Goal: Task Accomplishment & Management: Use online tool/utility

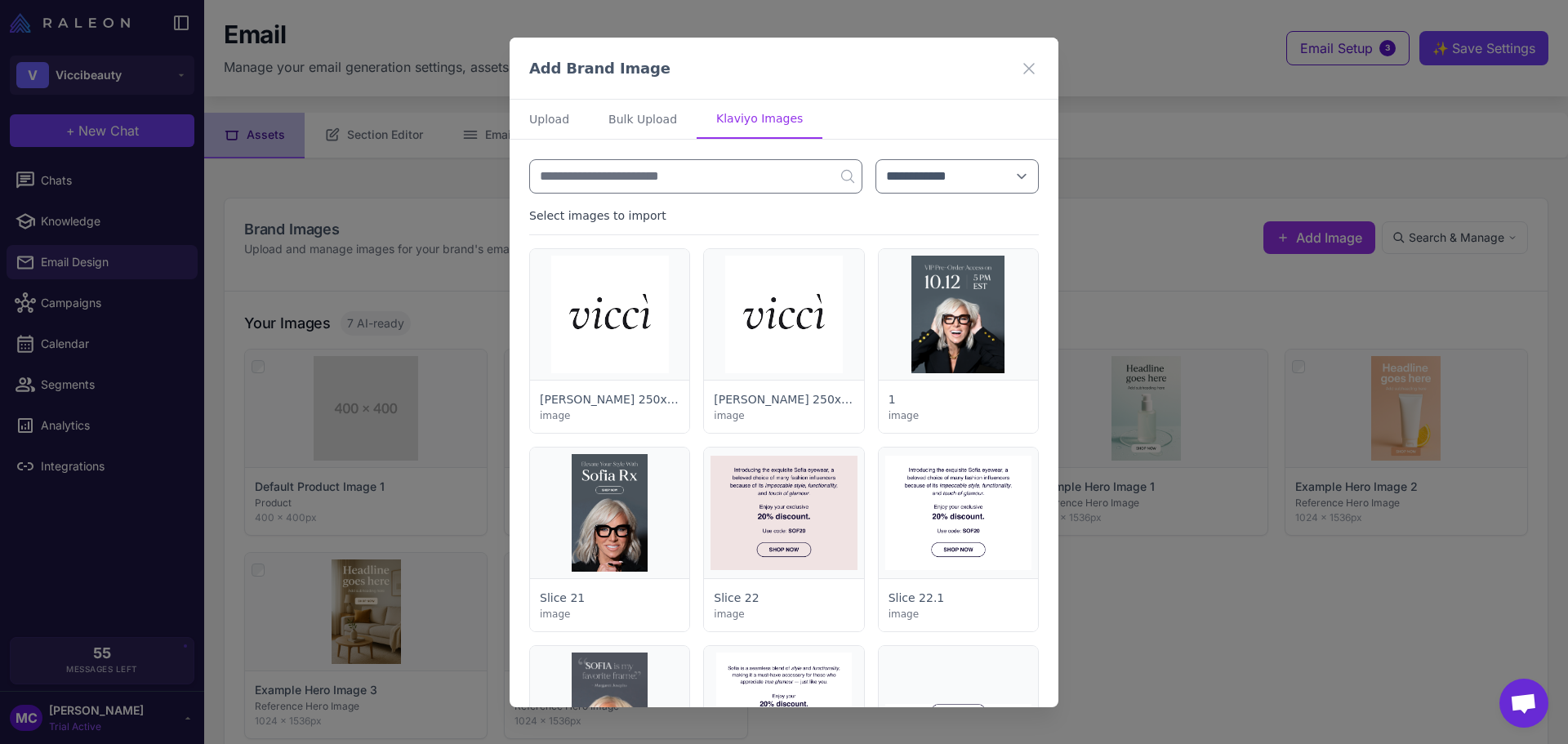
select select "***"
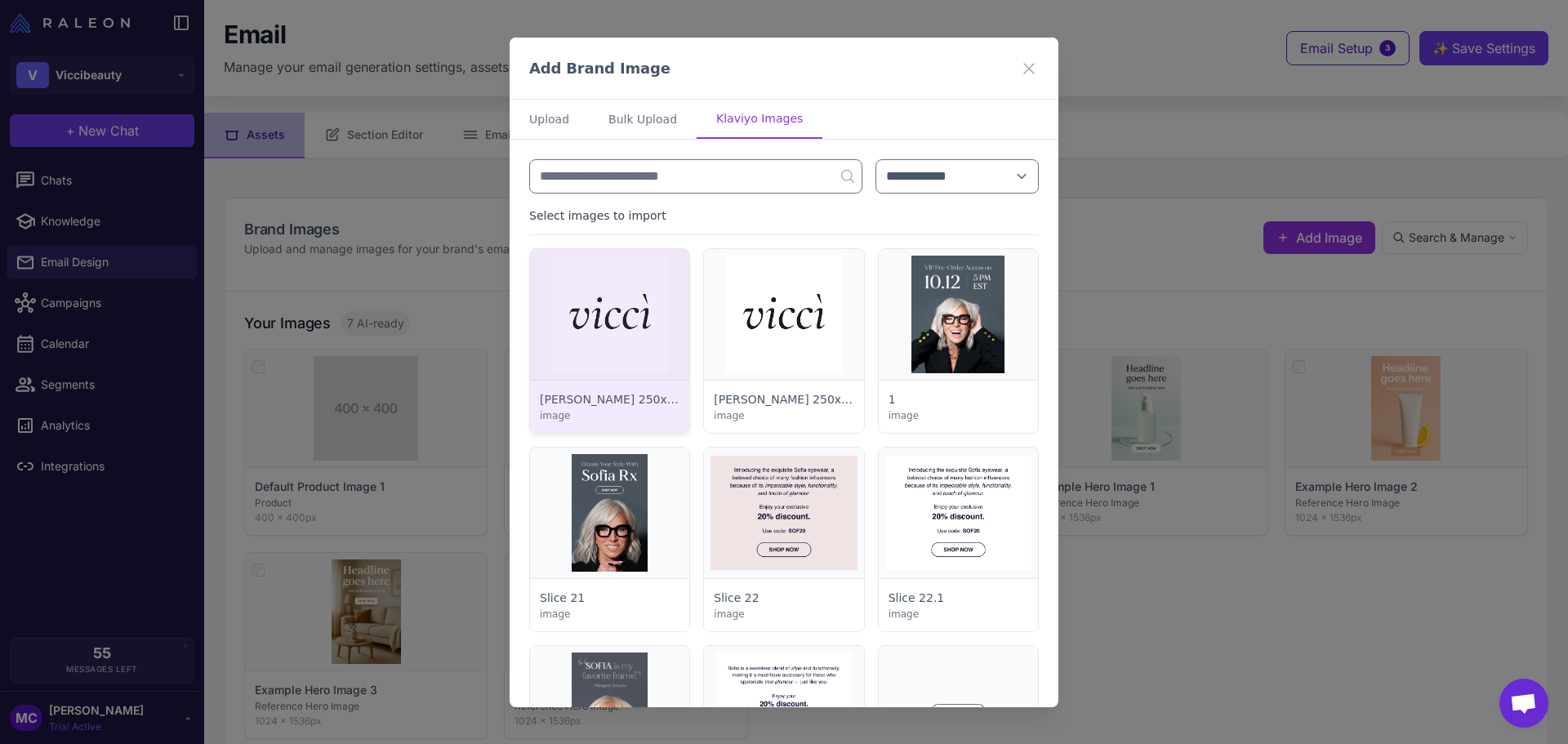
click at [598, 338] on div at bounding box center [610, 341] width 159 height 184
select select "*******"
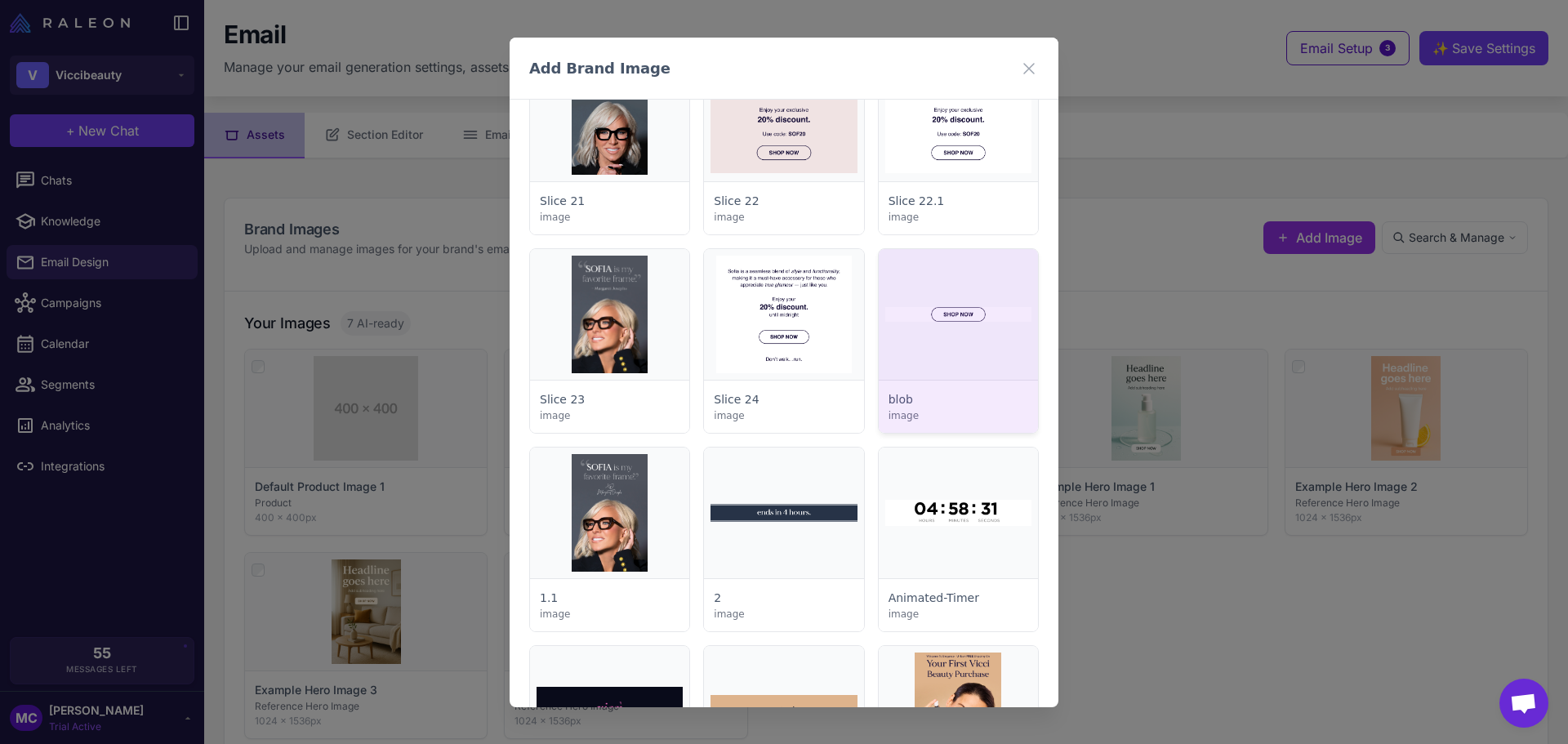
scroll to position [572, 0]
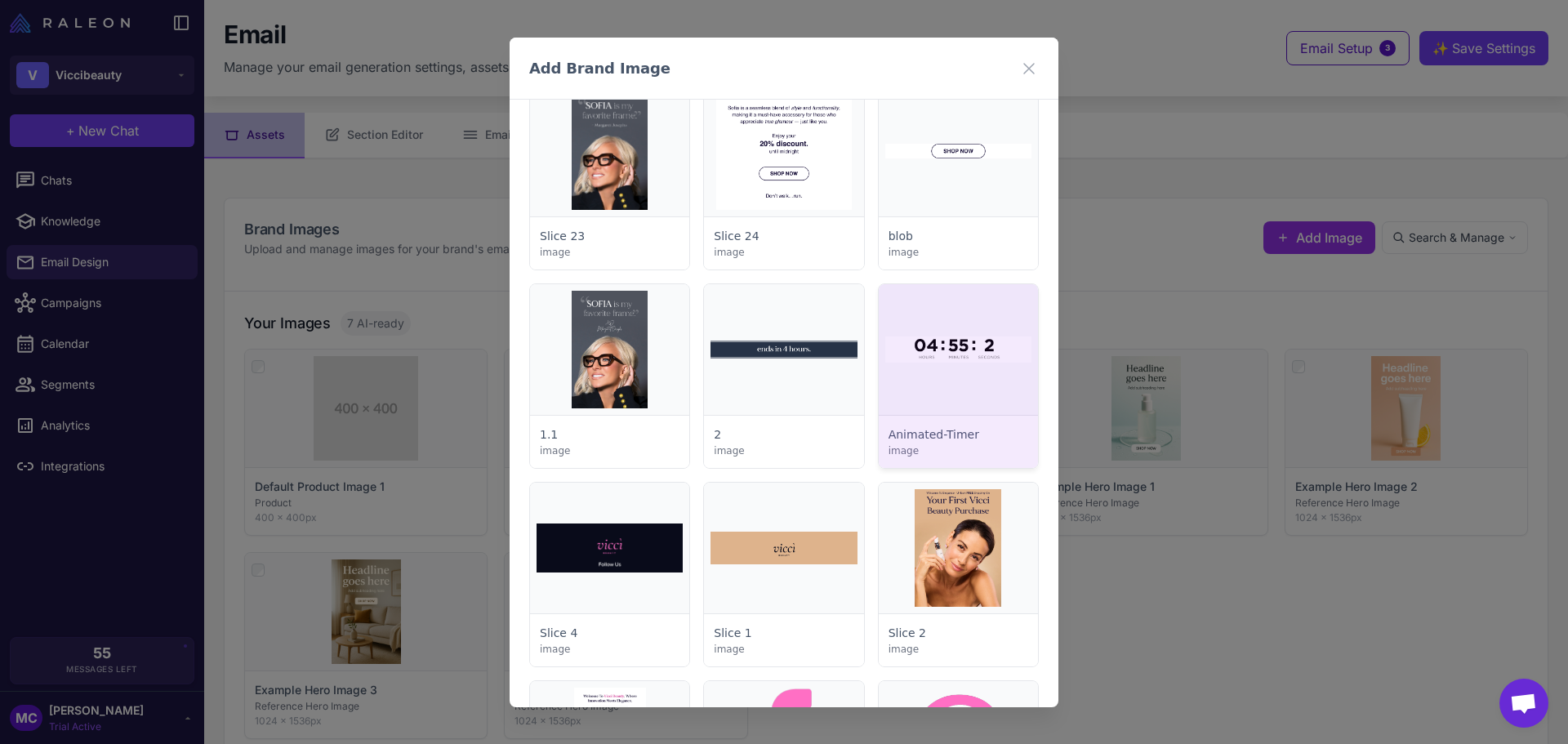
click at [965, 377] on div at bounding box center [958, 376] width 159 height 184
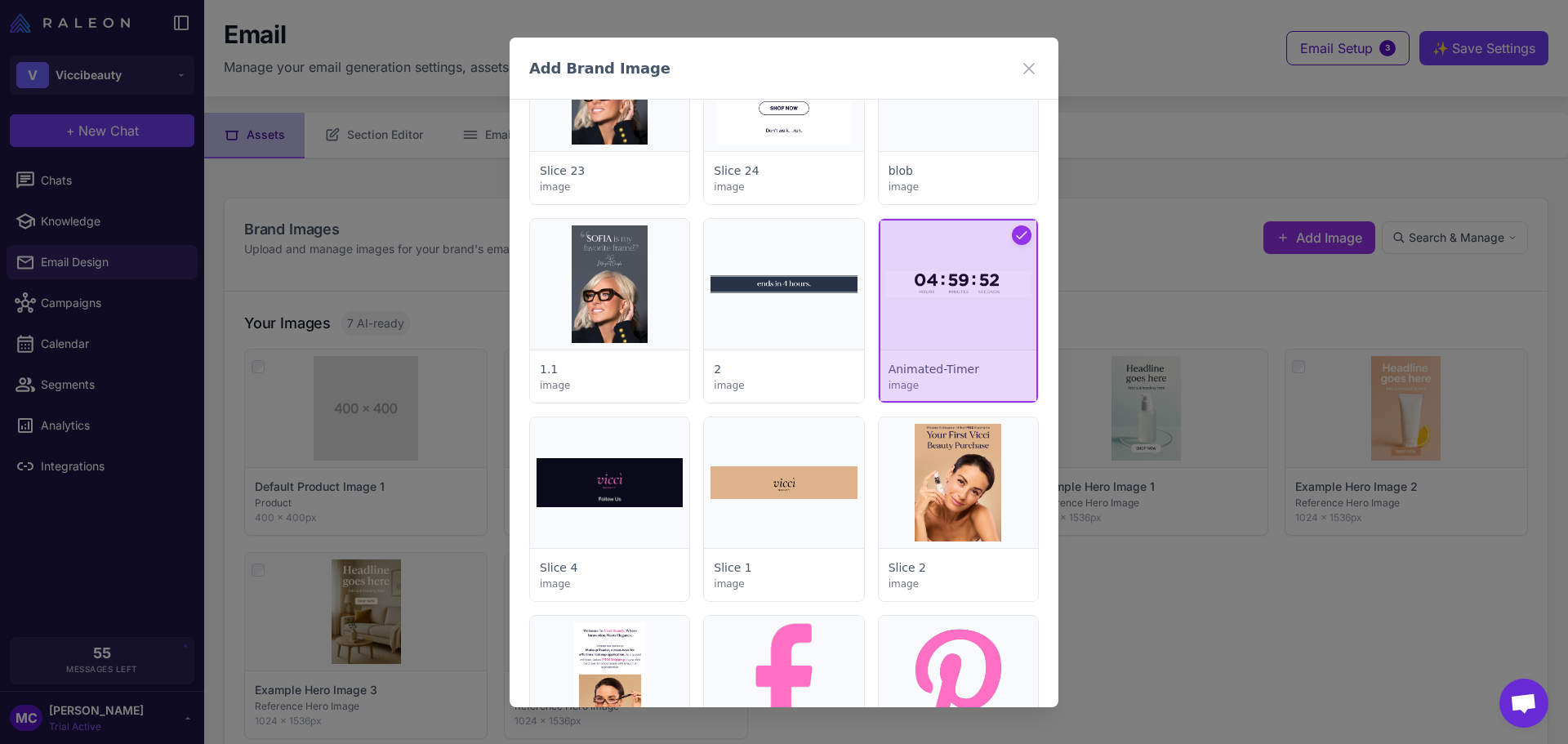
scroll to position [734, 0]
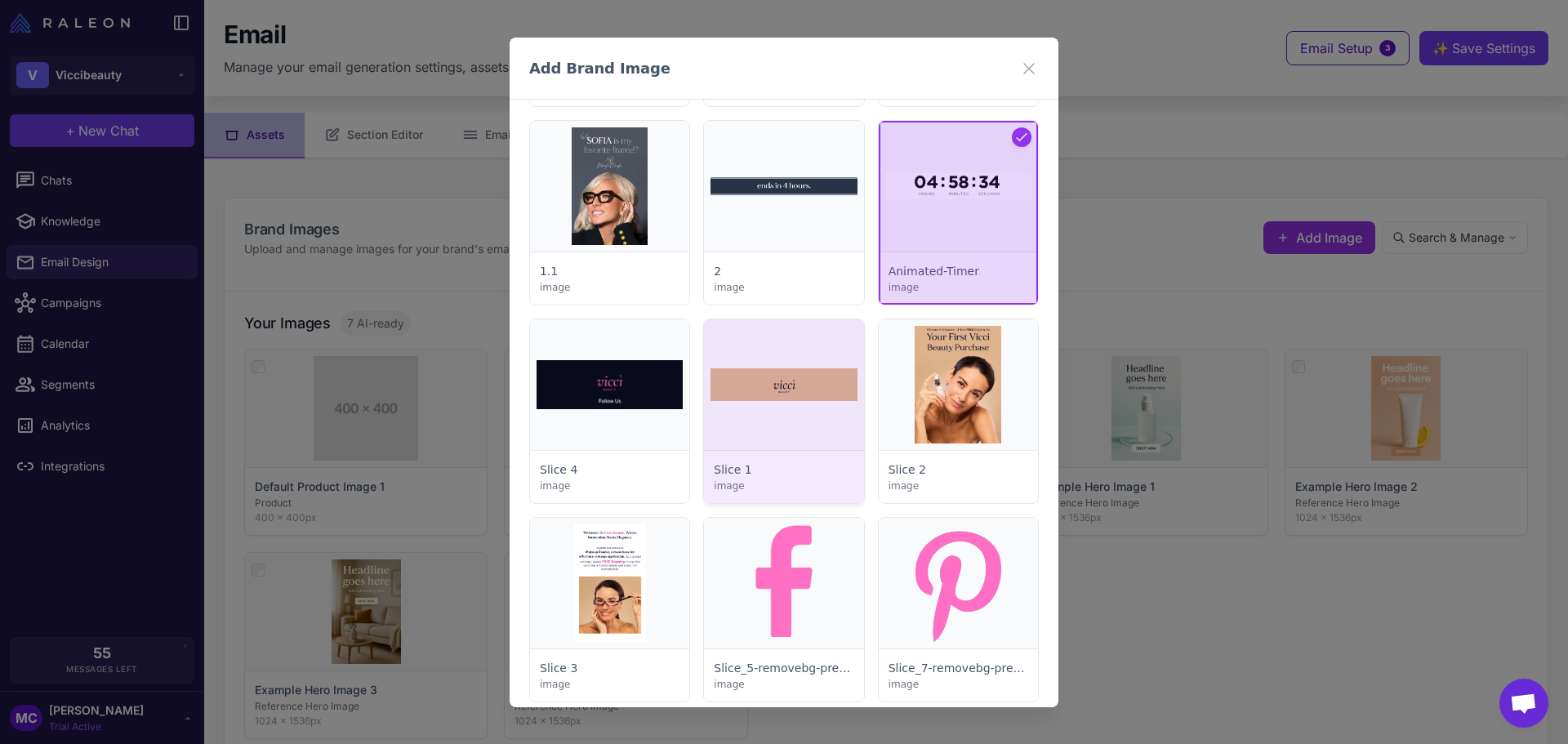
click at [751, 437] on div at bounding box center [783, 412] width 159 height 184
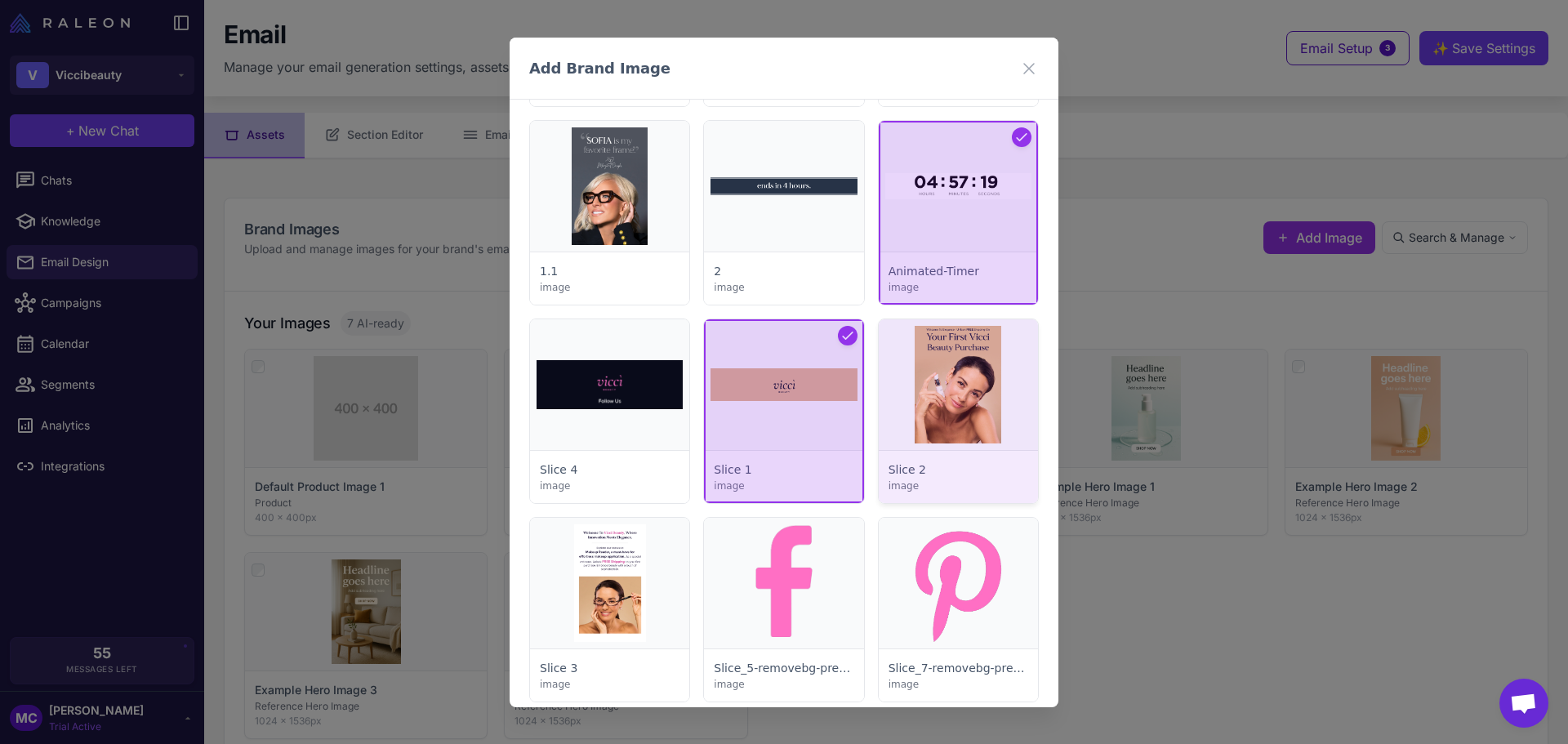
click at [911, 417] on div at bounding box center [958, 412] width 159 height 184
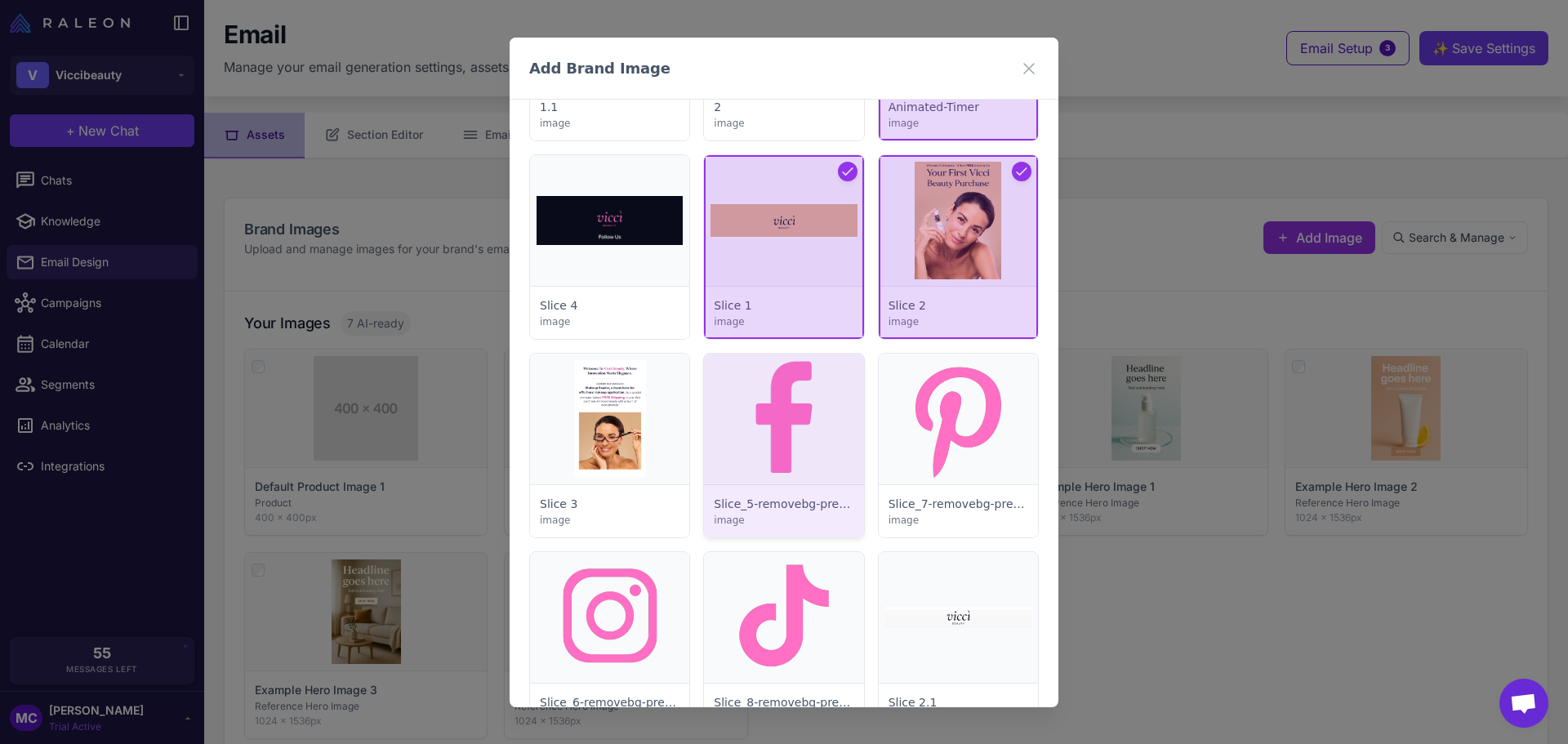
scroll to position [979, 0]
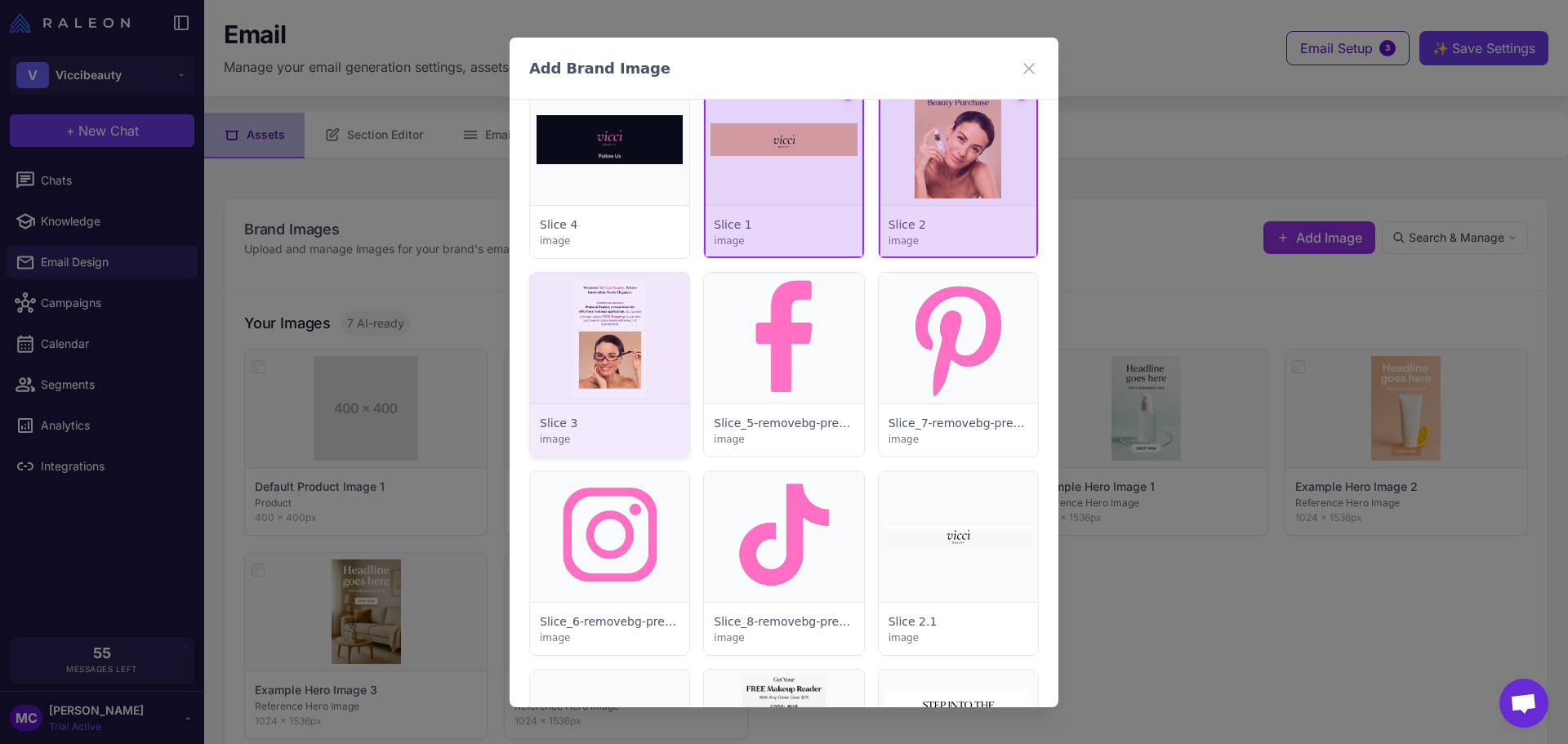
click at [569, 368] on div at bounding box center [610, 364] width 159 height 184
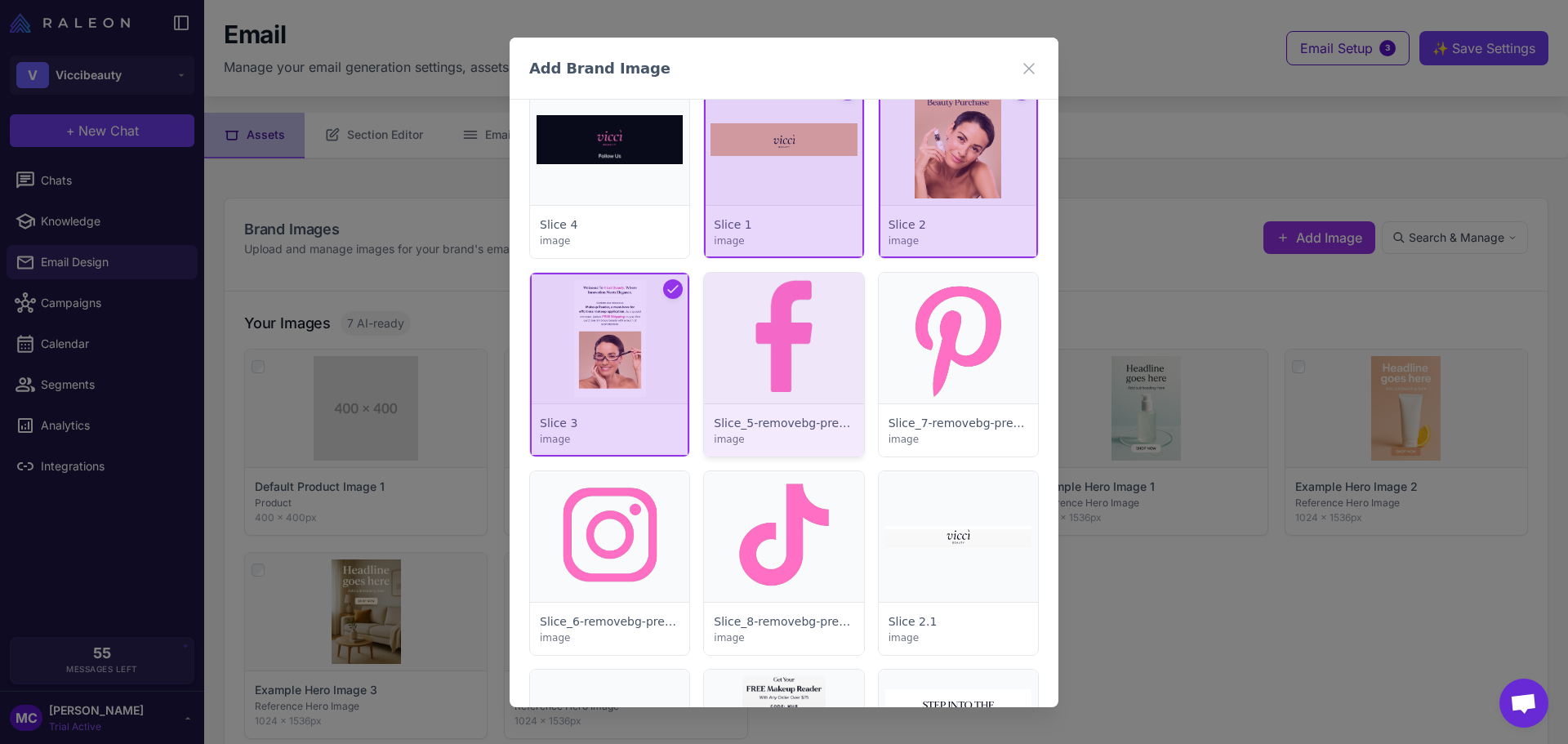
click at [753, 344] on div at bounding box center [783, 364] width 159 height 184
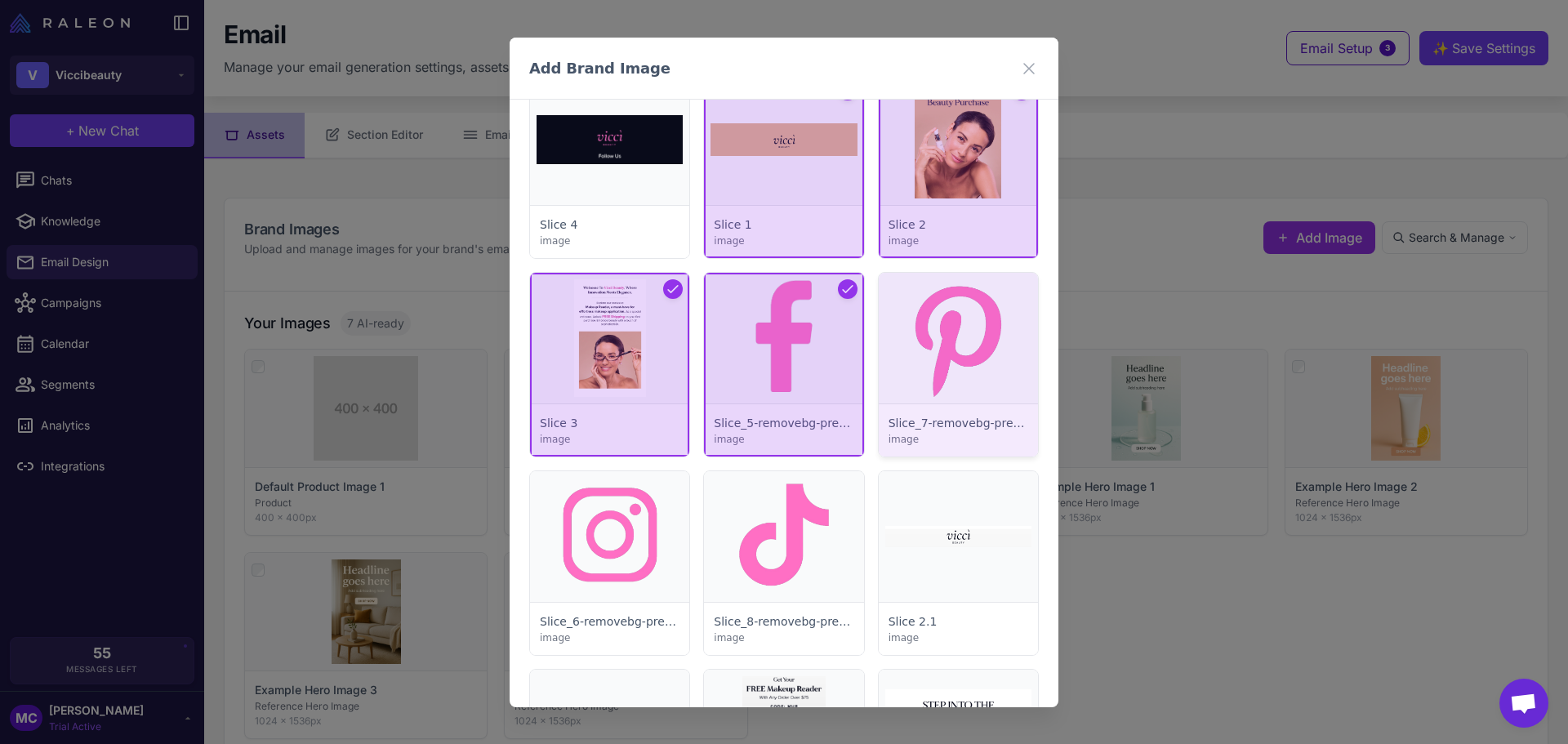
click at [961, 350] on div at bounding box center [958, 364] width 159 height 184
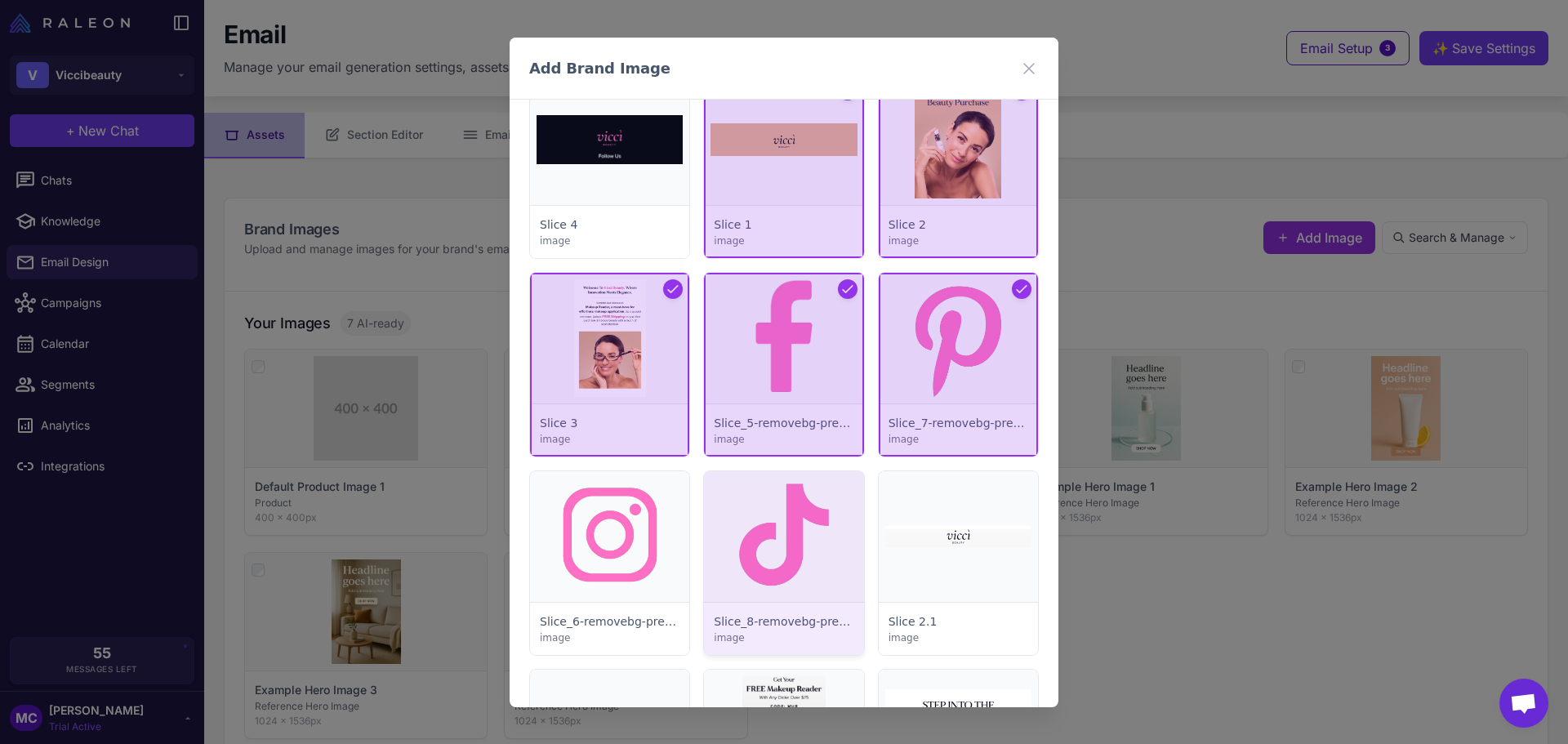
click at [743, 603] on div at bounding box center [783, 563] width 159 height 184
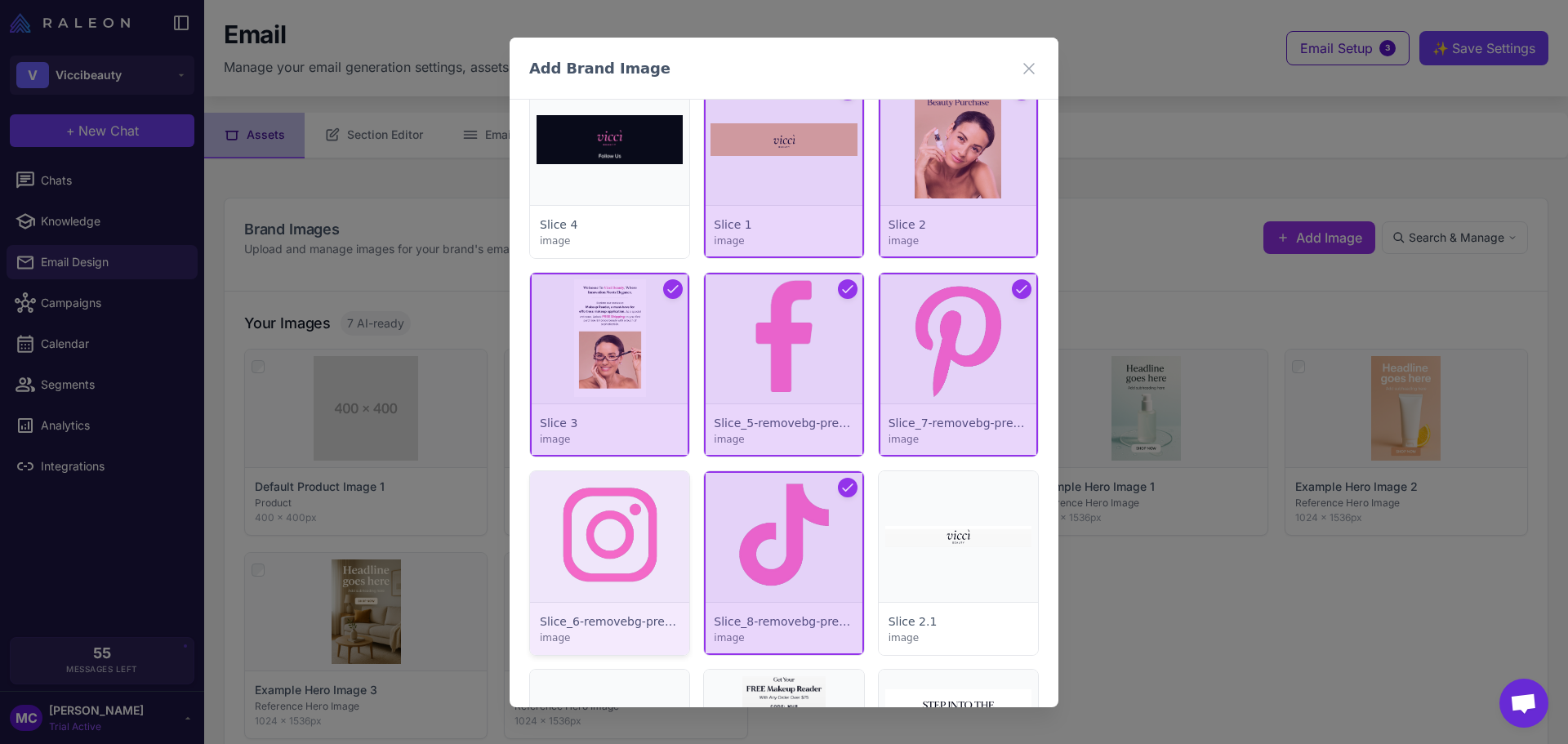
drag, startPoint x: 564, startPoint y: 558, endPoint x: 590, endPoint y: 554, distance: 26.3
click at [564, 558] on div at bounding box center [610, 563] width 159 height 184
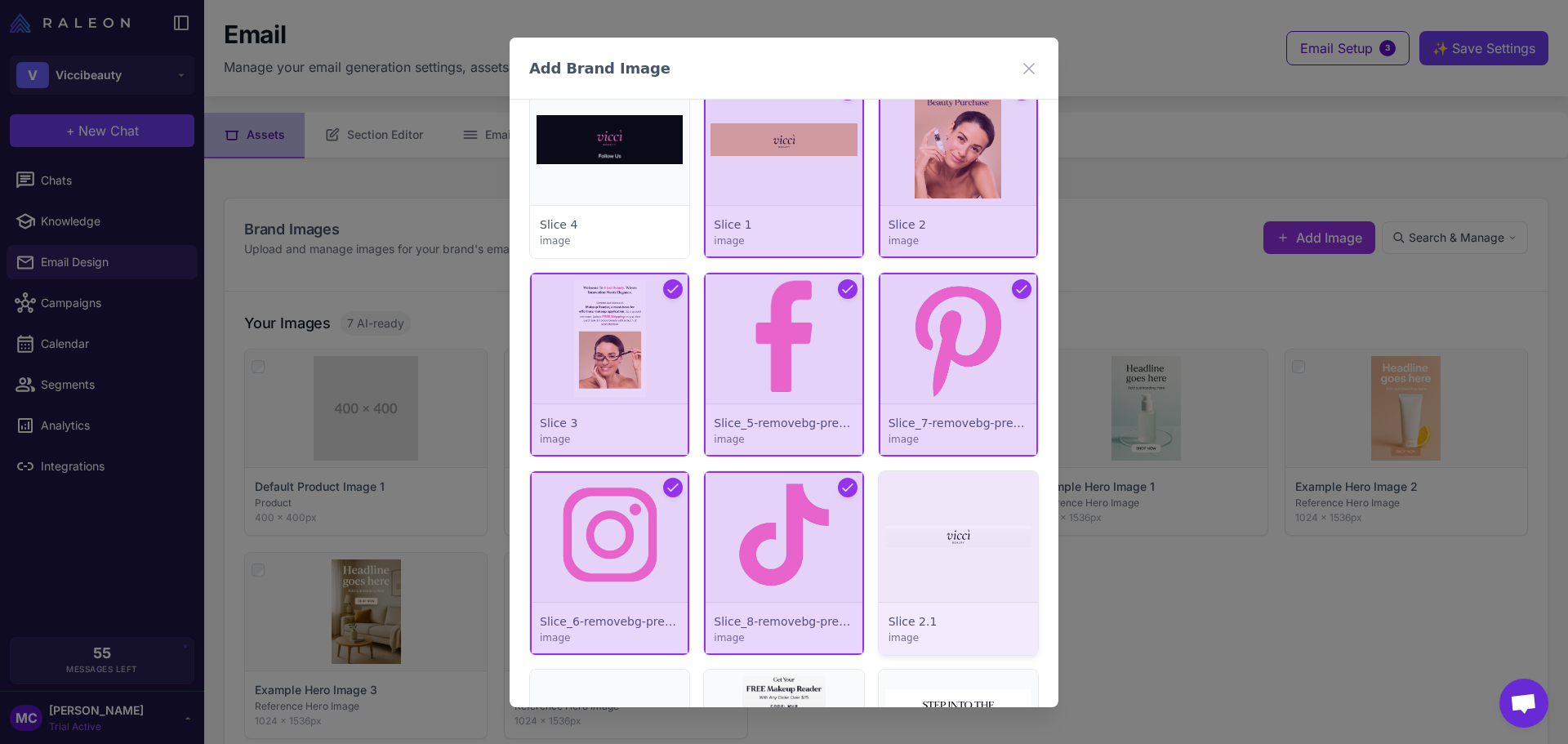
click at [975, 518] on div at bounding box center [958, 563] width 159 height 184
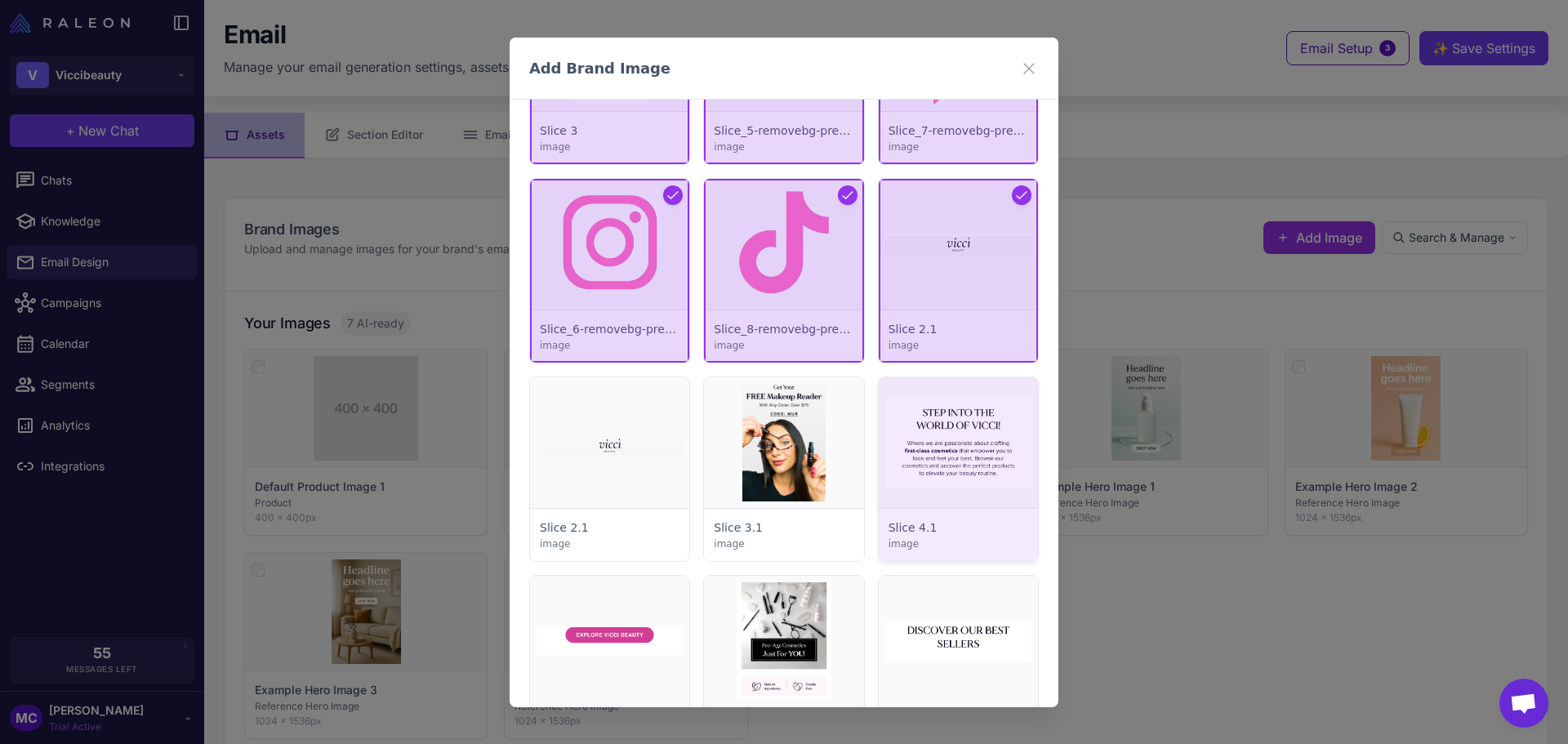
scroll to position [1306, 0]
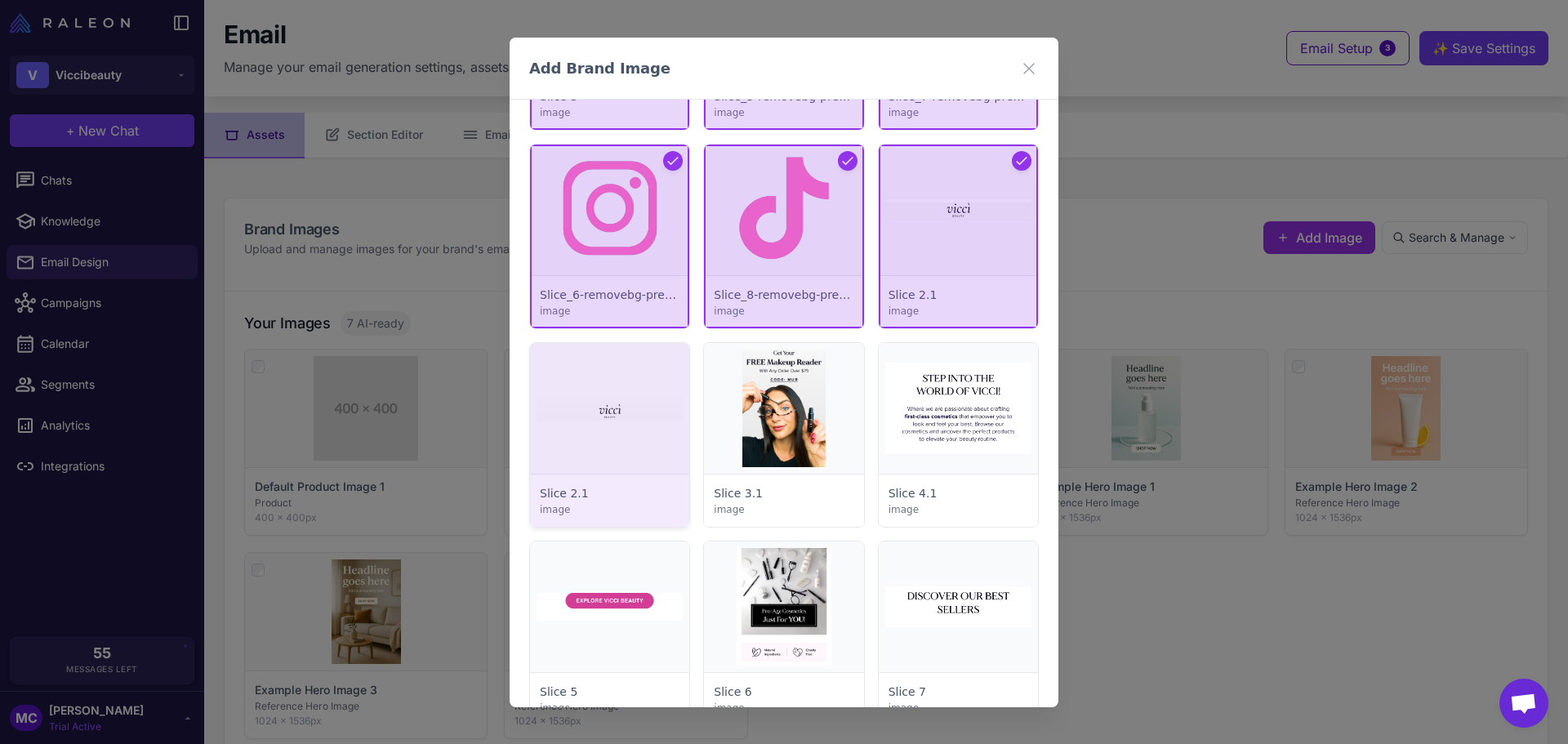
click at [651, 424] on div at bounding box center [610, 435] width 159 height 184
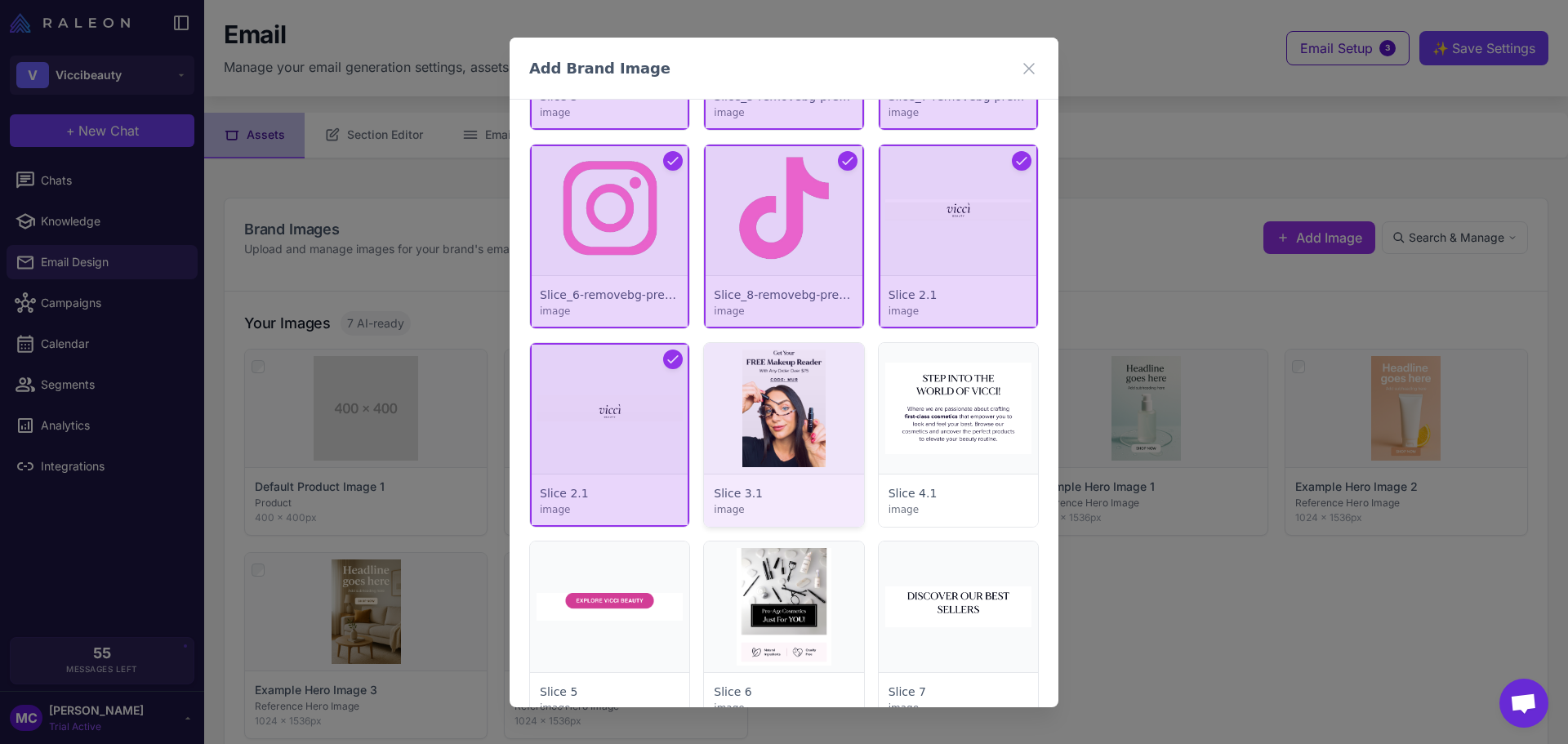
click at [745, 423] on div at bounding box center [783, 435] width 159 height 184
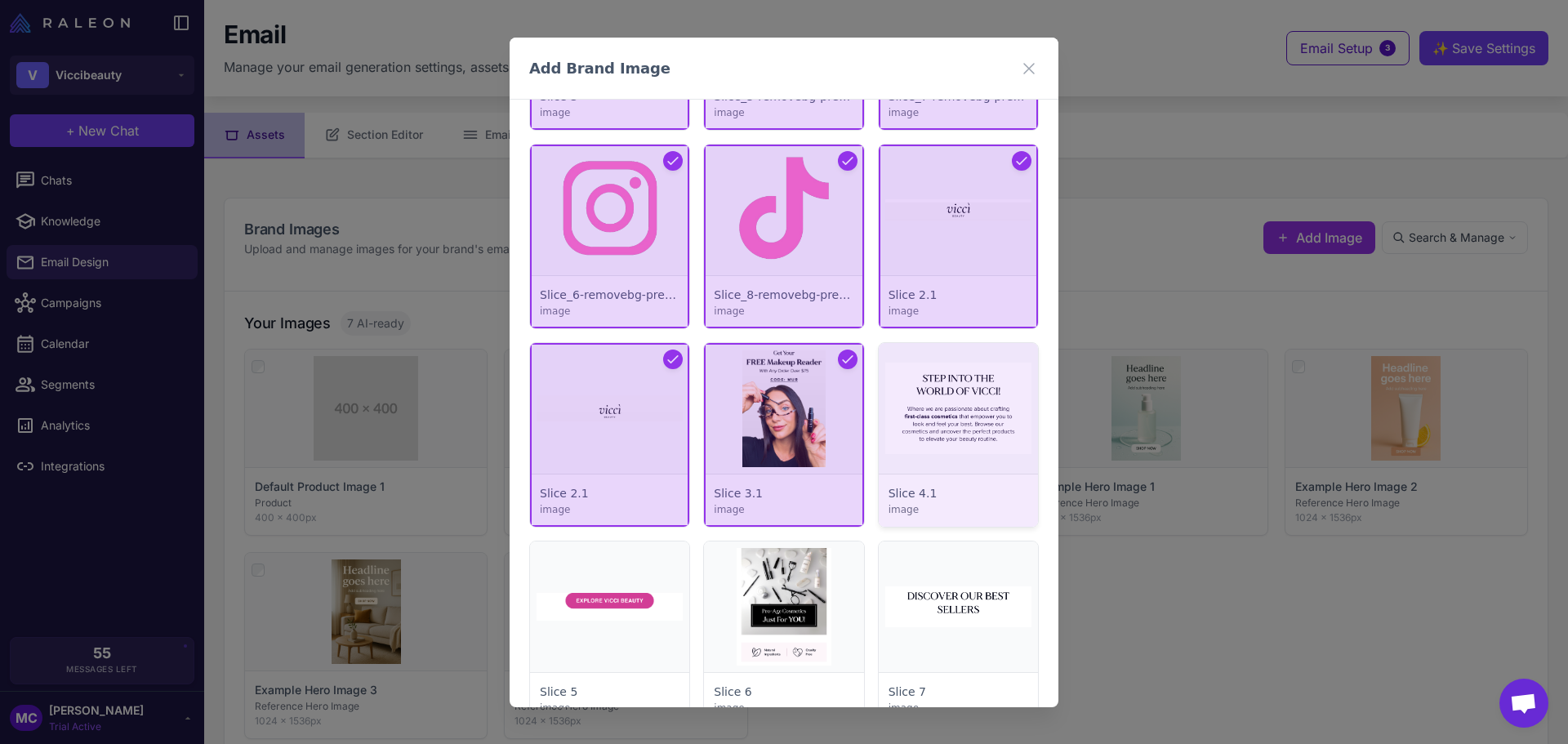
click at [1002, 408] on div at bounding box center [958, 435] width 159 height 184
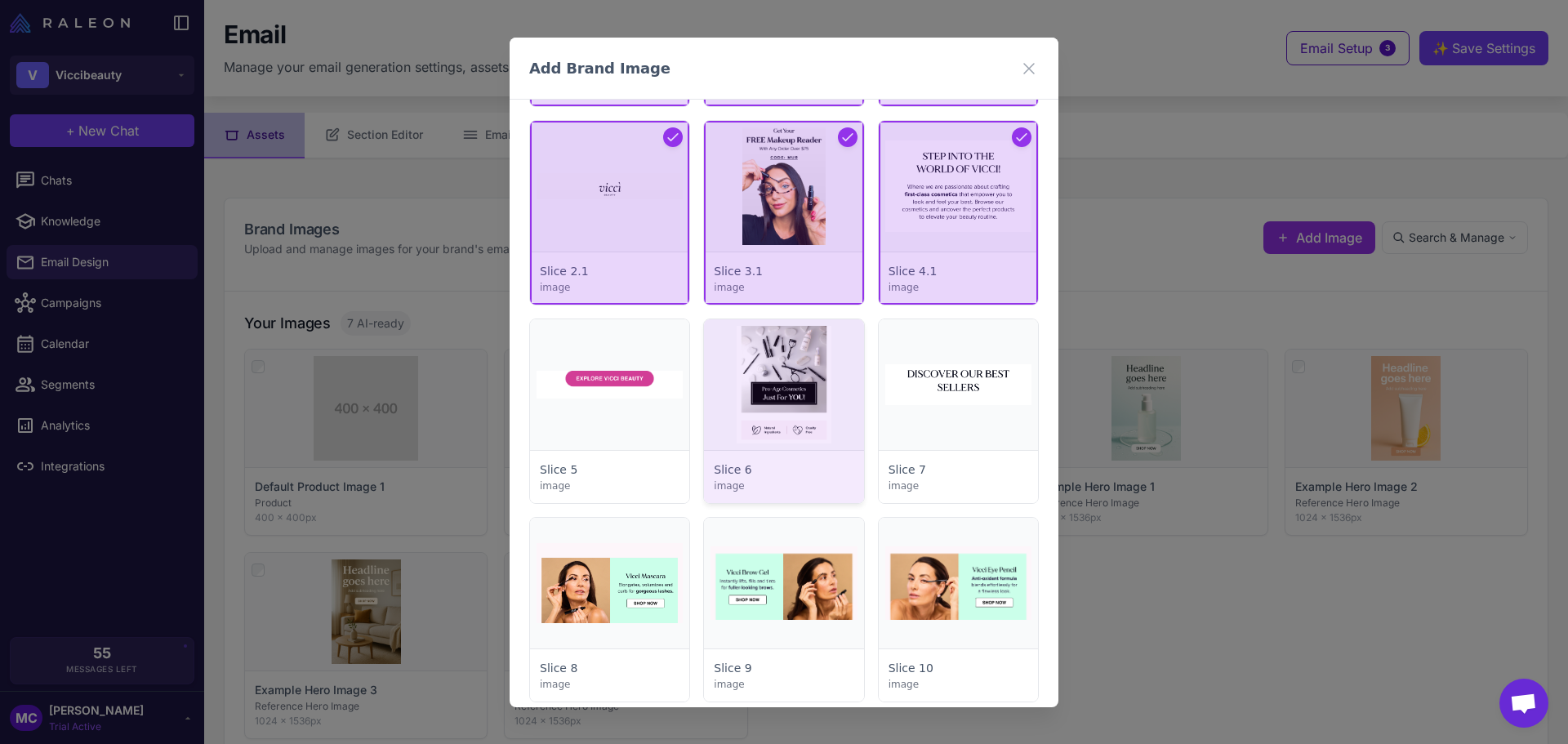
scroll to position [1551, 0]
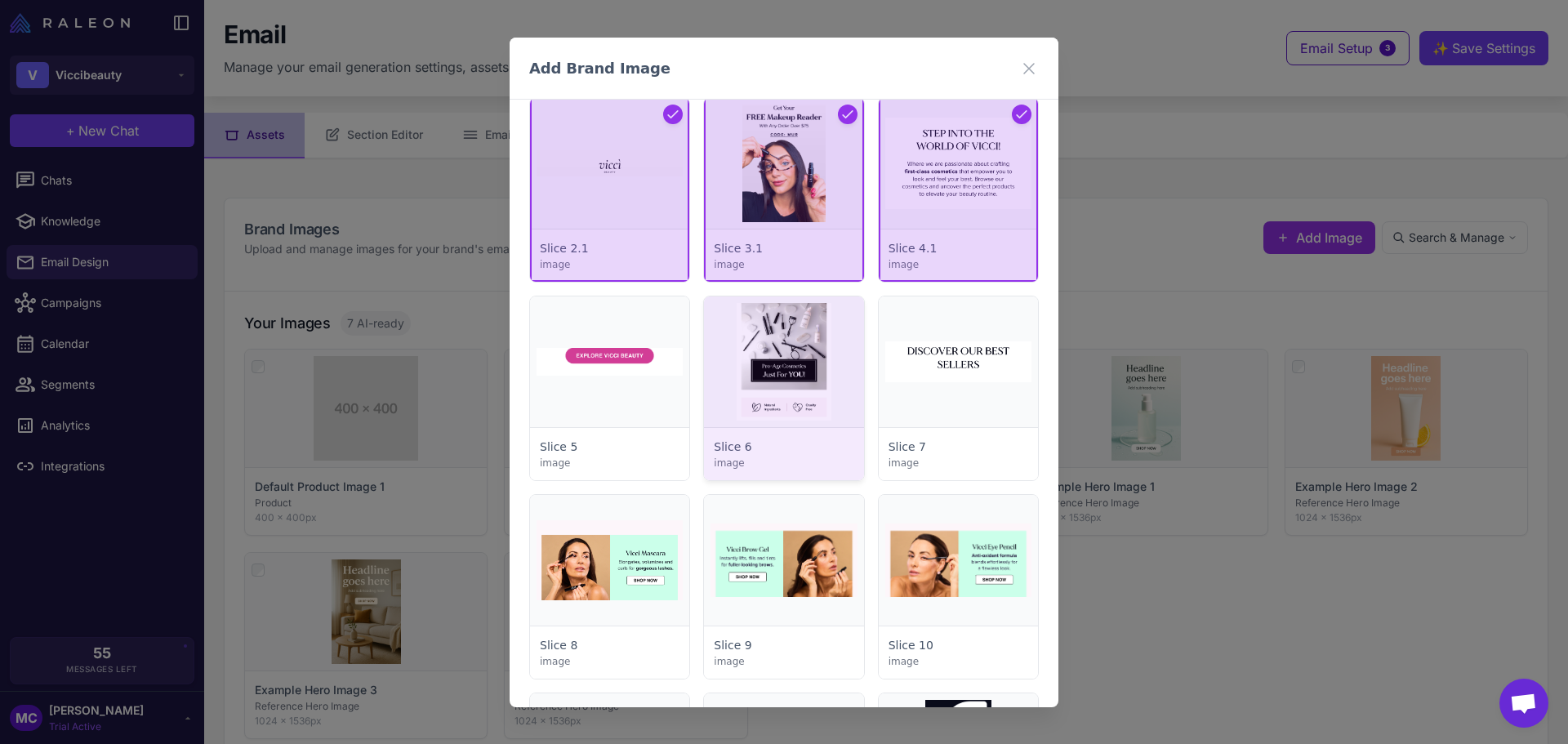
click at [760, 382] on div at bounding box center [783, 388] width 159 height 184
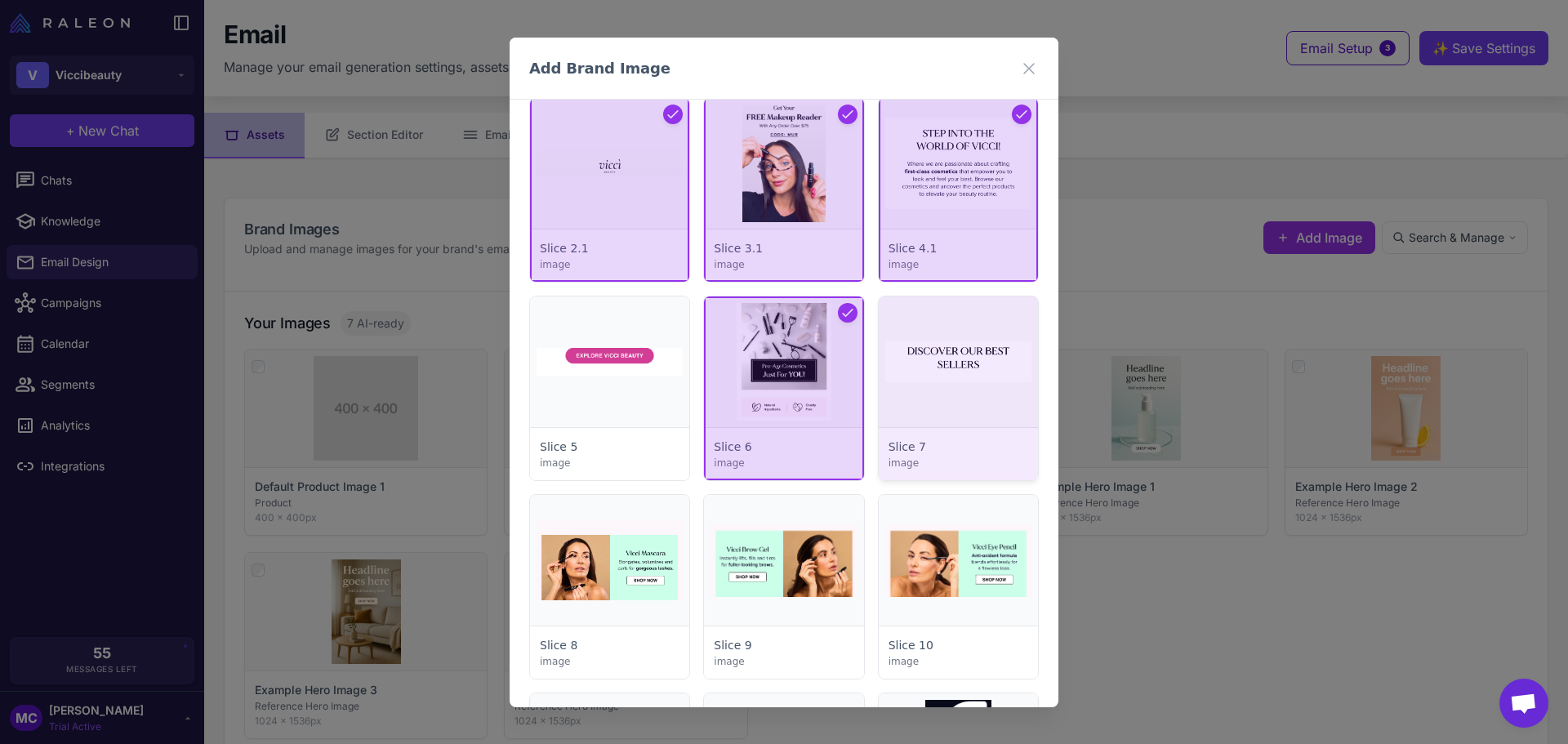
click at [998, 377] on div at bounding box center [958, 388] width 159 height 184
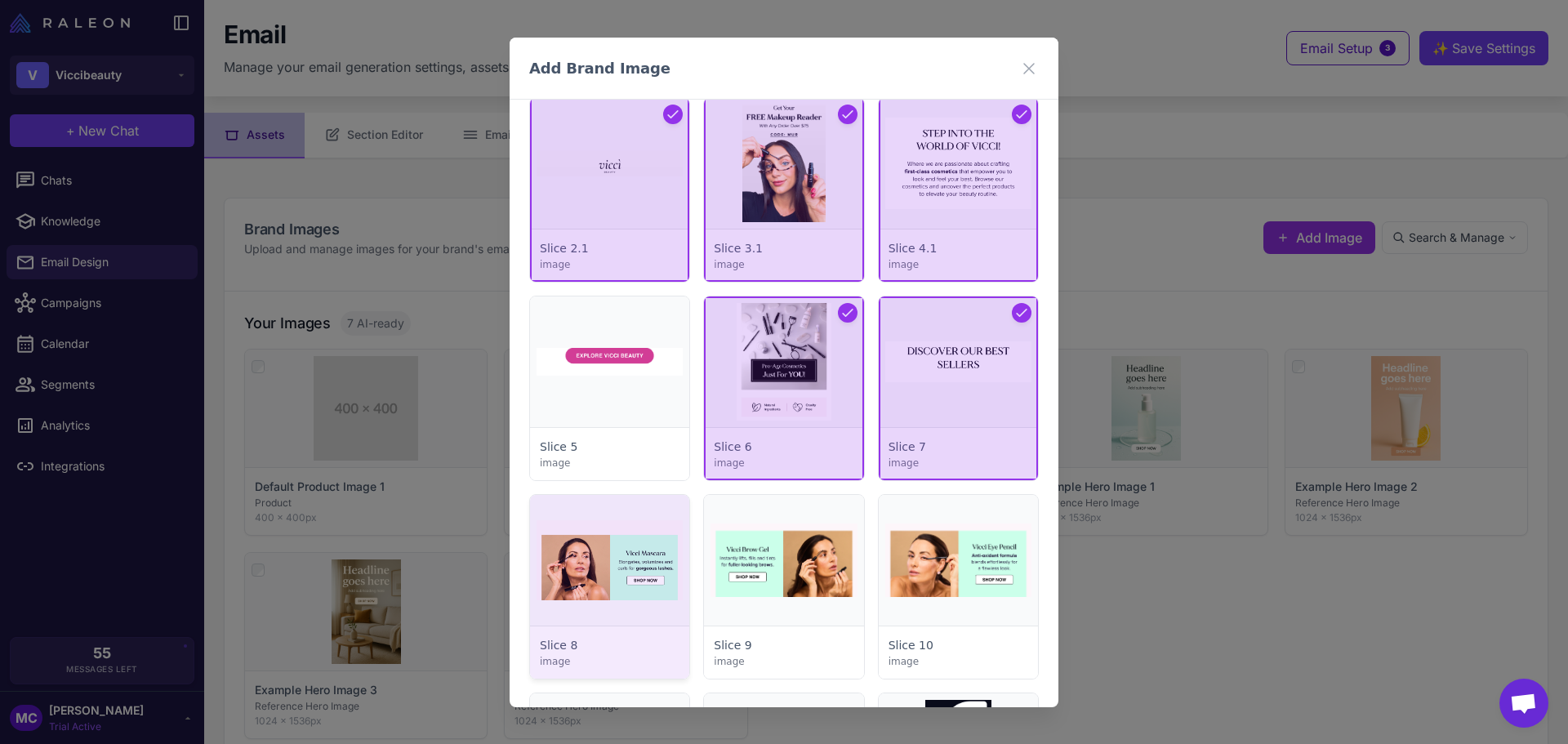
click at [601, 574] on div at bounding box center [610, 587] width 159 height 184
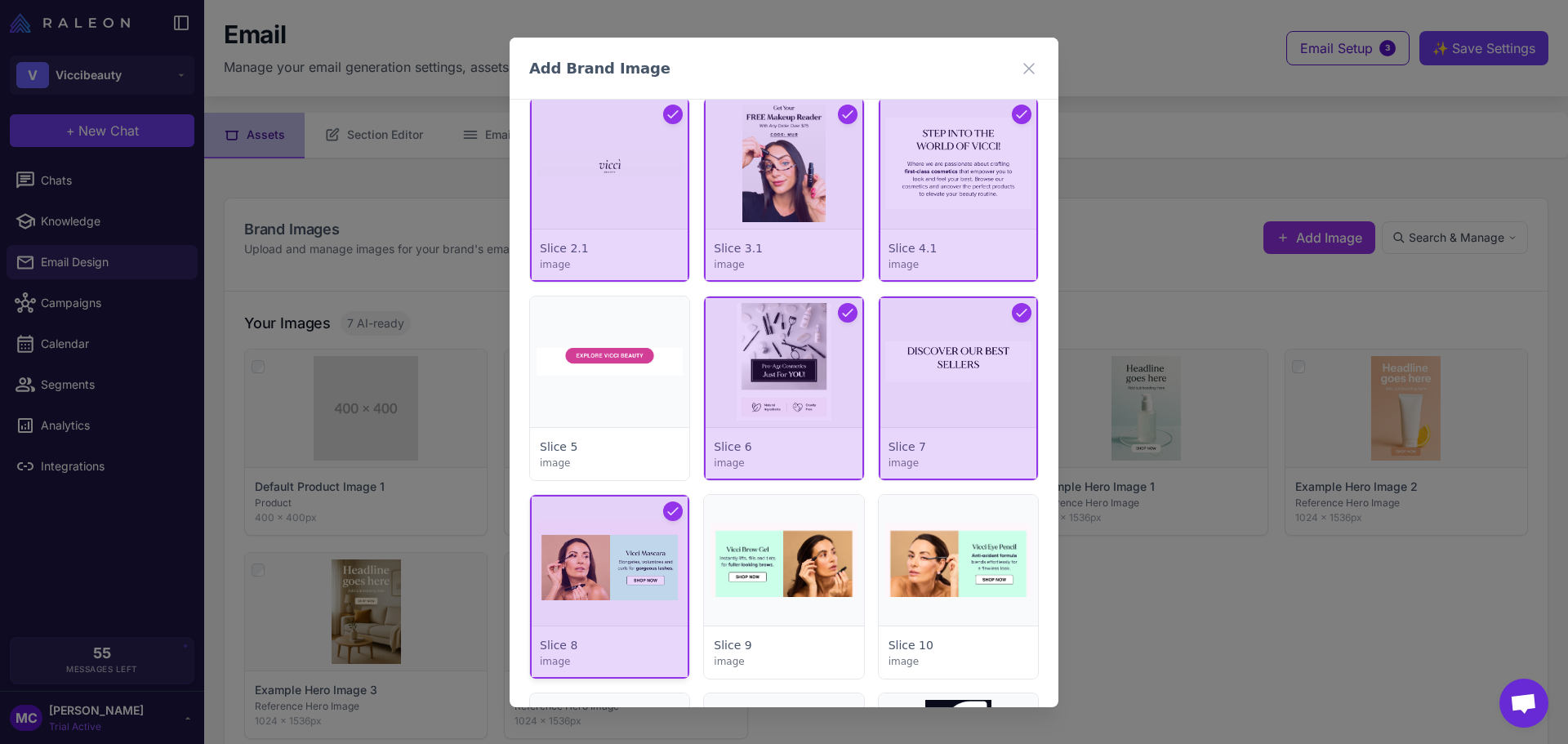
click at [657, 557] on div at bounding box center [610, 587] width 159 height 184
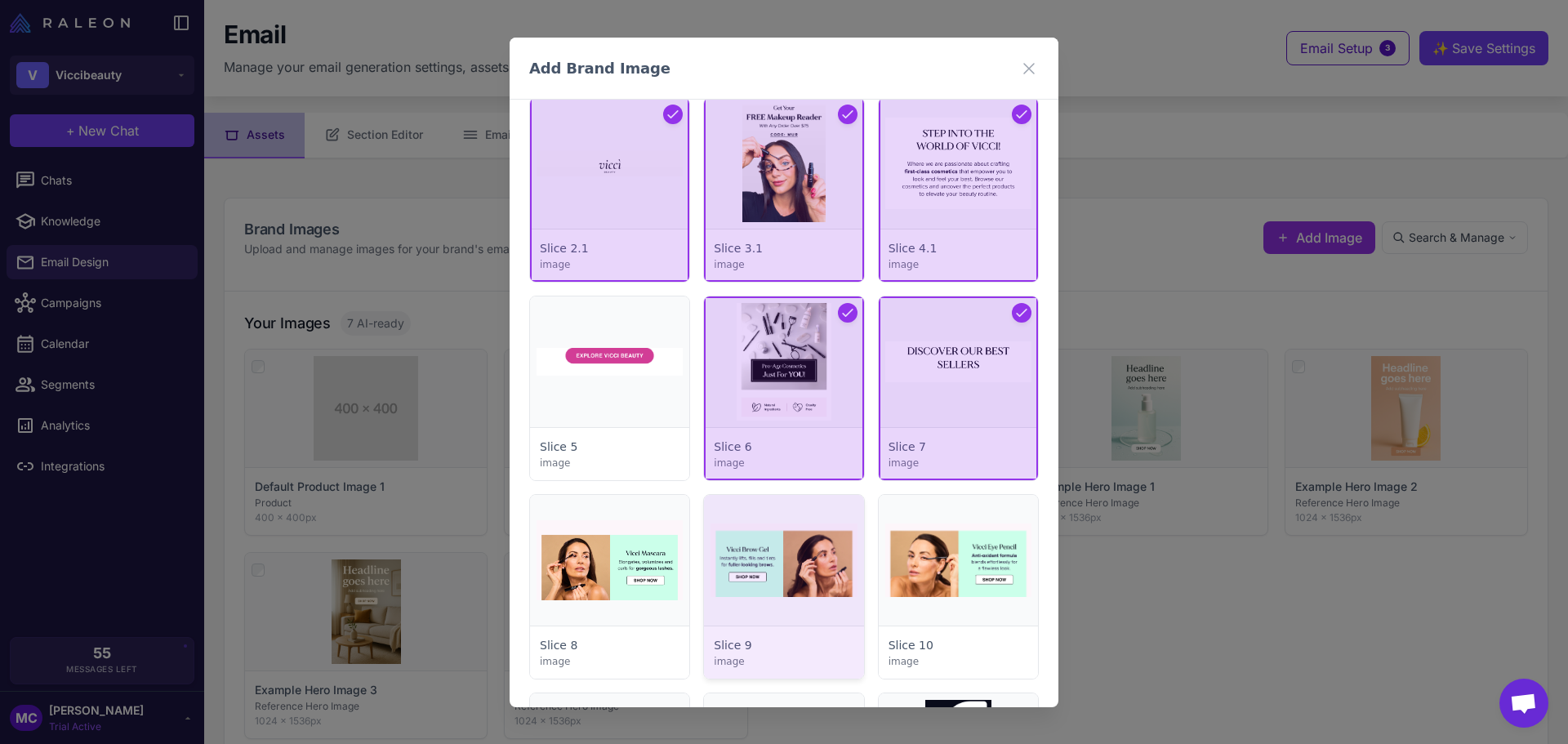
scroll to position [1715, 0]
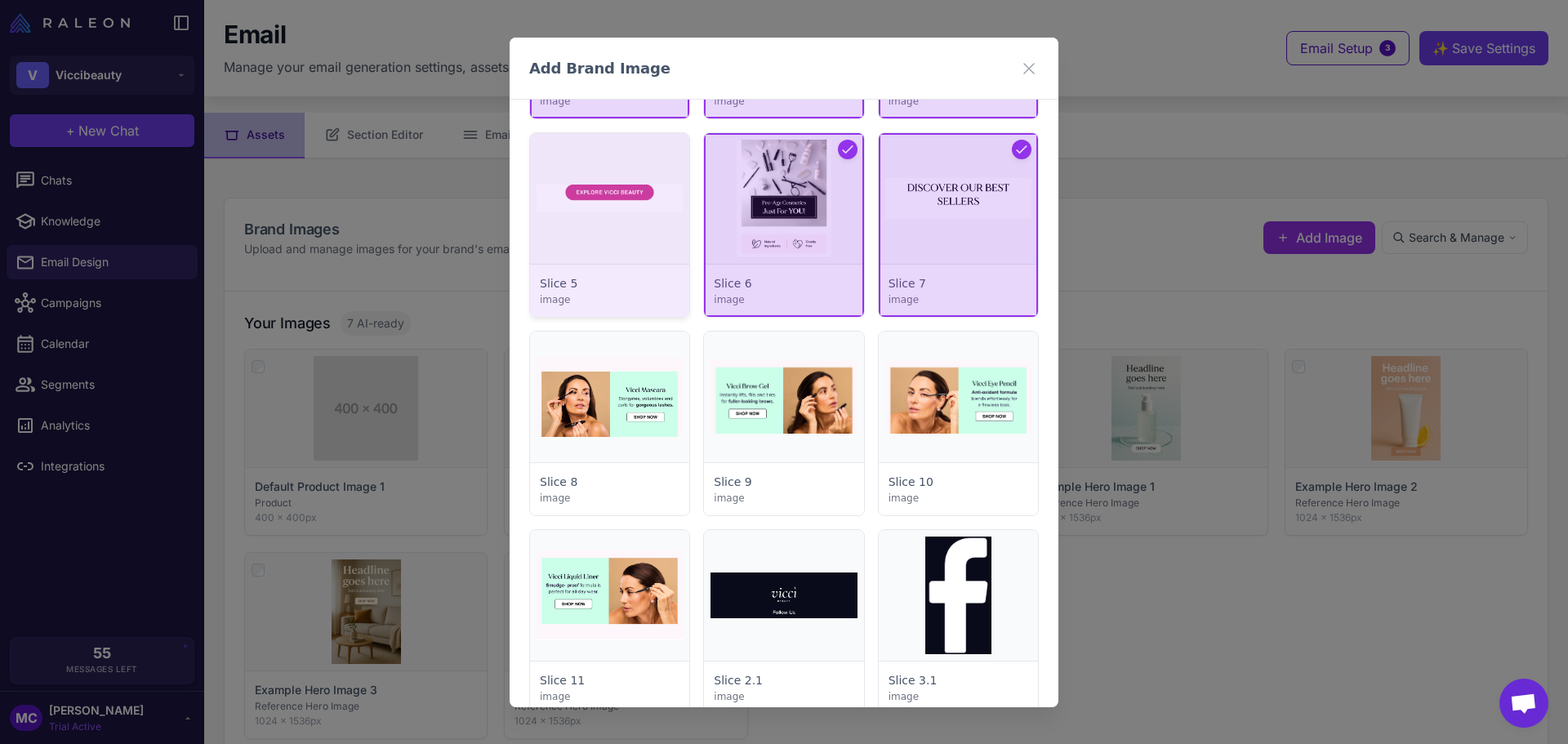
click at [625, 212] on div at bounding box center [610, 225] width 159 height 184
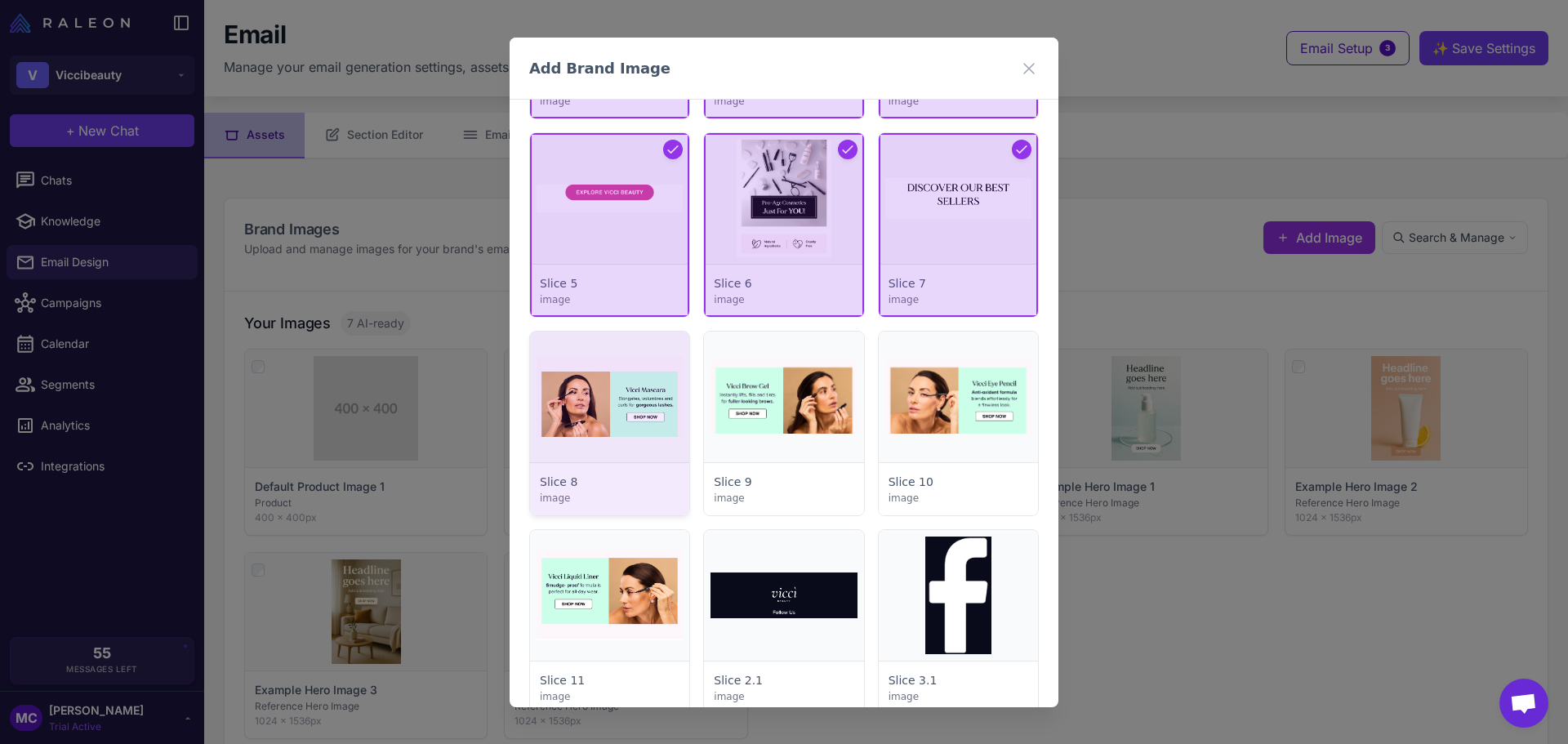
click at [648, 408] on div at bounding box center [610, 423] width 159 height 184
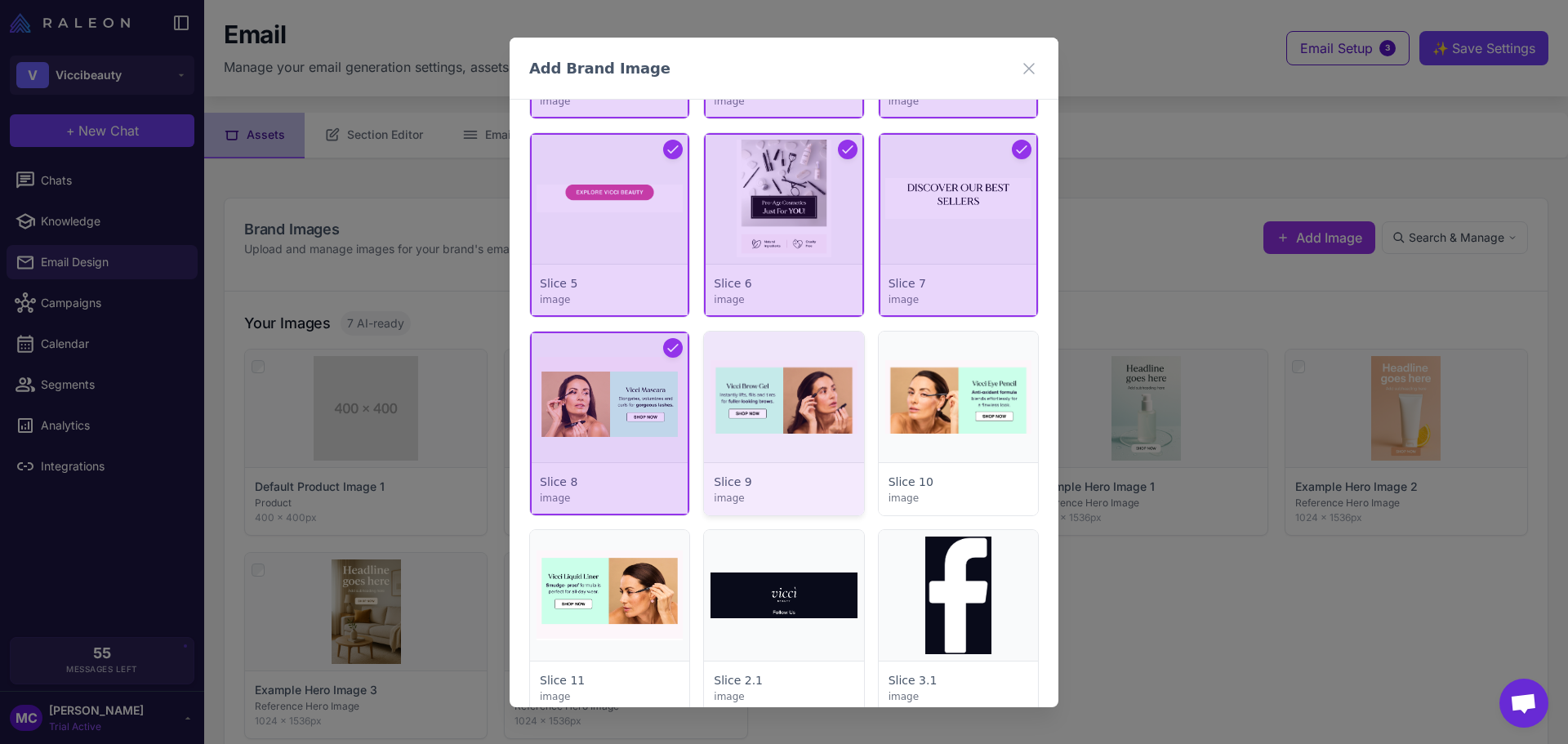
click at [850, 427] on div at bounding box center [783, 423] width 159 height 184
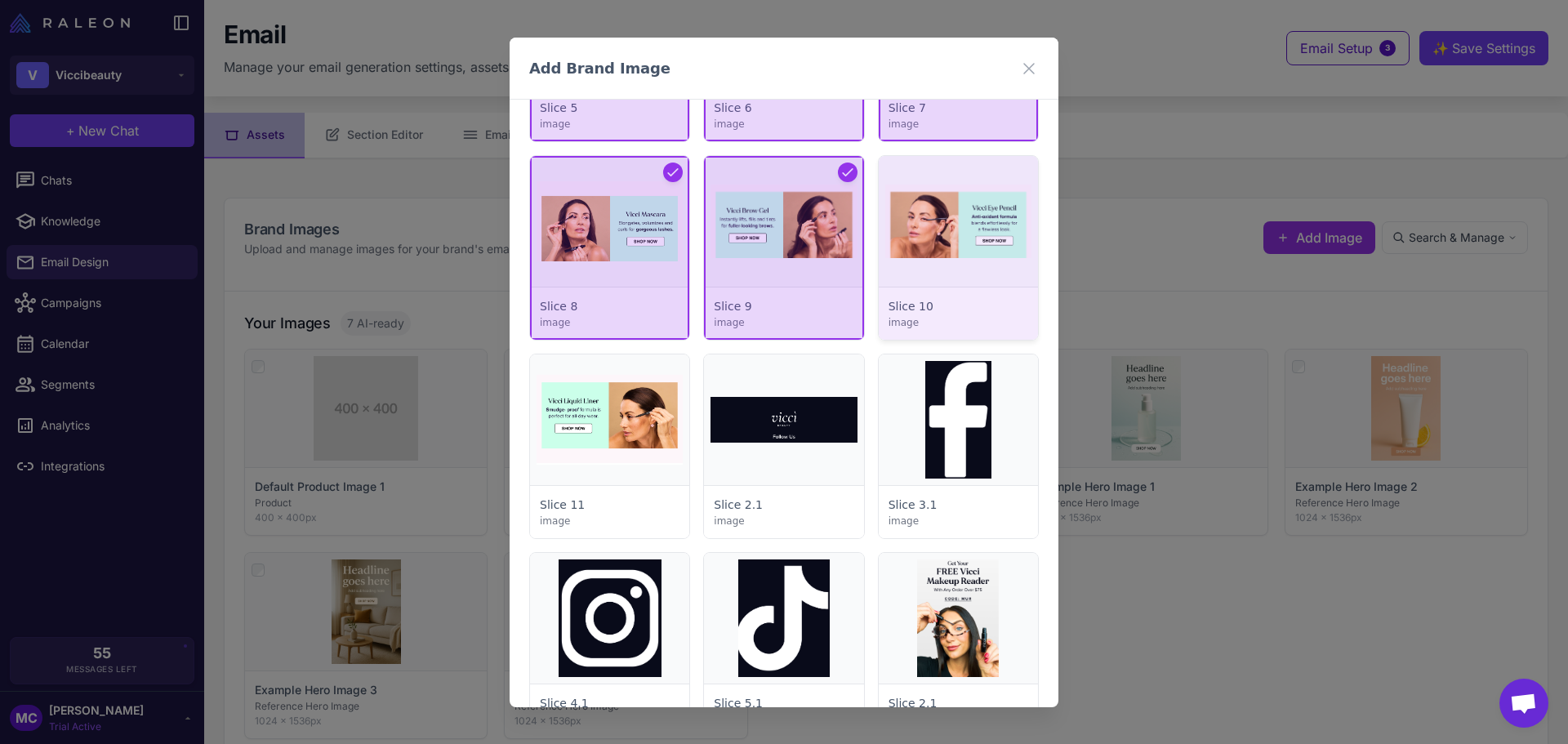
scroll to position [1892, 0]
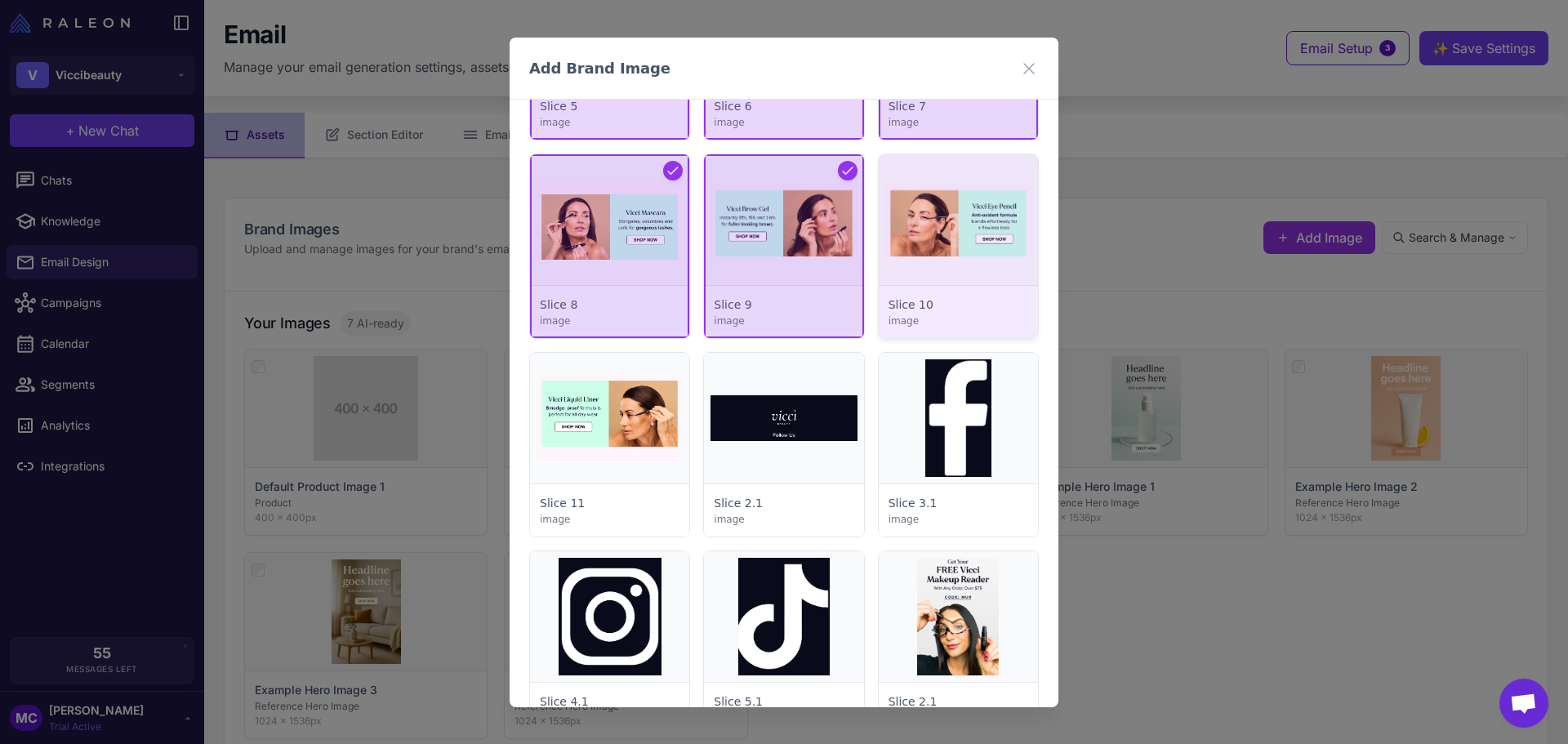
click at [933, 188] on div at bounding box center [958, 246] width 159 height 184
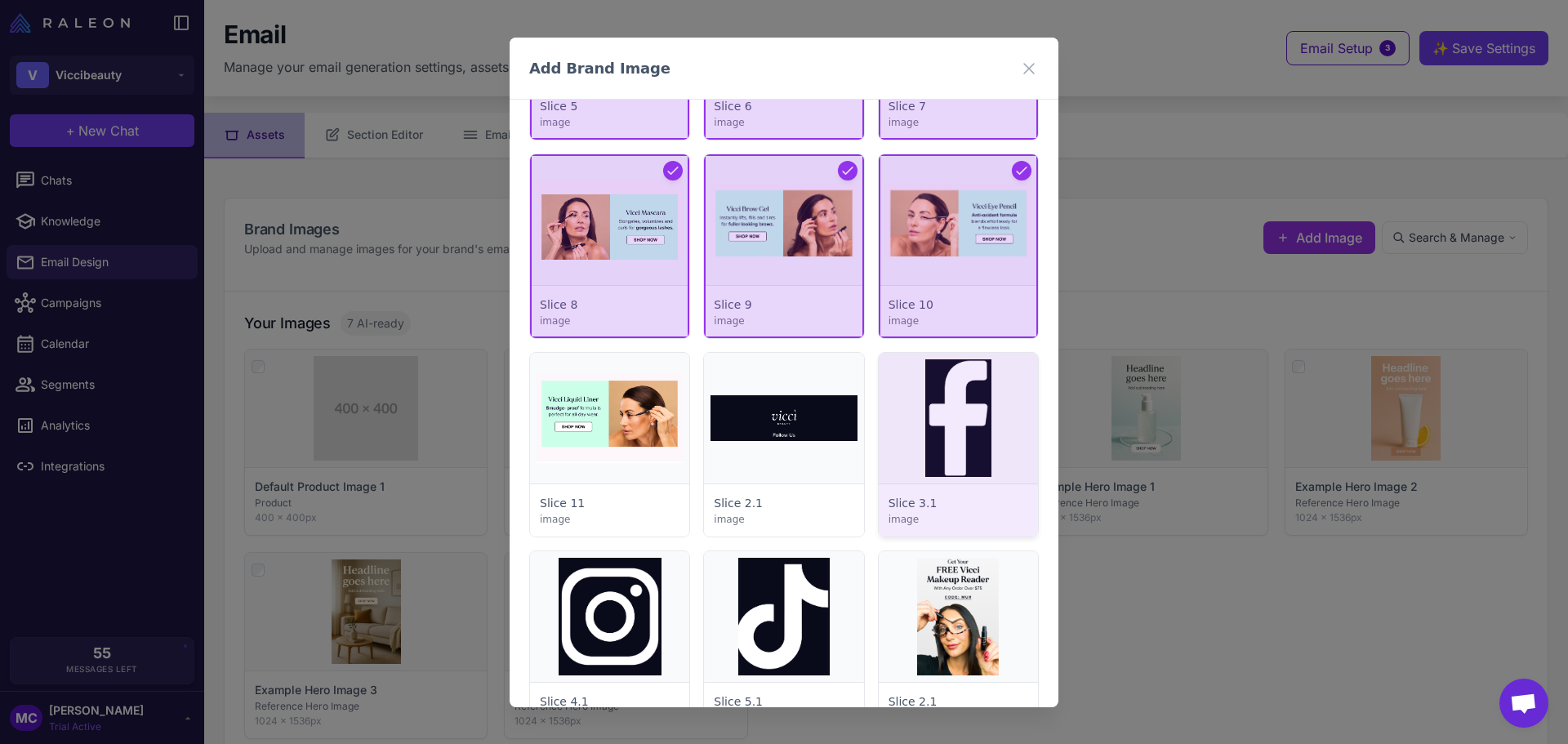
click at [974, 402] on div at bounding box center [958, 445] width 159 height 184
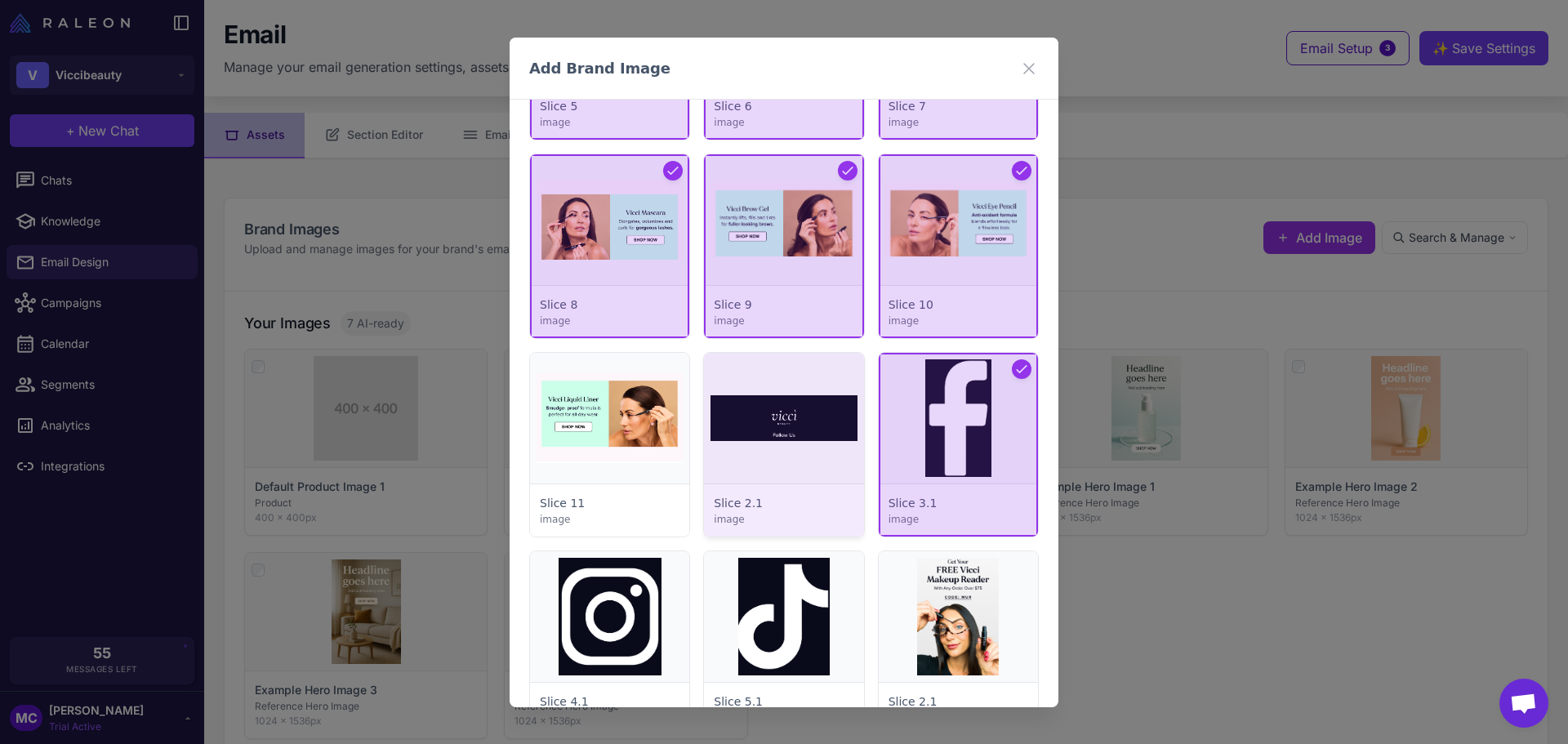
click at [704, 446] on div at bounding box center [783, 445] width 159 height 184
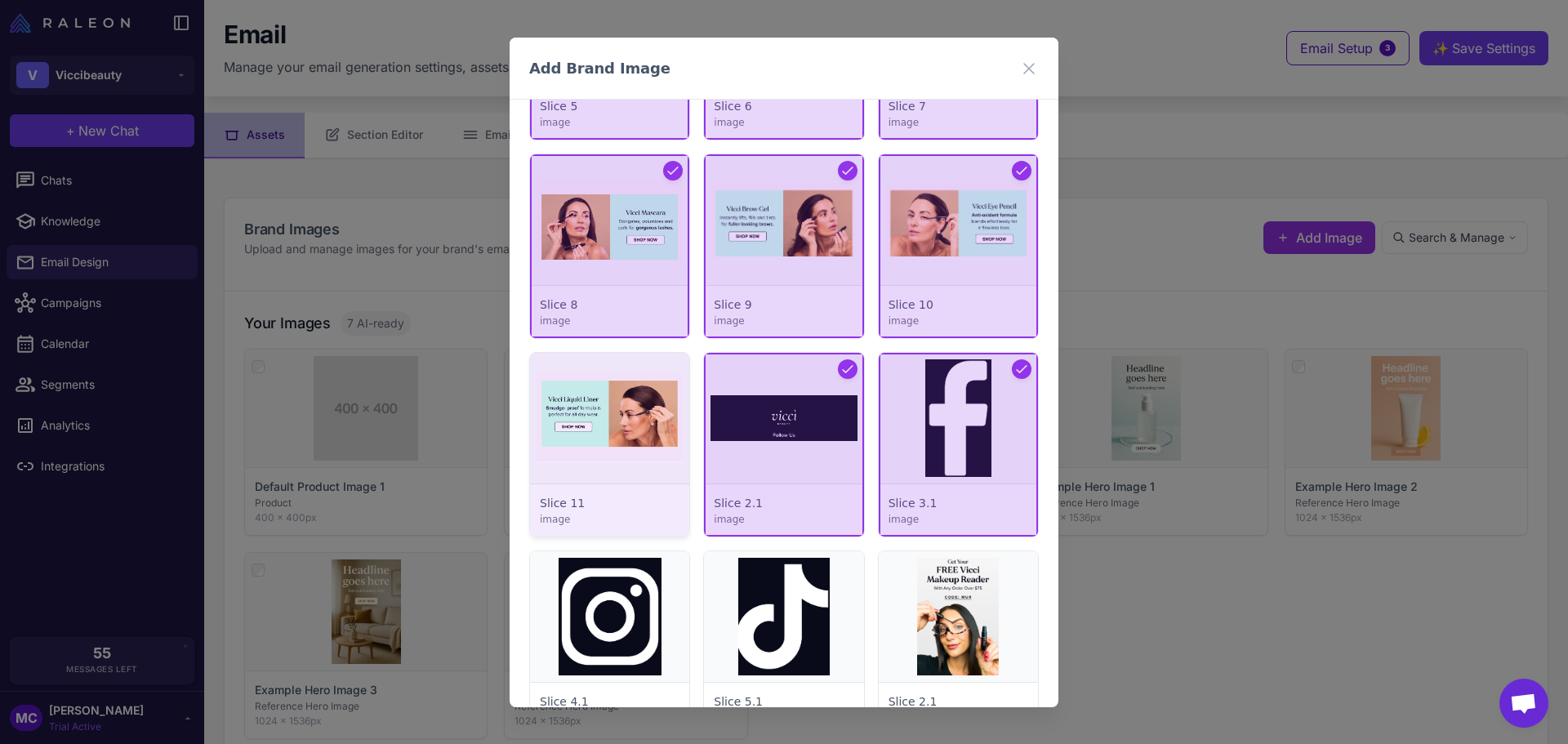
click at [589, 448] on div at bounding box center [610, 445] width 159 height 184
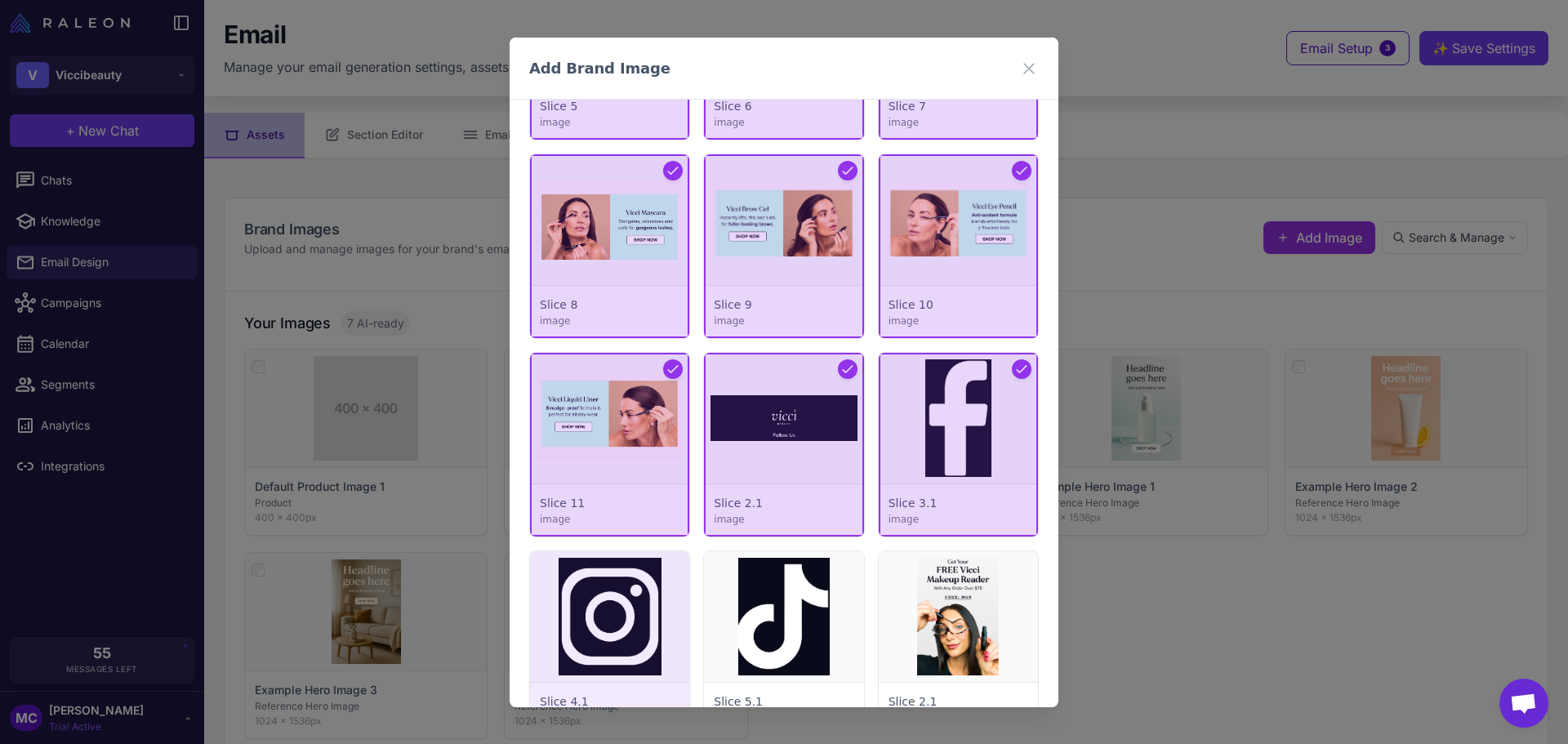
click at [607, 622] on div at bounding box center [610, 643] width 159 height 184
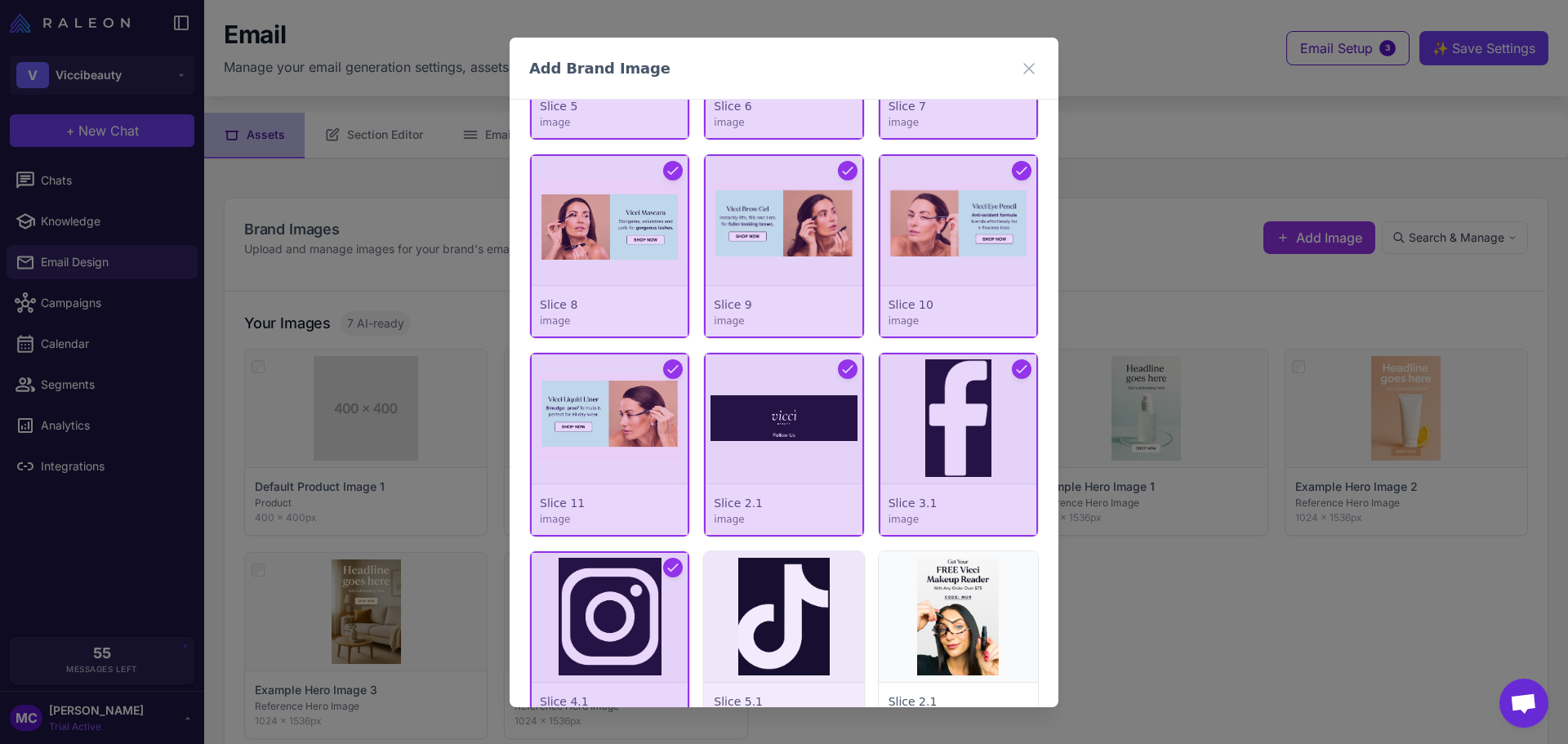
click at [762, 633] on div at bounding box center [783, 643] width 159 height 184
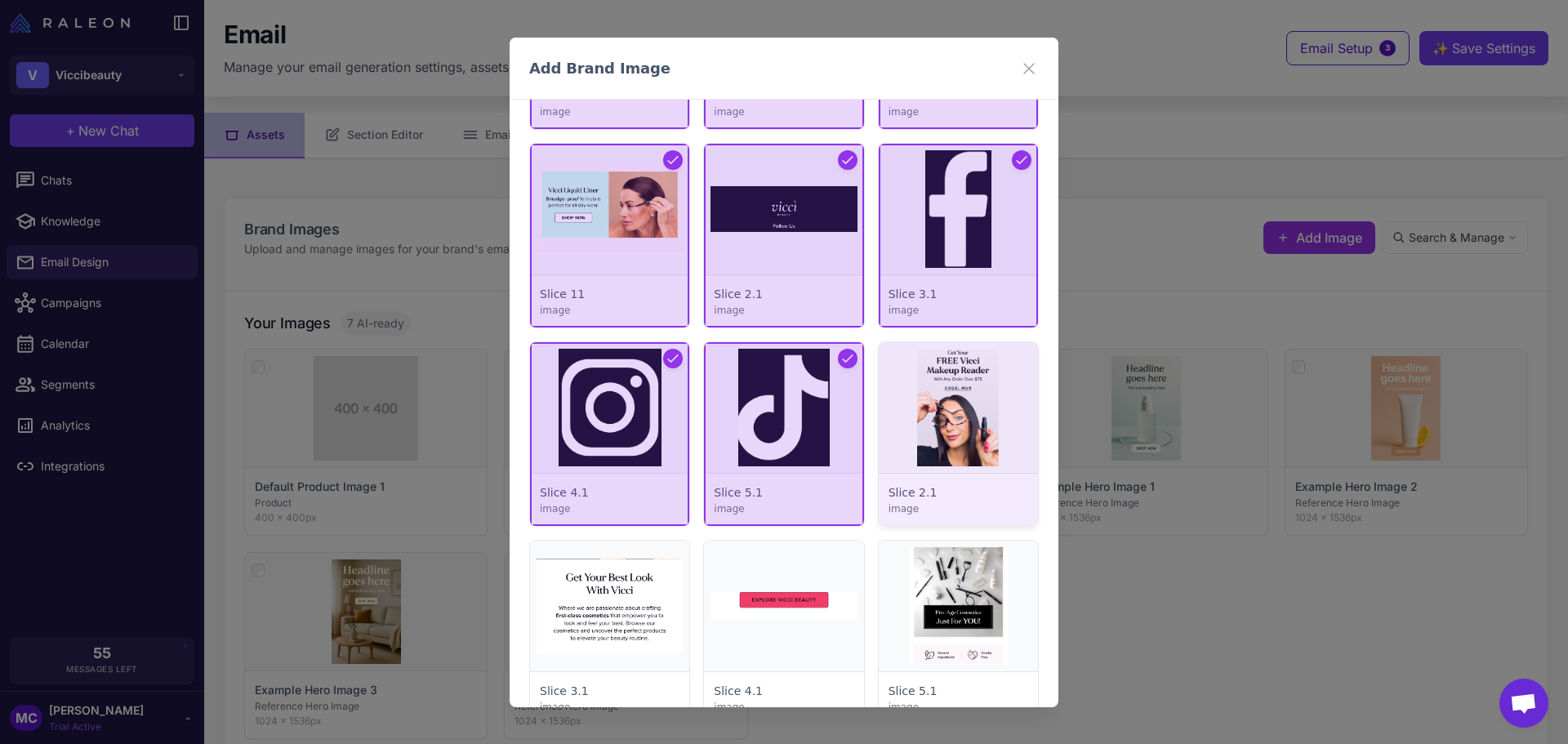
scroll to position [2136, 0]
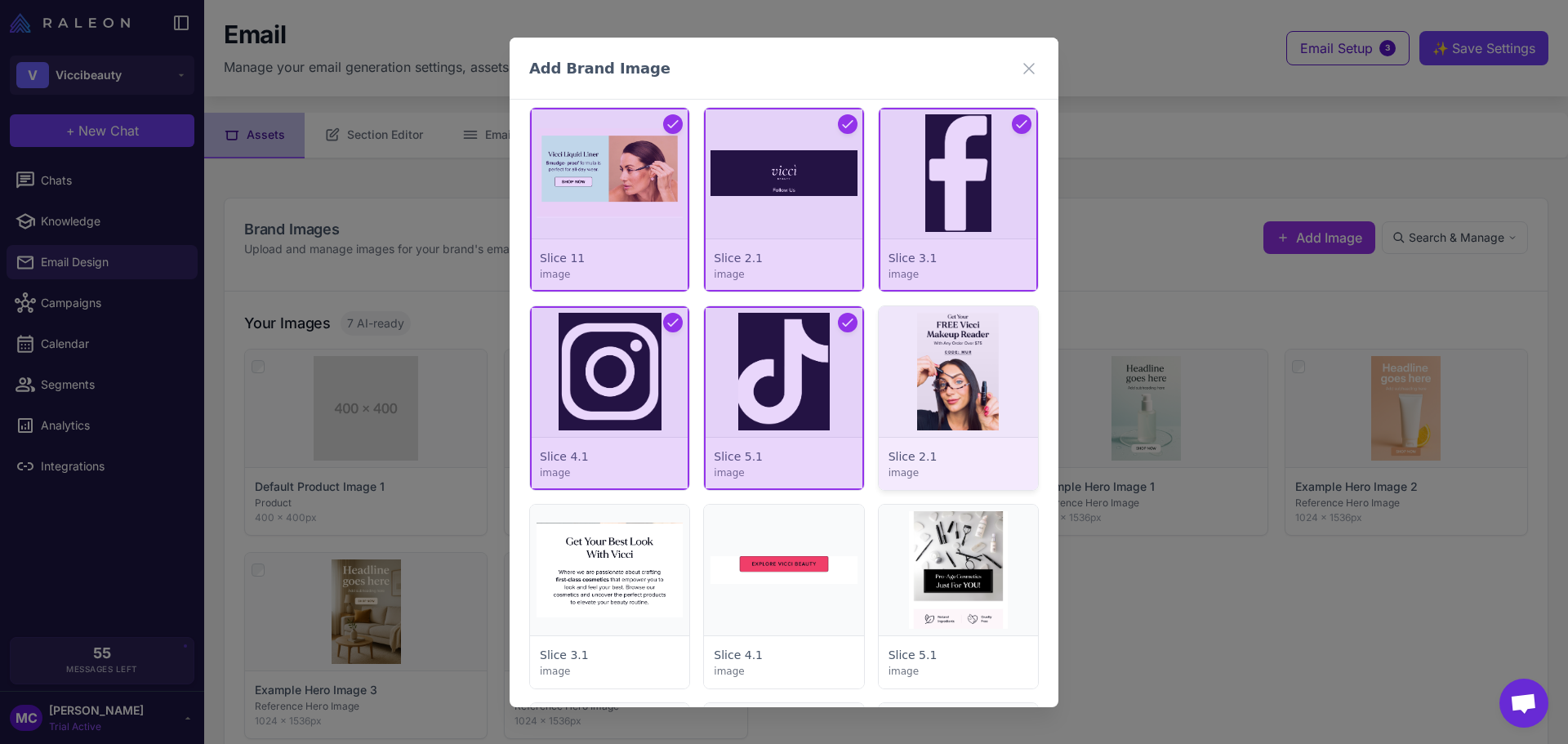
click at [968, 391] on div at bounding box center [958, 398] width 159 height 184
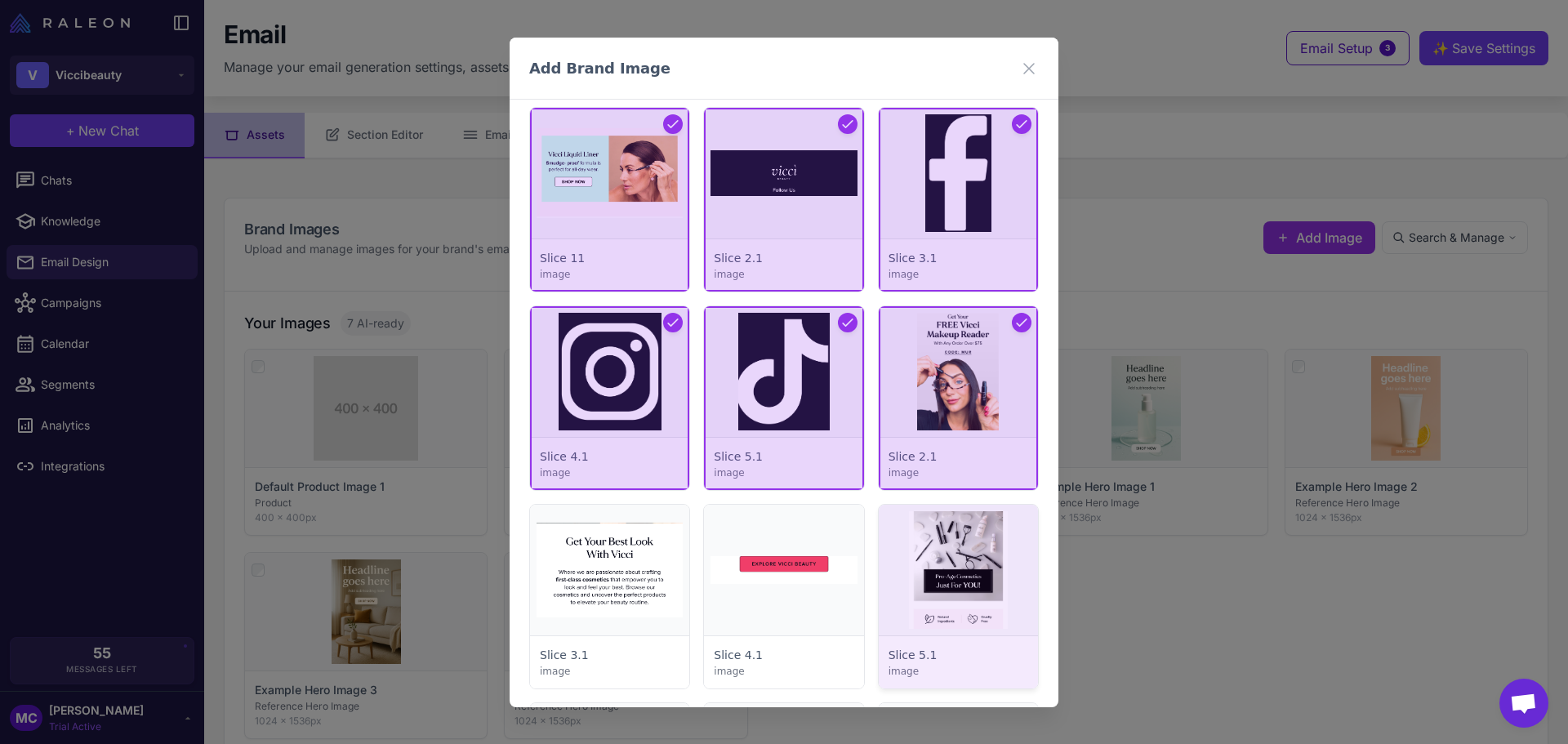
click at [956, 595] on div at bounding box center [958, 597] width 159 height 184
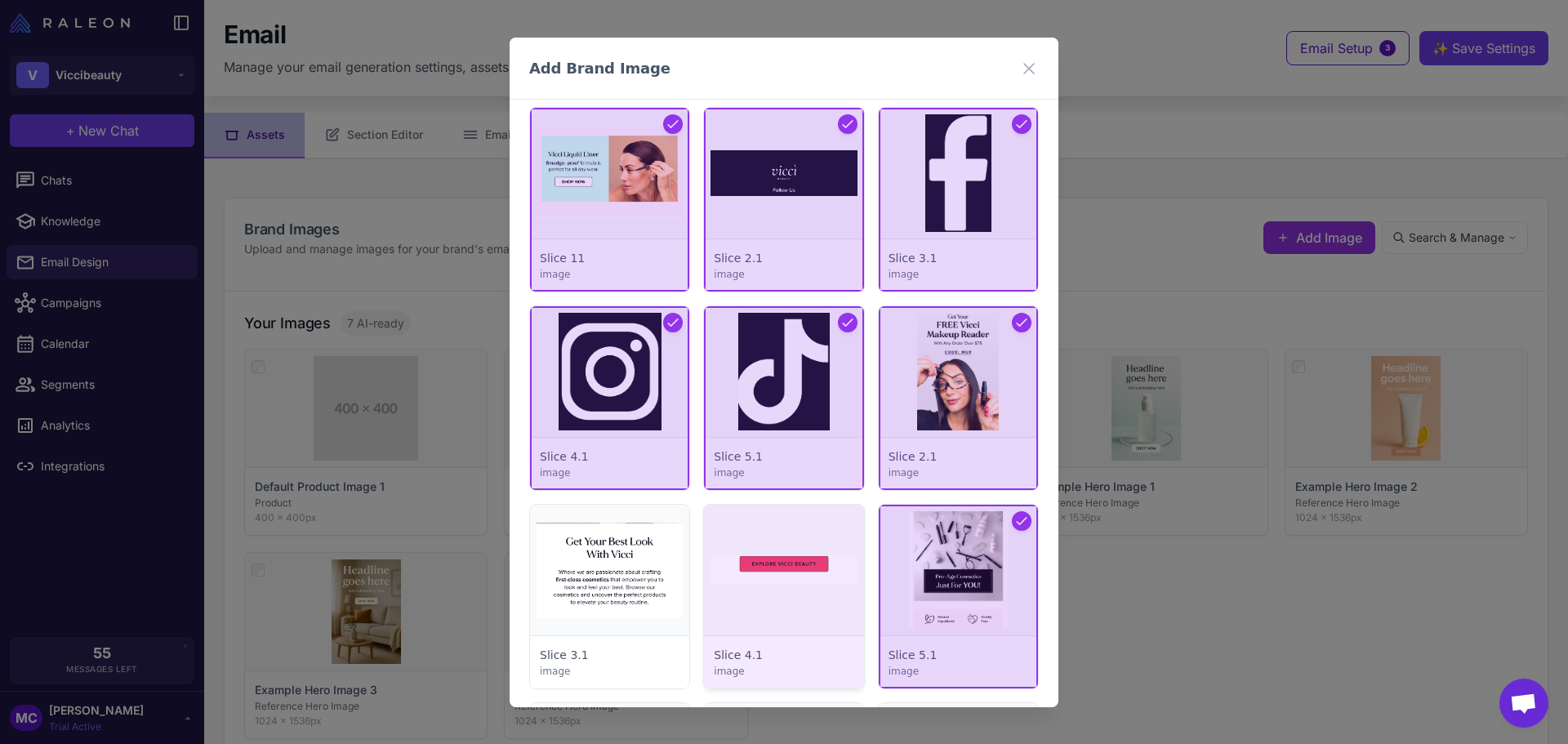
click at [809, 583] on div at bounding box center [783, 597] width 159 height 184
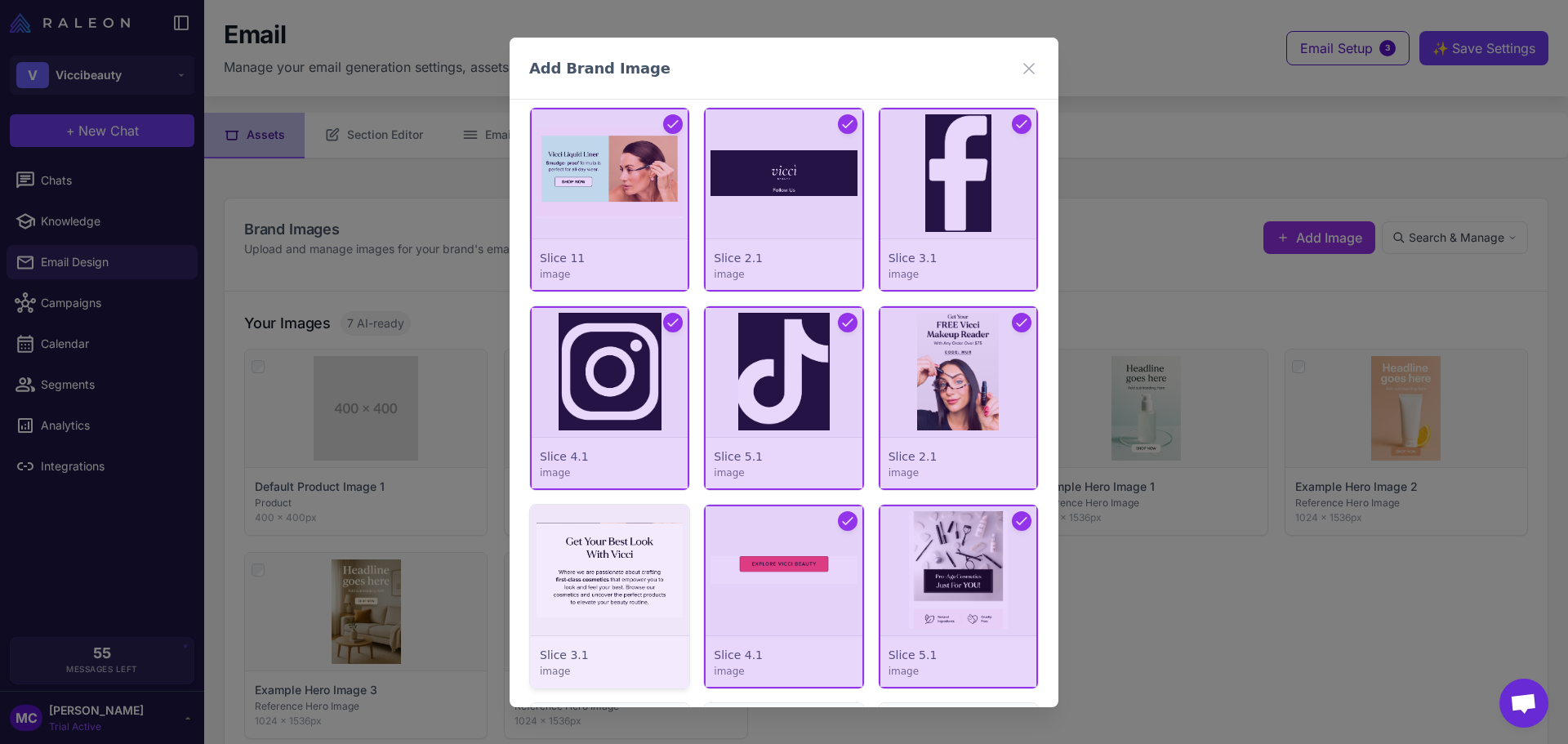
click at [544, 591] on div at bounding box center [610, 597] width 159 height 184
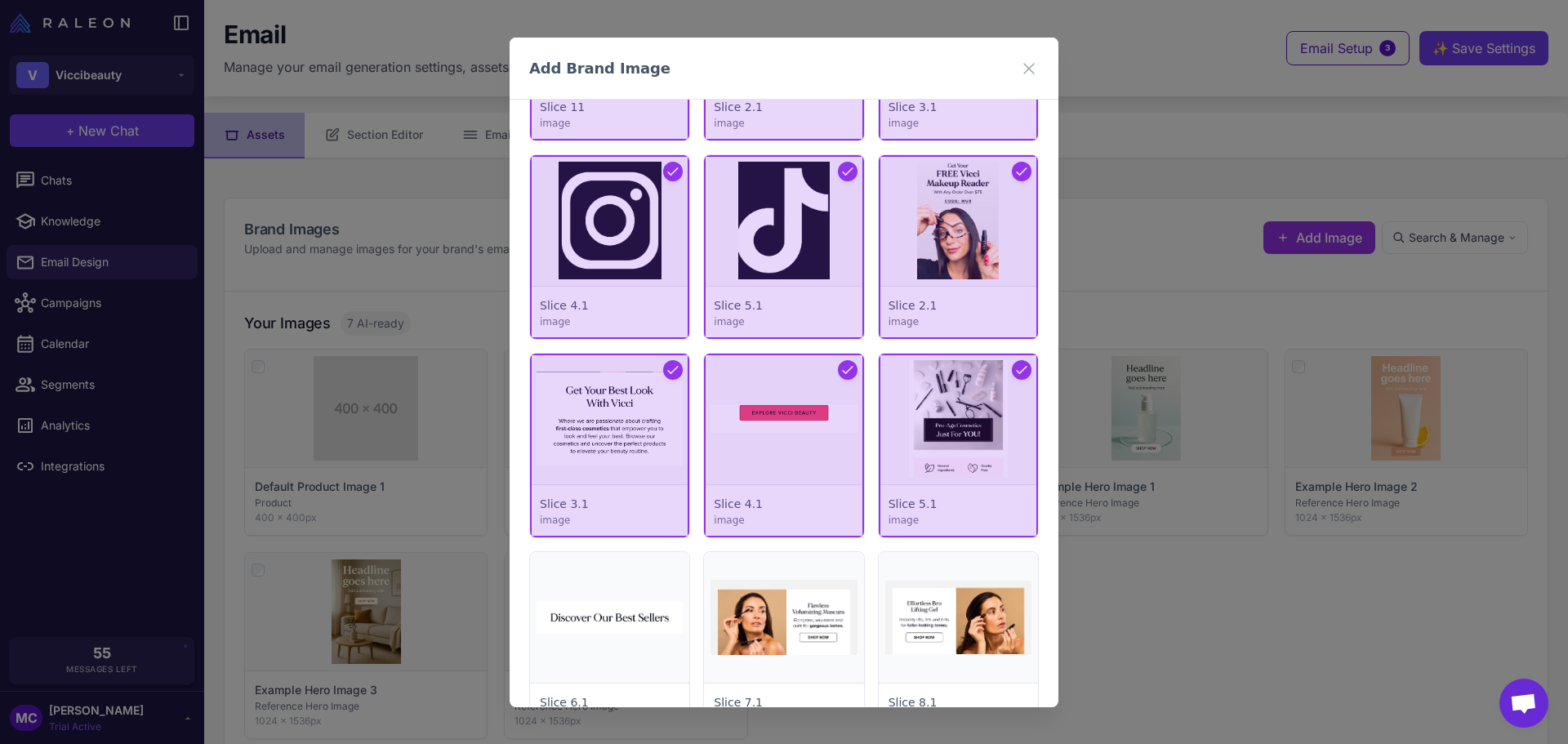
scroll to position [2463, 0]
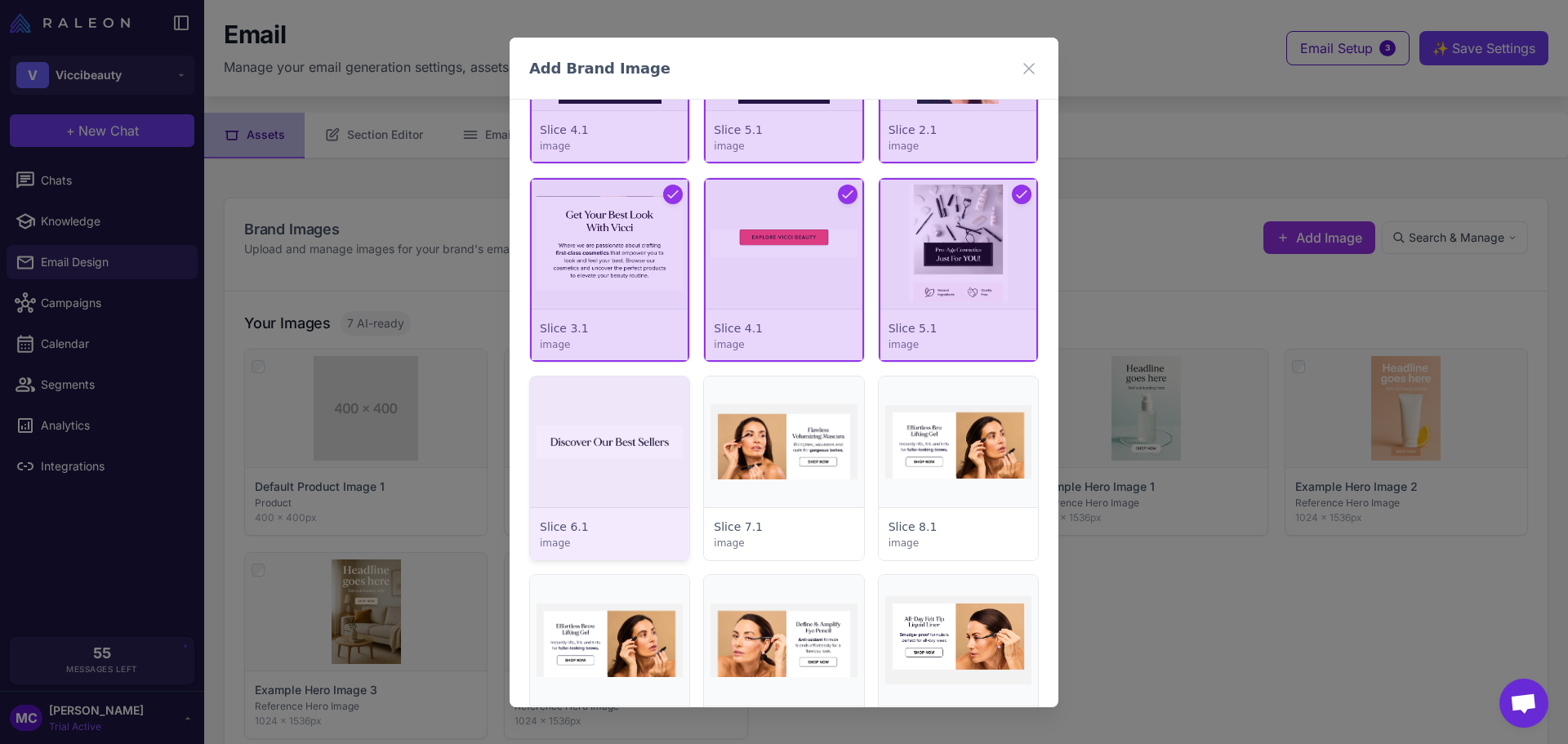
click at [607, 480] on div at bounding box center [610, 468] width 159 height 184
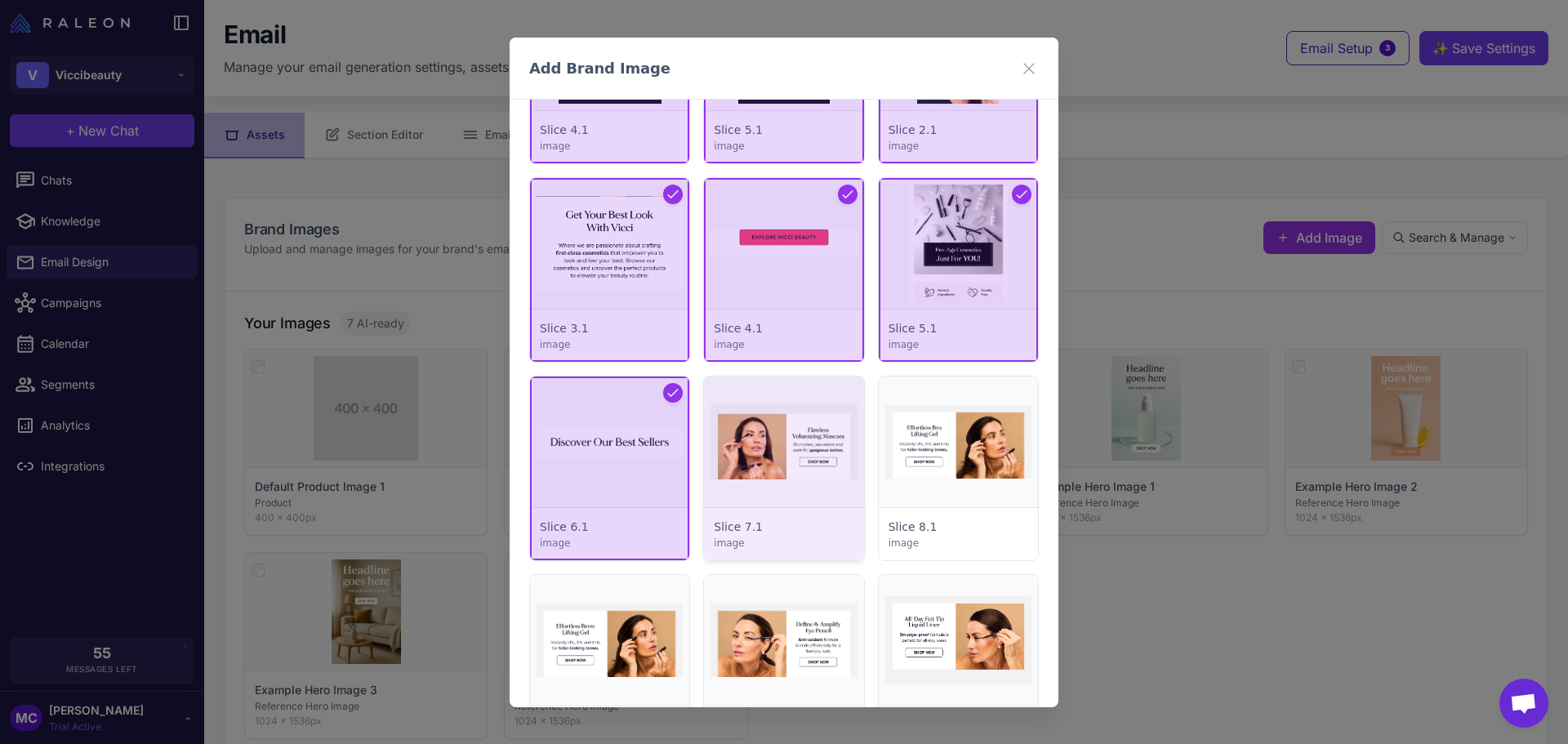
click at [787, 469] on div at bounding box center [783, 468] width 159 height 184
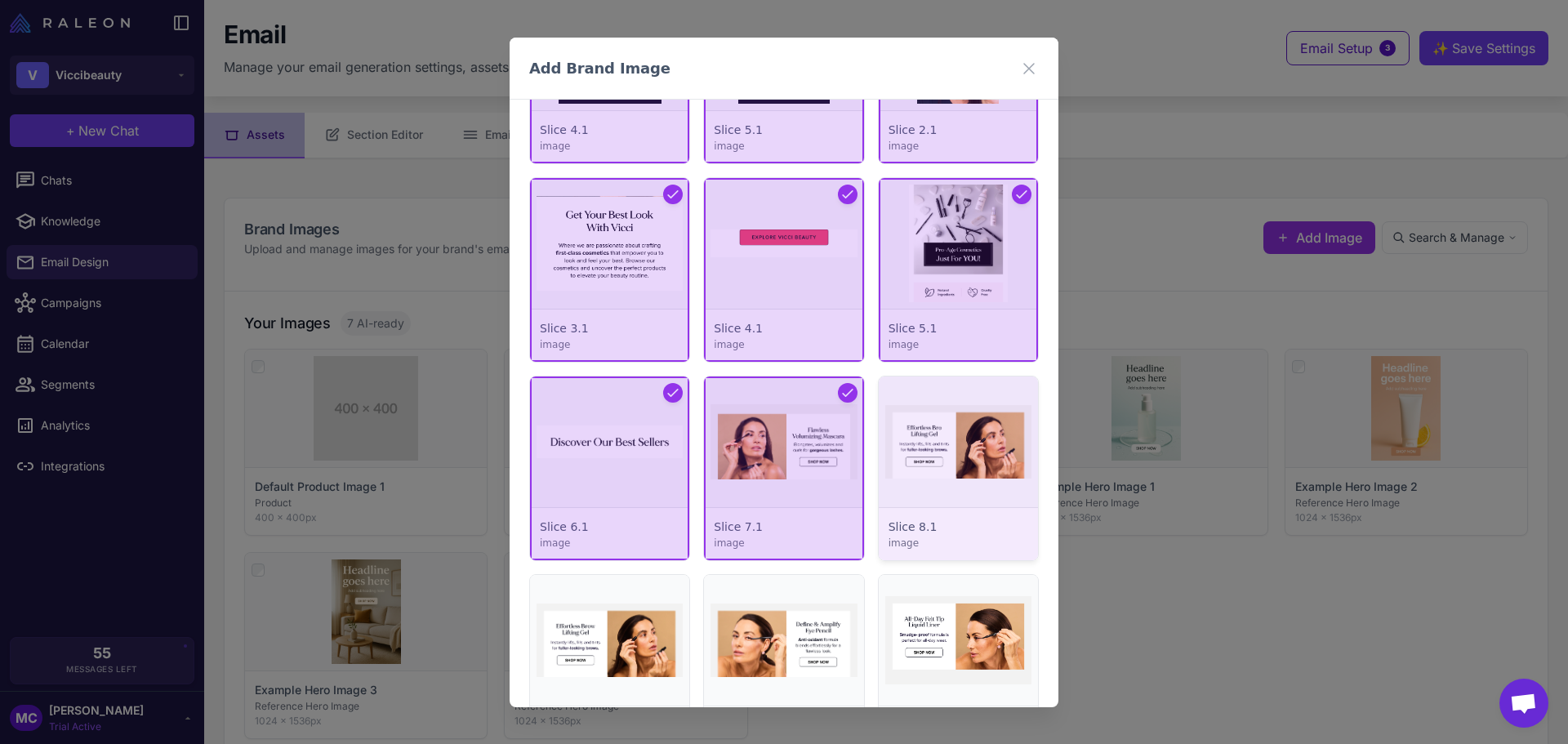
click at [969, 459] on div at bounding box center [958, 468] width 159 height 184
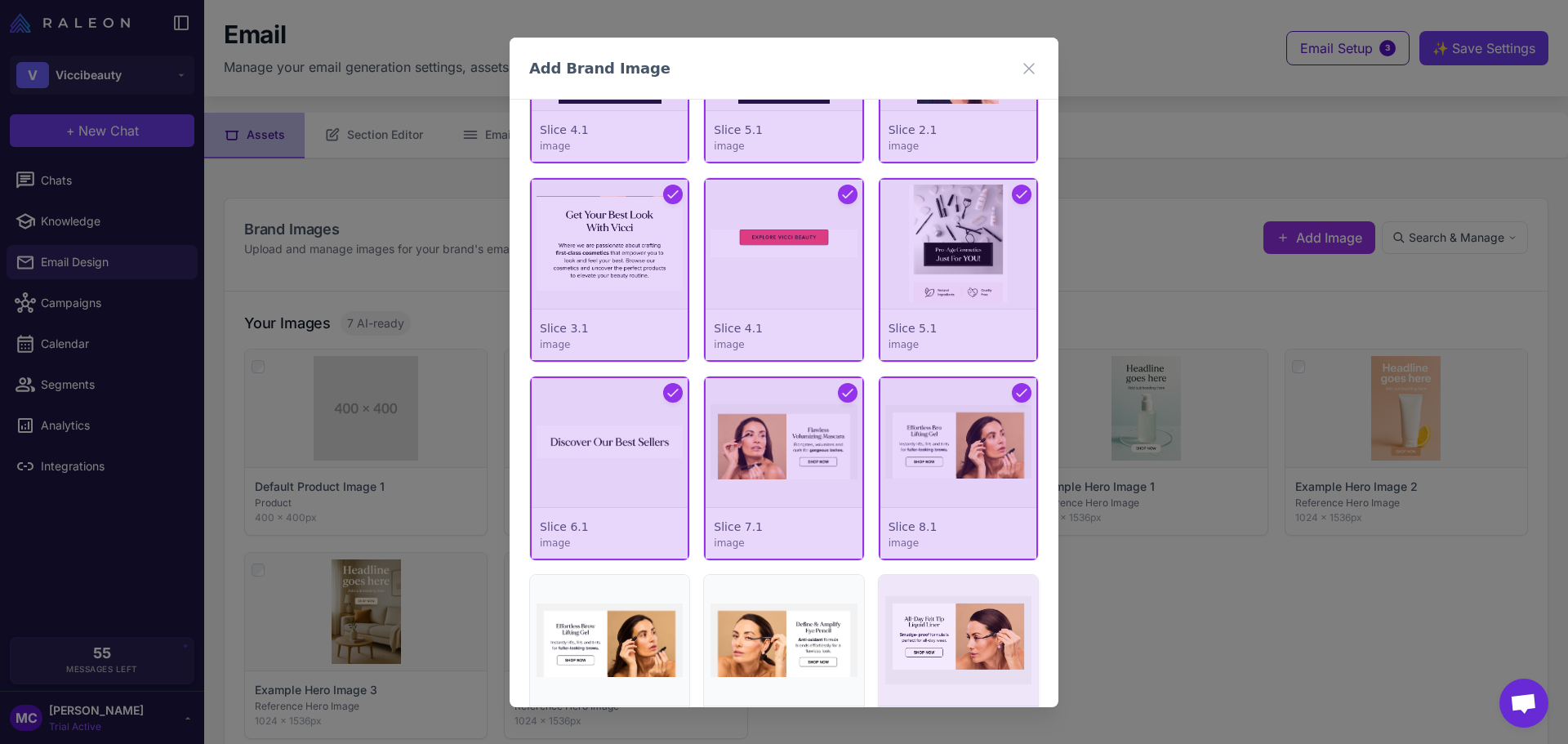
click at [971, 609] on div at bounding box center [958, 666] width 159 height 184
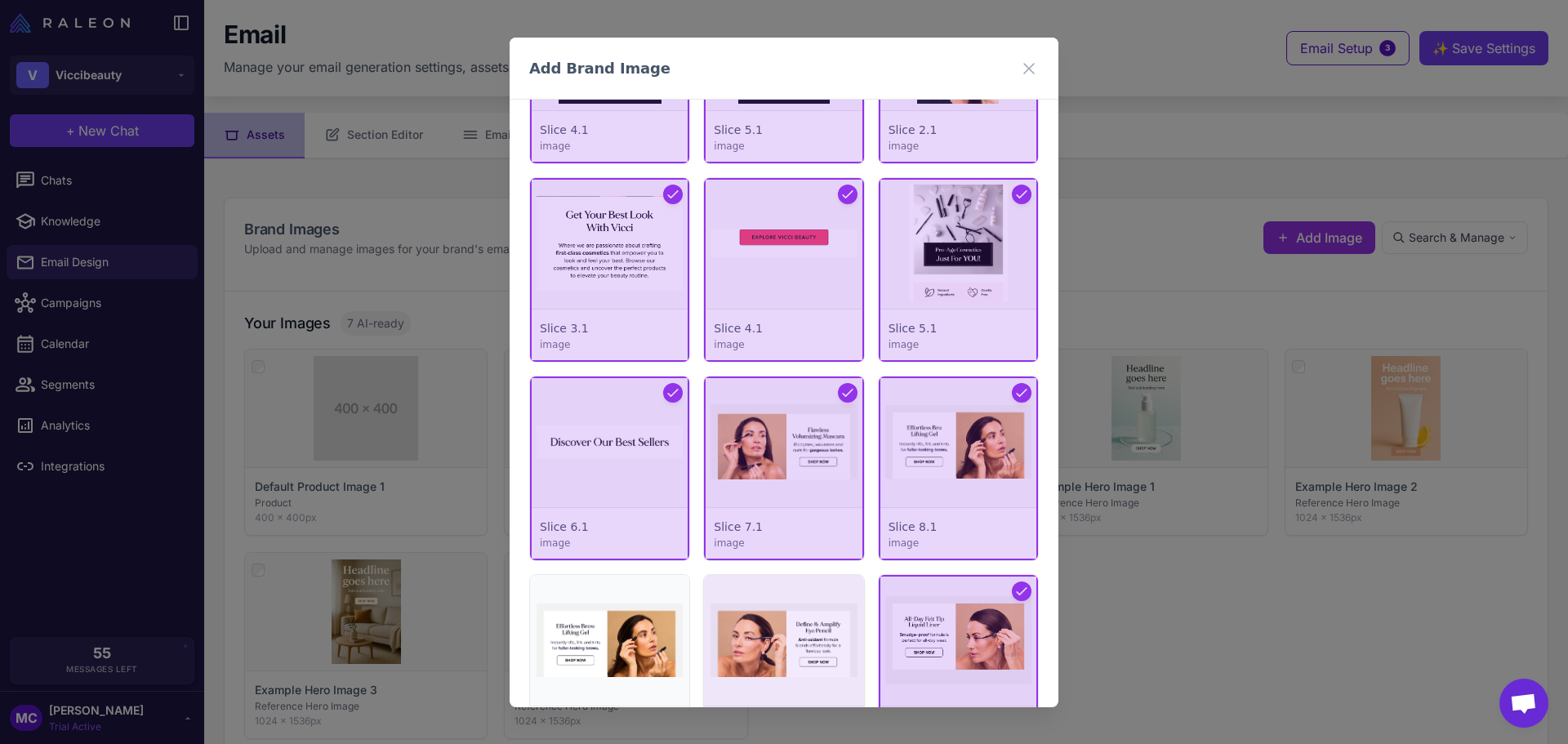
click at [751, 631] on div at bounding box center [783, 666] width 159 height 184
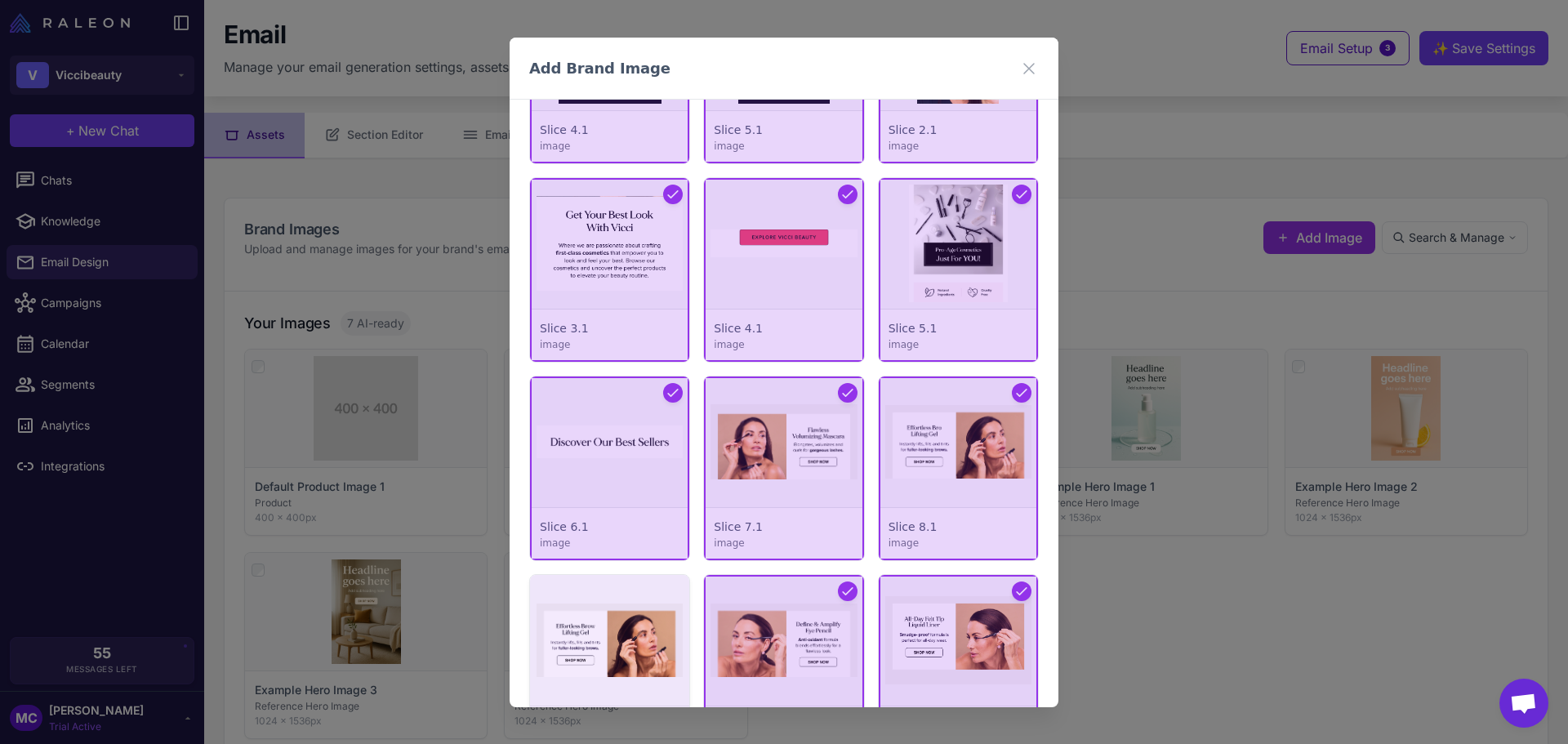
click at [559, 642] on div at bounding box center [610, 666] width 159 height 184
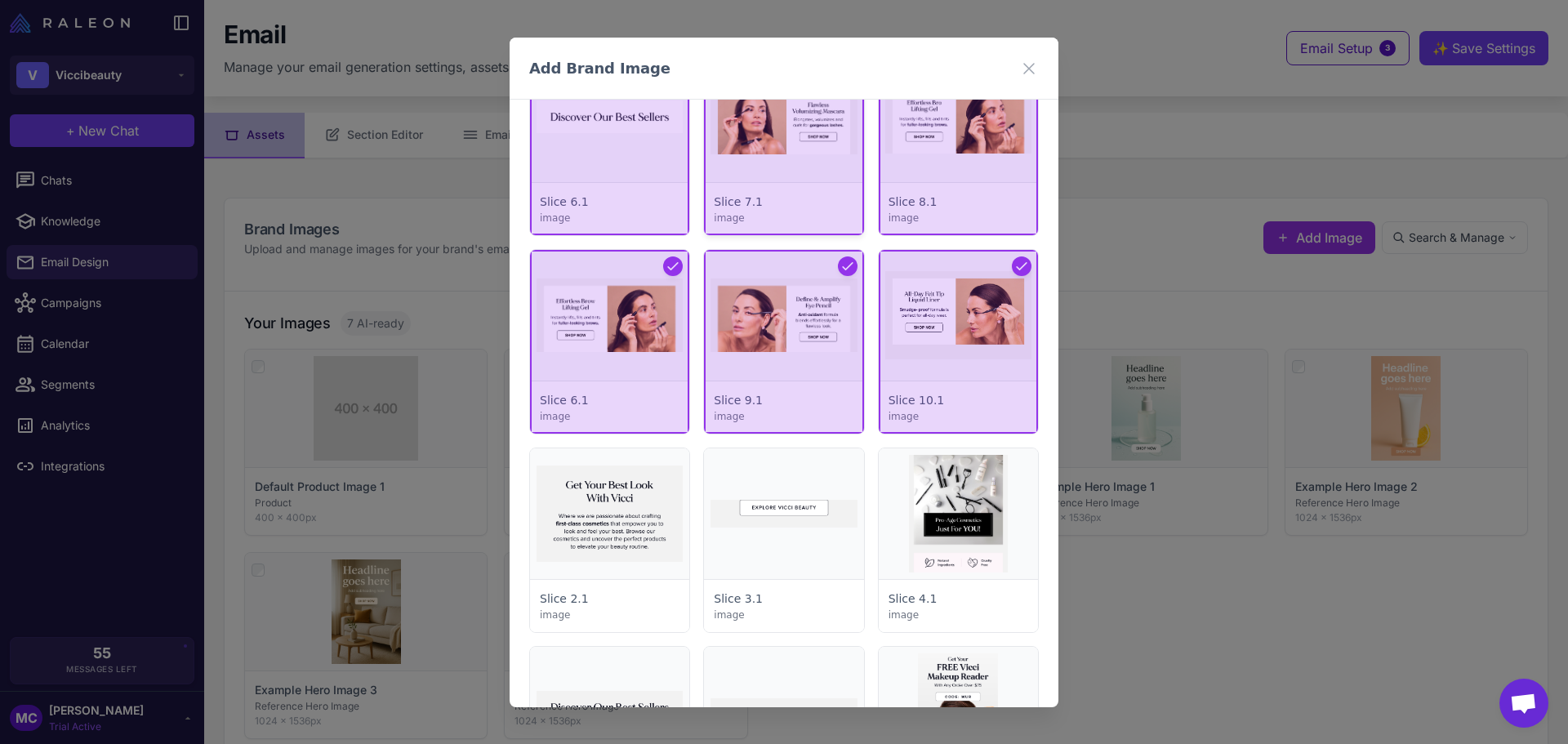
scroll to position [2790, 0]
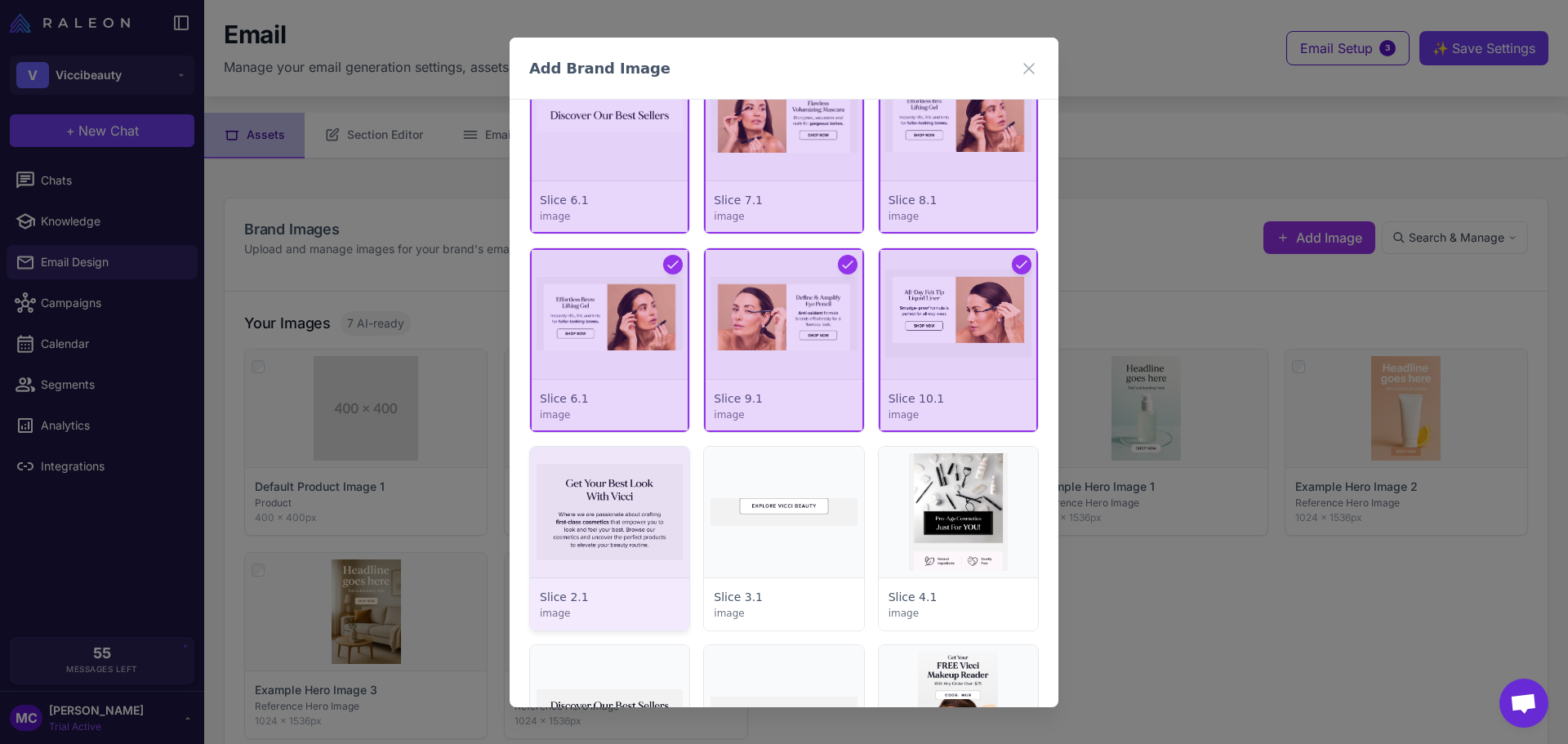
click at [548, 551] on div at bounding box center [610, 539] width 159 height 184
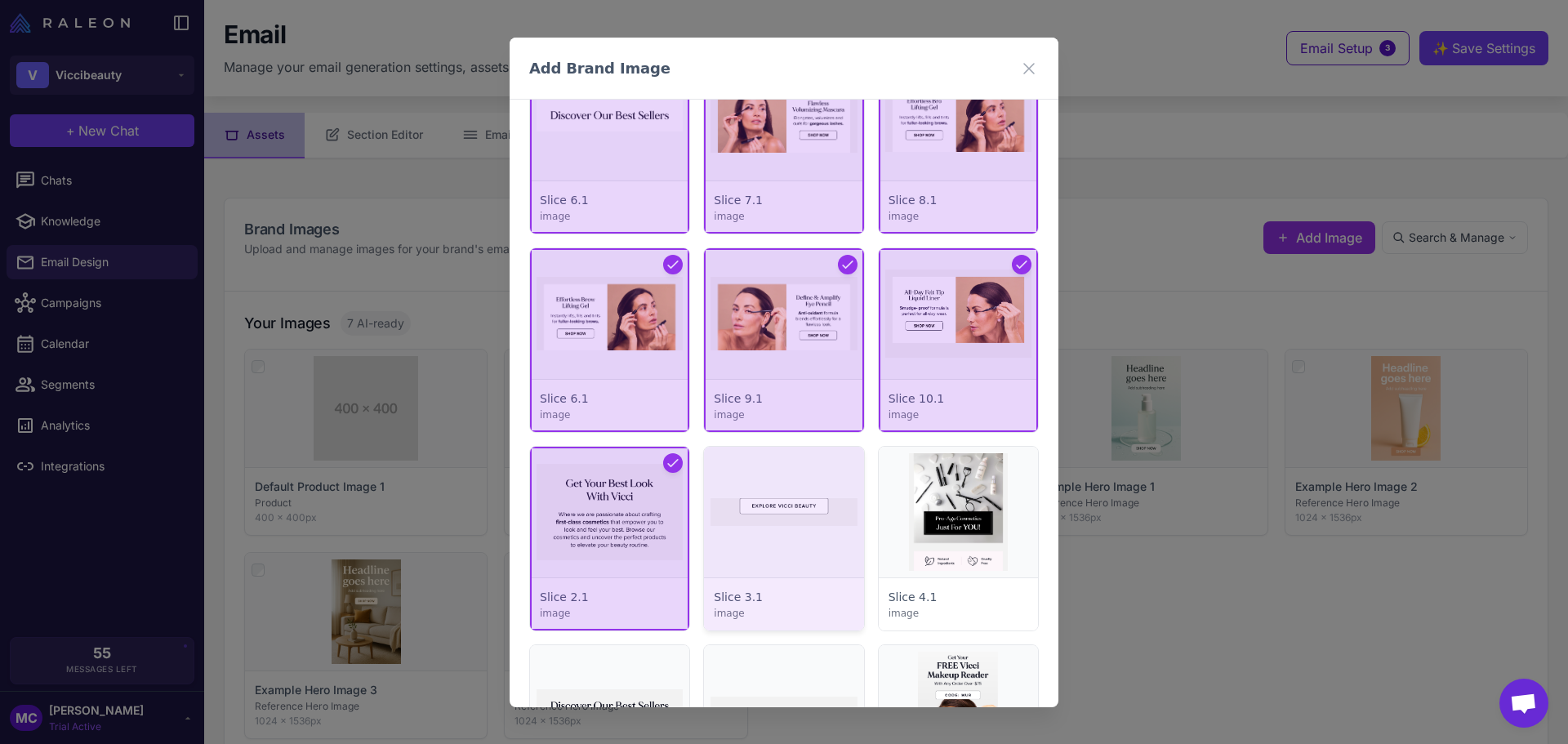
click at [760, 557] on div at bounding box center [783, 539] width 159 height 184
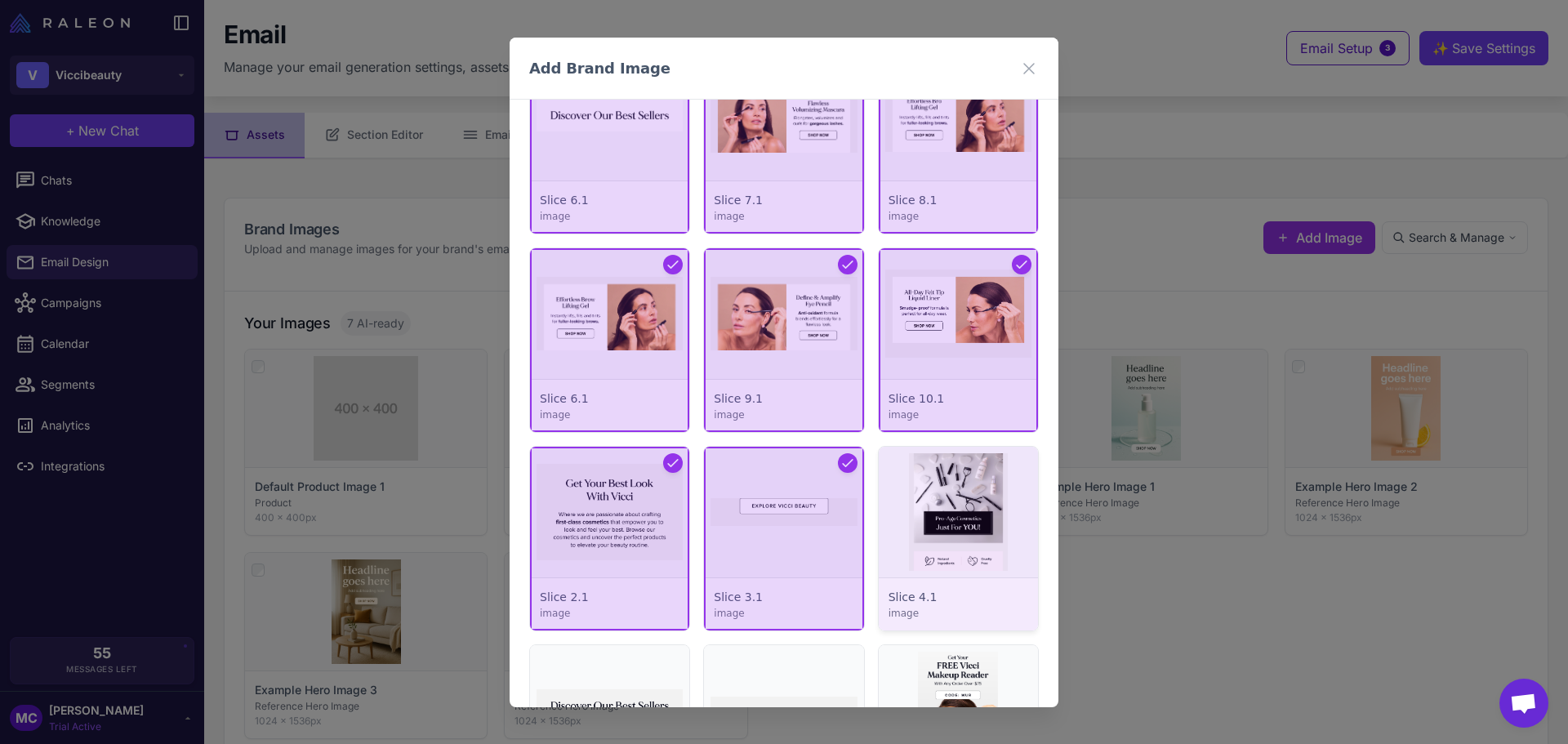
click at [927, 542] on div at bounding box center [958, 539] width 159 height 184
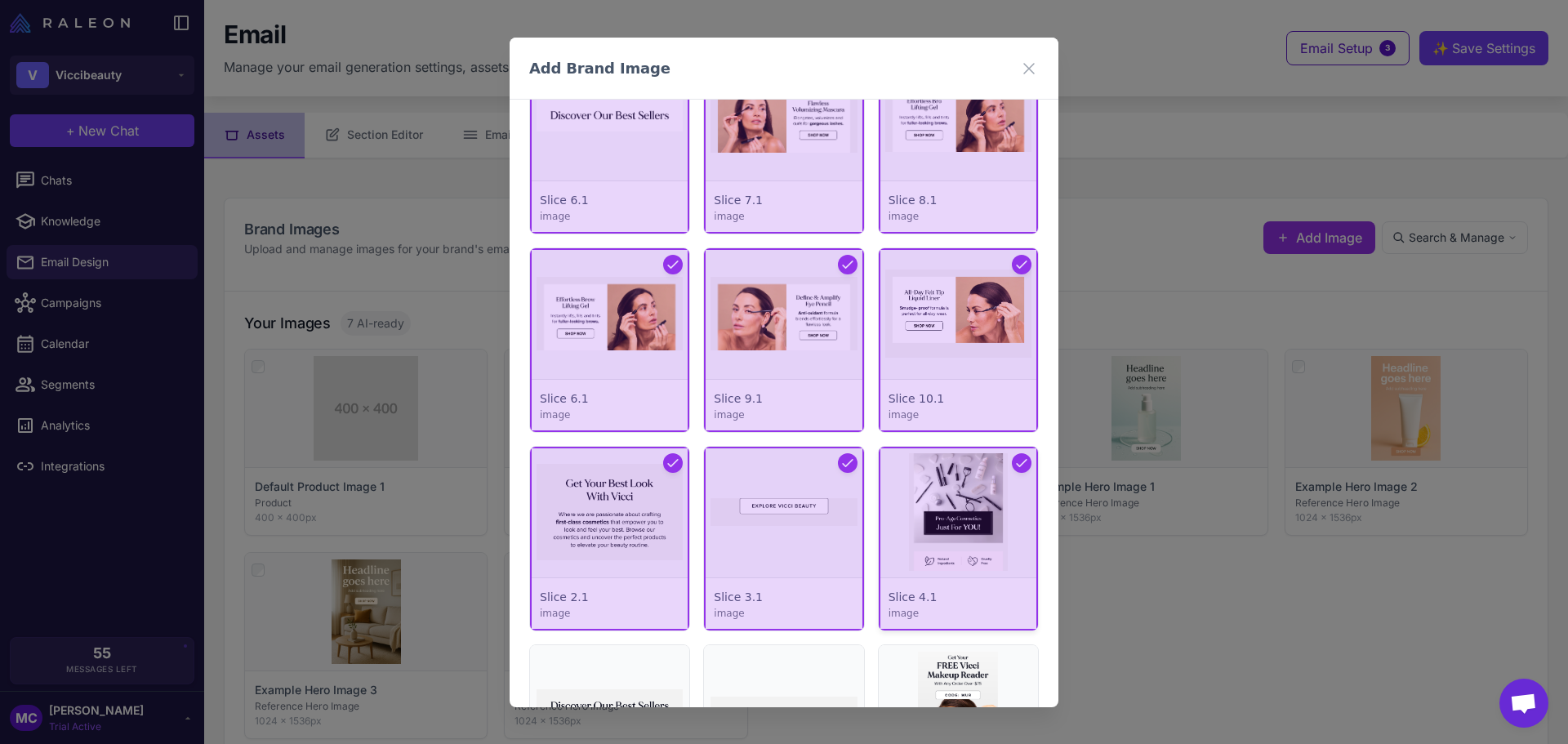
scroll to position [3034, 0]
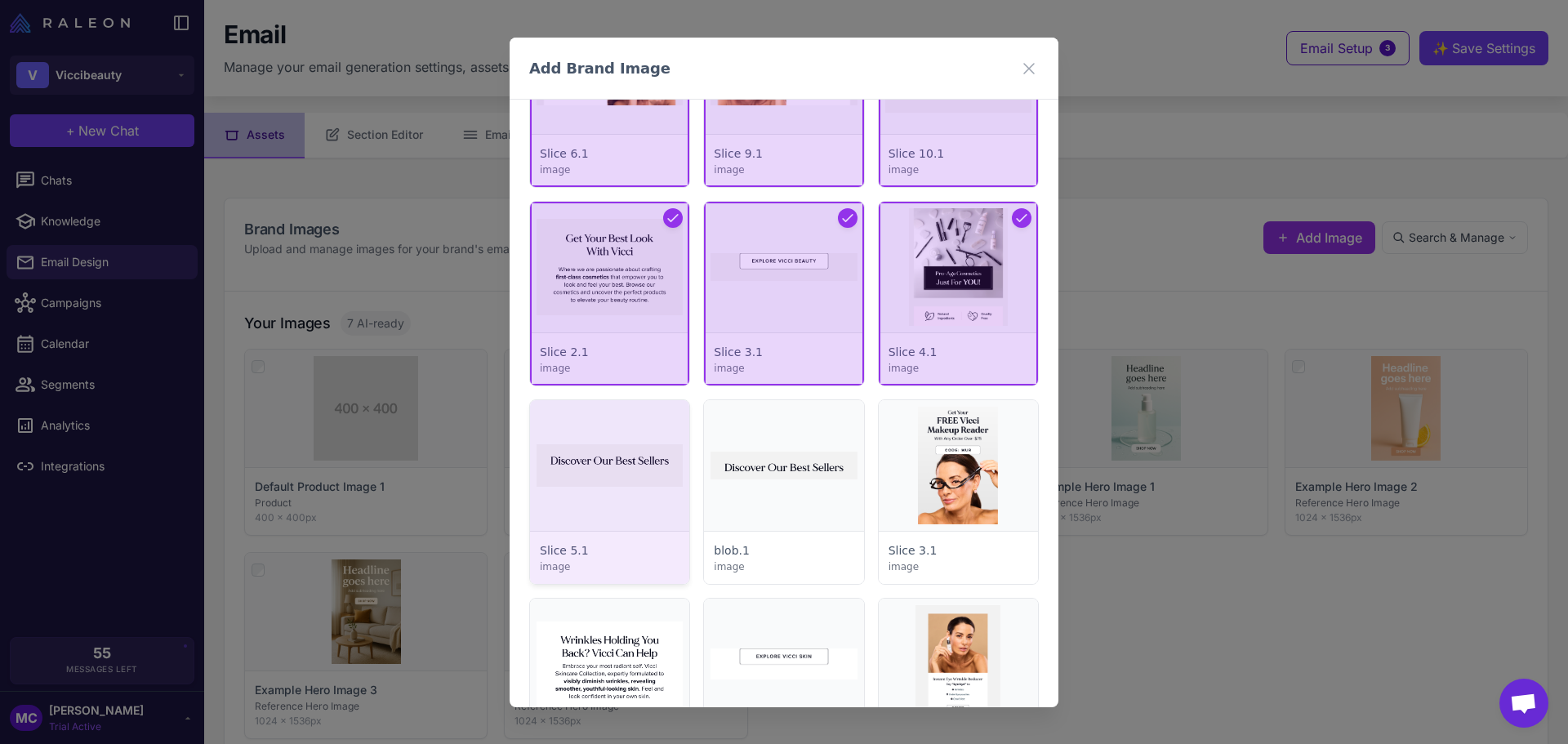
click at [584, 483] on div at bounding box center [610, 492] width 159 height 184
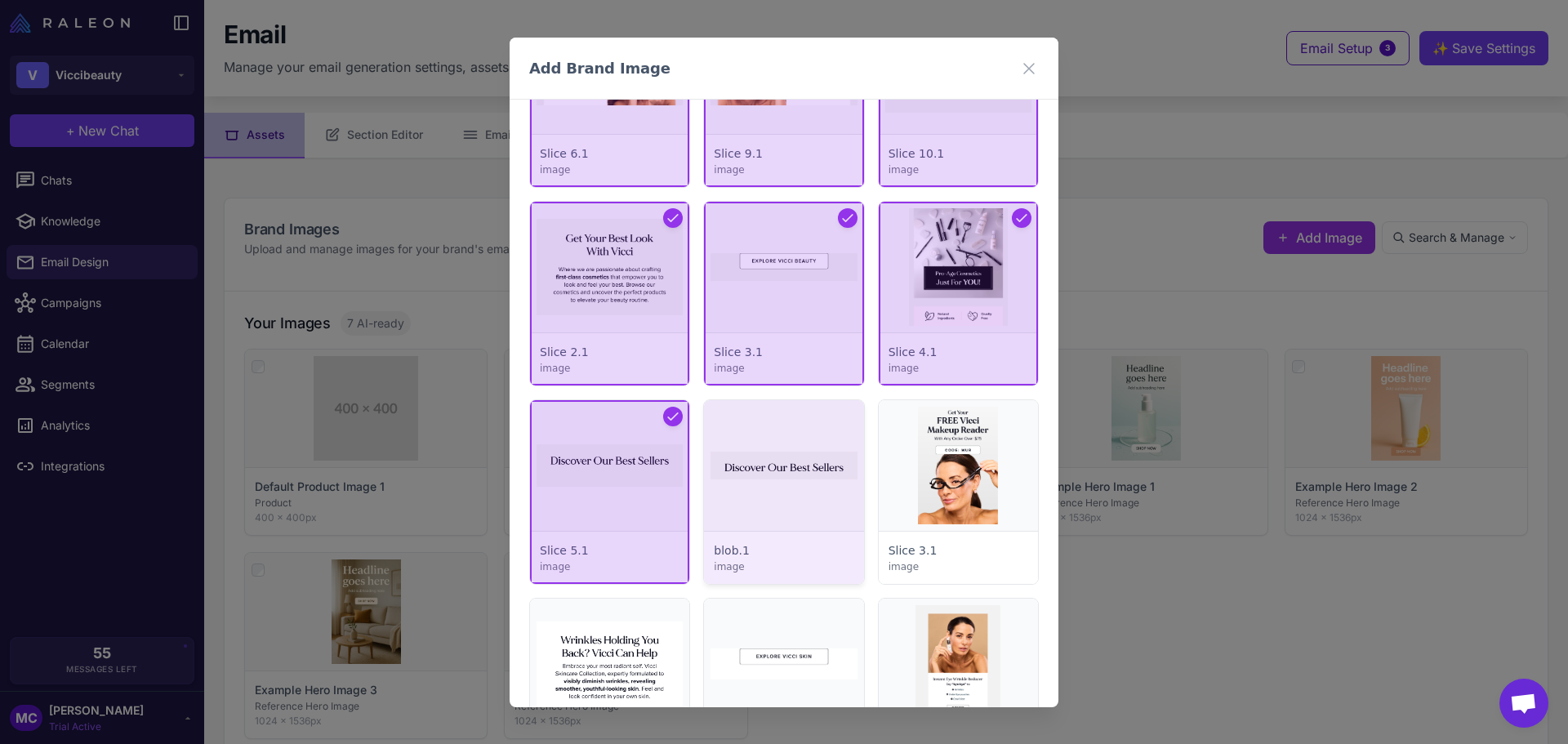
click at [743, 485] on div at bounding box center [783, 492] width 159 height 184
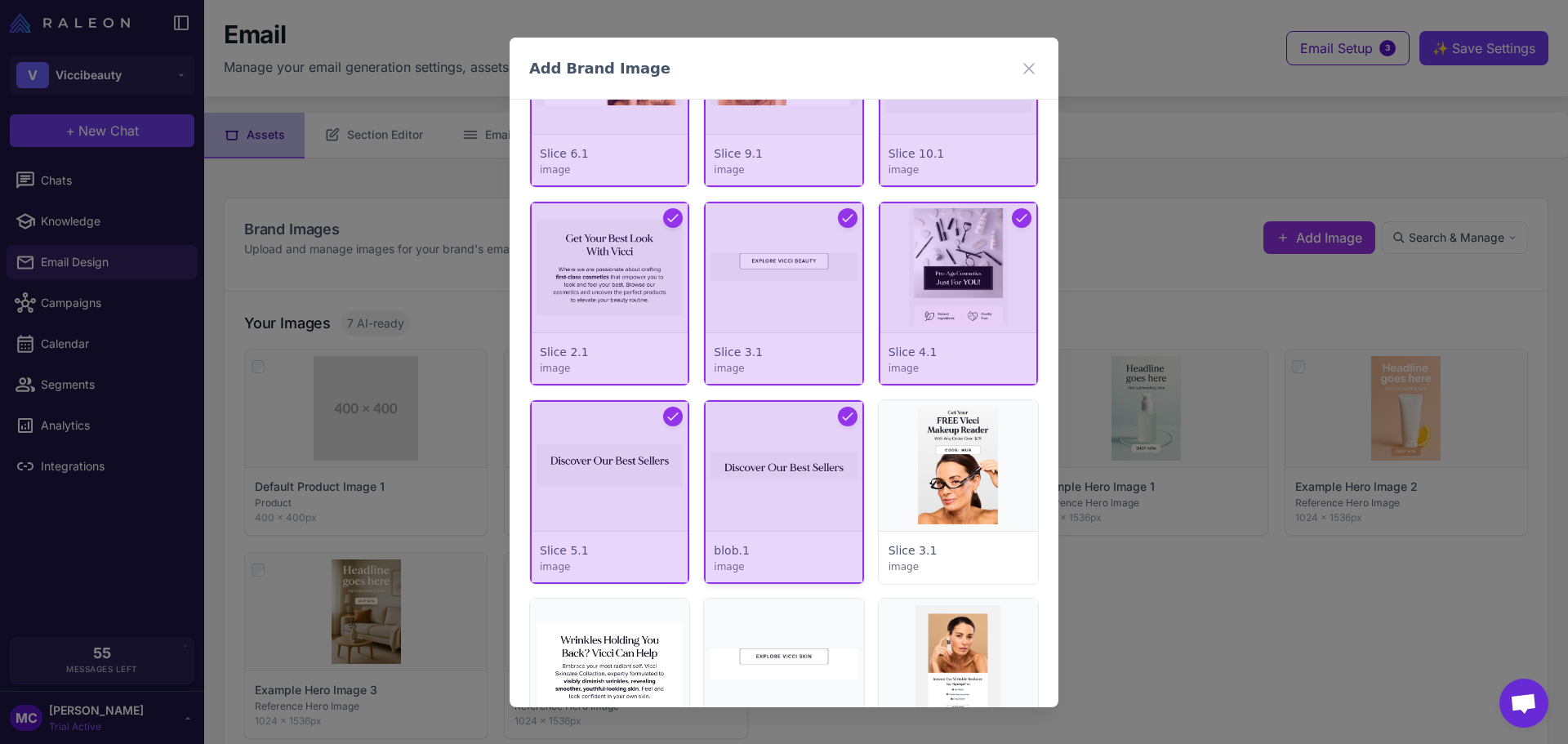
click at [801, 507] on div at bounding box center [783, 492] width 159 height 184
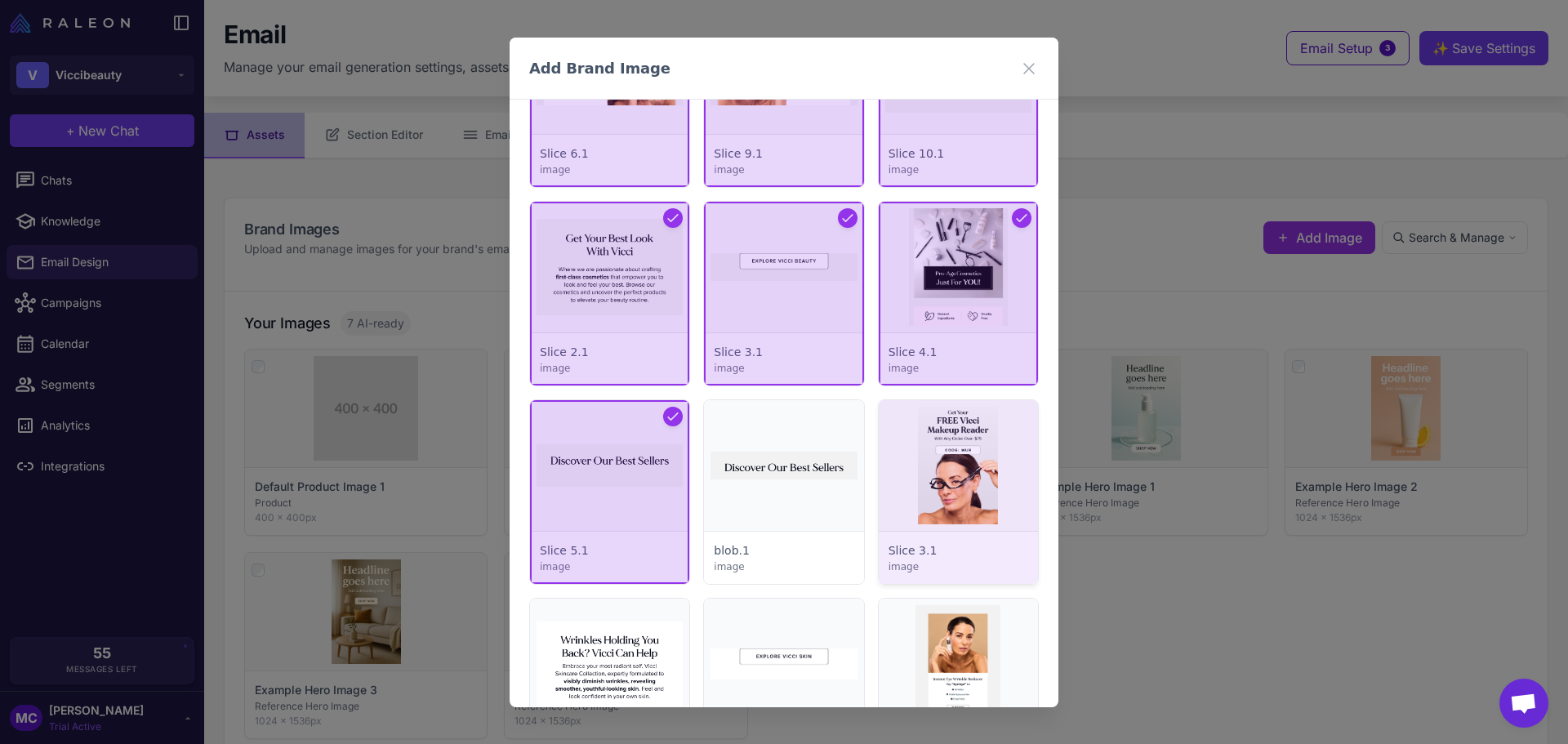
click at [979, 507] on div at bounding box center [958, 492] width 159 height 184
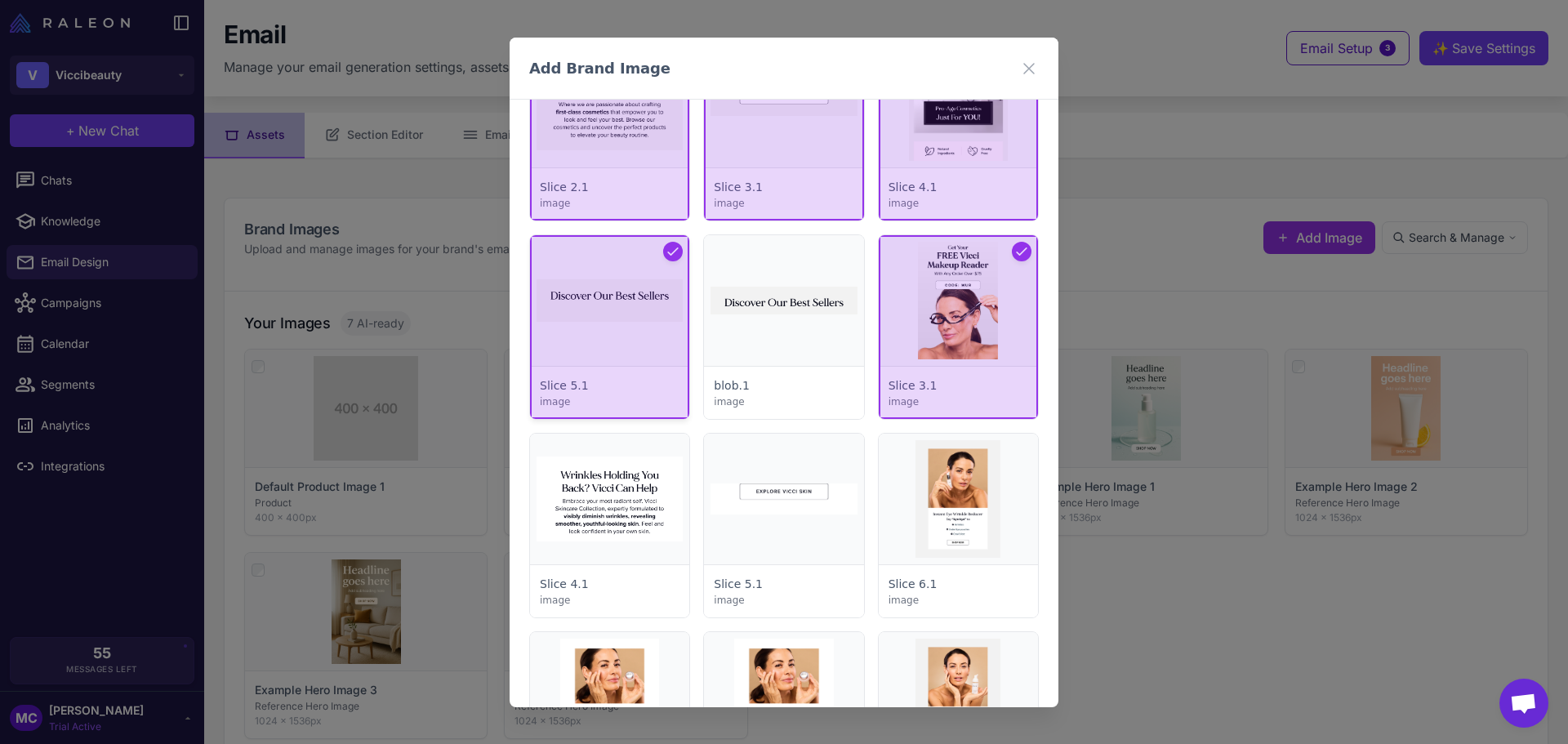
scroll to position [3198, 0]
click at [646, 316] on div at bounding box center [610, 328] width 159 height 184
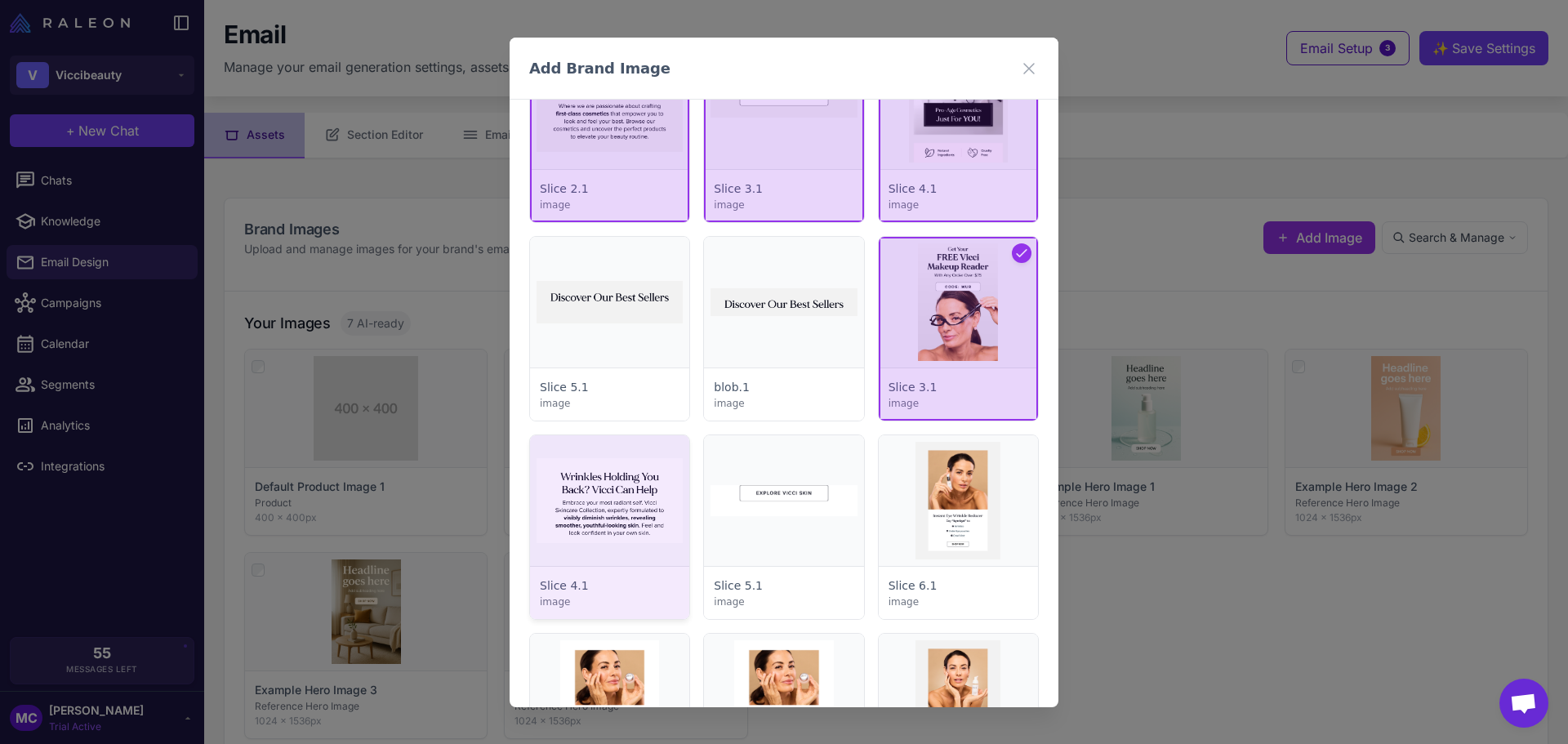
click at [639, 486] on div at bounding box center [610, 527] width 159 height 184
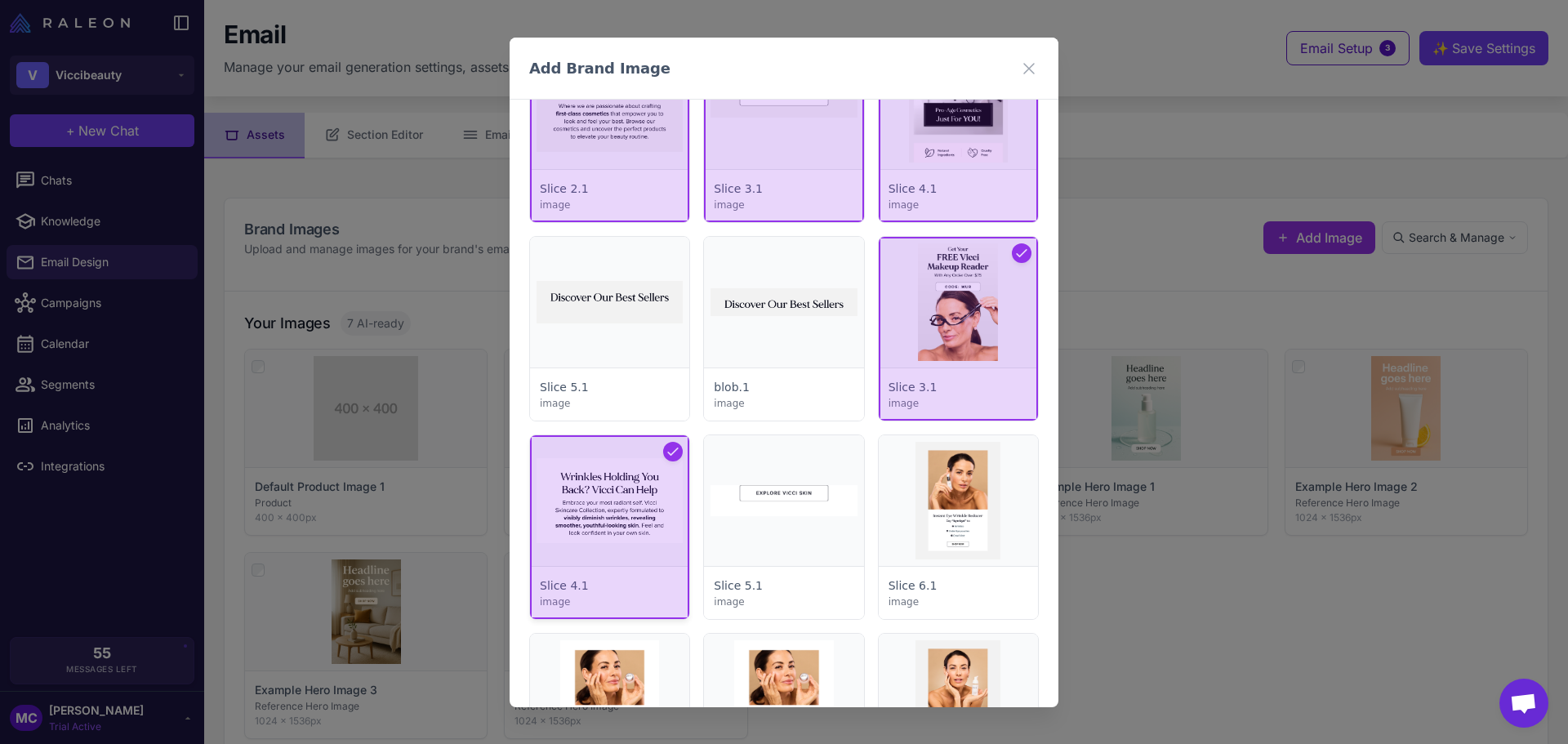
click at [600, 542] on div at bounding box center [610, 527] width 159 height 184
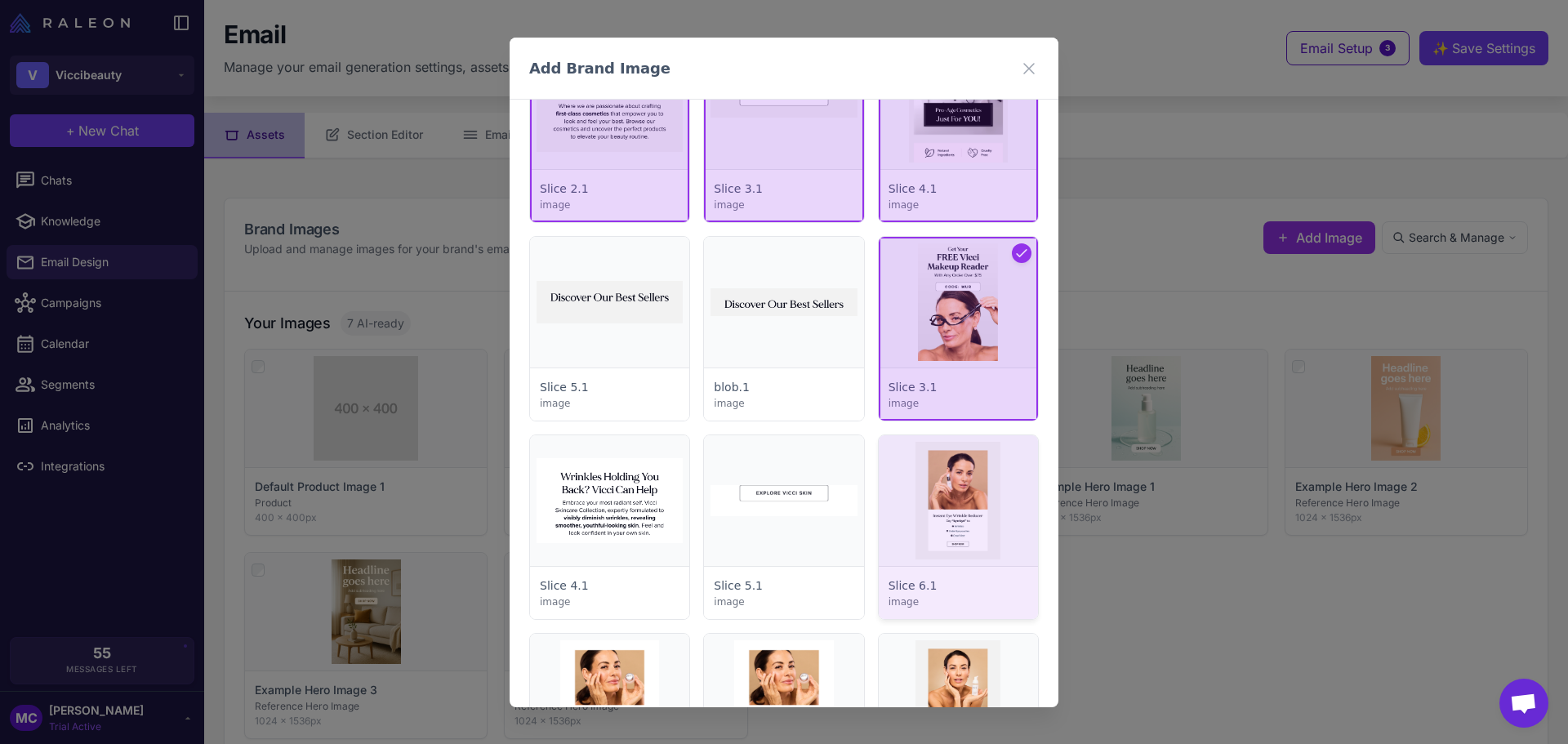
click at [956, 501] on div at bounding box center [958, 527] width 159 height 184
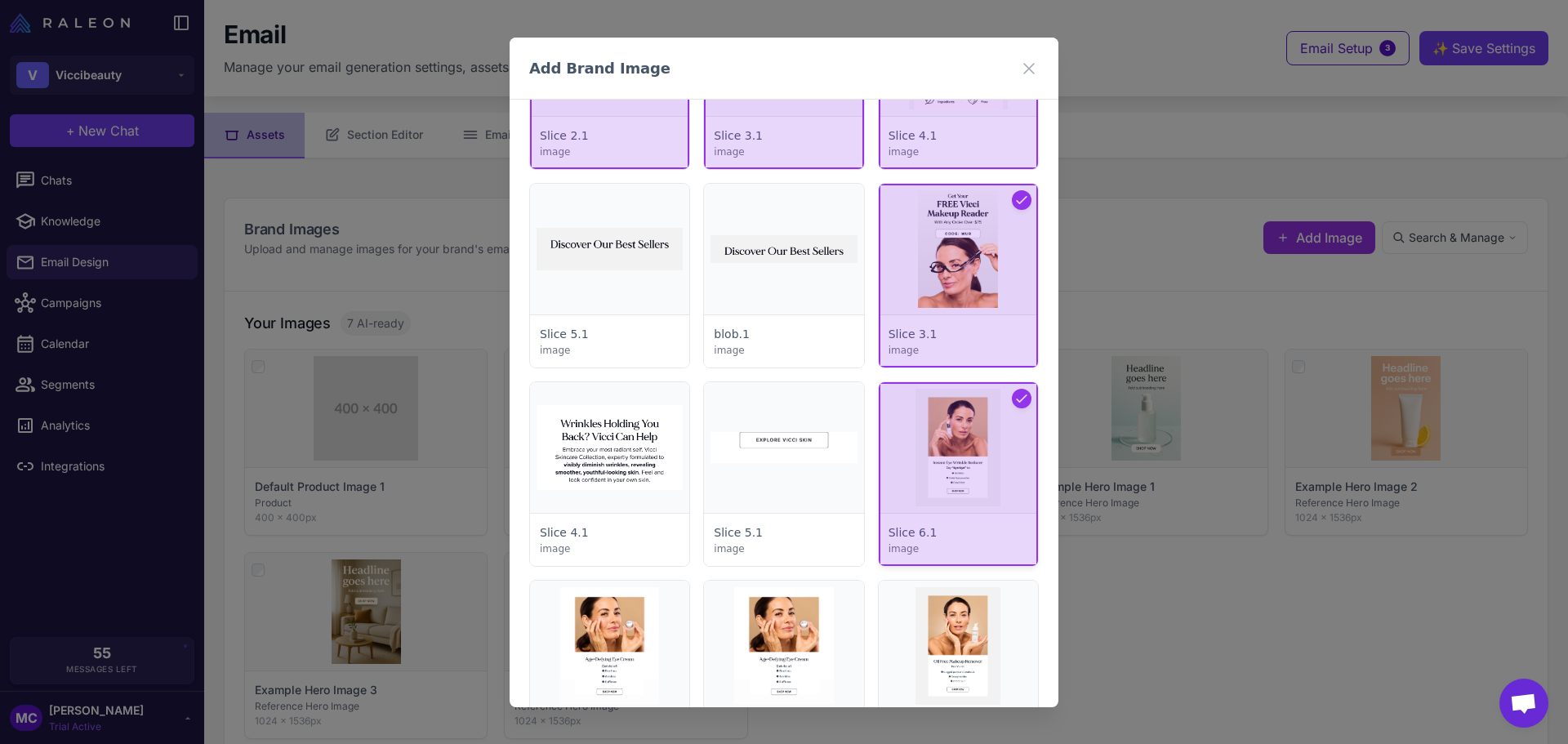
scroll to position [3443, 0]
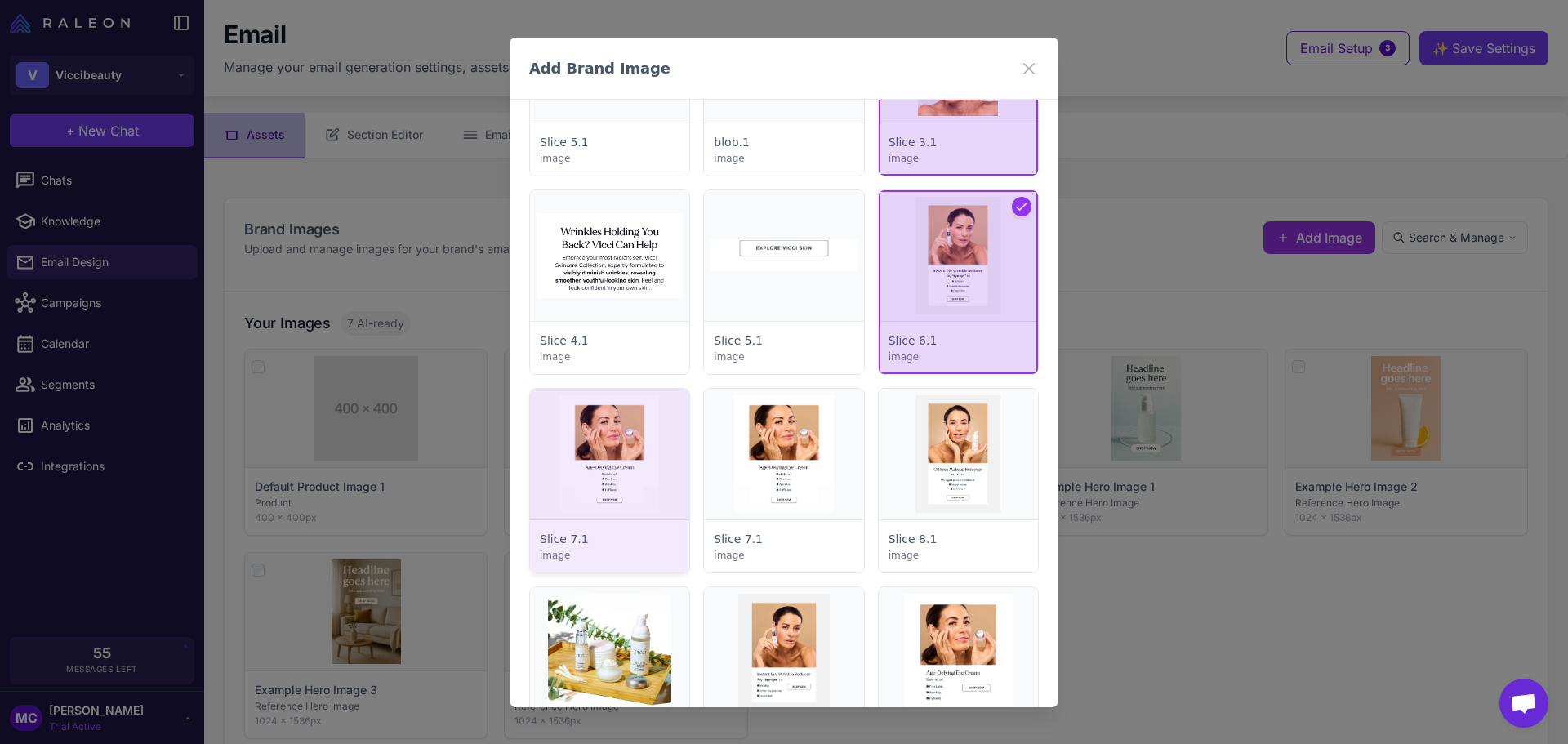
click at [656, 462] on div at bounding box center [610, 480] width 159 height 184
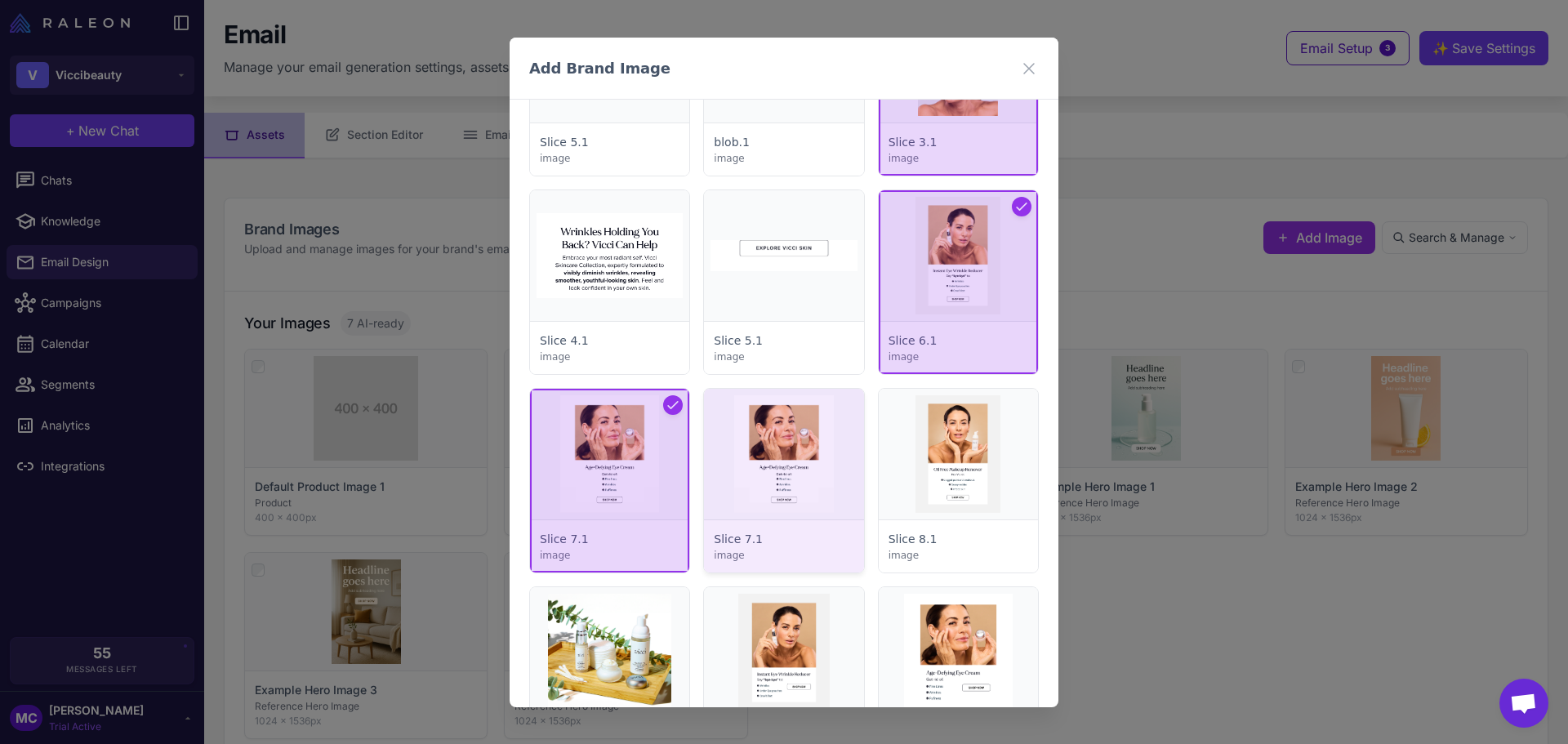
click at [746, 459] on div at bounding box center [783, 480] width 159 height 184
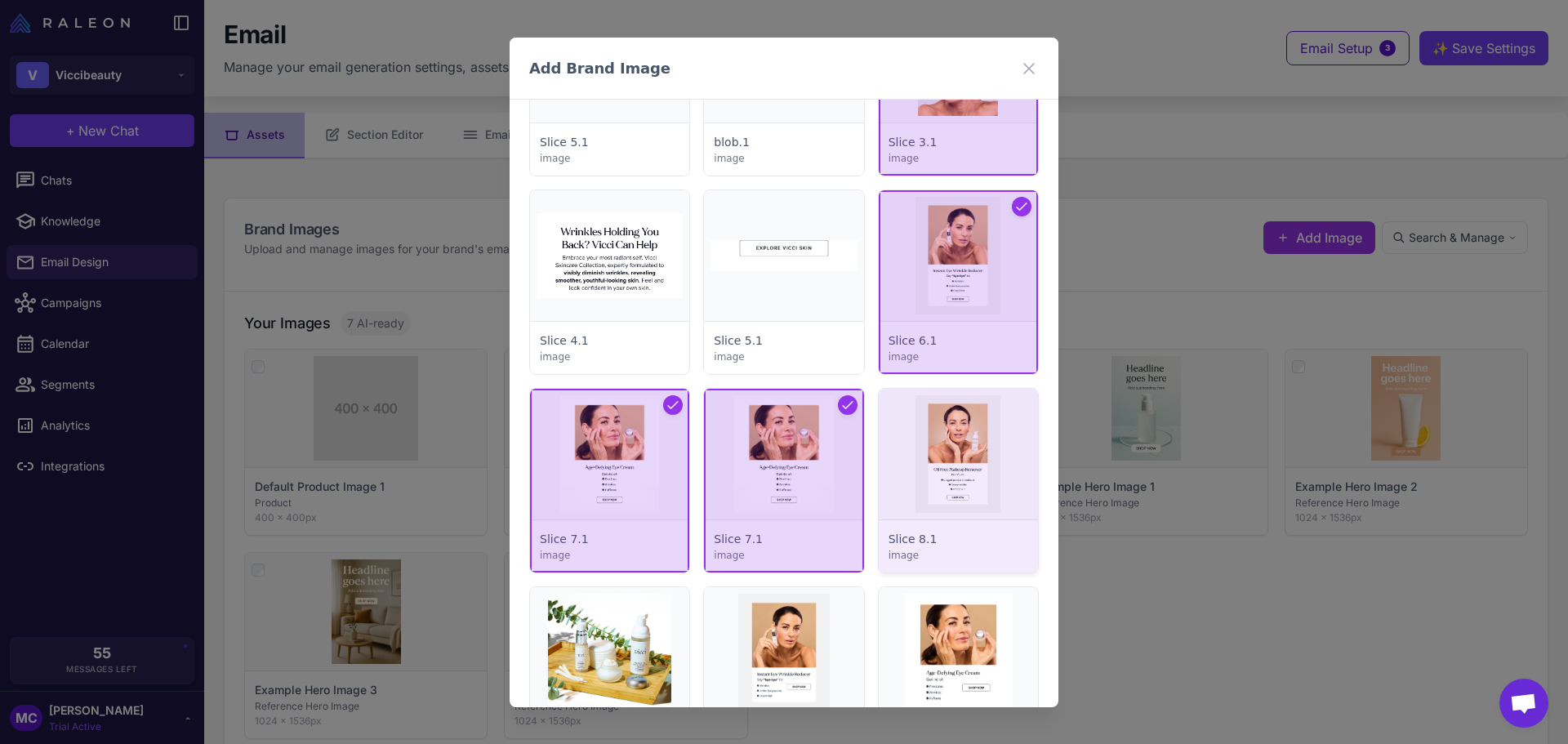
click at [979, 455] on div at bounding box center [958, 480] width 159 height 184
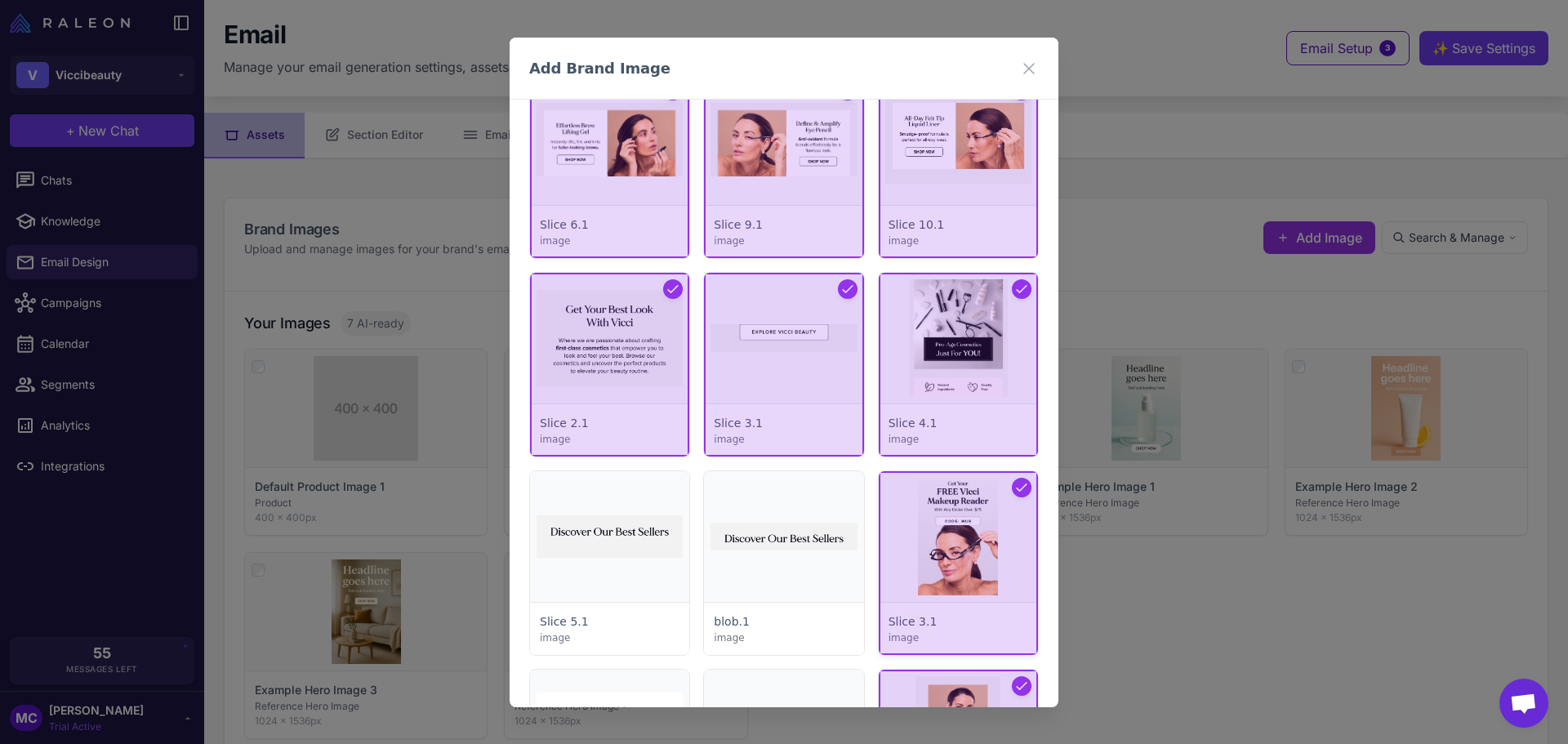
scroll to position [2953, 0]
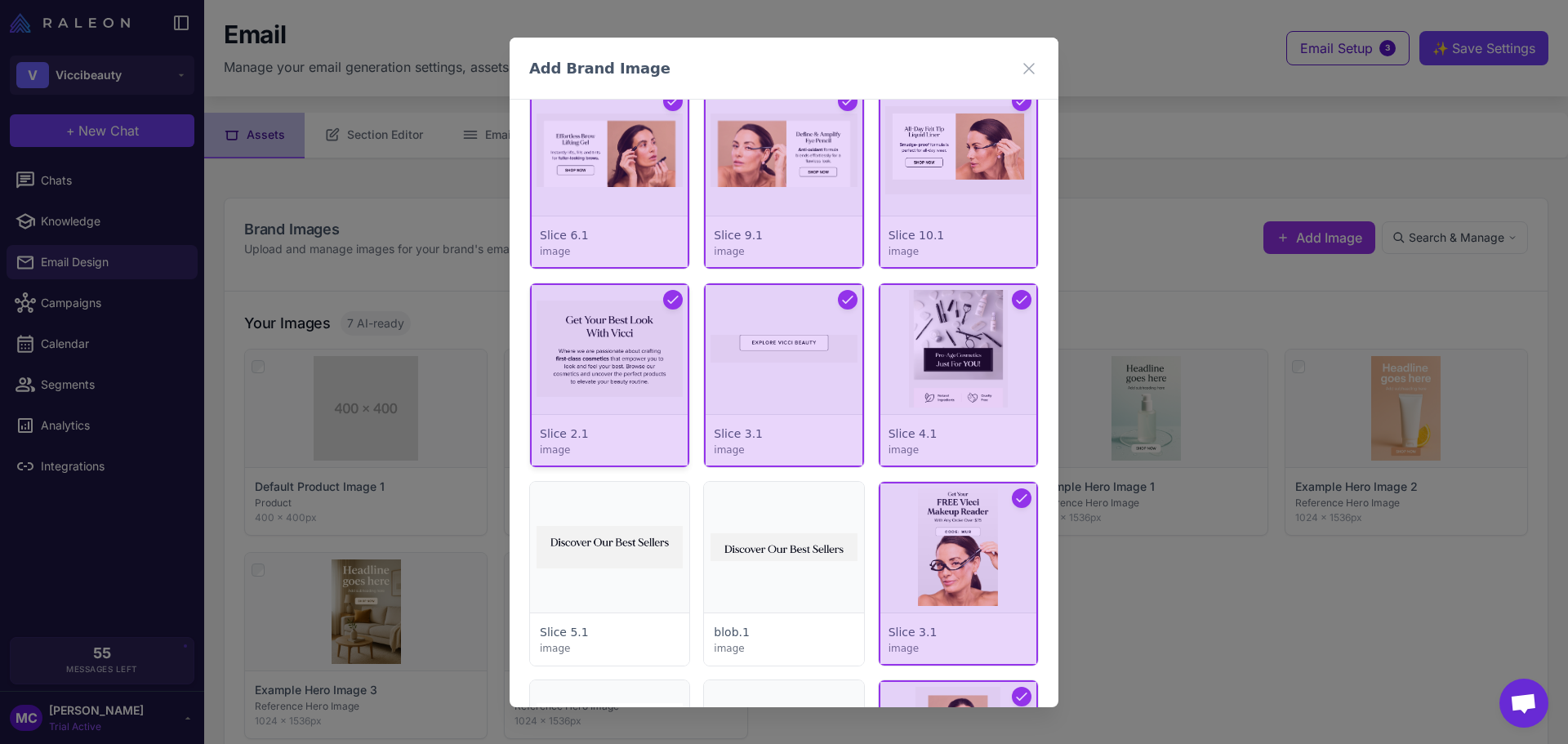
click at [600, 384] on div at bounding box center [610, 375] width 159 height 184
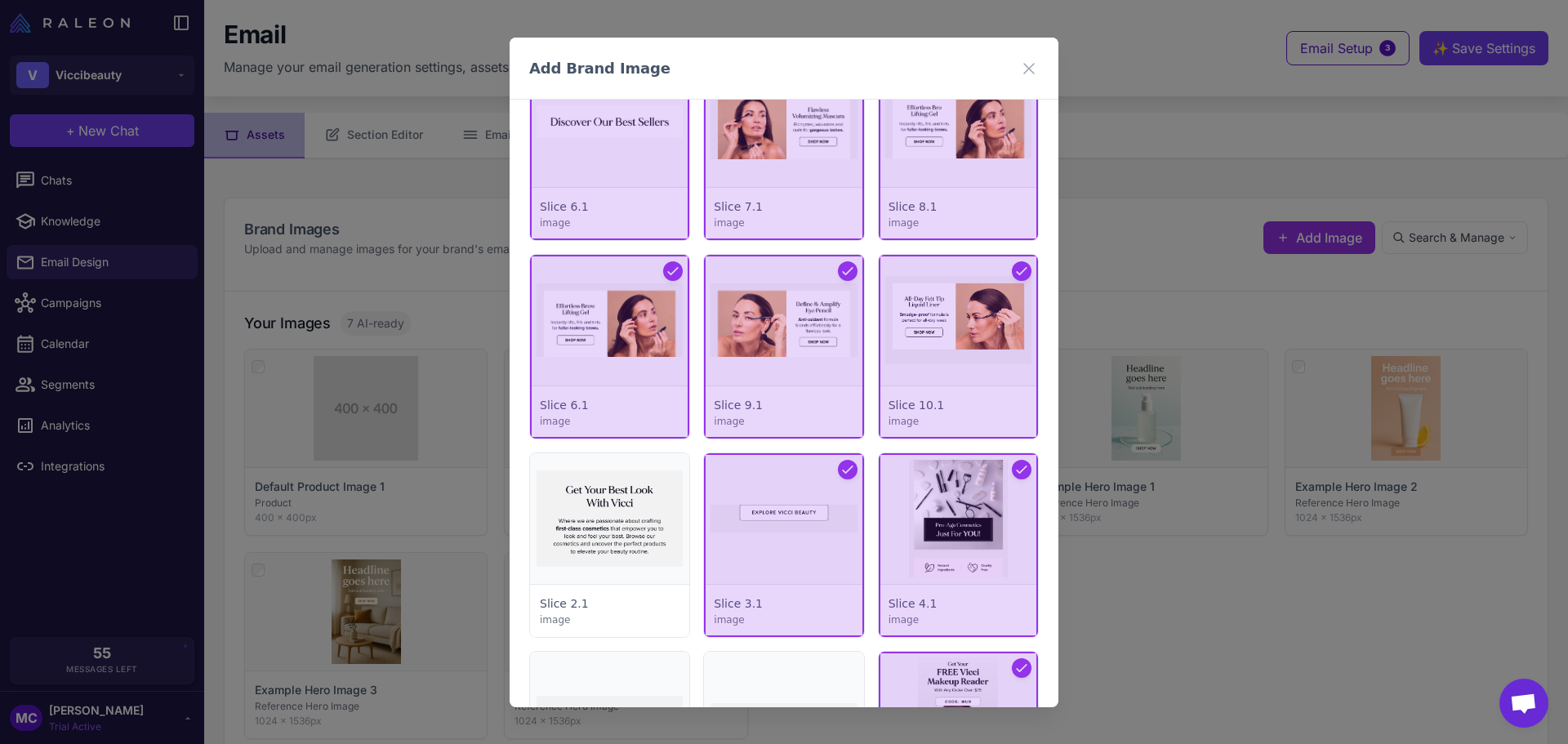
scroll to position [2790, 0]
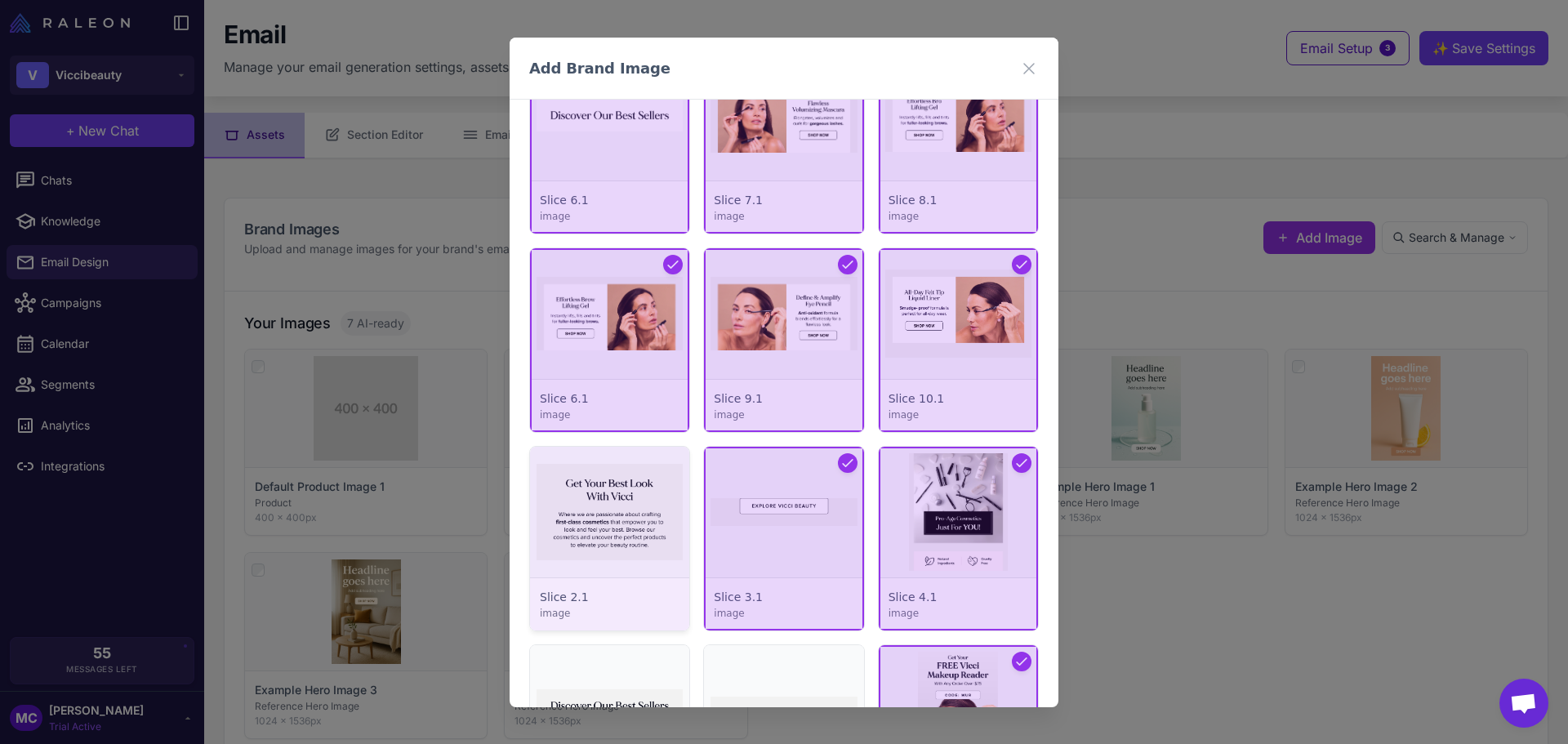
click at [636, 547] on div at bounding box center [610, 539] width 159 height 184
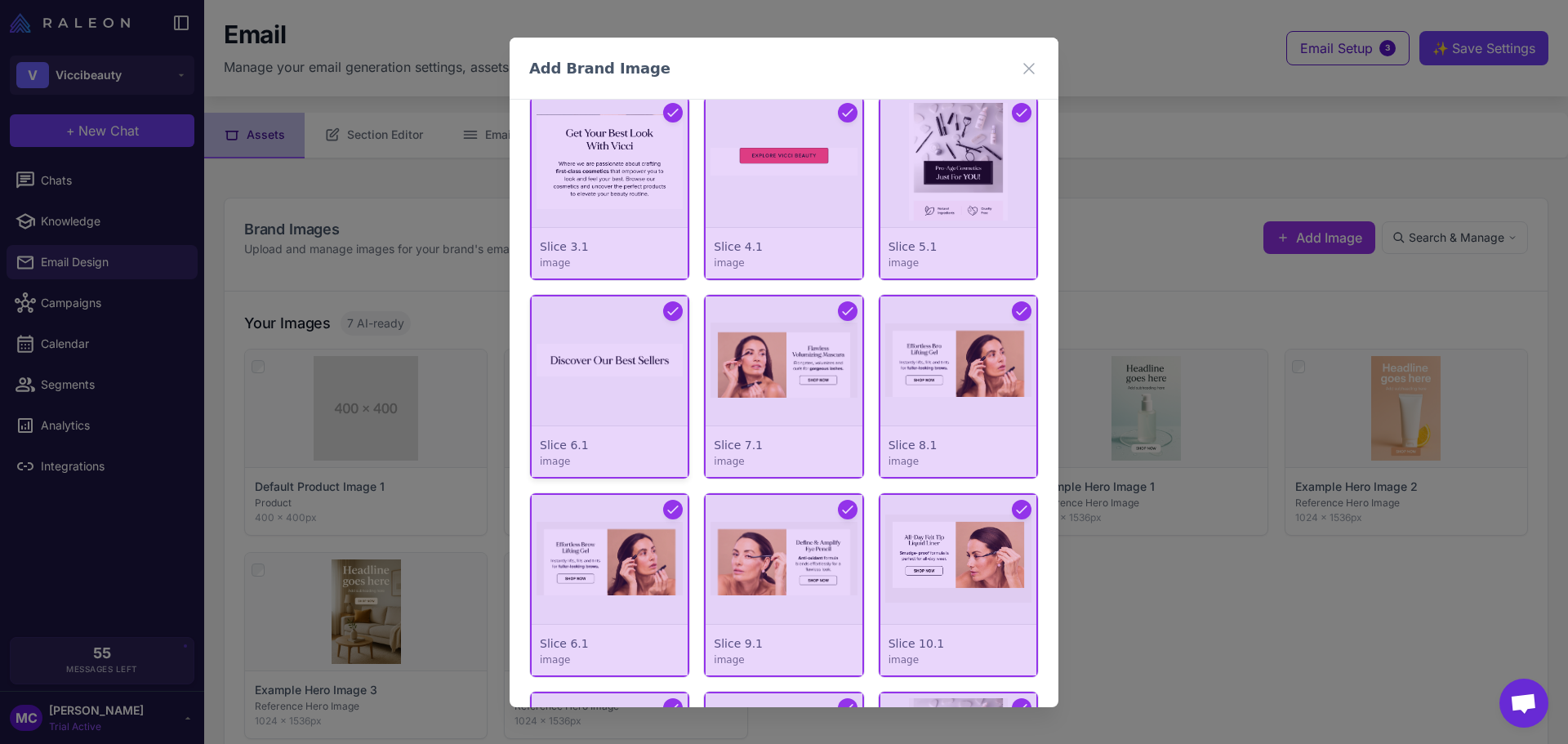
click at [651, 371] on div at bounding box center [610, 387] width 159 height 184
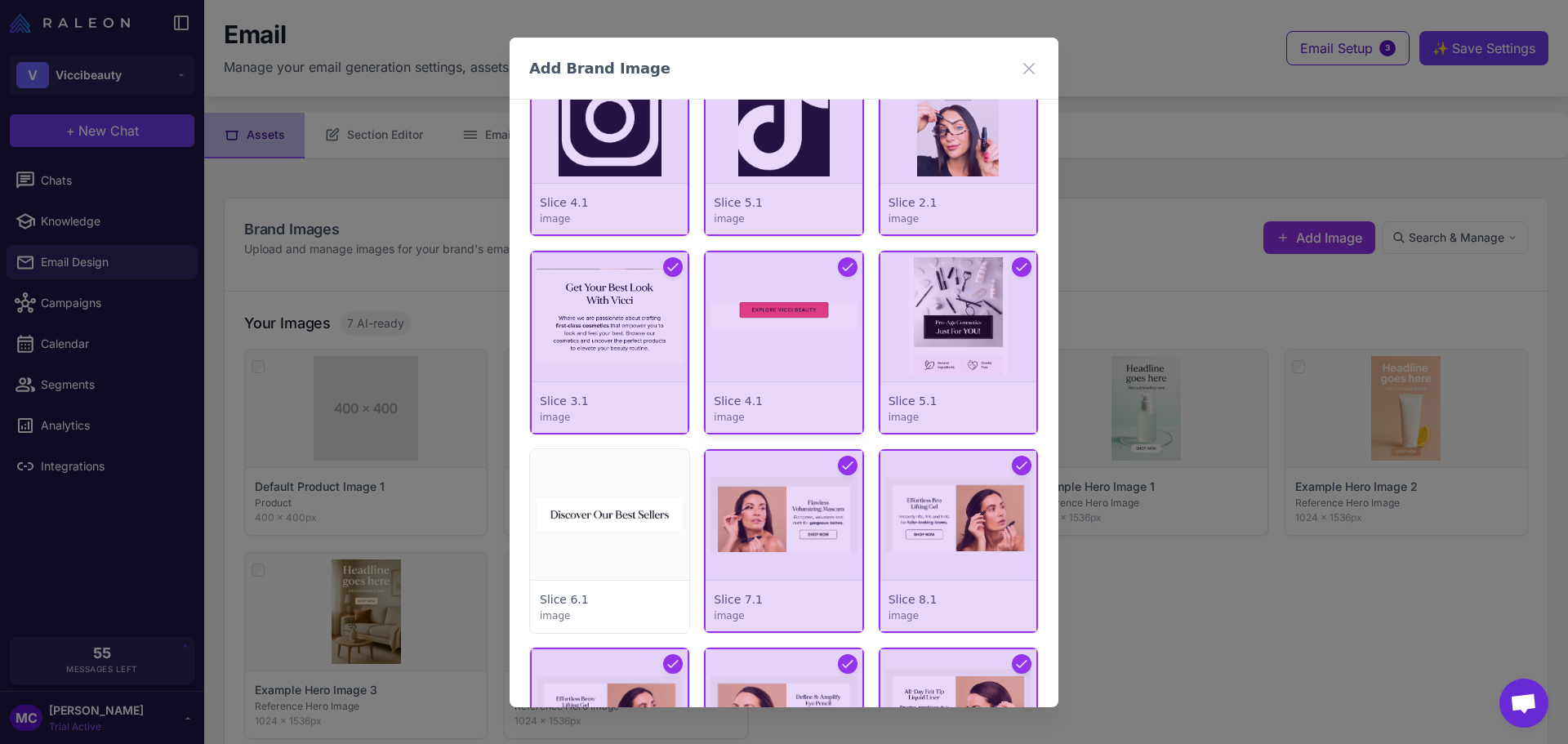
scroll to position [2463, 0]
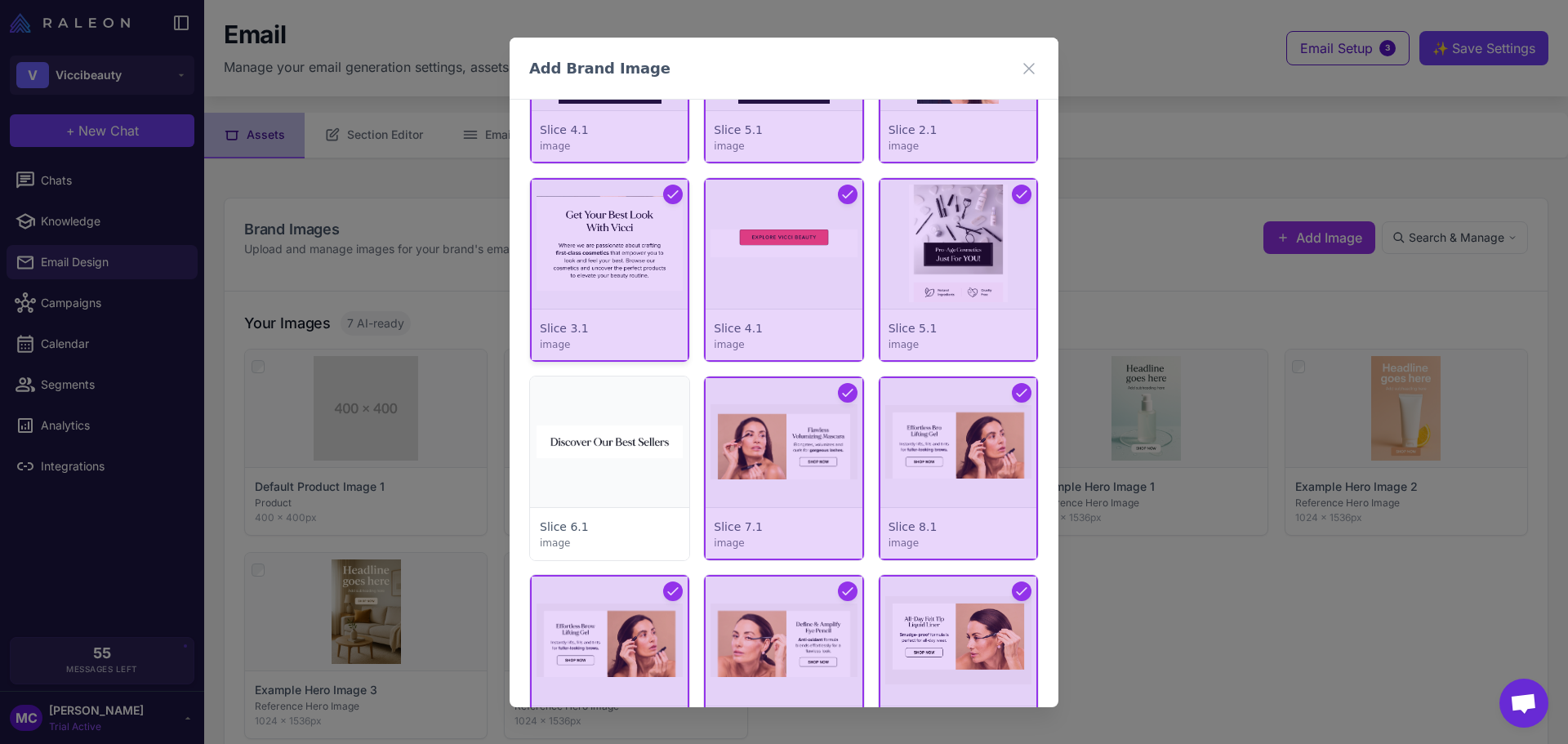
click at [668, 275] on div at bounding box center [610, 270] width 159 height 184
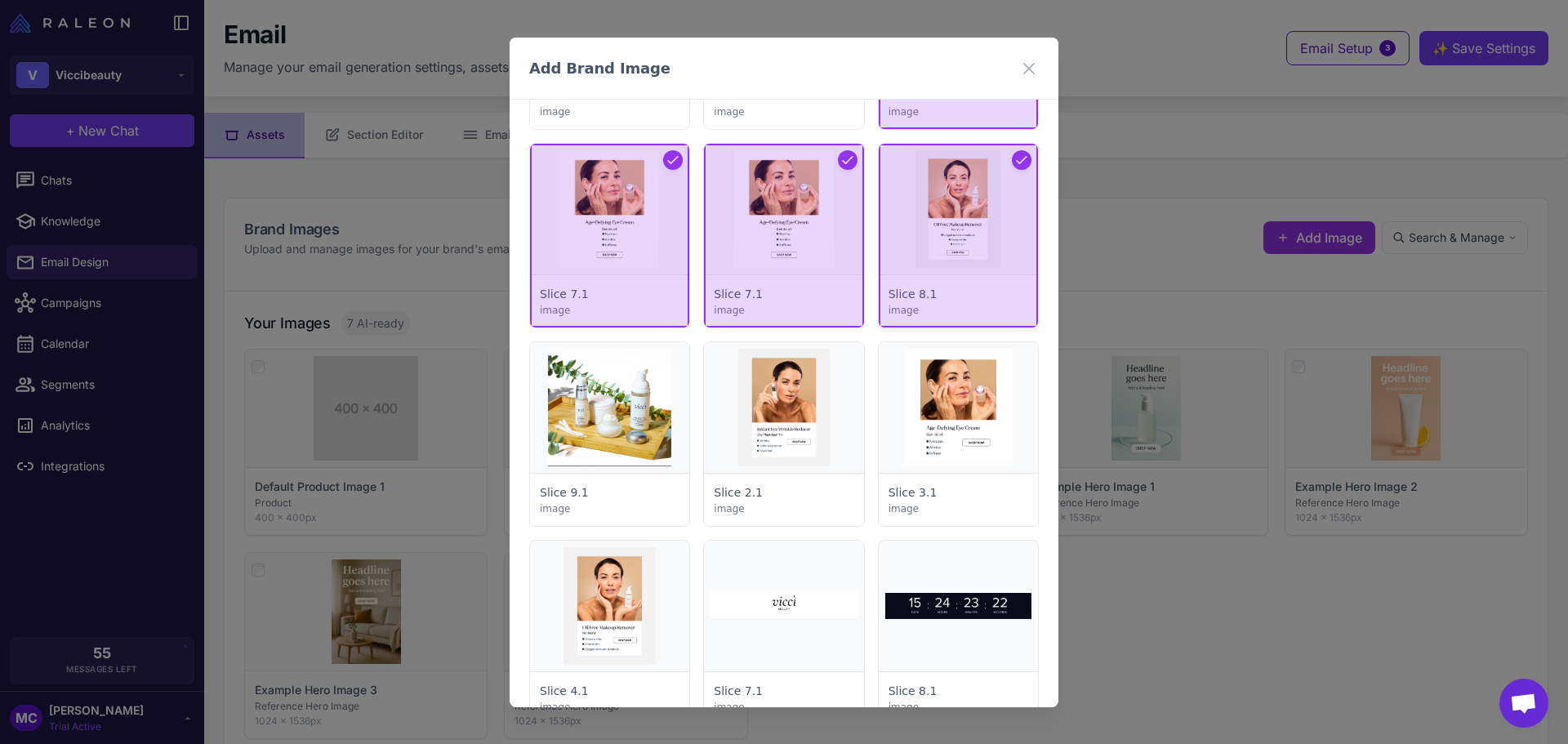
scroll to position [3769, 0]
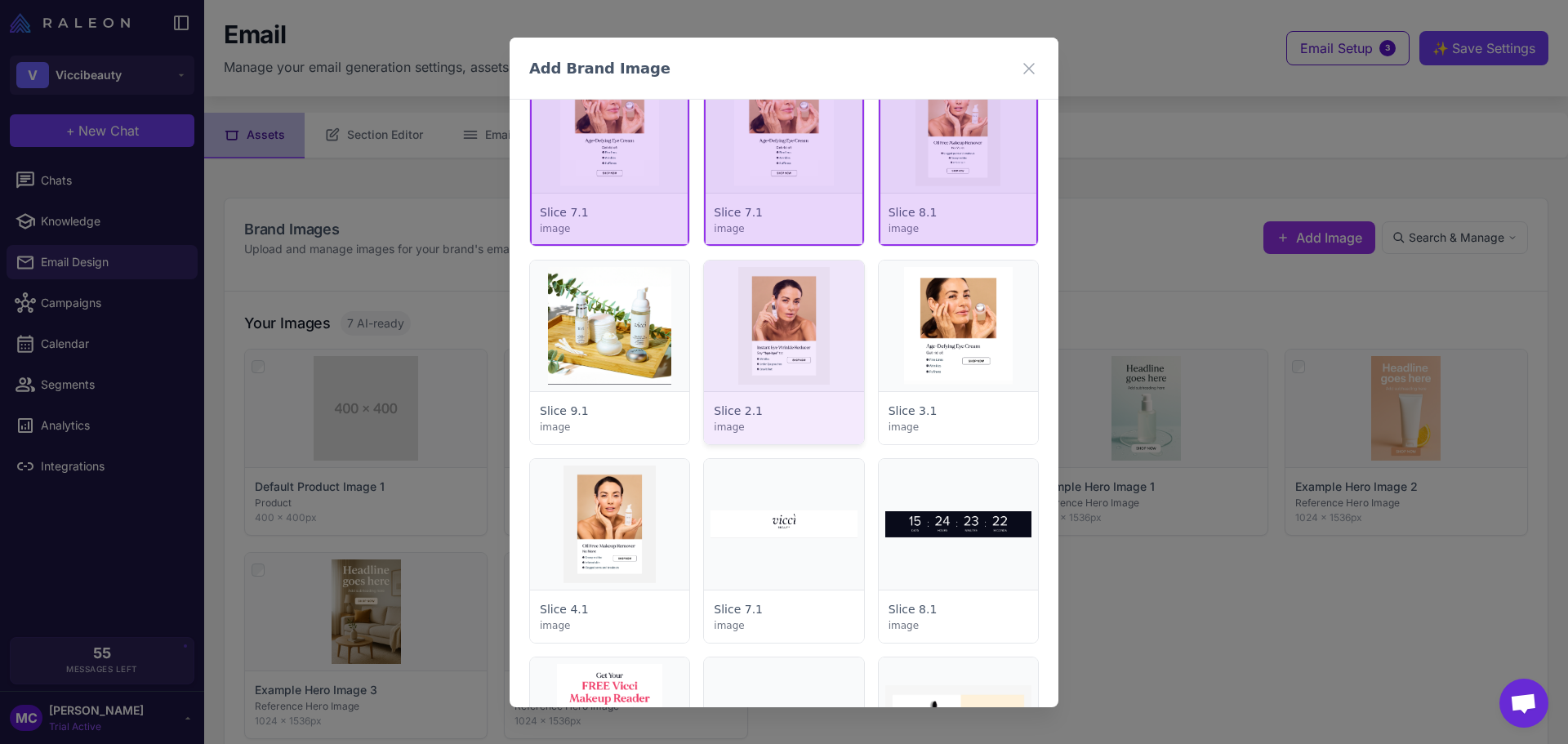
click at [822, 326] on div at bounding box center [783, 353] width 159 height 184
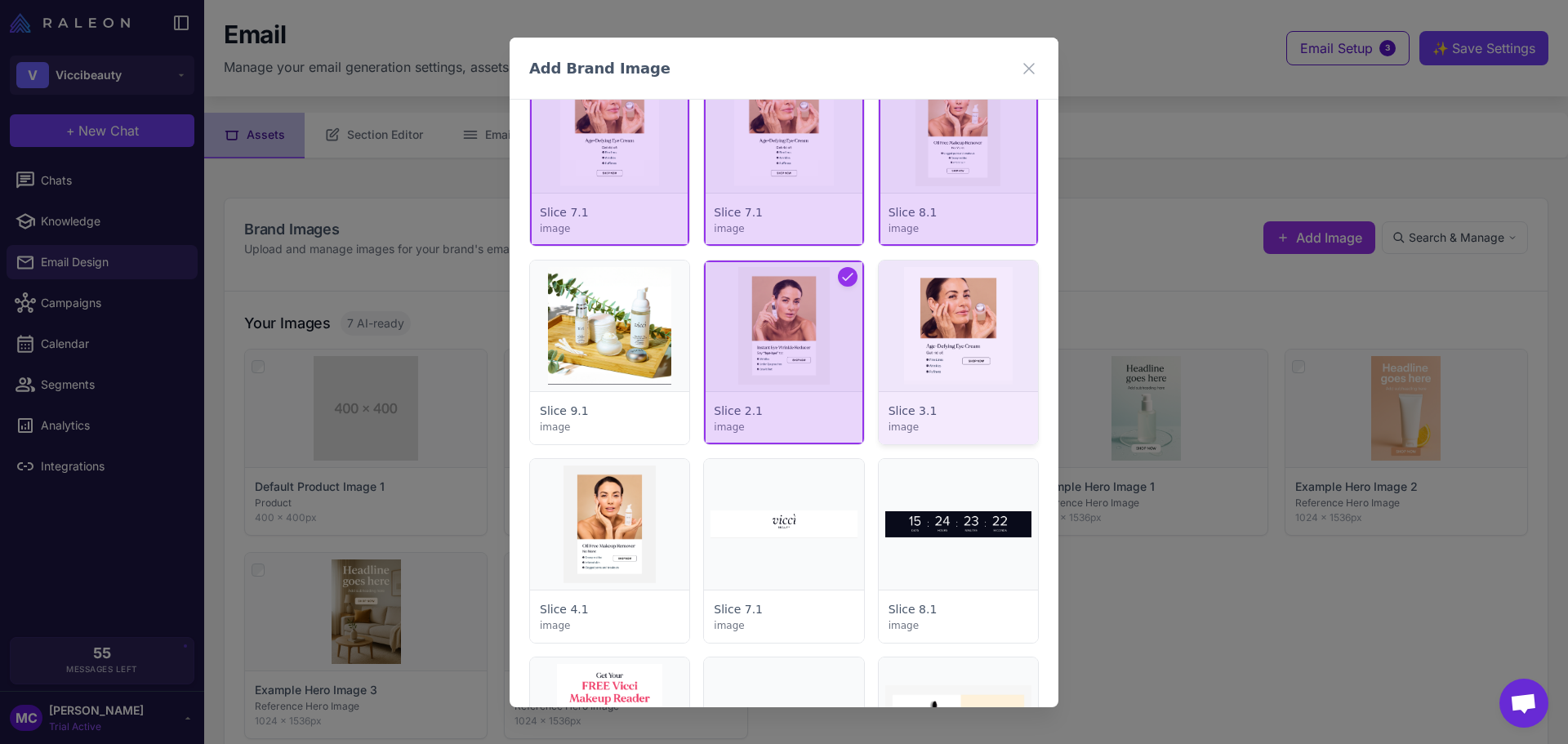
click at [988, 330] on div at bounding box center [958, 353] width 159 height 184
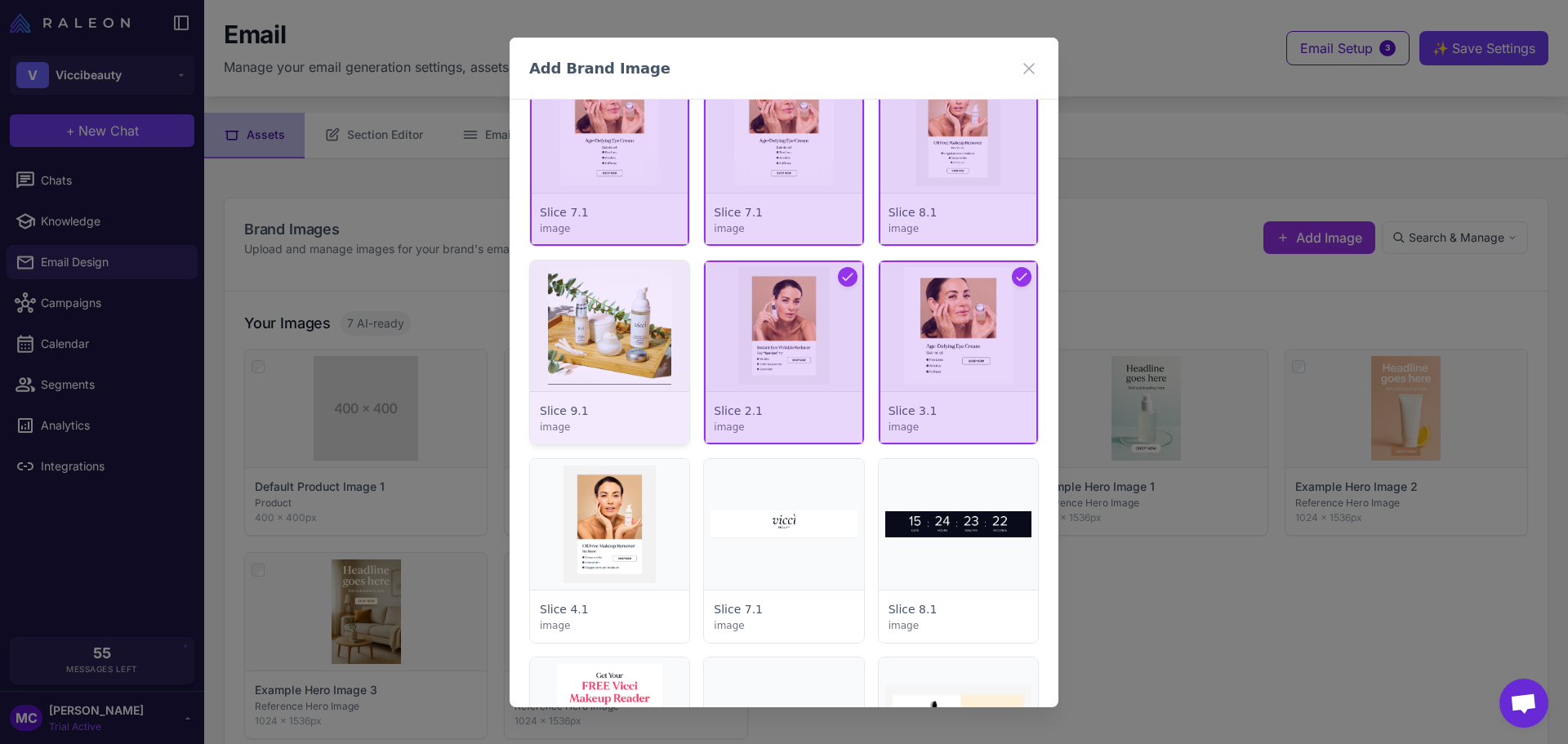
click at [579, 373] on div at bounding box center [610, 353] width 159 height 184
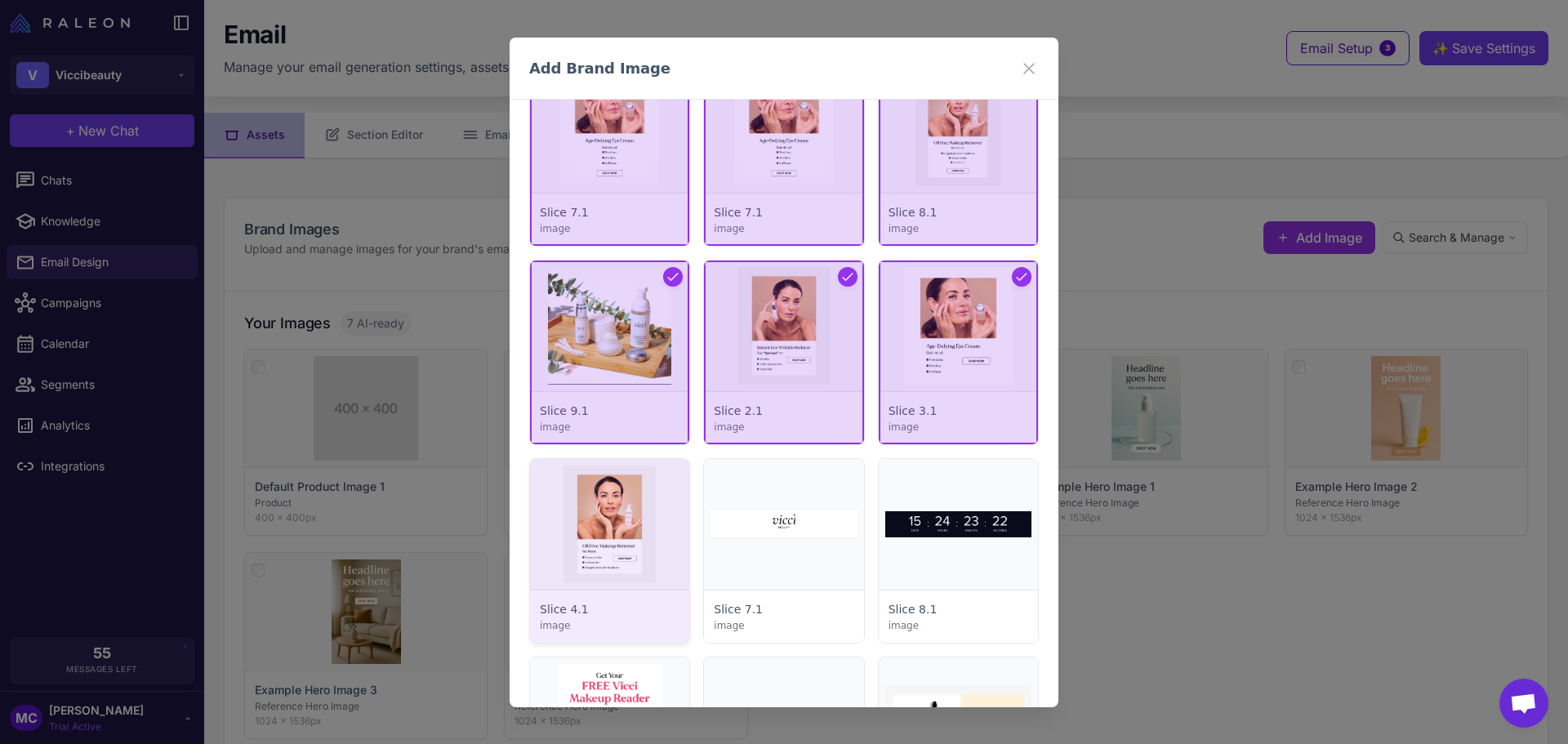
click at [570, 532] on div at bounding box center [610, 551] width 159 height 184
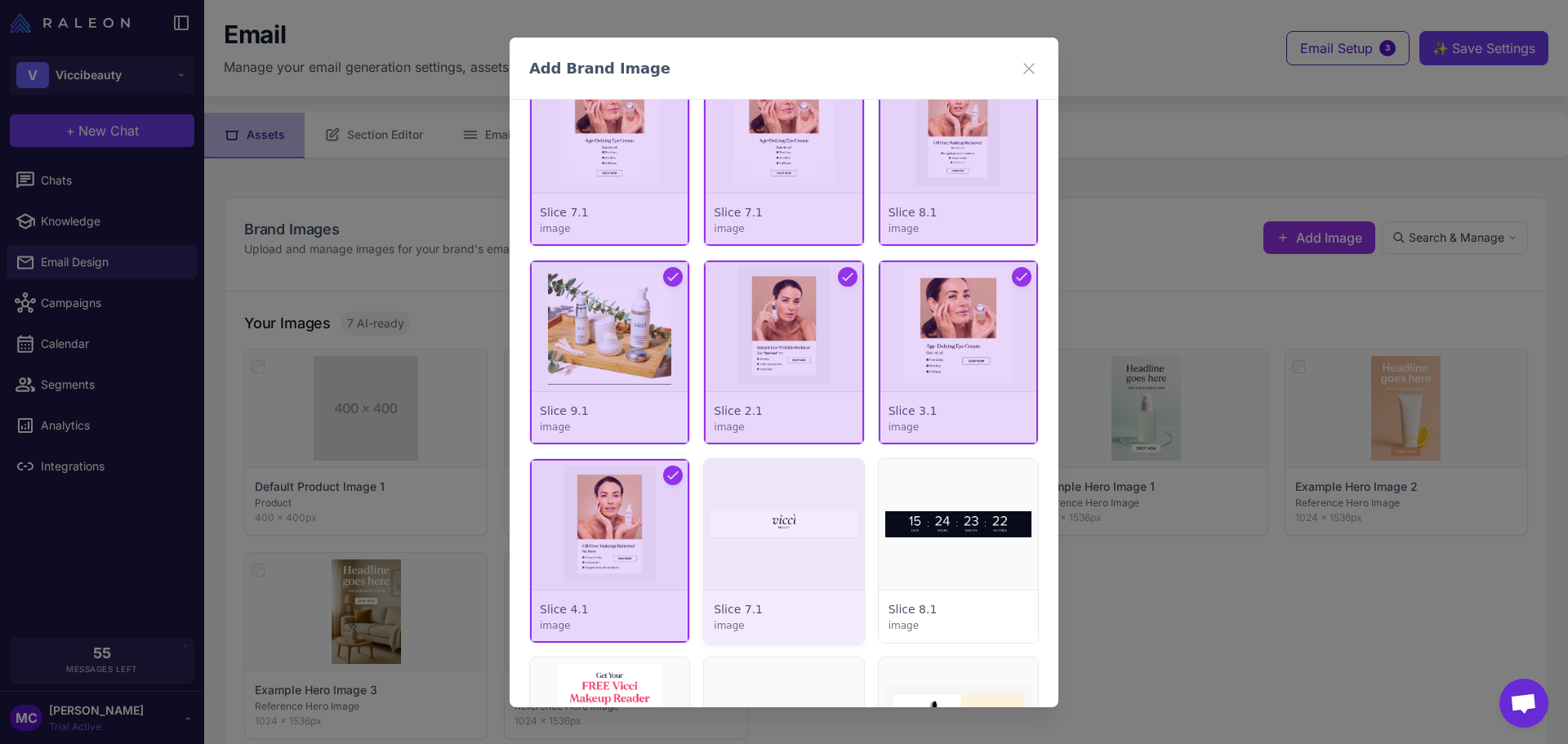
click at [766, 514] on div at bounding box center [783, 551] width 159 height 184
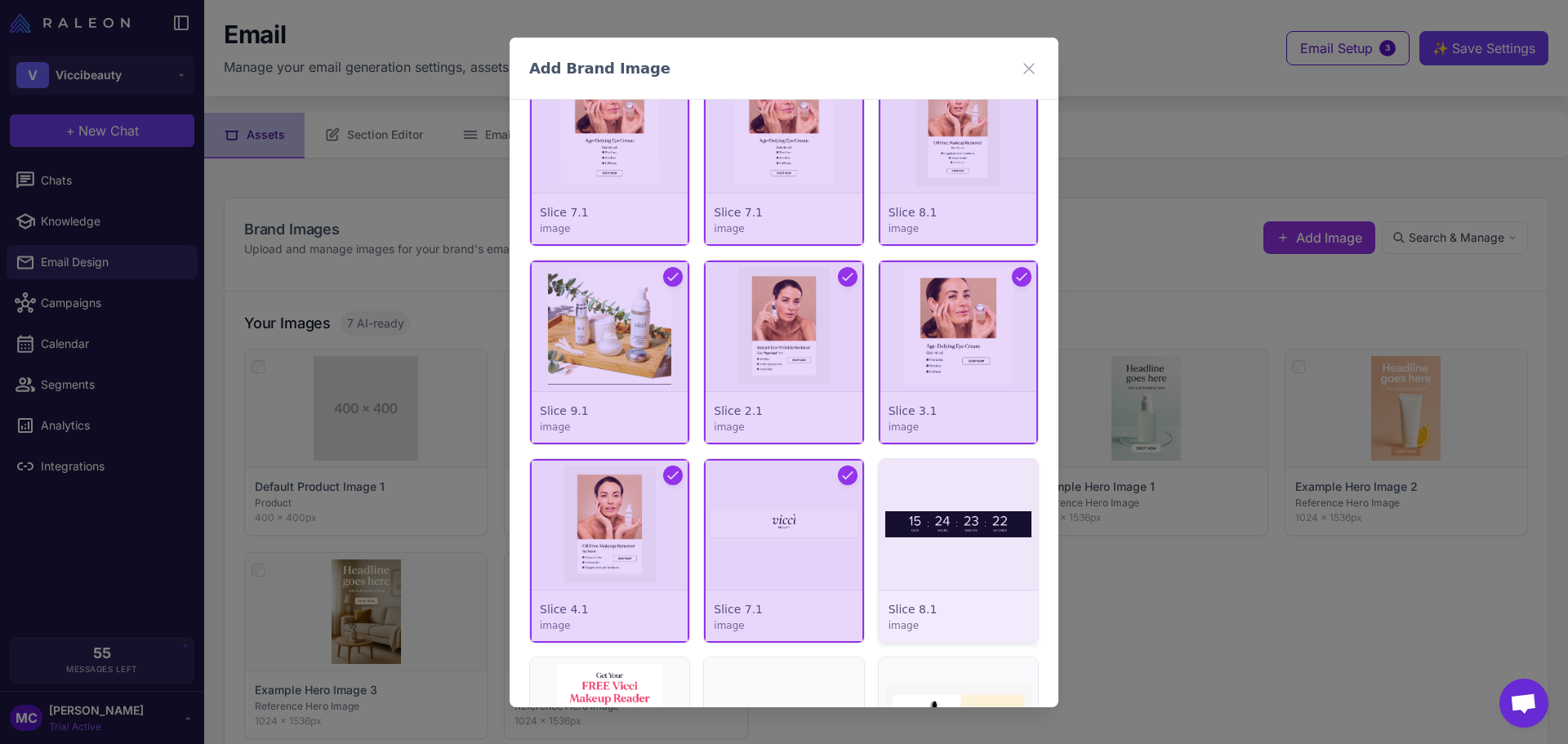
click at [918, 517] on div at bounding box center [958, 551] width 159 height 184
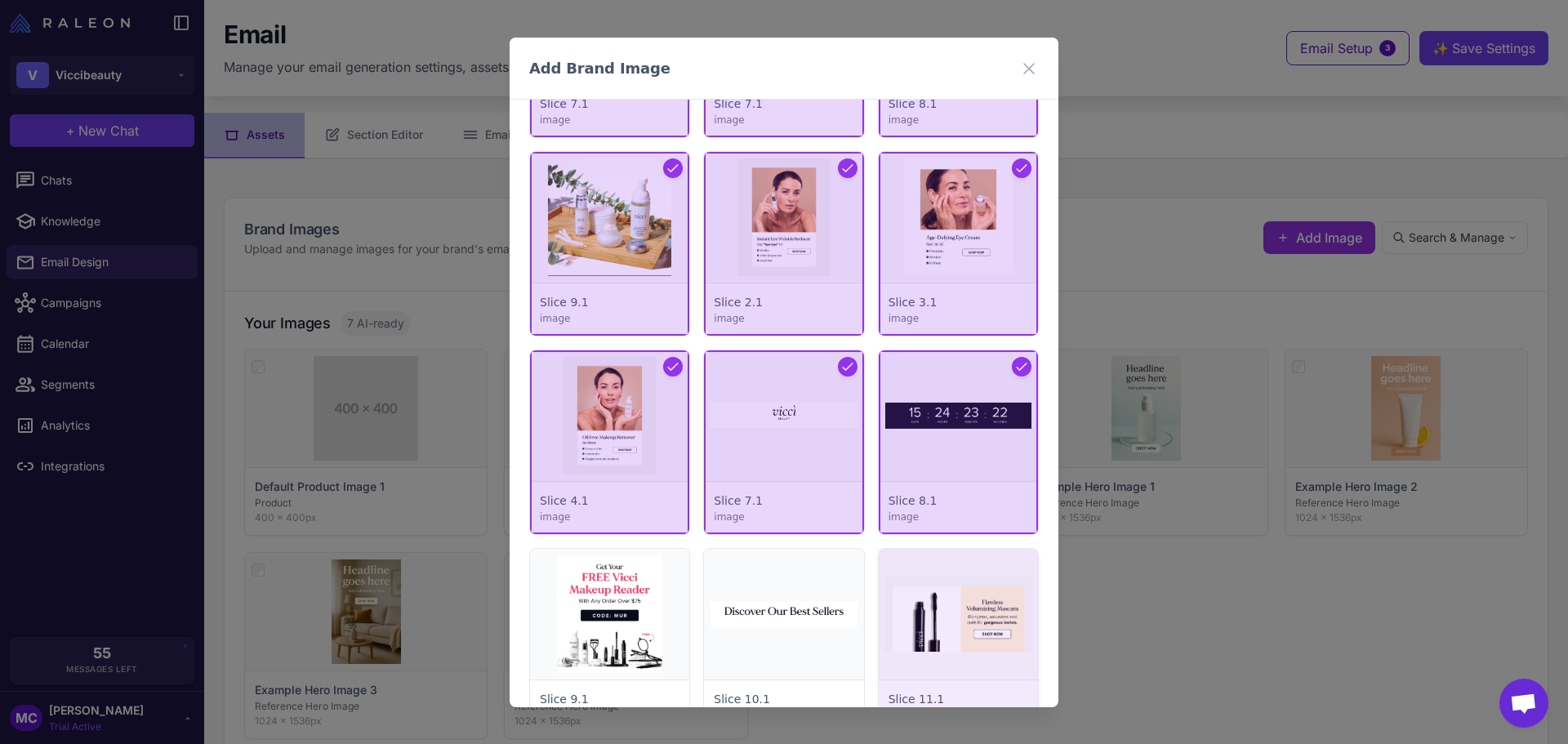
scroll to position [4014, 0]
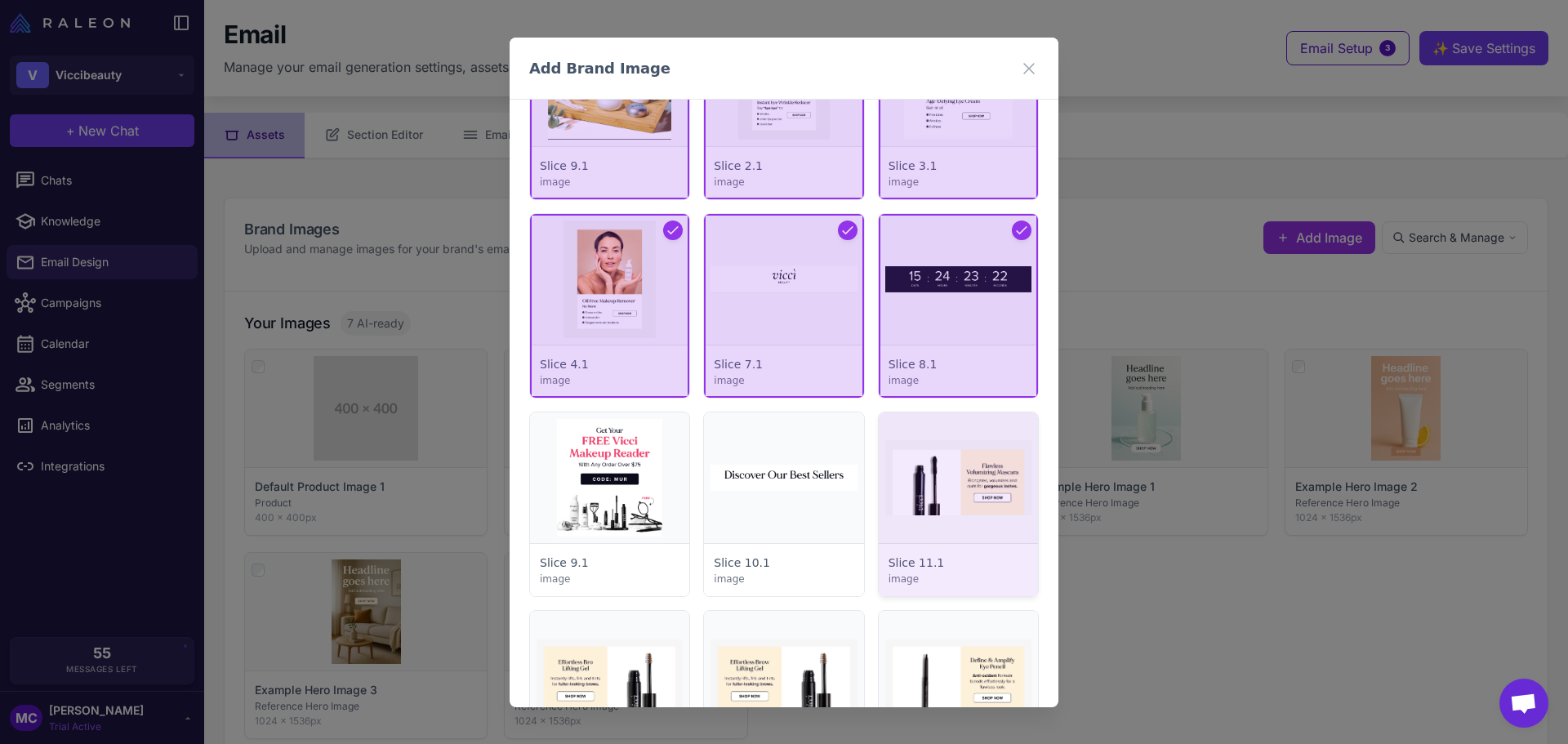
click at [957, 506] on div at bounding box center [958, 505] width 159 height 184
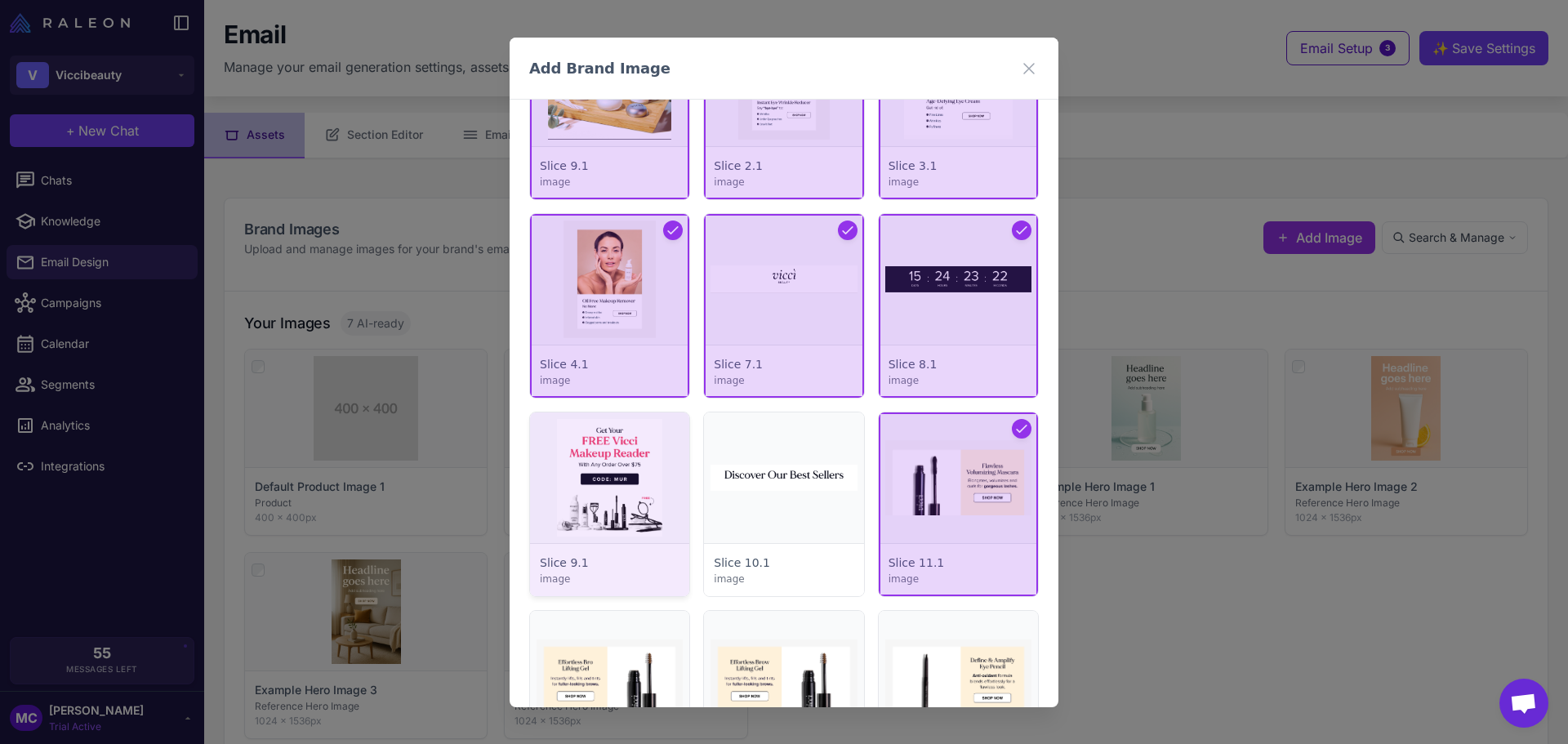
click at [580, 532] on div at bounding box center [610, 505] width 159 height 184
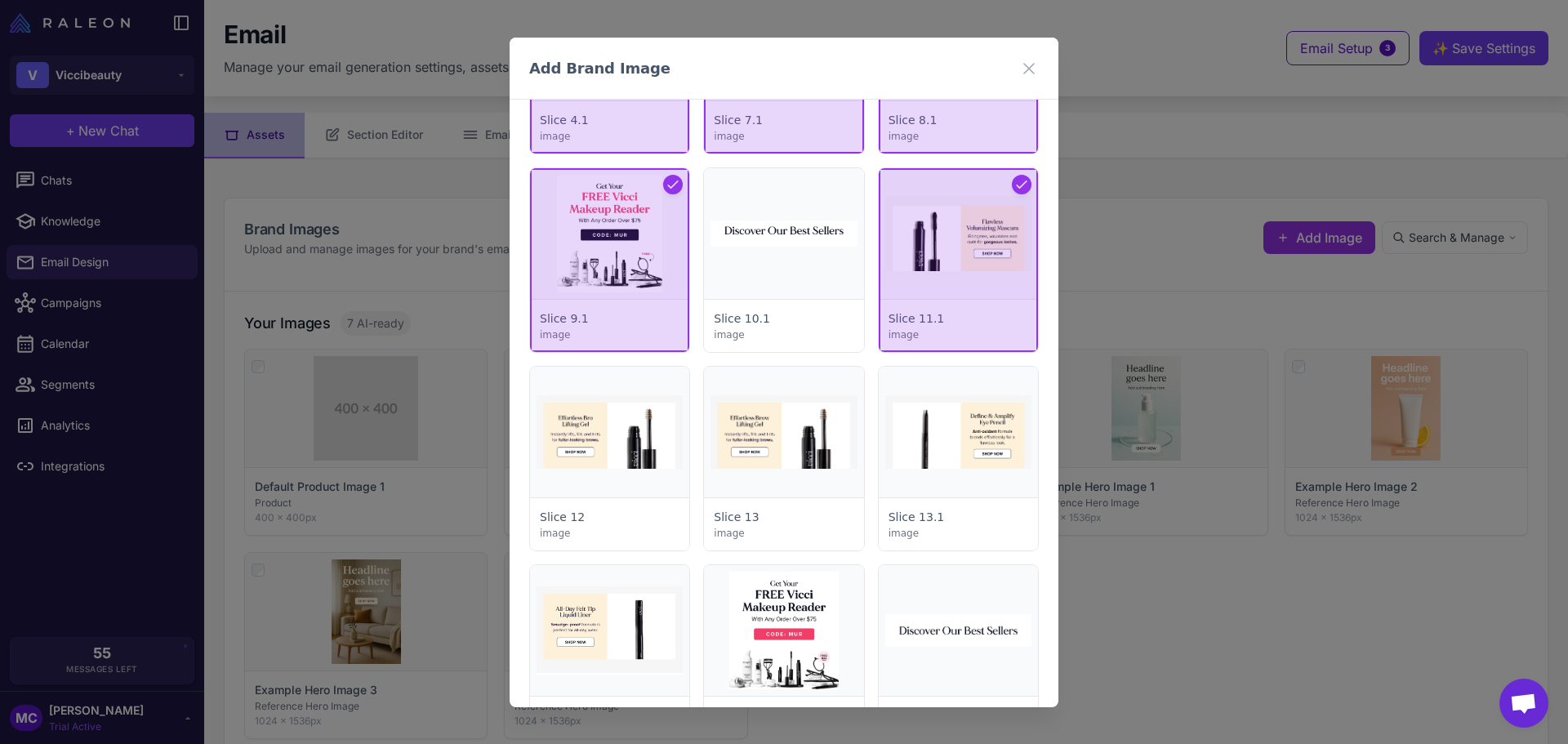
scroll to position [4259, 0]
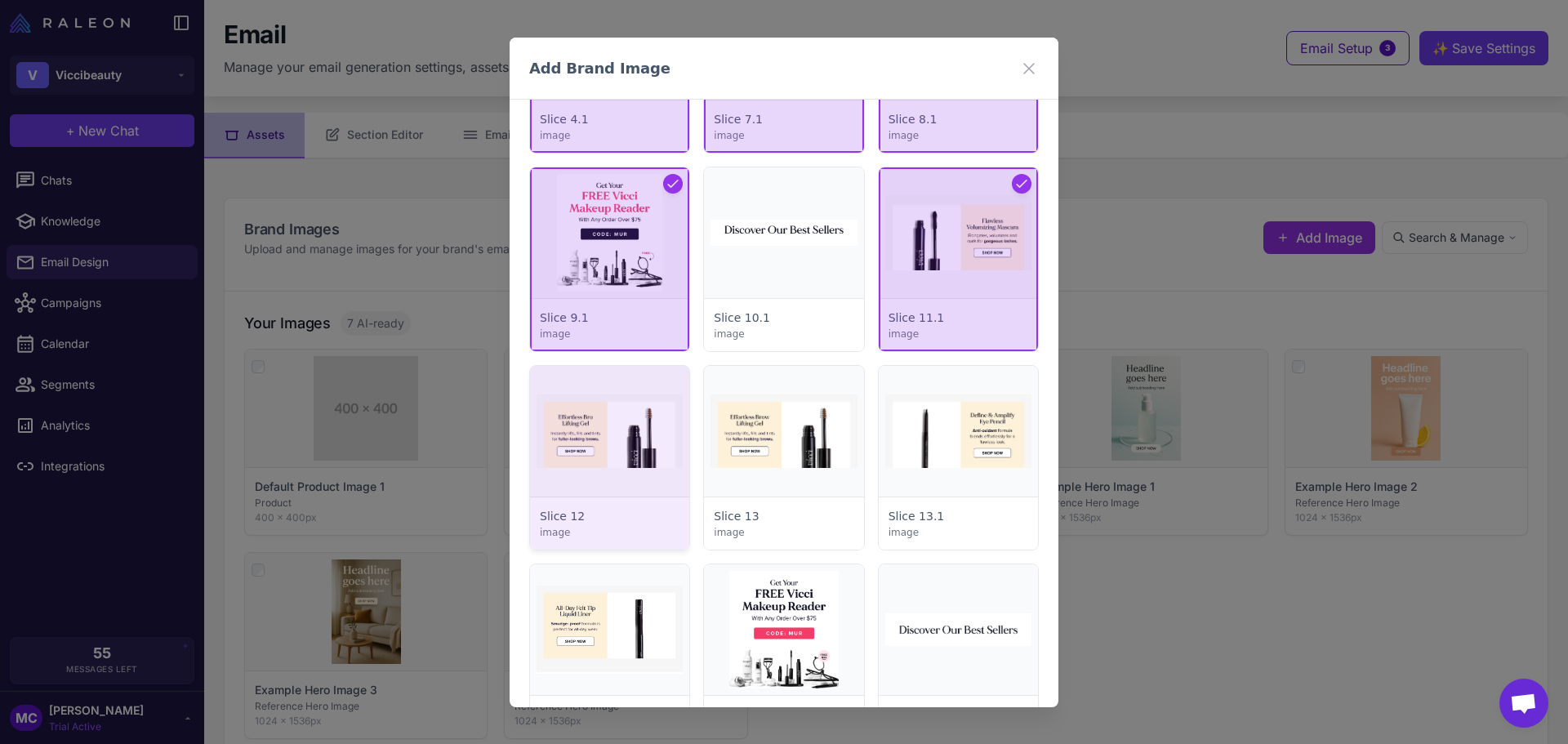
click at [587, 470] on div at bounding box center [610, 458] width 159 height 184
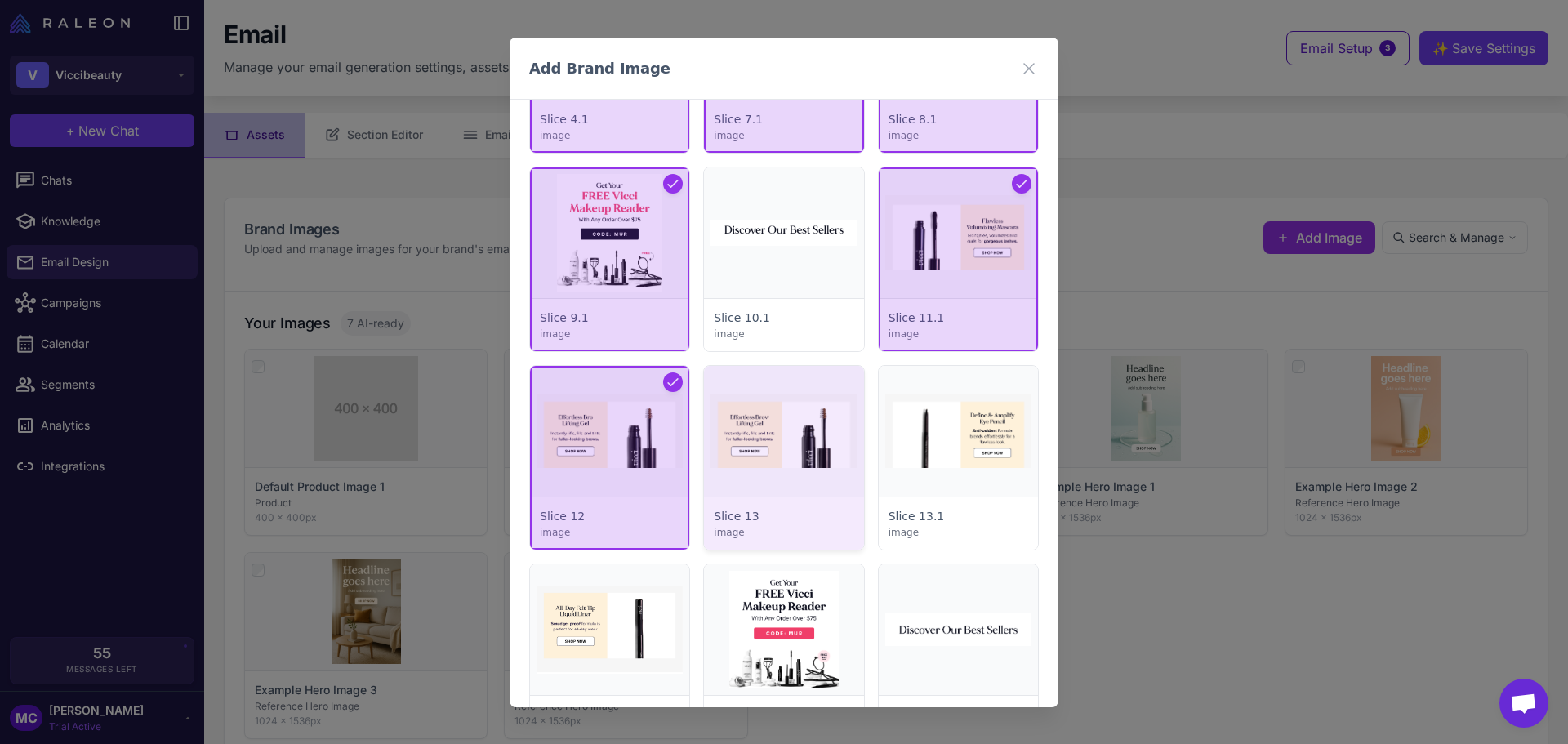
click at [826, 458] on div at bounding box center [783, 458] width 159 height 184
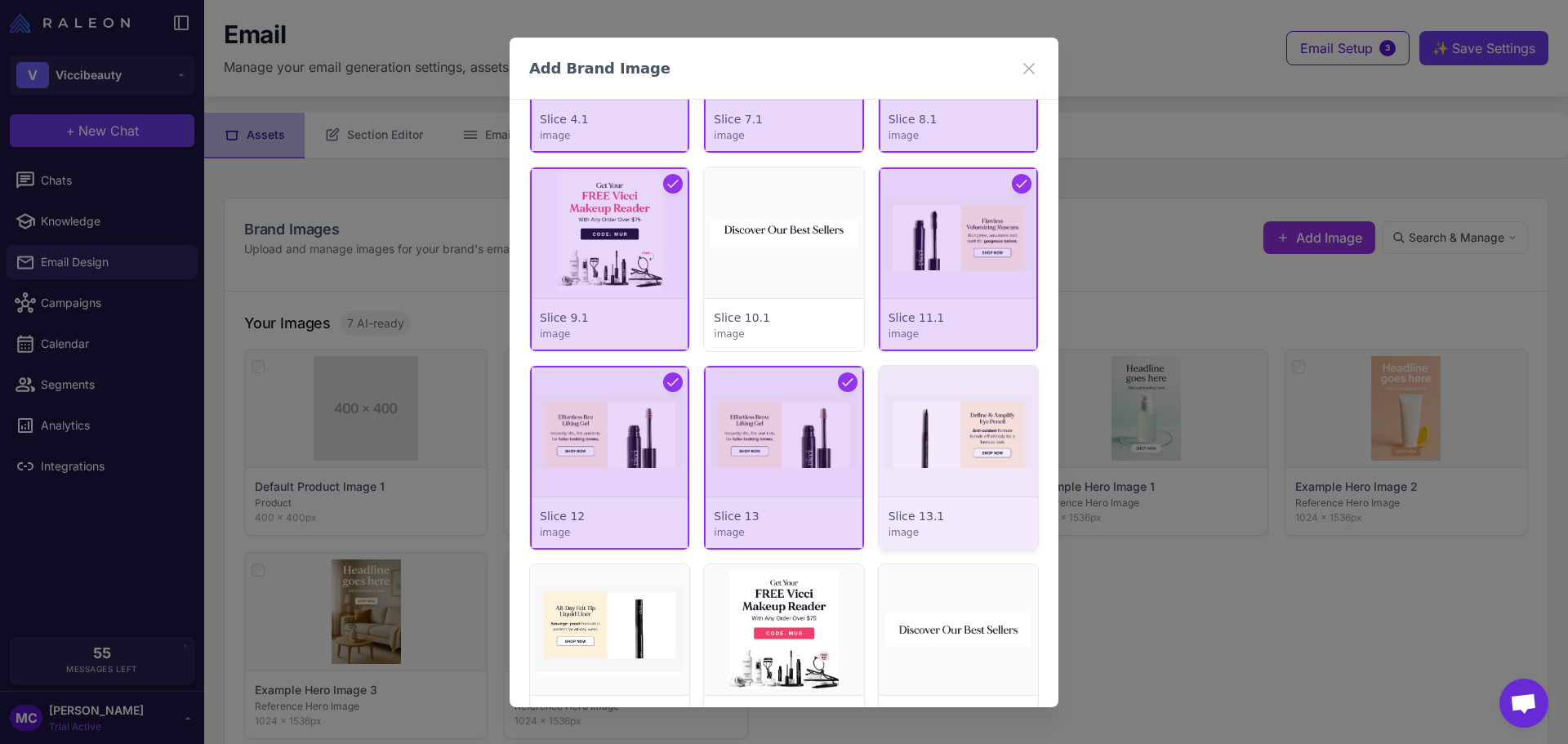
click at [939, 455] on div at bounding box center [958, 458] width 159 height 184
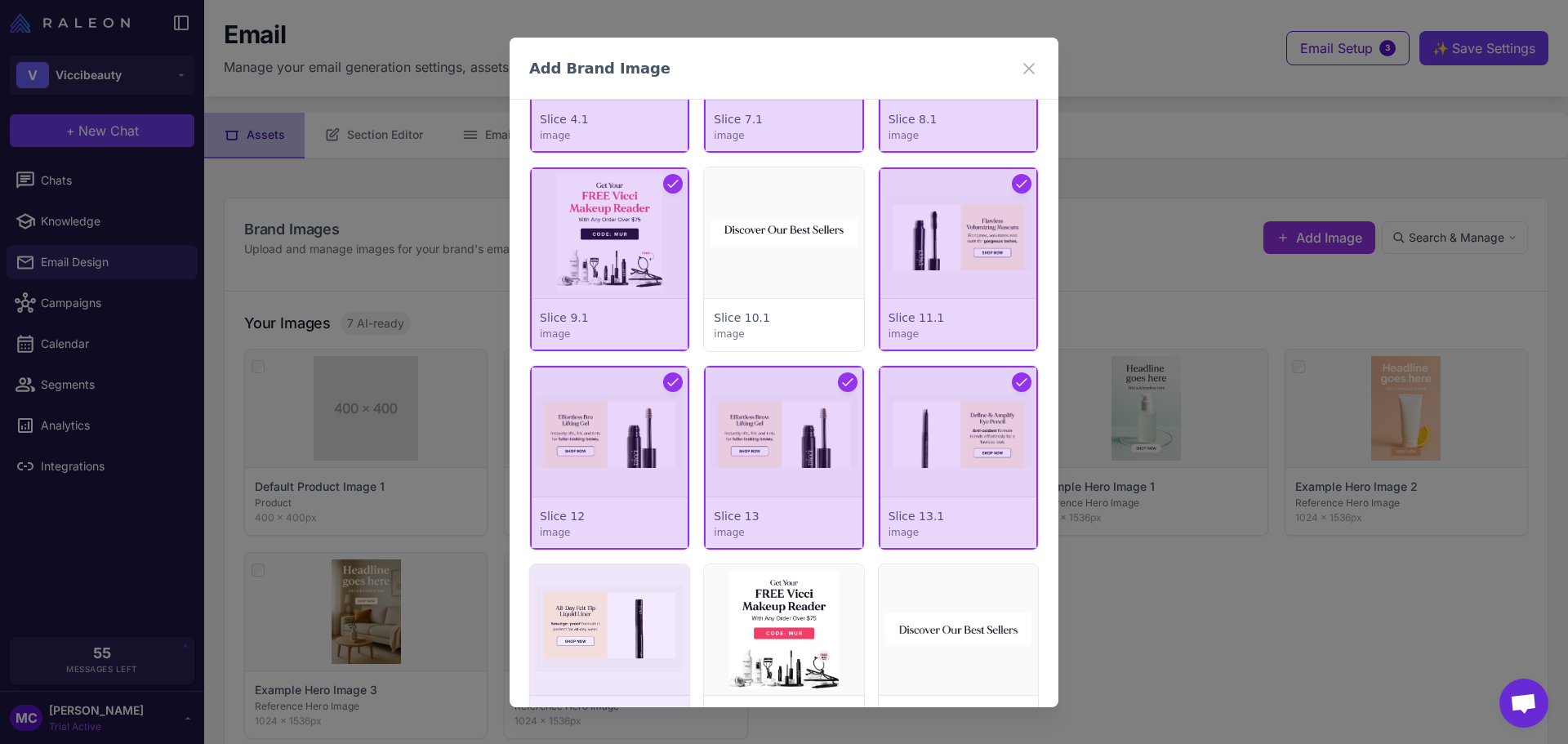
click at [659, 631] on div at bounding box center [610, 656] width 159 height 184
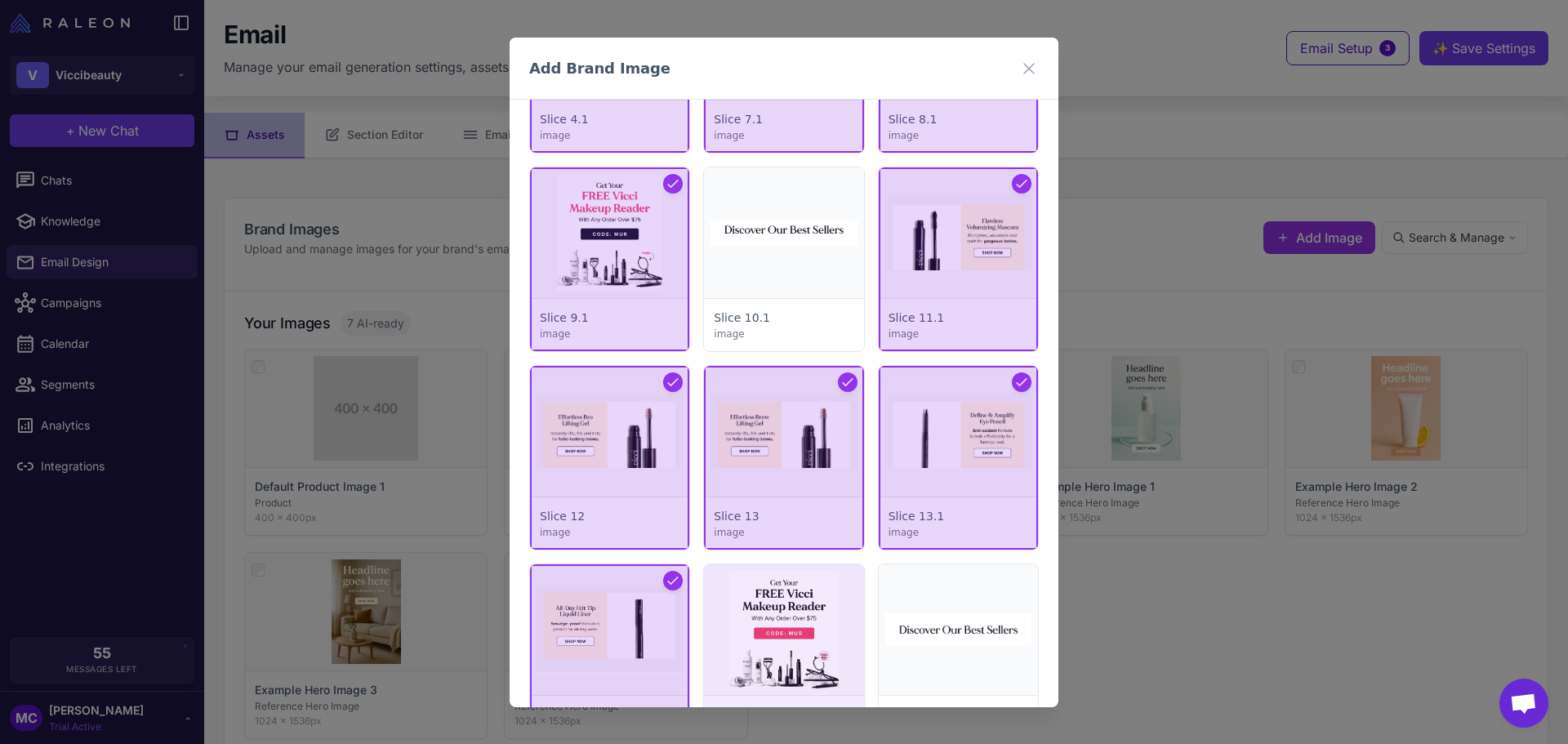
click at [825, 630] on div at bounding box center [783, 656] width 159 height 184
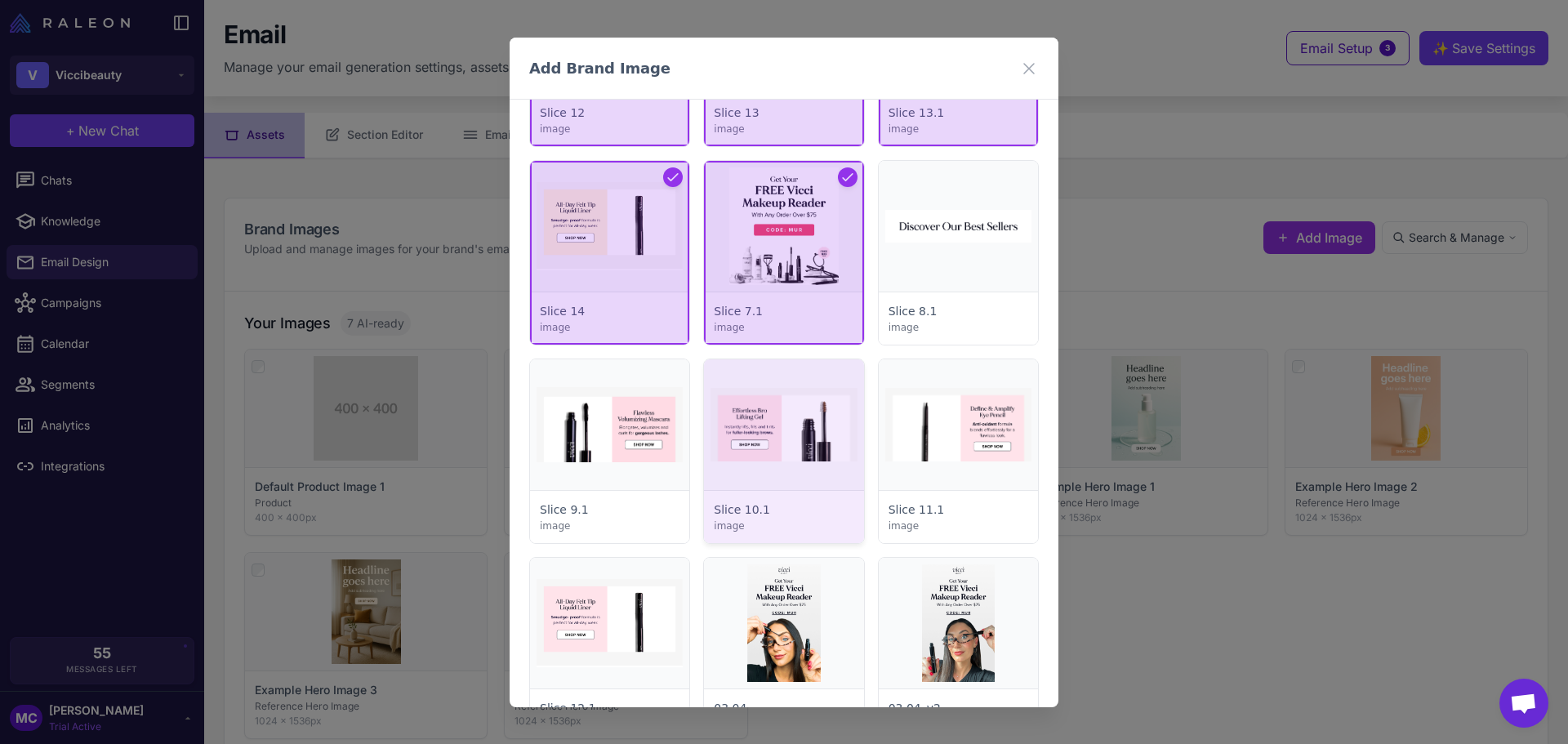
scroll to position [4667, 0]
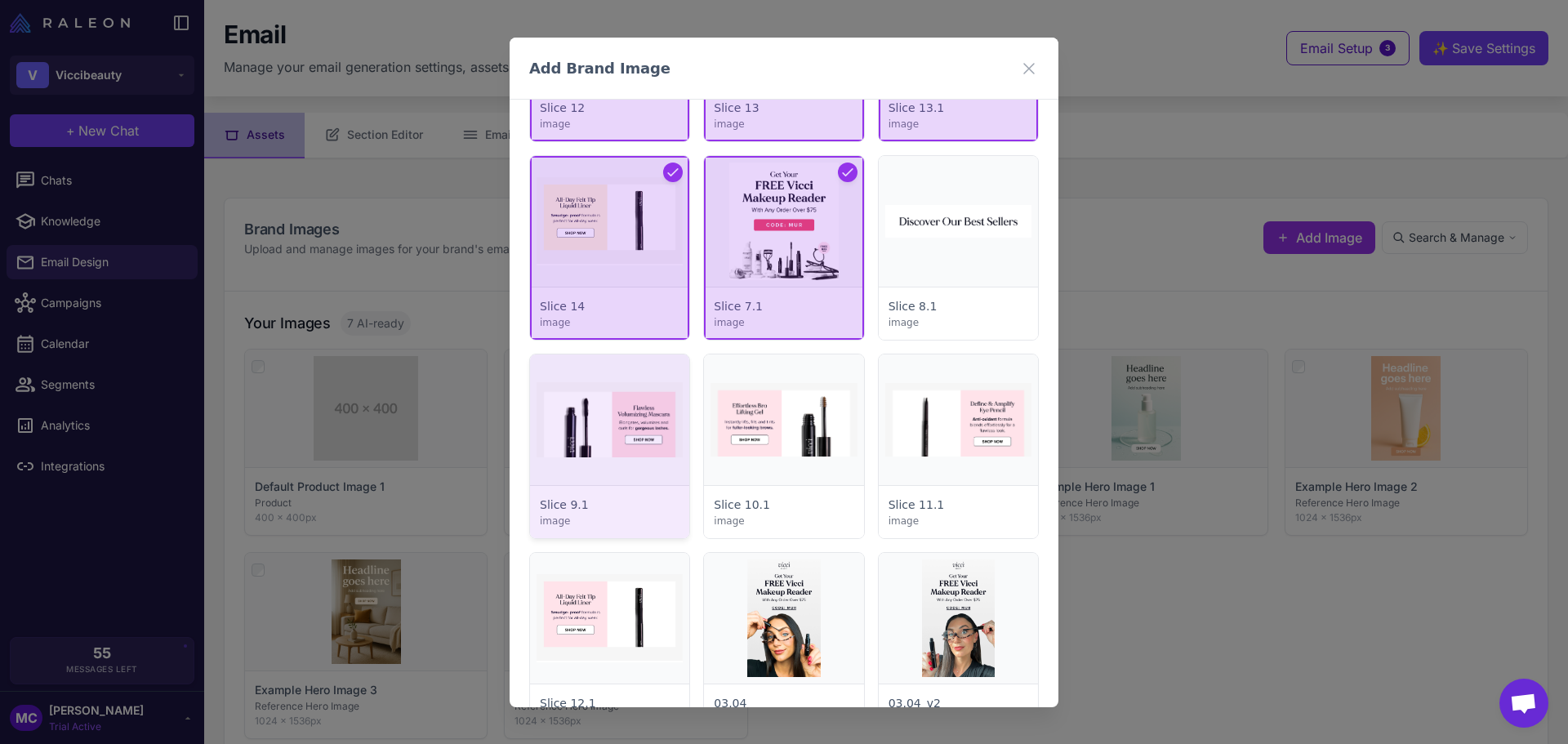
click at [611, 412] on div at bounding box center [610, 447] width 159 height 184
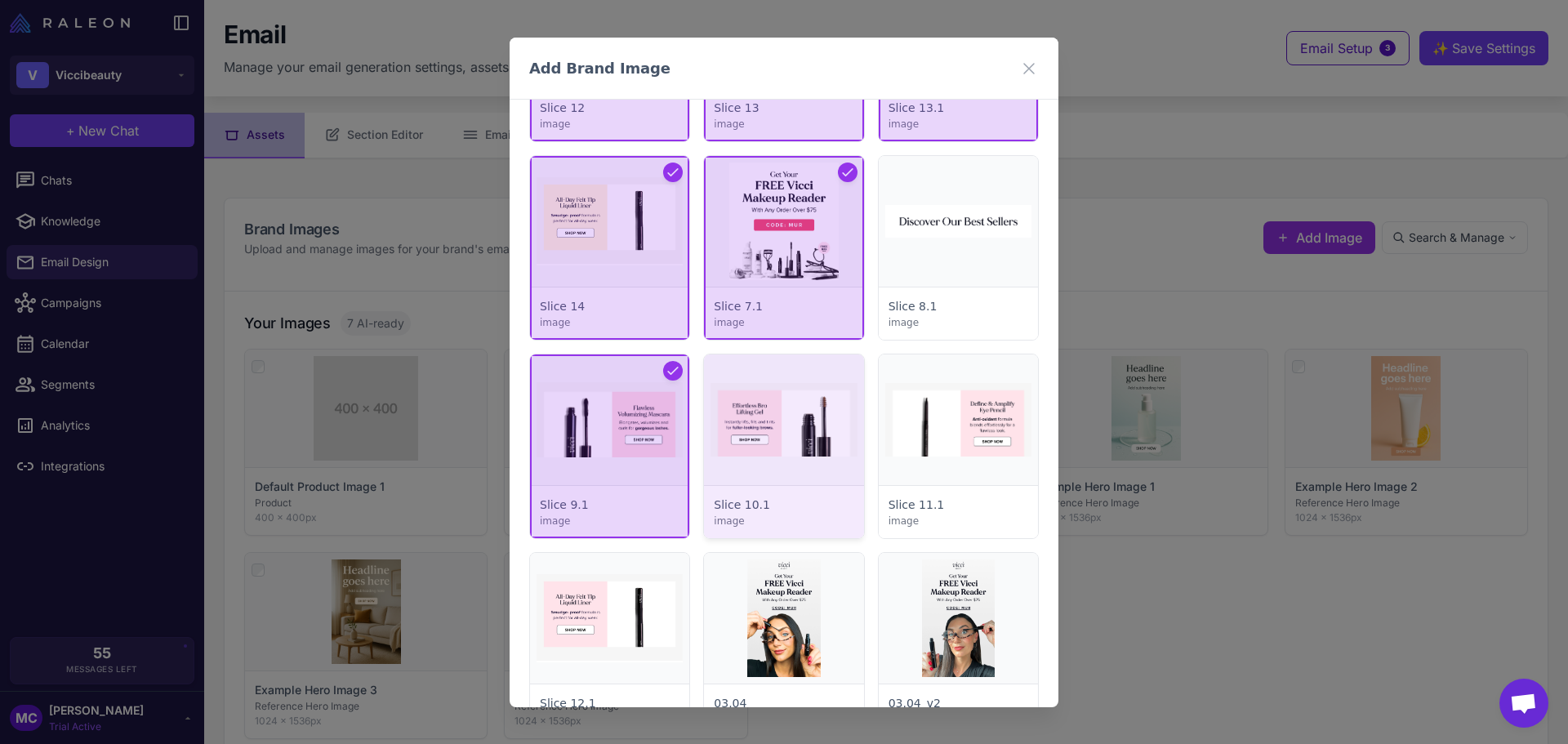
click at [730, 418] on div at bounding box center [783, 447] width 159 height 184
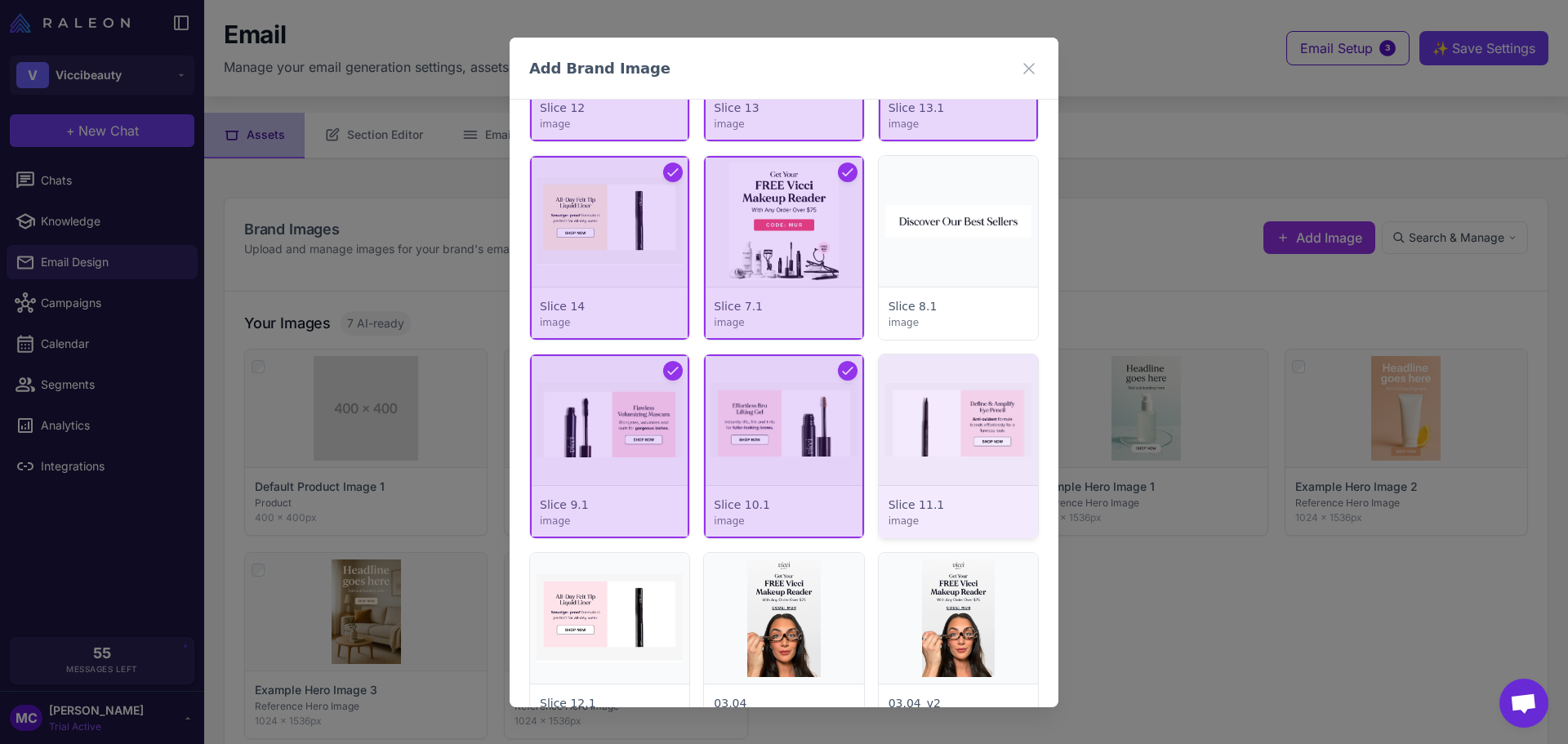
drag, startPoint x: 984, startPoint y: 416, endPoint x: 974, endPoint y: 425, distance: 13.5
click at [984, 416] on div at bounding box center [958, 447] width 159 height 184
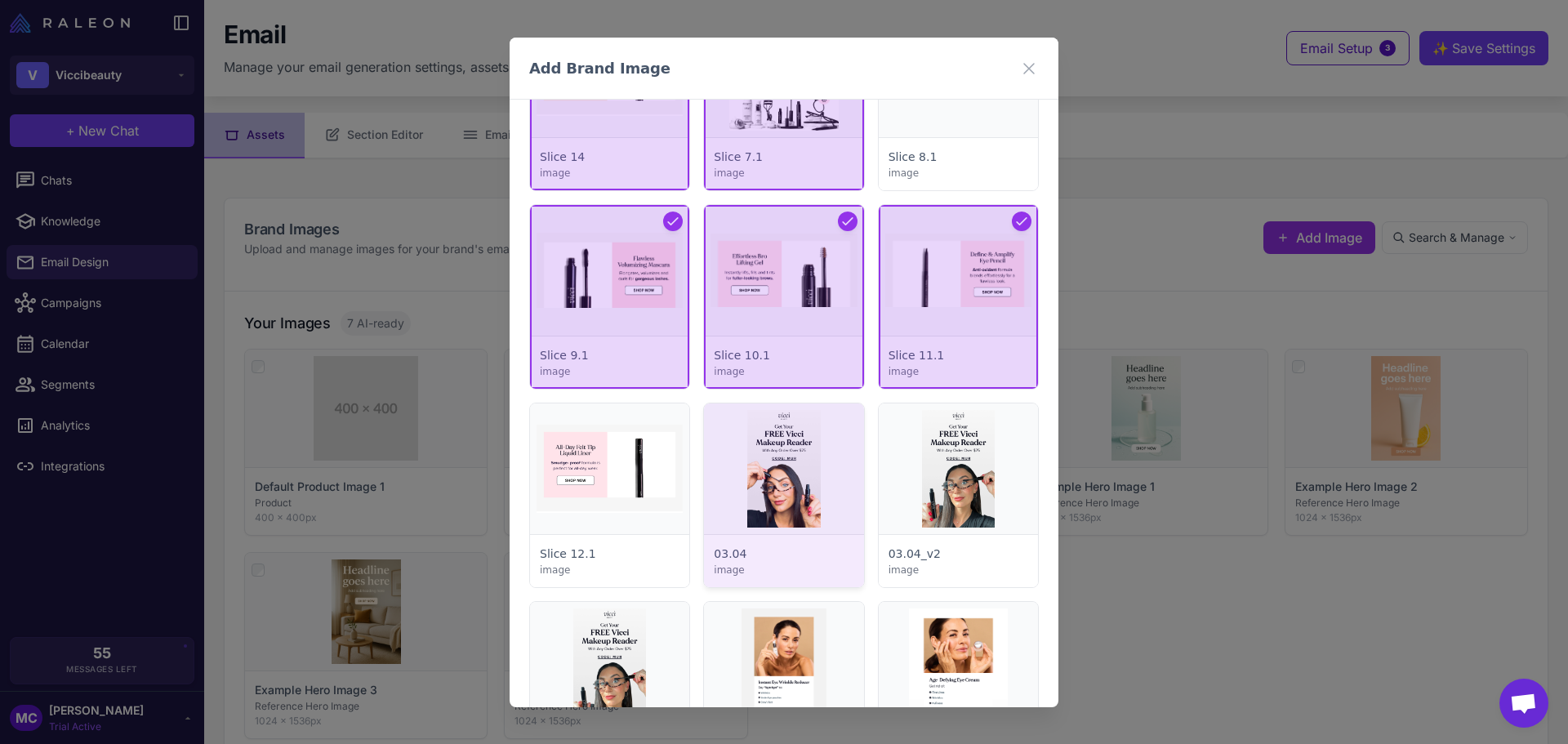
scroll to position [4830, 0]
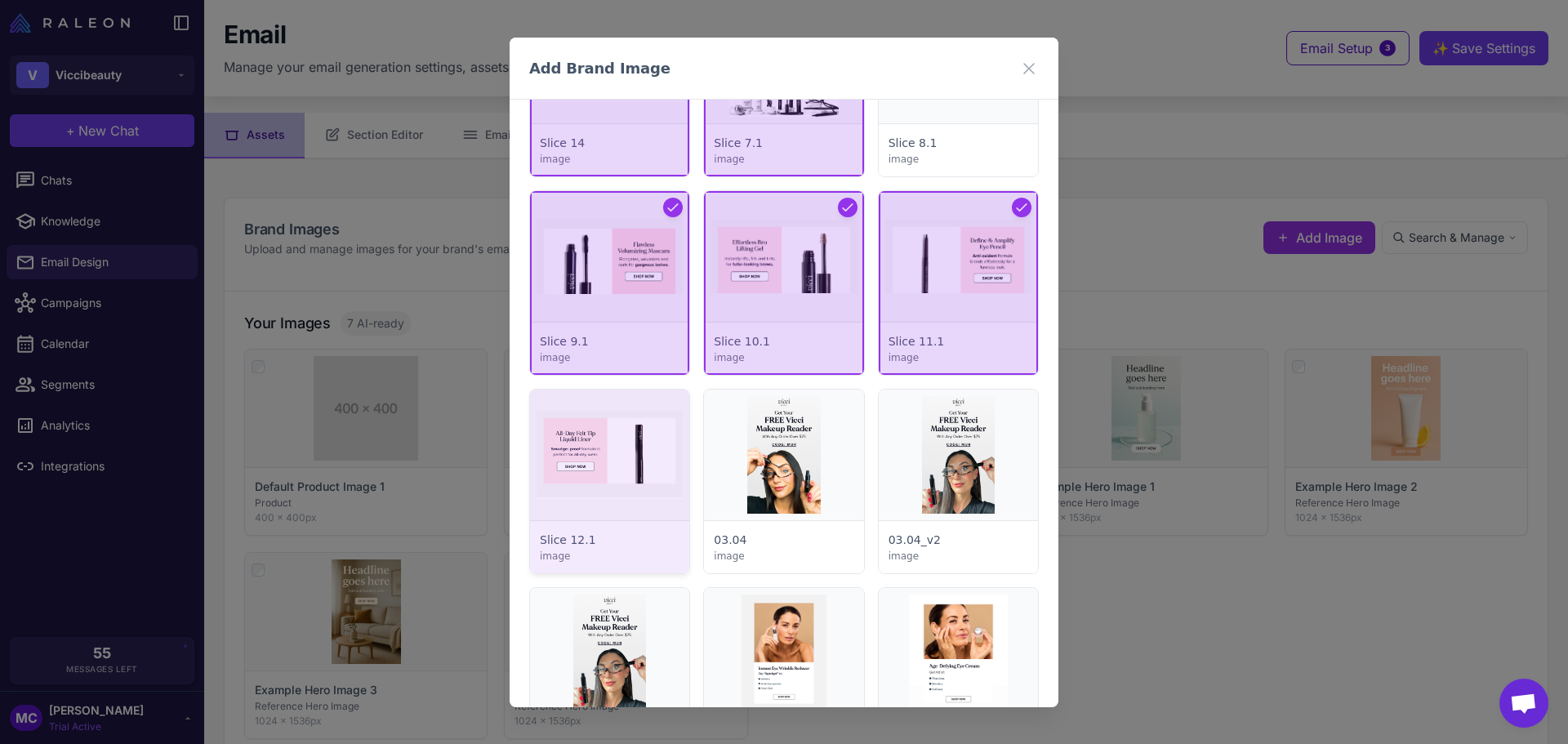
click at [613, 472] on div at bounding box center [610, 481] width 159 height 184
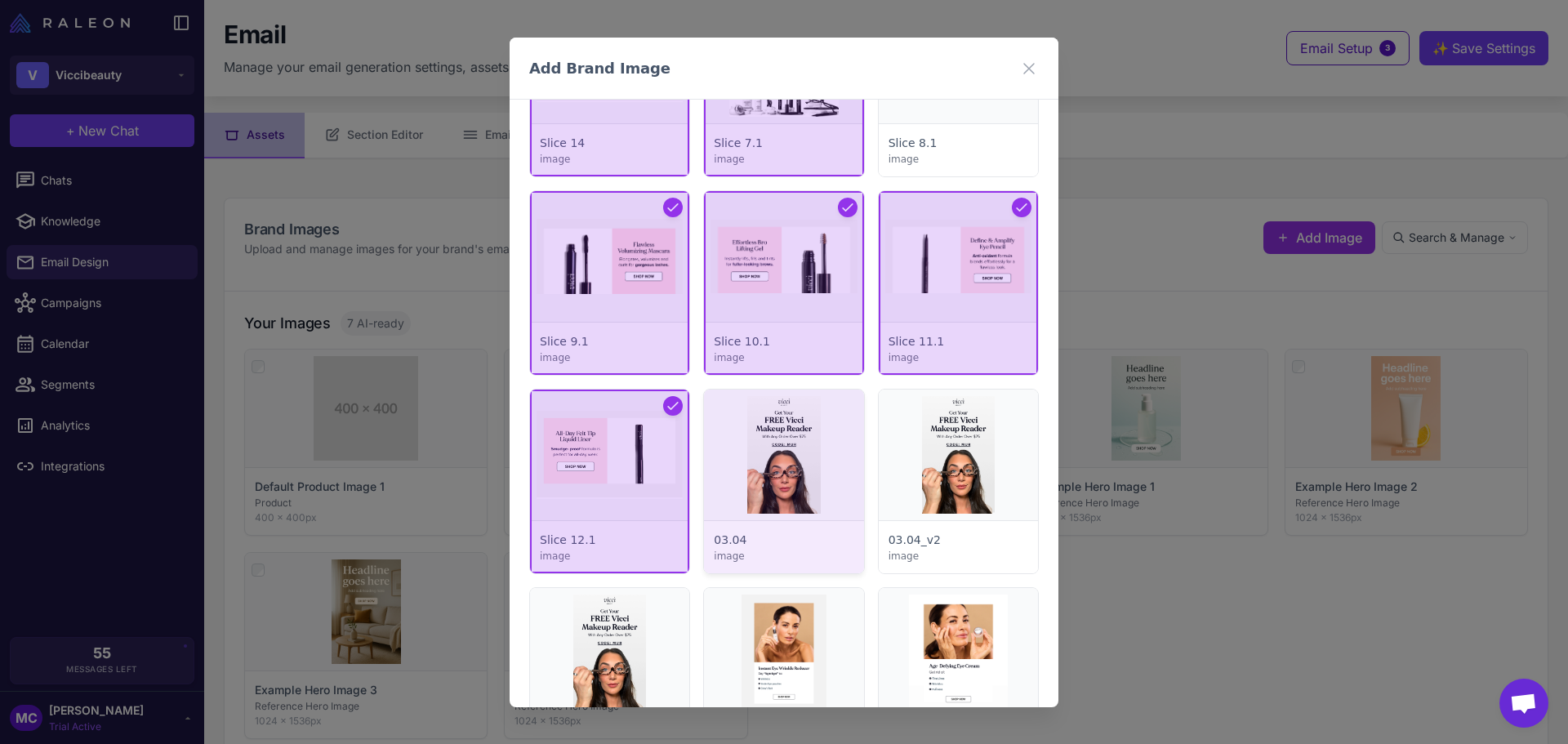
click at [752, 481] on div at bounding box center [783, 481] width 159 height 184
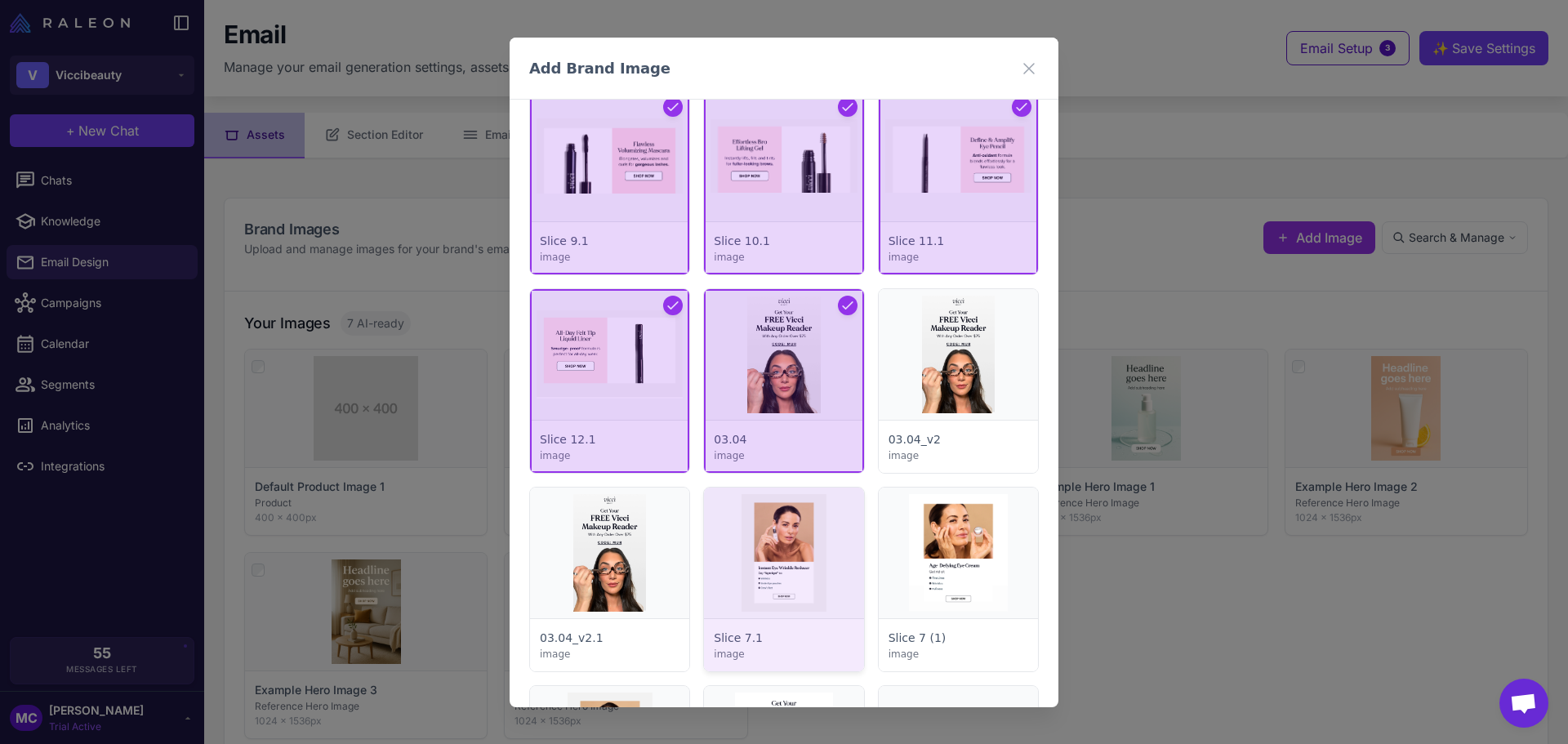
scroll to position [4994, 0]
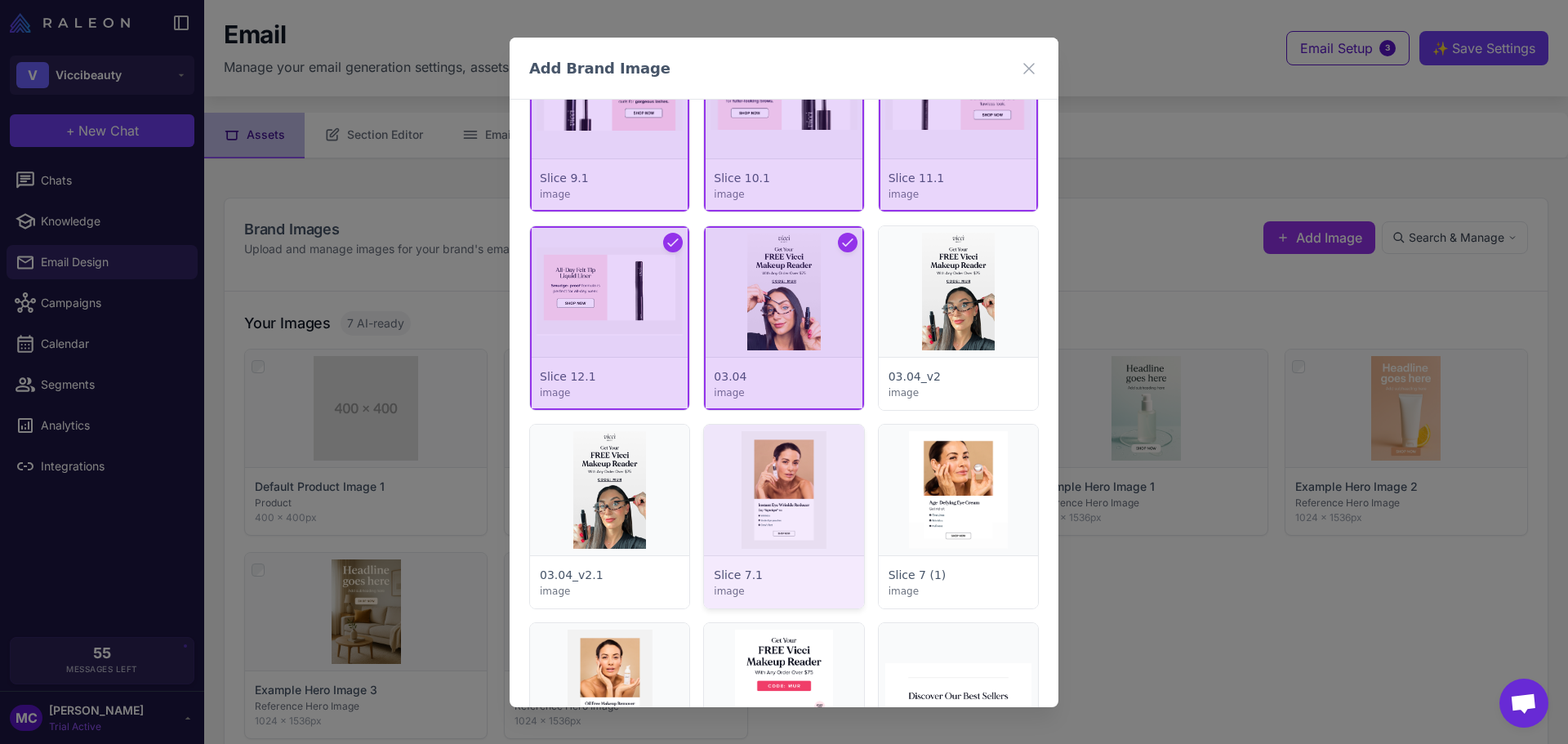
click at [795, 516] on div at bounding box center [783, 516] width 159 height 184
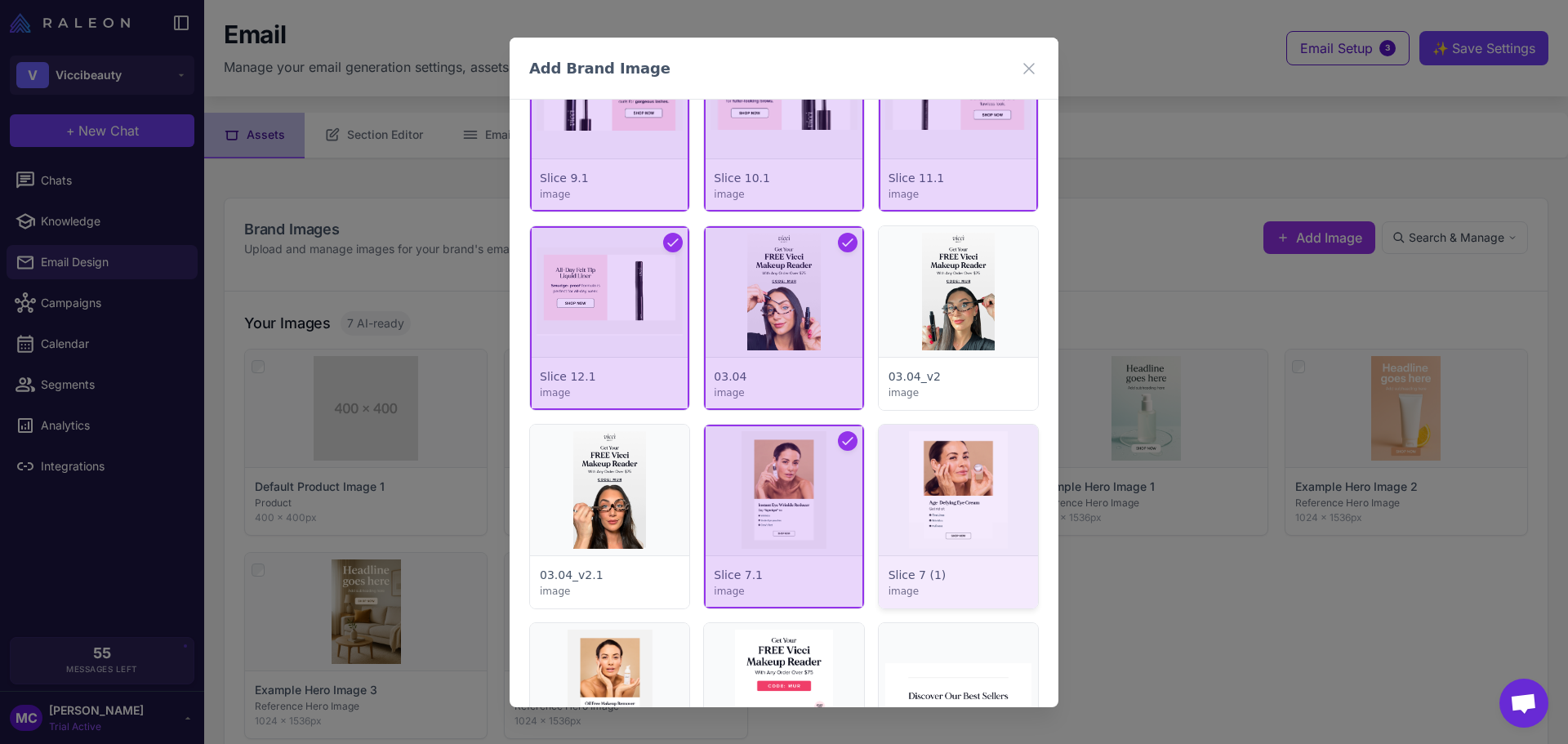
click at [926, 535] on div at bounding box center [958, 516] width 159 height 184
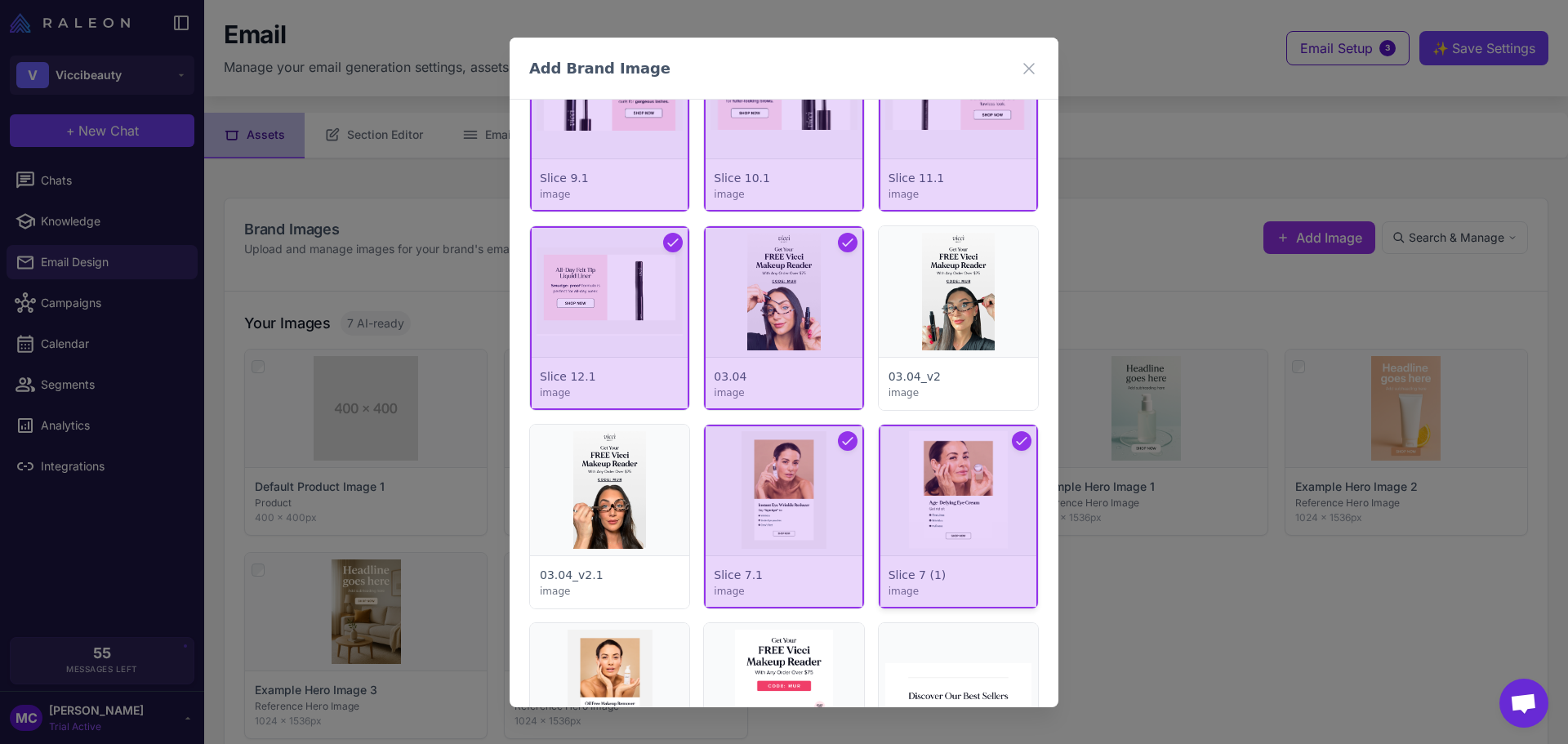
scroll to position [5239, 0]
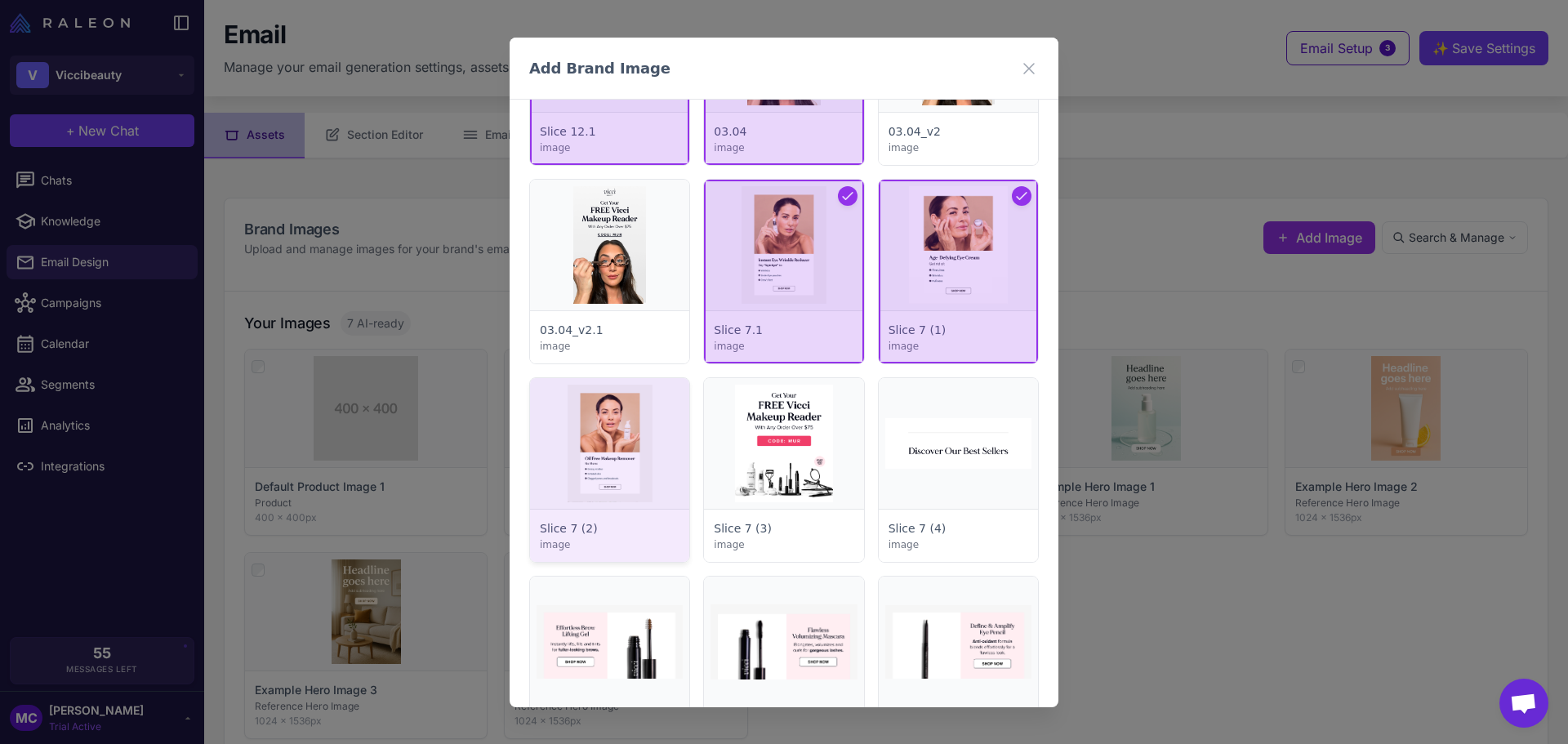
click at [637, 456] on div at bounding box center [610, 470] width 159 height 184
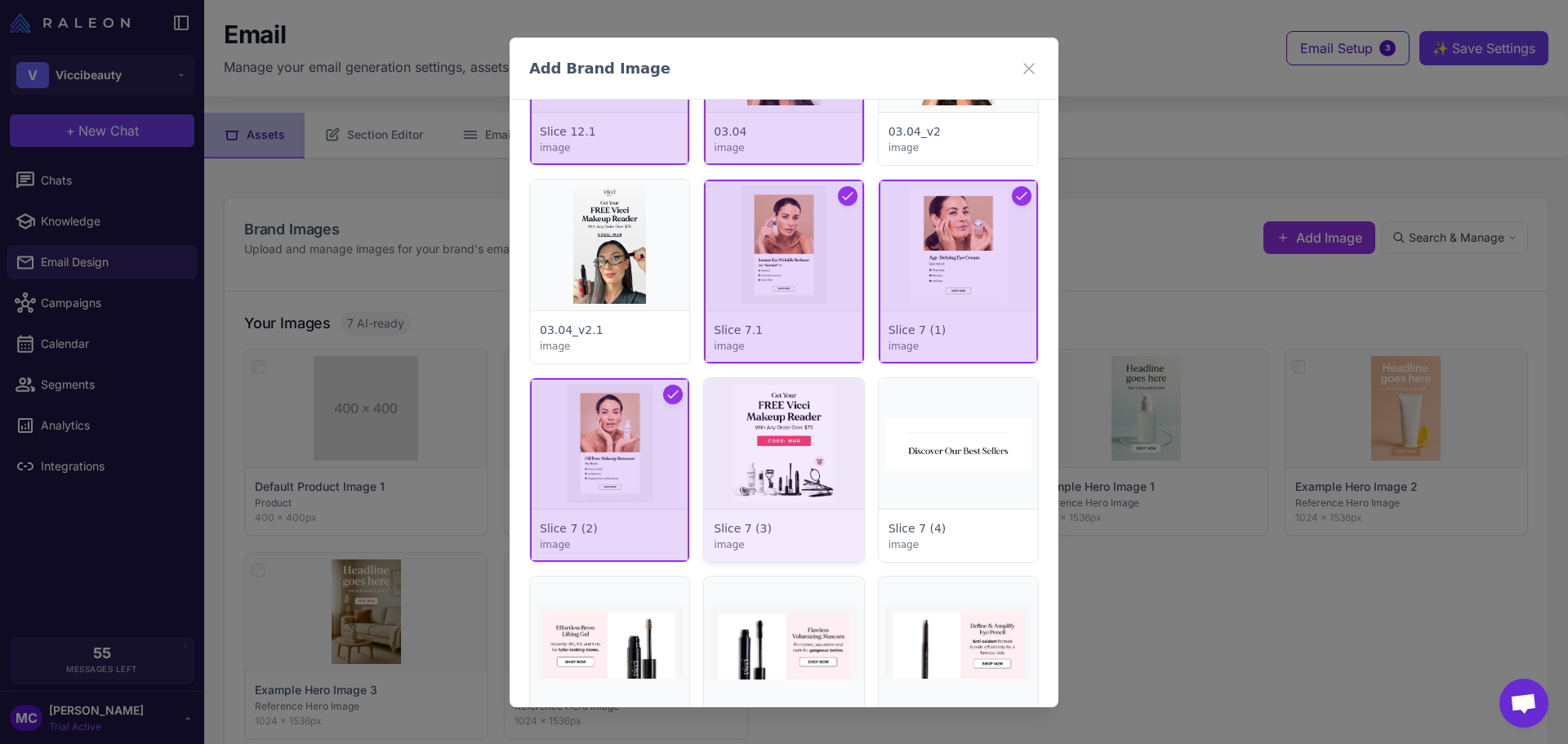
click at [750, 461] on div at bounding box center [783, 470] width 159 height 184
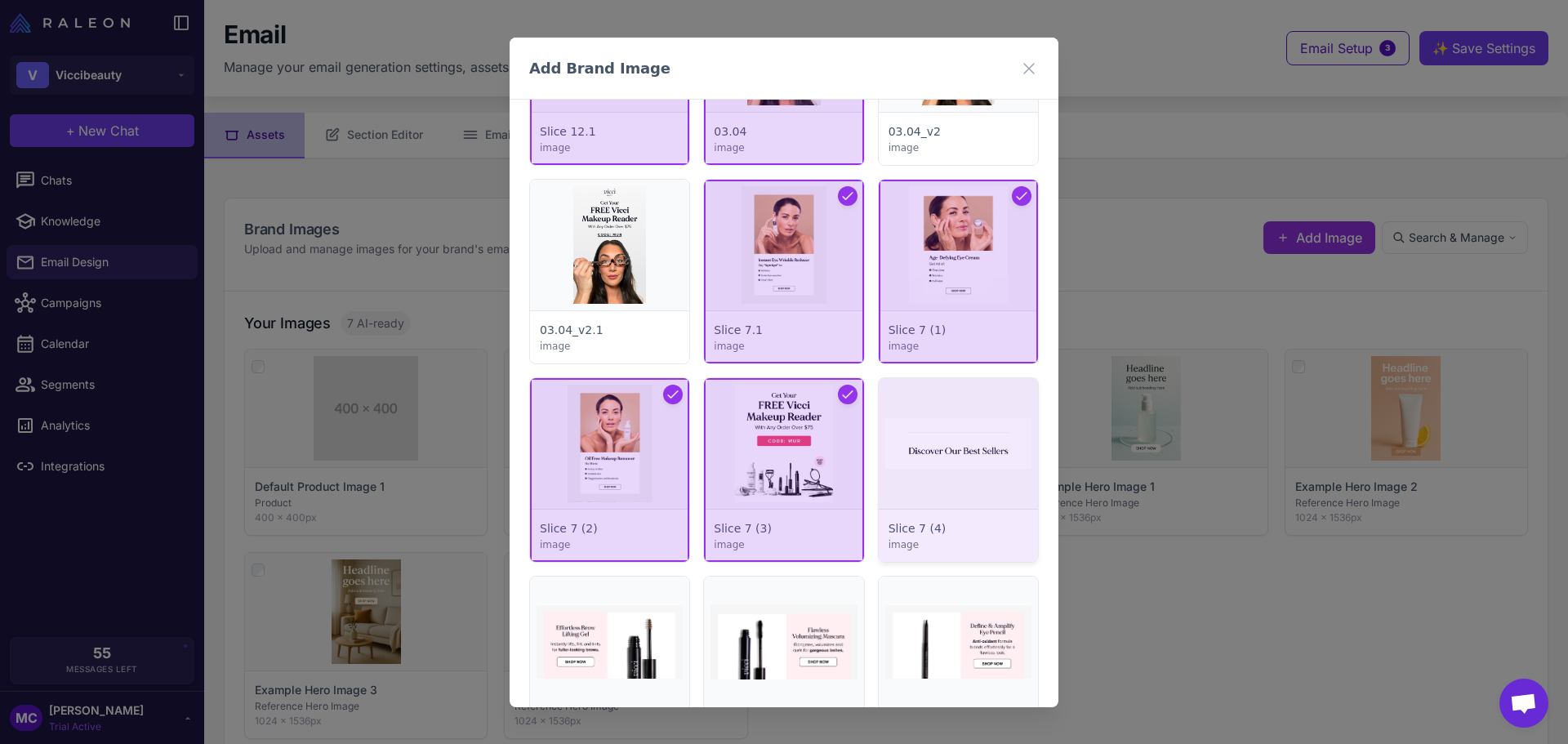
scroll to position [5402, 0]
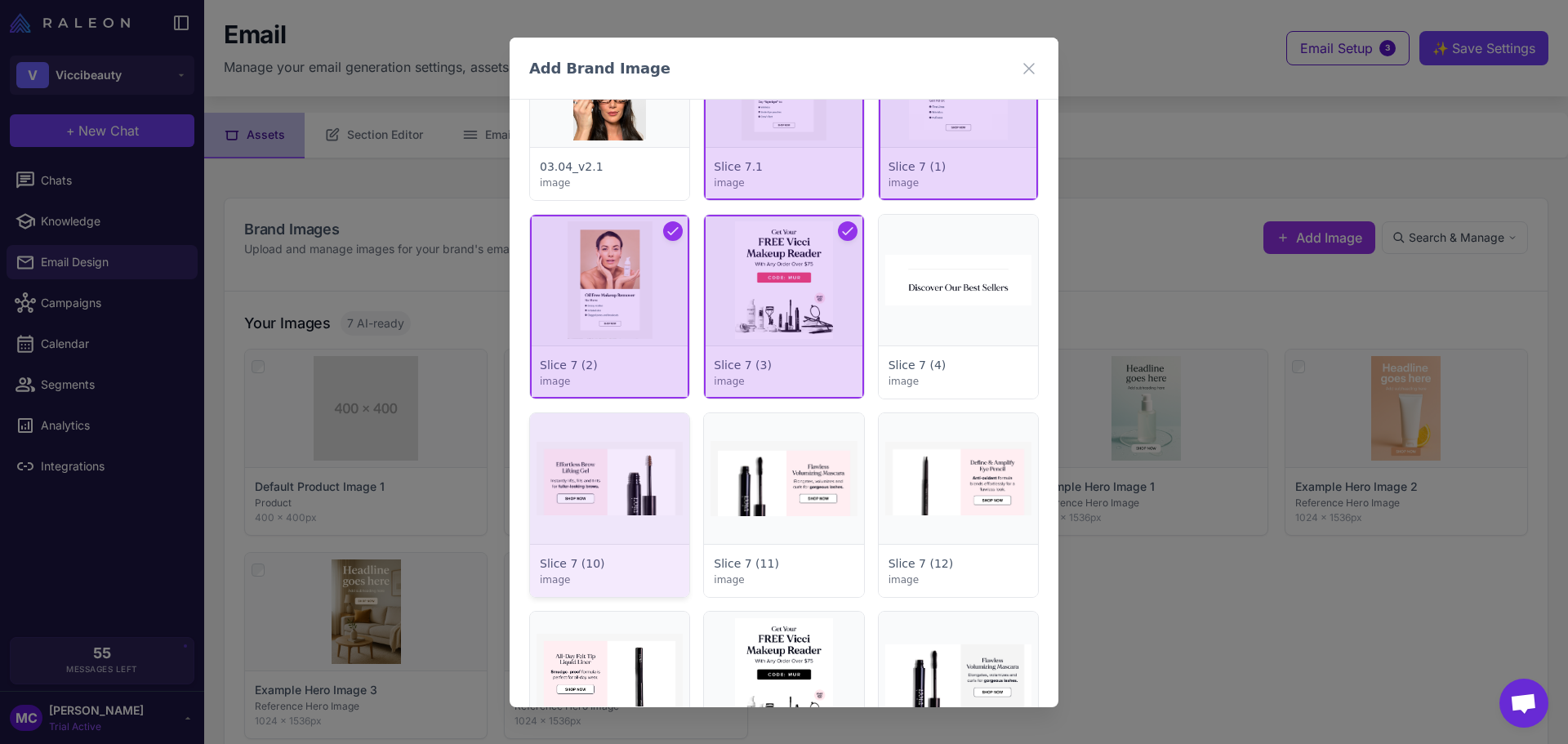
click at [636, 506] on div at bounding box center [610, 505] width 159 height 184
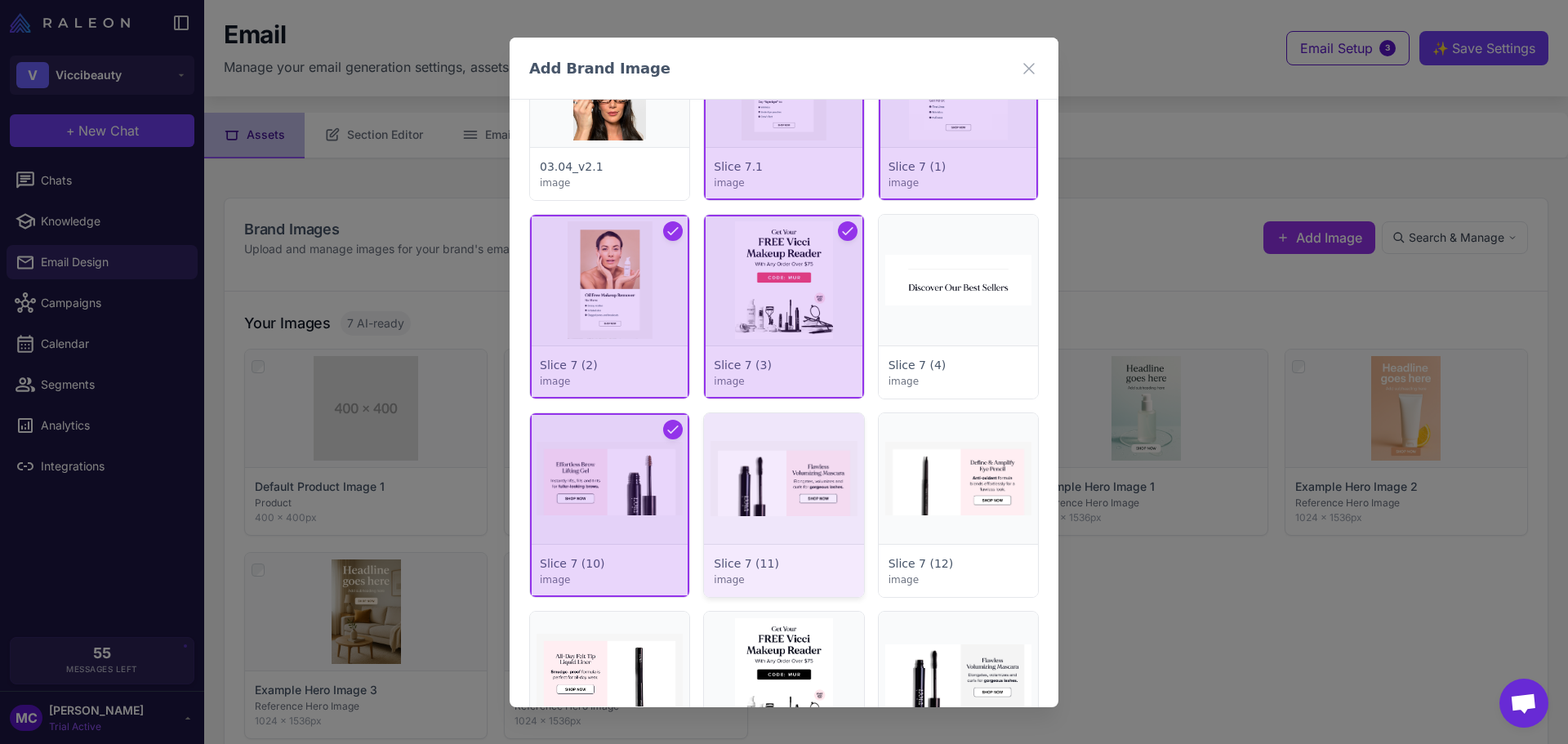
click at [750, 500] on div at bounding box center [783, 505] width 159 height 184
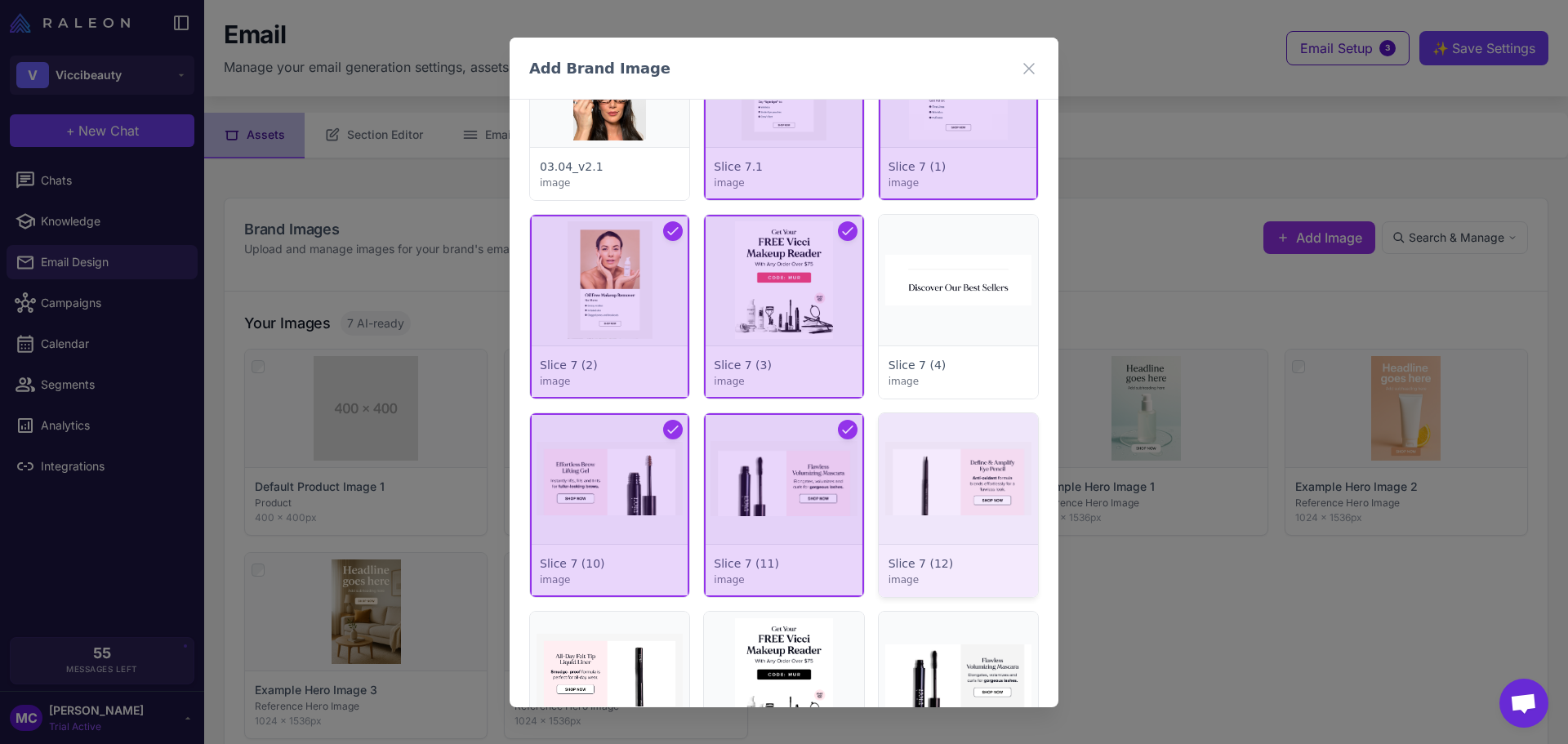
click at [990, 487] on div at bounding box center [958, 505] width 159 height 184
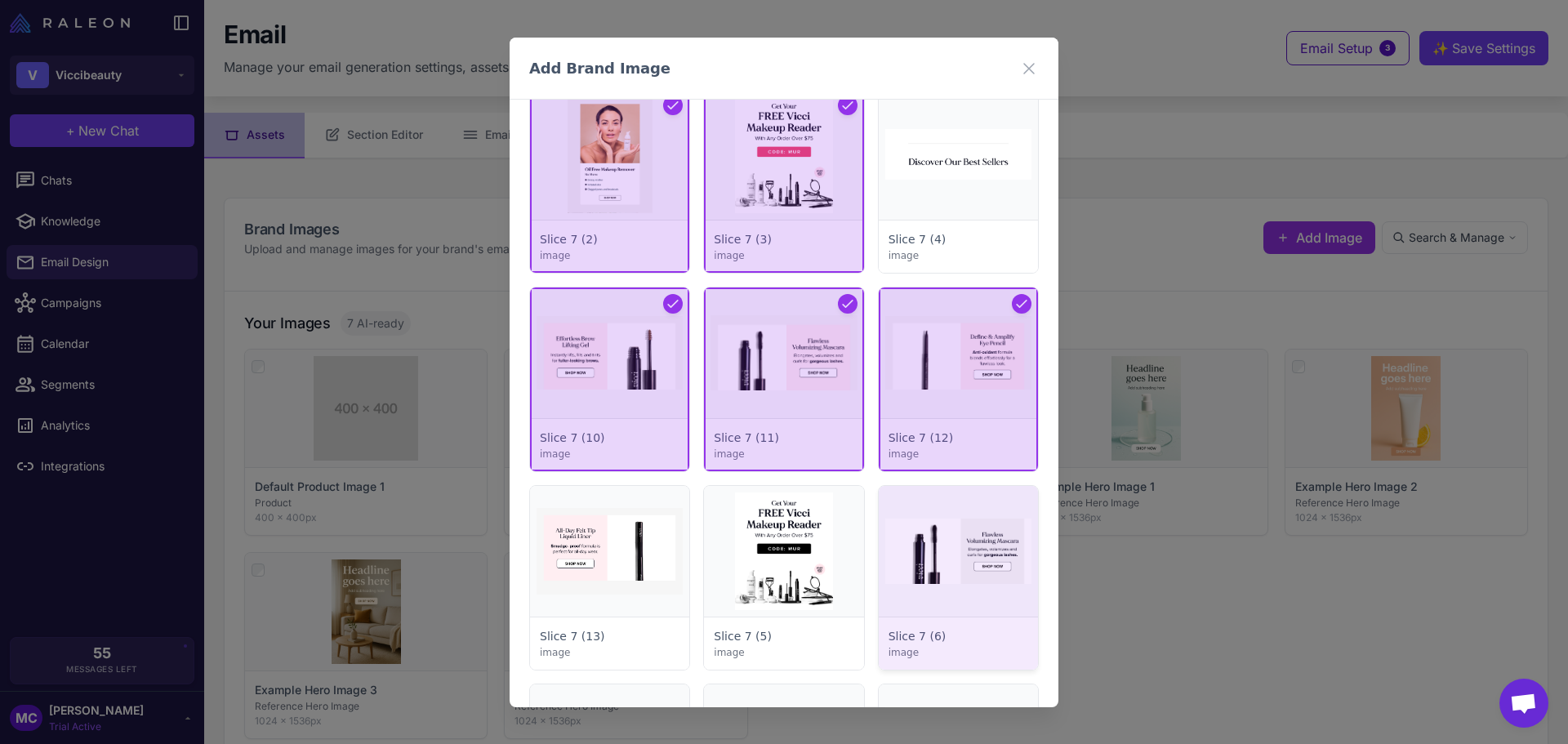
scroll to position [5647, 0]
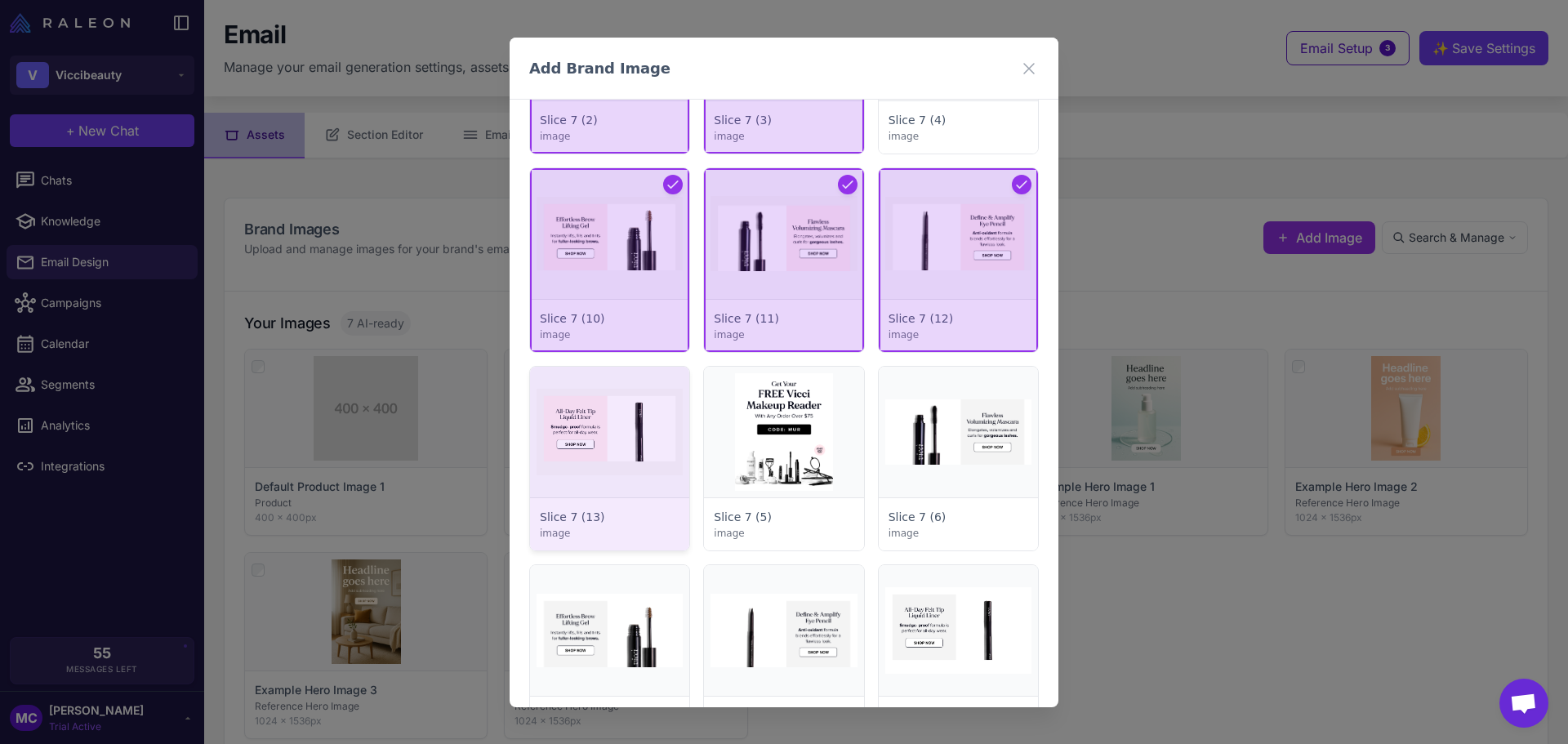
click at [641, 472] on div at bounding box center [610, 458] width 159 height 184
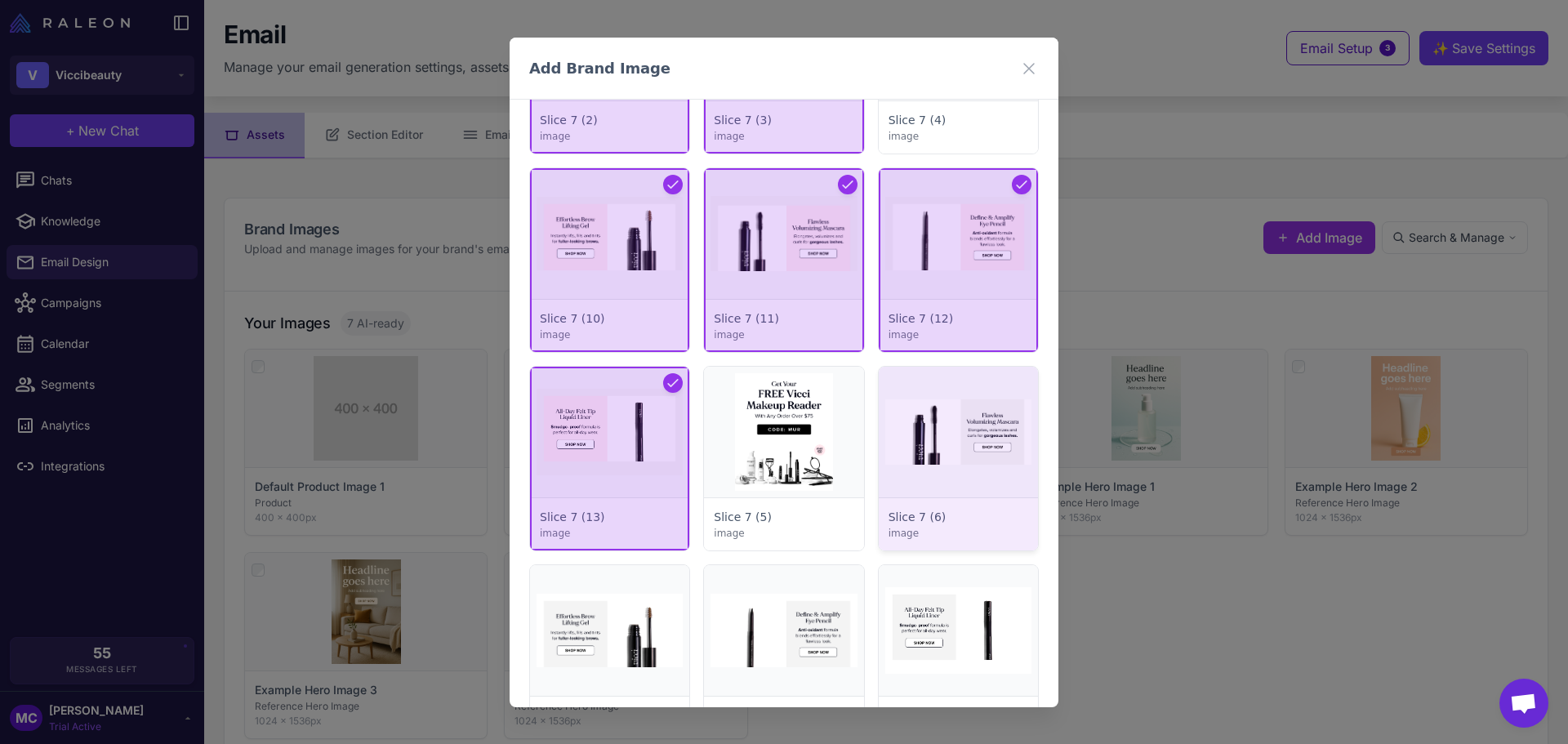
click at [920, 449] on div at bounding box center [958, 458] width 159 height 184
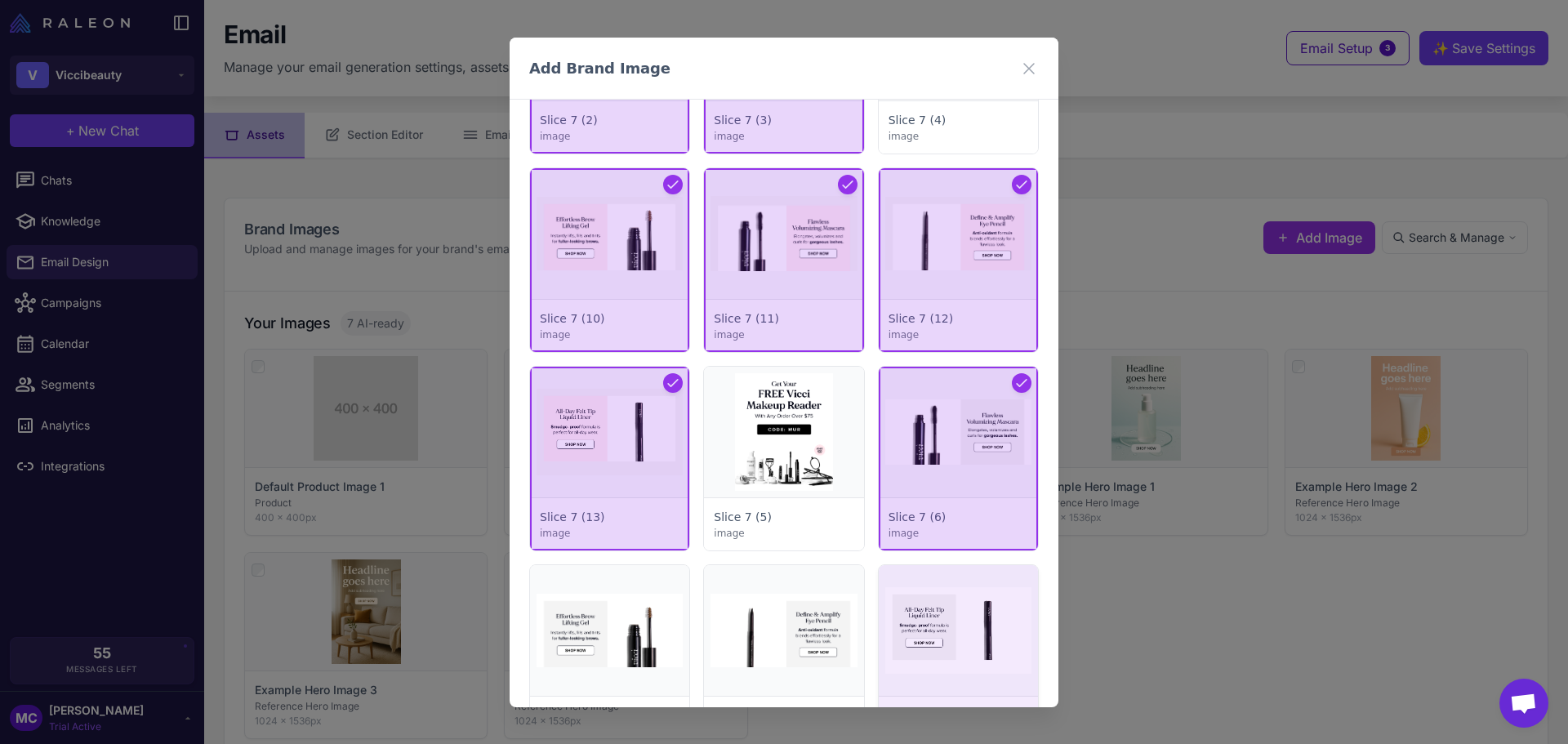
click at [925, 602] on div at bounding box center [958, 657] width 159 height 184
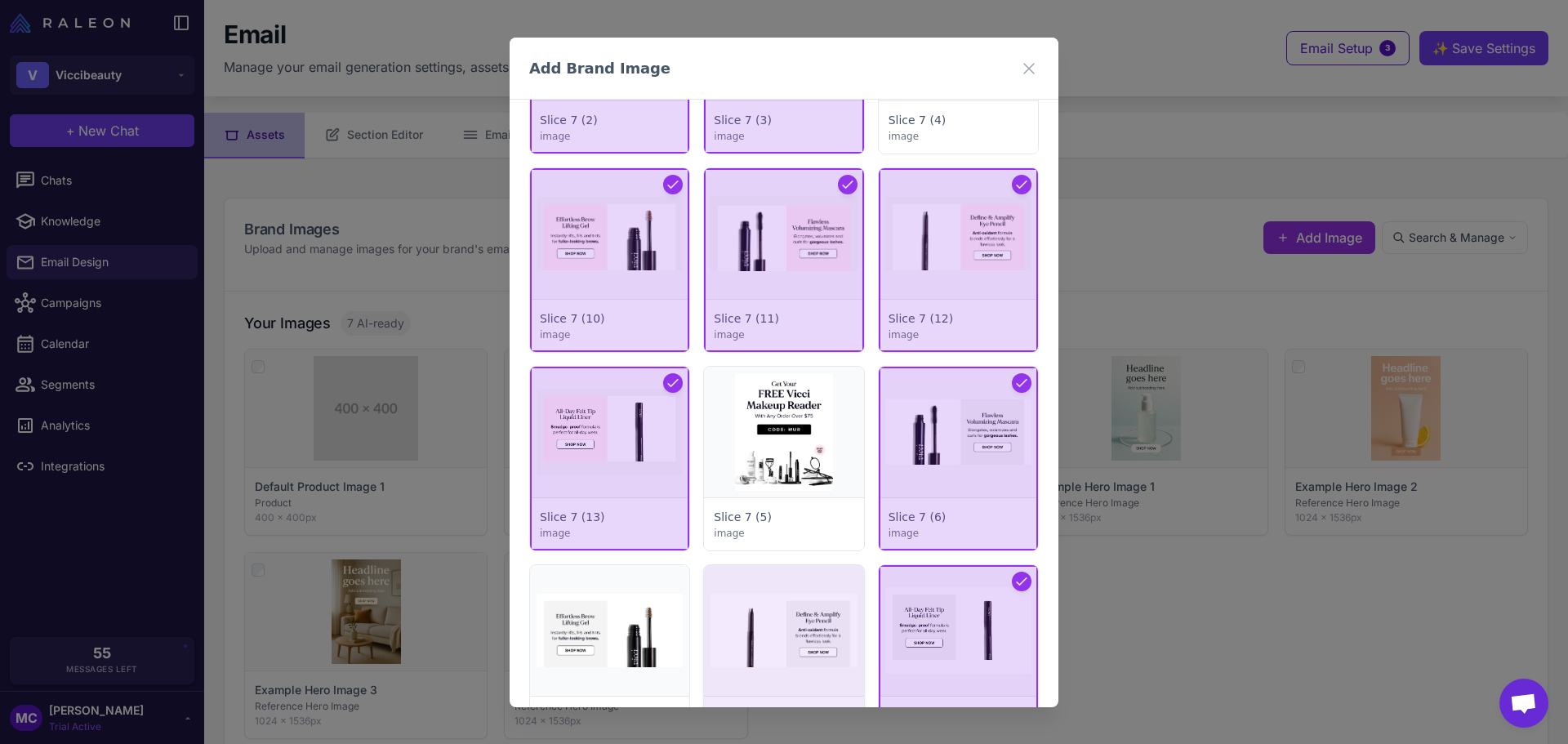
click at [788, 646] on div at bounding box center [783, 657] width 159 height 184
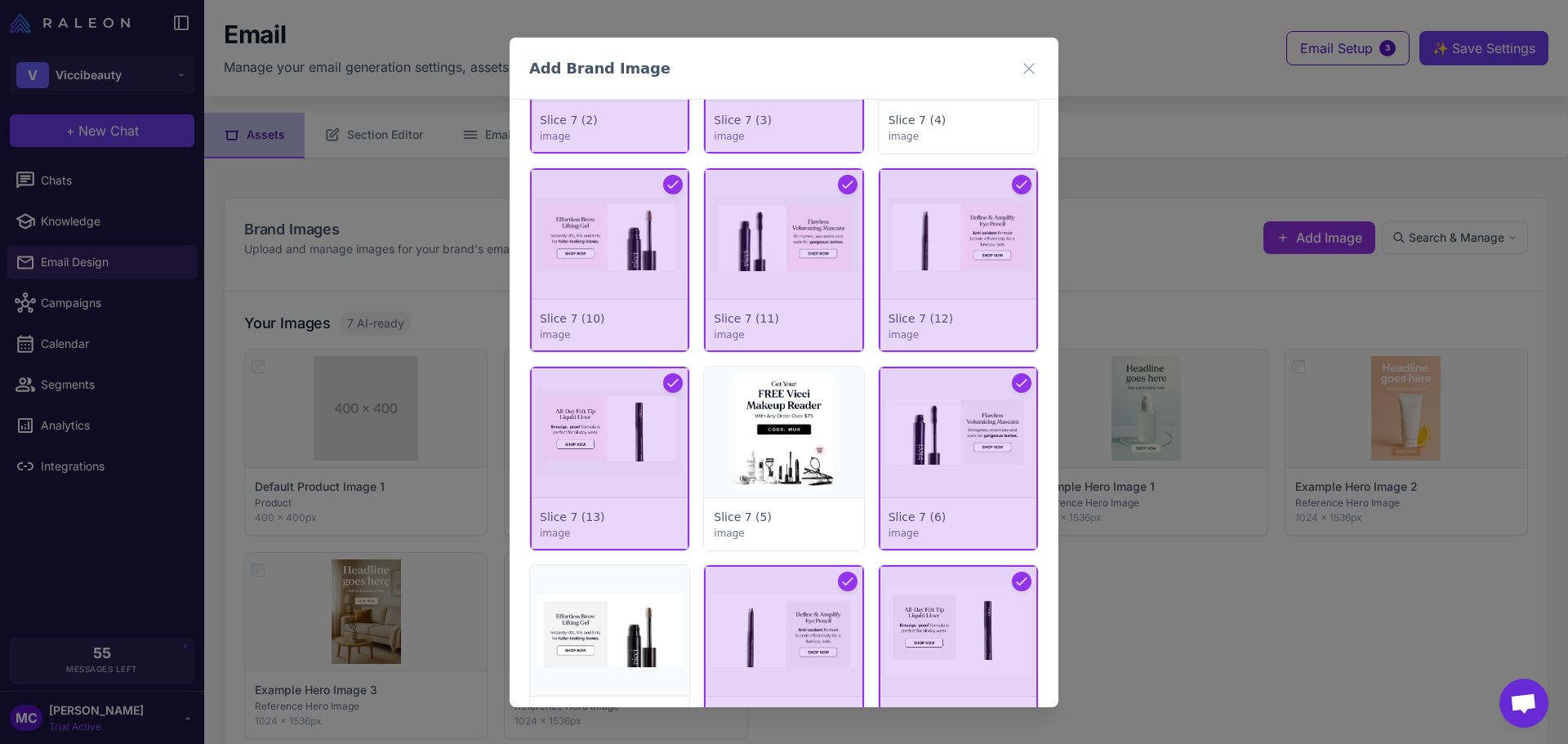
drag, startPoint x: 632, startPoint y: 654, endPoint x: 708, endPoint y: 640, distance: 77.3
click at [631, 654] on div at bounding box center [610, 657] width 159 height 184
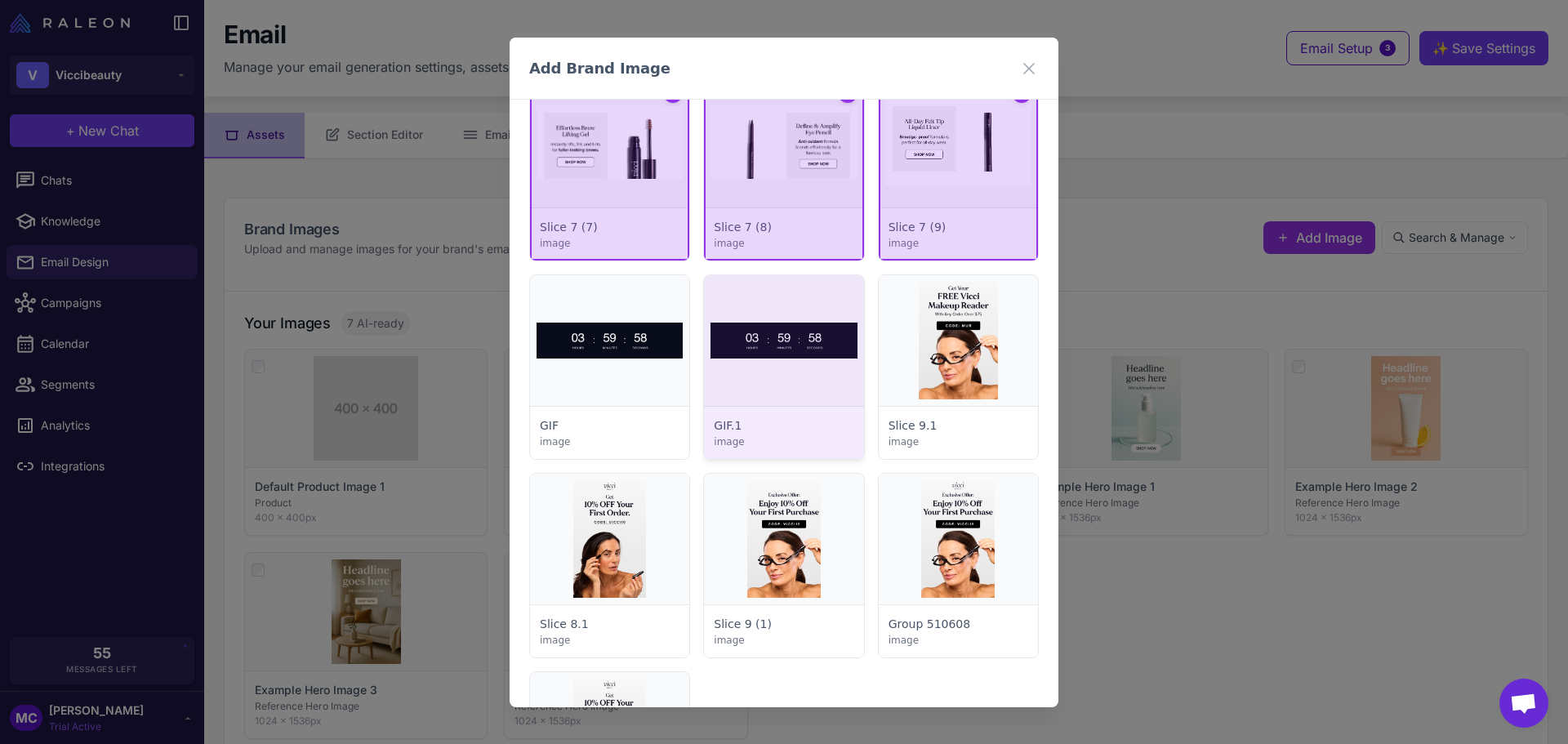
scroll to position [6137, 0]
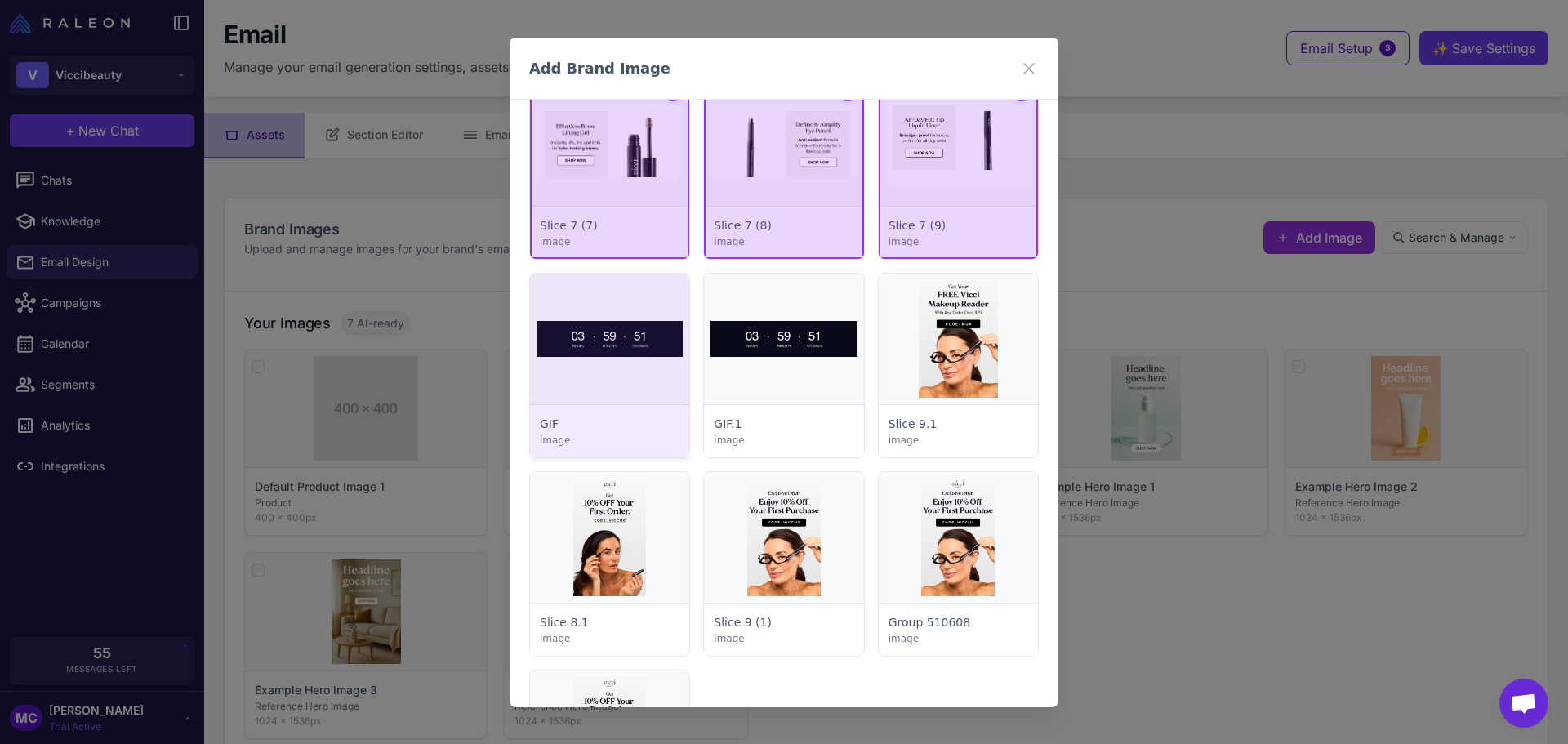
click at [592, 376] on div at bounding box center [610, 365] width 159 height 184
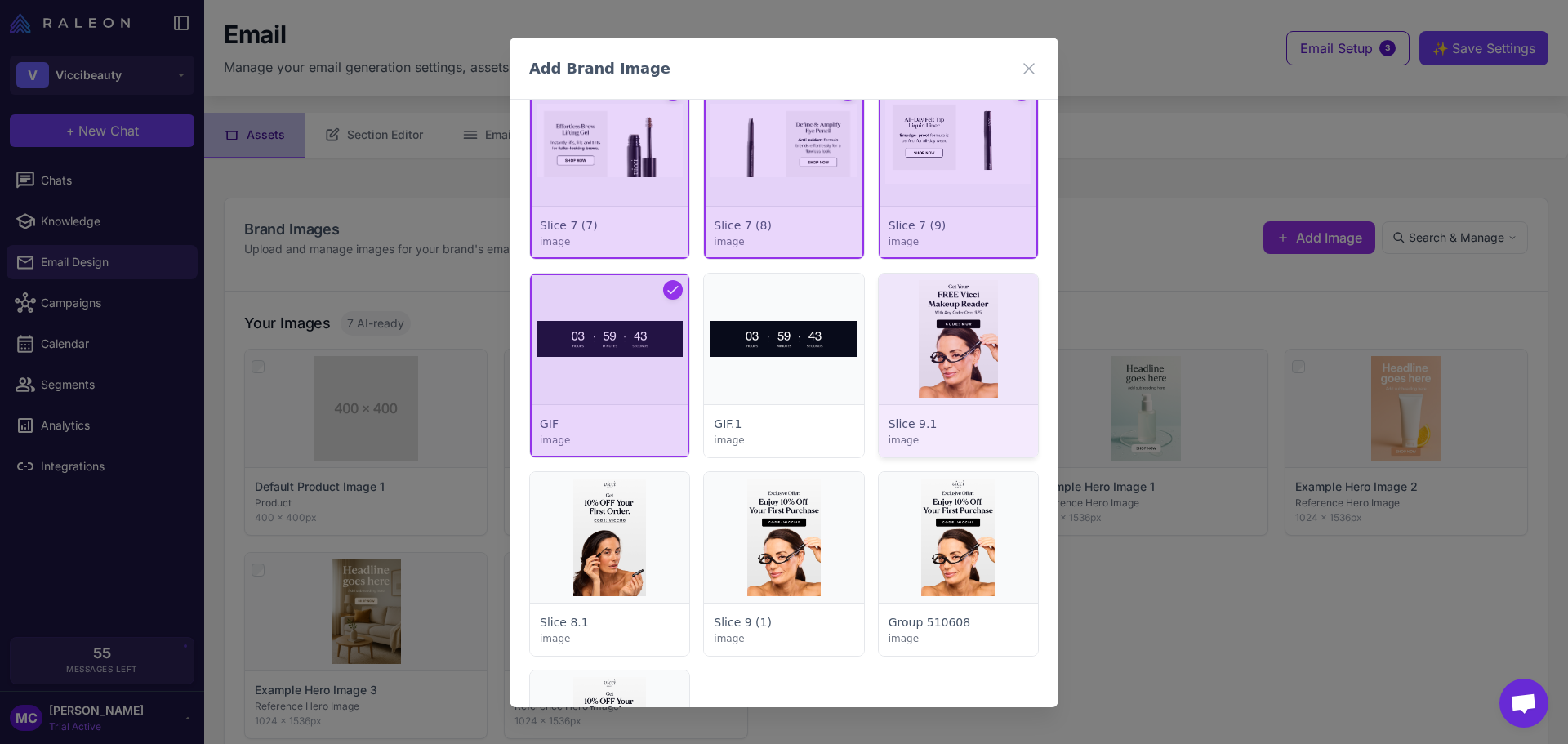
click at [932, 357] on div at bounding box center [958, 365] width 159 height 184
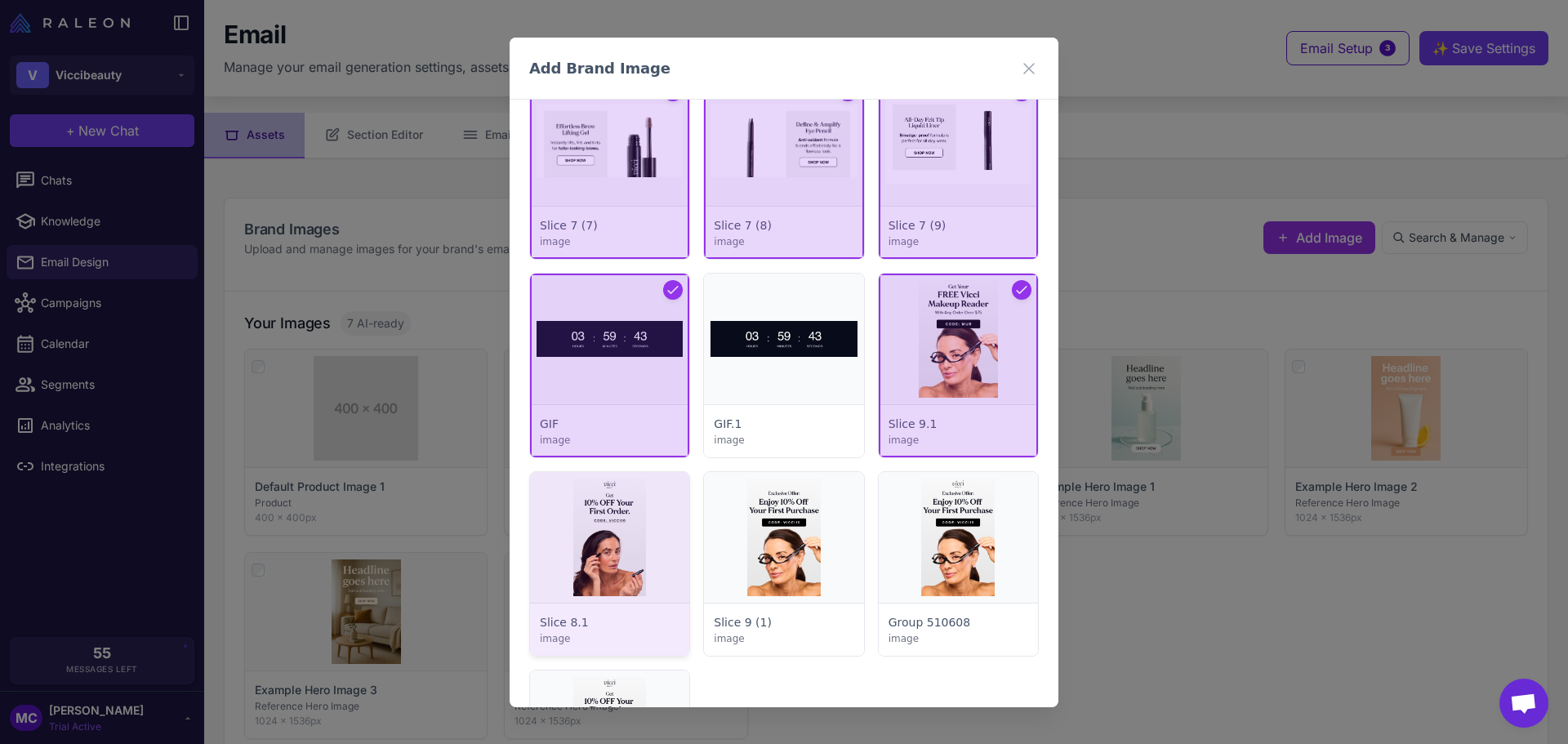
click at [576, 580] on div at bounding box center [610, 564] width 159 height 184
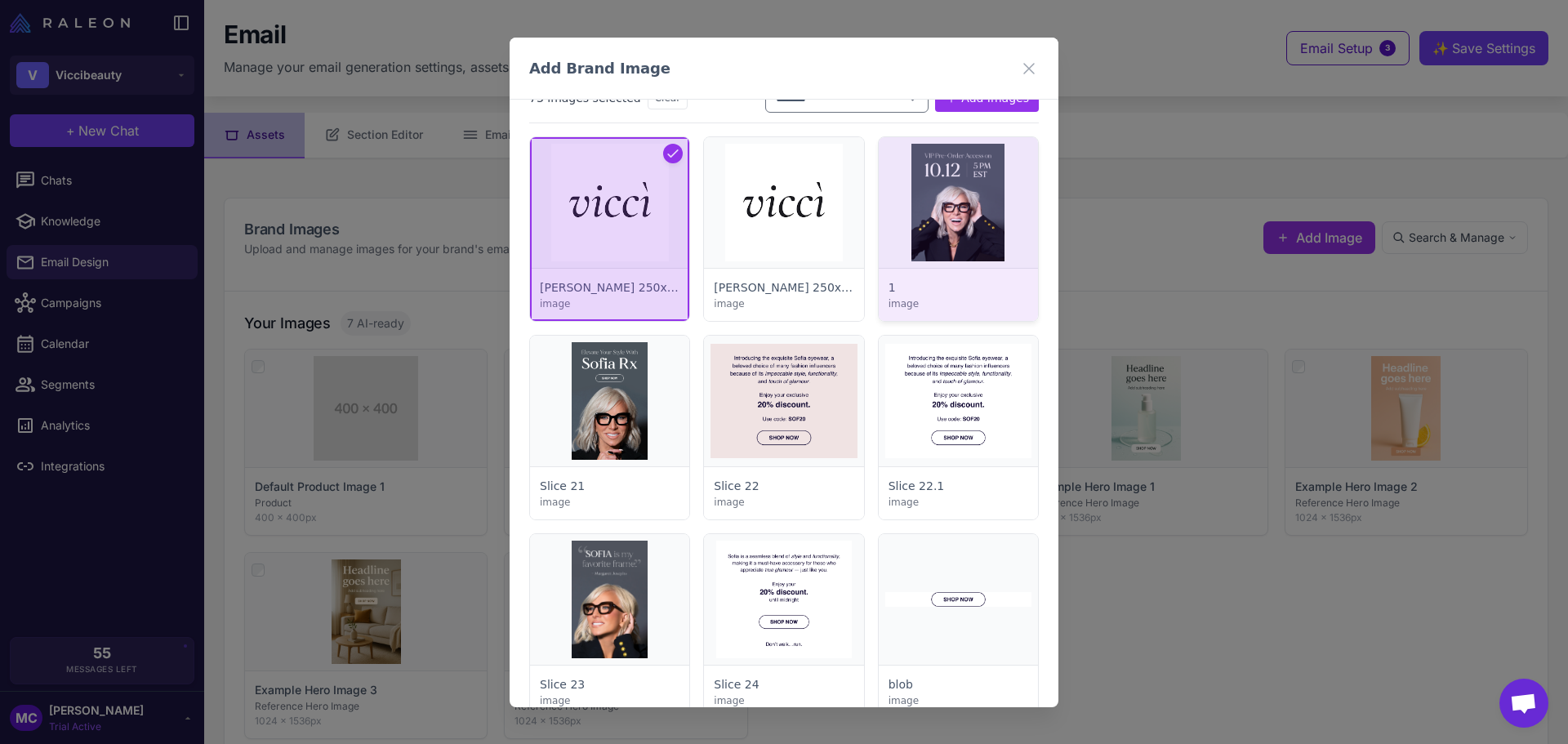
scroll to position [0, 0]
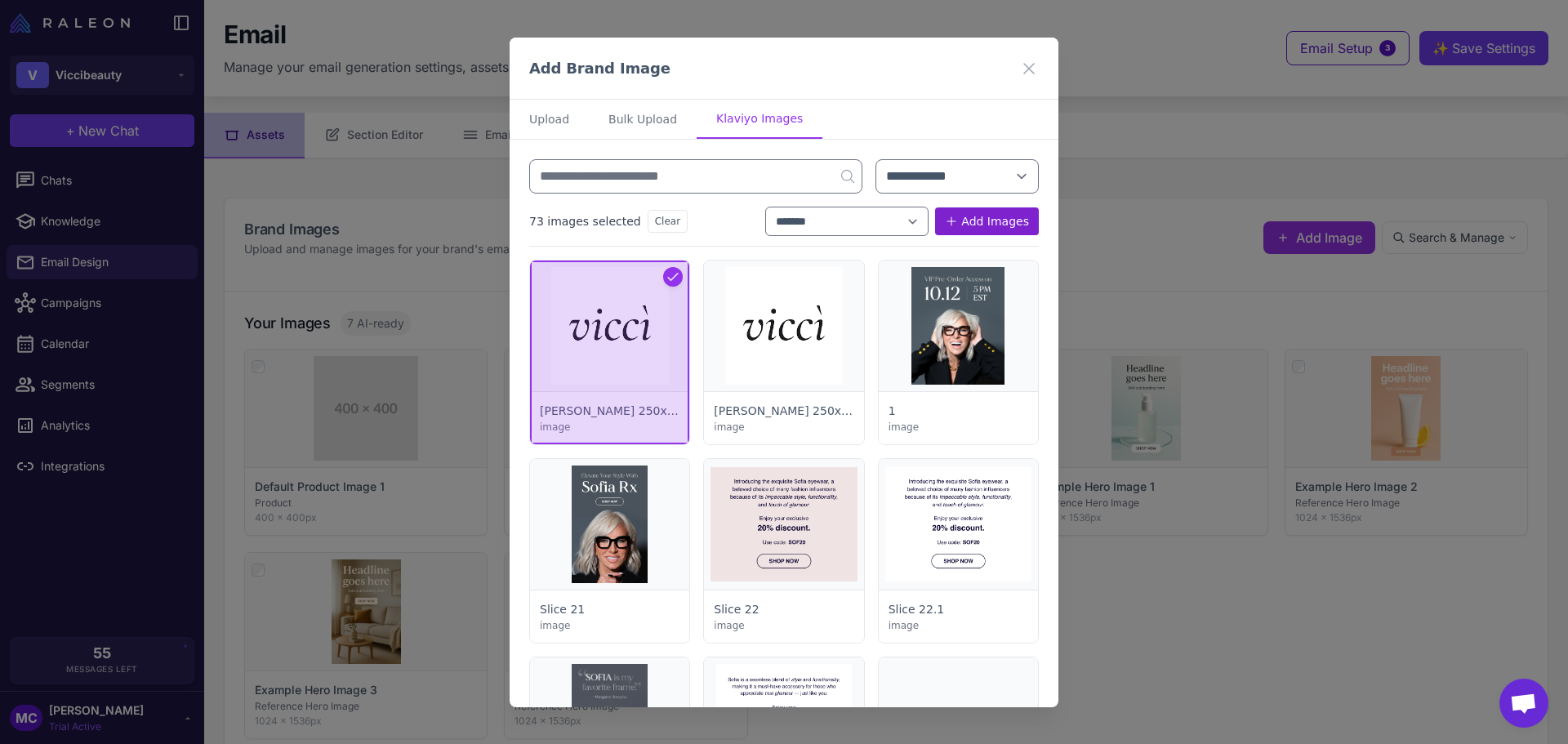
click at [988, 219] on button "Add Images" at bounding box center [987, 221] width 104 height 28
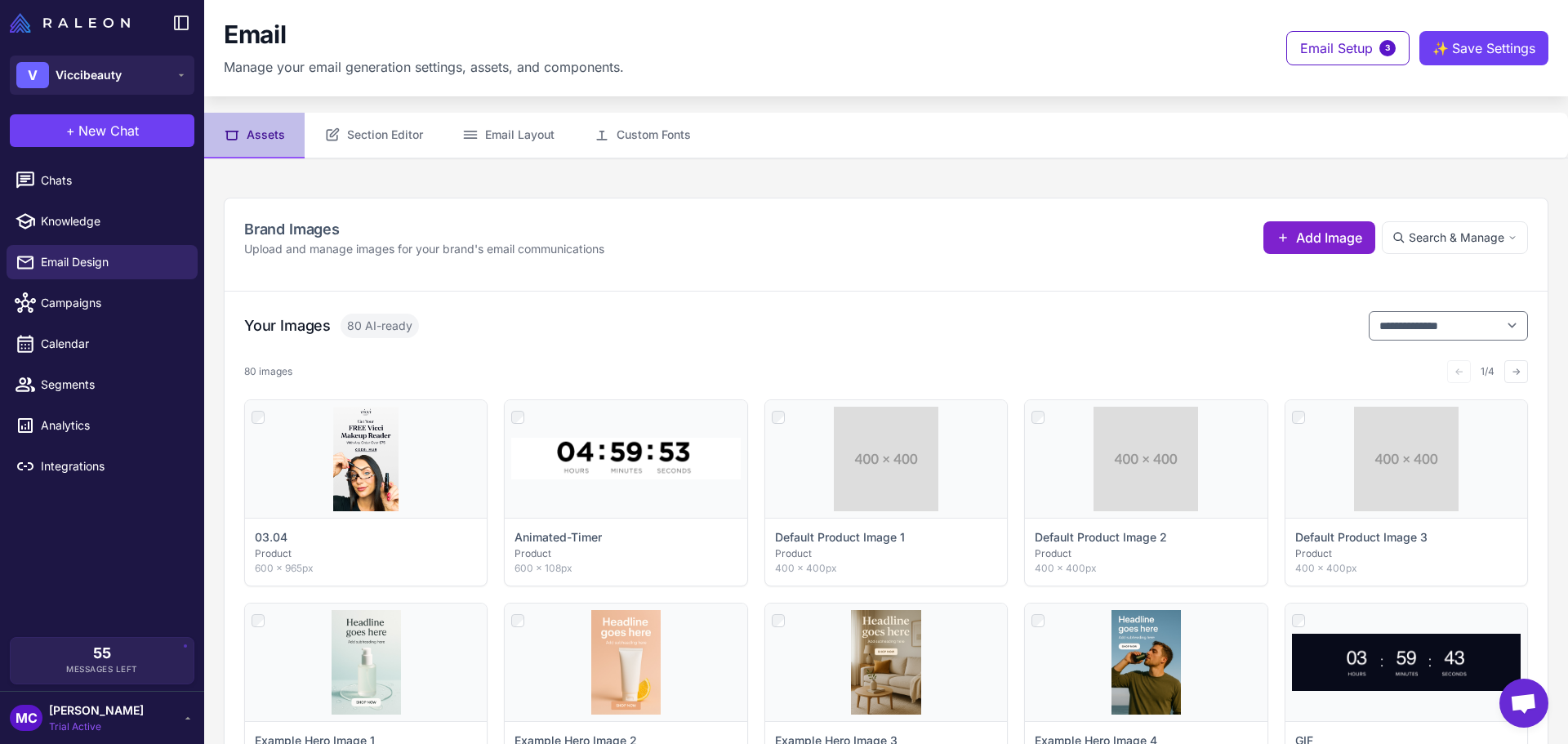
click at [1297, 232] on span "Add Image" at bounding box center [1329, 237] width 66 height 19
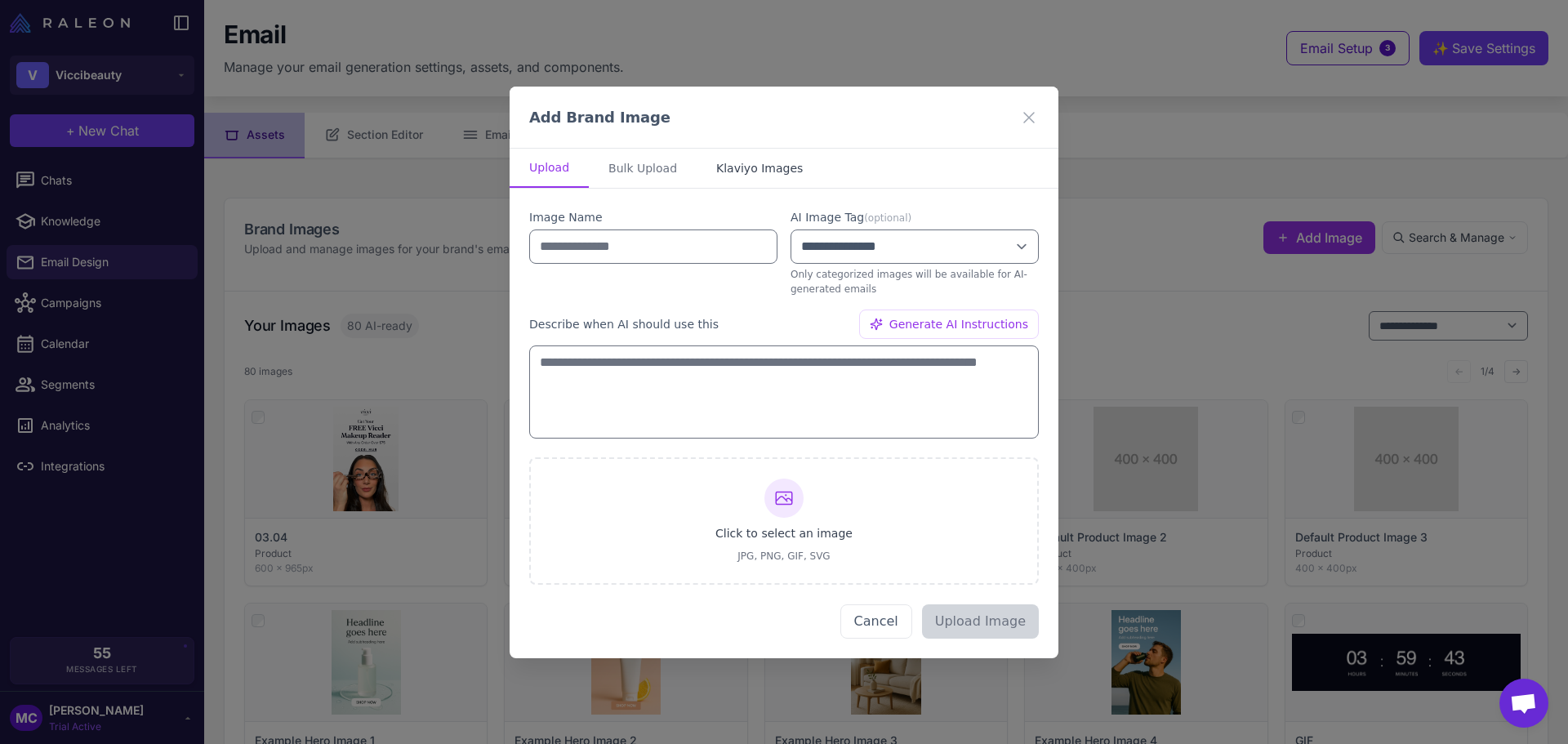
click at [748, 169] on button "Klaviyo Images" at bounding box center [760, 168] width 126 height 39
select select "***"
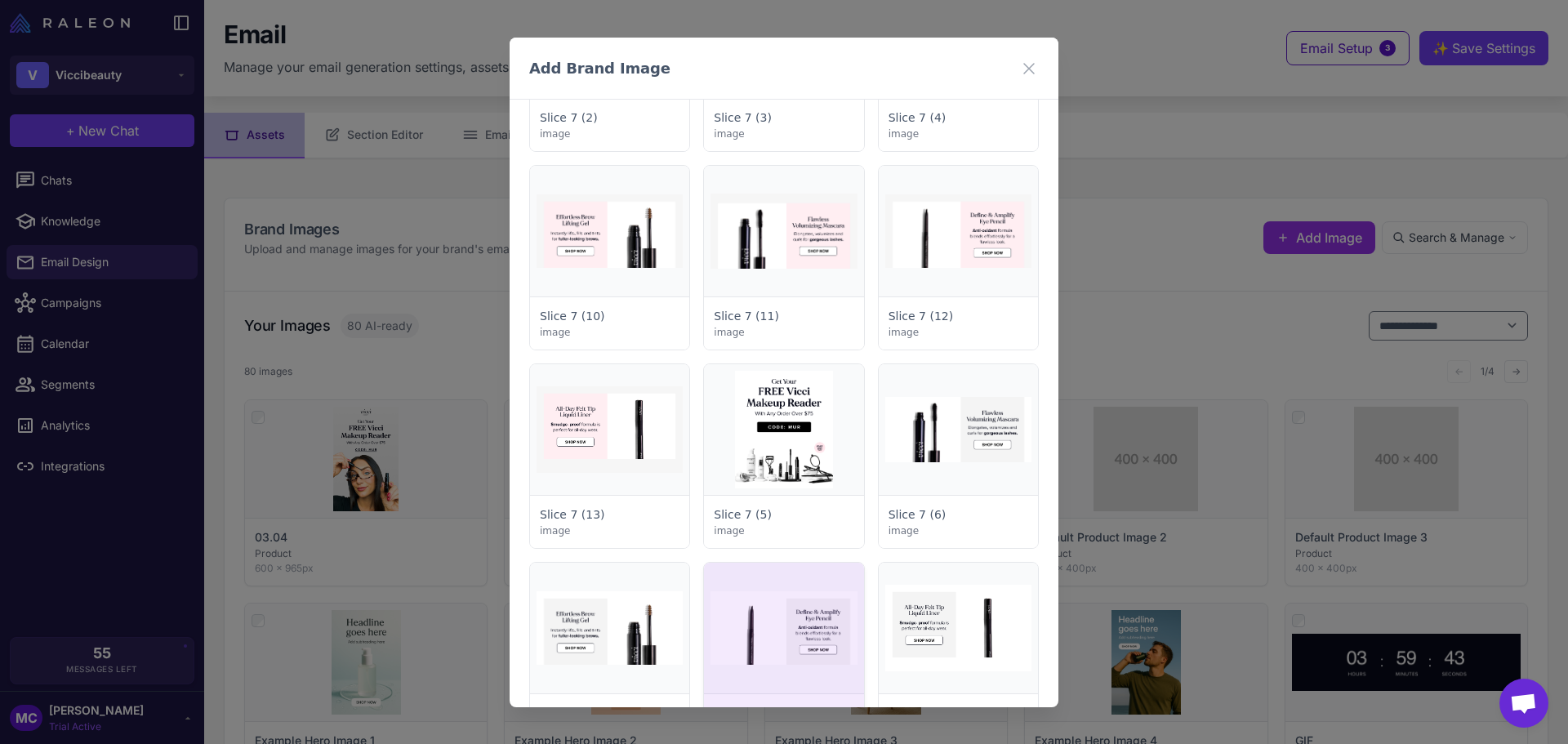
scroll to position [5619, 0]
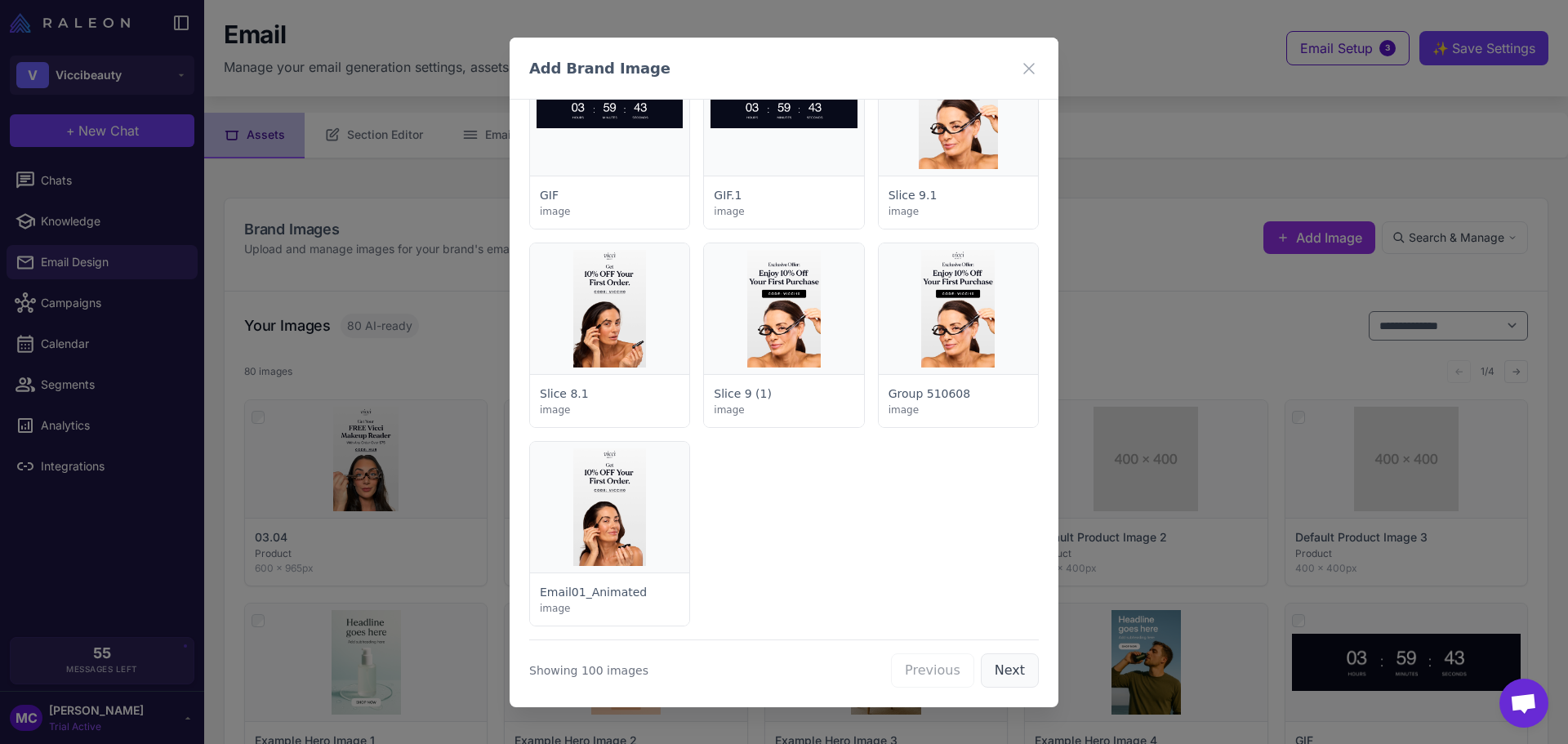
click at [1007, 667] on button "Next" at bounding box center [1010, 669] width 58 height 34
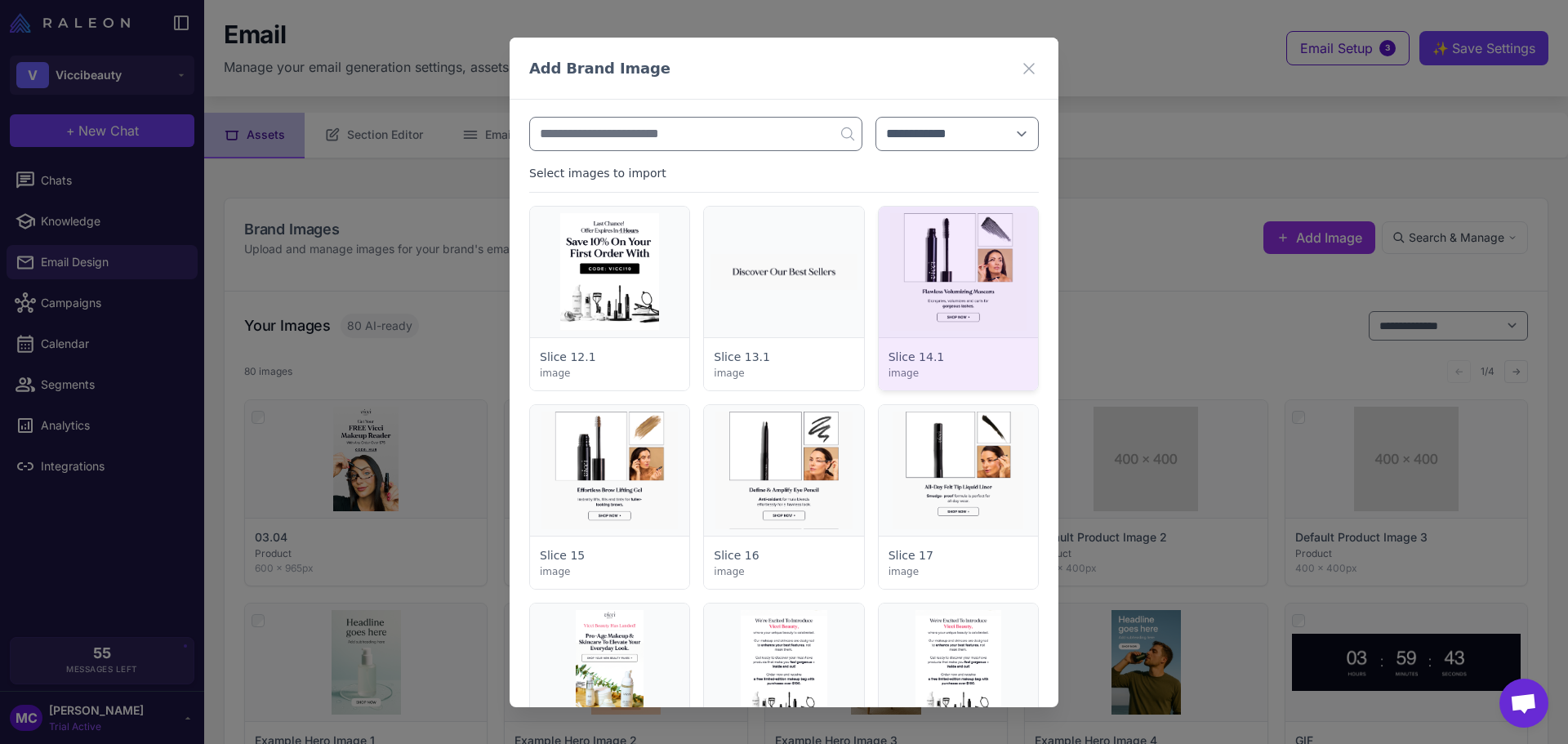
scroll to position [0, 0]
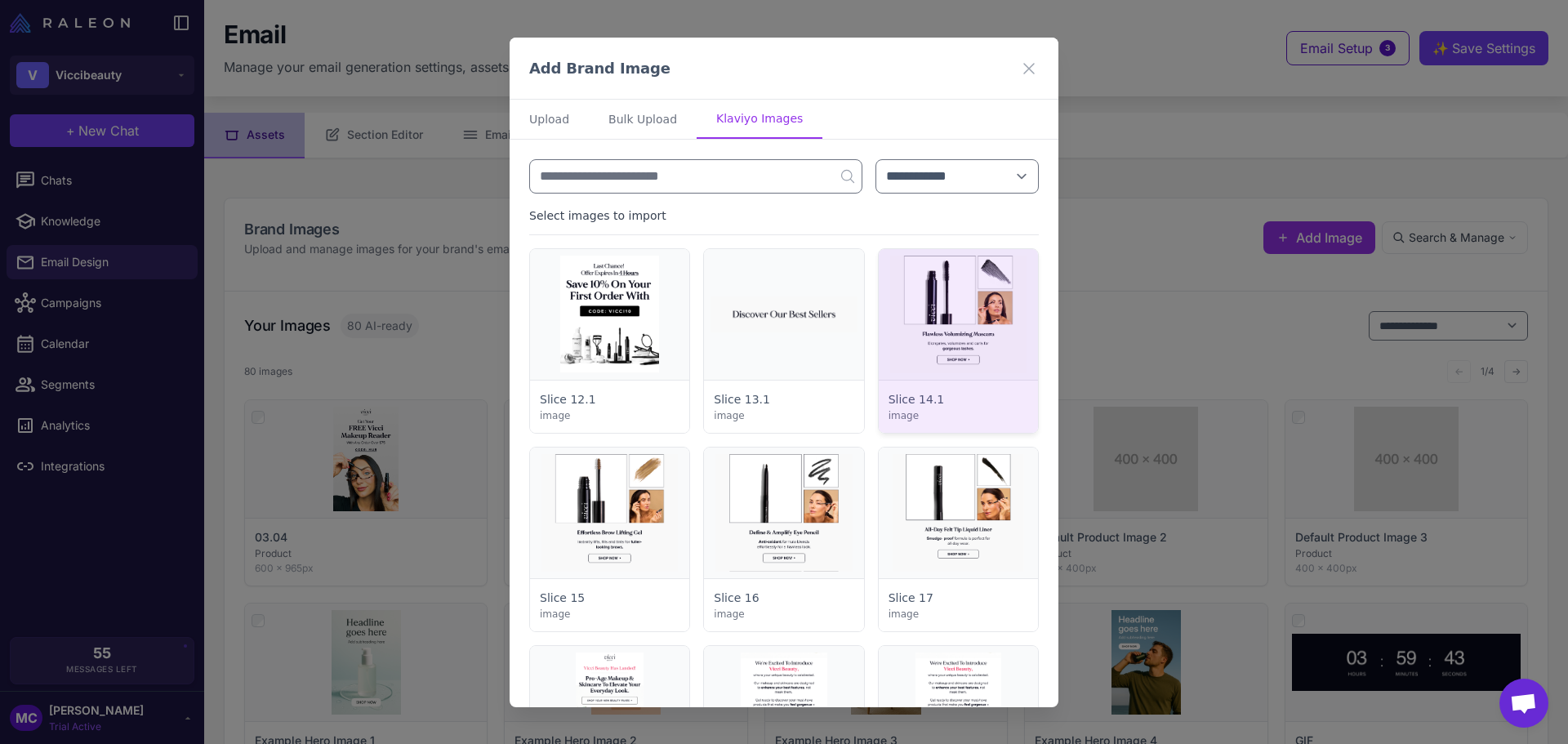
click at [1009, 315] on div at bounding box center [958, 341] width 159 height 184
select select "*******"
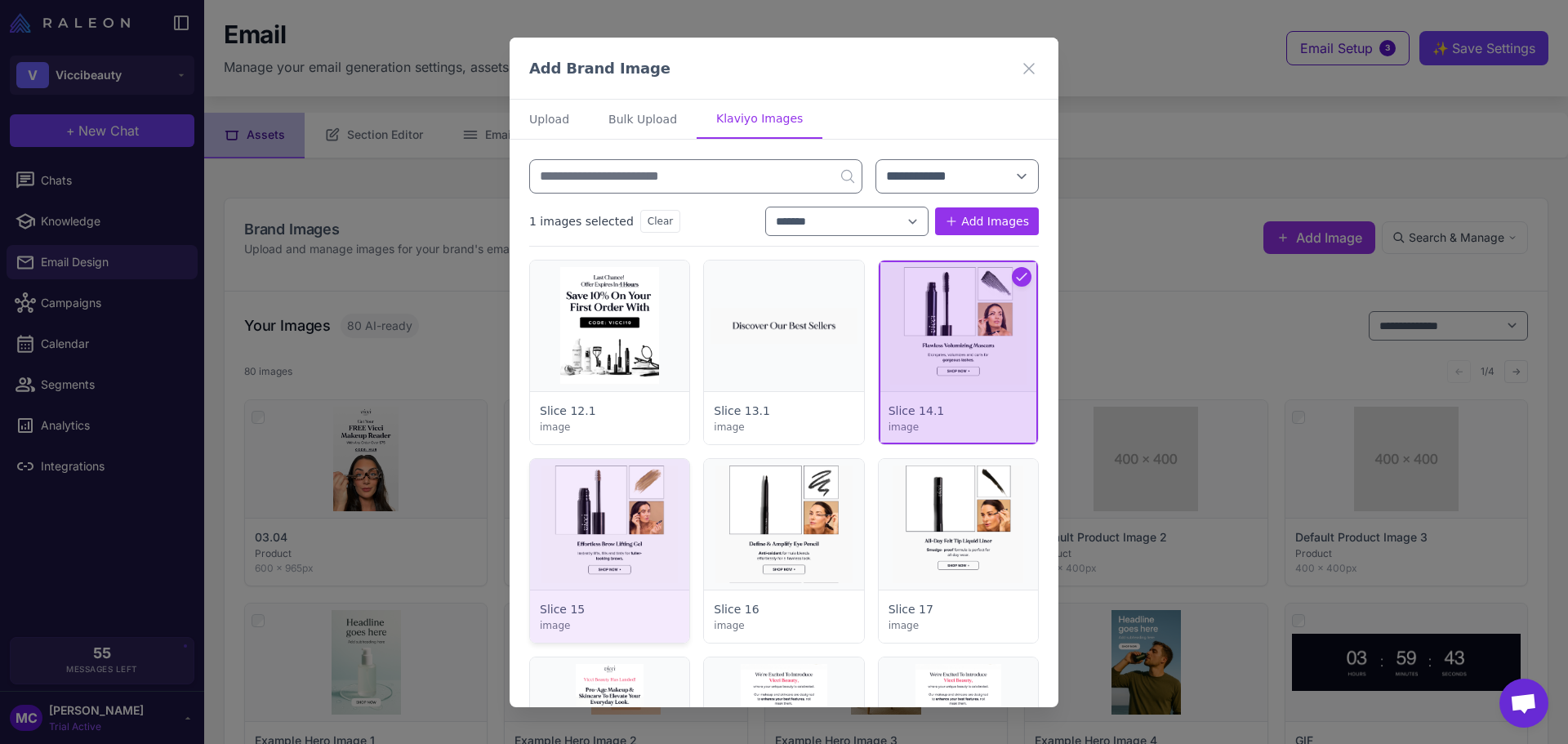
click at [647, 543] on div at bounding box center [610, 551] width 159 height 184
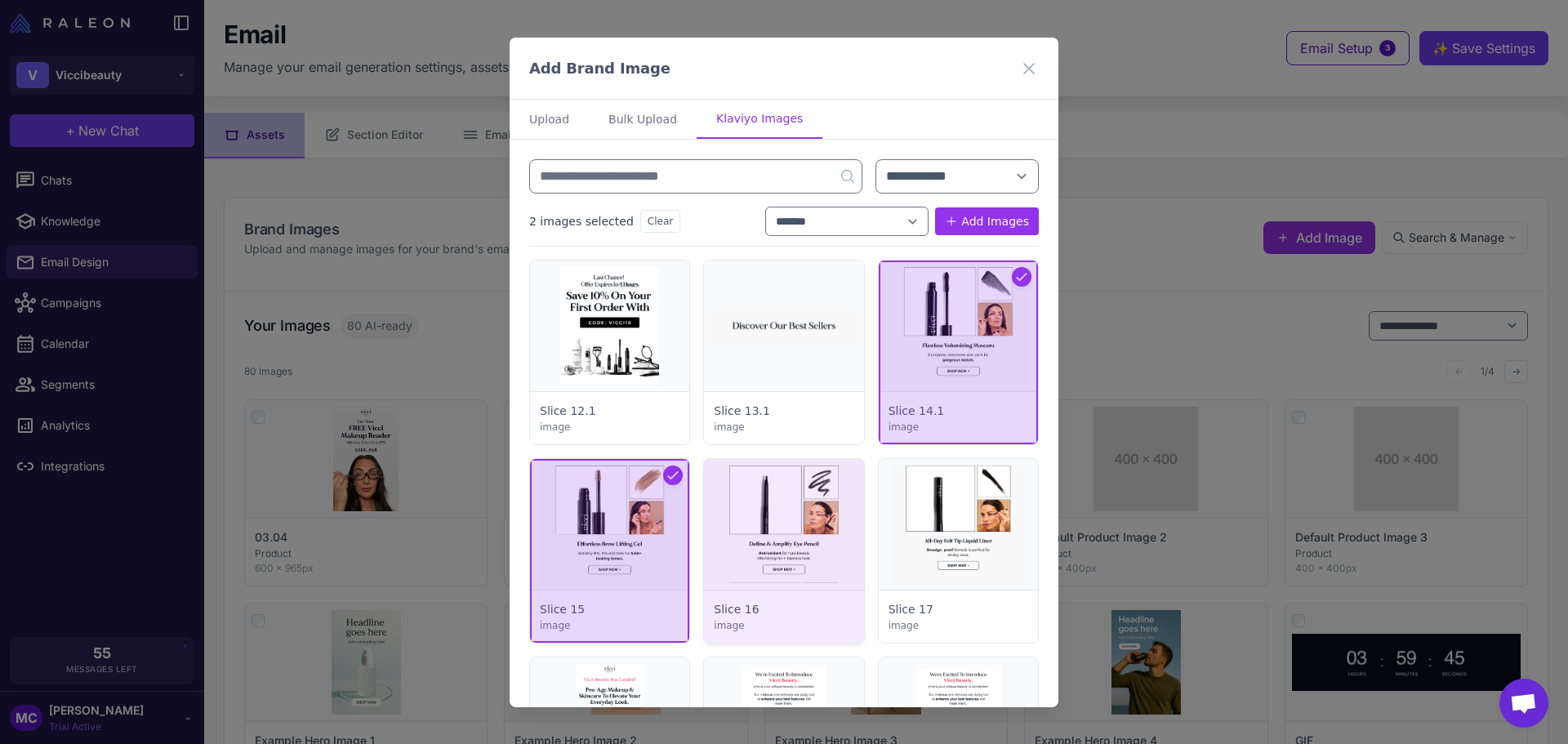
click at [783, 544] on div at bounding box center [783, 551] width 159 height 184
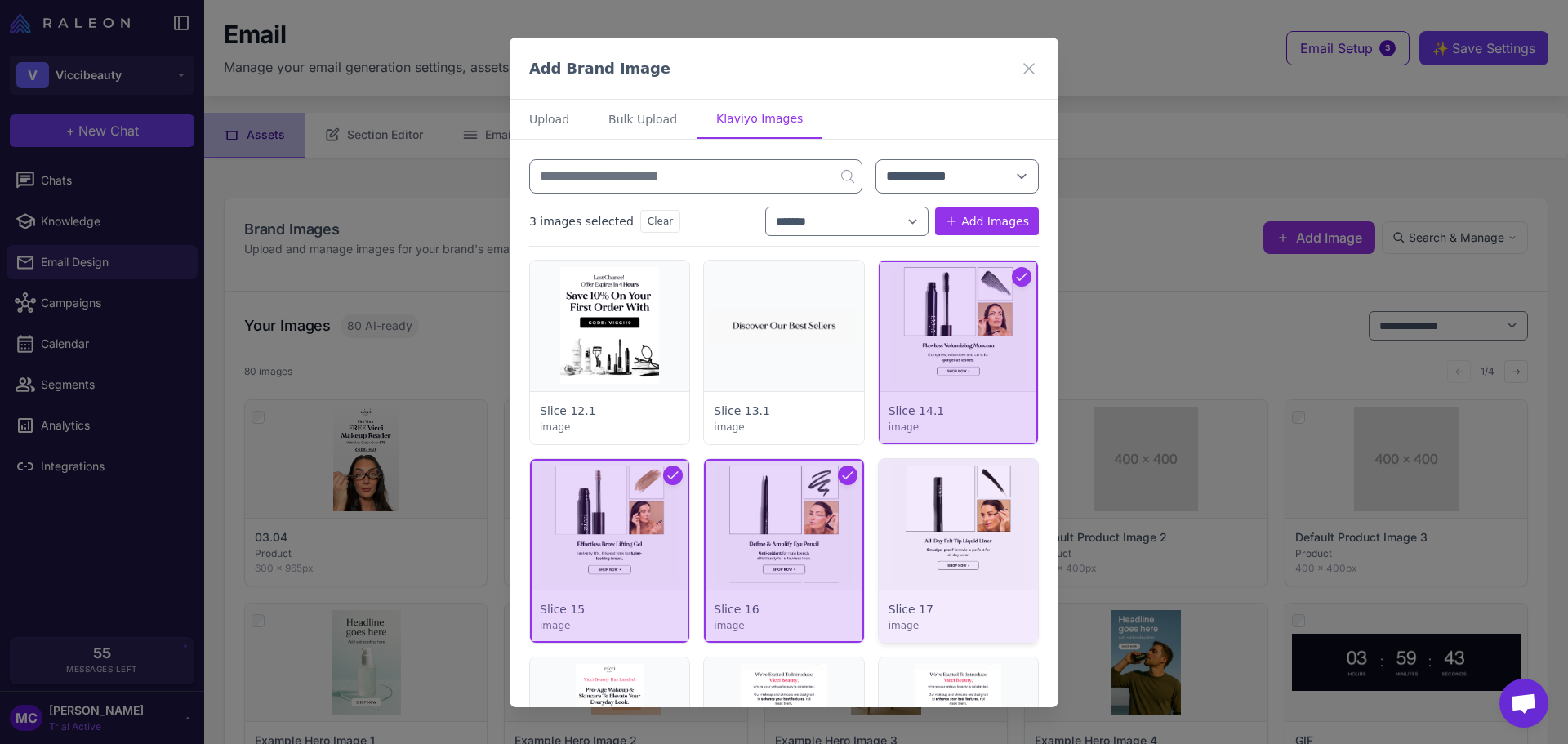
click at [948, 543] on div at bounding box center [958, 551] width 159 height 184
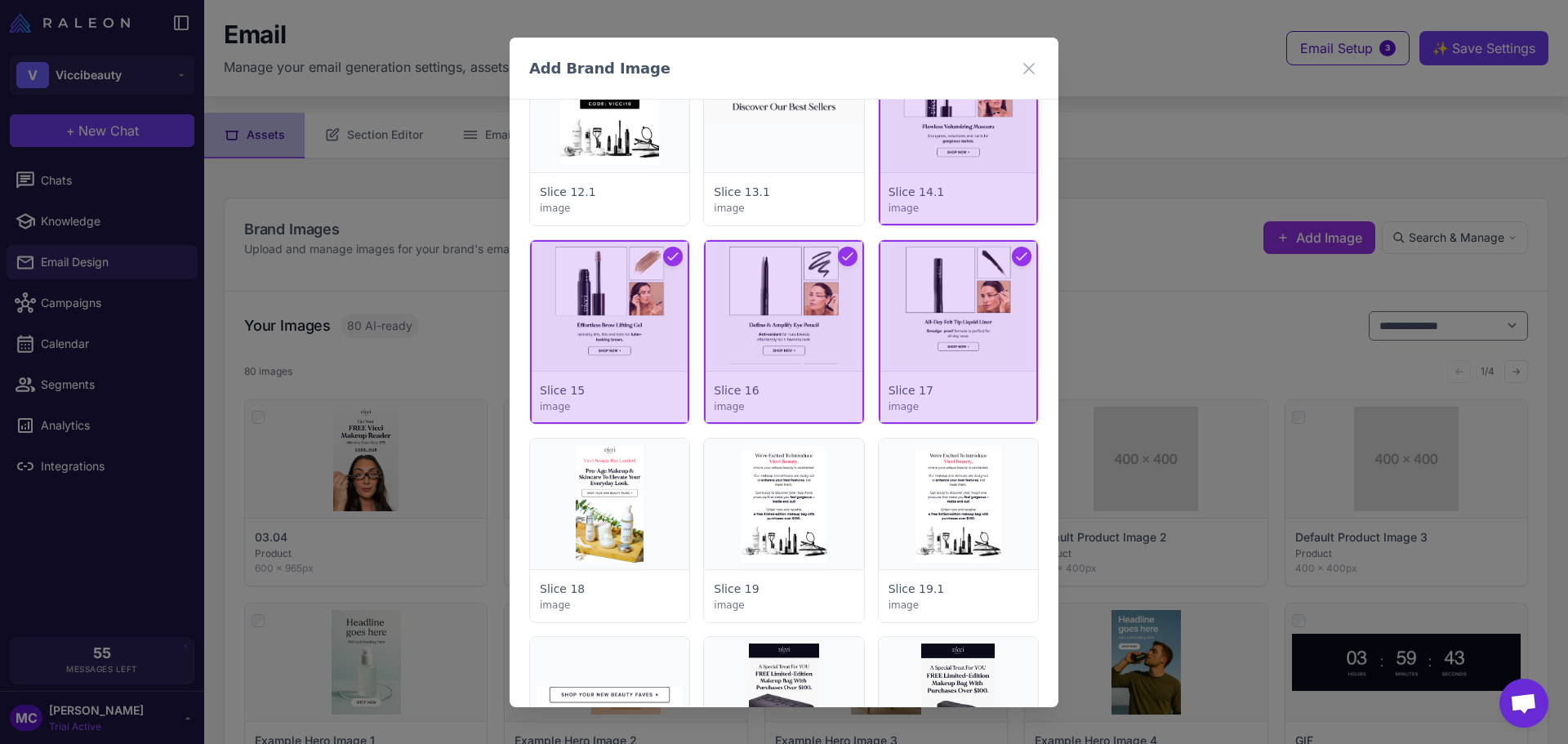
scroll to position [326, 0]
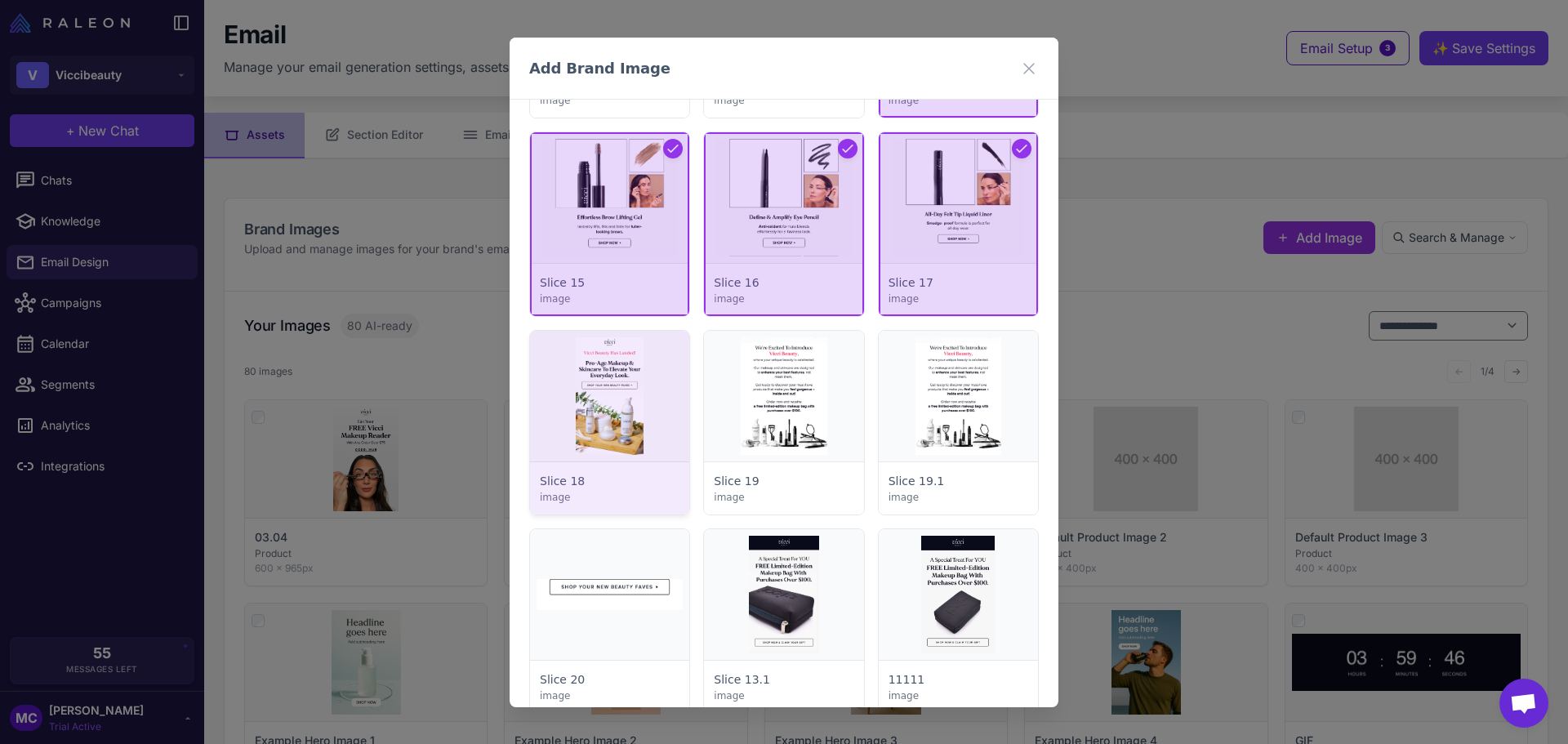
click at [636, 414] on div at bounding box center [610, 422] width 159 height 184
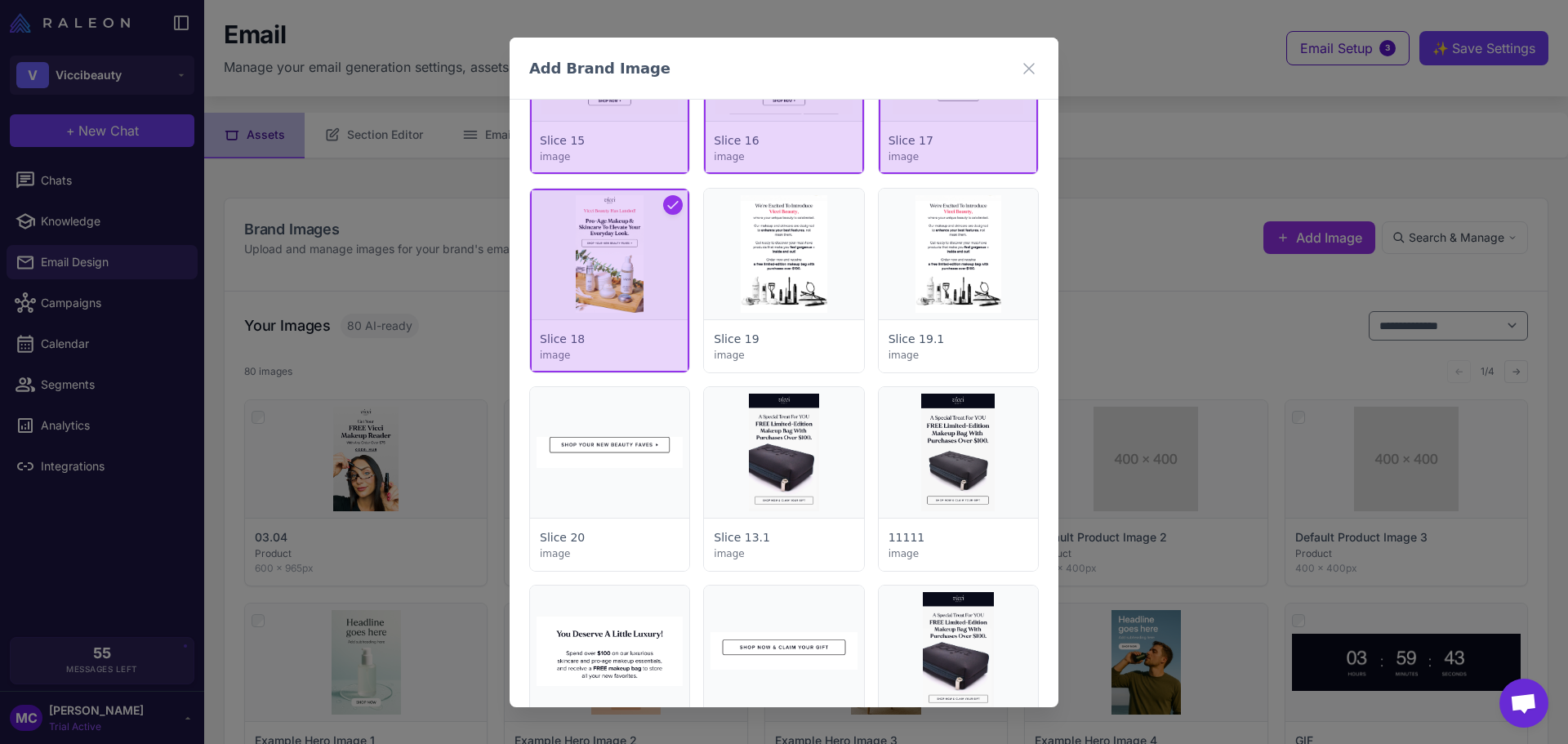
scroll to position [490, 0]
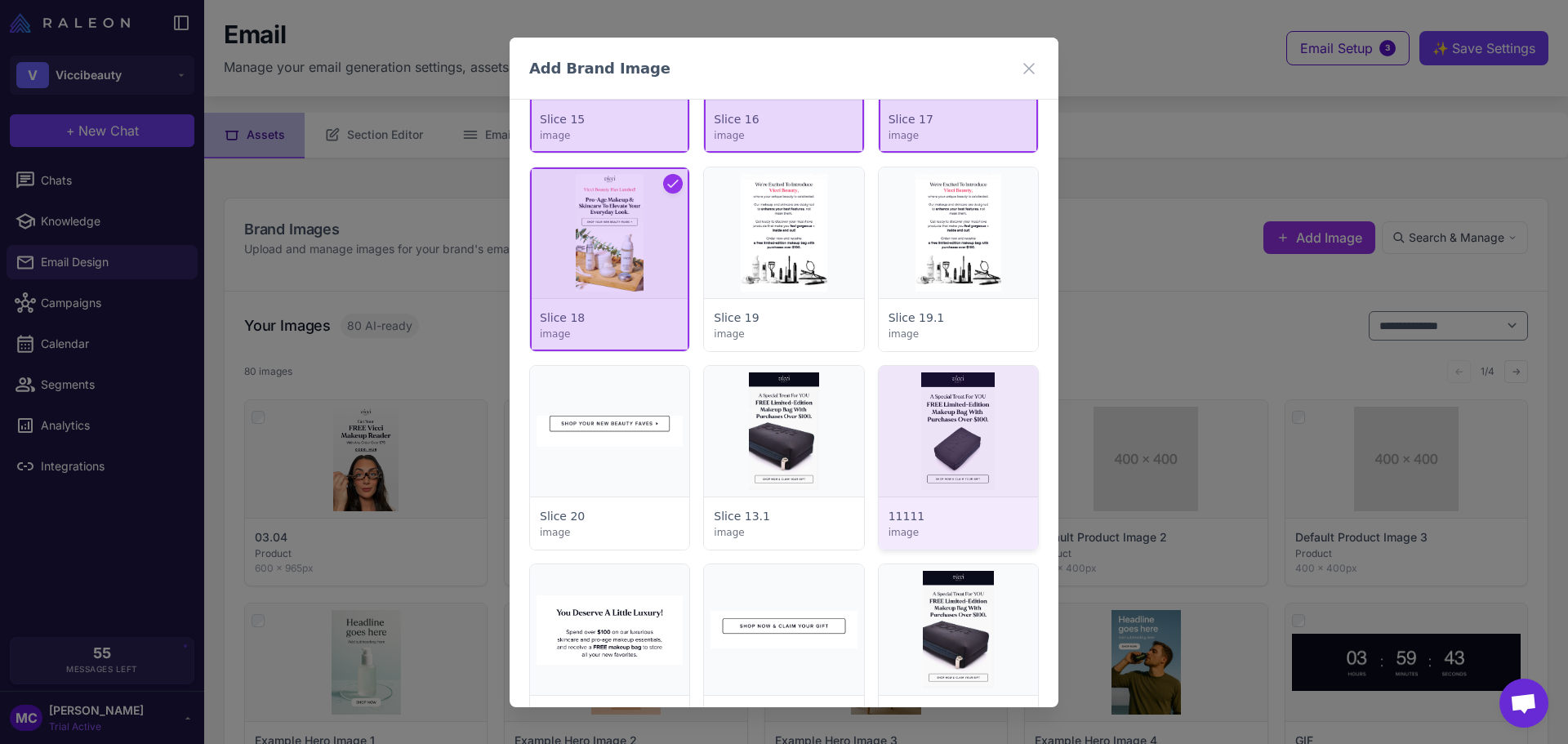
click at [962, 445] on div at bounding box center [958, 458] width 159 height 184
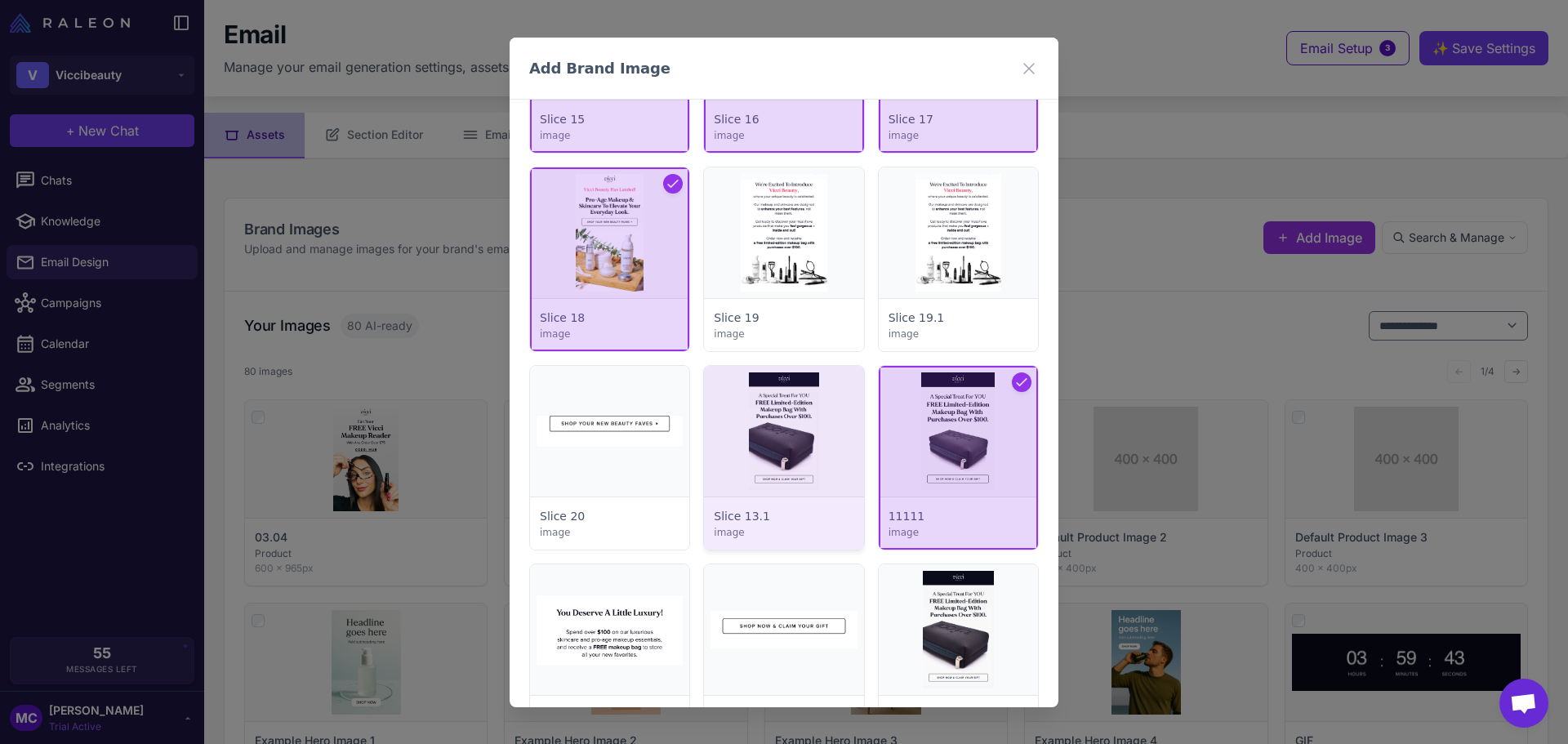
click at [776, 448] on div at bounding box center [783, 458] width 159 height 184
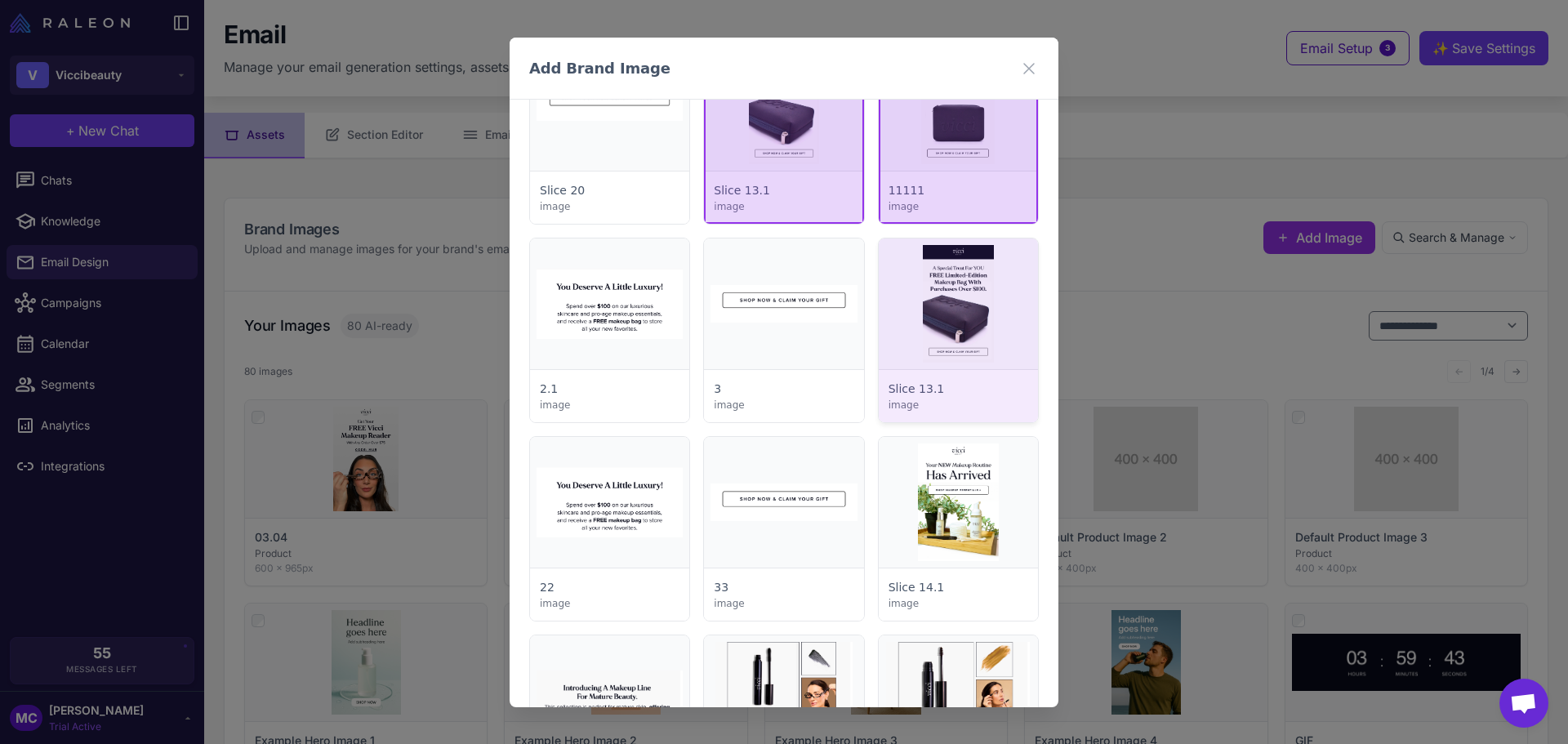
scroll to position [817, 0]
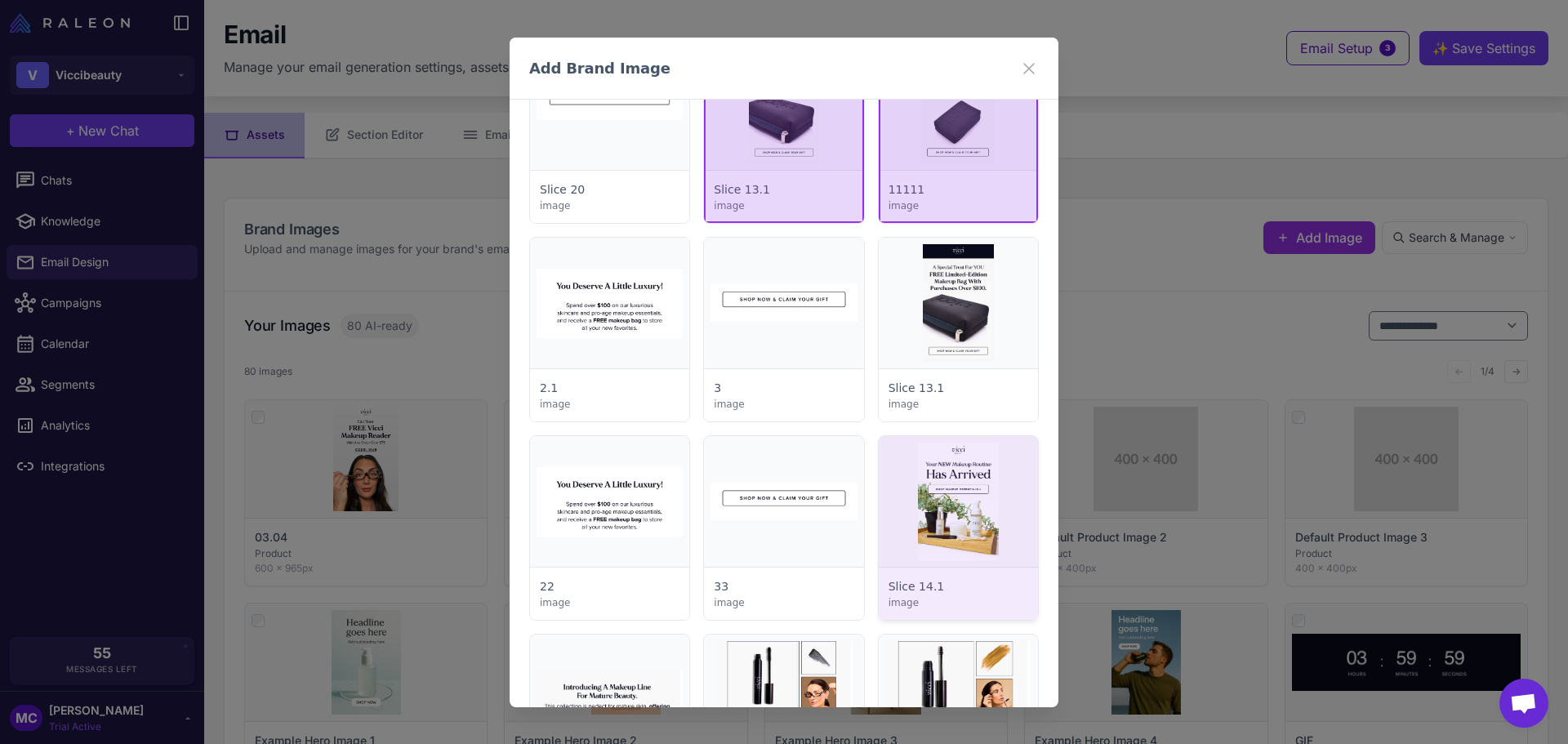
click at [977, 472] on div at bounding box center [958, 528] width 159 height 184
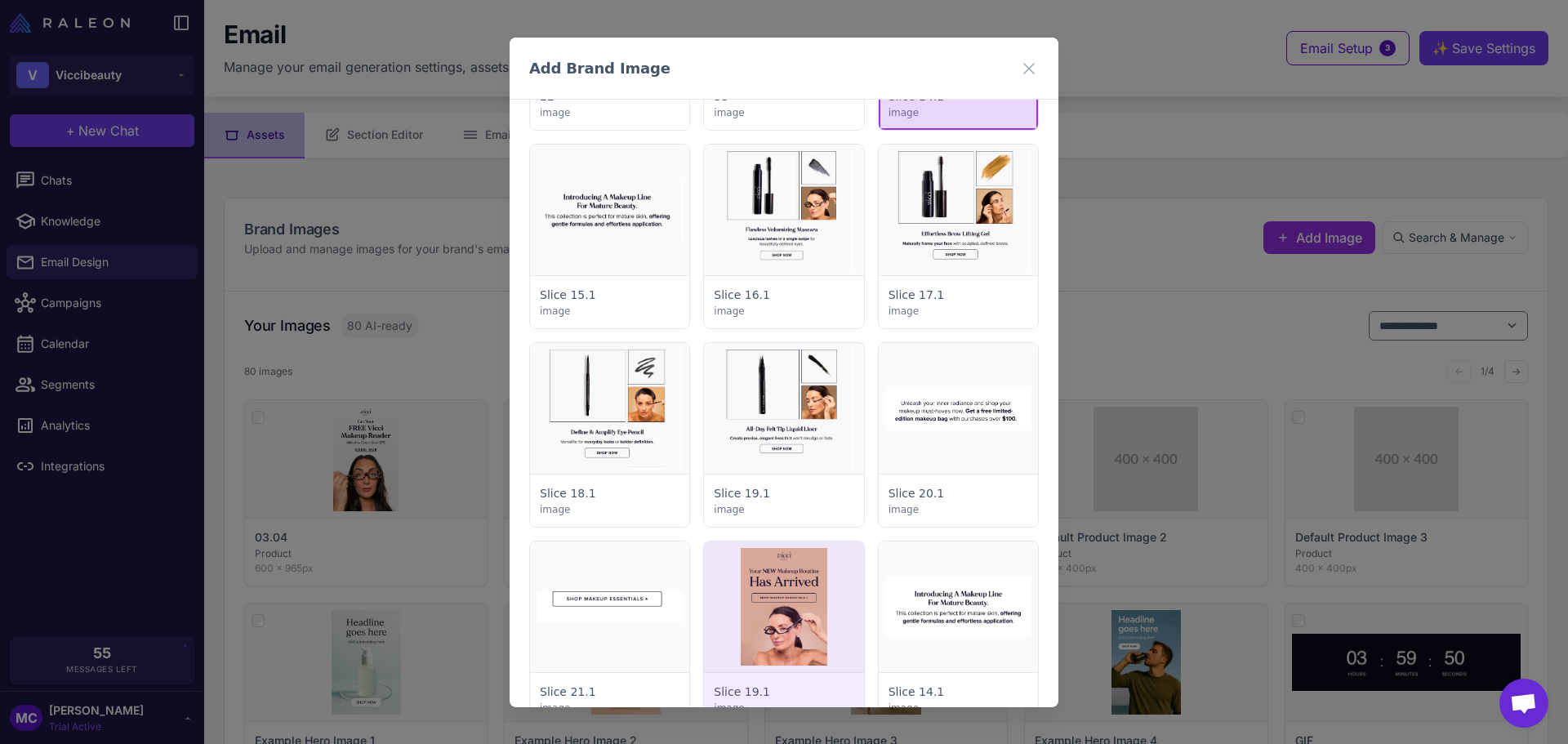
scroll to position [1632, 0]
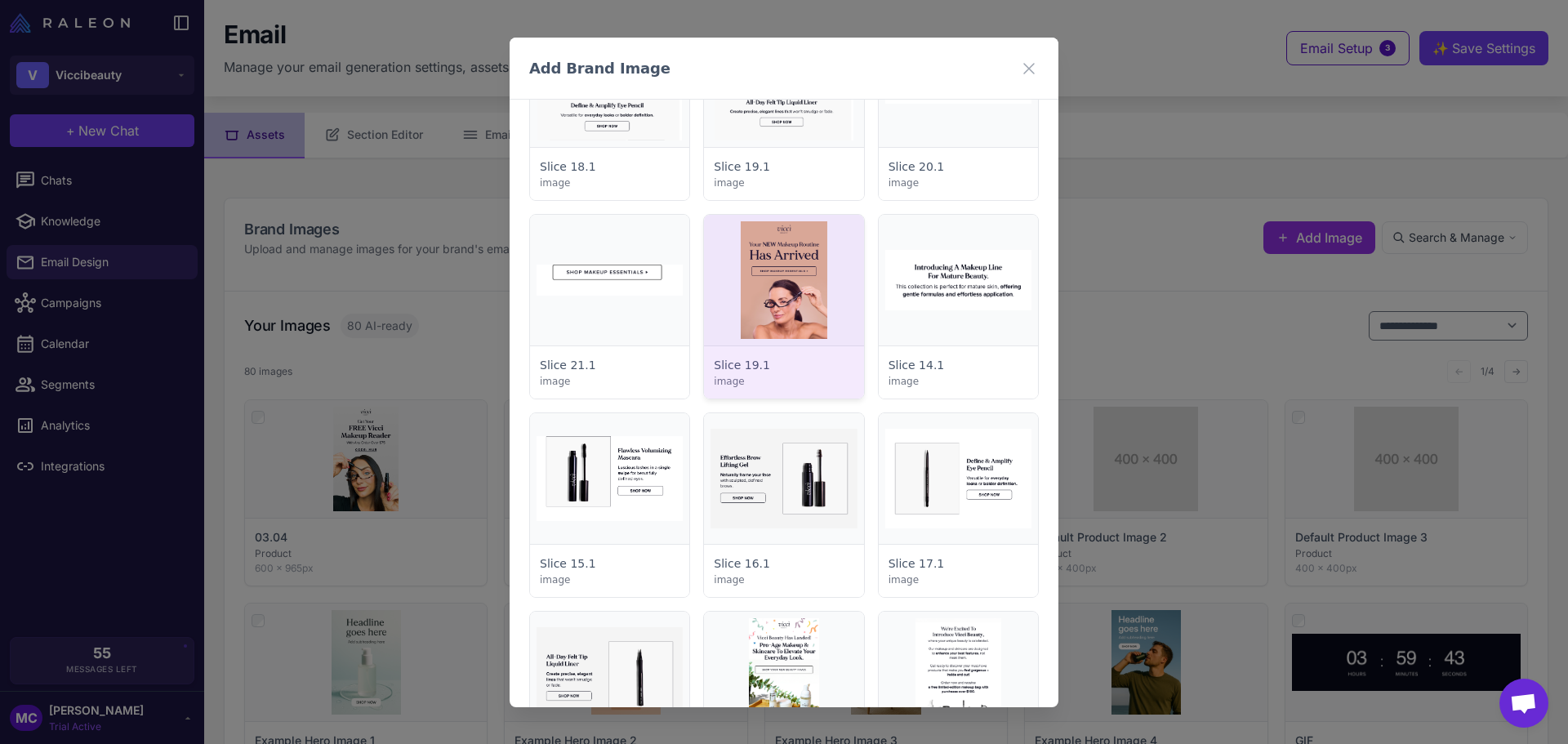
click at [830, 318] on div at bounding box center [783, 307] width 159 height 184
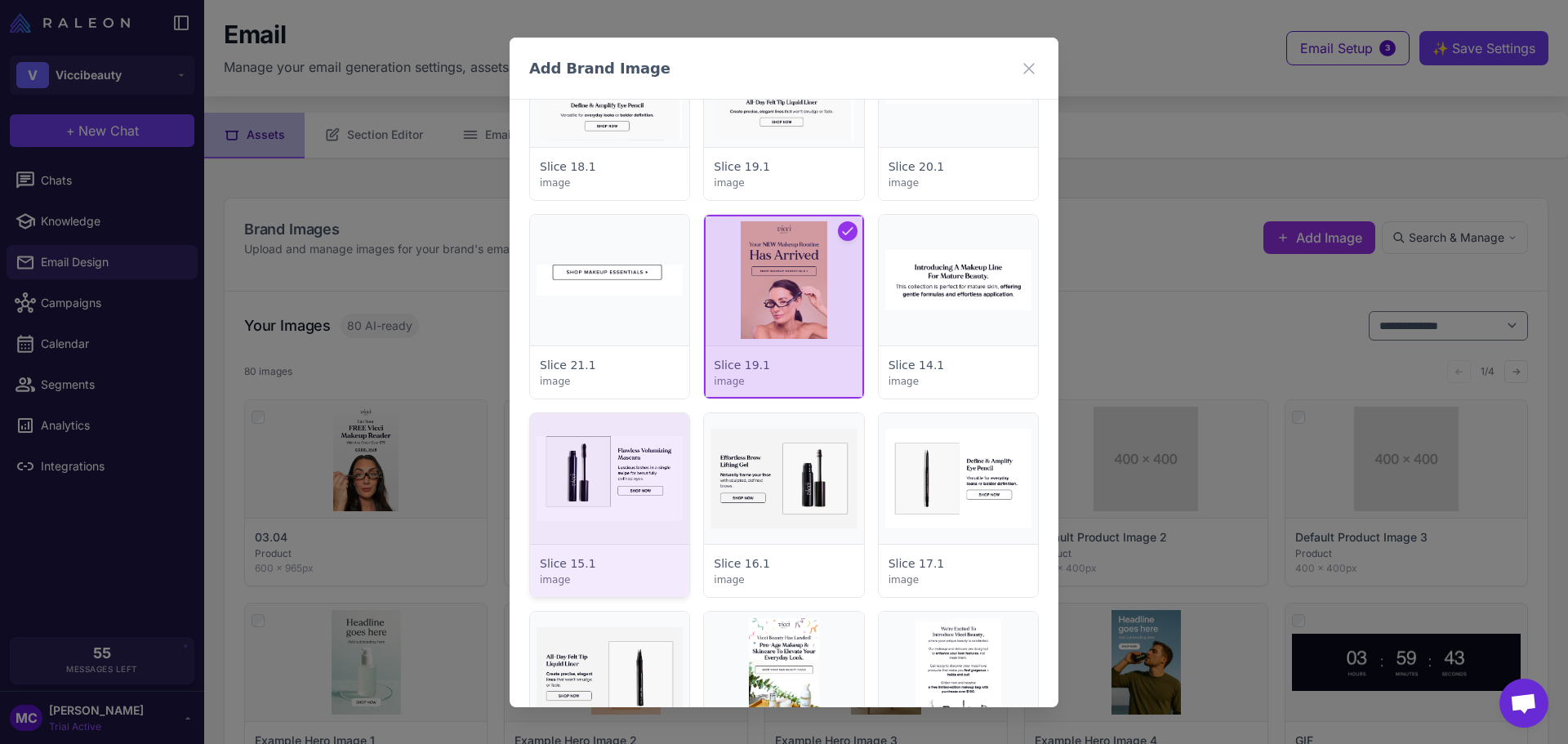
click at [666, 502] on div at bounding box center [610, 505] width 159 height 184
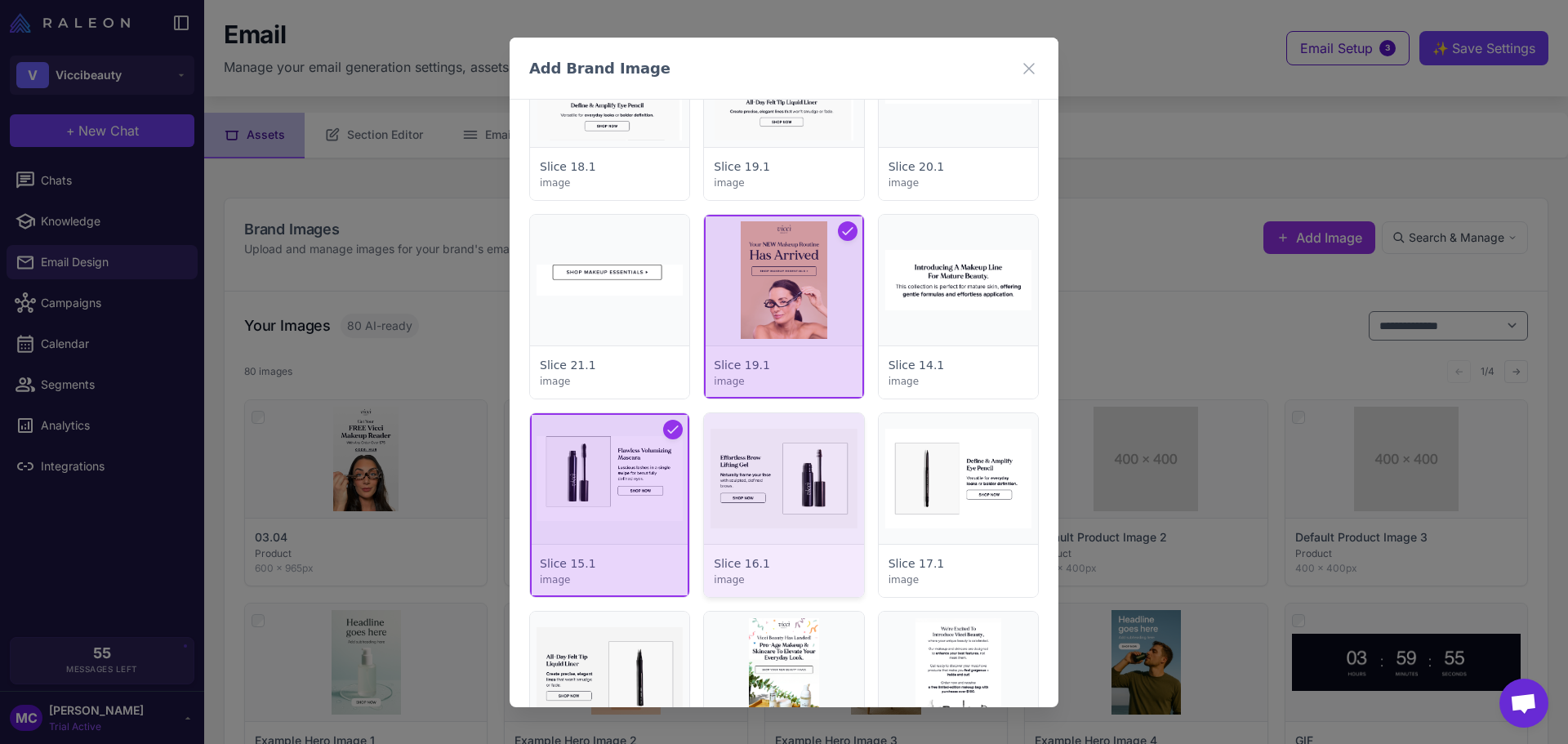
click at [789, 500] on div at bounding box center [783, 505] width 159 height 184
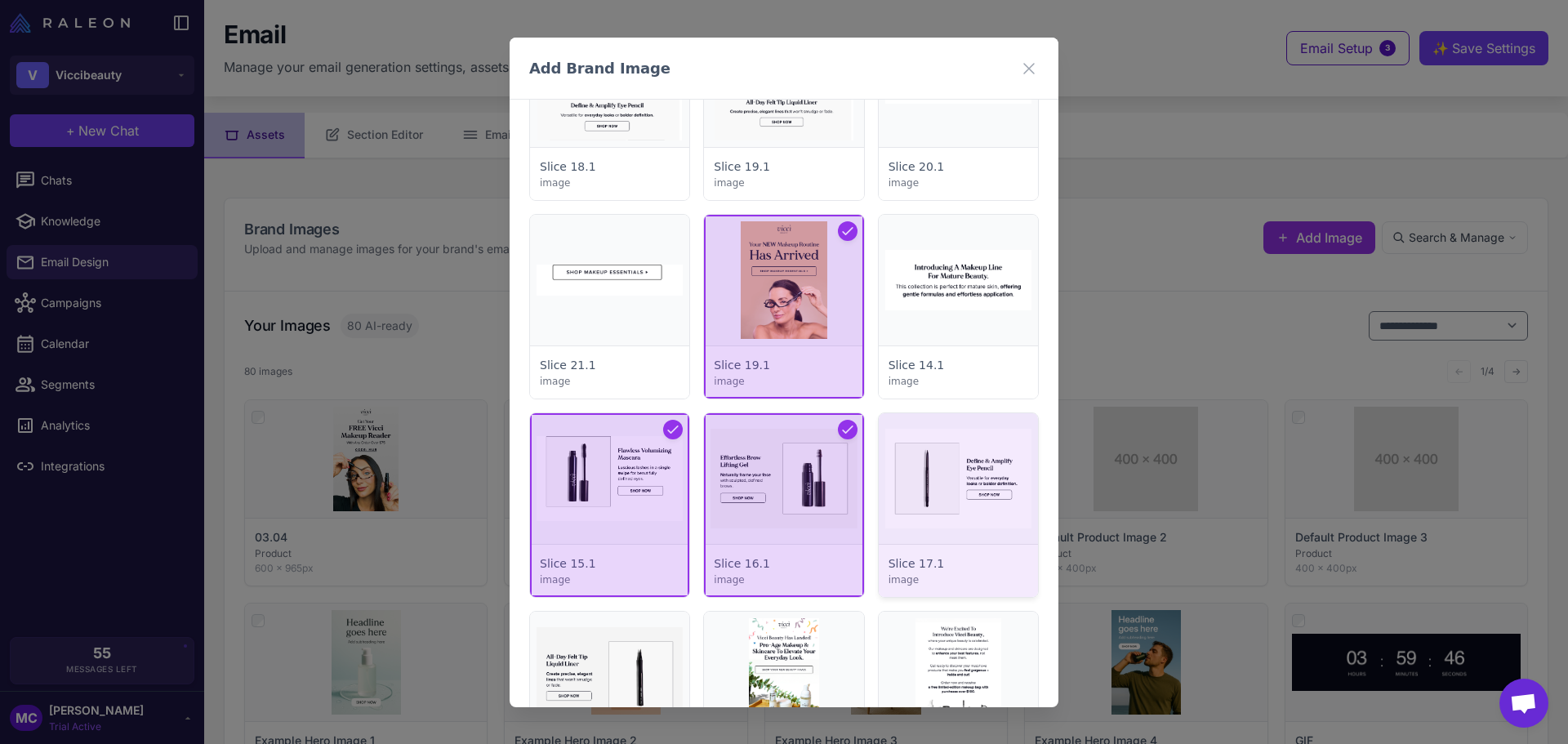
click at [994, 514] on div at bounding box center [958, 505] width 159 height 184
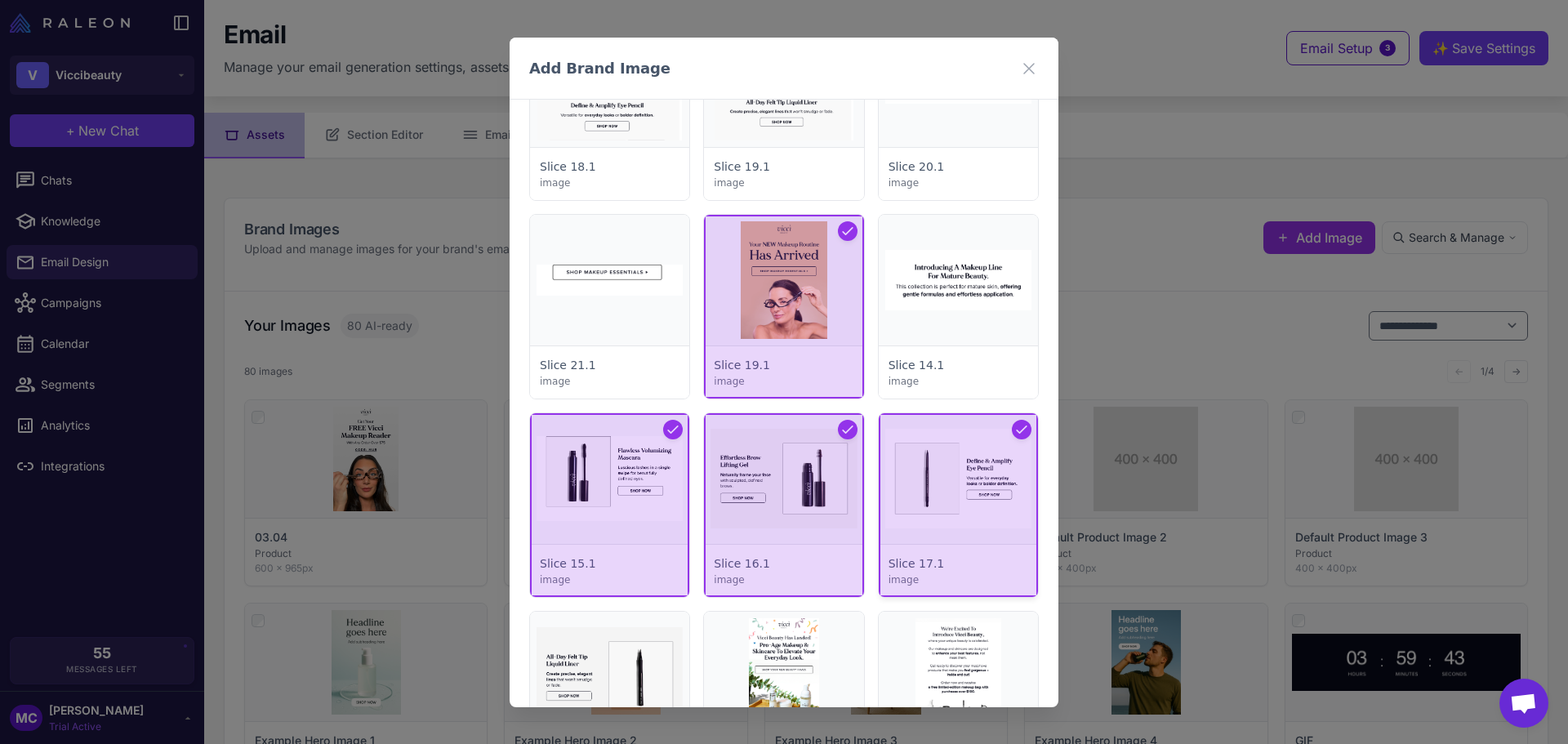
scroll to position [1715, 0]
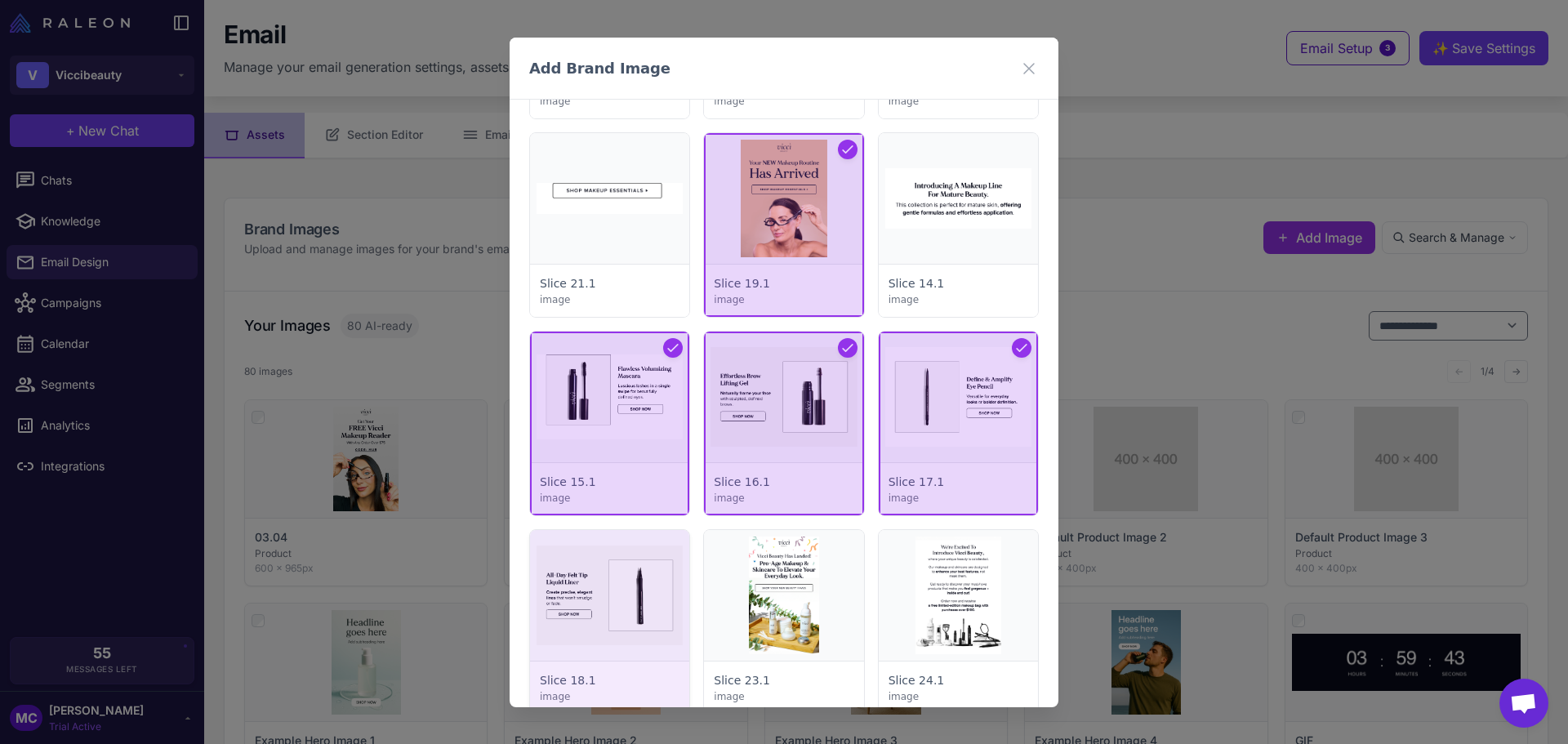
click at [611, 644] on div at bounding box center [610, 622] width 159 height 184
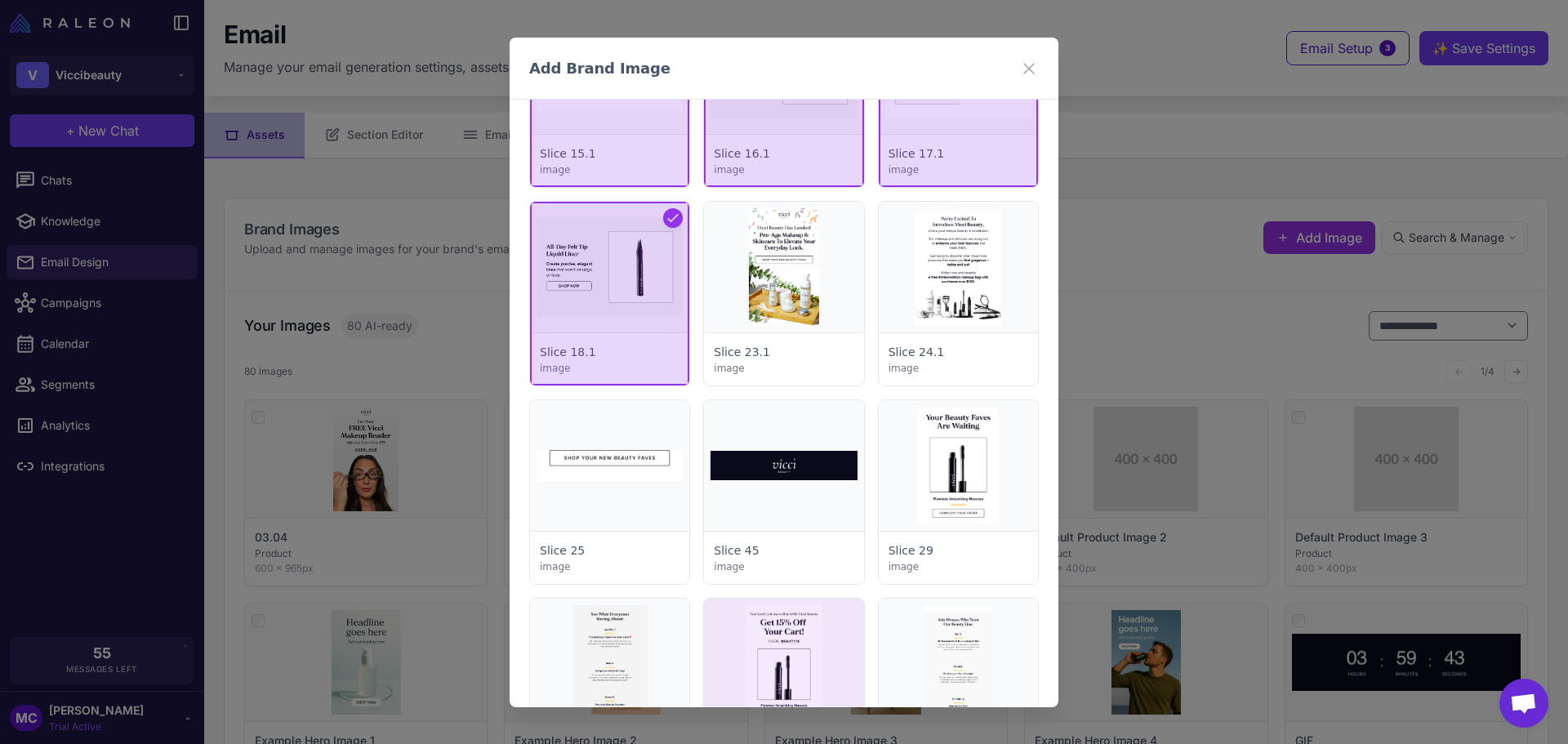
scroll to position [2123, 0]
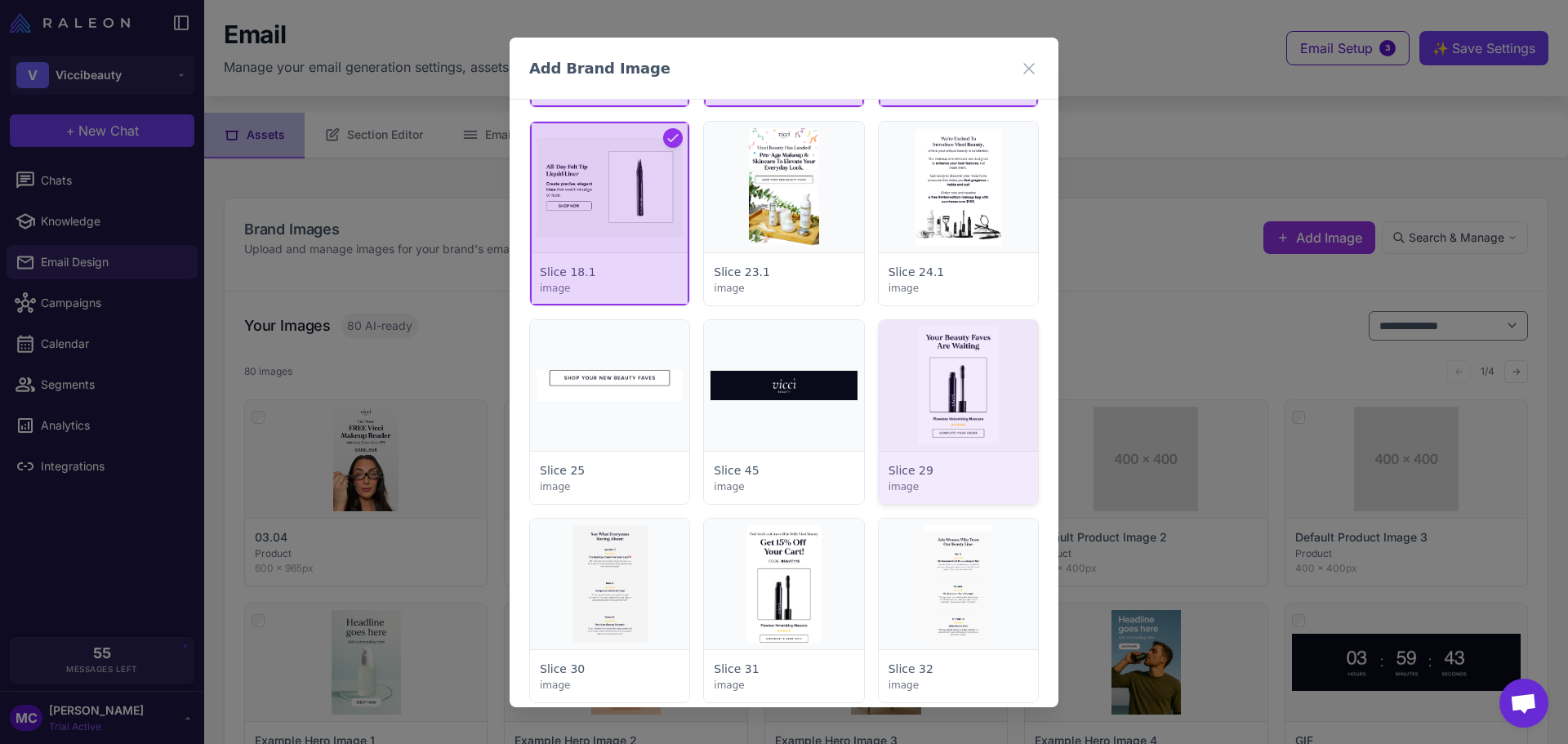
click at [987, 424] on div at bounding box center [958, 412] width 159 height 184
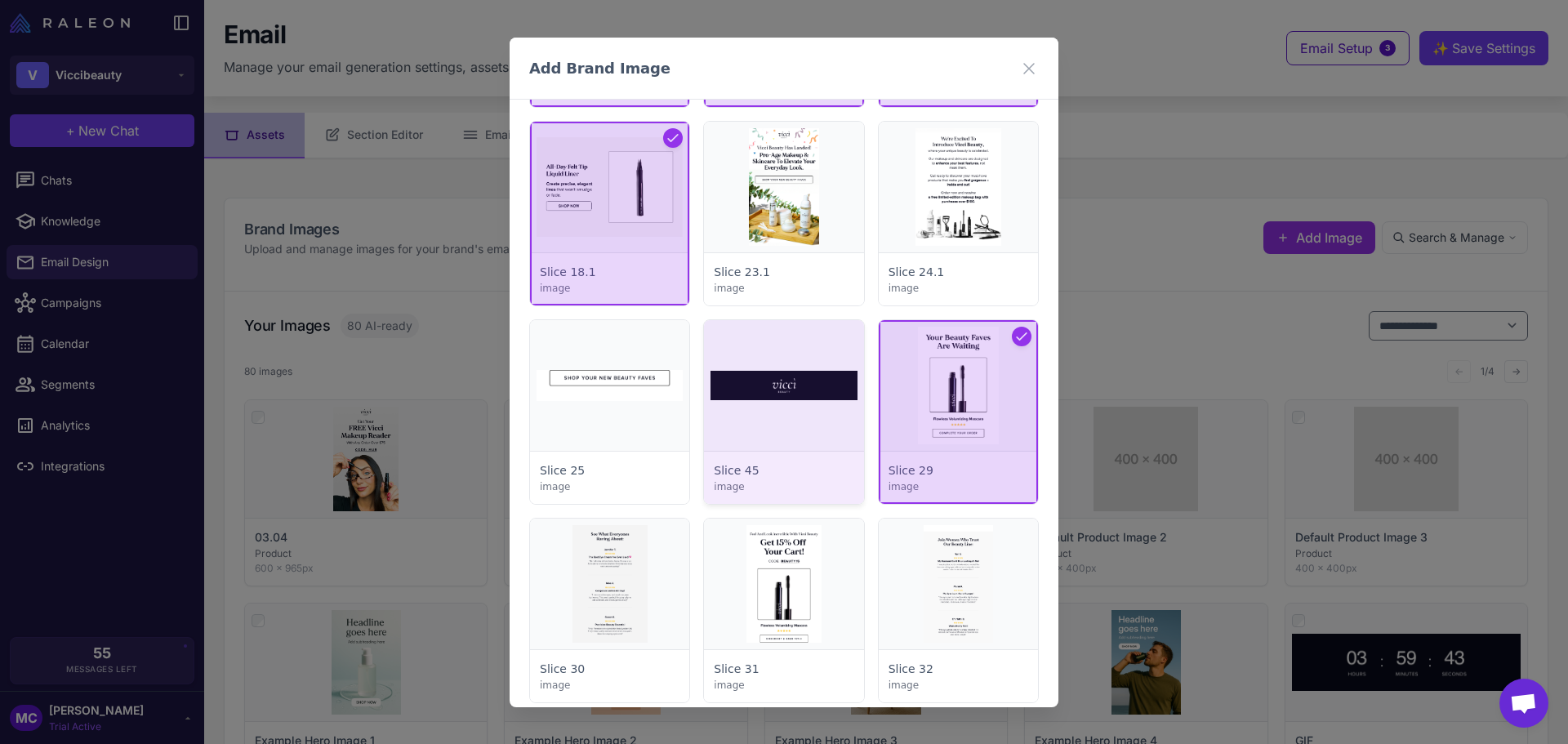
click at [825, 403] on div at bounding box center [783, 412] width 159 height 184
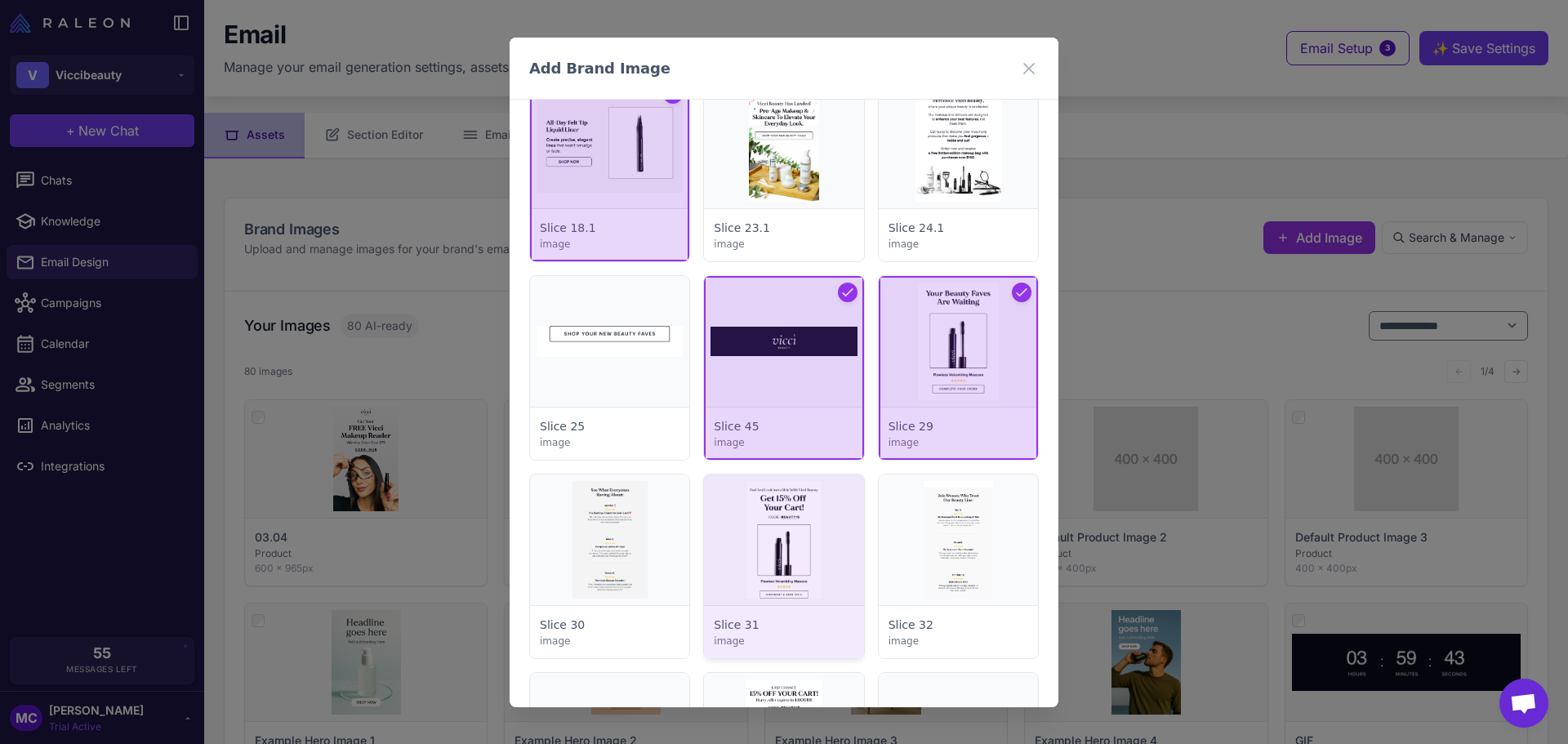
scroll to position [2204, 0]
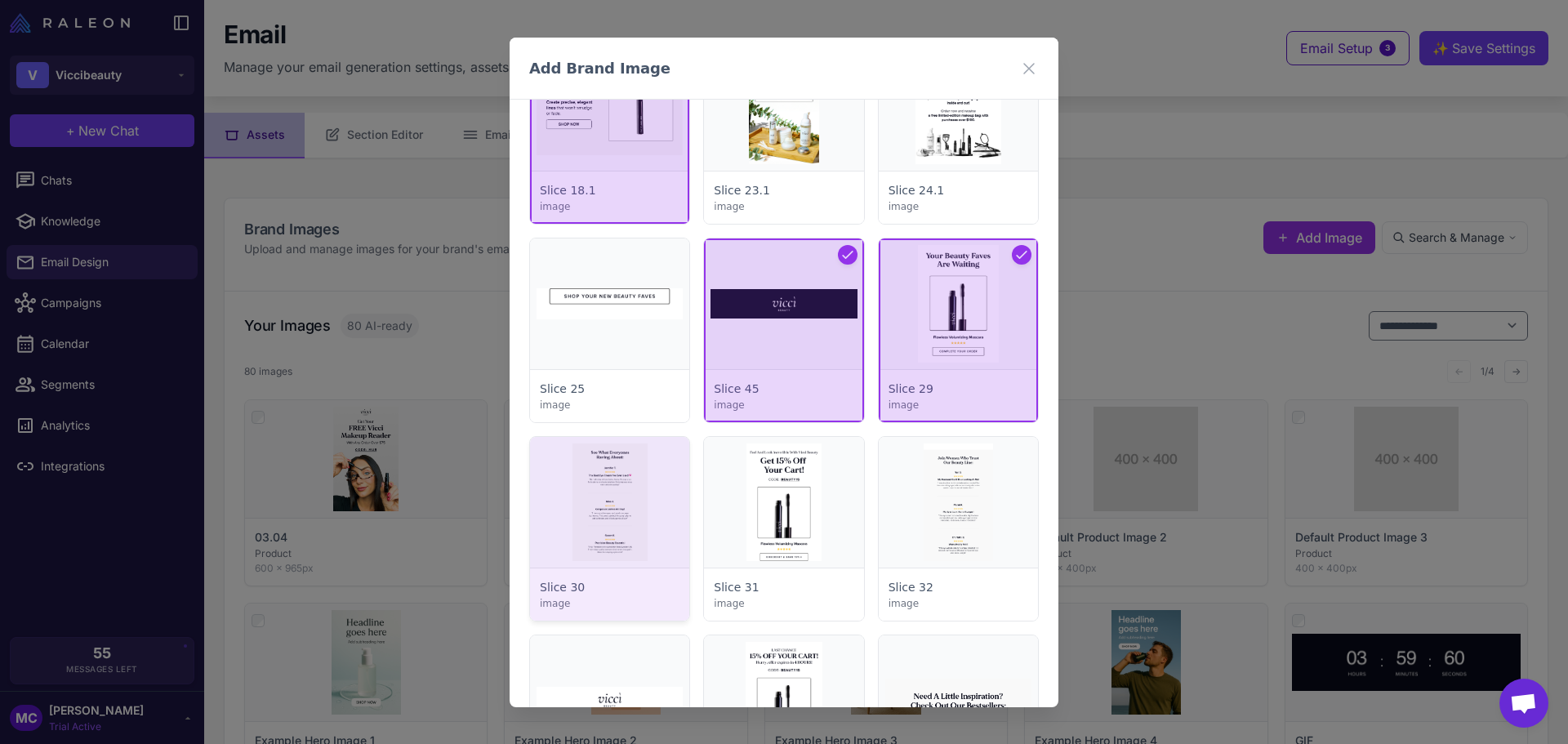
click at [662, 512] on div at bounding box center [610, 529] width 159 height 184
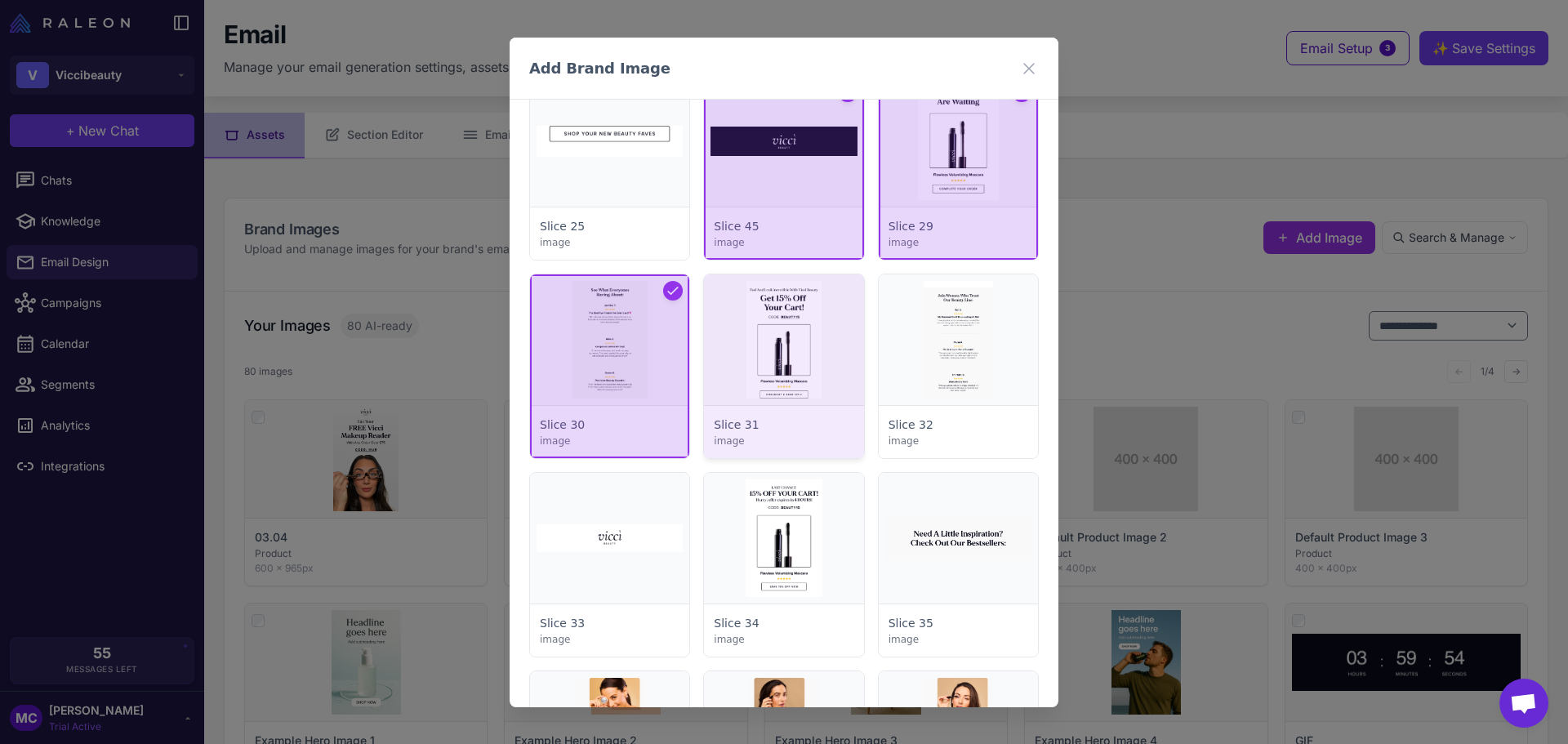
scroll to position [2368, 0]
click at [793, 357] on div at bounding box center [783, 365] width 159 height 184
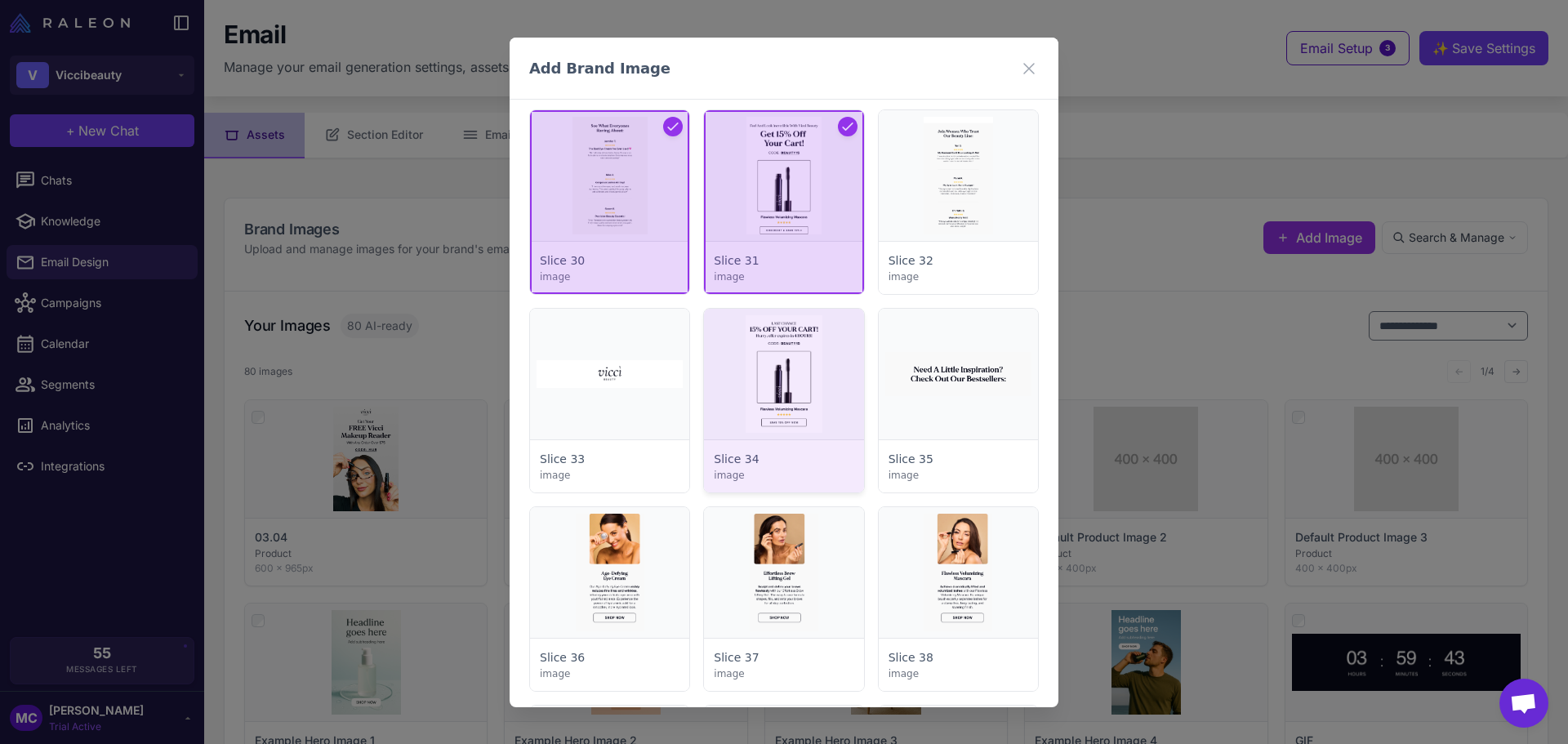
scroll to position [2694, 0]
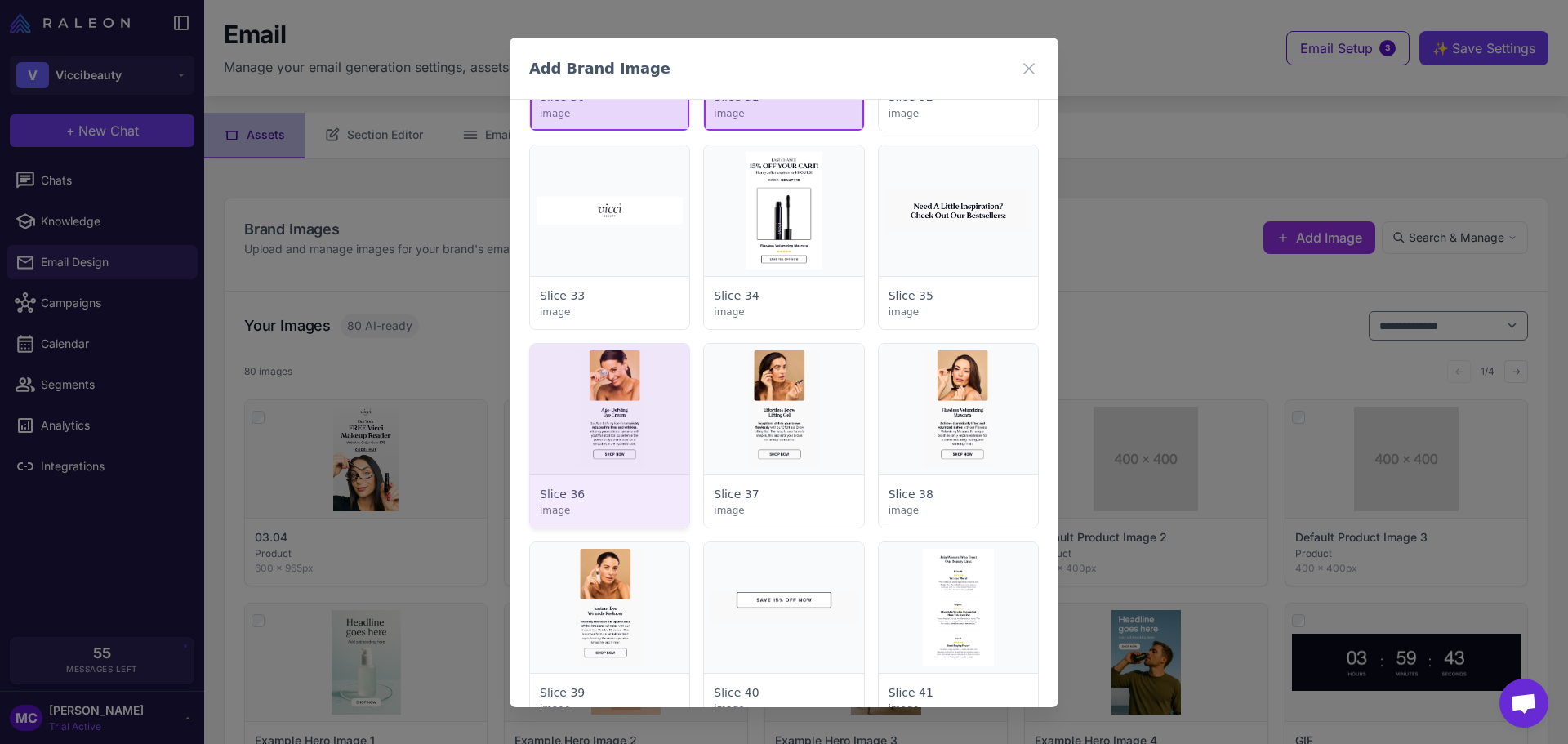
click at [640, 433] on div at bounding box center [610, 436] width 159 height 184
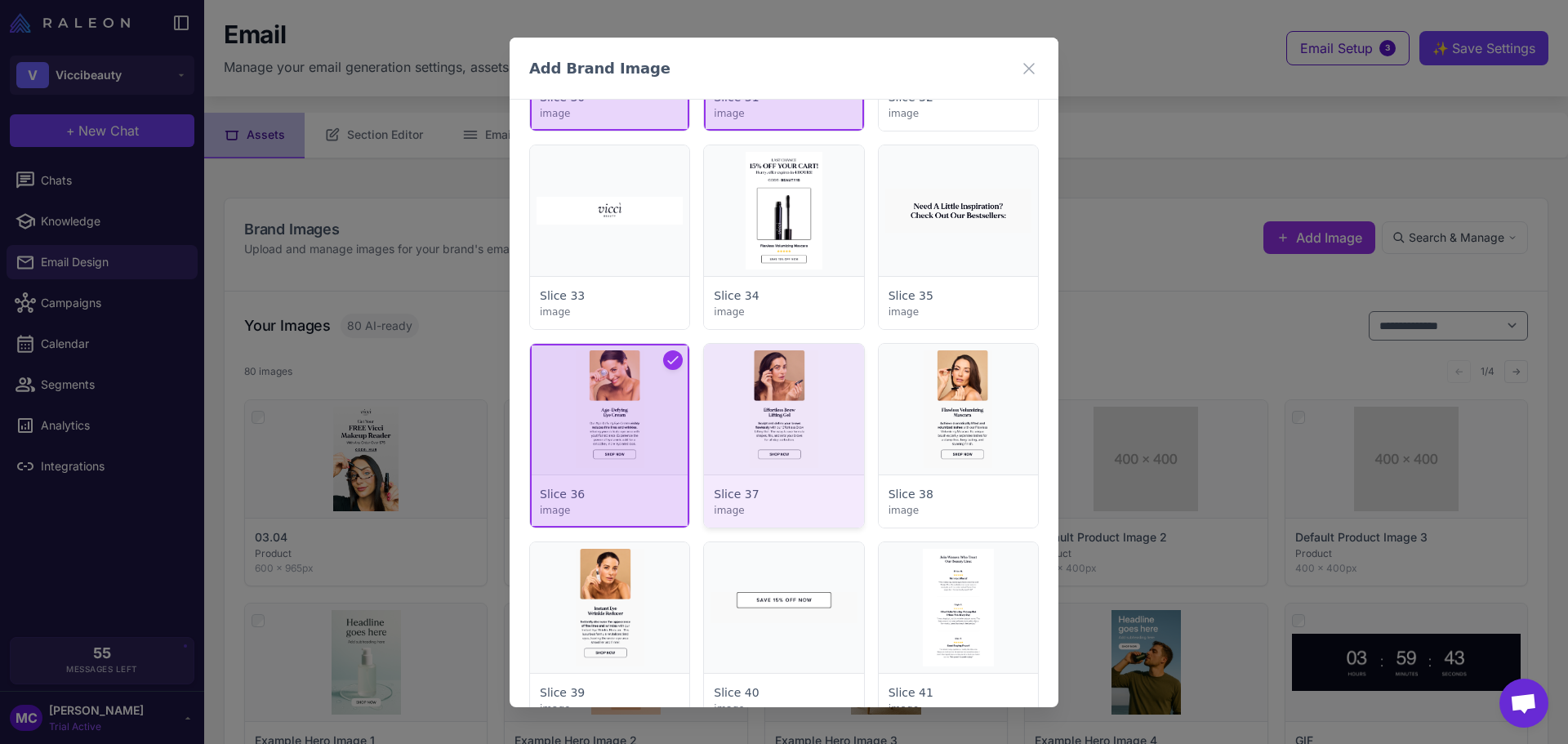
click at [751, 433] on div at bounding box center [783, 436] width 159 height 184
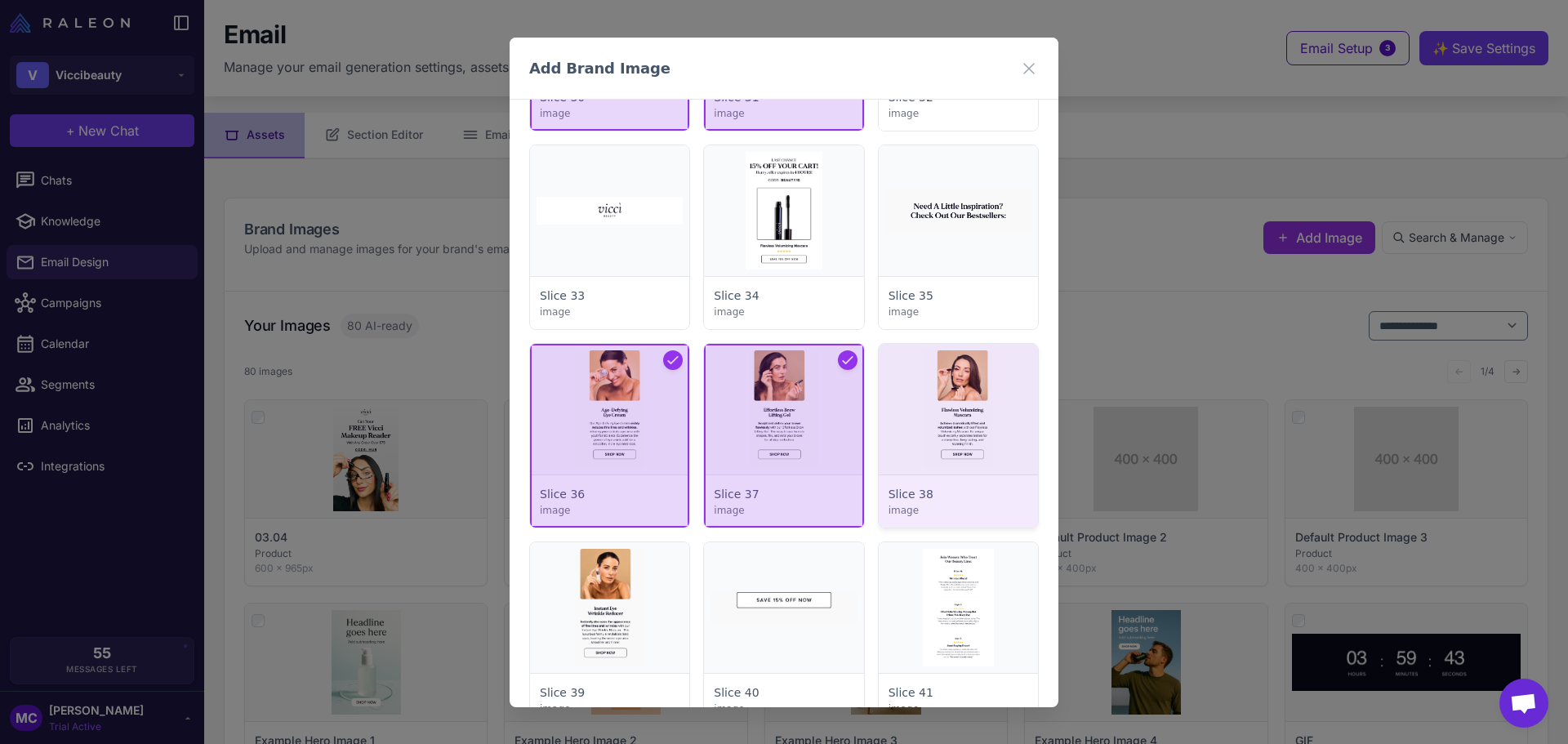
click at [922, 435] on div at bounding box center [958, 436] width 159 height 184
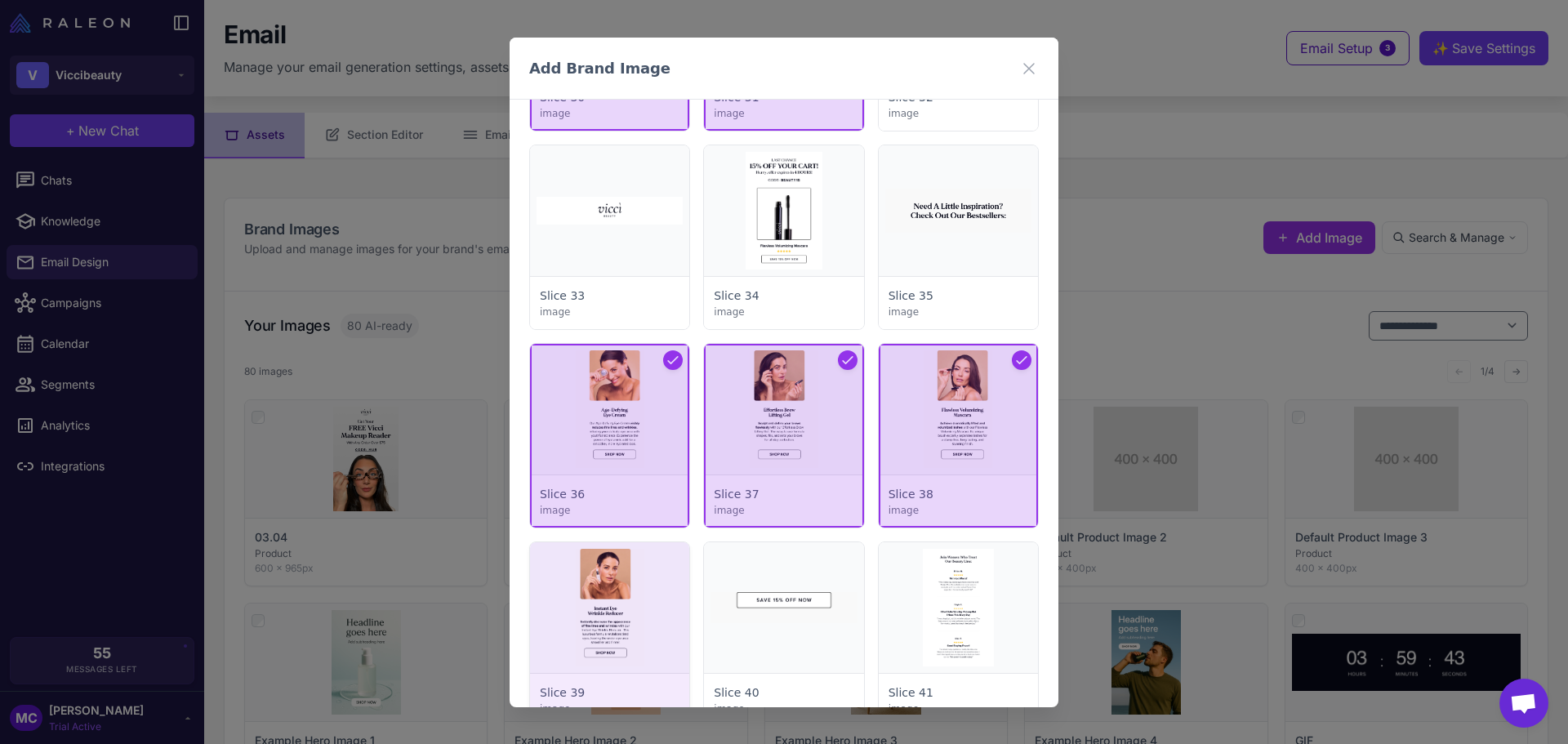
click at [626, 594] on div at bounding box center [610, 635] width 159 height 184
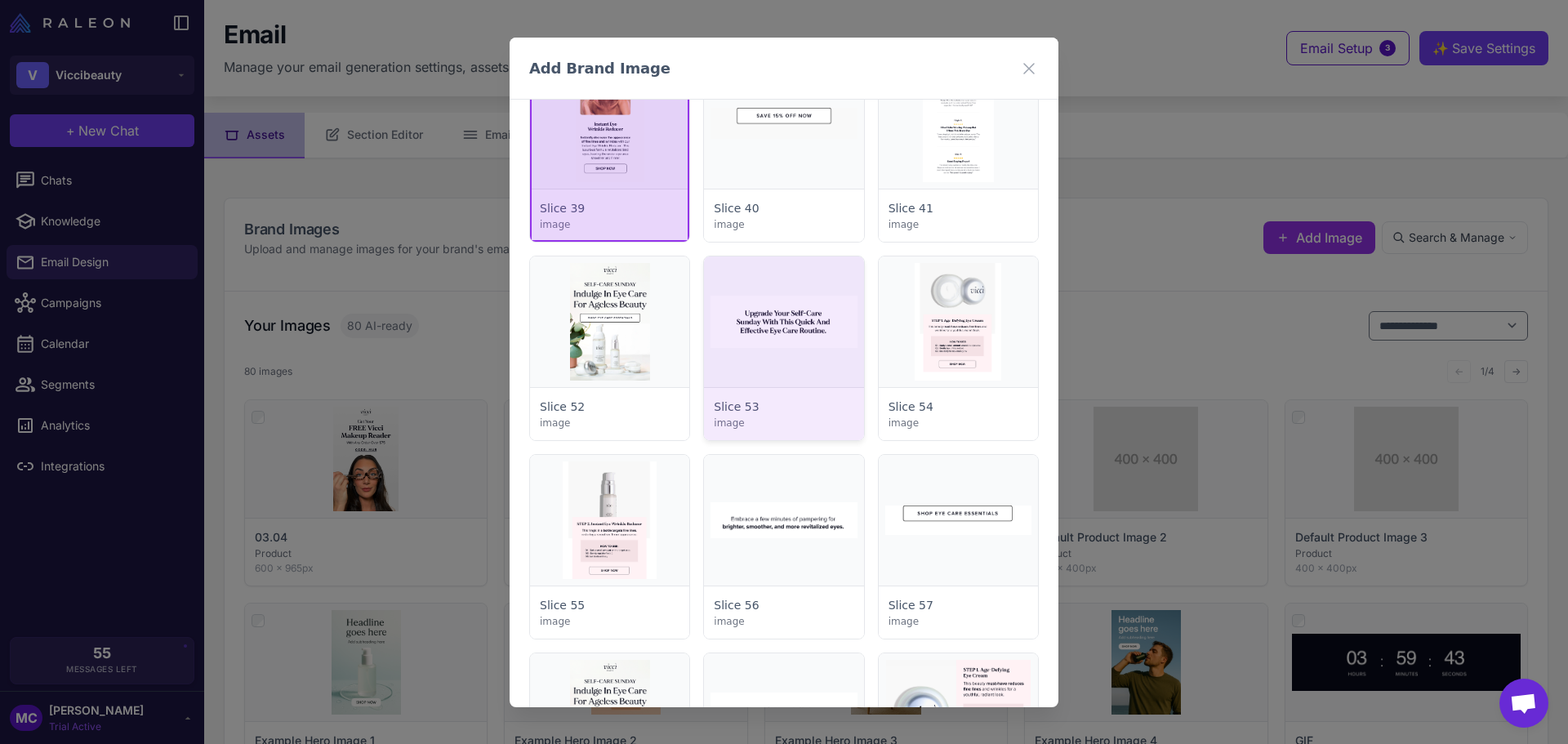
scroll to position [3184, 0]
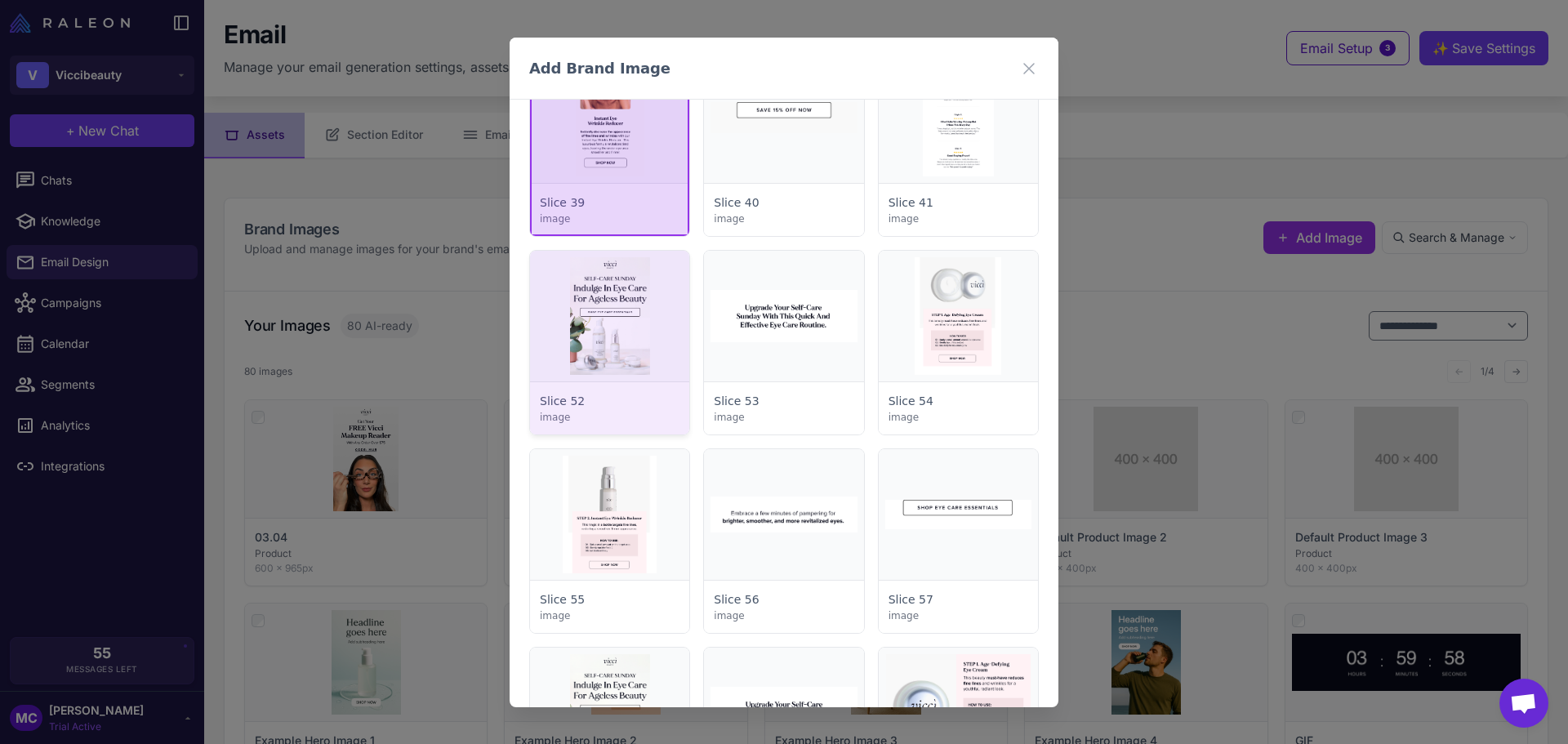
click at [631, 348] on div at bounding box center [610, 343] width 159 height 184
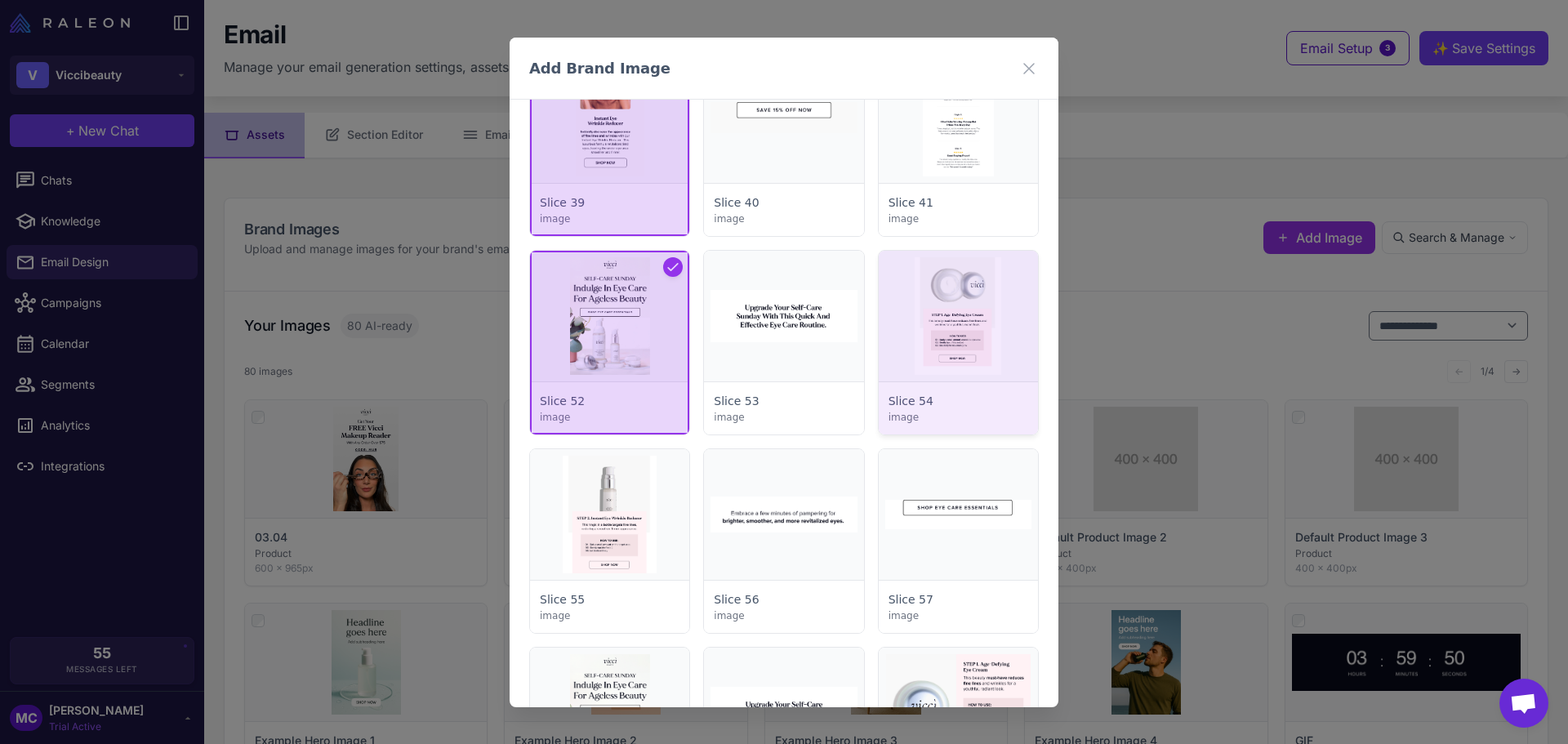
click at [950, 342] on div at bounding box center [958, 343] width 159 height 184
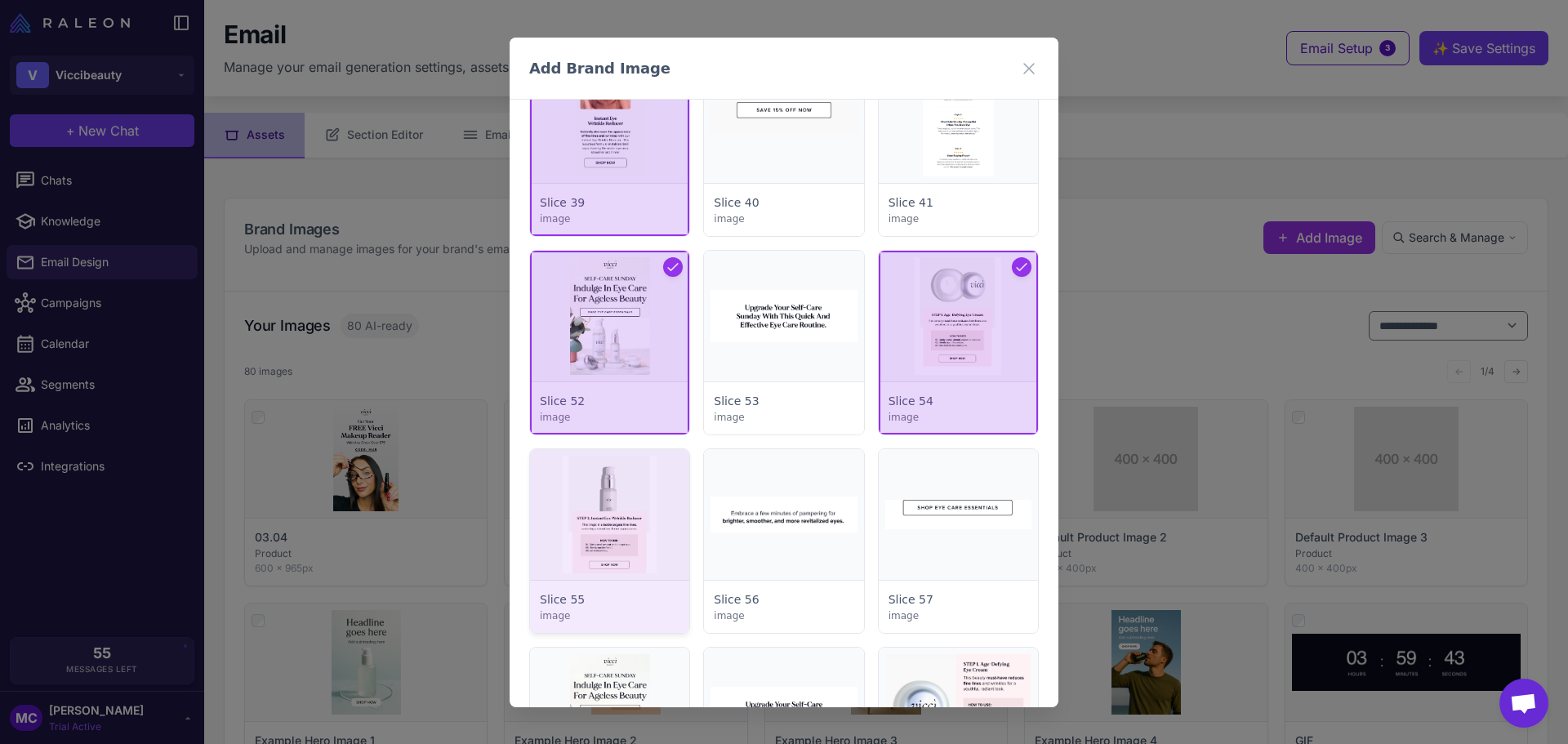
click at [629, 548] on div at bounding box center [610, 541] width 159 height 184
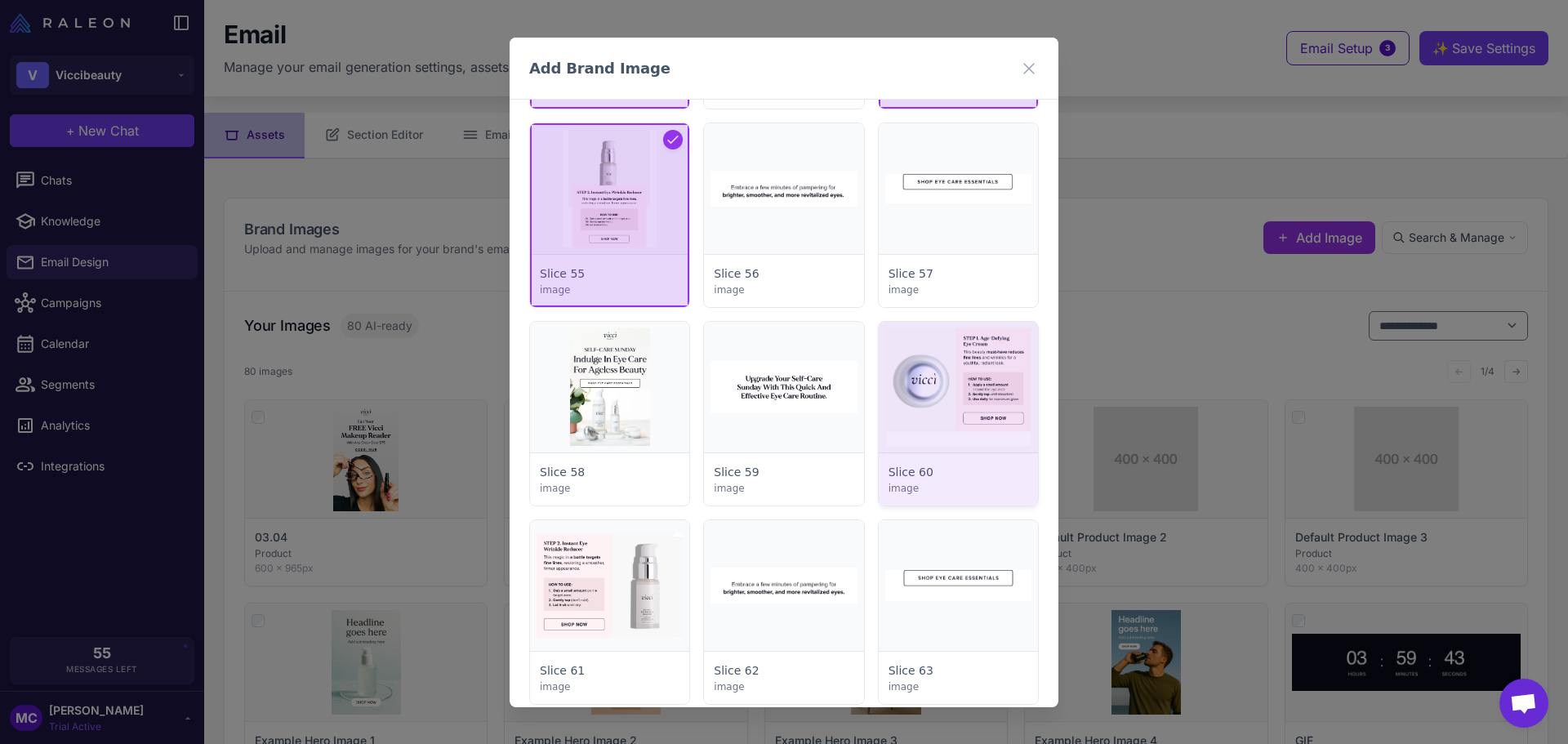
scroll to position [3511, 0]
click at [974, 419] on div at bounding box center [958, 413] width 159 height 184
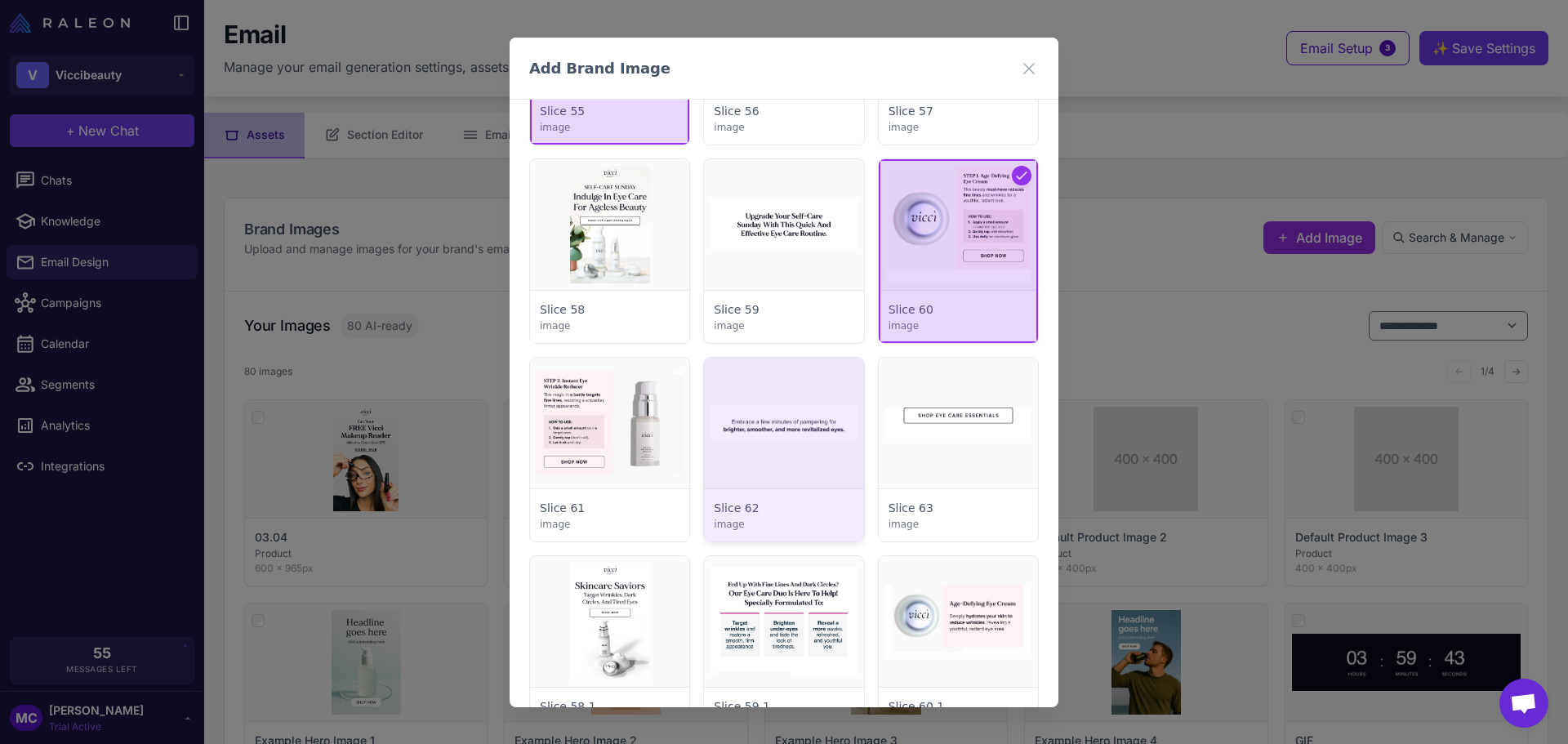
scroll to position [3674, 0]
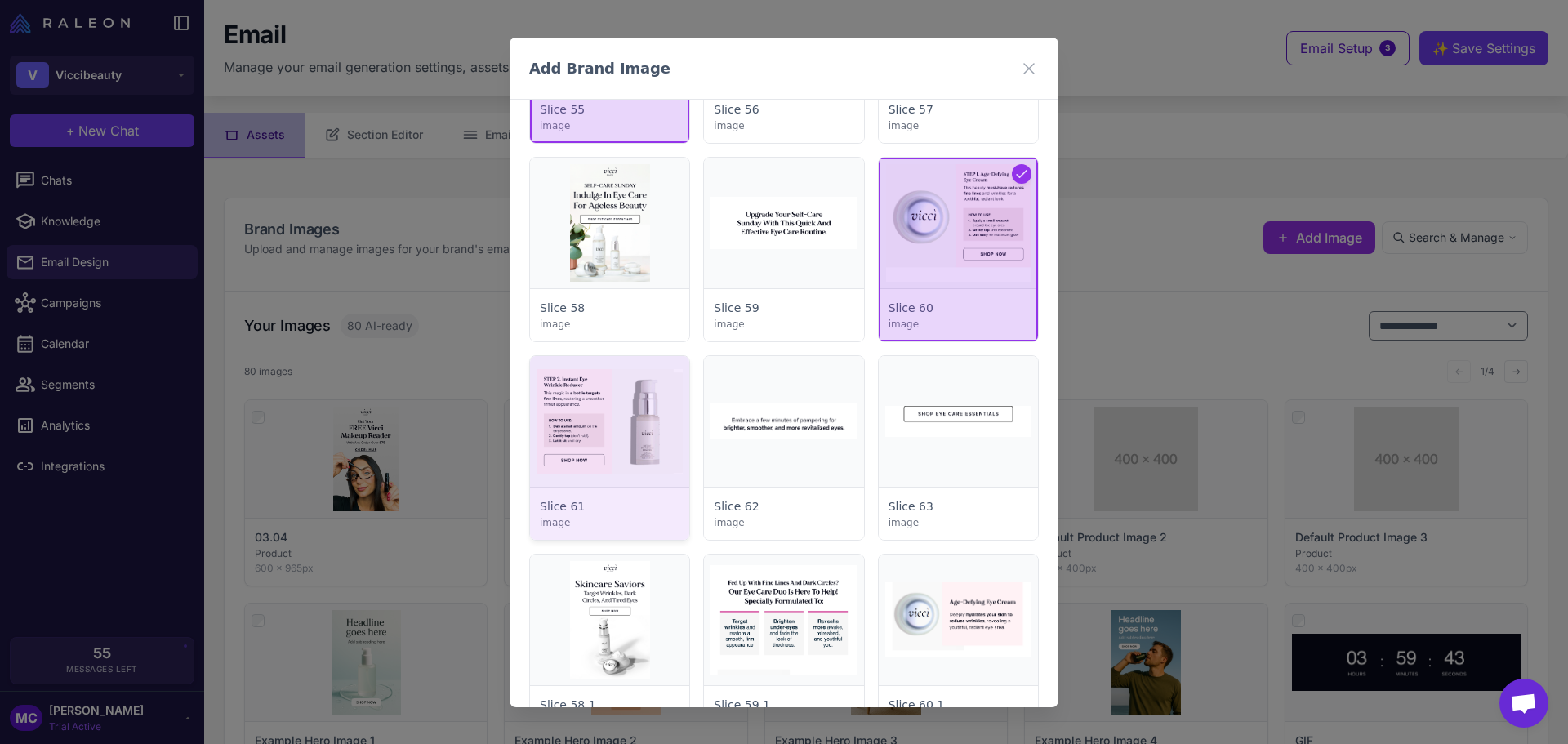
click at [603, 465] on div at bounding box center [610, 448] width 159 height 184
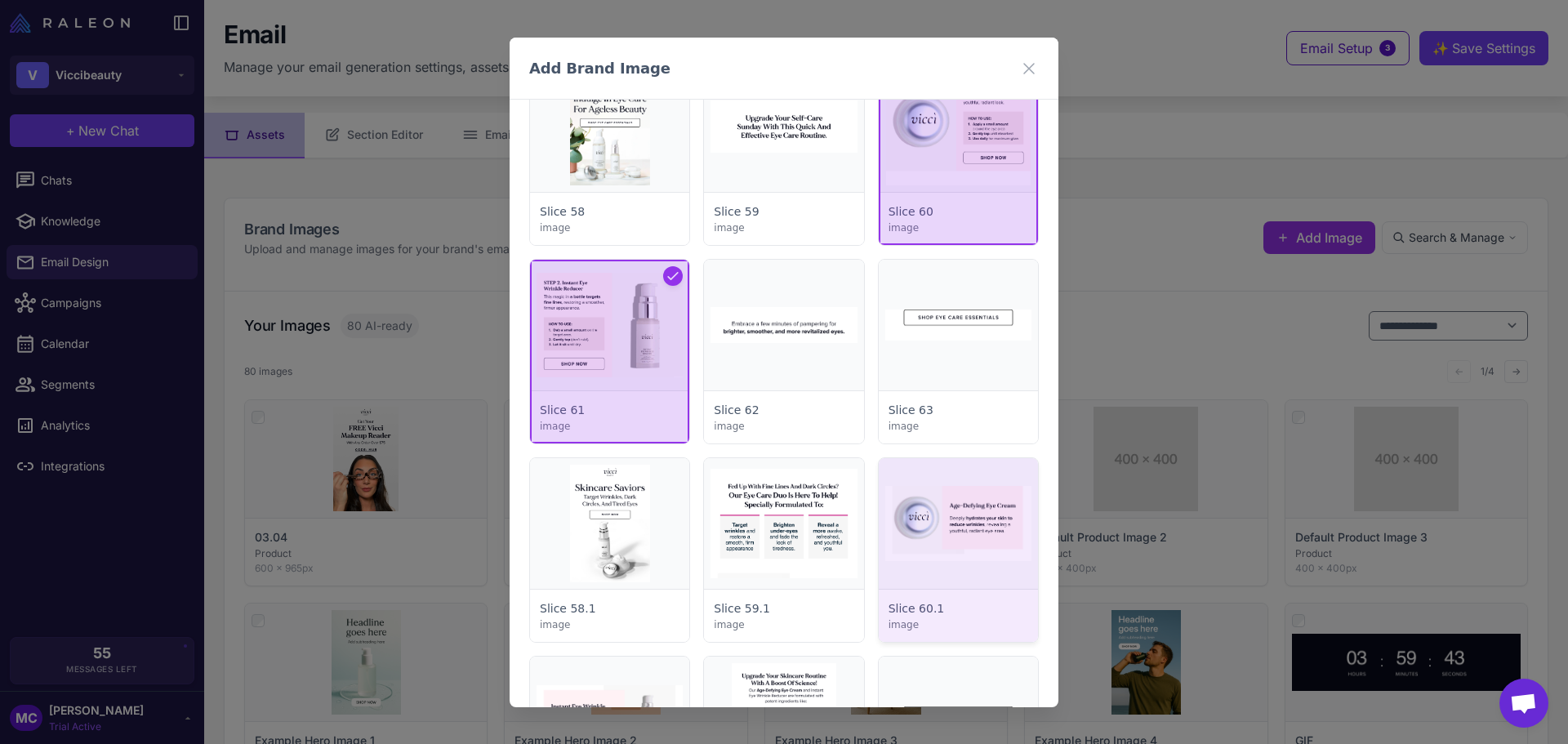
scroll to position [3837, 0]
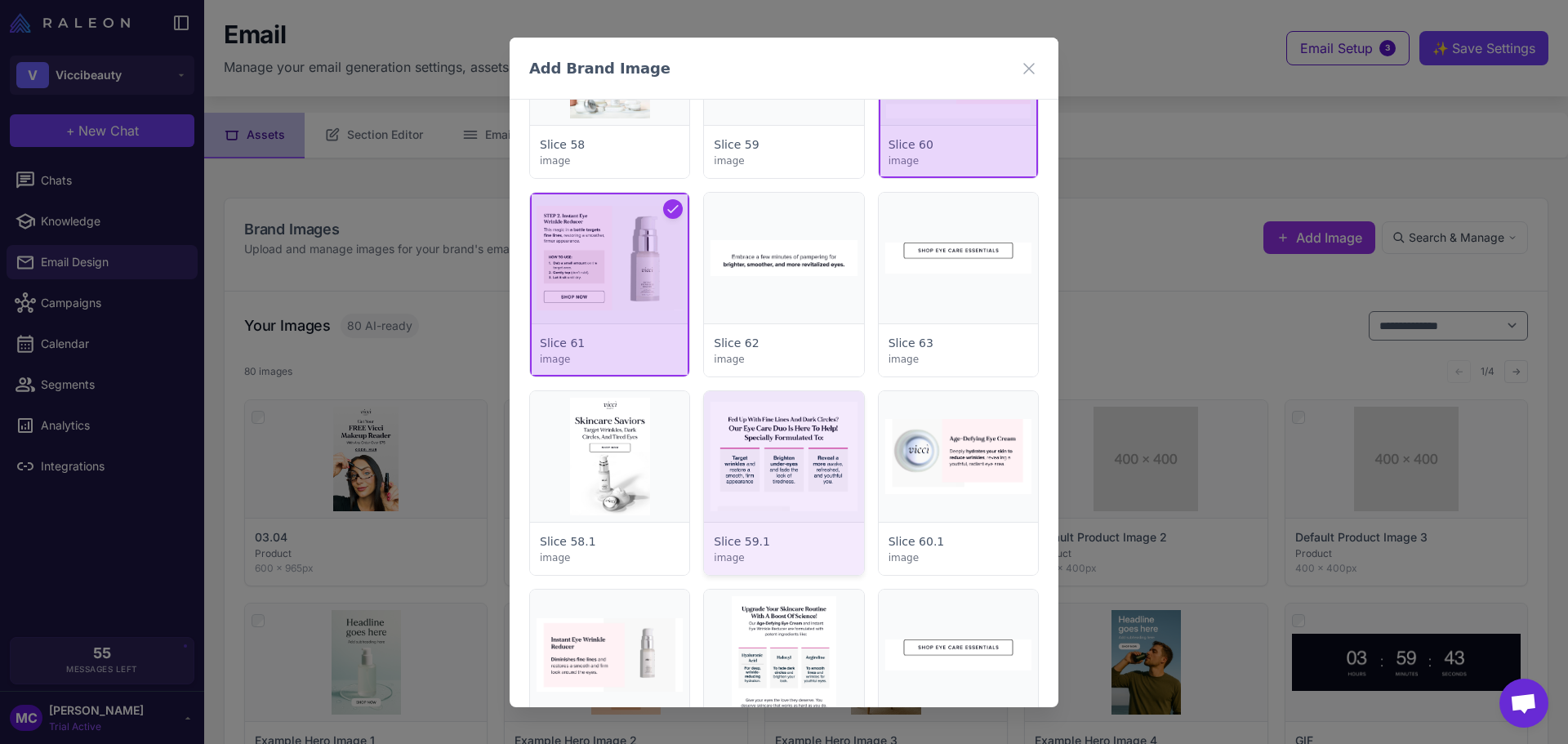
click at [797, 488] on div at bounding box center [783, 483] width 159 height 184
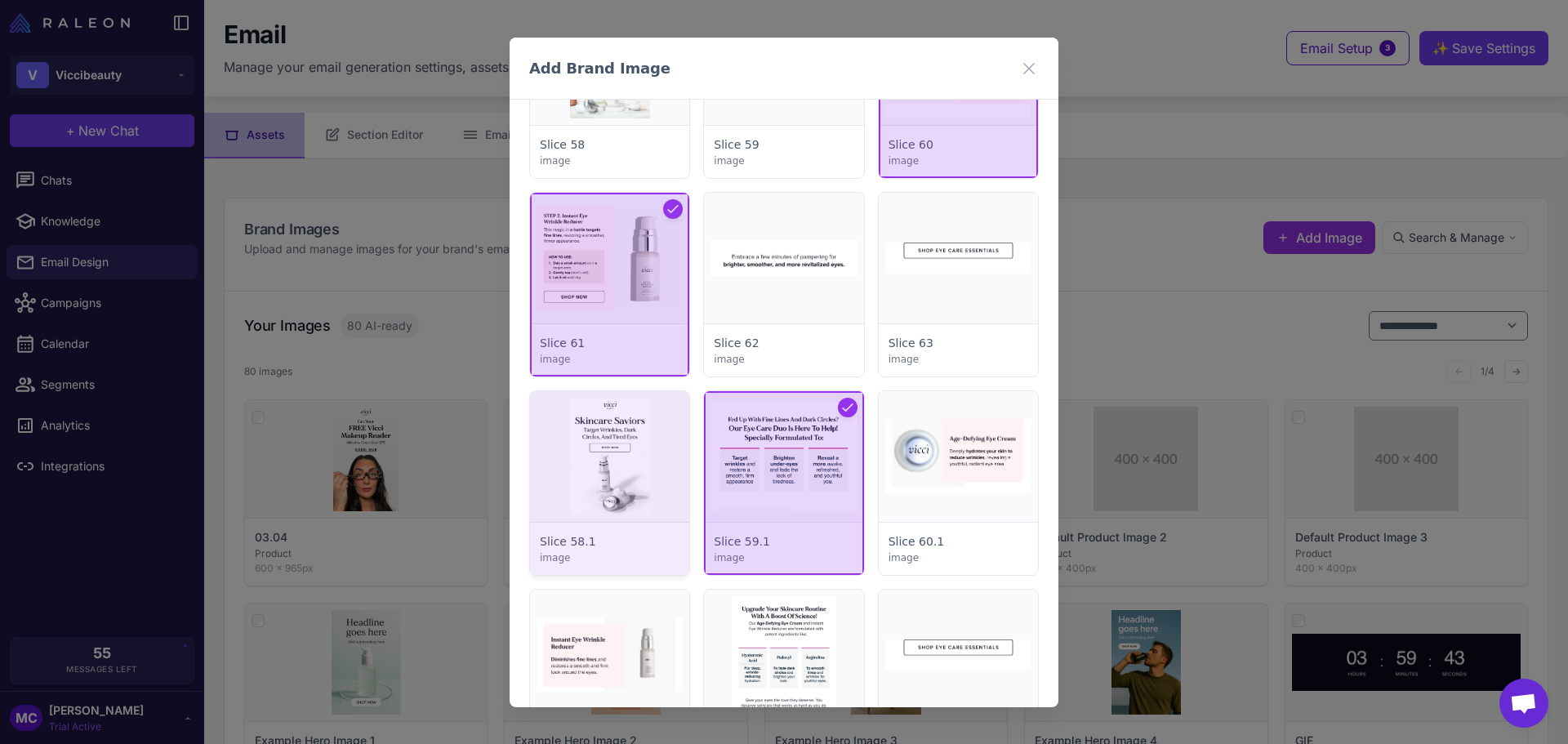
click at [611, 470] on div at bounding box center [610, 483] width 159 height 184
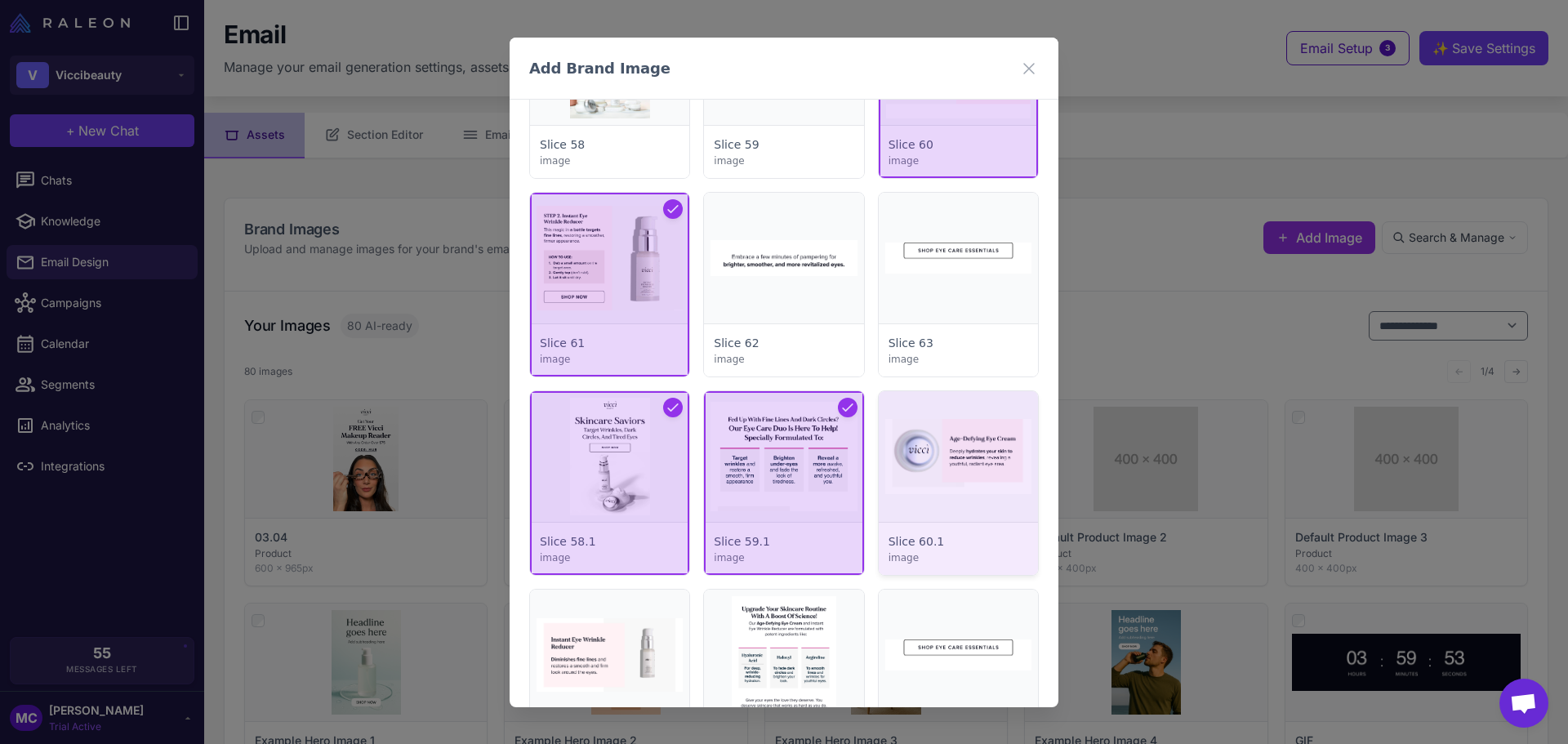
click at [990, 473] on div at bounding box center [958, 483] width 159 height 184
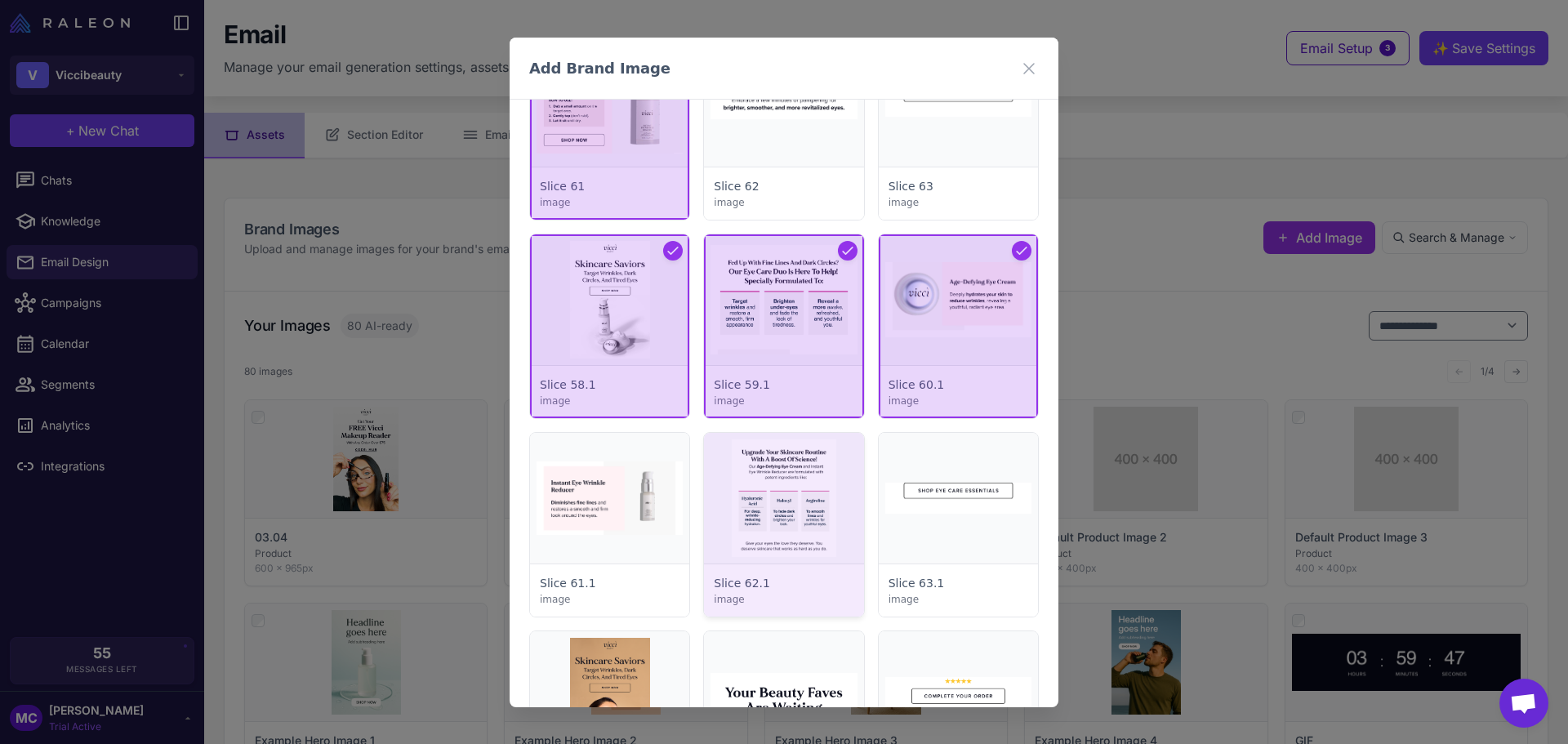
scroll to position [4000, 0]
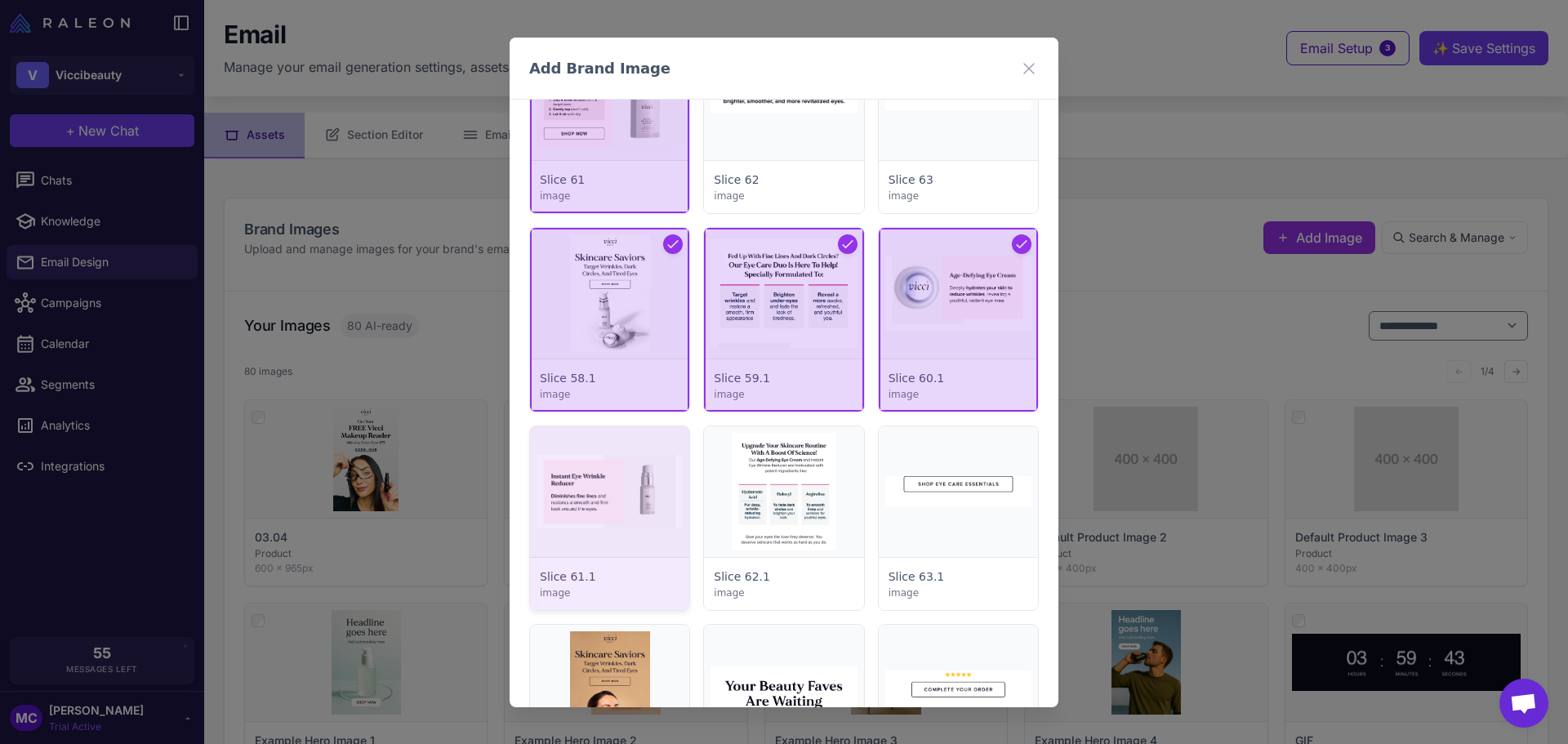
click at [654, 526] on div at bounding box center [610, 518] width 159 height 184
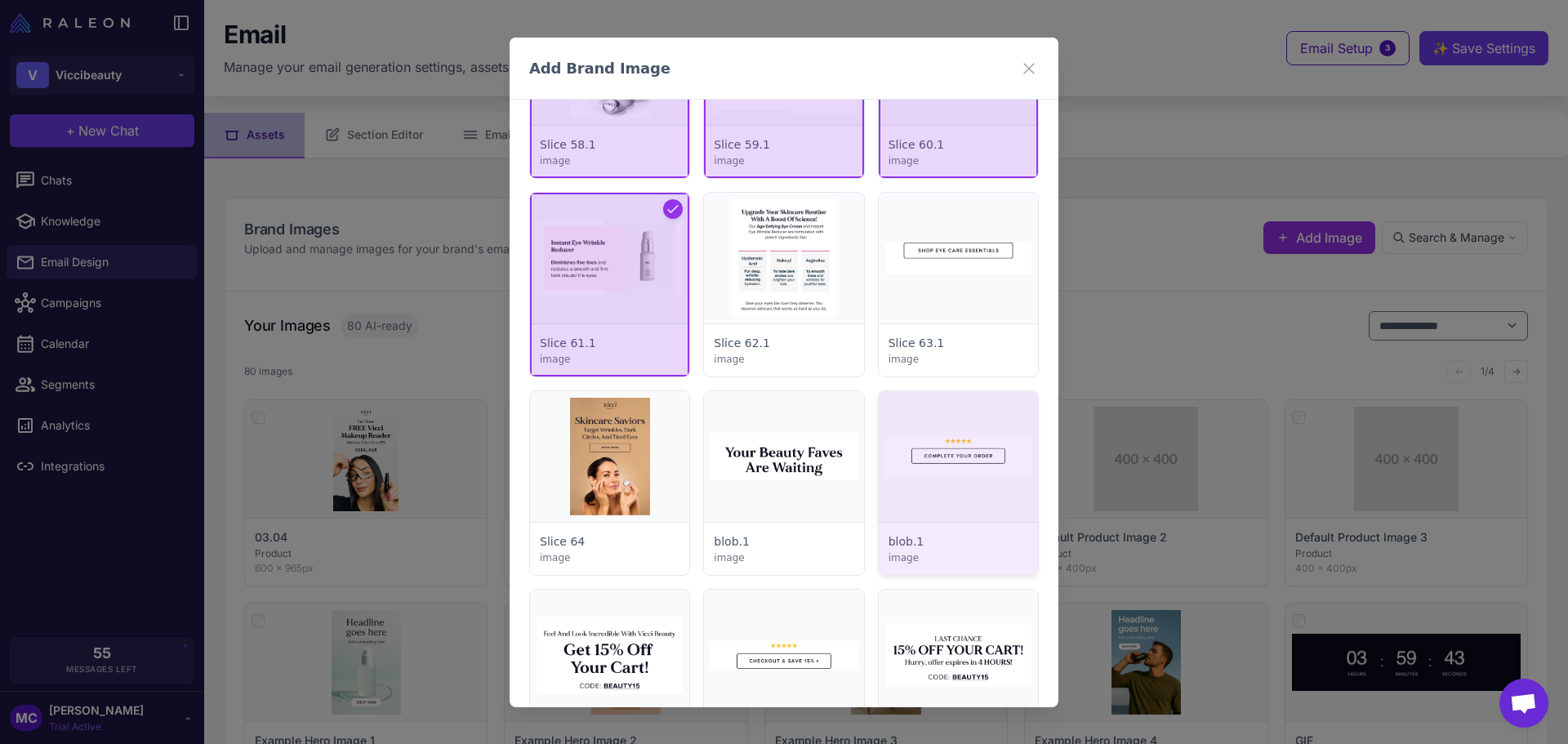
scroll to position [4409, 0]
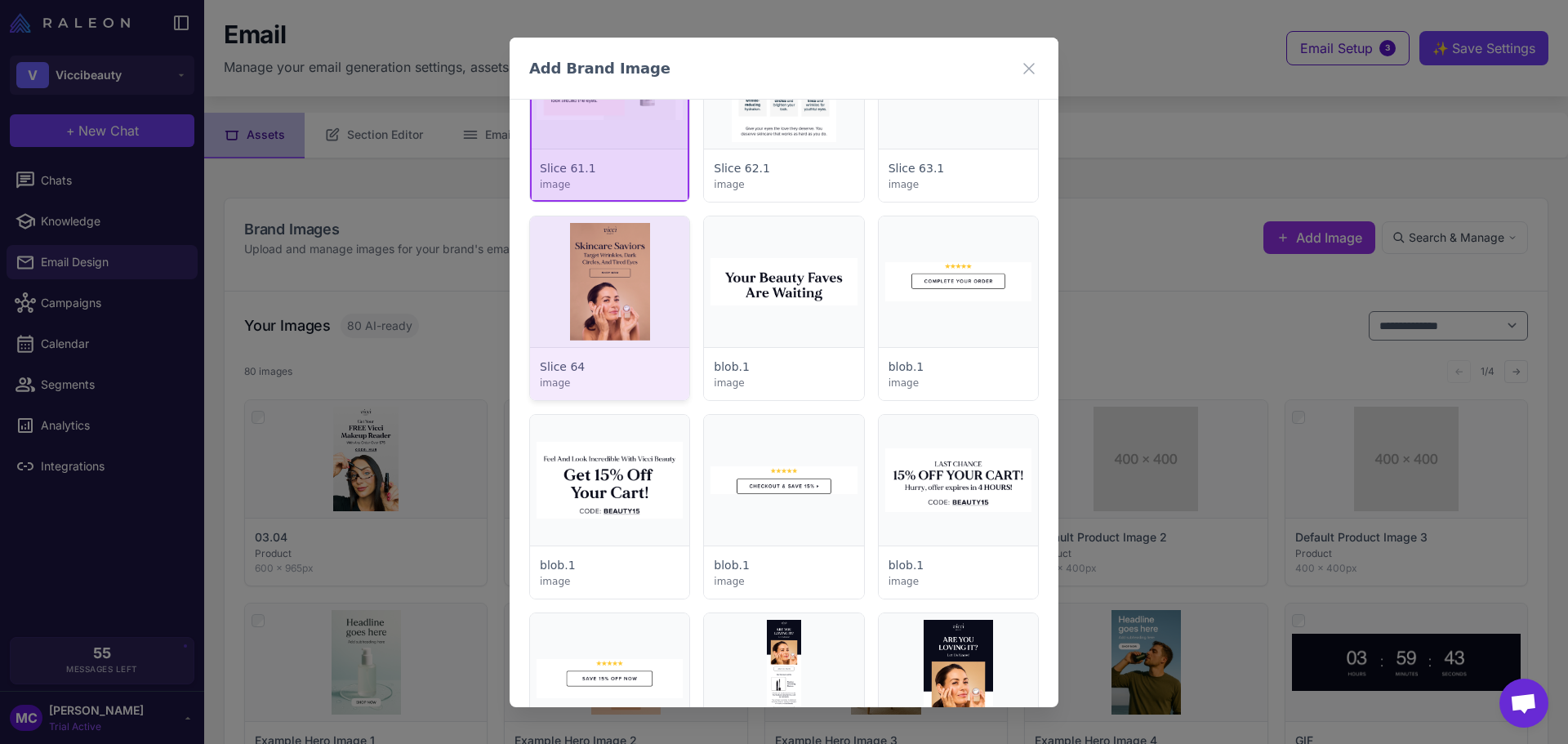
click at [583, 318] on div at bounding box center [610, 308] width 159 height 184
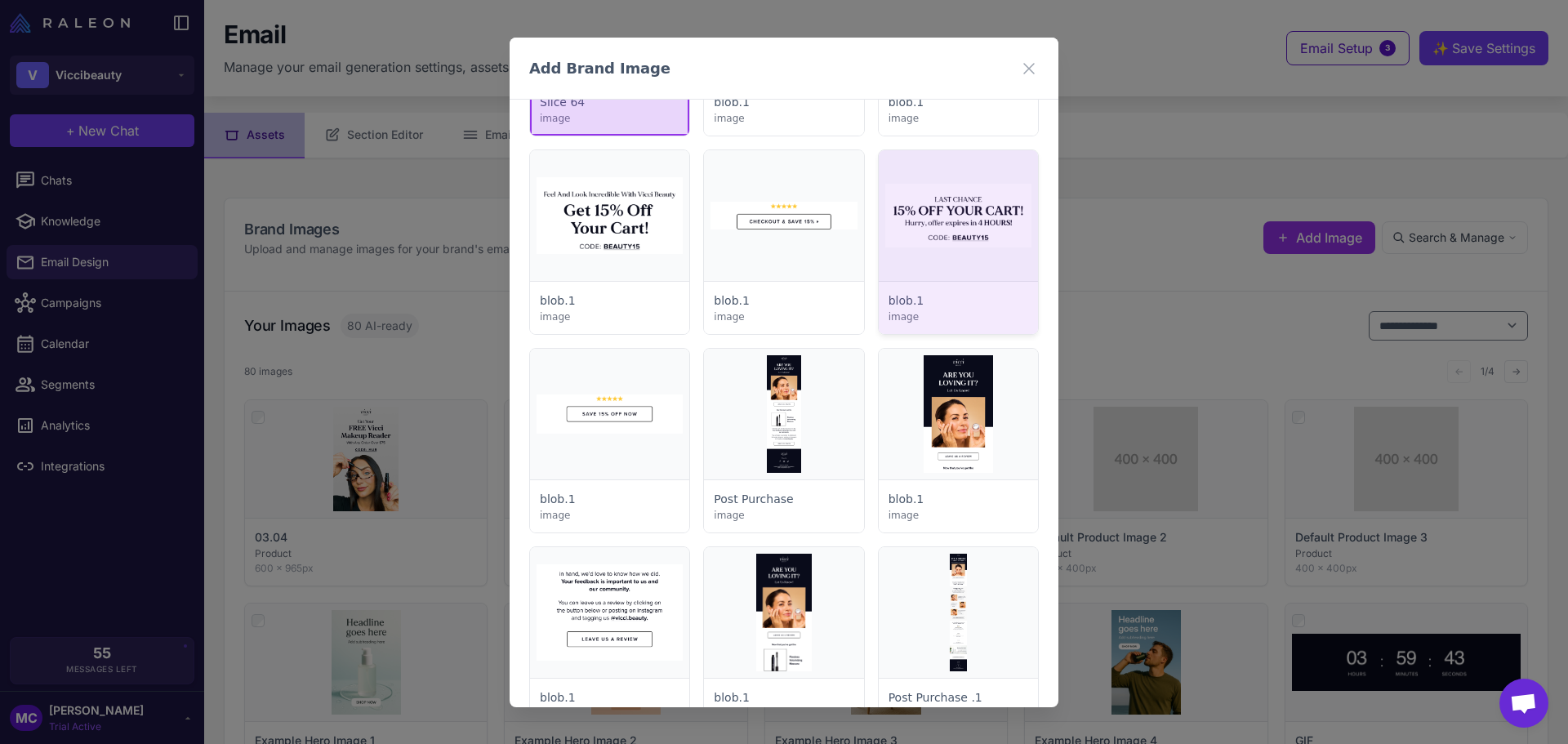
scroll to position [4735, 0]
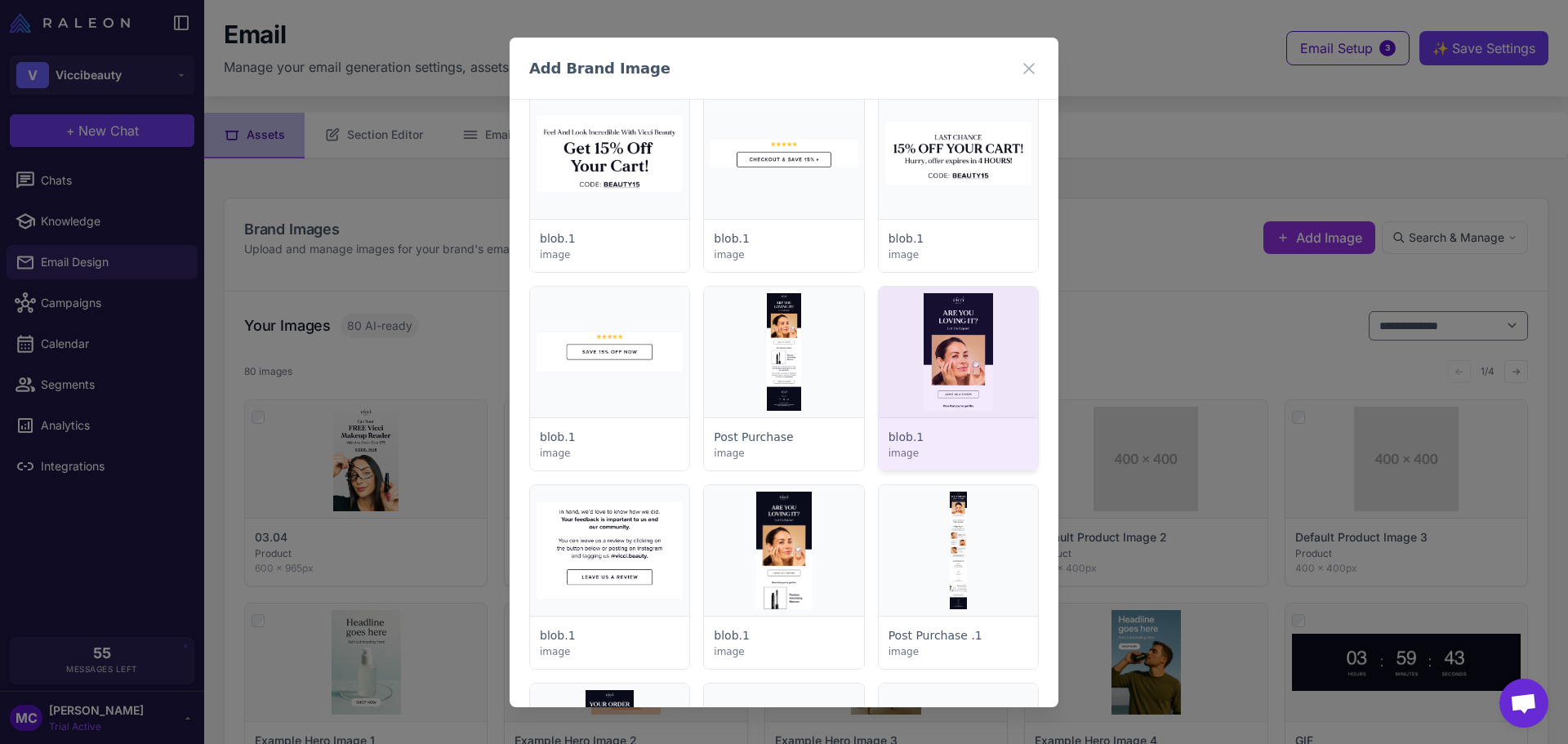
click at [970, 363] on div at bounding box center [958, 379] width 159 height 184
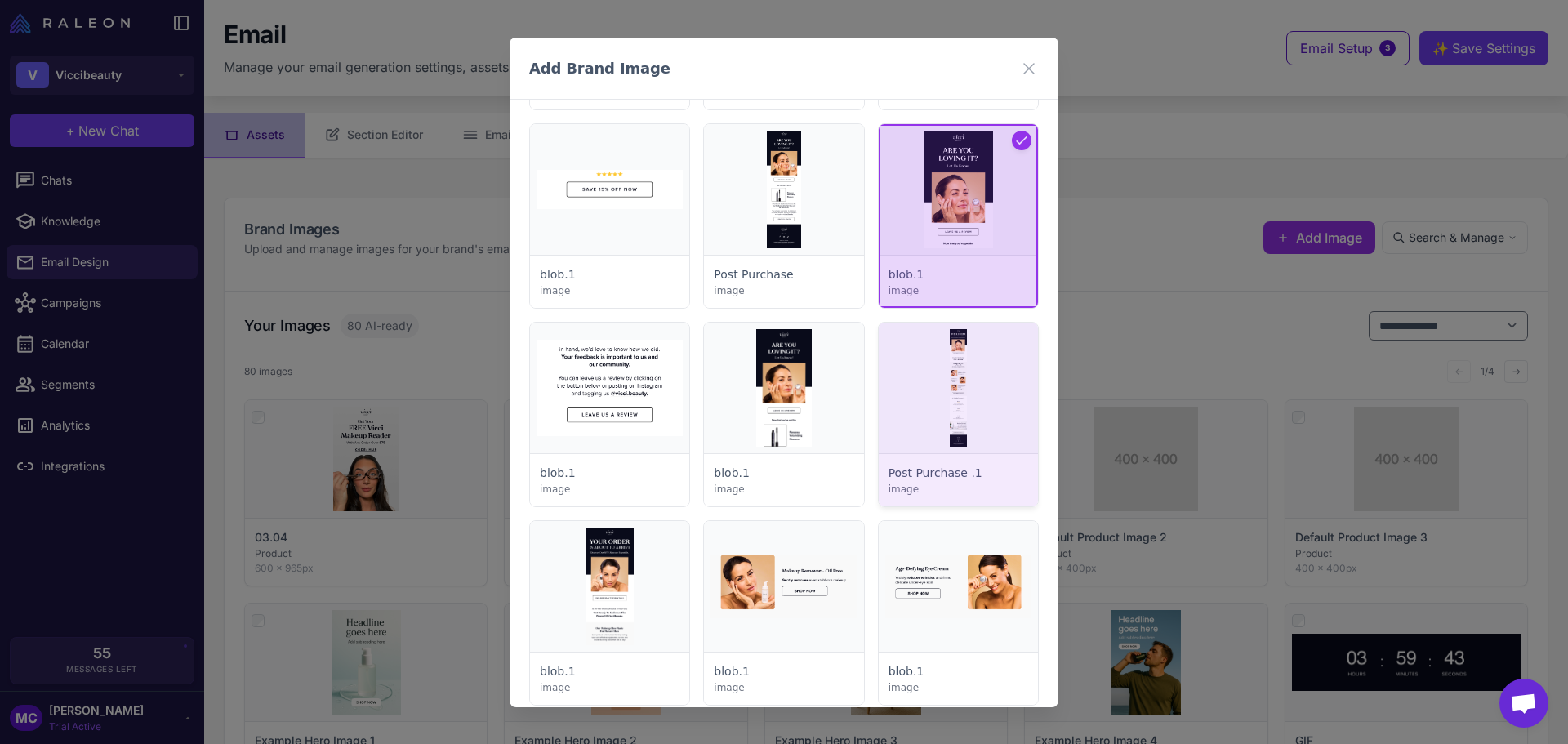
scroll to position [4898, 0]
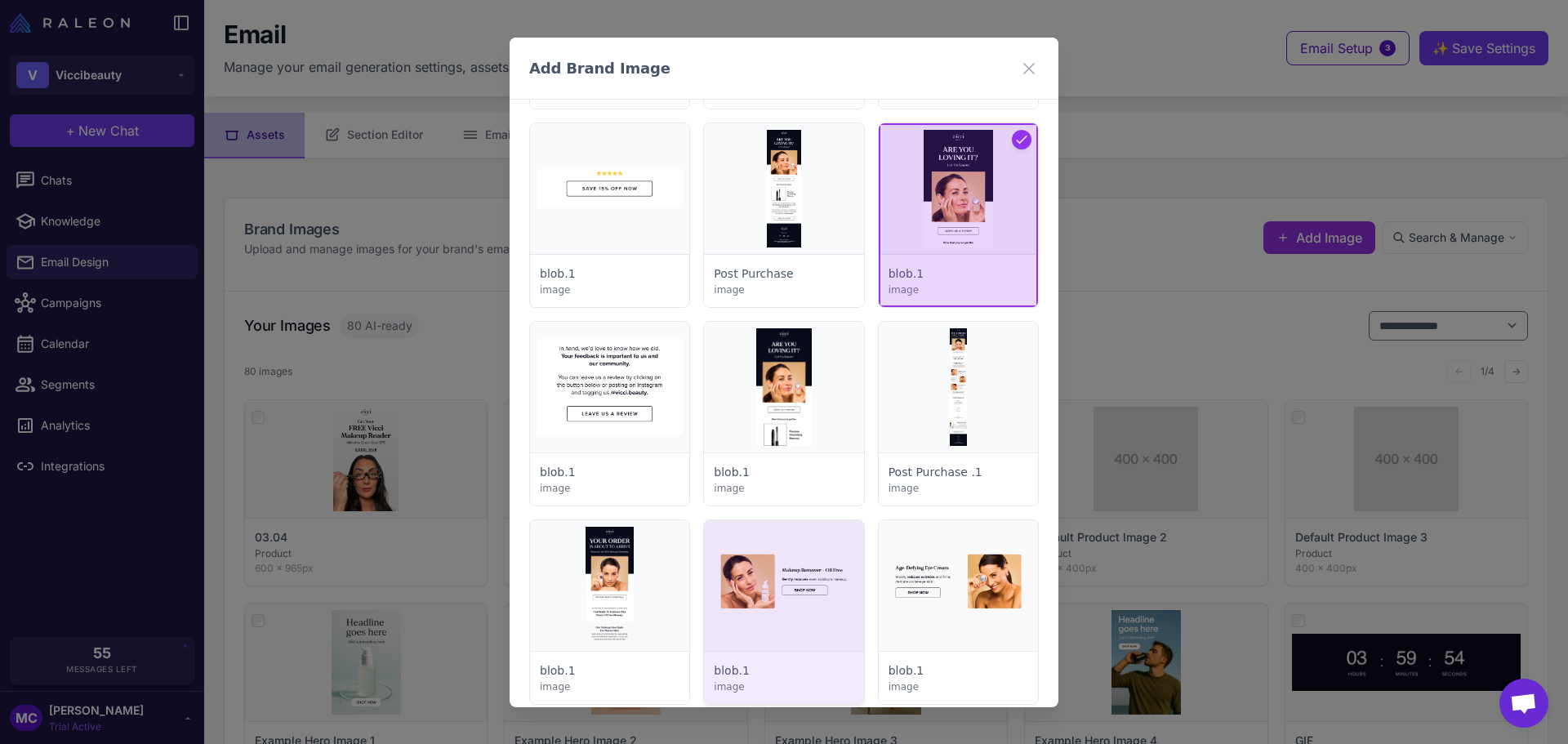
click at [775, 589] on div at bounding box center [783, 612] width 159 height 184
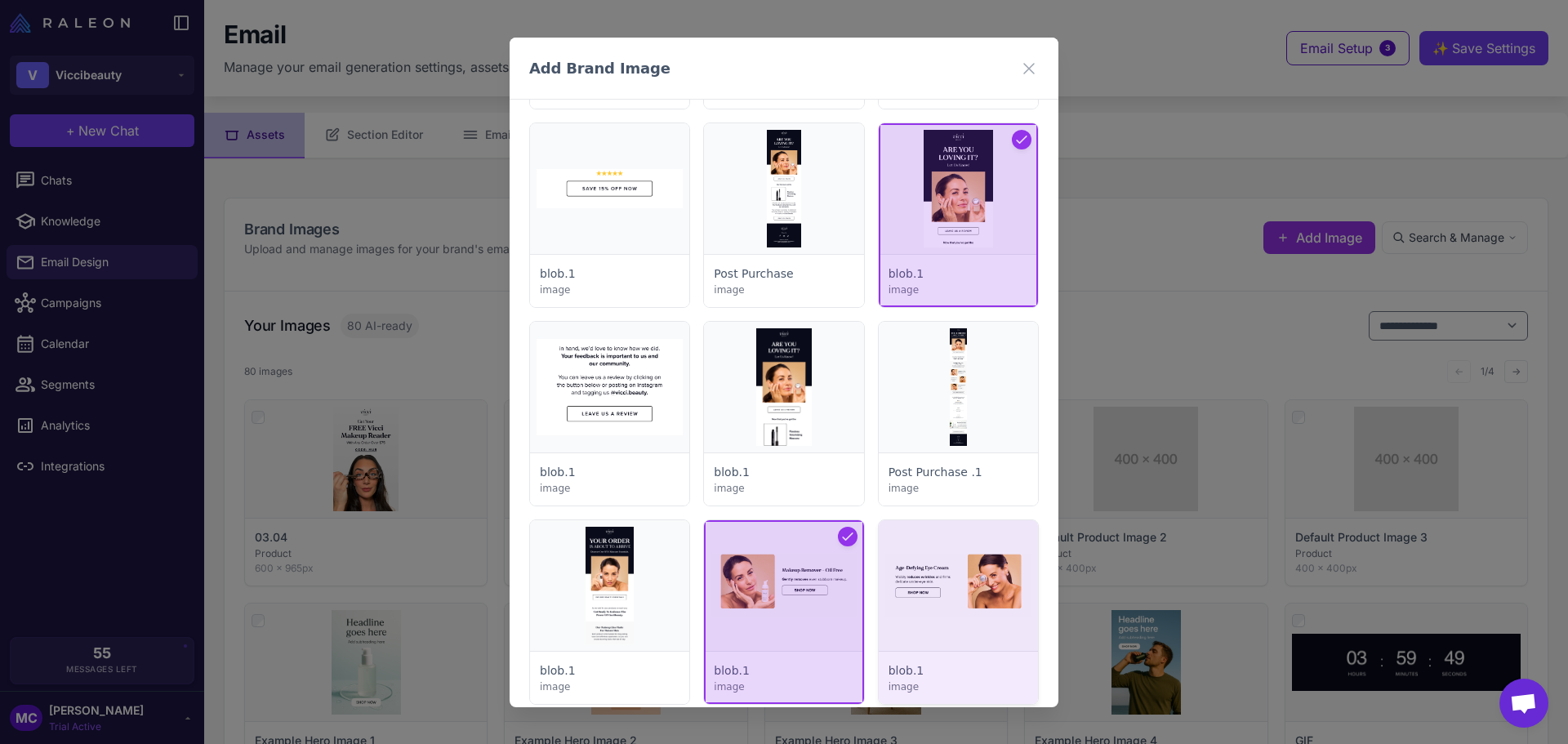
click at [986, 599] on div at bounding box center [958, 612] width 159 height 184
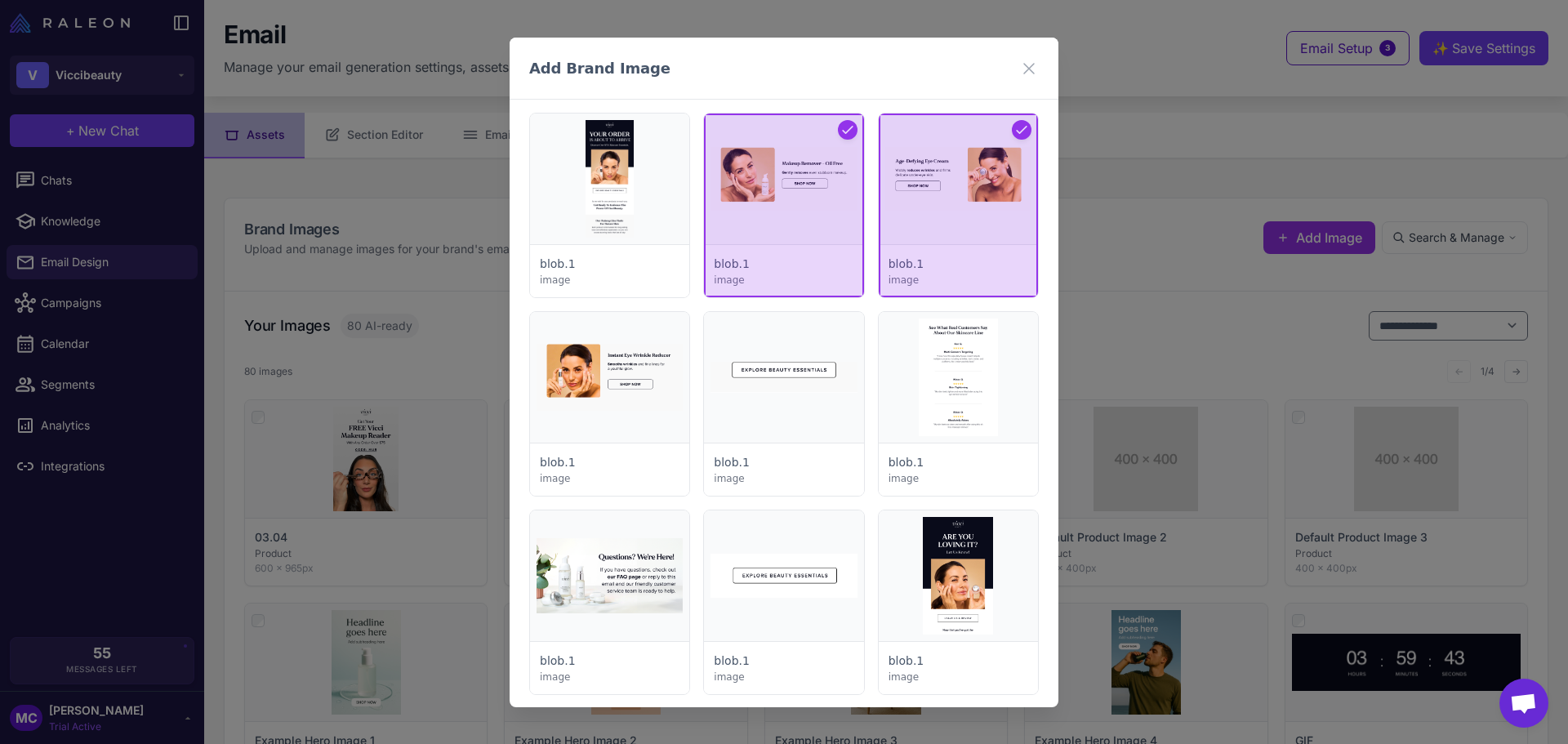
scroll to position [5307, 0]
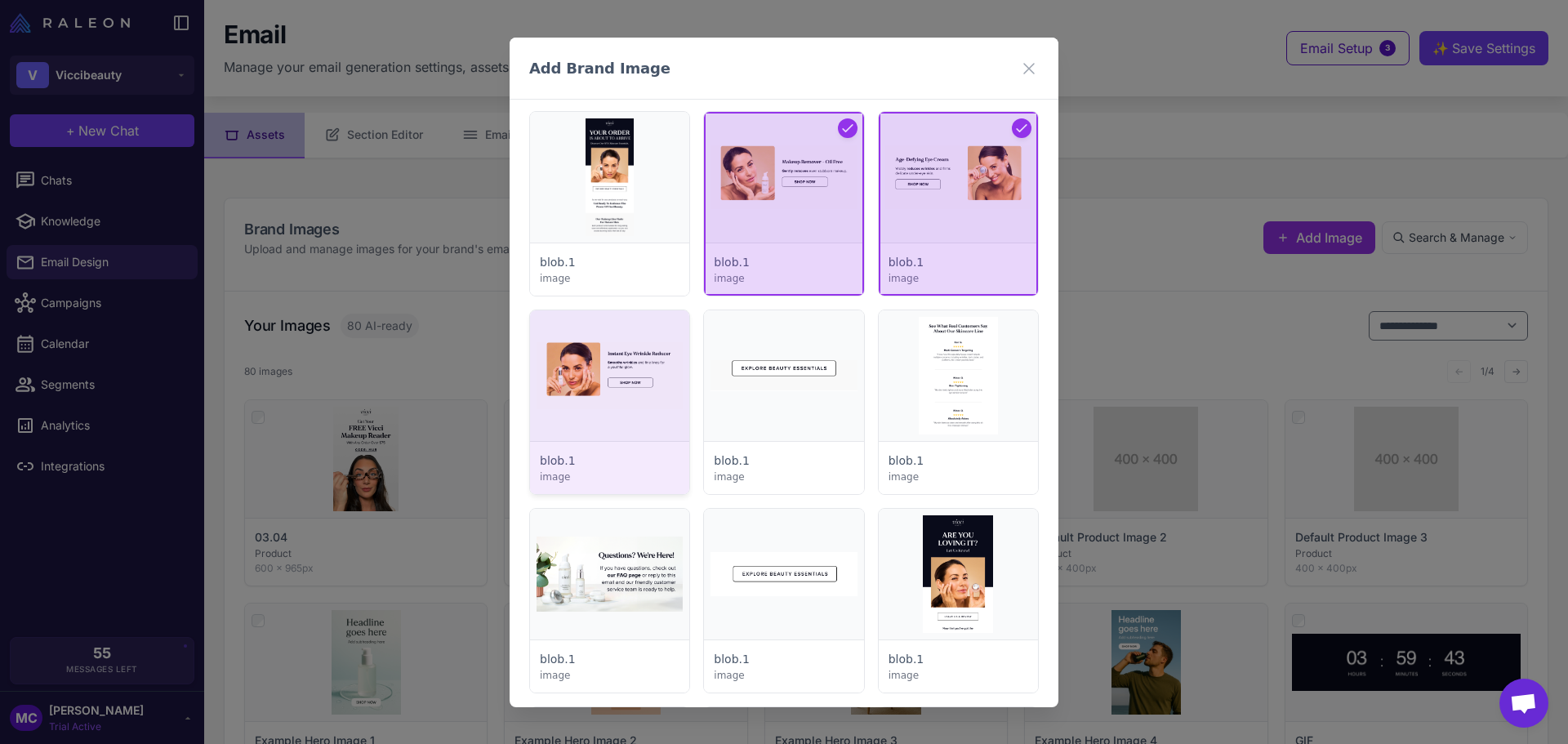
click at [615, 409] on div at bounding box center [610, 402] width 159 height 184
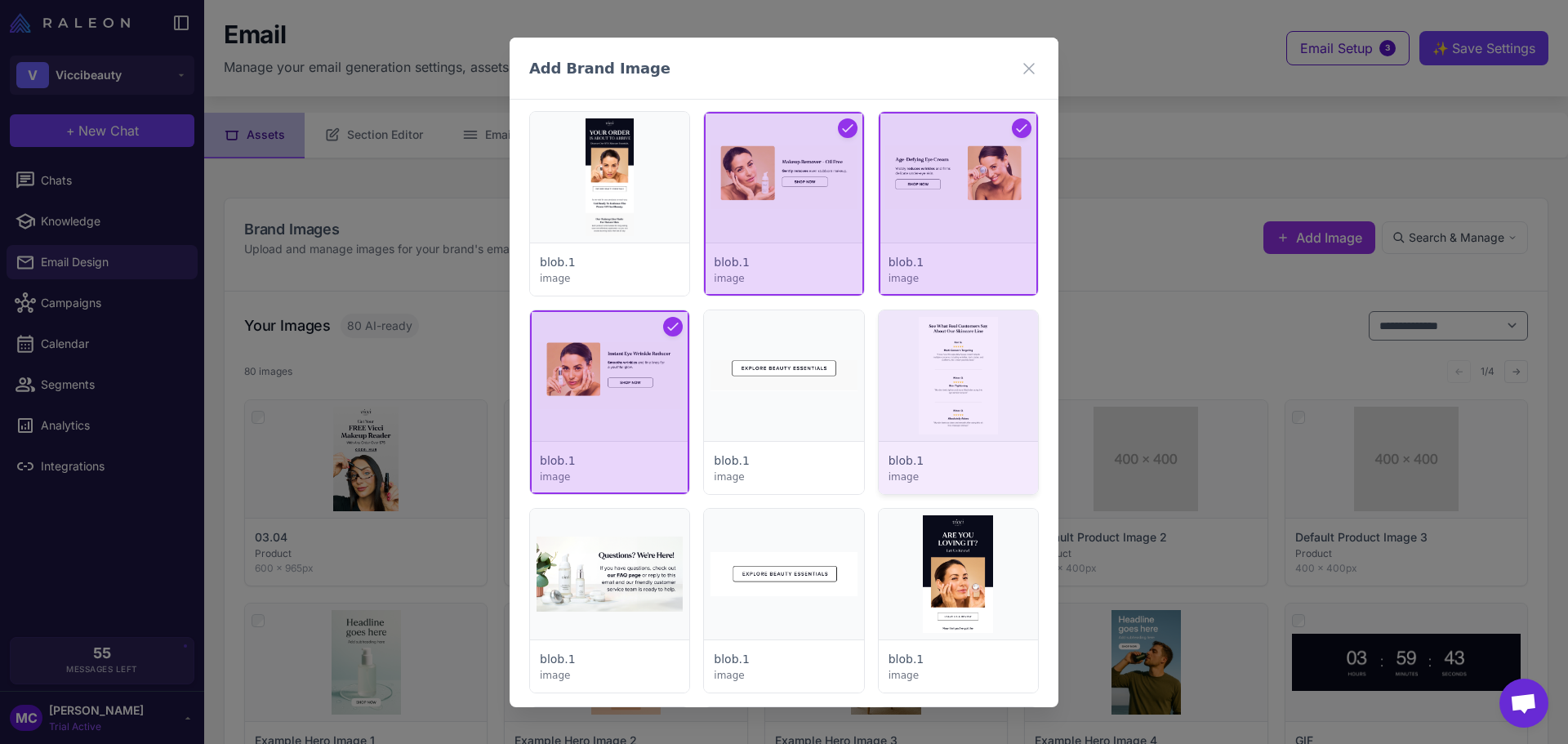
scroll to position [5470, 0]
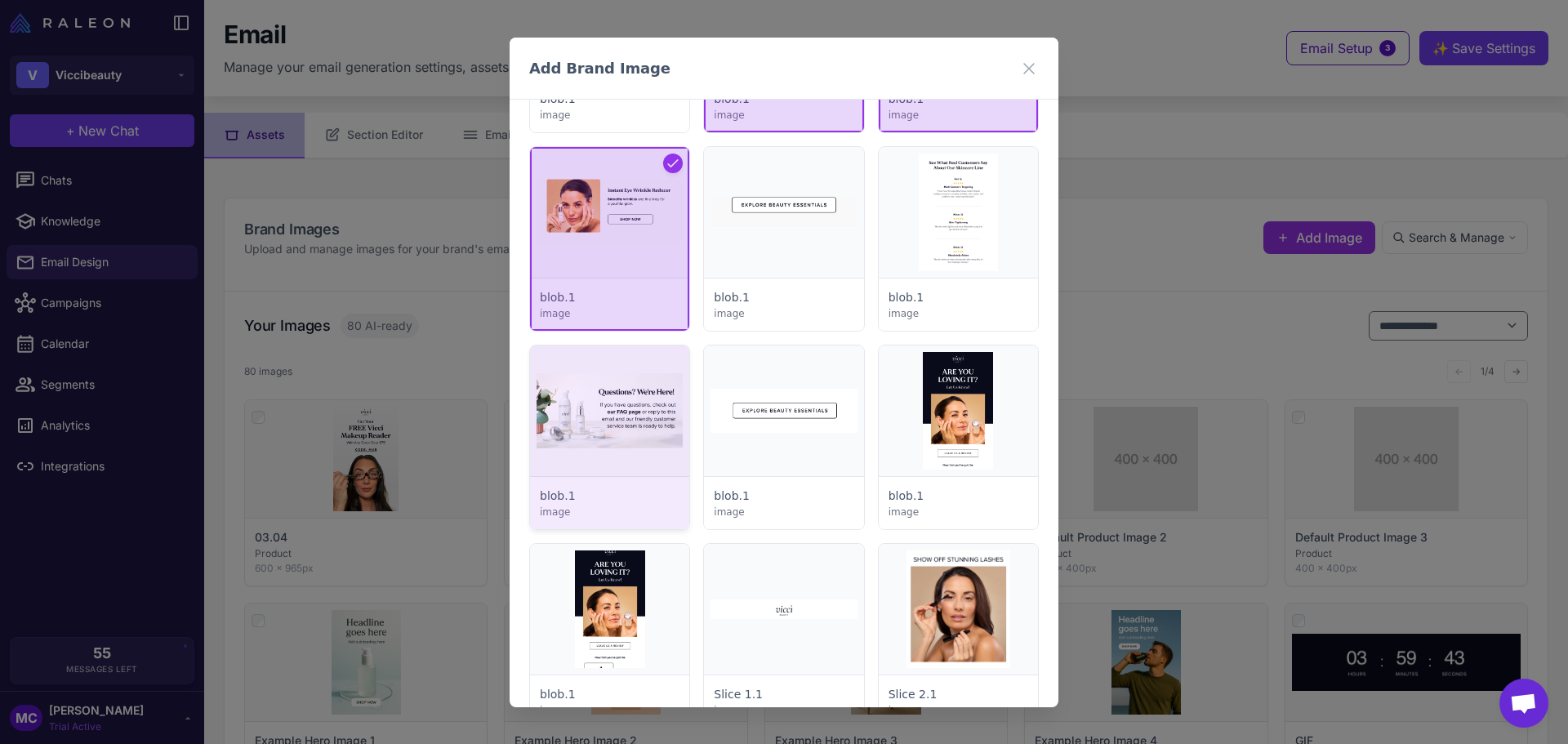
click at [657, 423] on div at bounding box center [610, 437] width 159 height 184
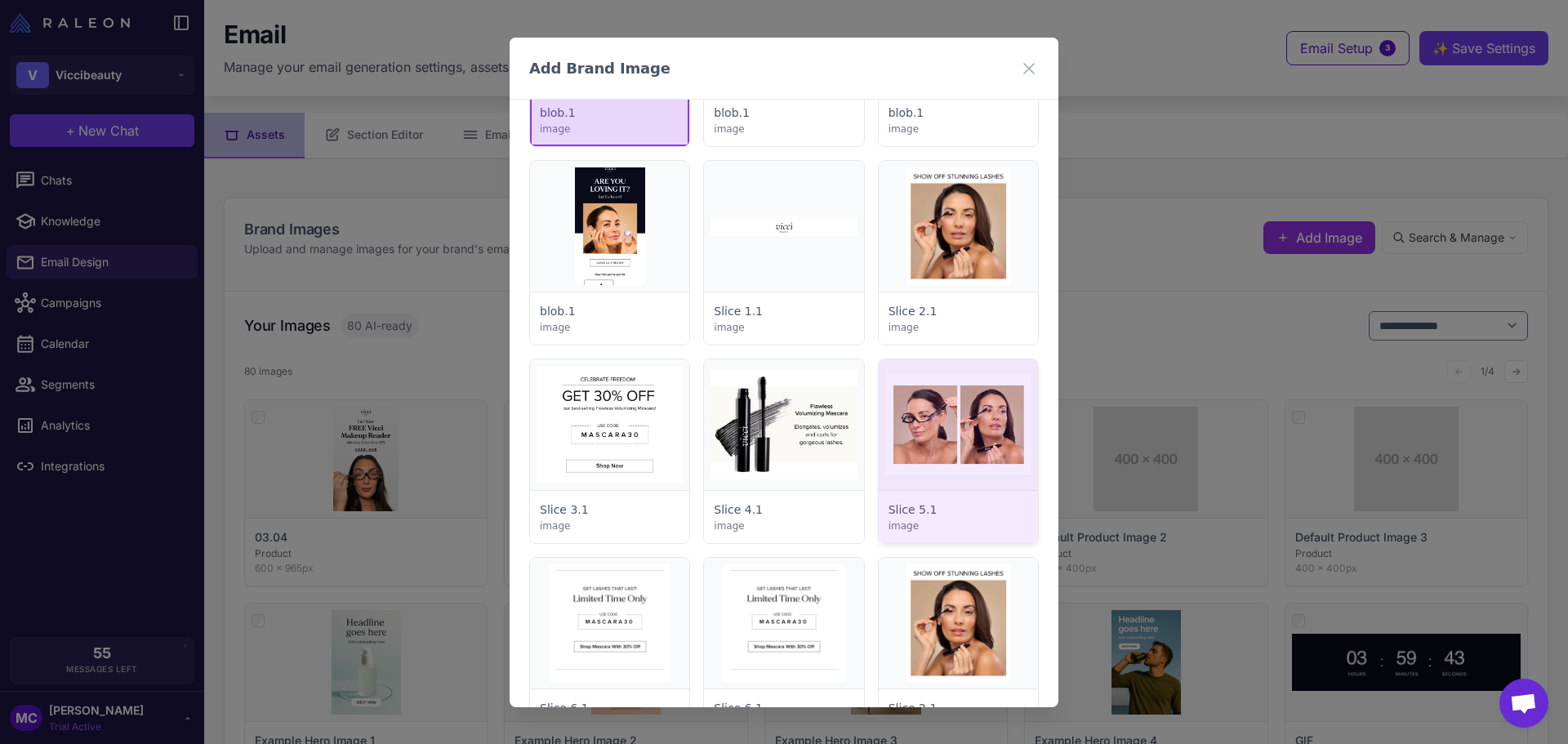
scroll to position [5878, 0]
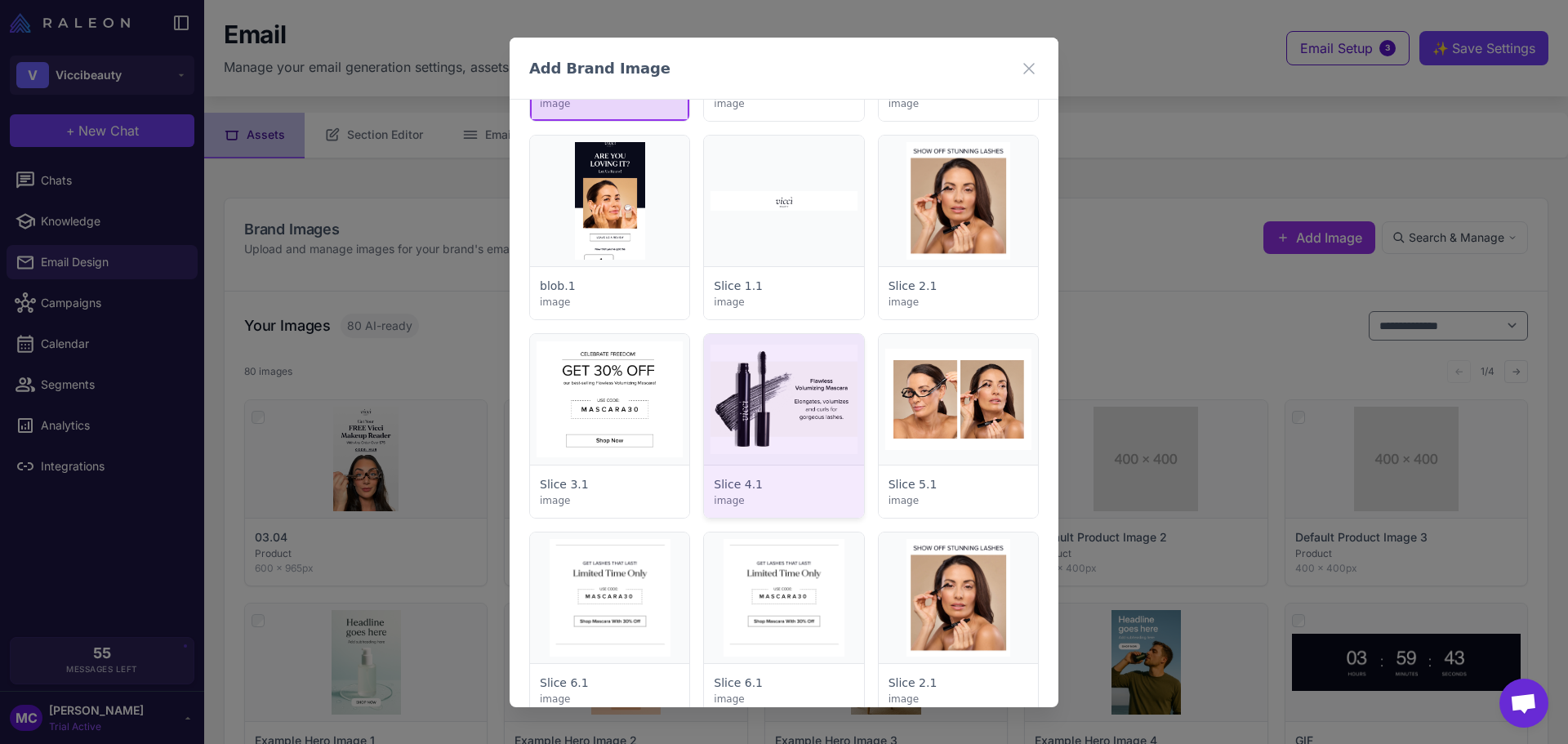
click at [805, 432] on div at bounding box center [783, 426] width 159 height 184
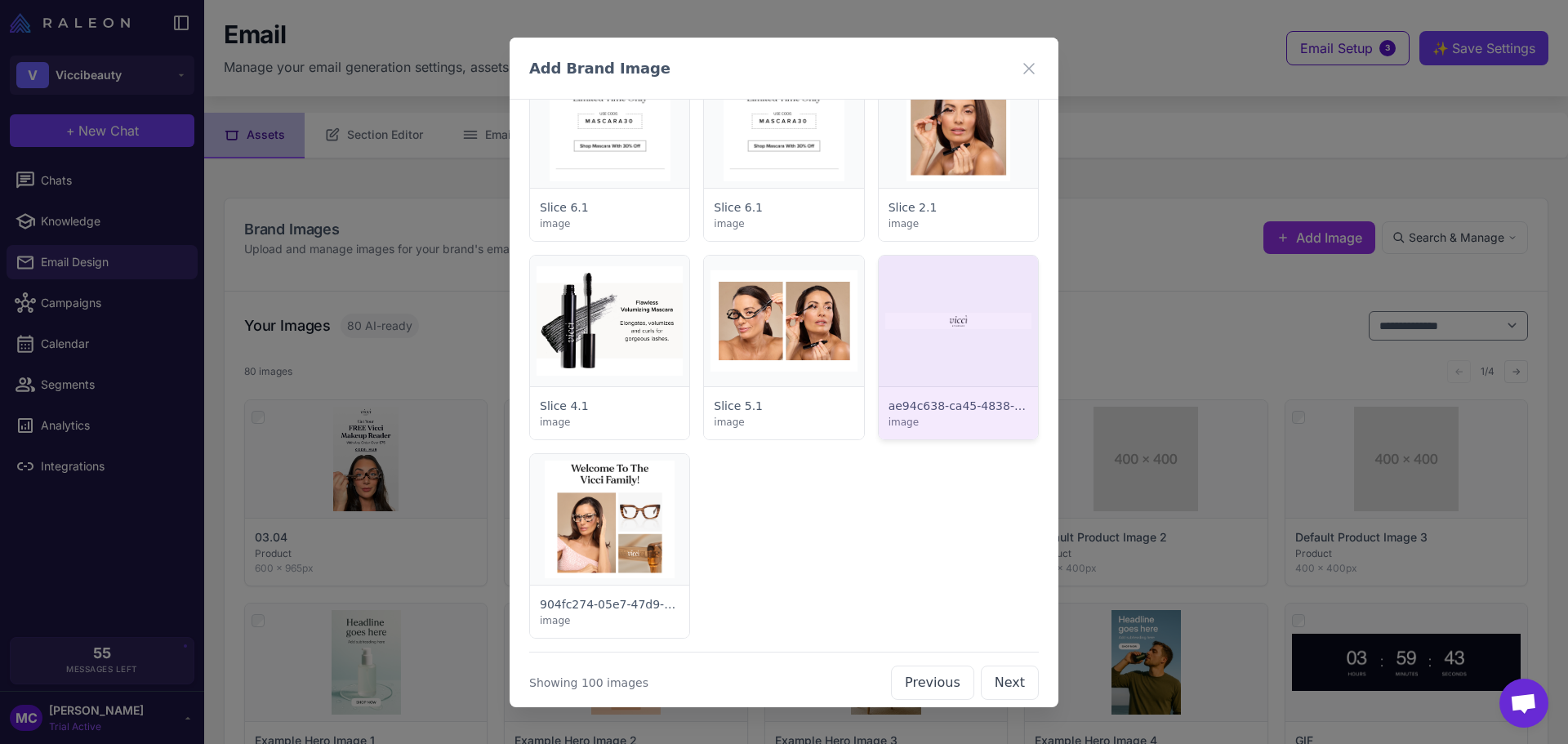
scroll to position [6366, 0]
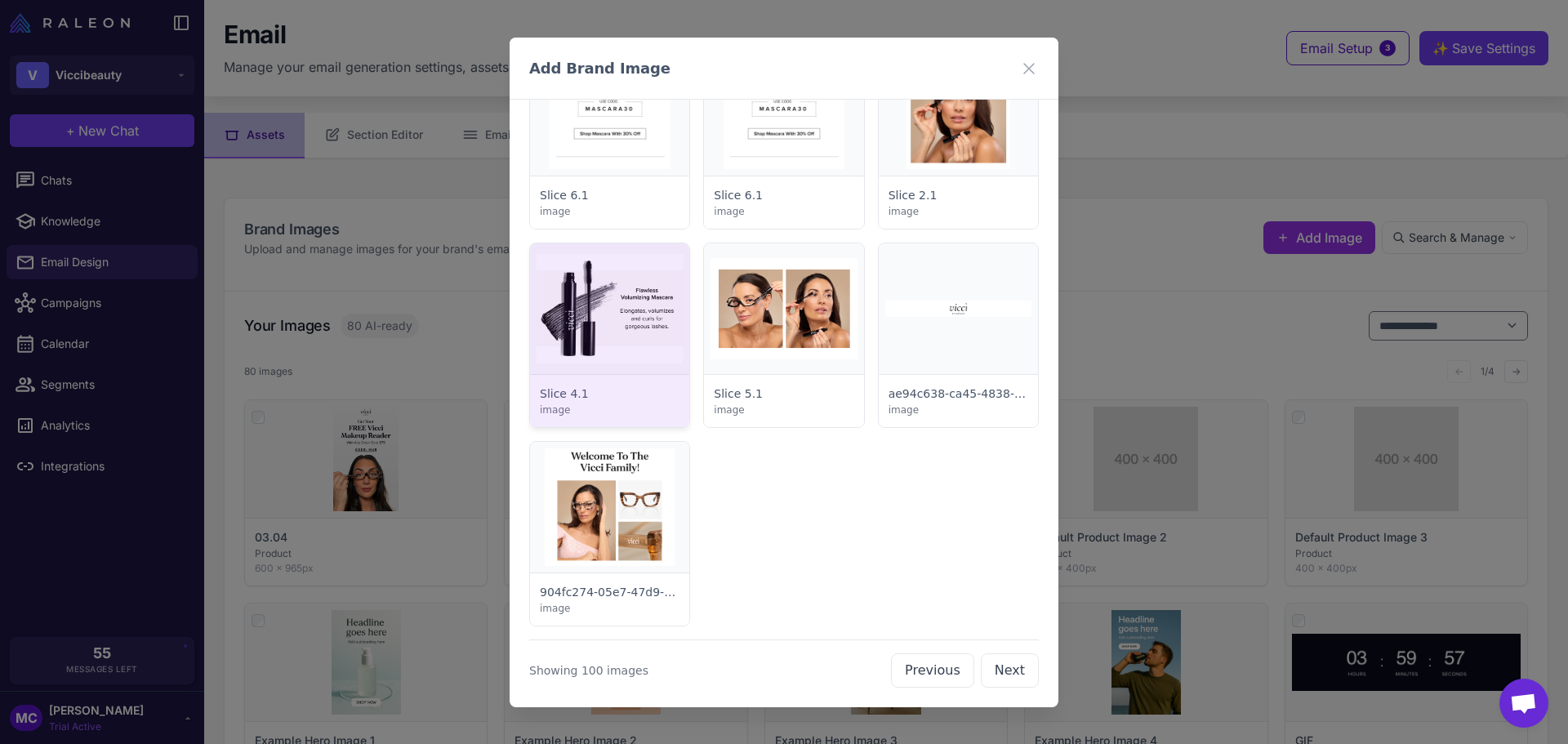
click at [615, 335] on div at bounding box center [610, 335] width 159 height 184
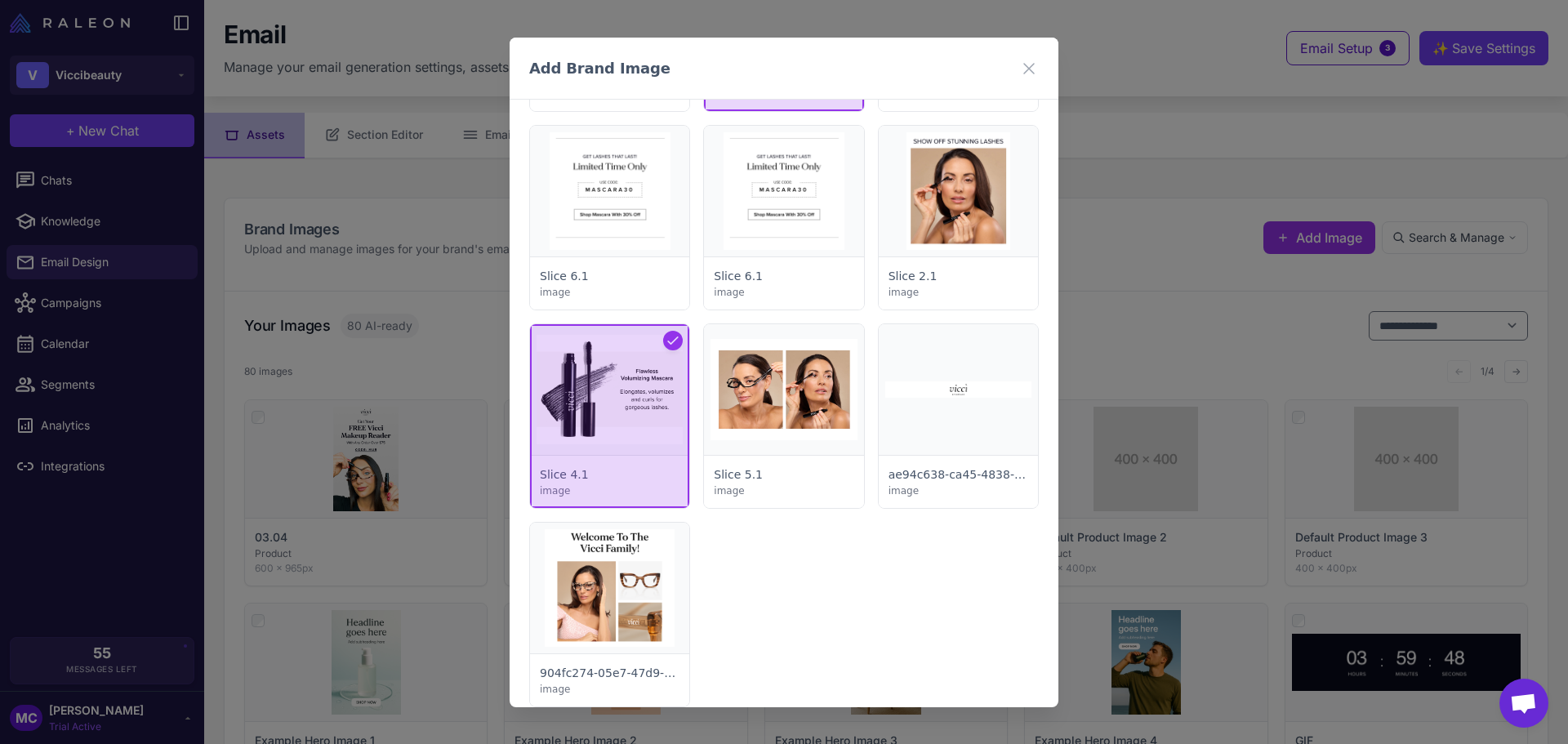
scroll to position [6121, 0]
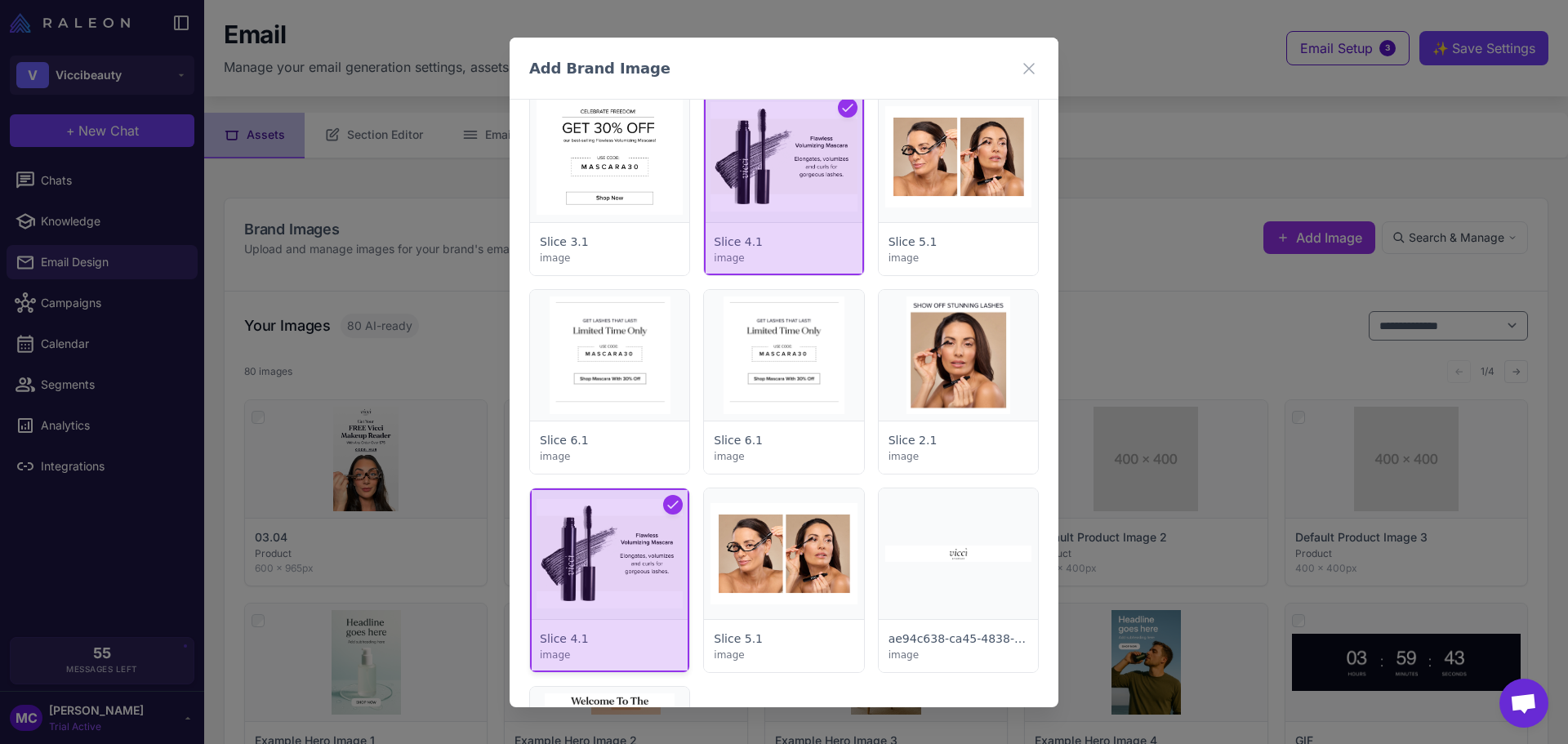
click at [568, 570] on div at bounding box center [610, 580] width 159 height 184
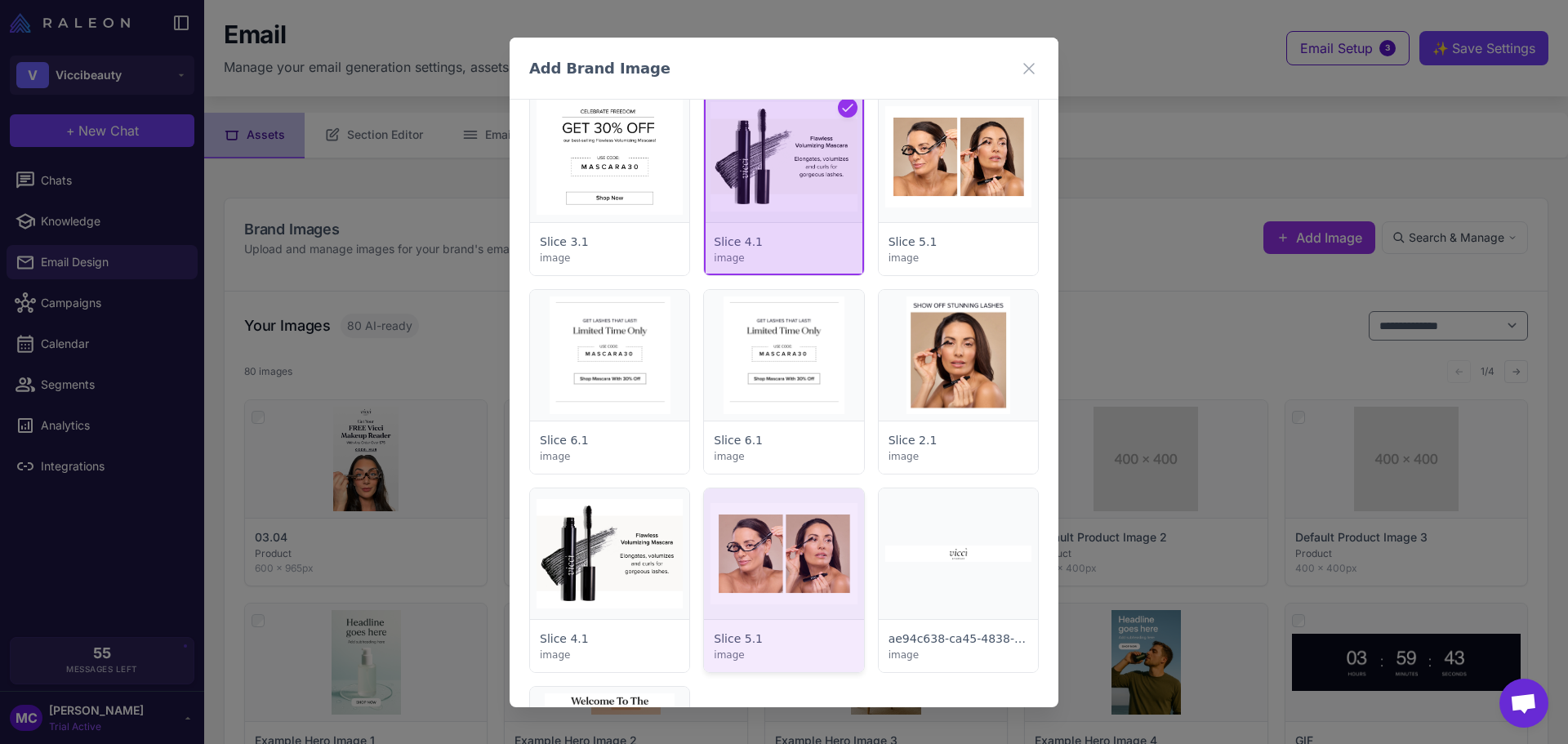
scroll to position [6283, 0]
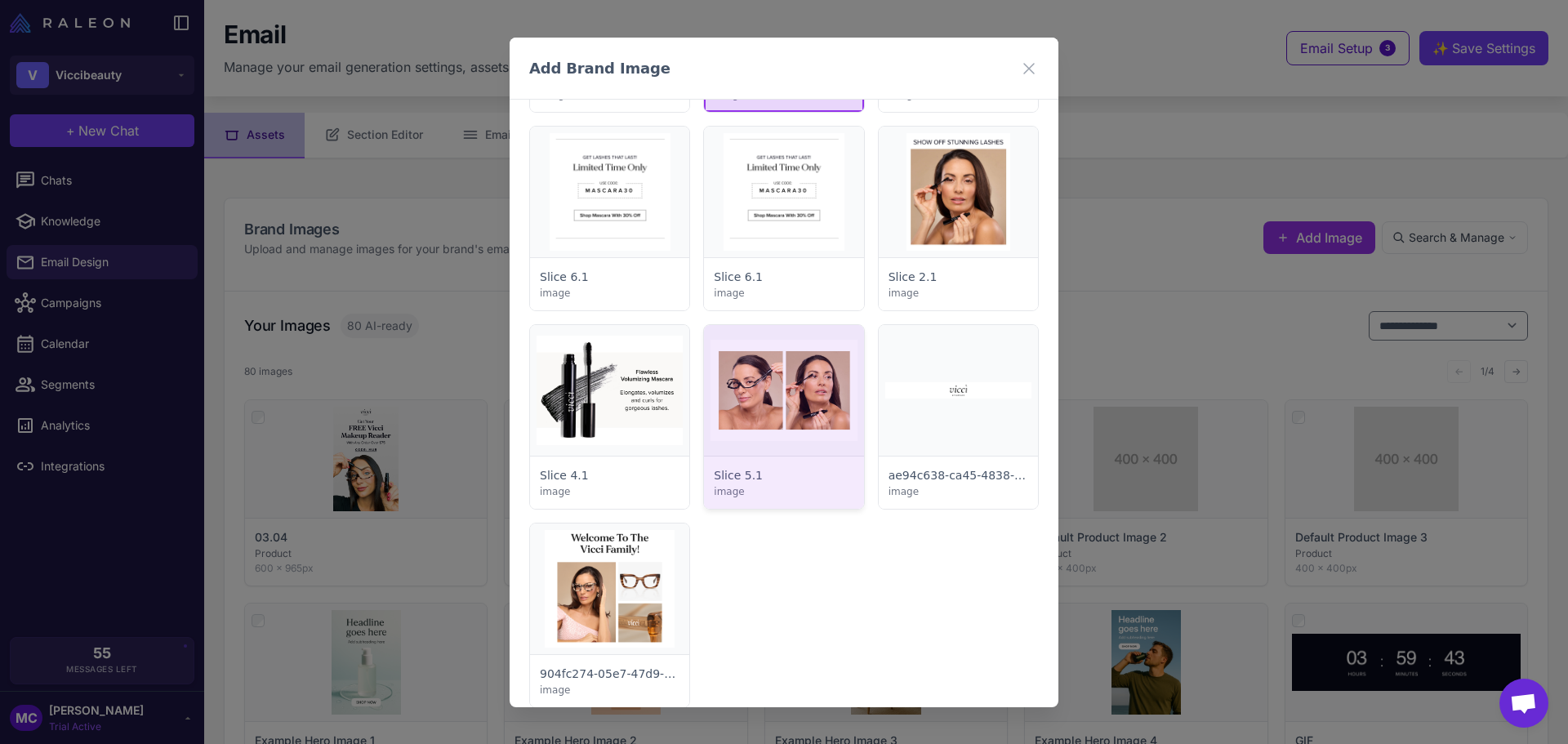
click at [818, 417] on div at bounding box center [783, 417] width 159 height 184
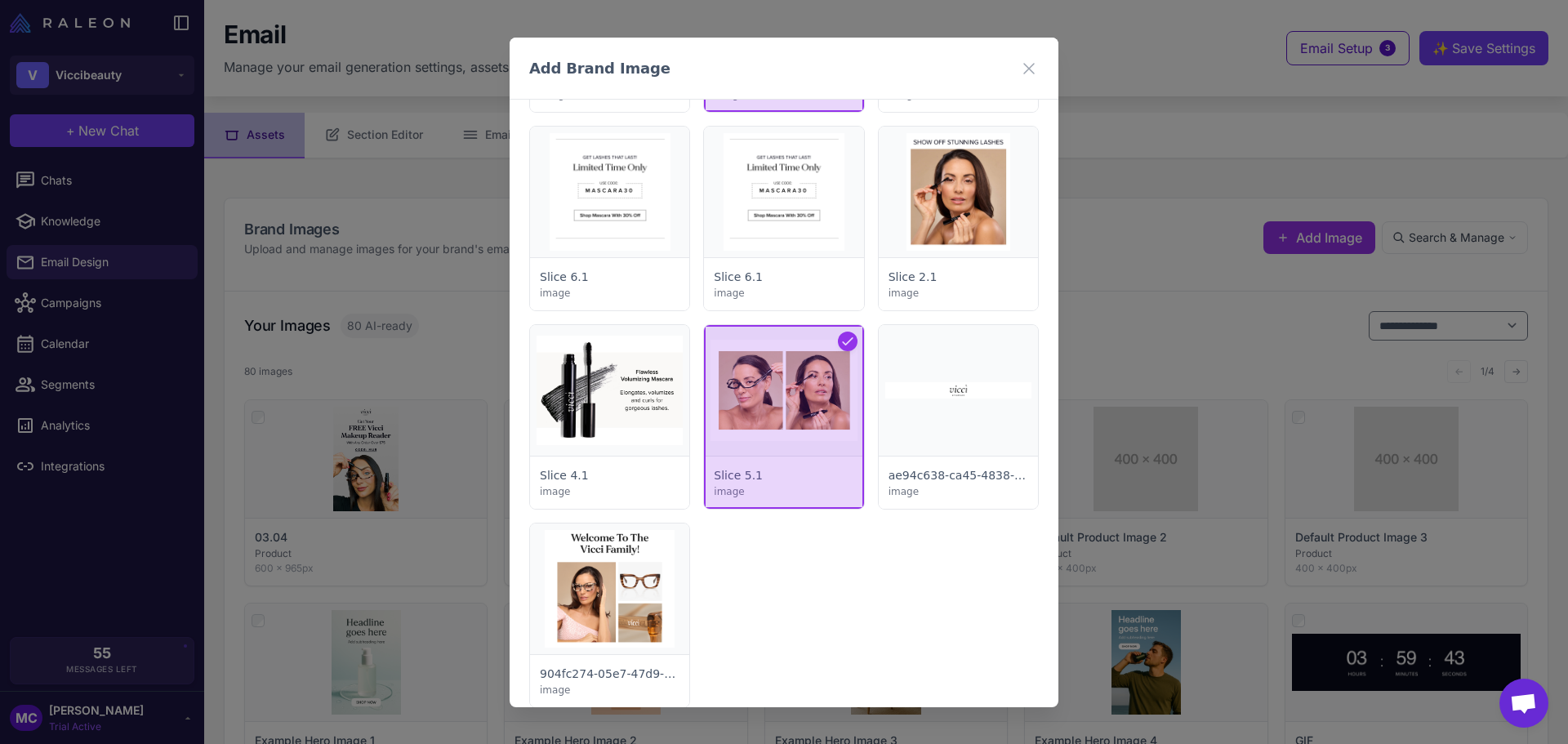
scroll to position [6366, 0]
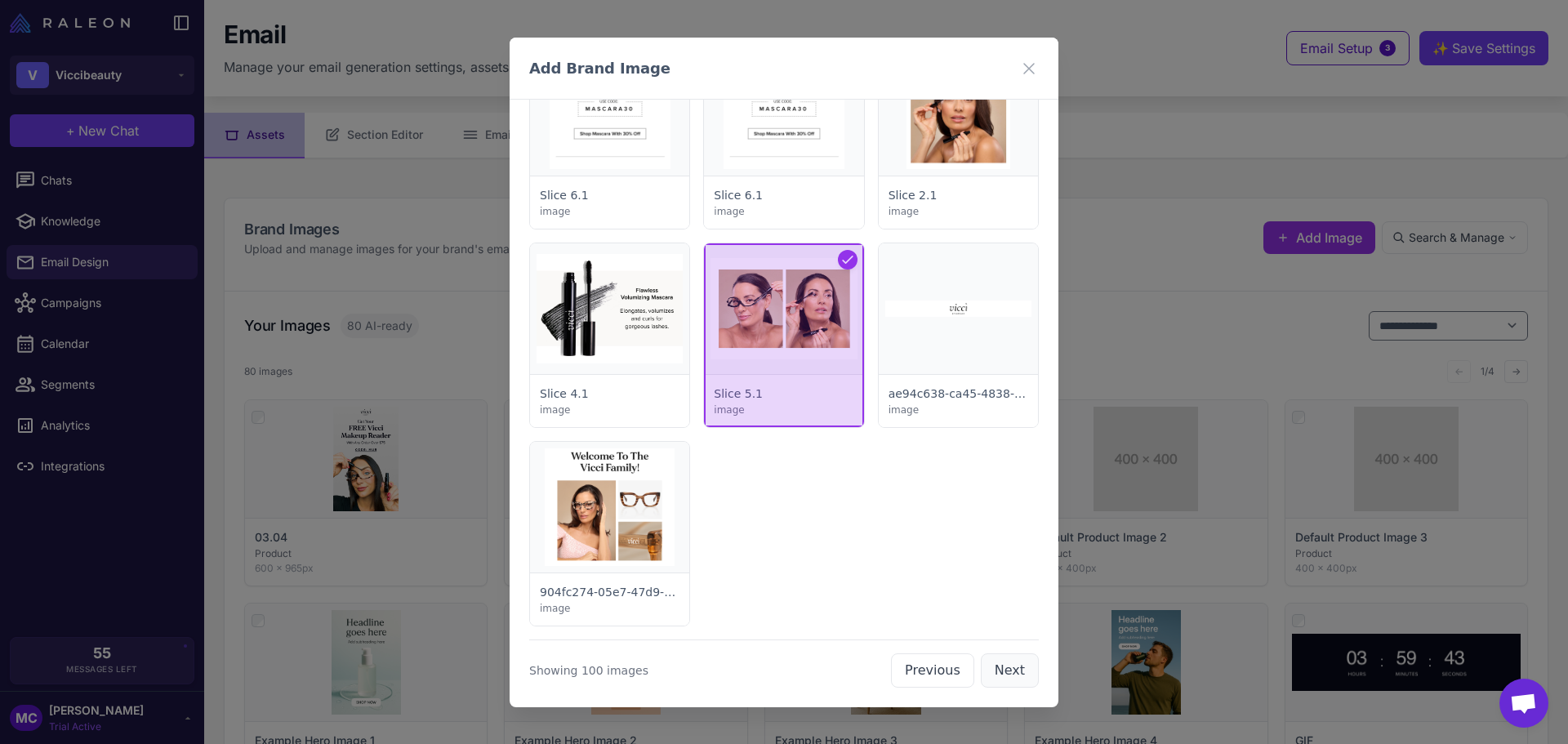
click at [999, 679] on button "Next" at bounding box center [1010, 669] width 58 height 34
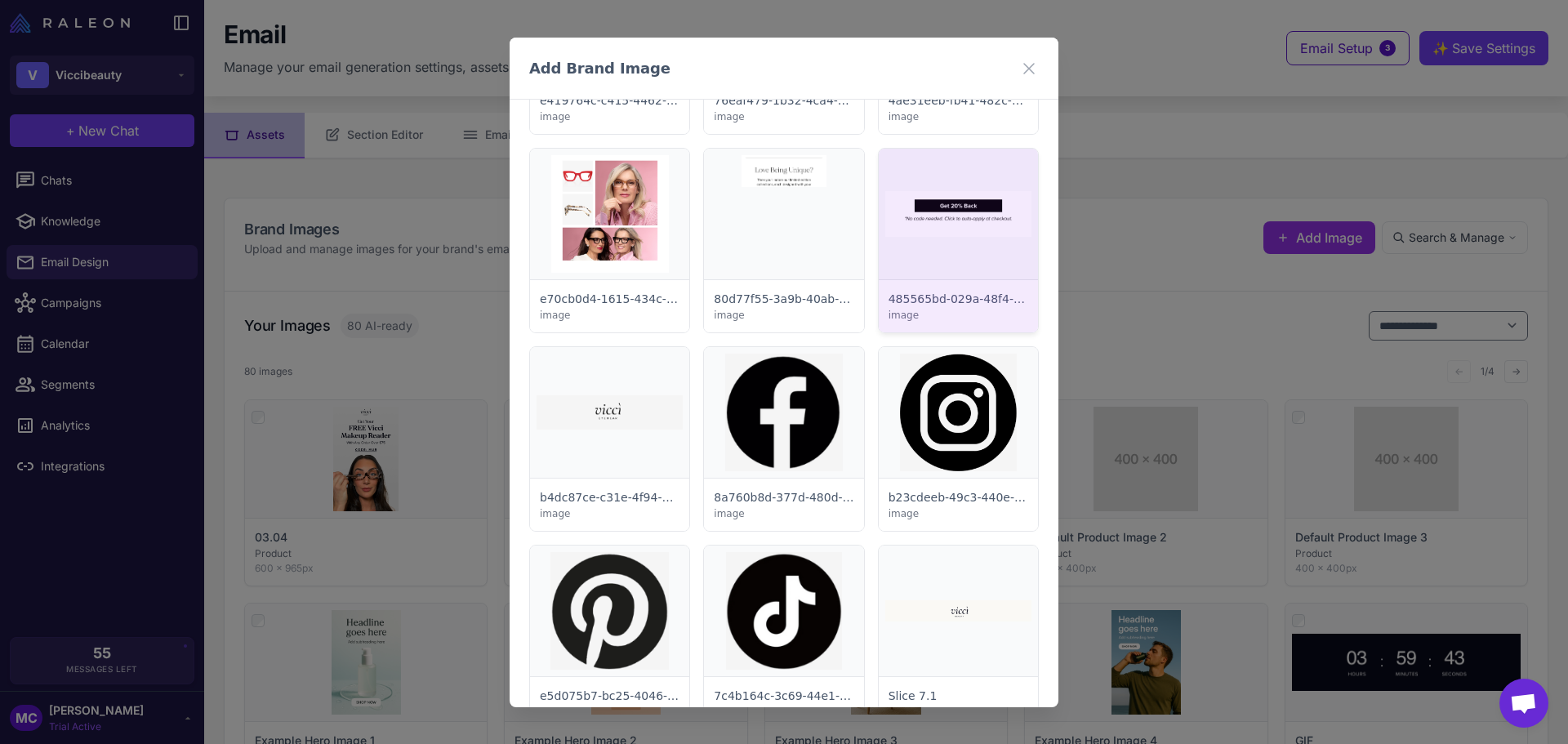
scroll to position [326, 0]
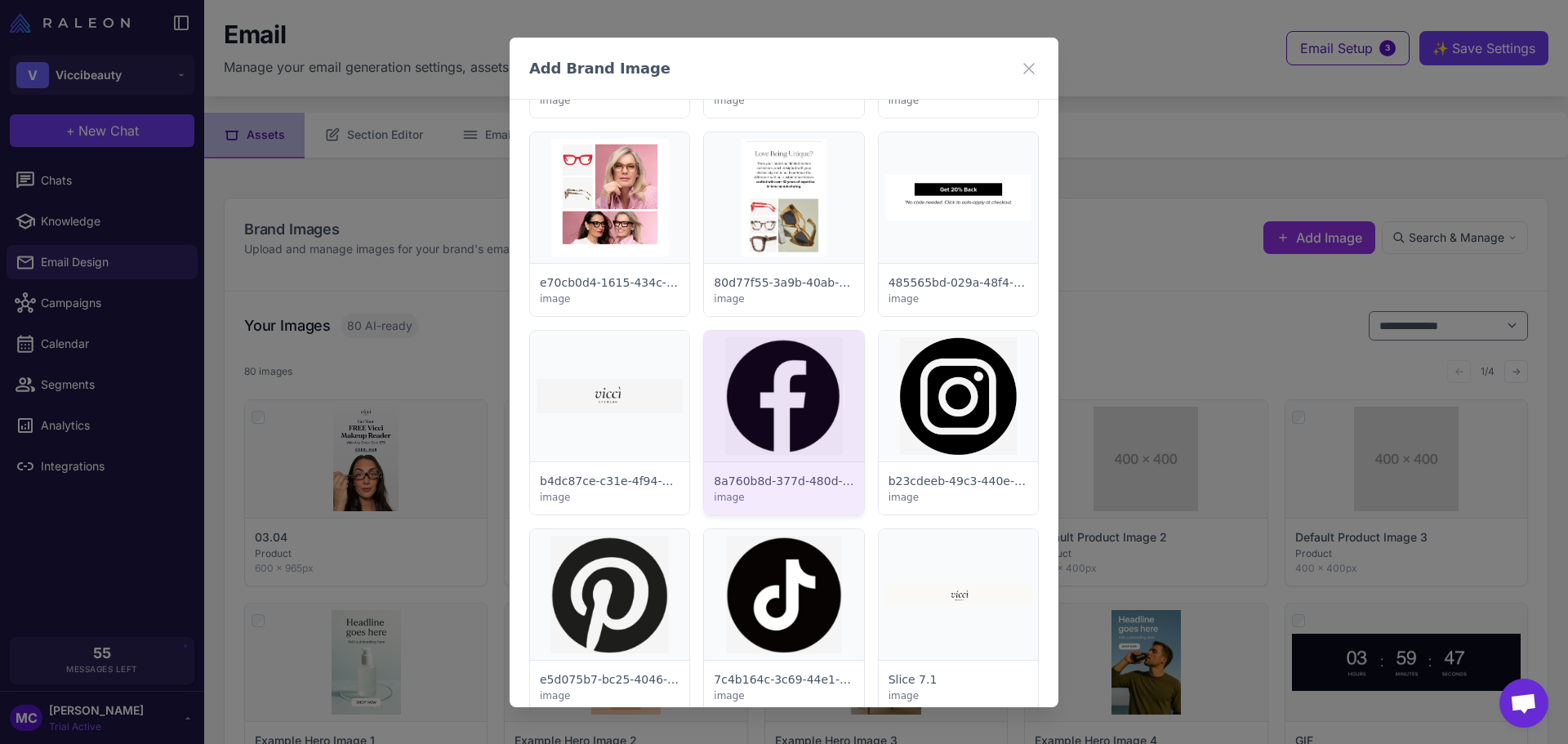
click at [774, 434] on div at bounding box center [783, 422] width 159 height 184
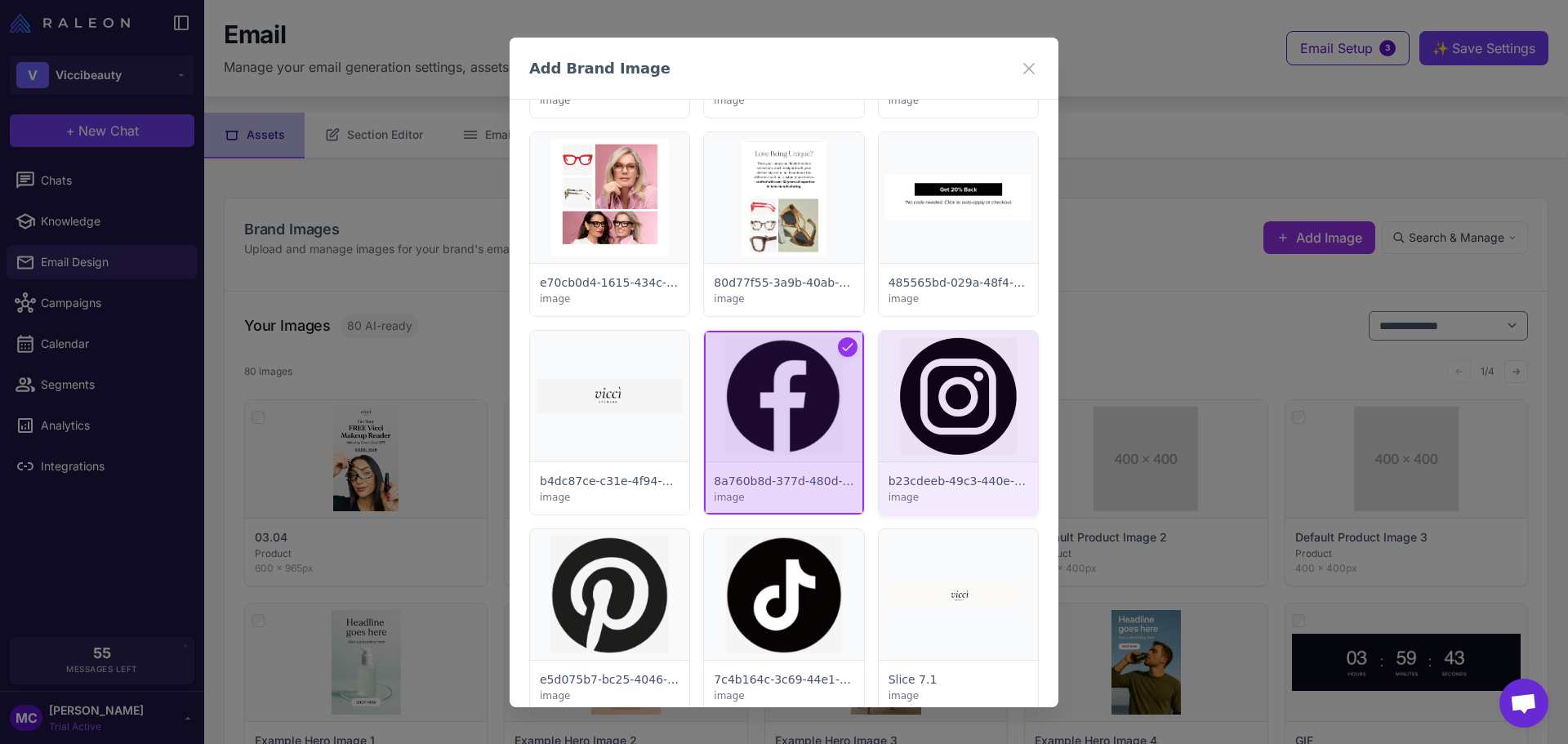
click at [913, 434] on div at bounding box center [958, 422] width 159 height 184
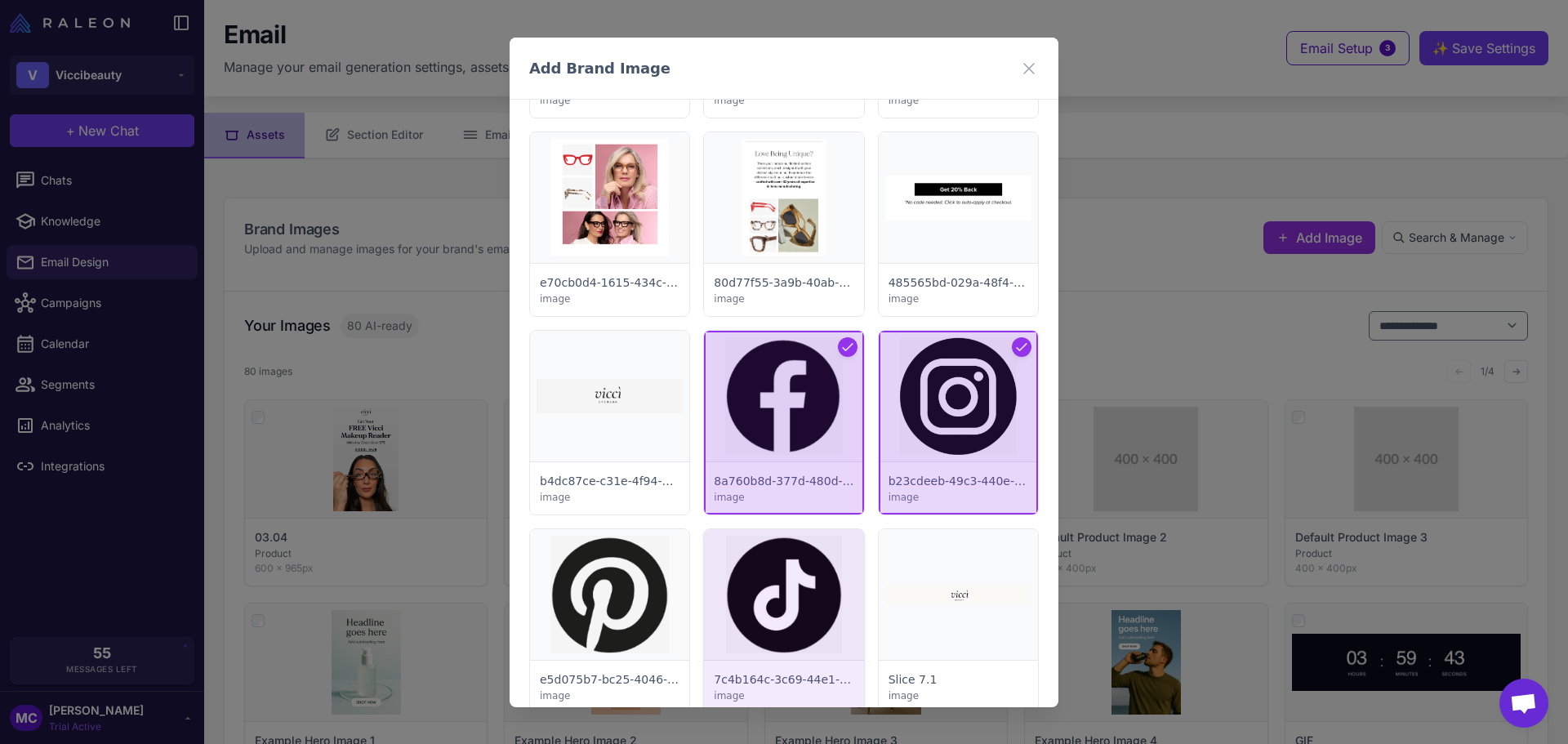
click at [793, 603] on div at bounding box center [783, 621] width 159 height 184
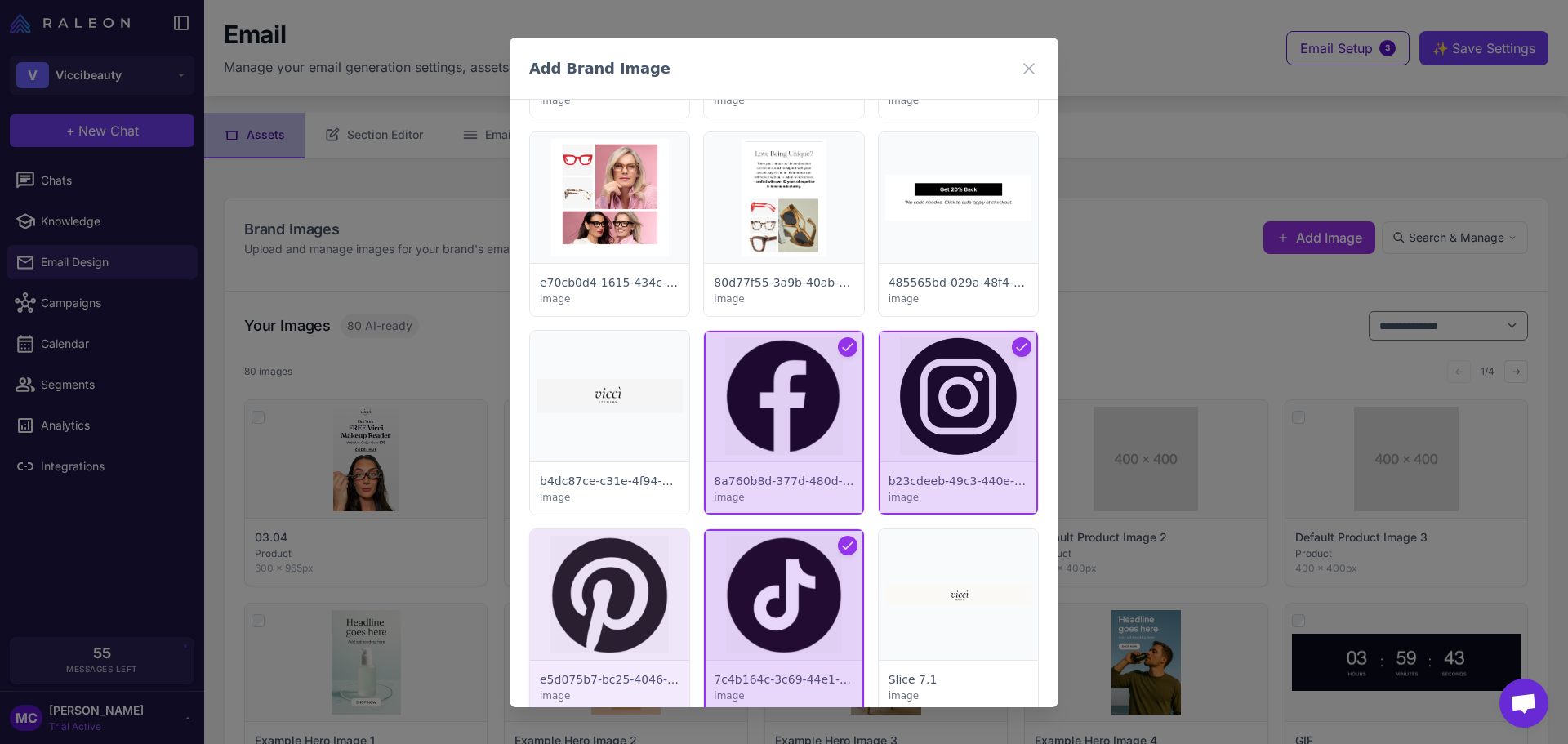
click at [632, 604] on div at bounding box center [610, 621] width 159 height 184
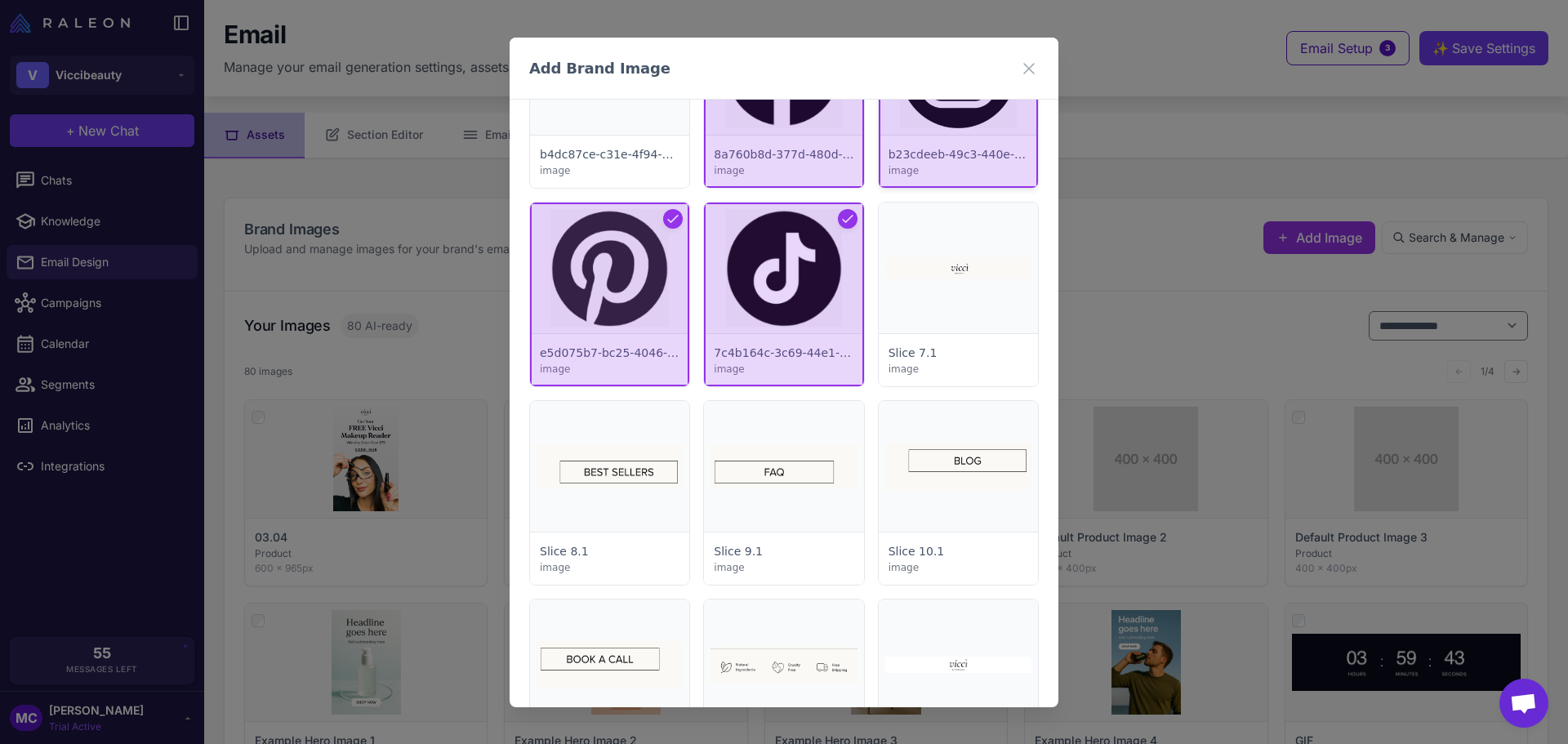
scroll to position [817, 0]
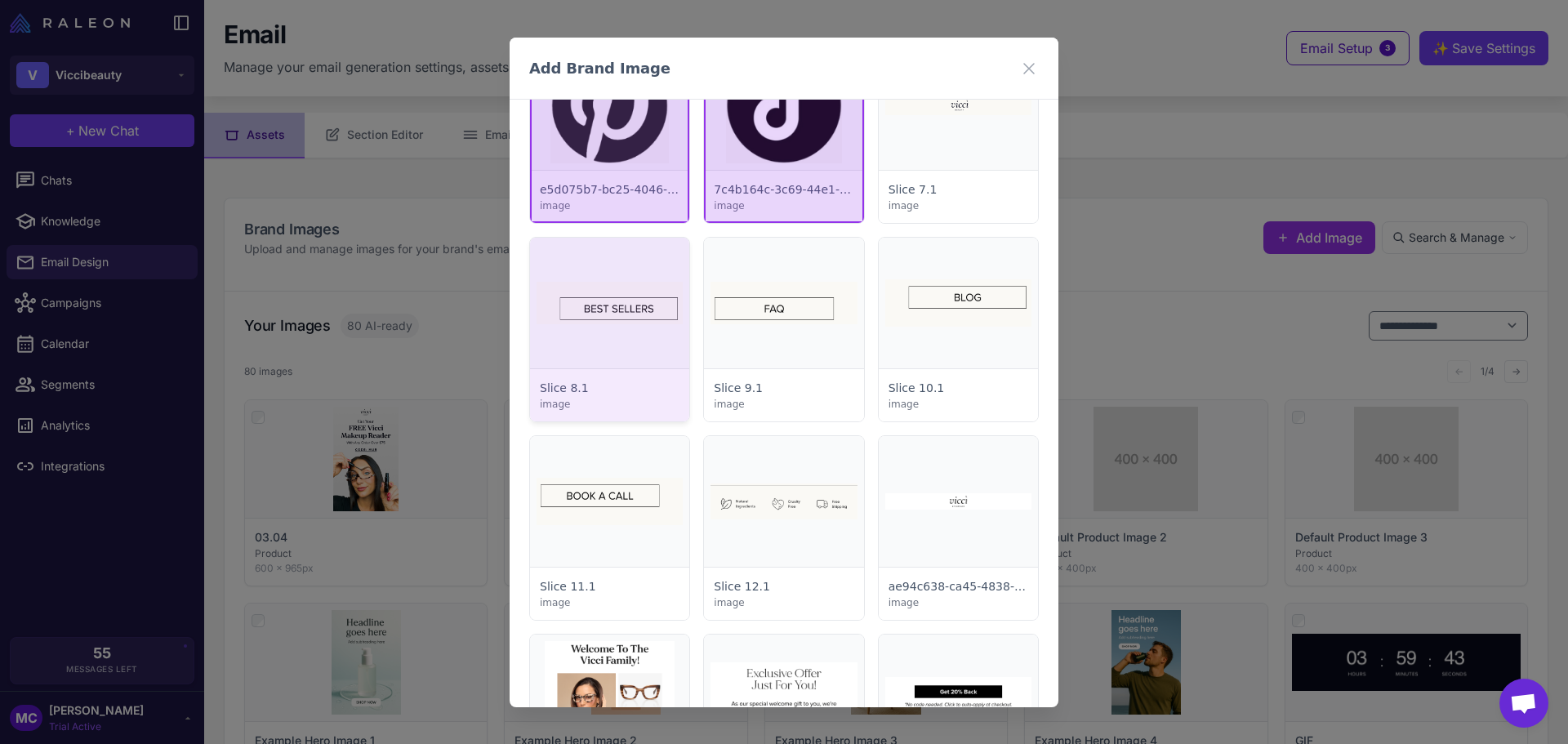
click at [628, 299] on div at bounding box center [610, 329] width 159 height 184
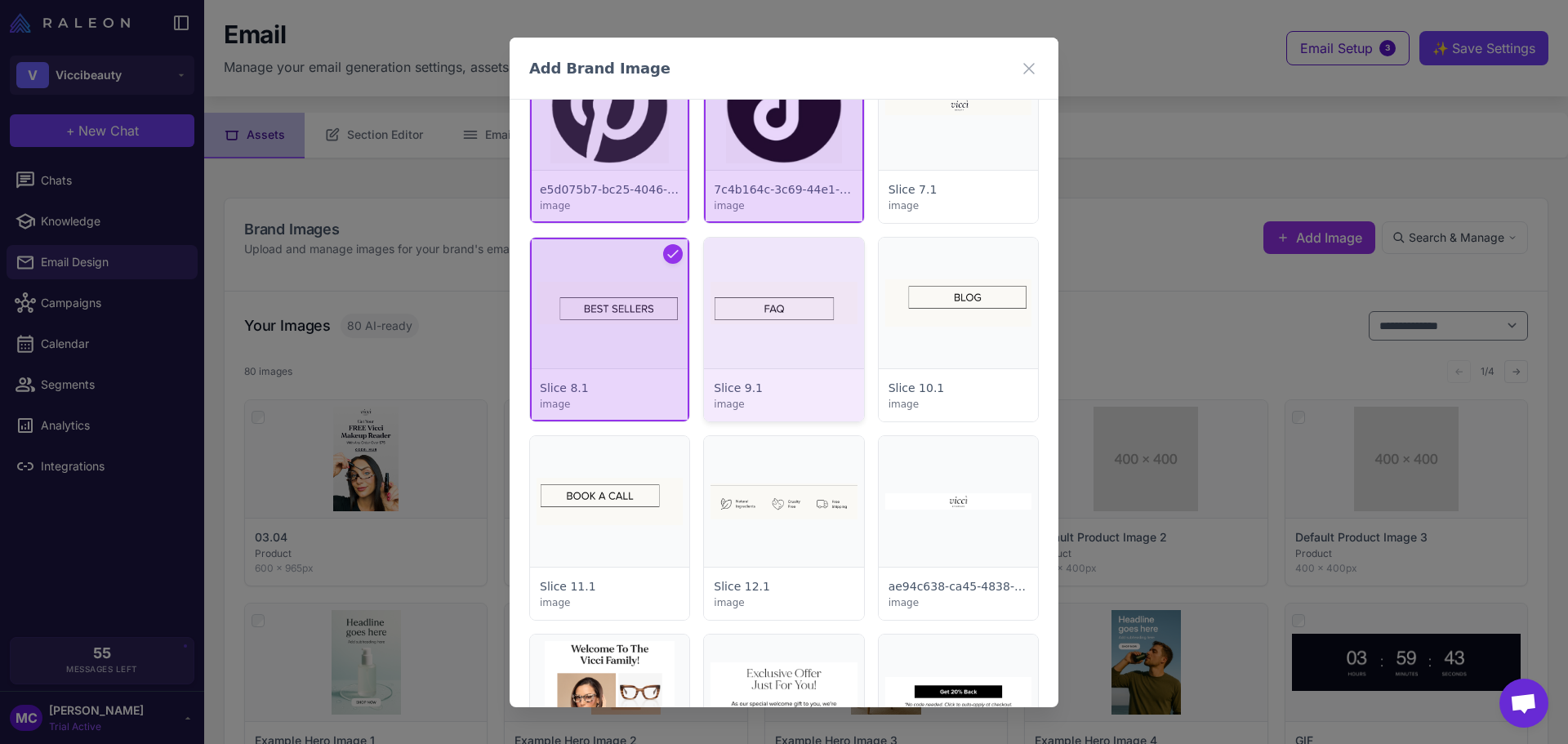
click at [806, 324] on div at bounding box center [783, 329] width 159 height 184
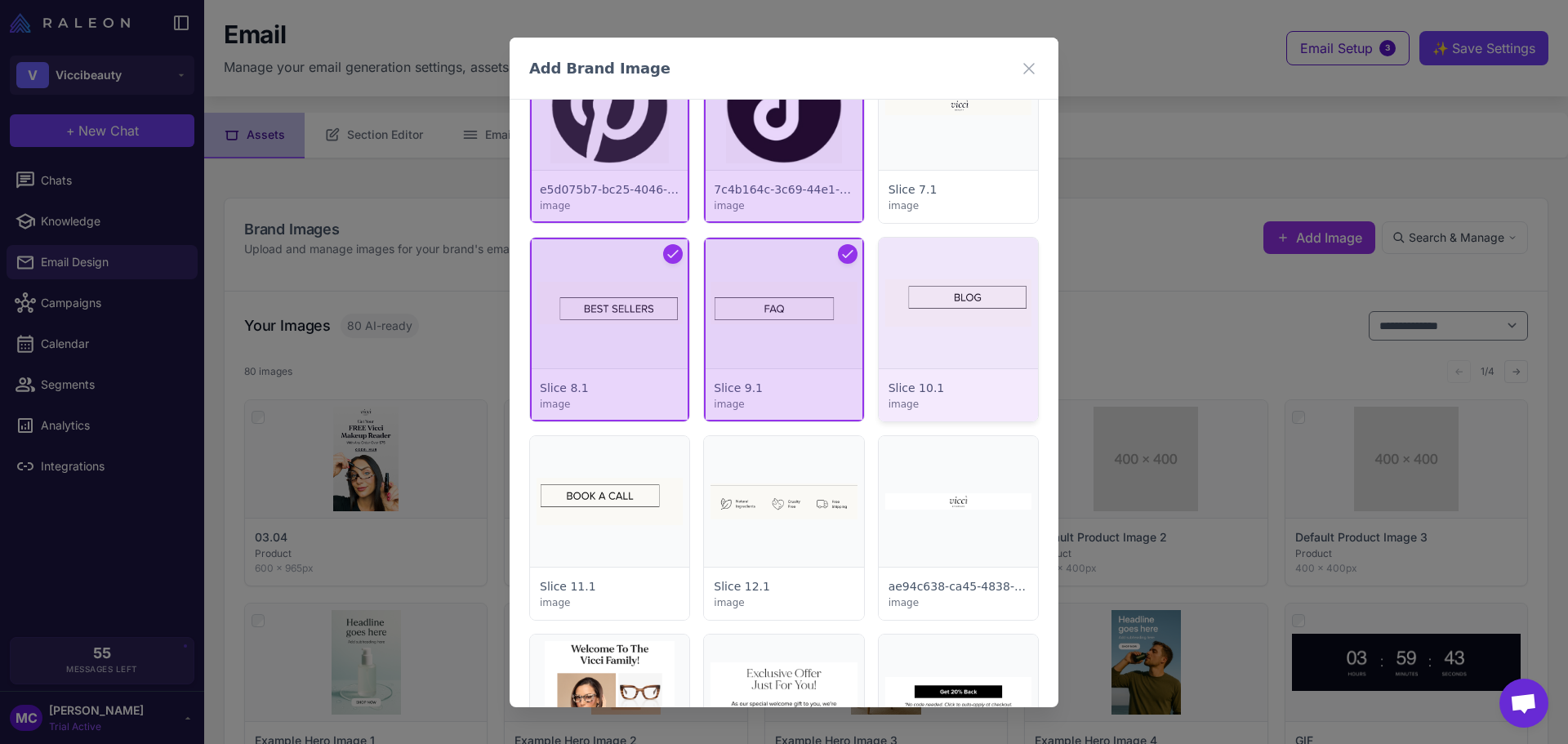
click at [936, 317] on div at bounding box center [958, 329] width 159 height 184
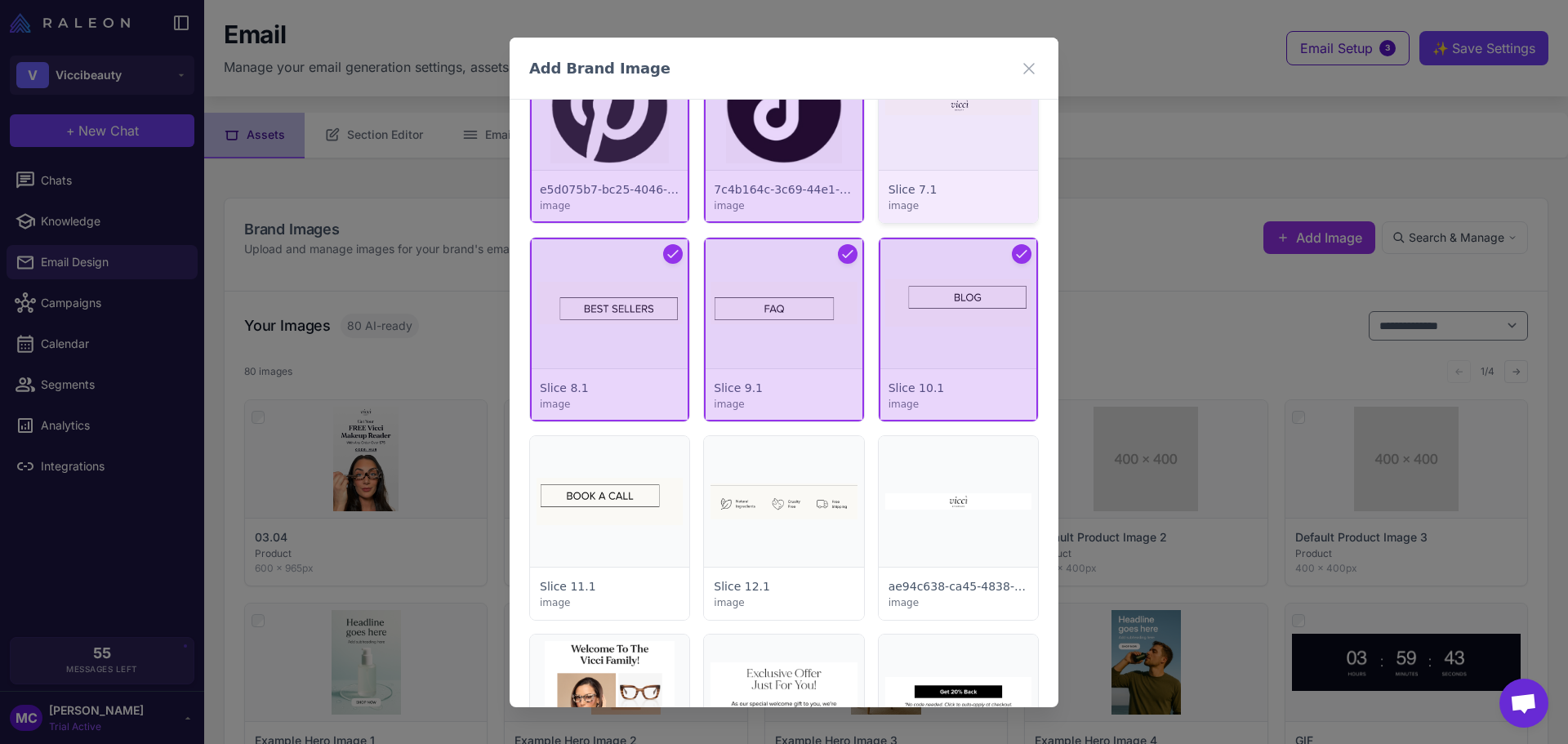
click at [958, 161] on div at bounding box center [958, 131] width 159 height 184
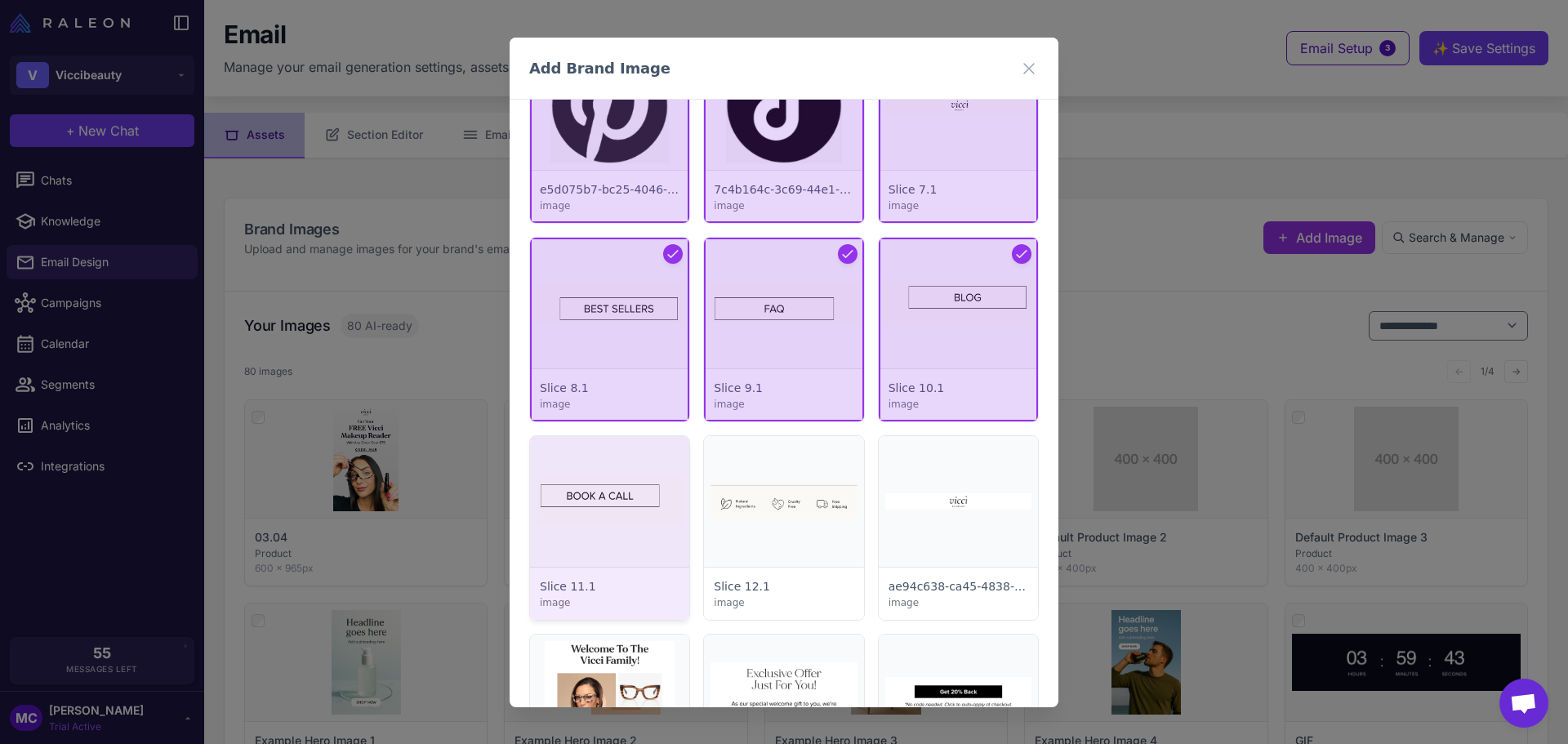
click at [611, 504] on div at bounding box center [610, 528] width 159 height 184
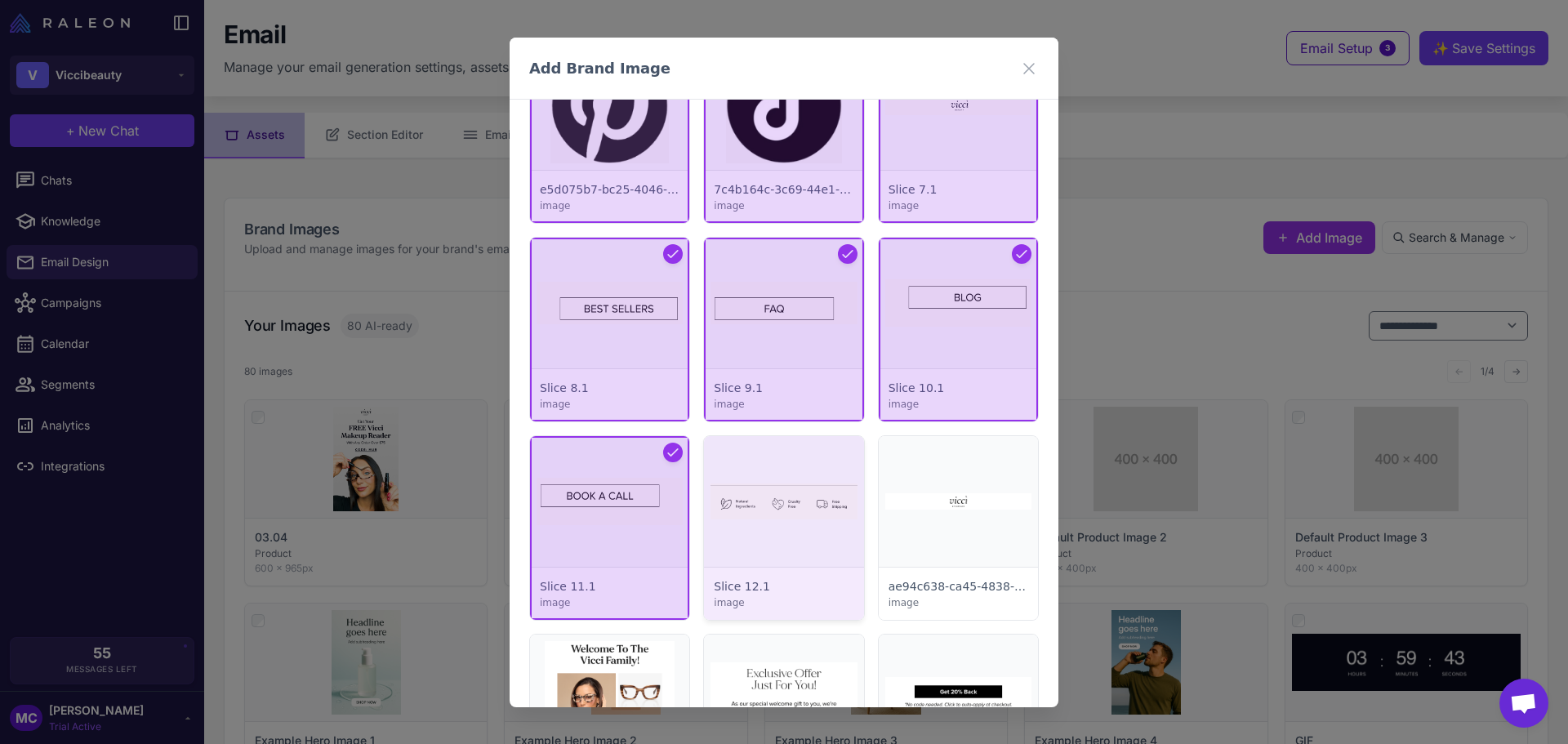
click at [761, 509] on div at bounding box center [783, 528] width 159 height 184
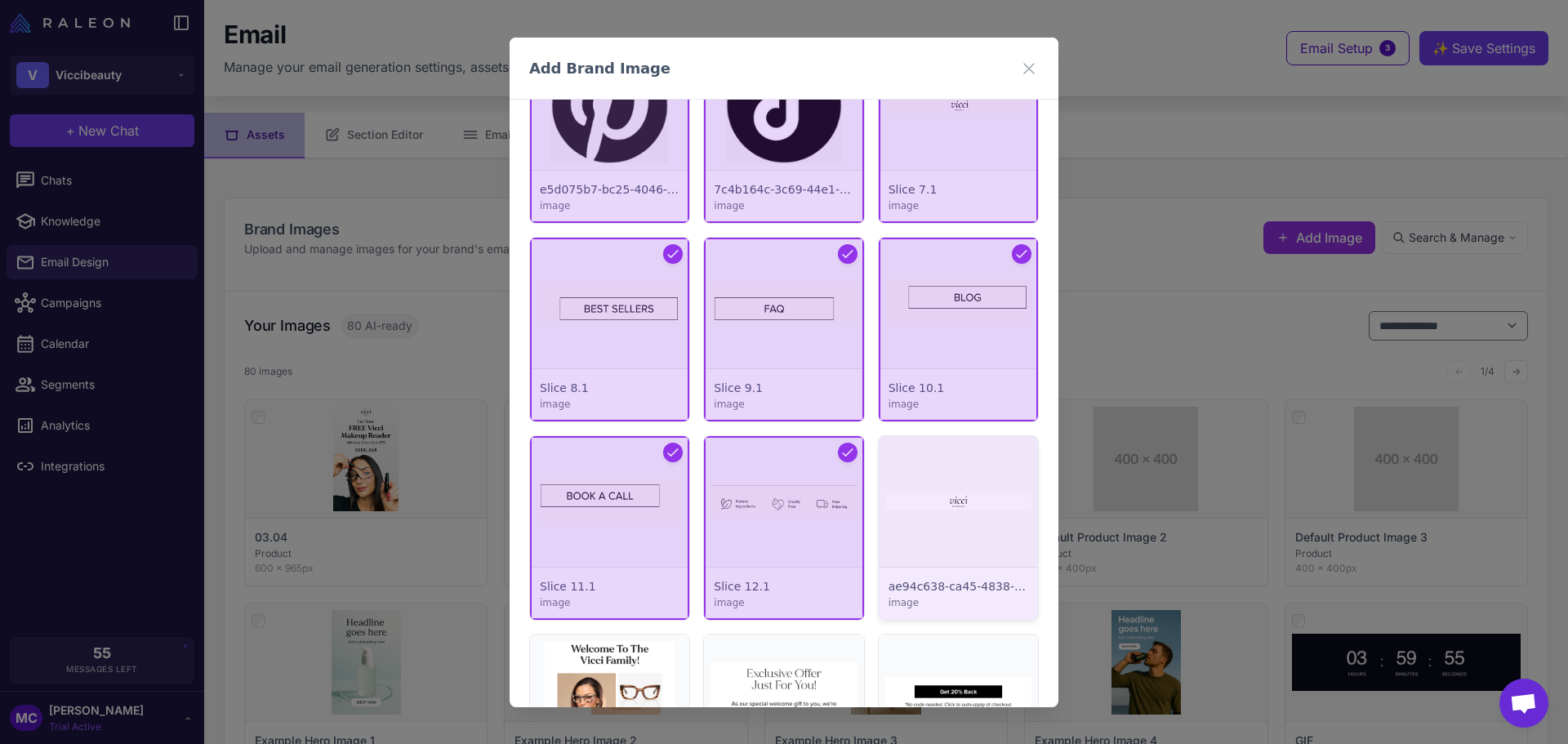
scroll to position [979, 0]
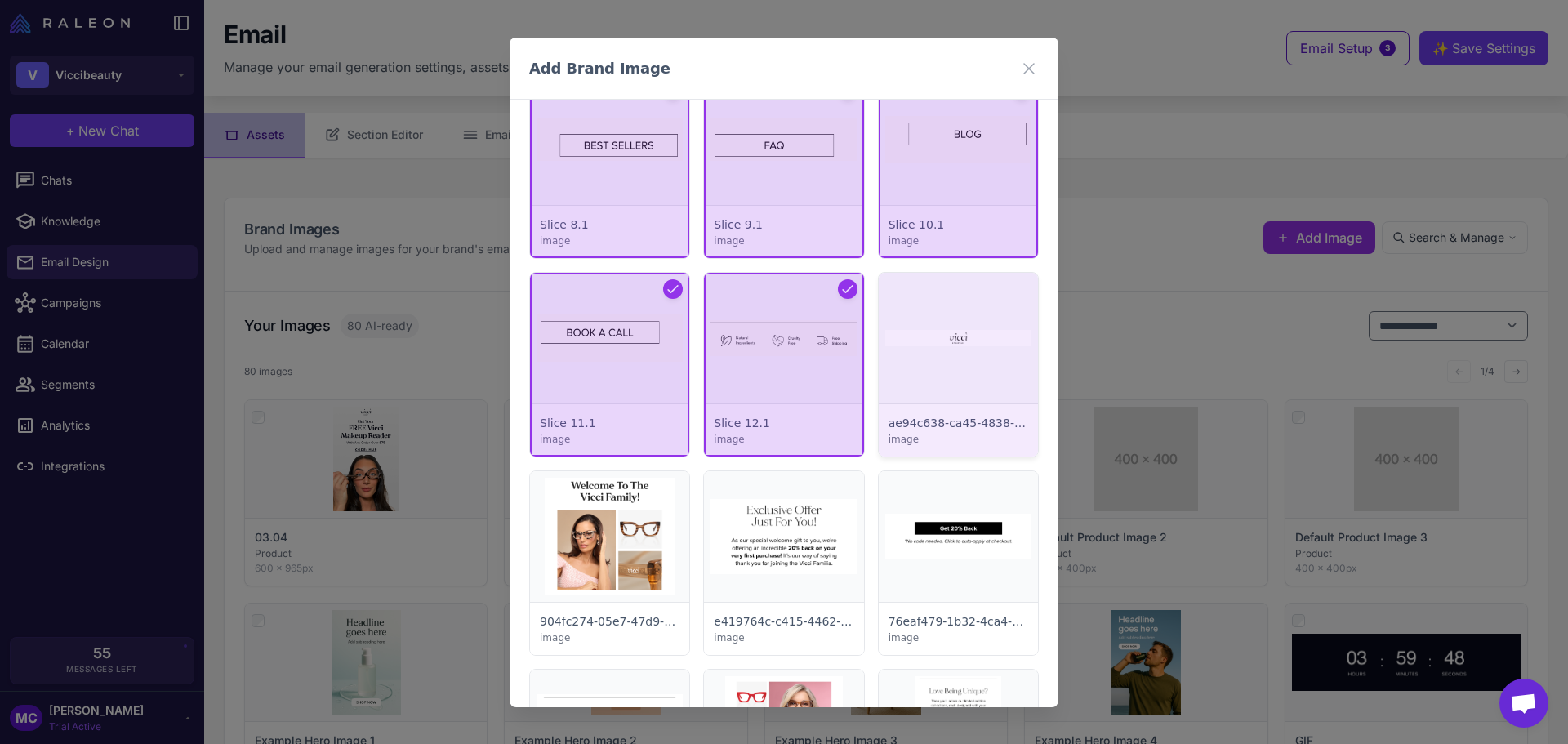
click at [972, 331] on div at bounding box center [958, 364] width 159 height 184
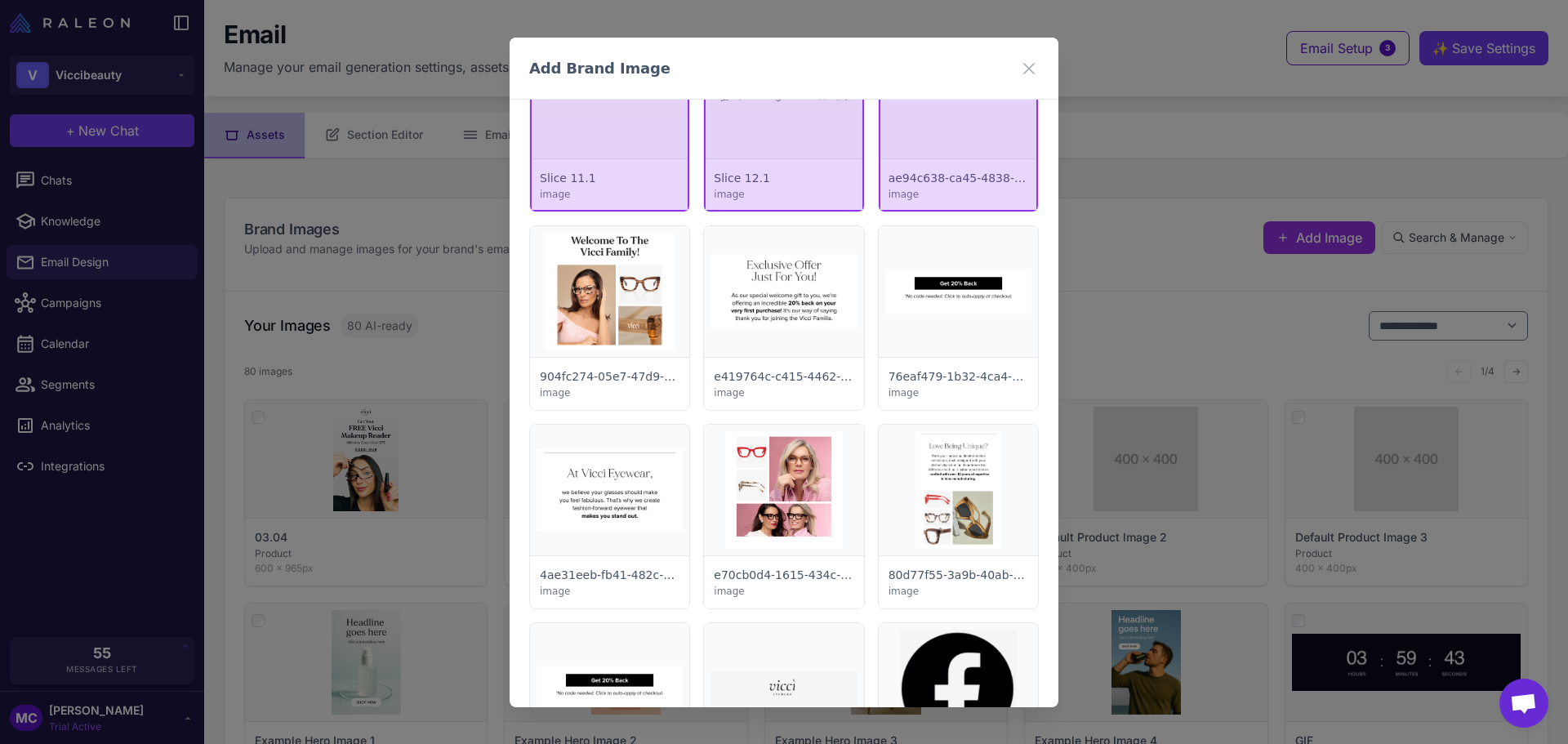
scroll to position [1306, 0]
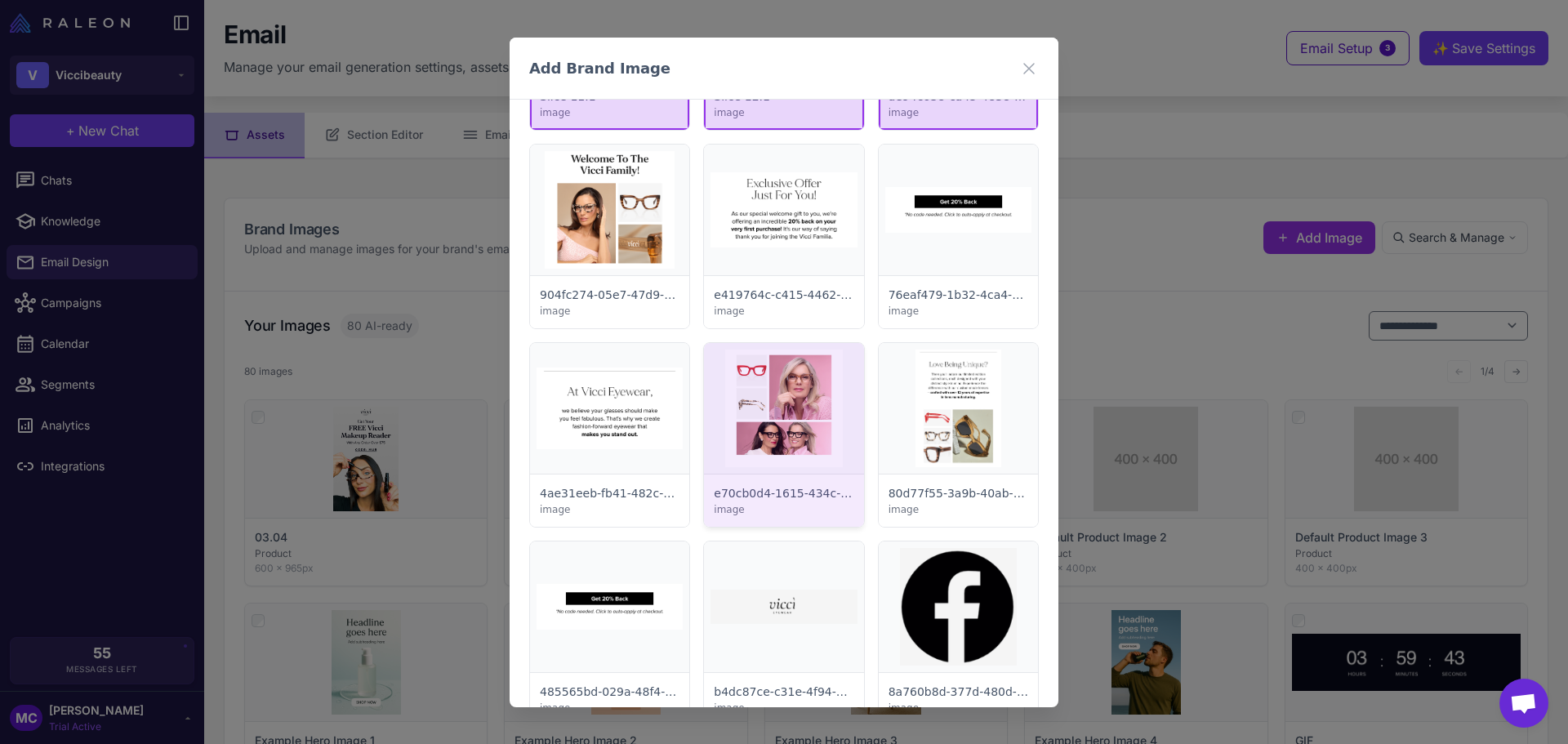
click at [765, 424] on div at bounding box center [783, 435] width 159 height 184
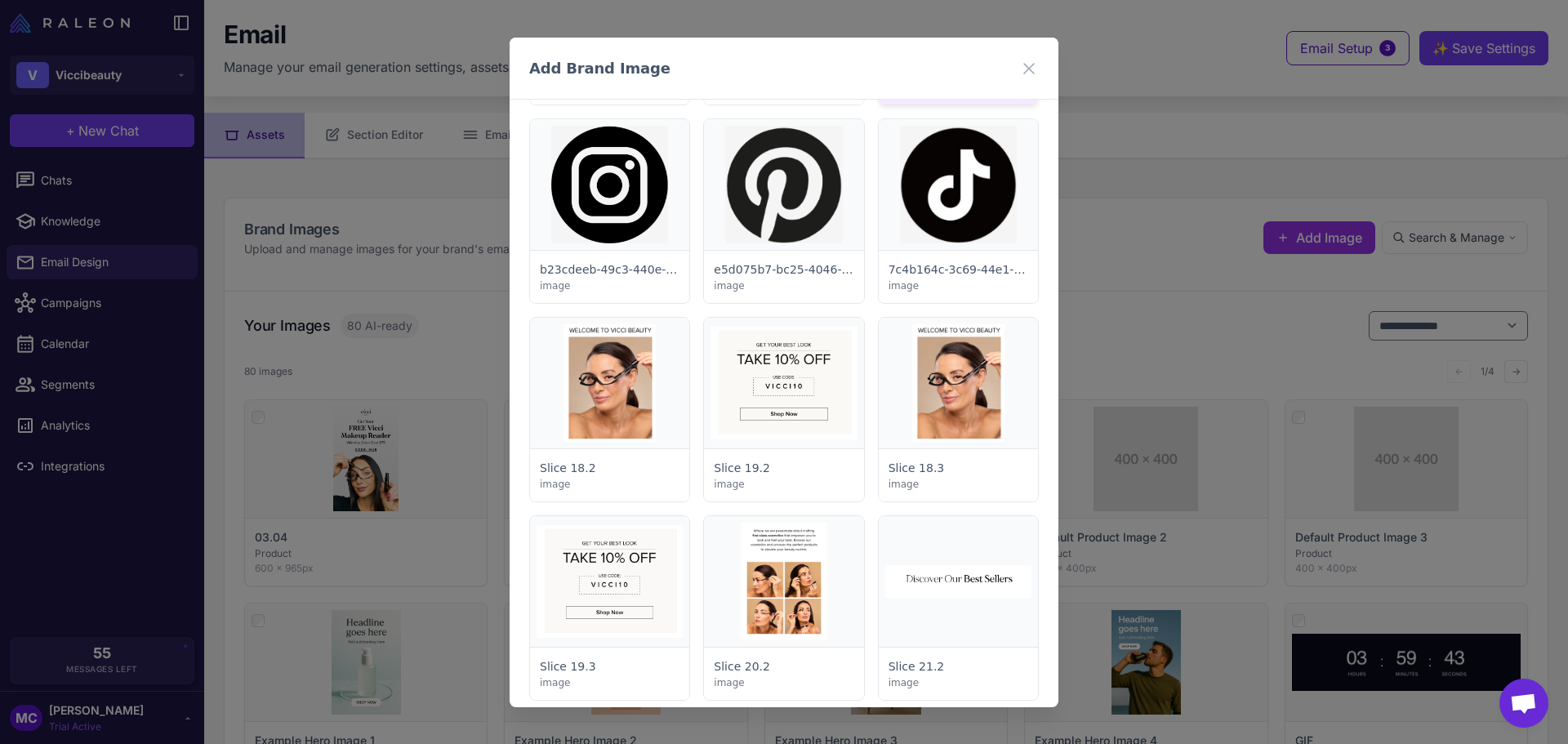
scroll to position [2041, 0]
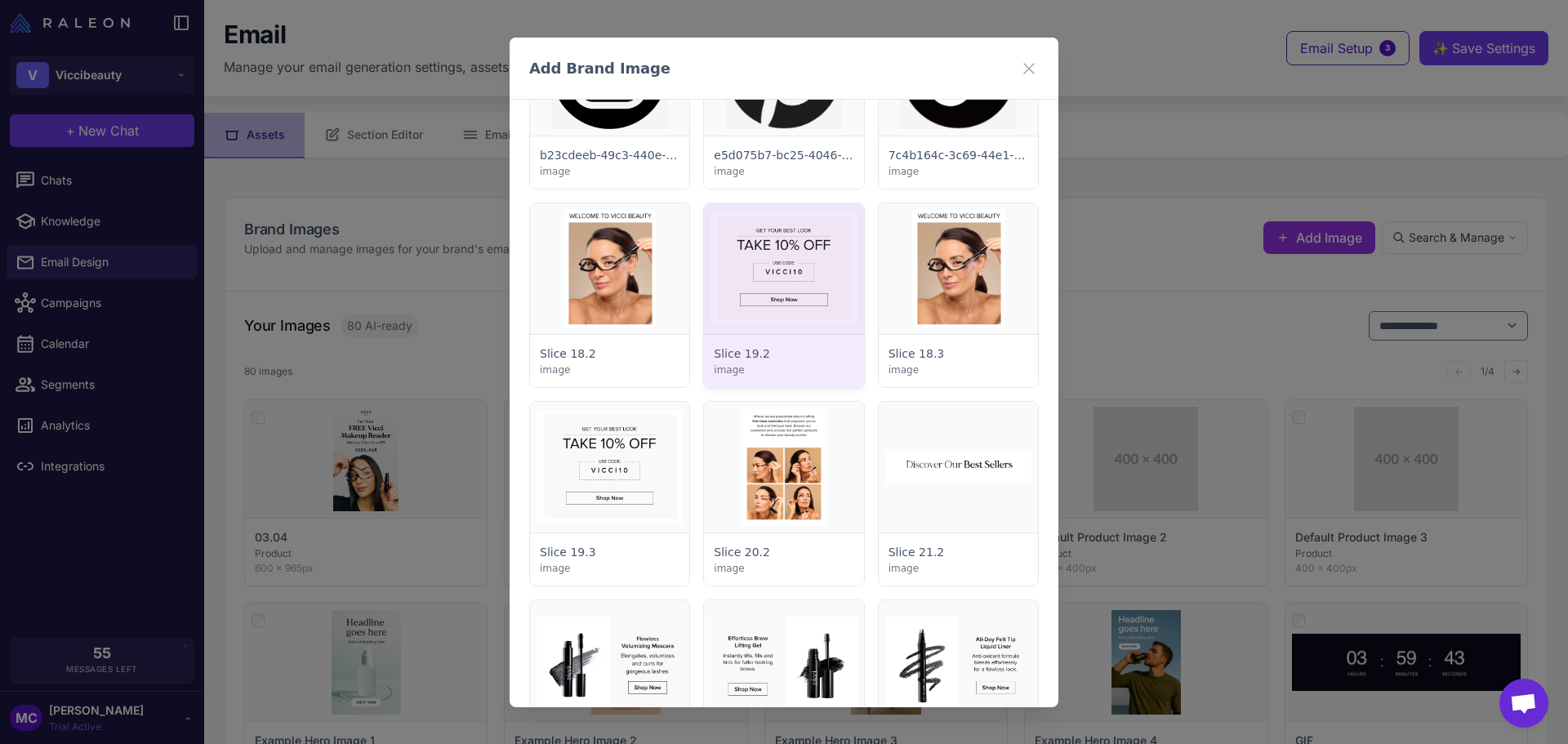
click at [781, 273] on div at bounding box center [783, 295] width 159 height 184
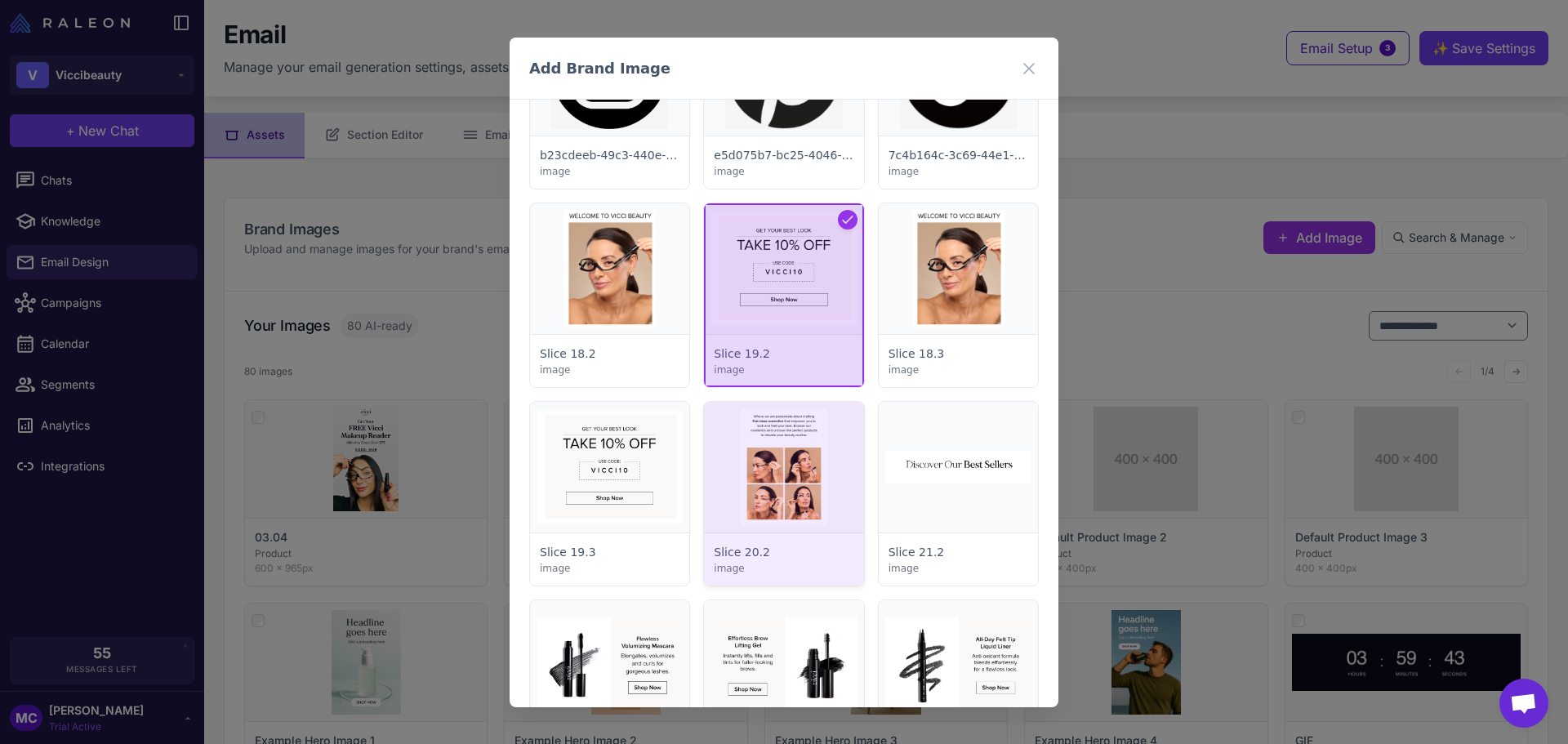
click at [804, 470] on div at bounding box center [783, 494] width 159 height 184
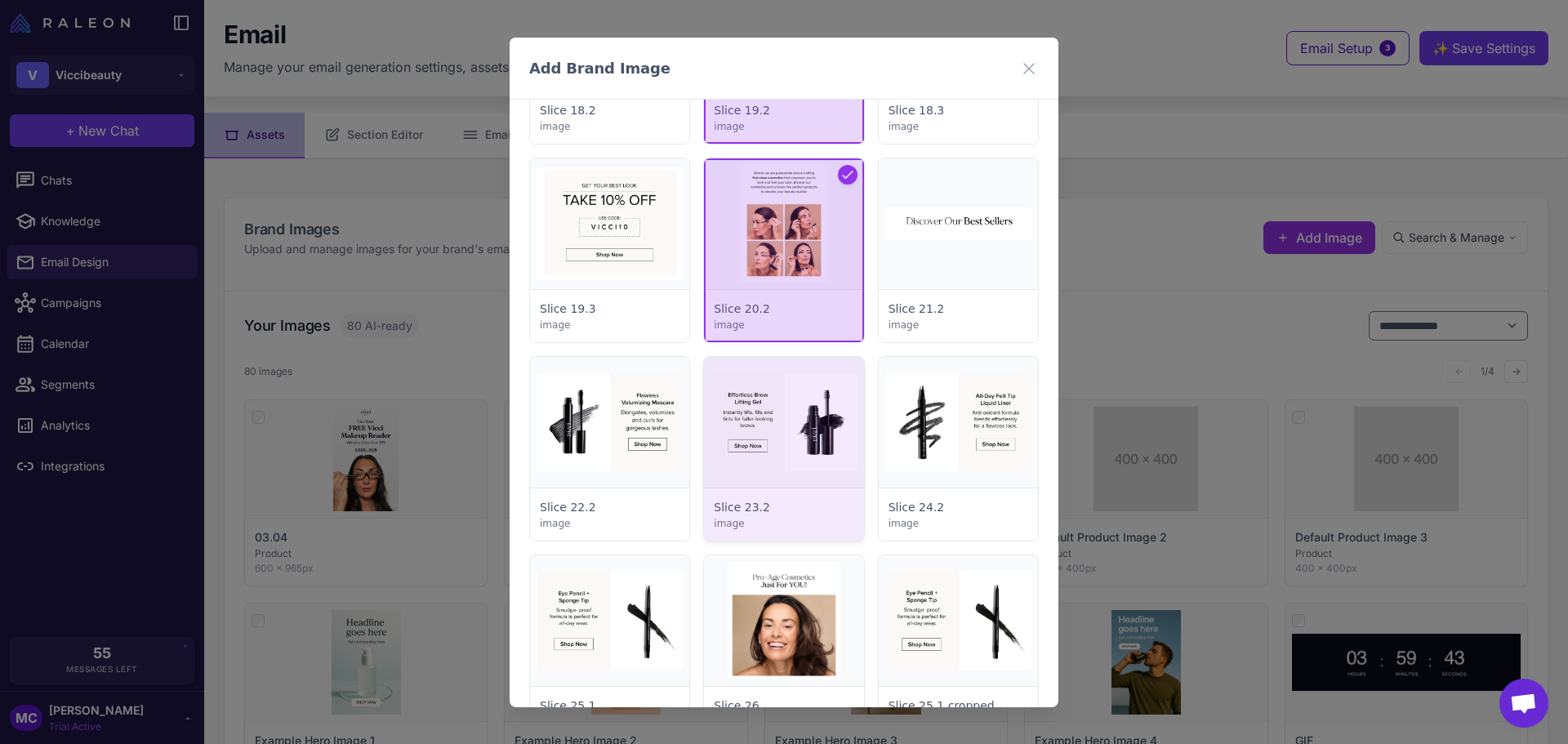
scroll to position [2286, 0]
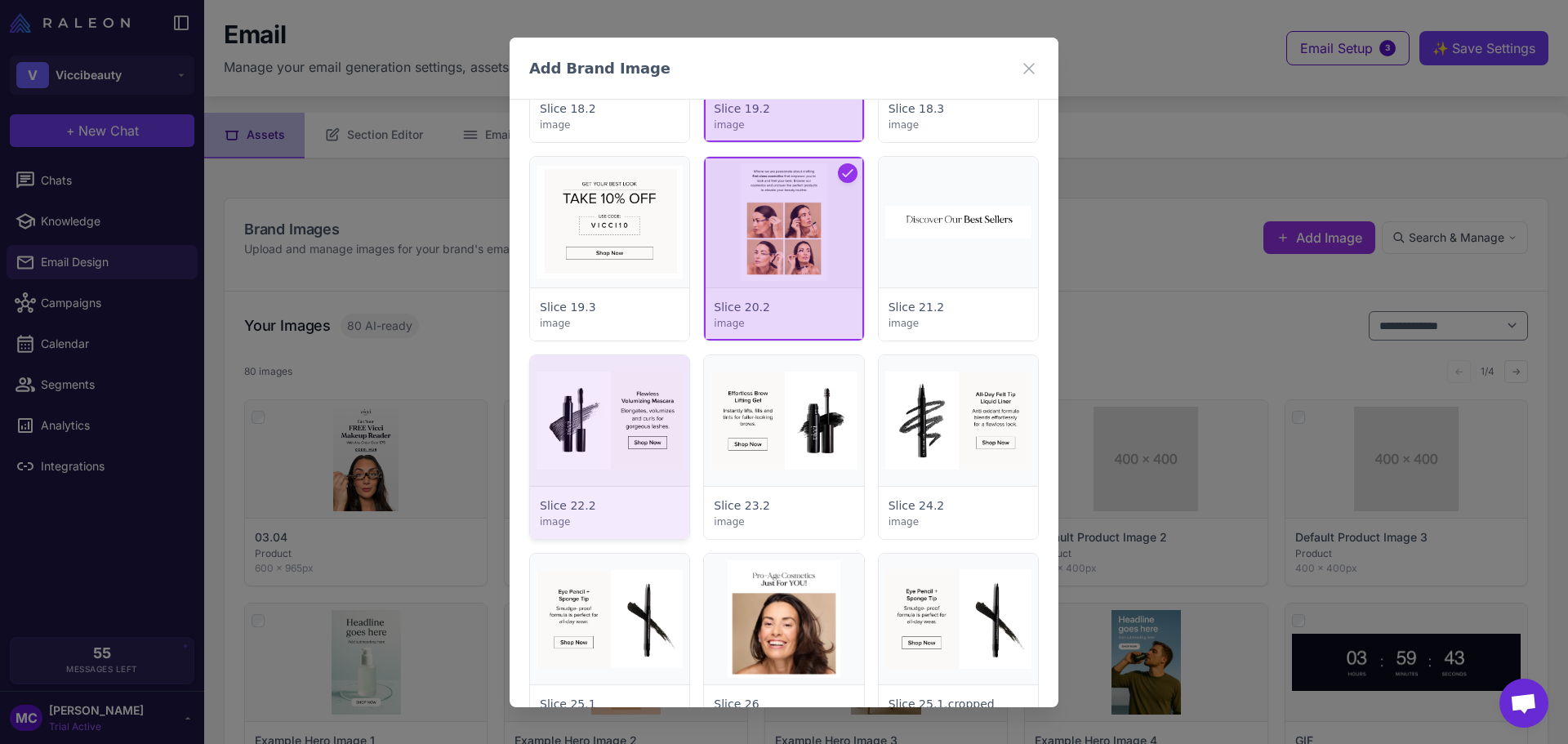
click at [584, 453] on div at bounding box center [610, 448] width 159 height 184
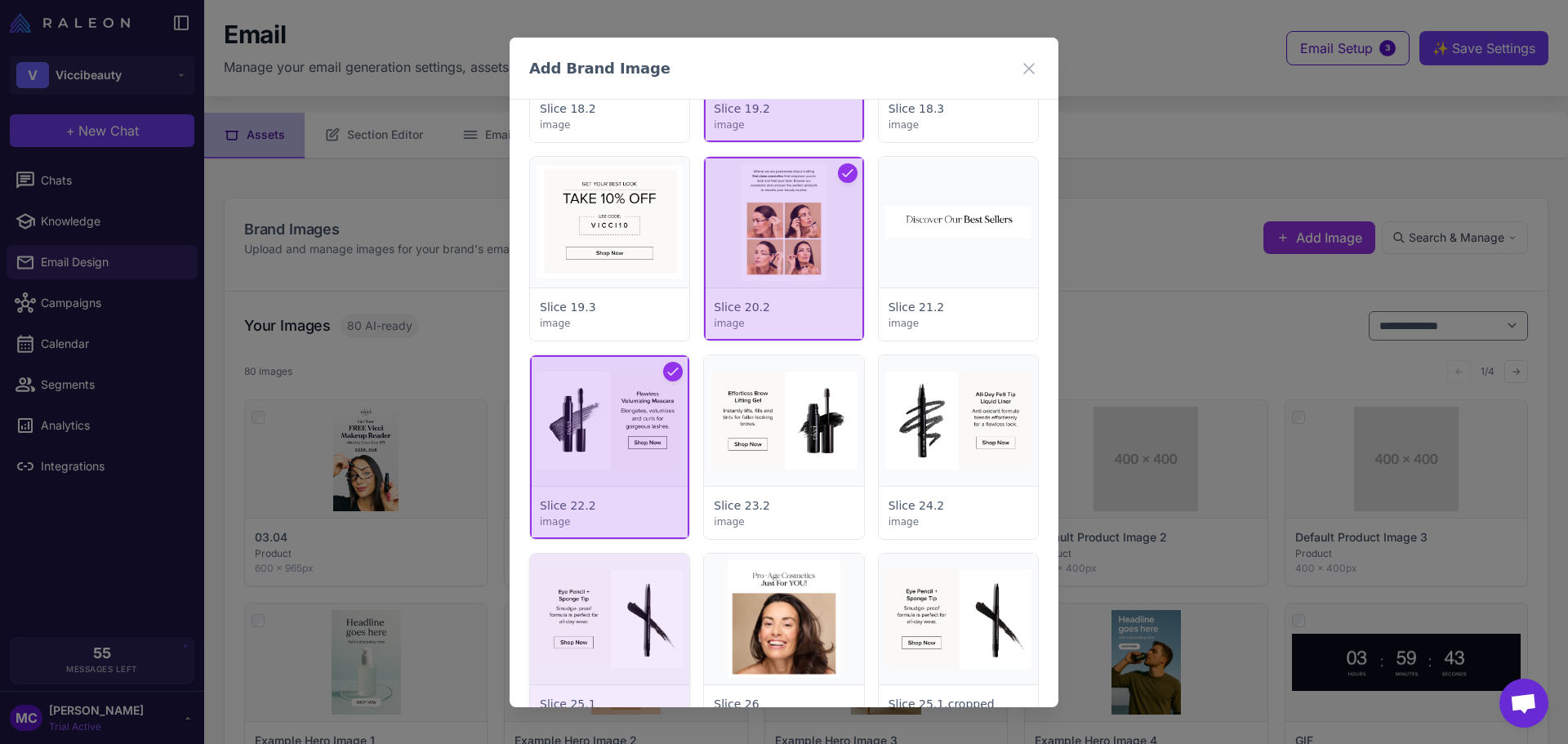
click at [618, 628] on div at bounding box center [610, 645] width 159 height 184
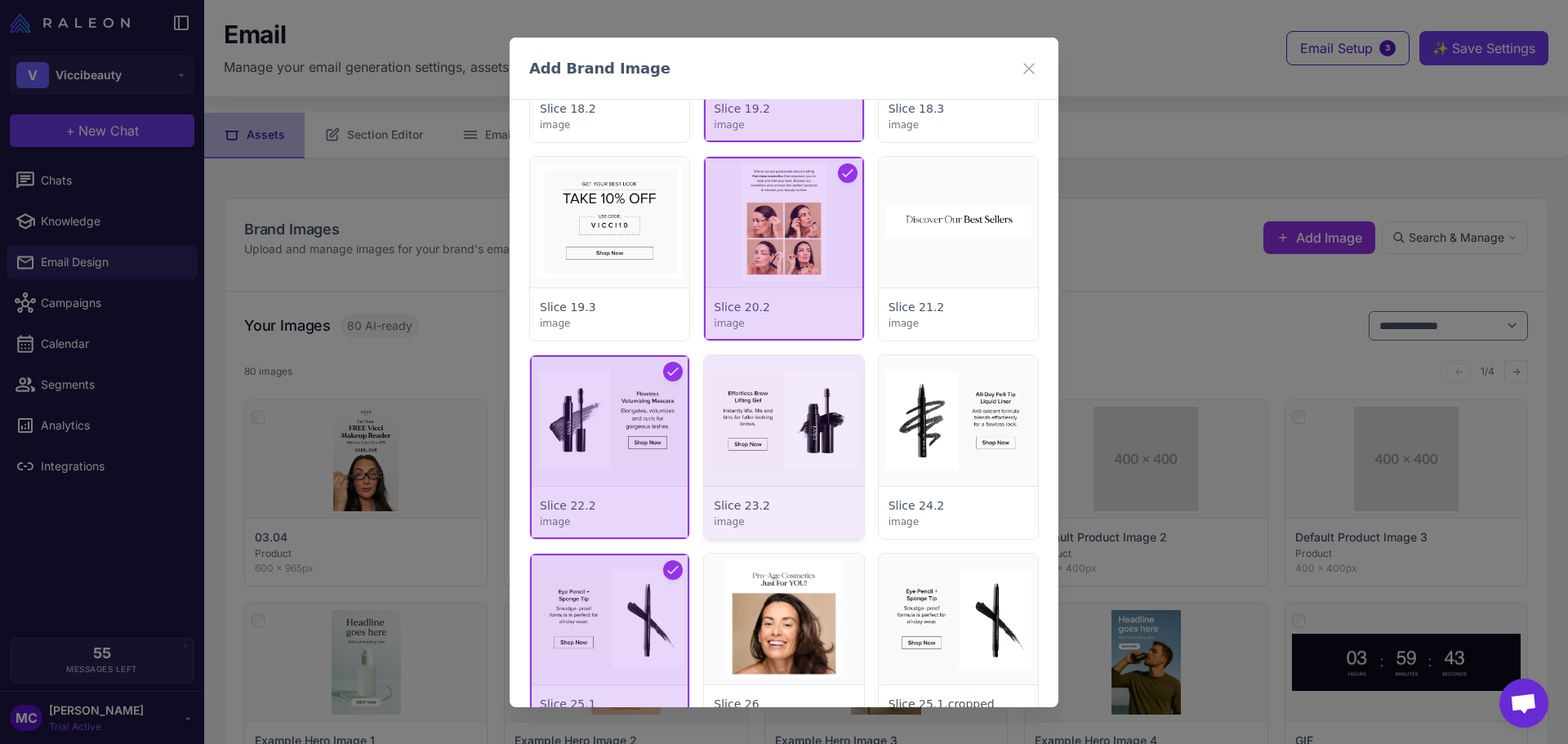
click at [806, 484] on div at bounding box center [783, 448] width 159 height 184
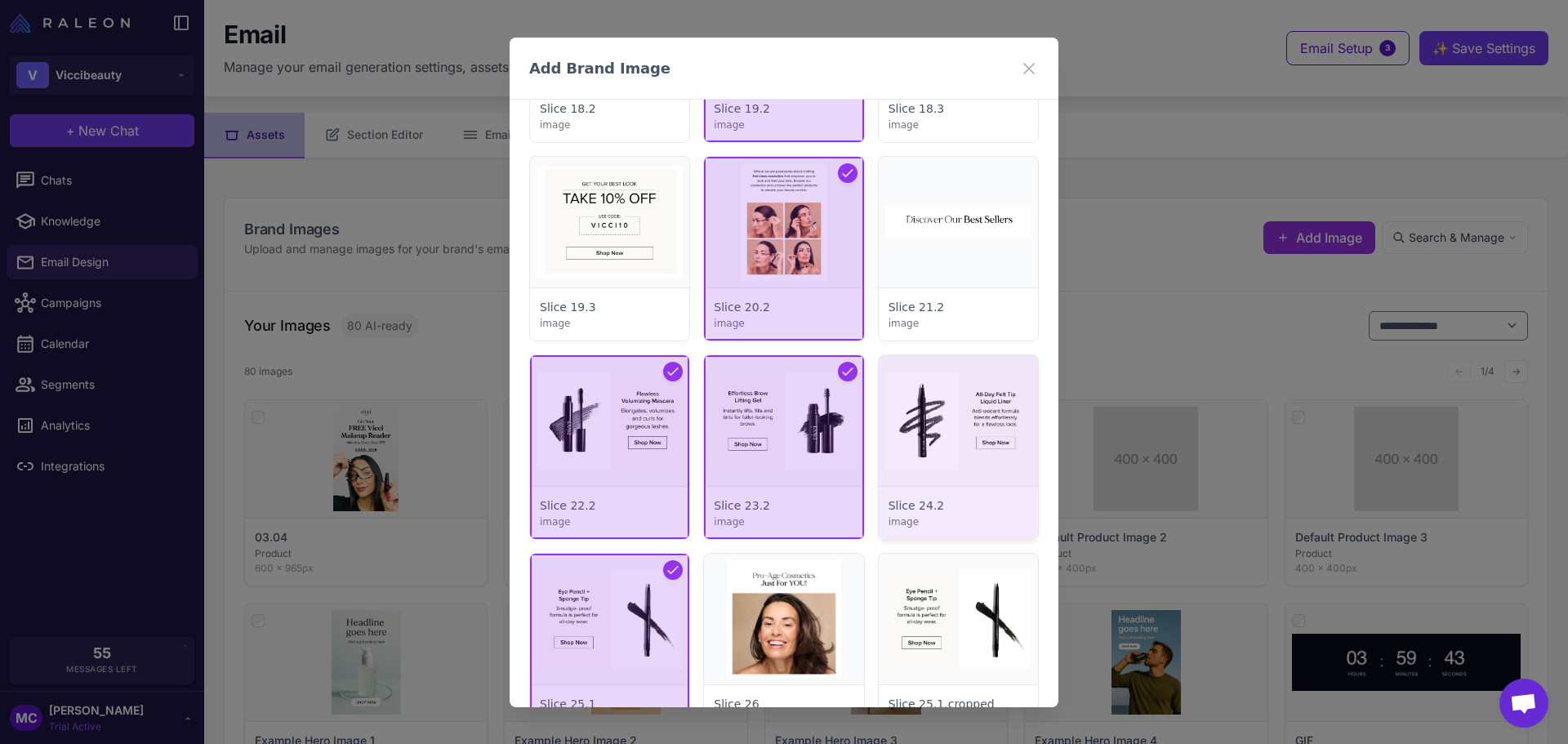
drag, startPoint x: 925, startPoint y: 462, endPoint x: 942, endPoint y: 509, distance: 50.0
click at [925, 461] on div at bounding box center [958, 448] width 159 height 184
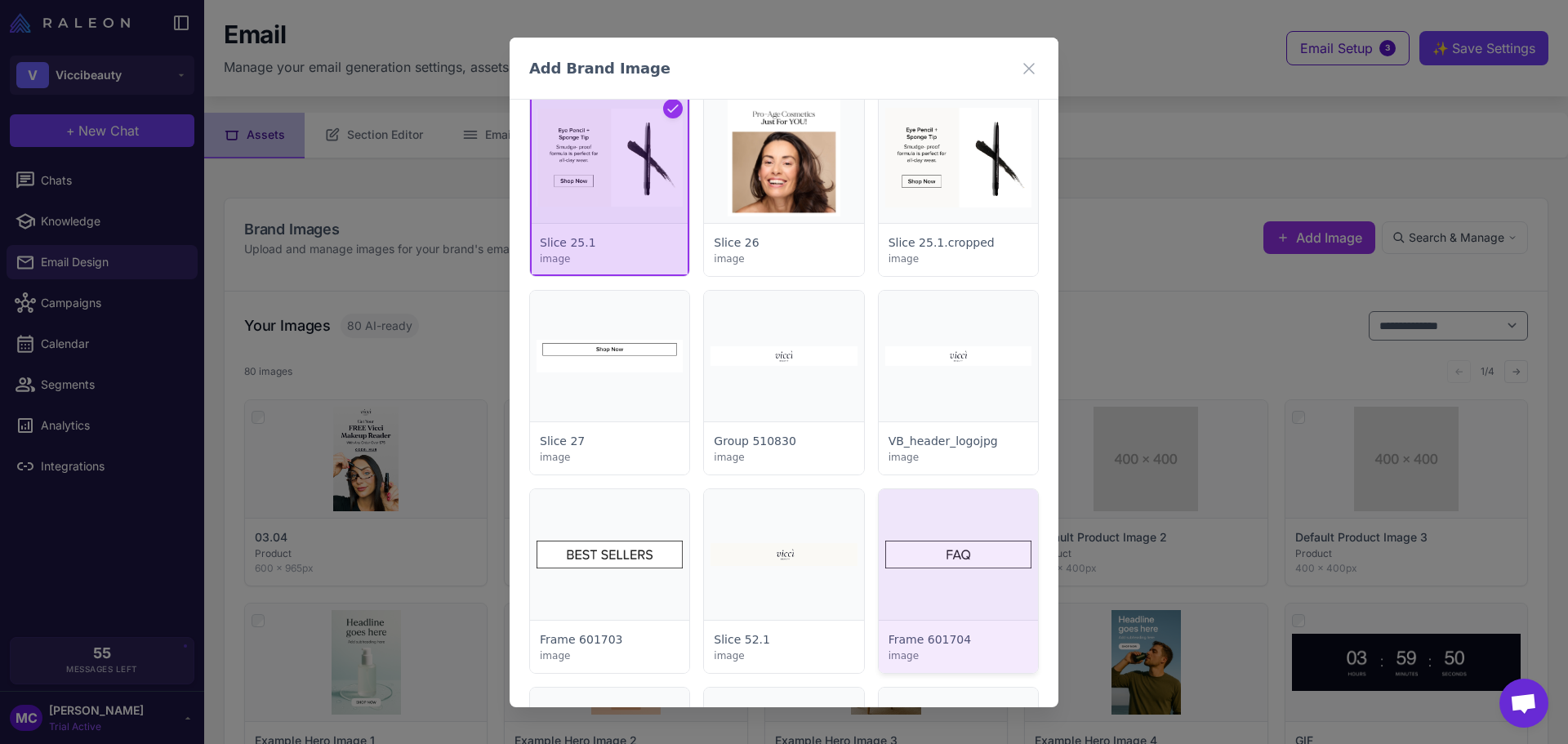
scroll to position [2775, 0]
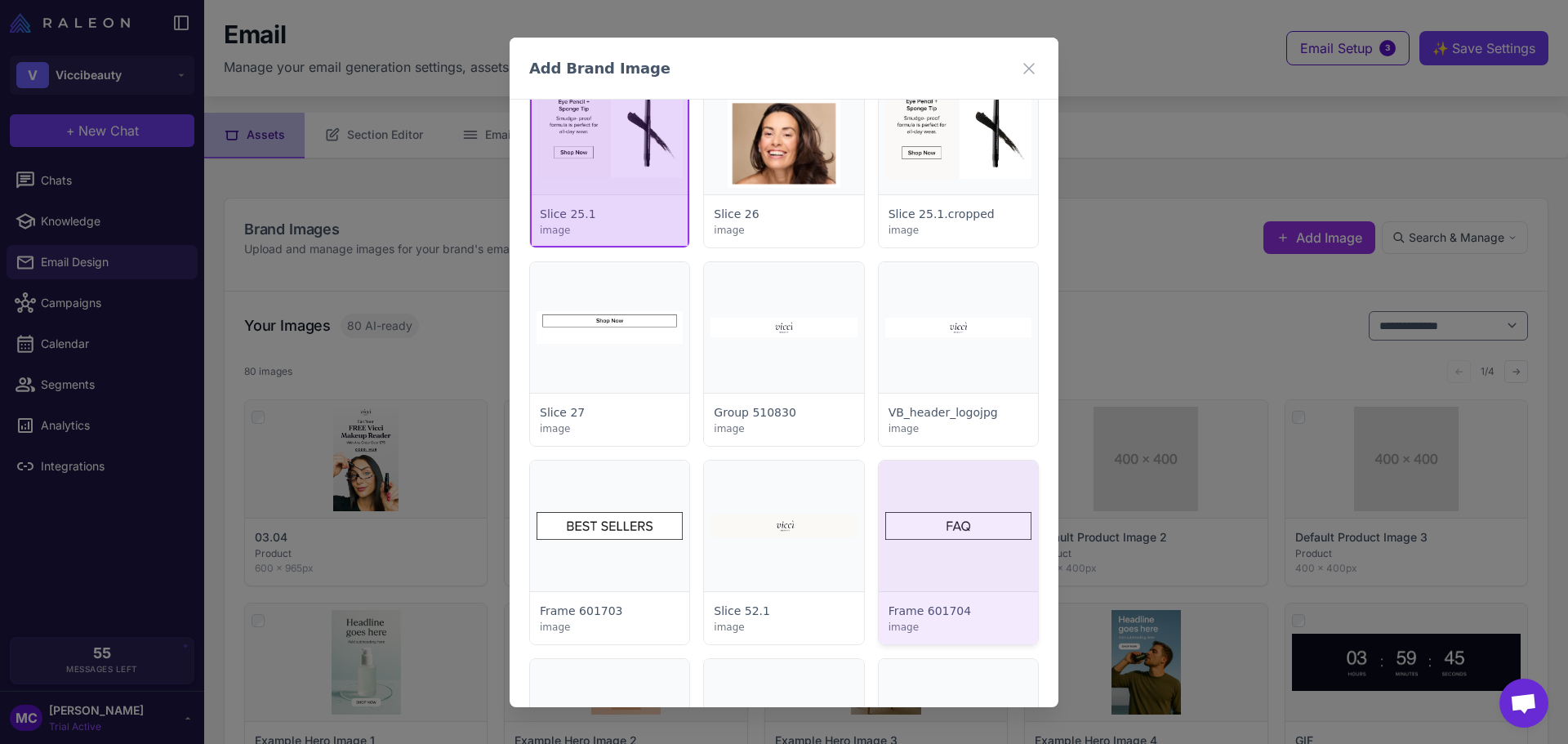
click at [946, 543] on div at bounding box center [958, 552] width 159 height 184
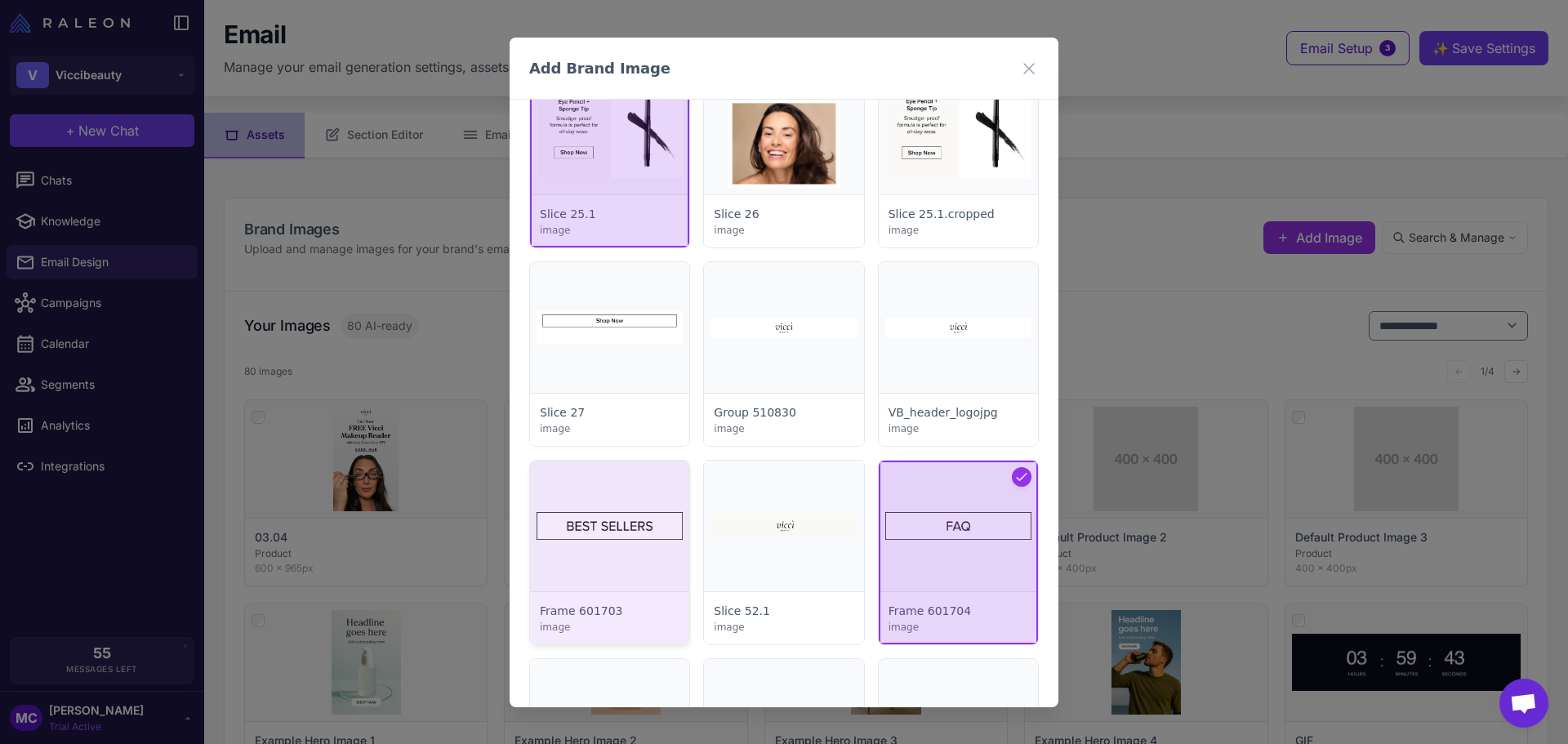
click at [609, 554] on div at bounding box center [610, 552] width 159 height 184
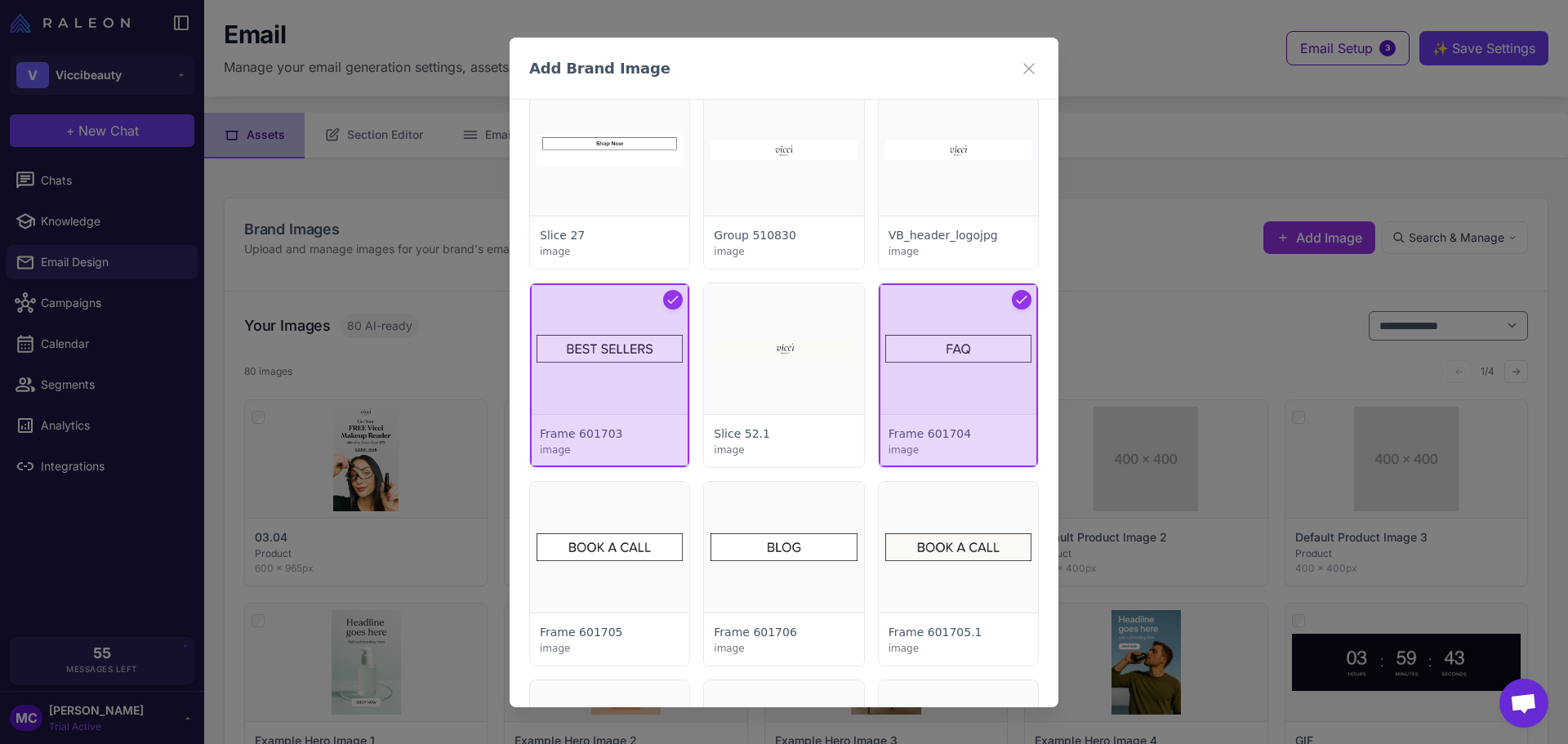
scroll to position [3102, 0]
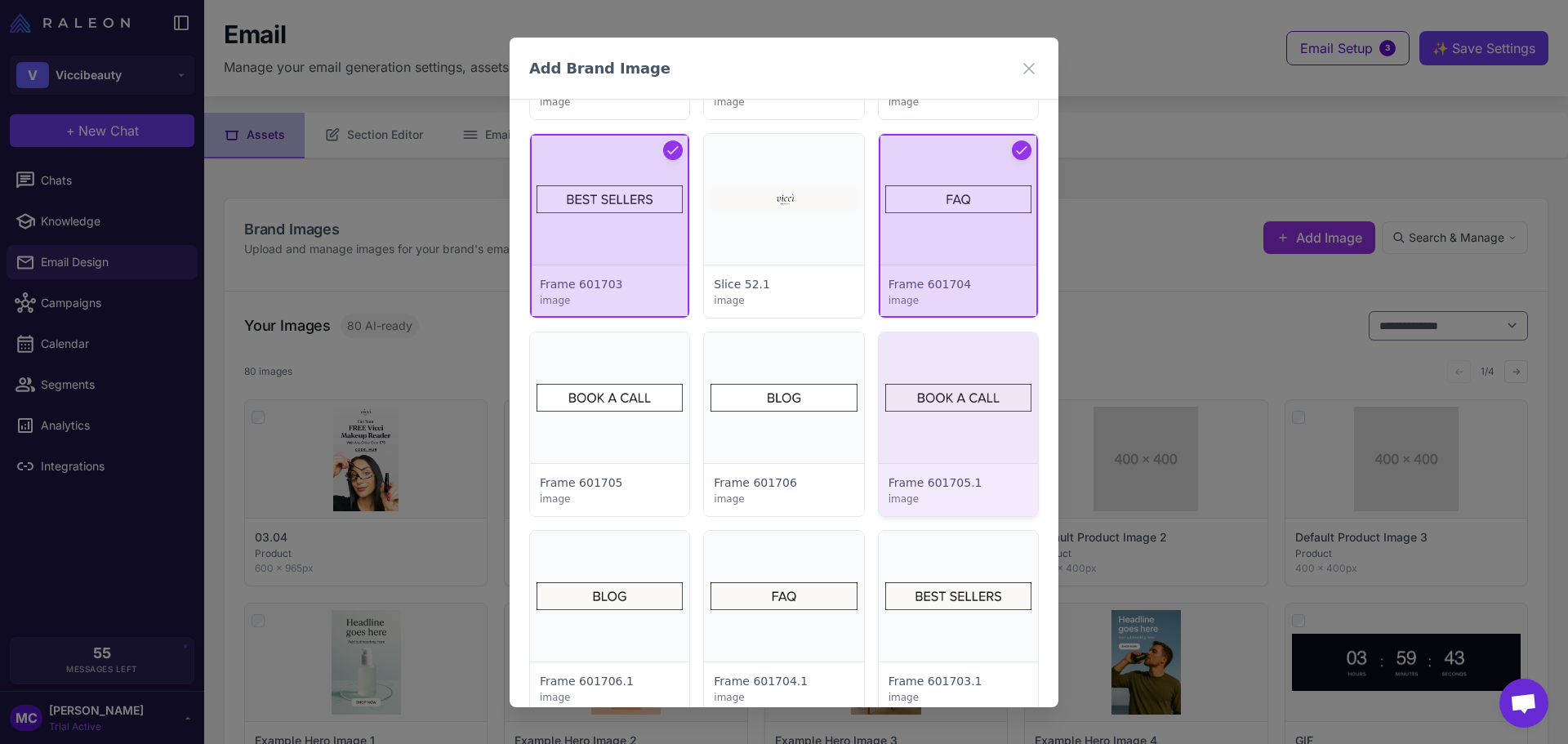
click at [949, 420] on div at bounding box center [958, 424] width 159 height 184
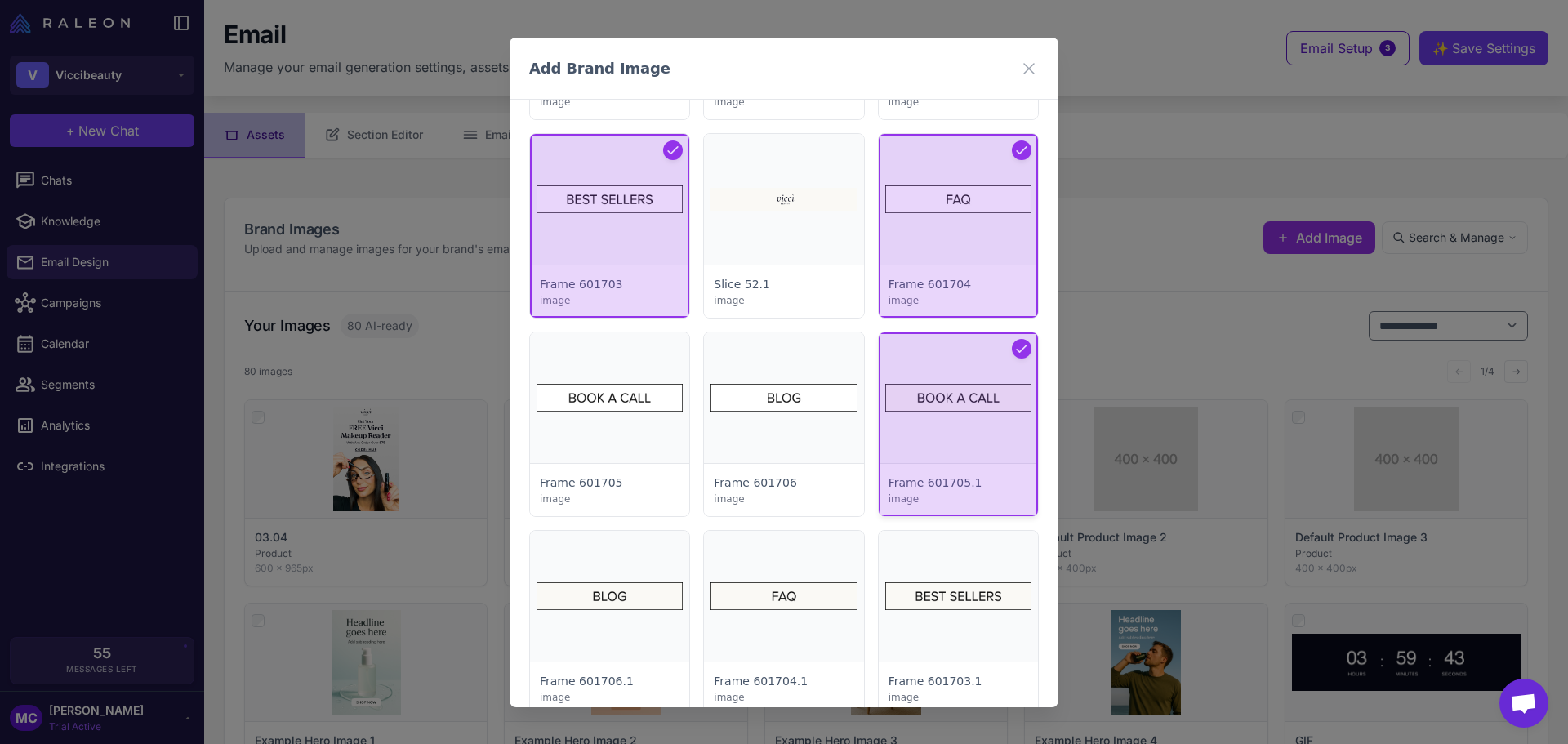
click at [939, 409] on div at bounding box center [958, 424] width 159 height 184
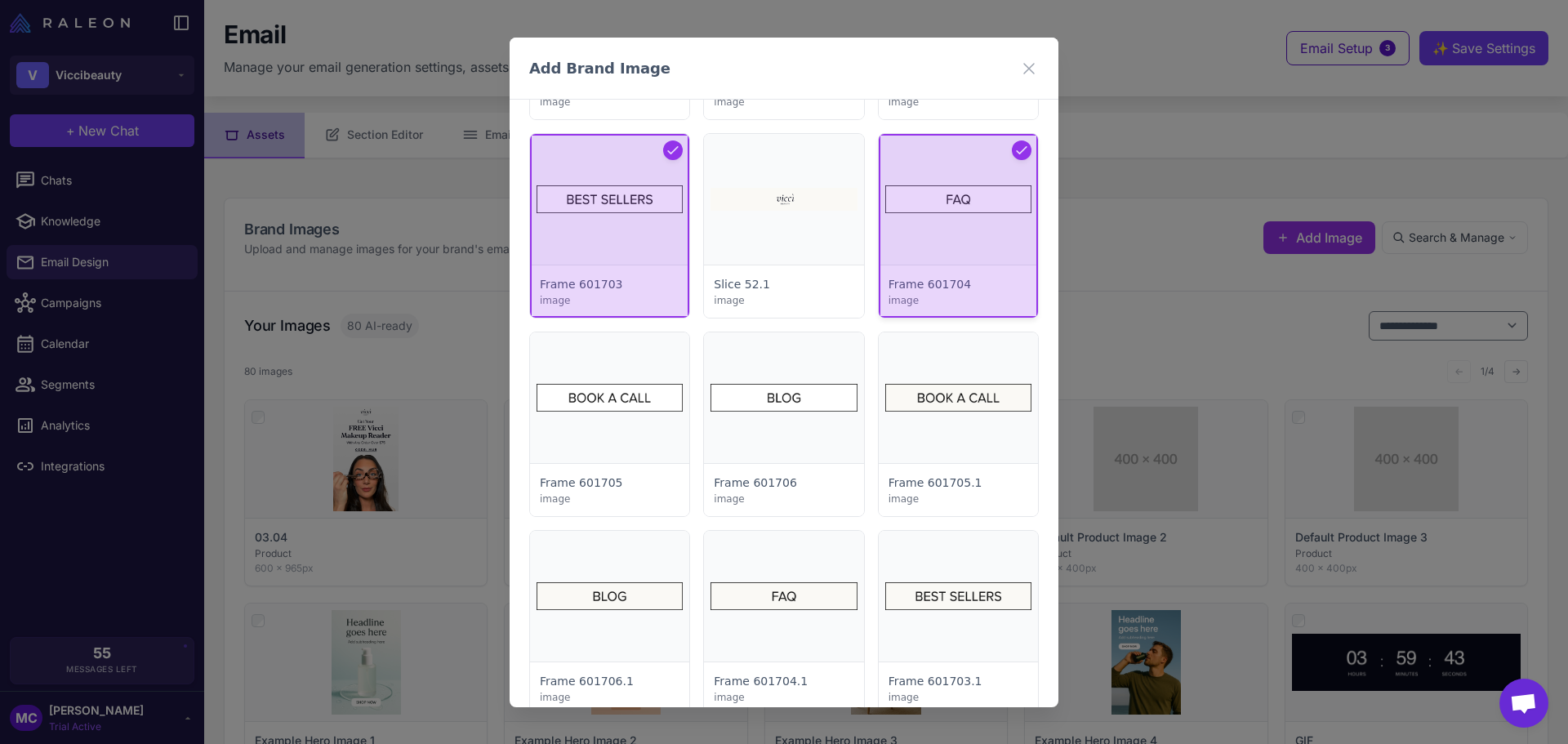
click at [928, 185] on div at bounding box center [958, 226] width 159 height 184
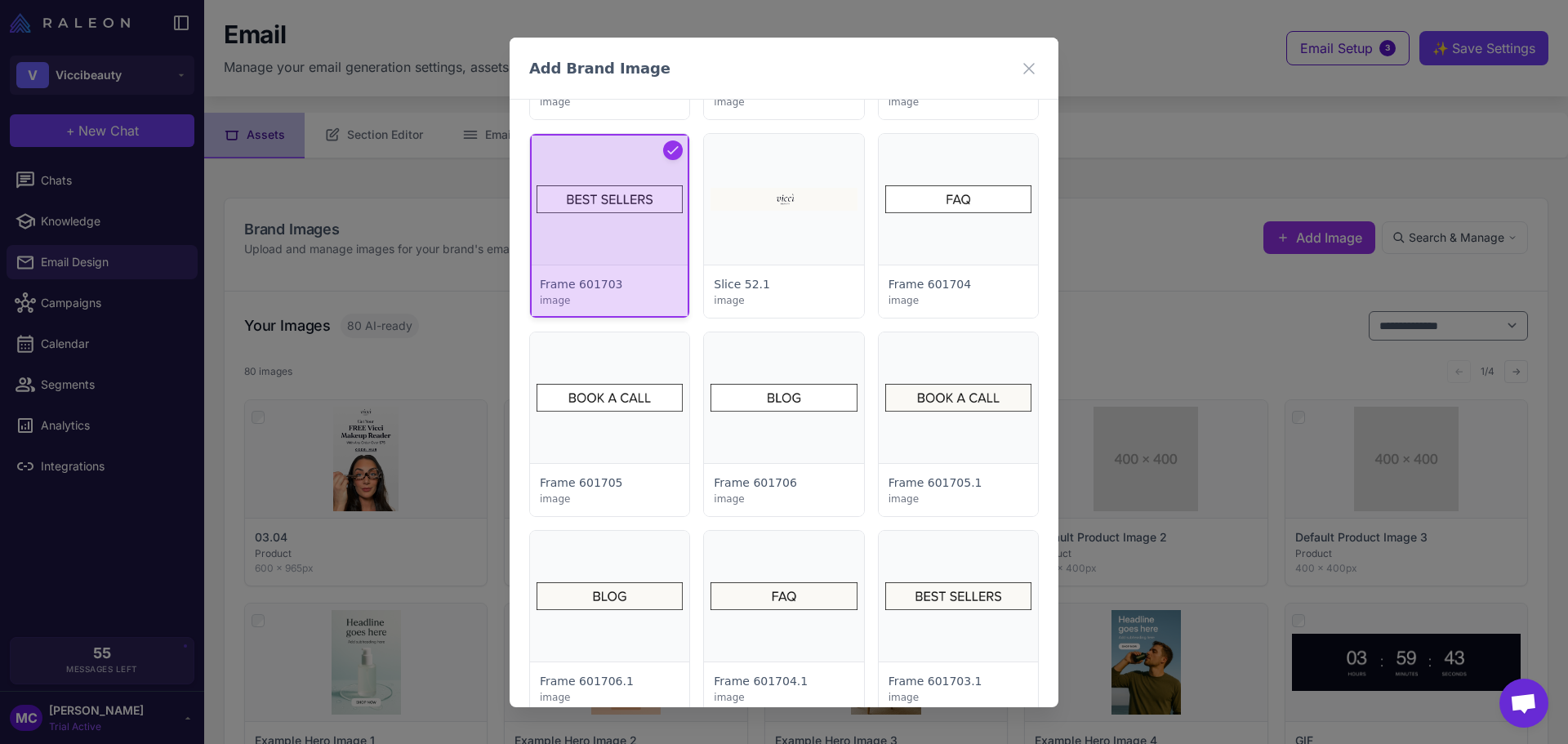
click at [650, 241] on div at bounding box center [610, 226] width 159 height 184
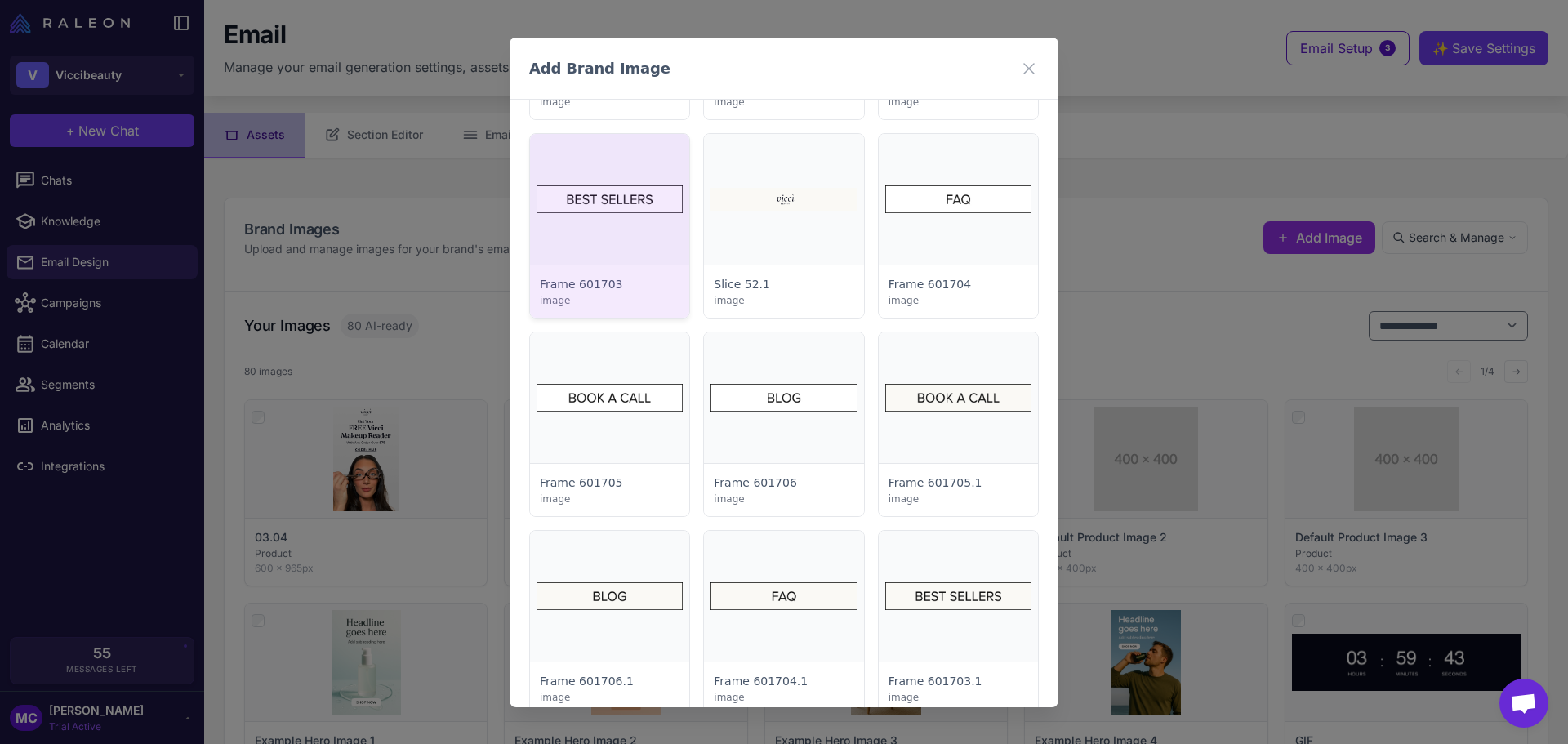
click at [605, 226] on div at bounding box center [610, 226] width 159 height 184
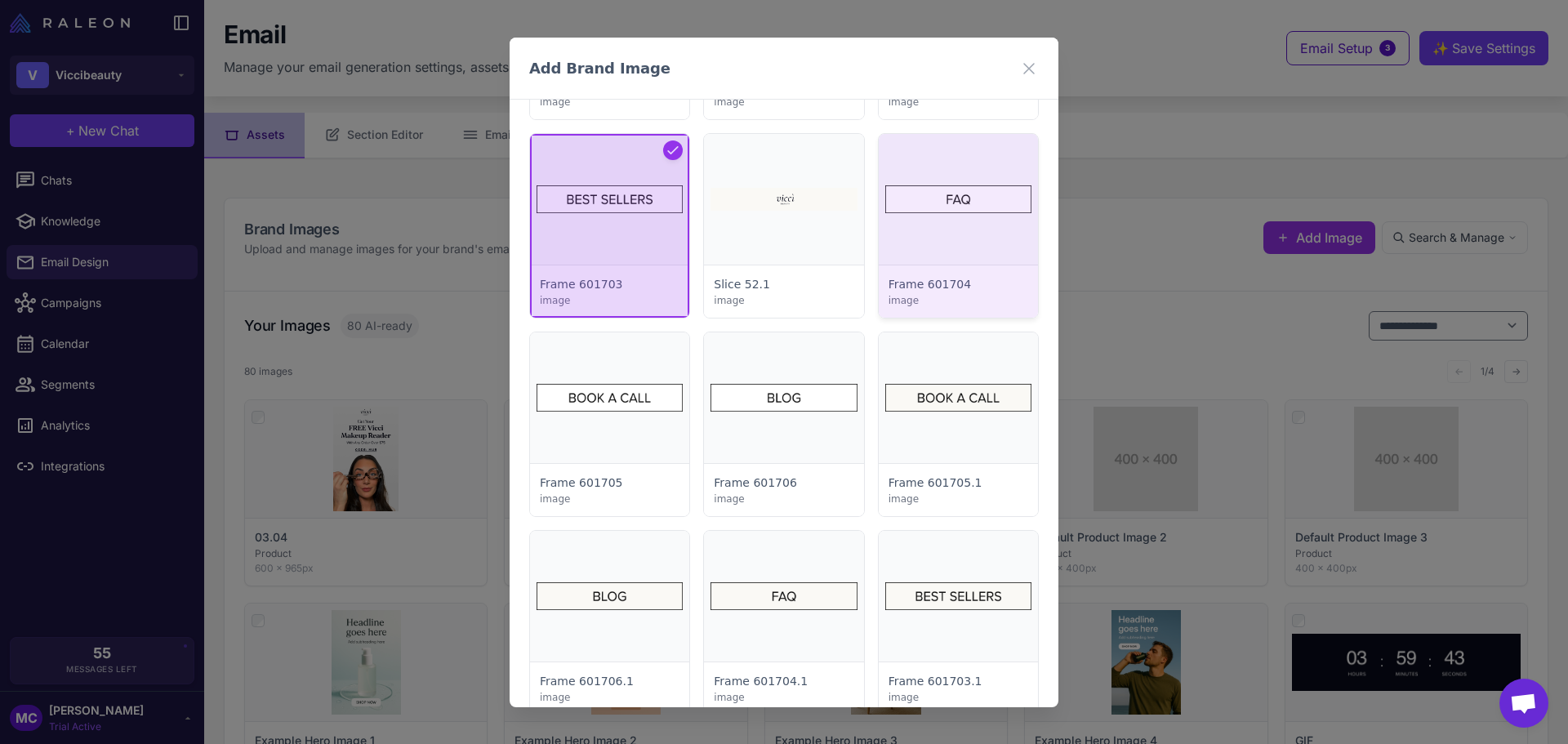
click at [952, 201] on div at bounding box center [958, 226] width 159 height 184
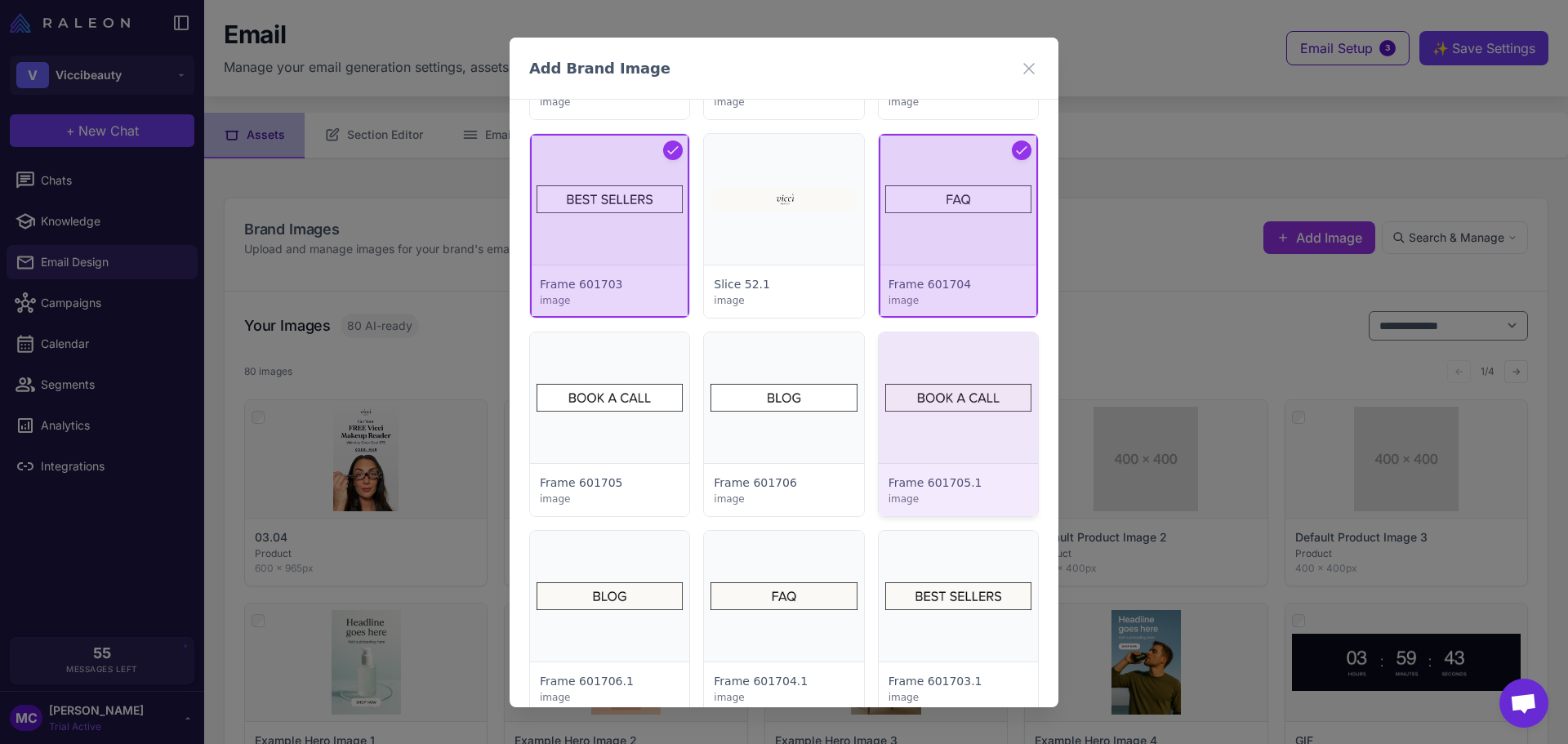
click at [978, 418] on div at bounding box center [958, 424] width 159 height 184
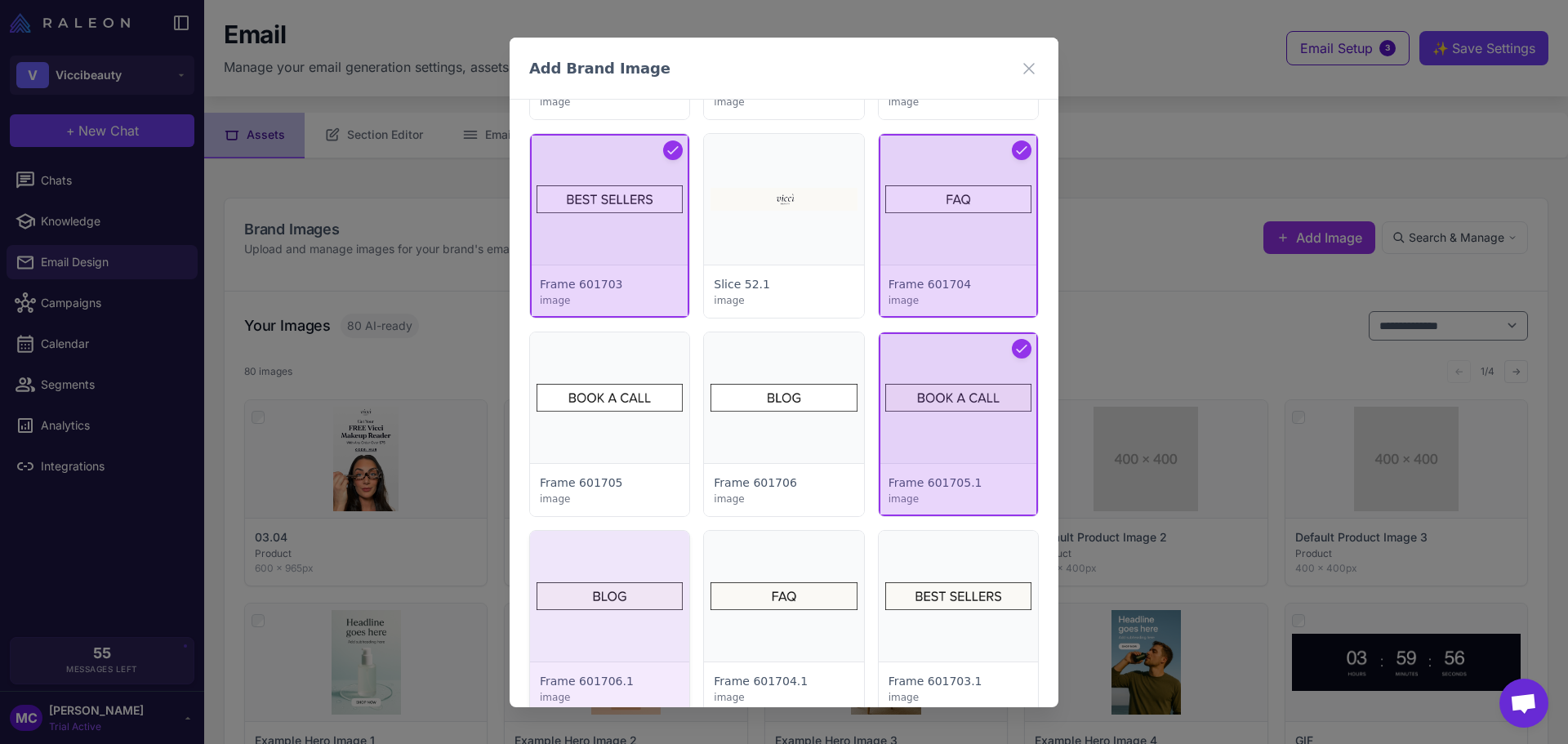
click at [645, 592] on div at bounding box center [610, 623] width 159 height 184
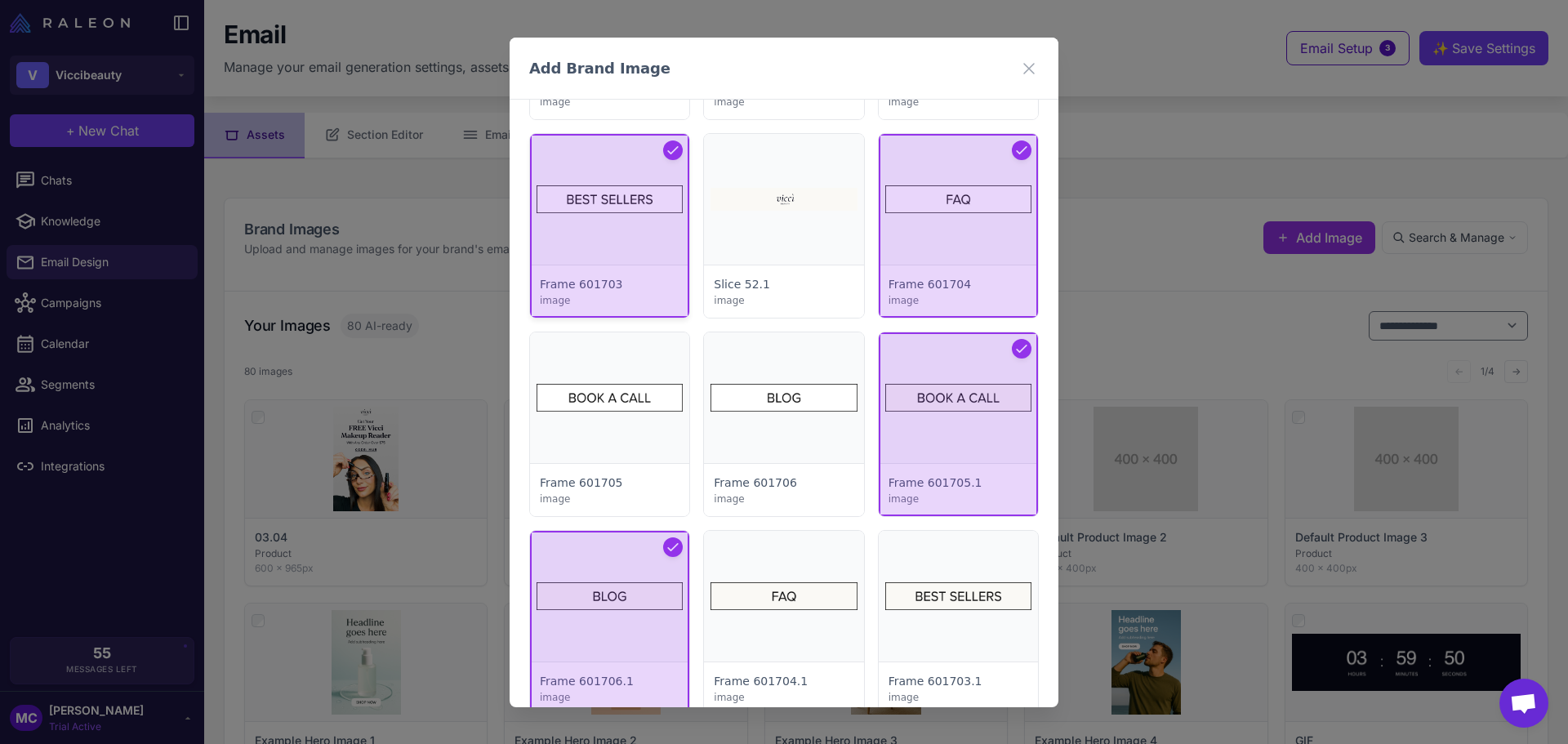
click at [648, 234] on div at bounding box center [610, 226] width 159 height 184
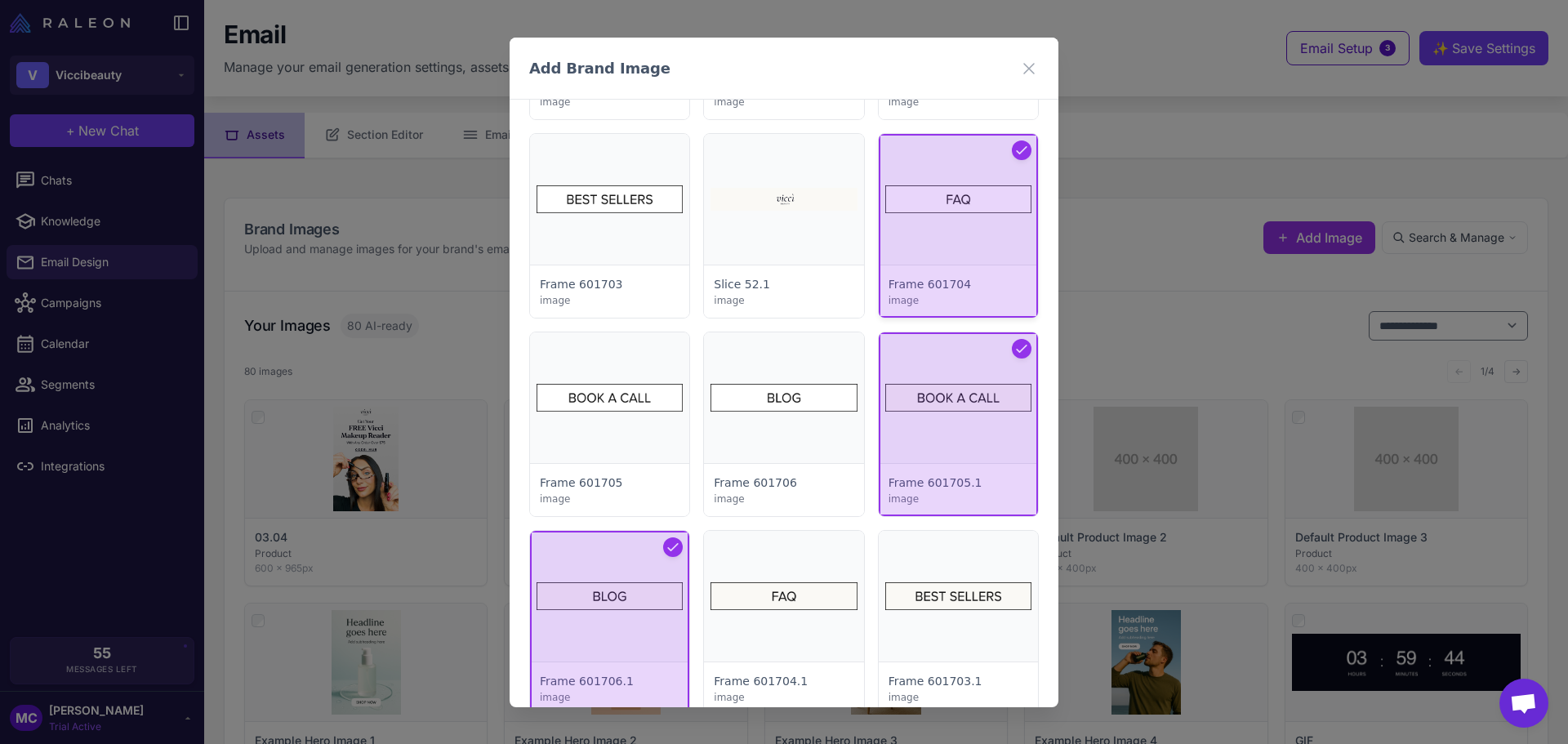
click at [979, 221] on div at bounding box center [958, 226] width 159 height 184
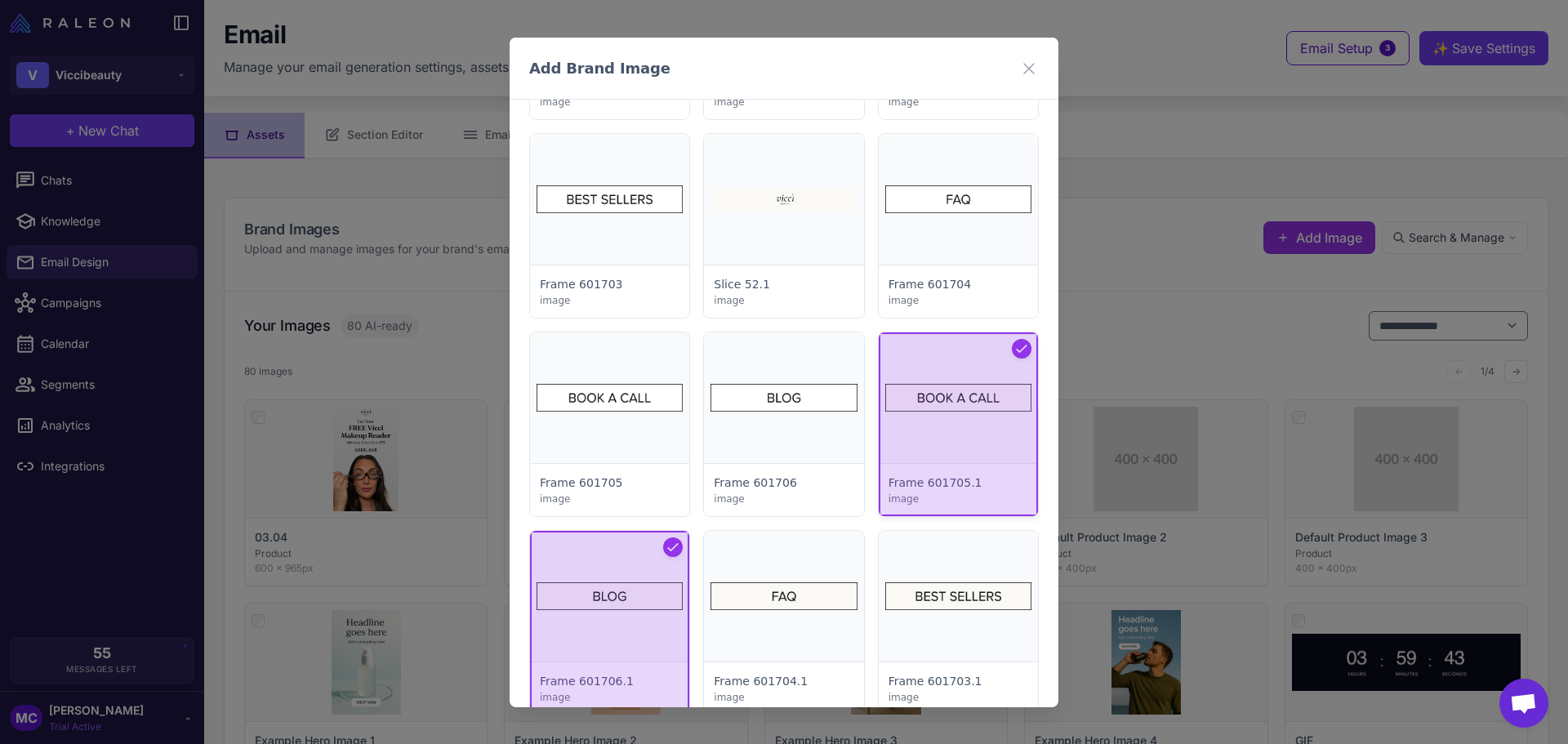
click at [999, 419] on div at bounding box center [958, 424] width 159 height 184
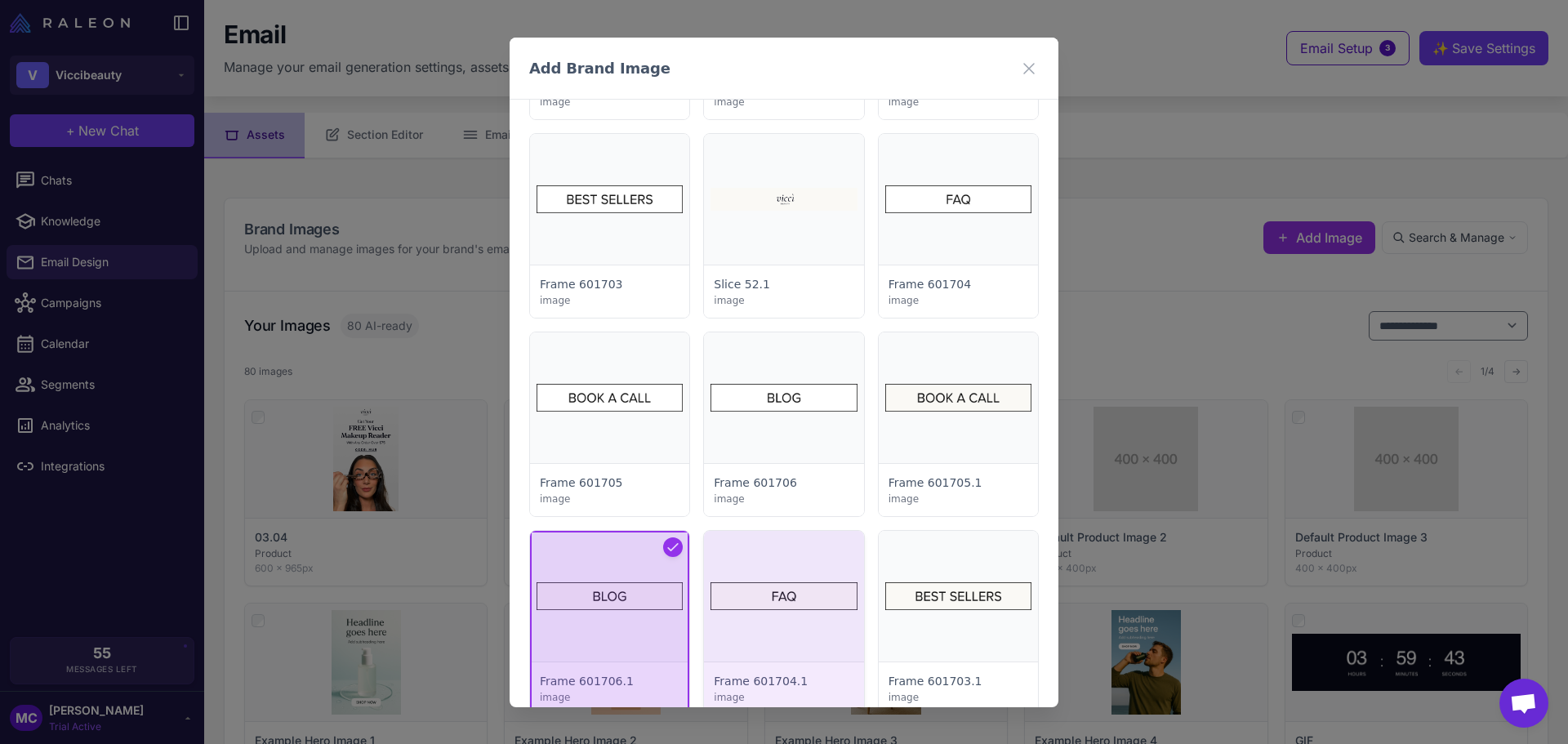
click at [813, 610] on div at bounding box center [783, 623] width 159 height 184
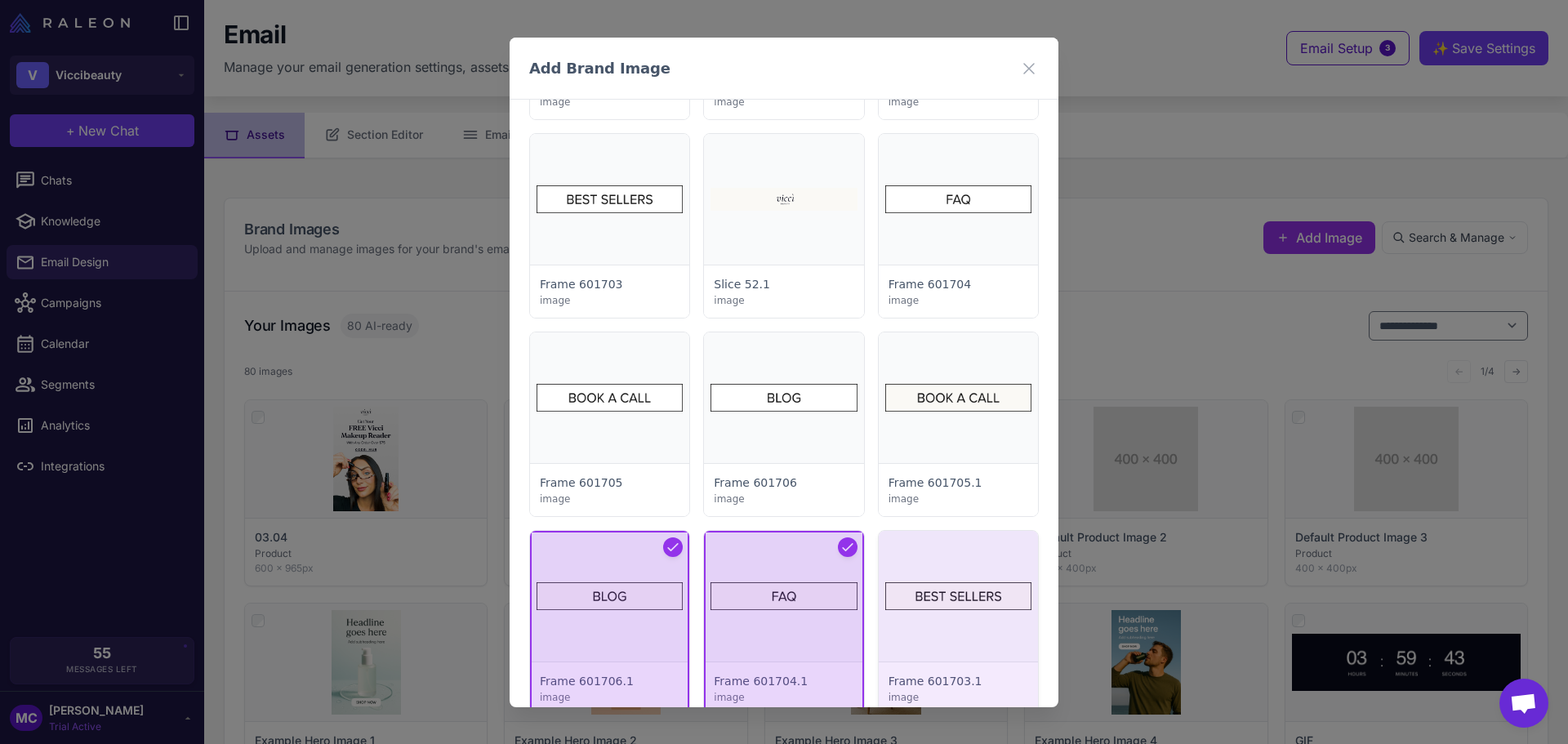
click at [994, 604] on div at bounding box center [958, 623] width 159 height 184
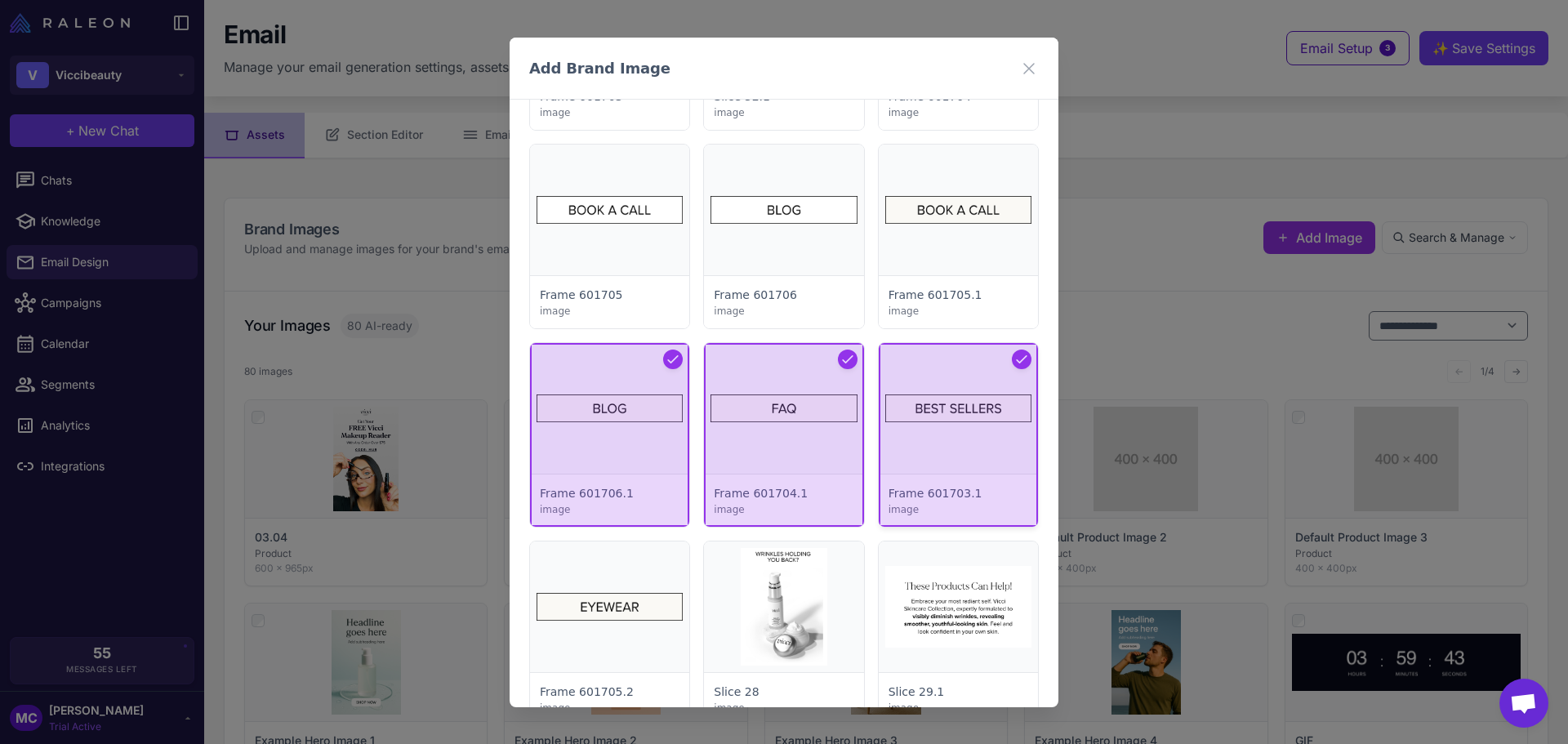
scroll to position [3266, 0]
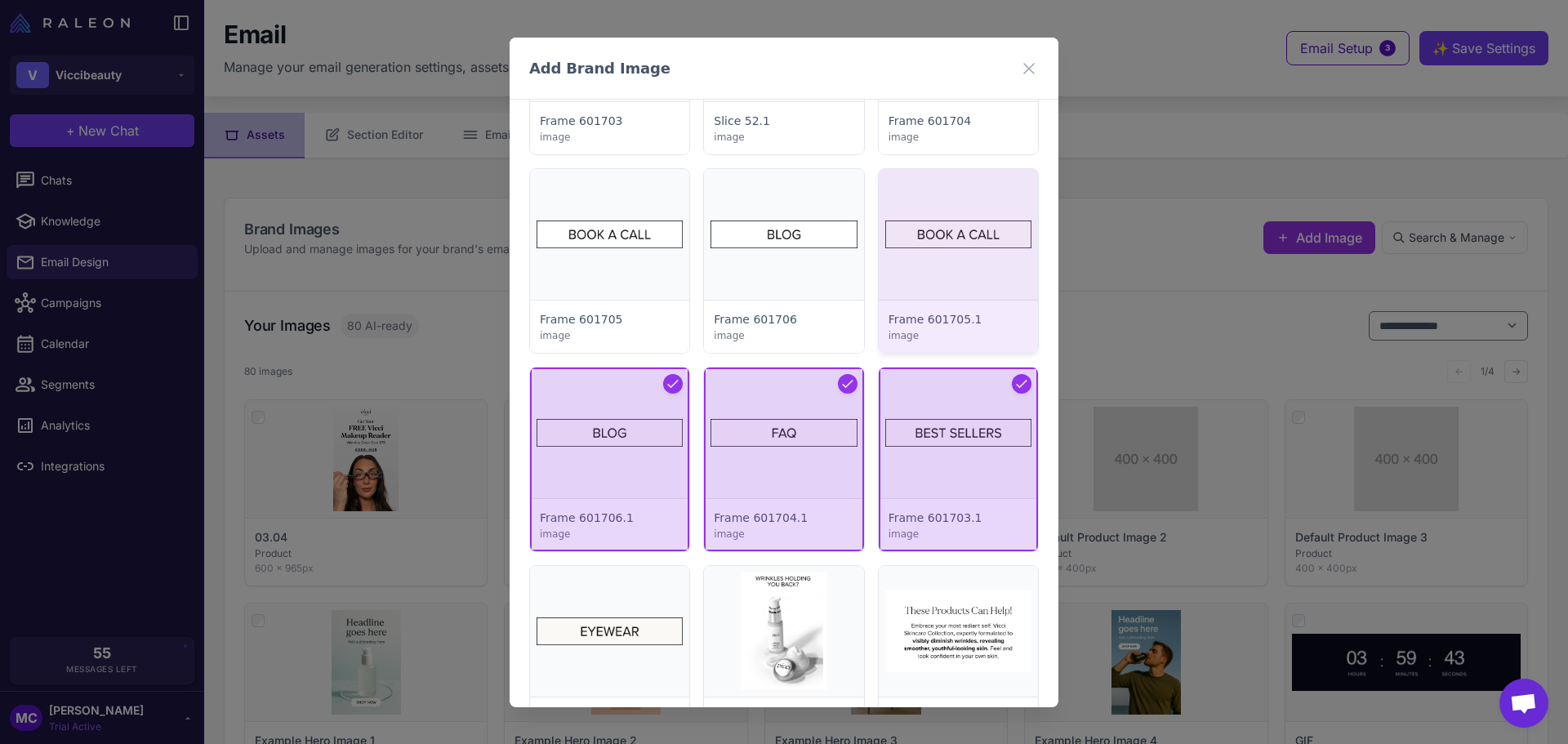
click at [964, 226] on div at bounding box center [958, 261] width 159 height 184
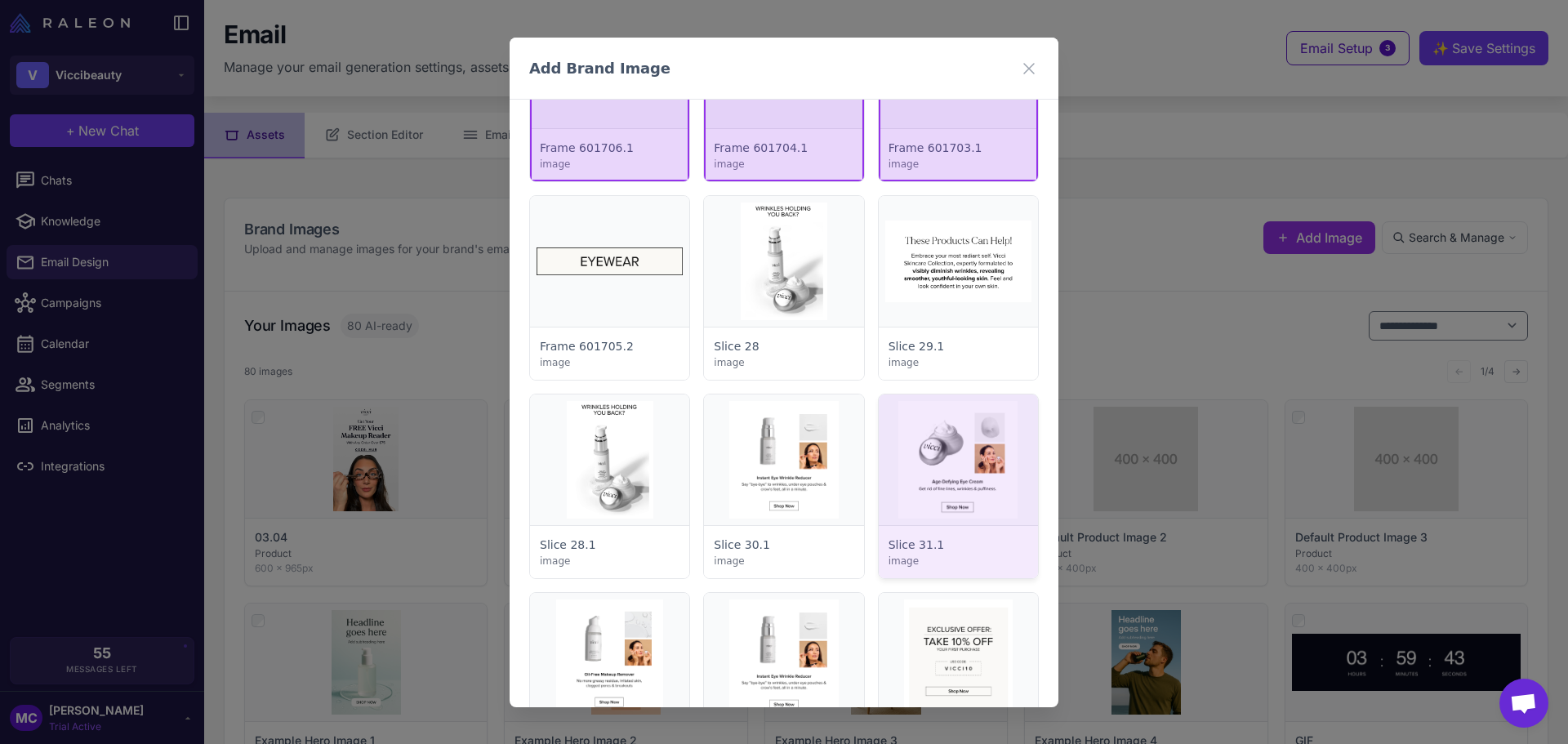
scroll to position [3674, 0]
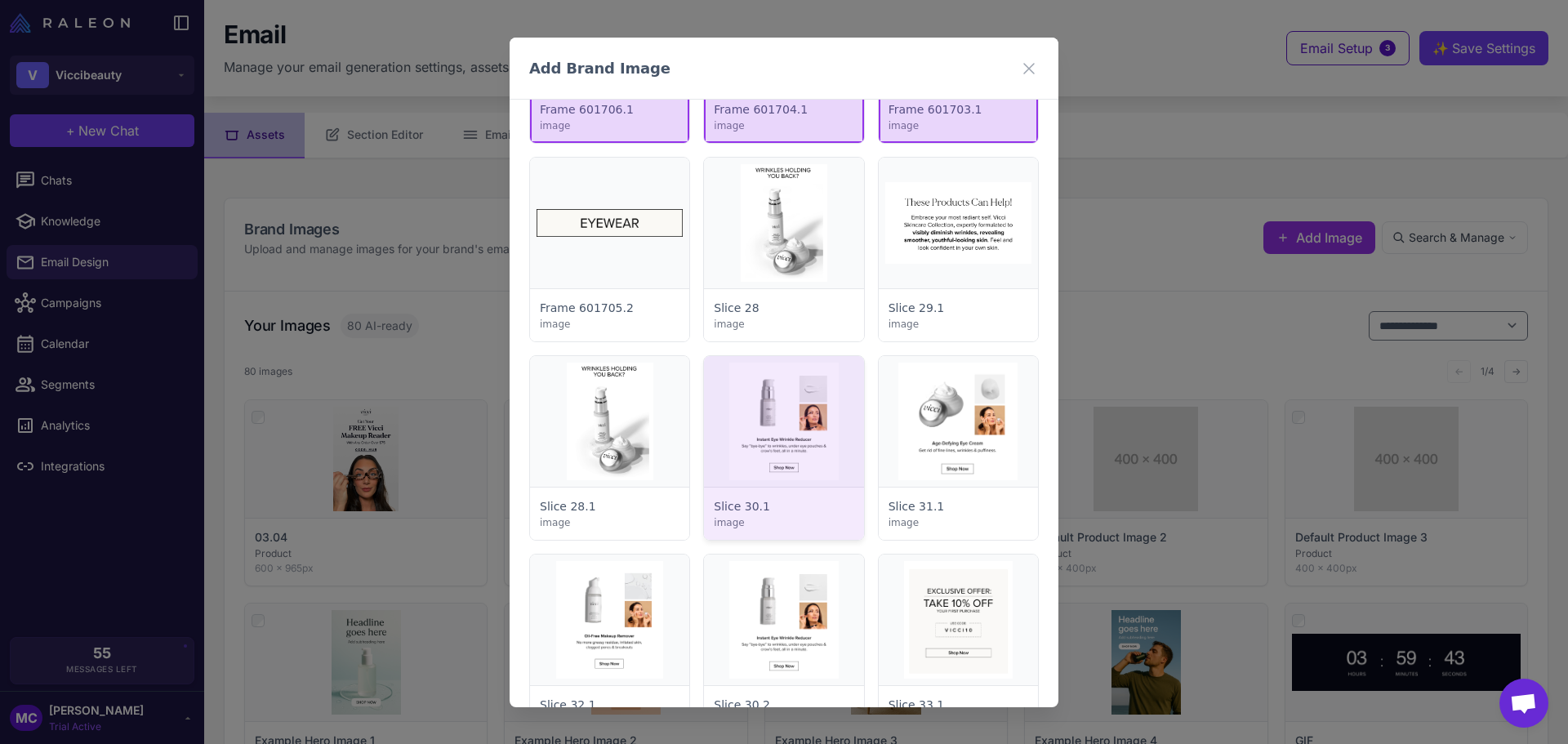
click at [771, 447] on div at bounding box center [783, 448] width 159 height 184
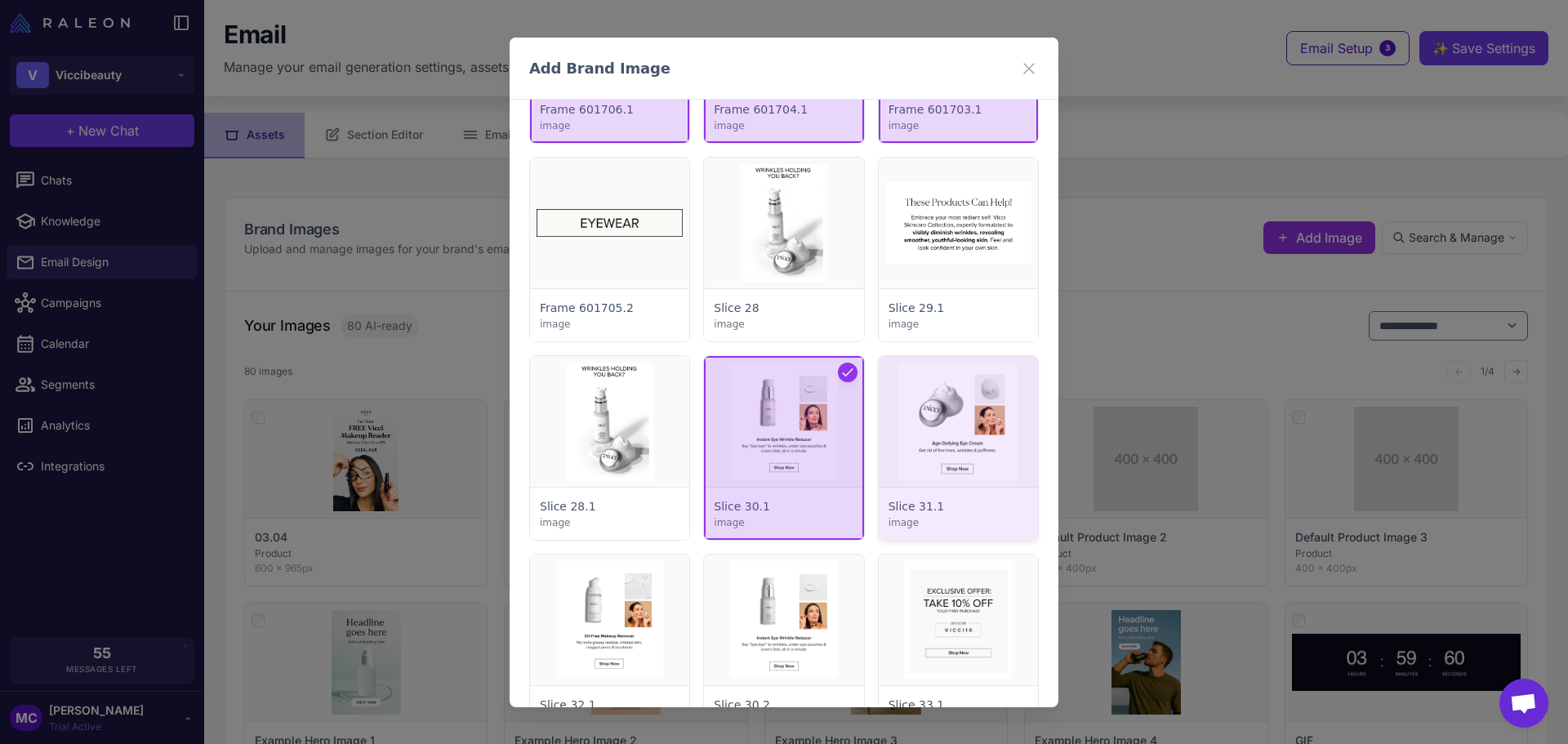
click at [957, 436] on div at bounding box center [958, 448] width 159 height 184
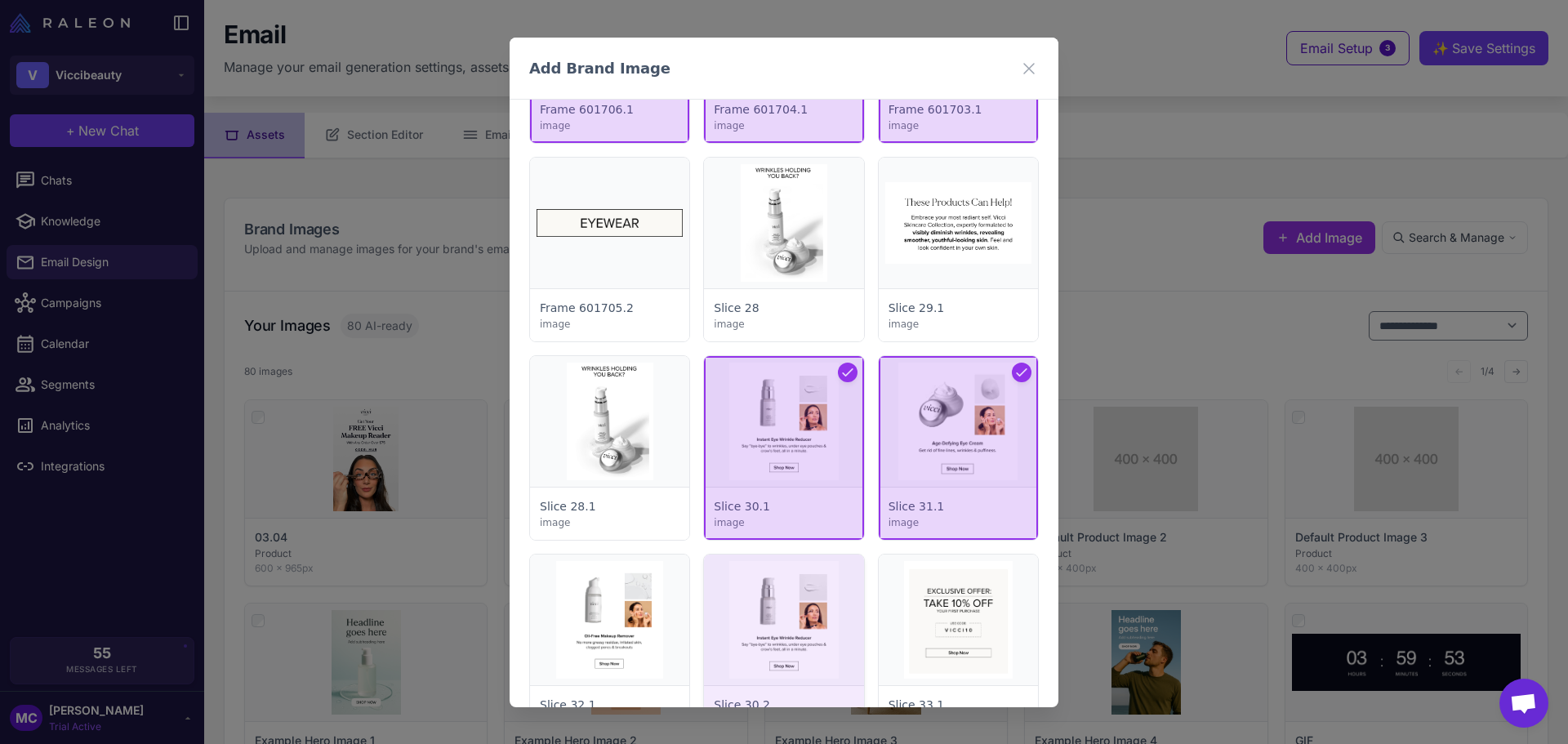
click at [802, 604] on div at bounding box center [783, 646] width 159 height 184
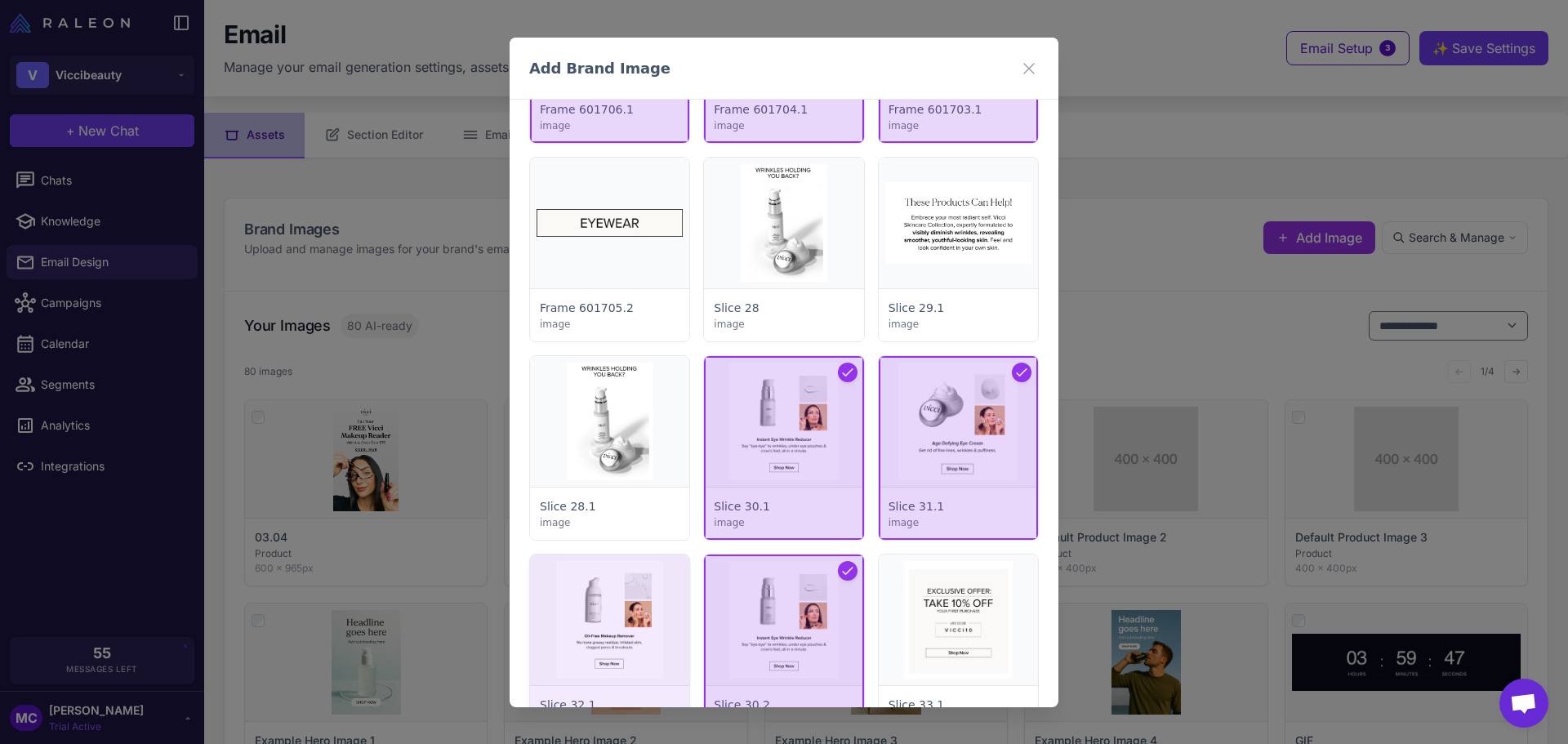
click at [618, 627] on div at bounding box center [610, 646] width 159 height 184
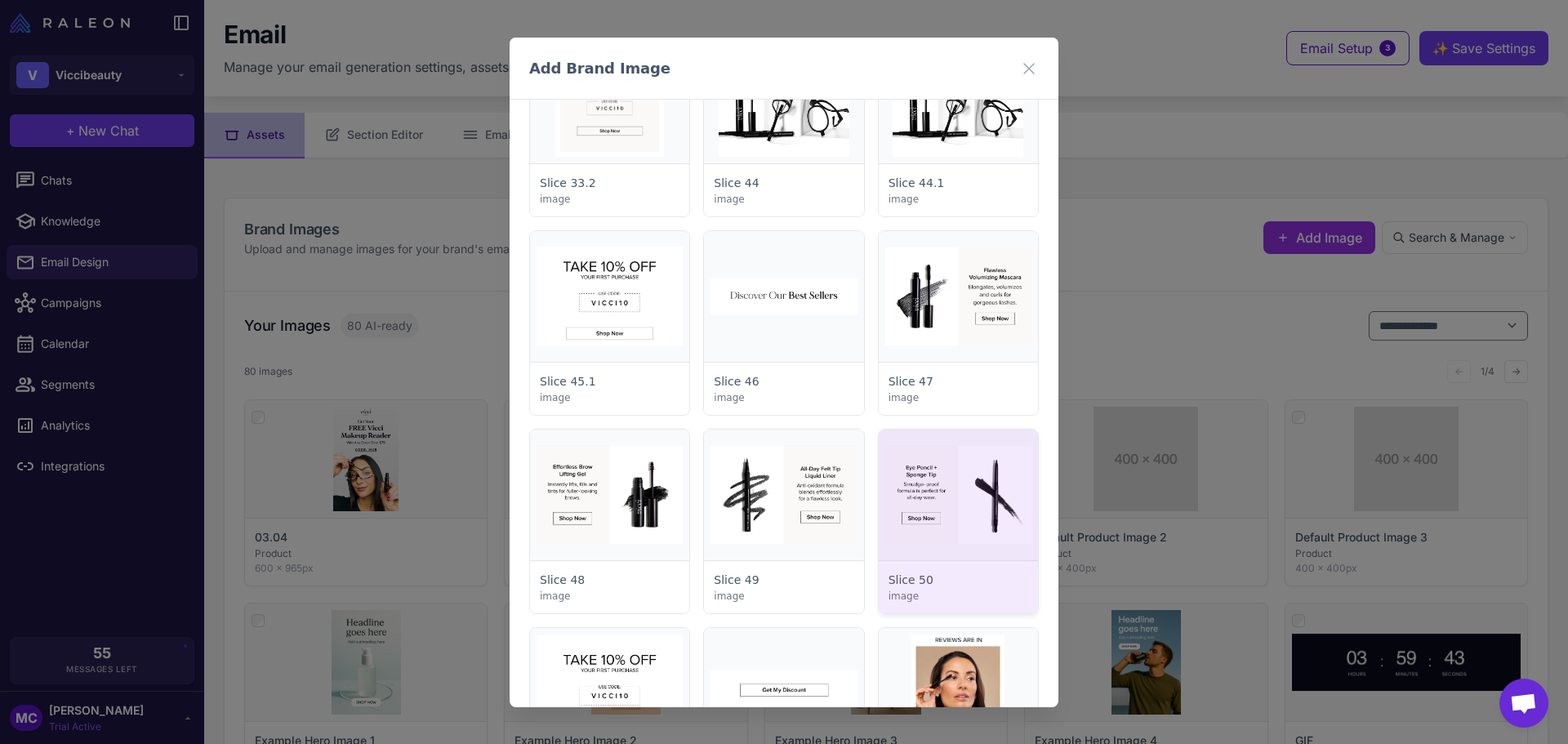
scroll to position [4409, 0]
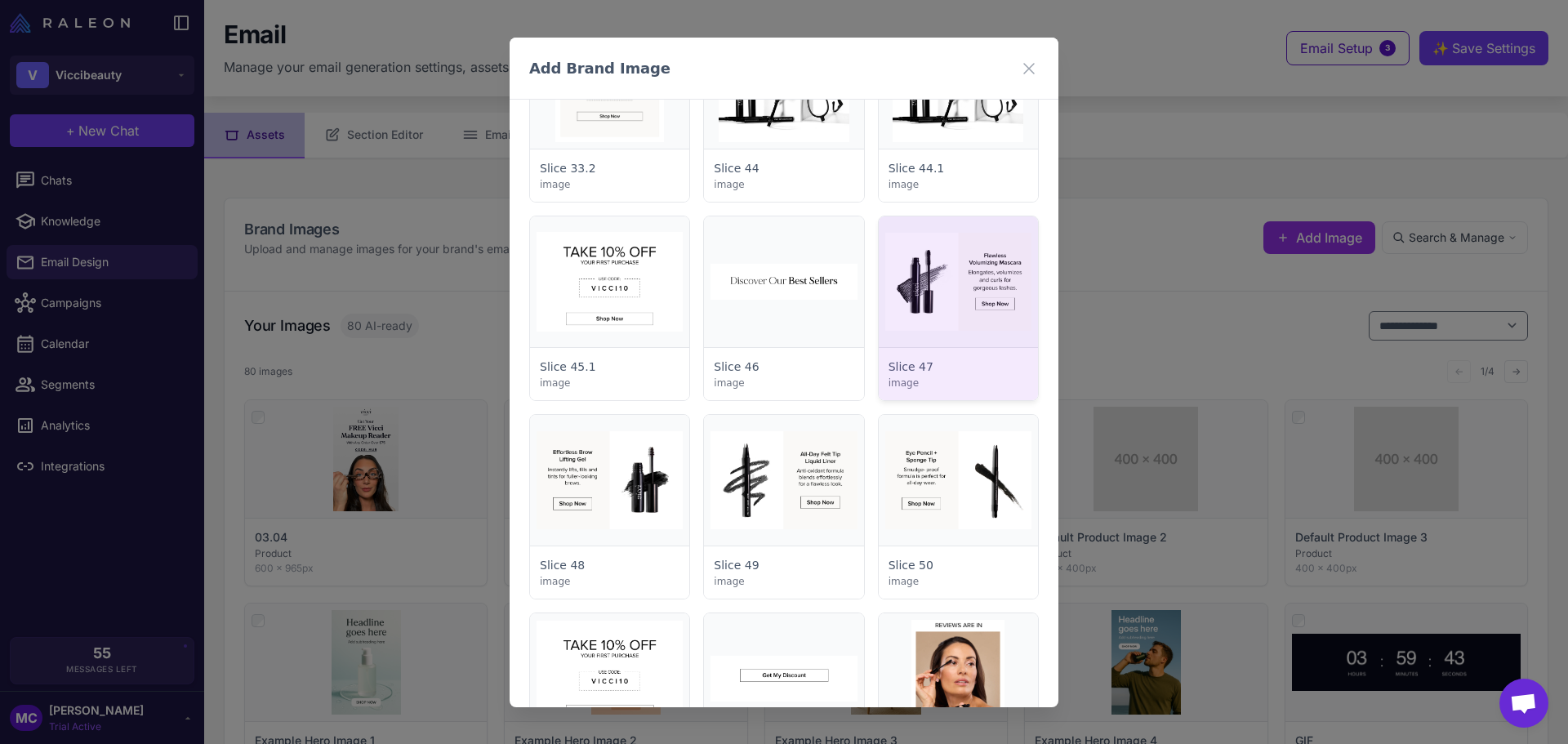
click at [982, 313] on div at bounding box center [958, 308] width 159 height 184
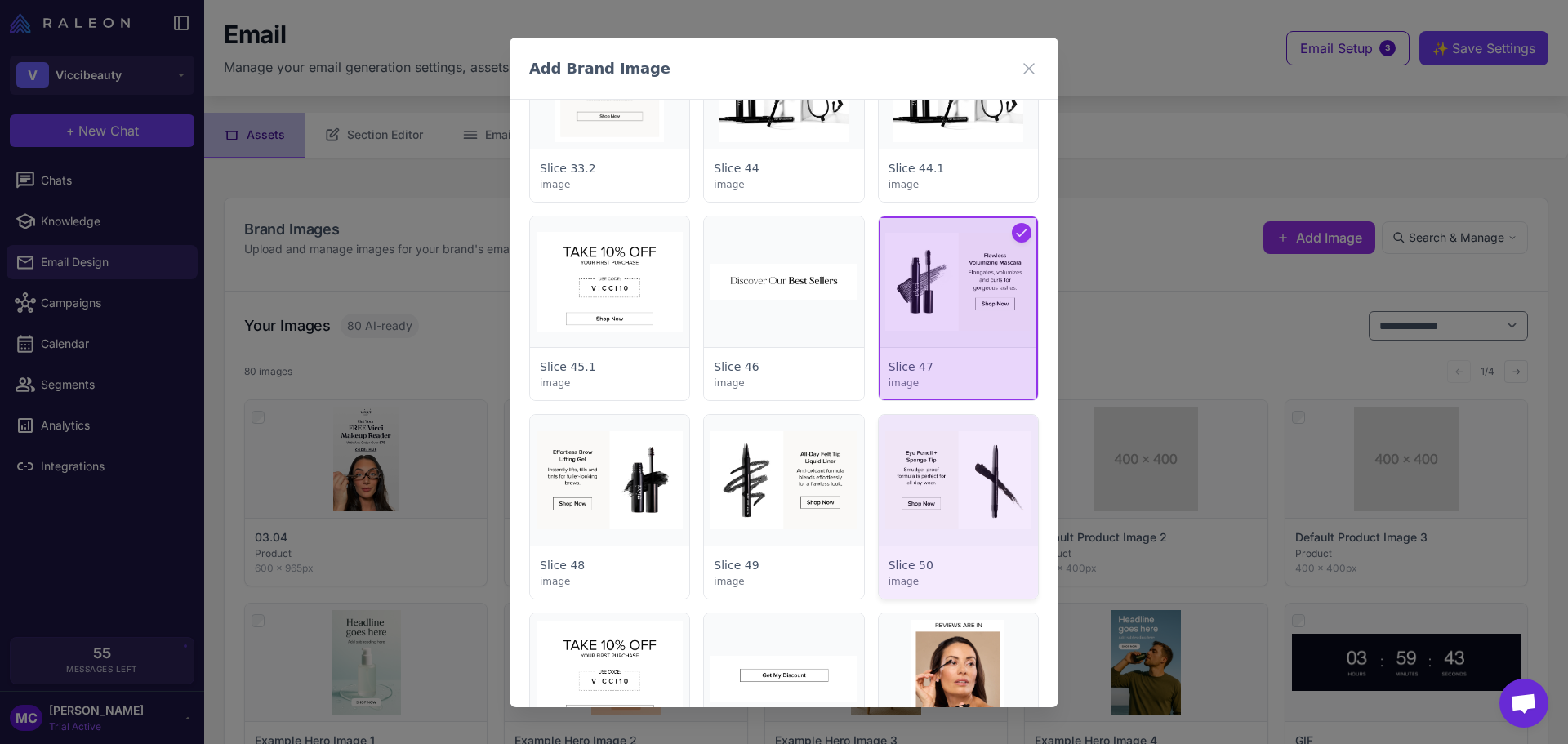
click at [969, 522] on div at bounding box center [958, 507] width 159 height 184
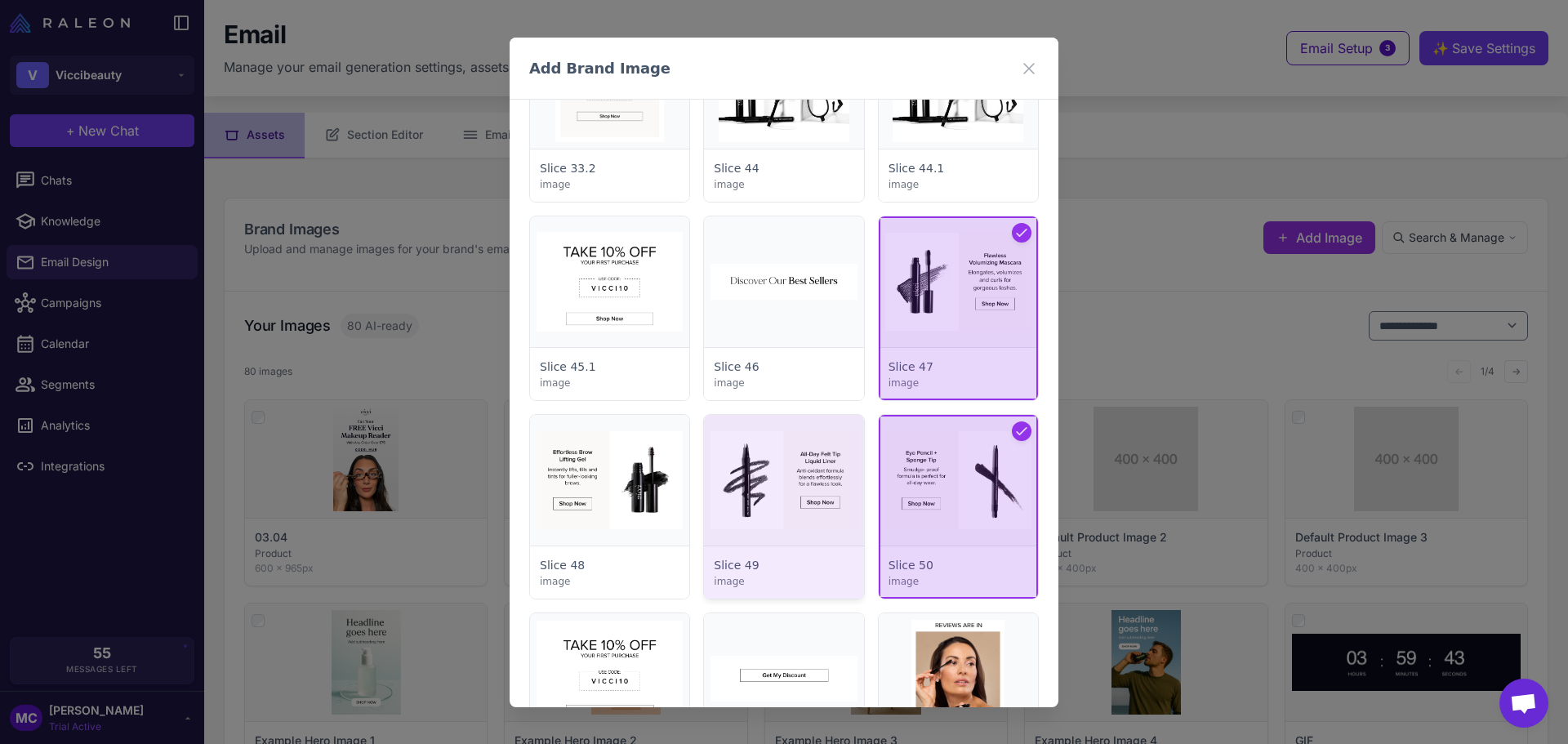
click at [788, 518] on div at bounding box center [783, 507] width 159 height 184
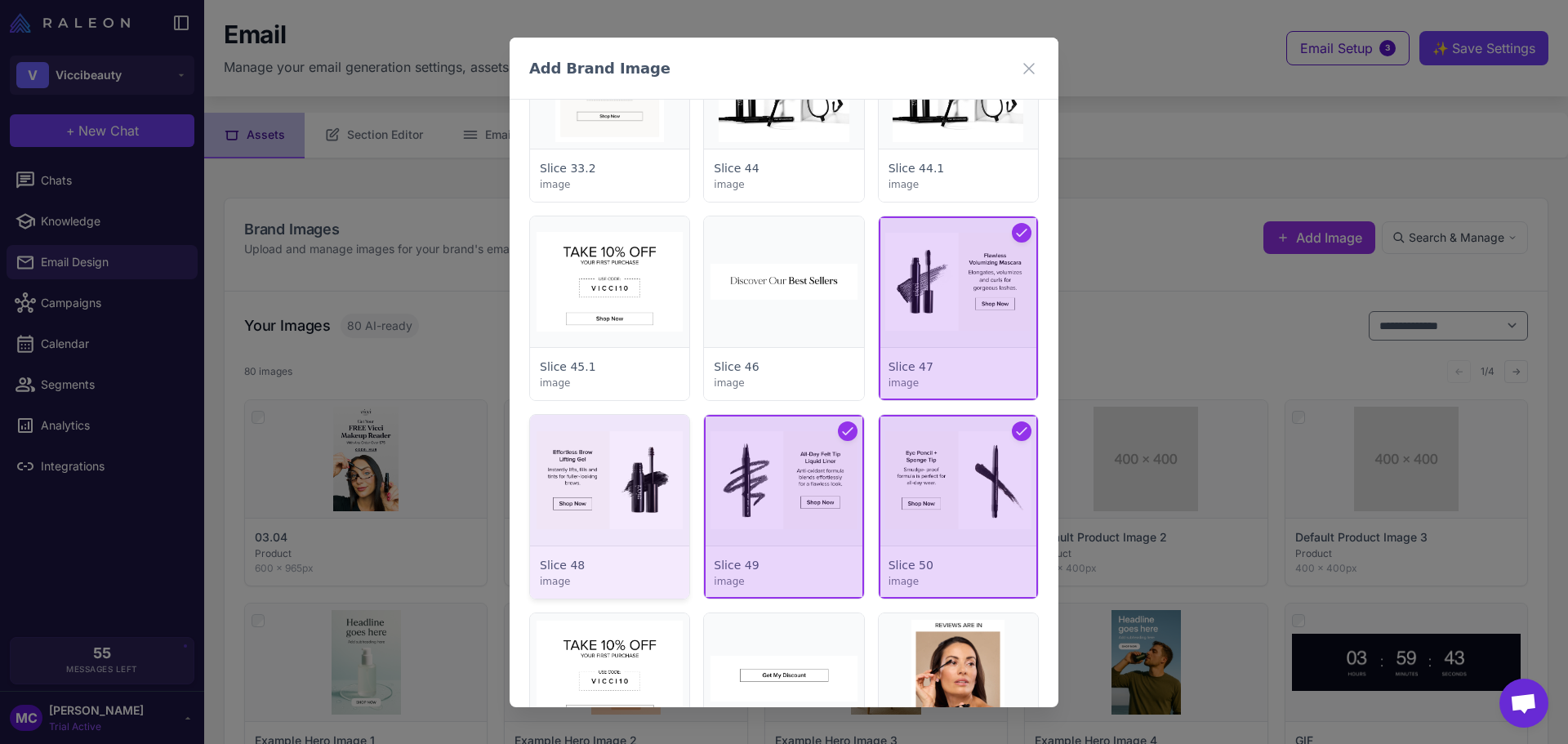
click at [641, 515] on div at bounding box center [610, 507] width 159 height 184
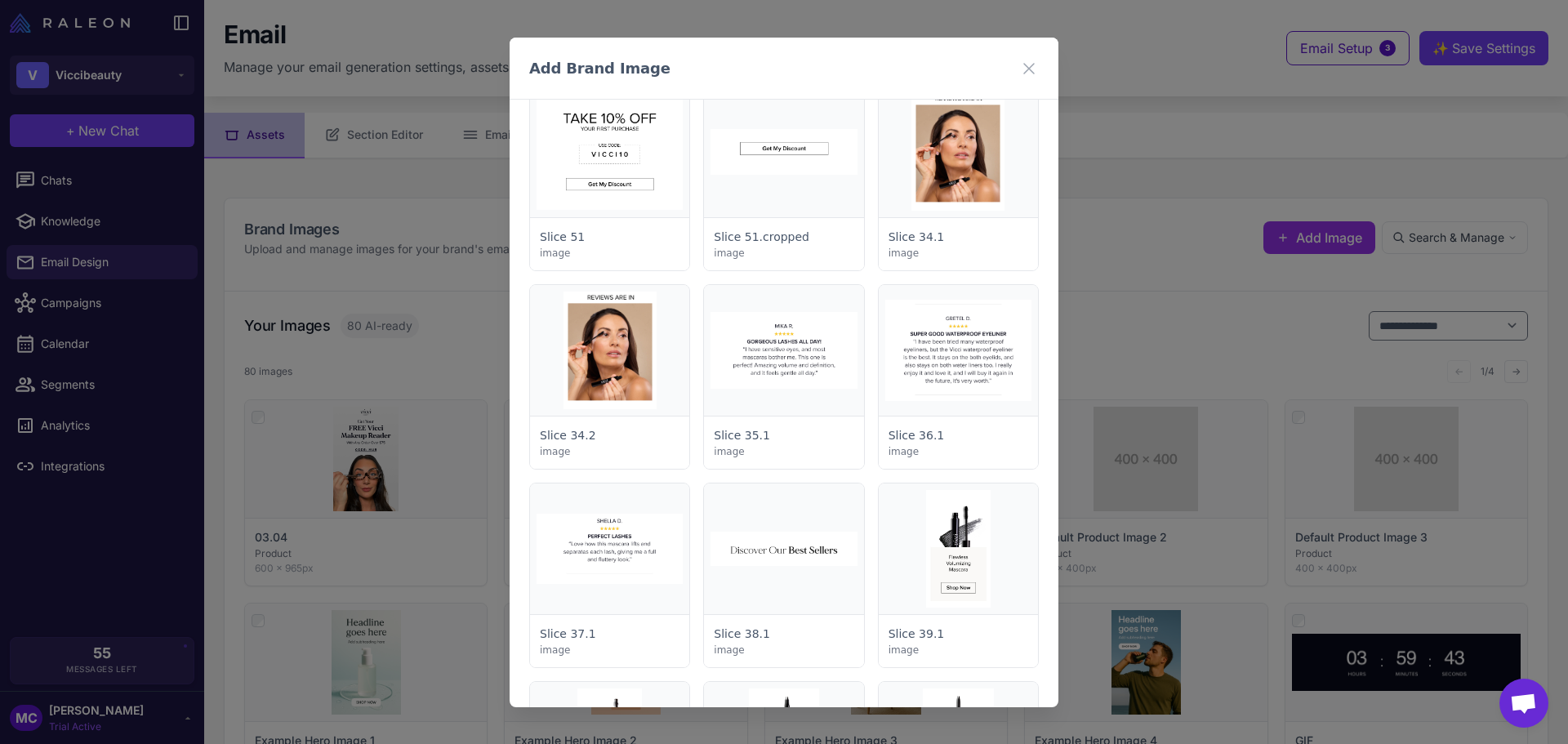
scroll to position [4980, 0]
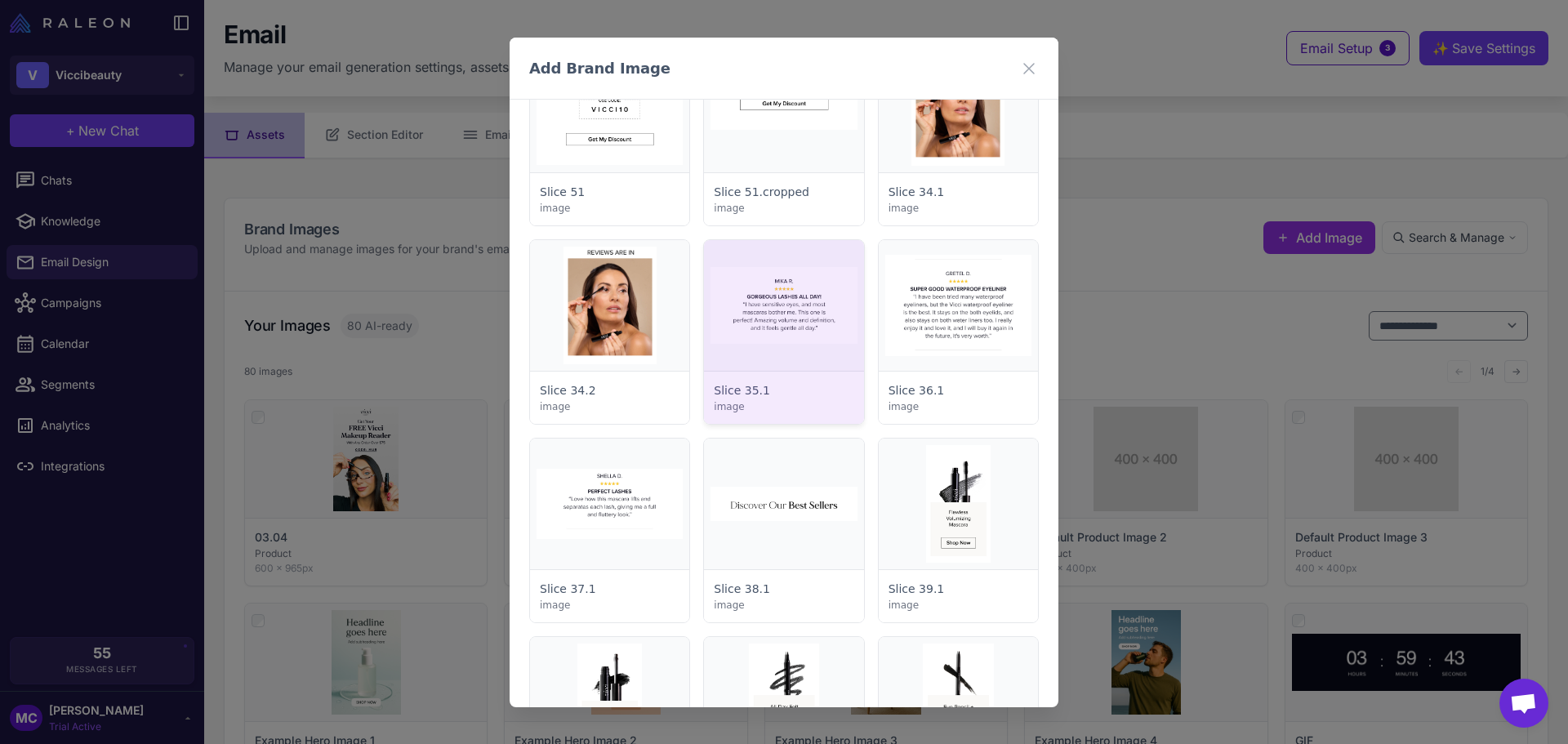
click at [811, 320] on div at bounding box center [783, 332] width 159 height 184
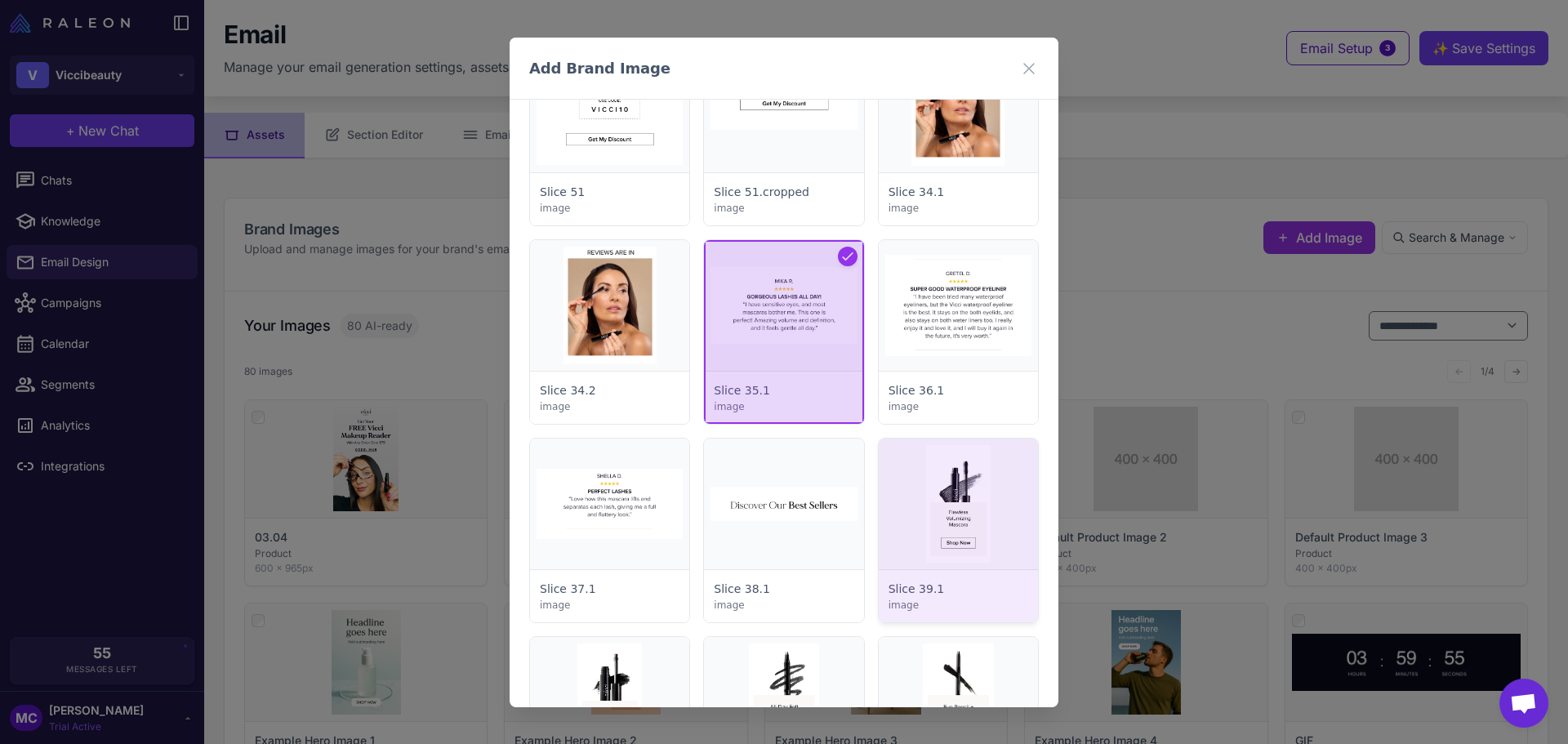
scroll to position [5143, 0]
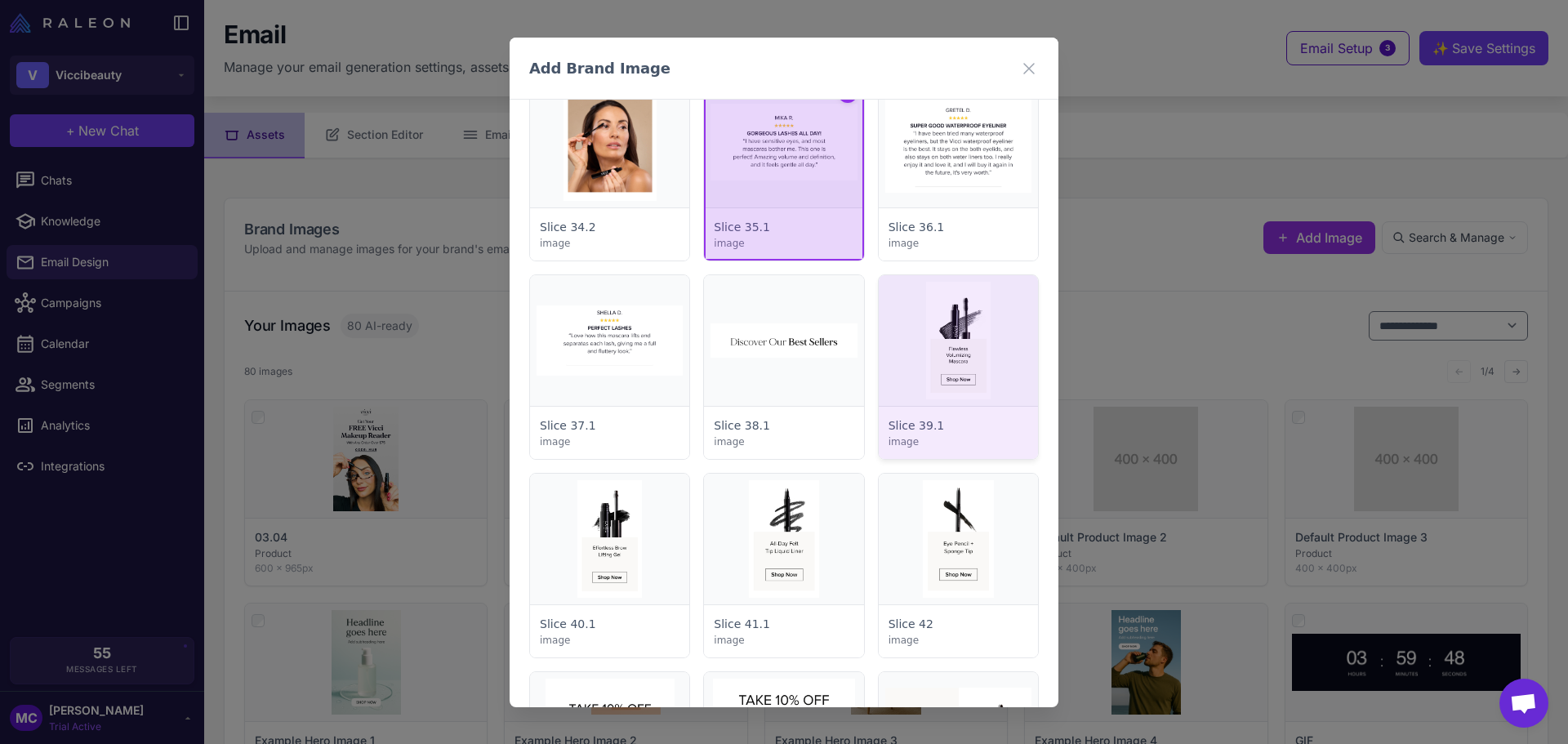
click at [963, 356] on div at bounding box center [958, 367] width 159 height 184
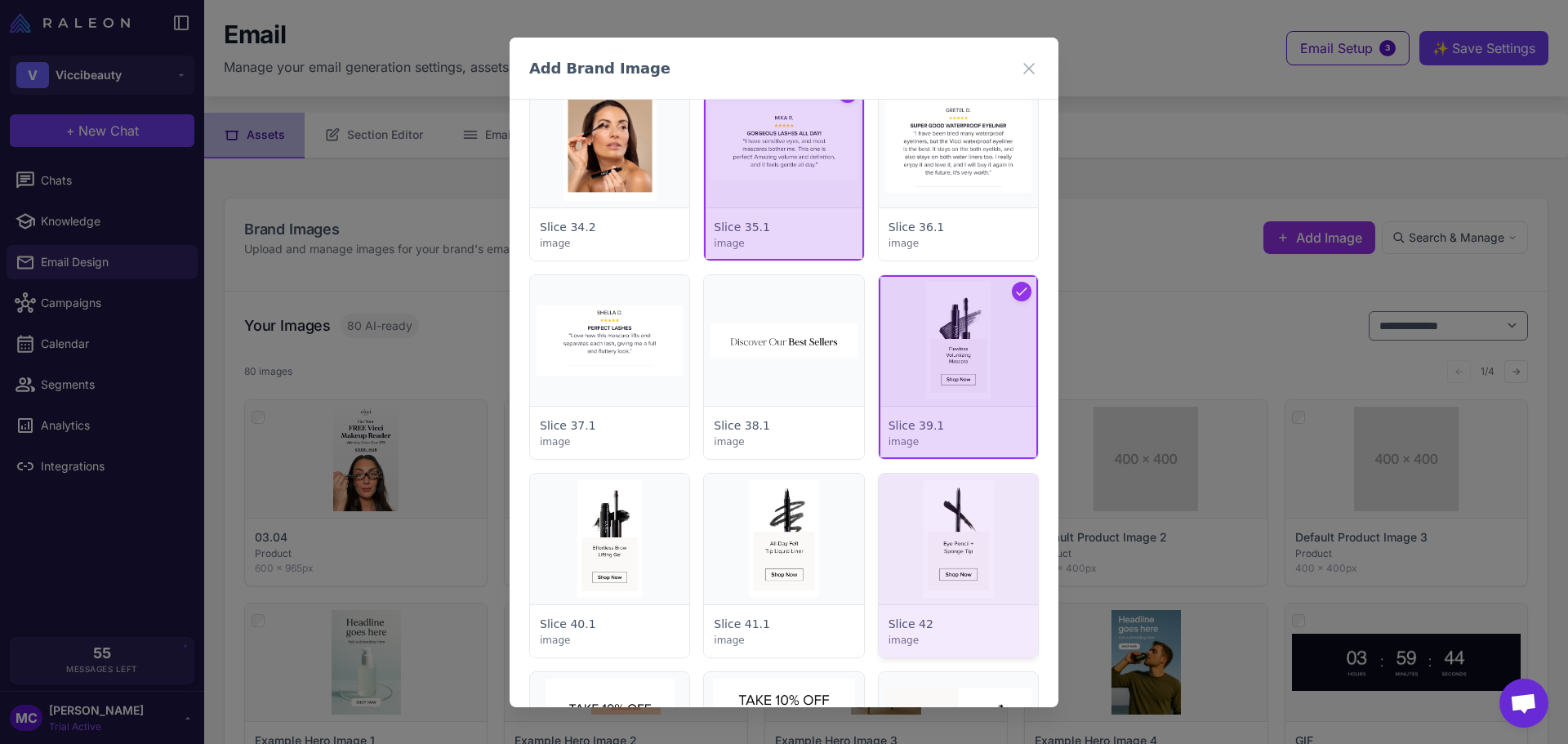
click at [968, 532] on div at bounding box center [958, 566] width 159 height 184
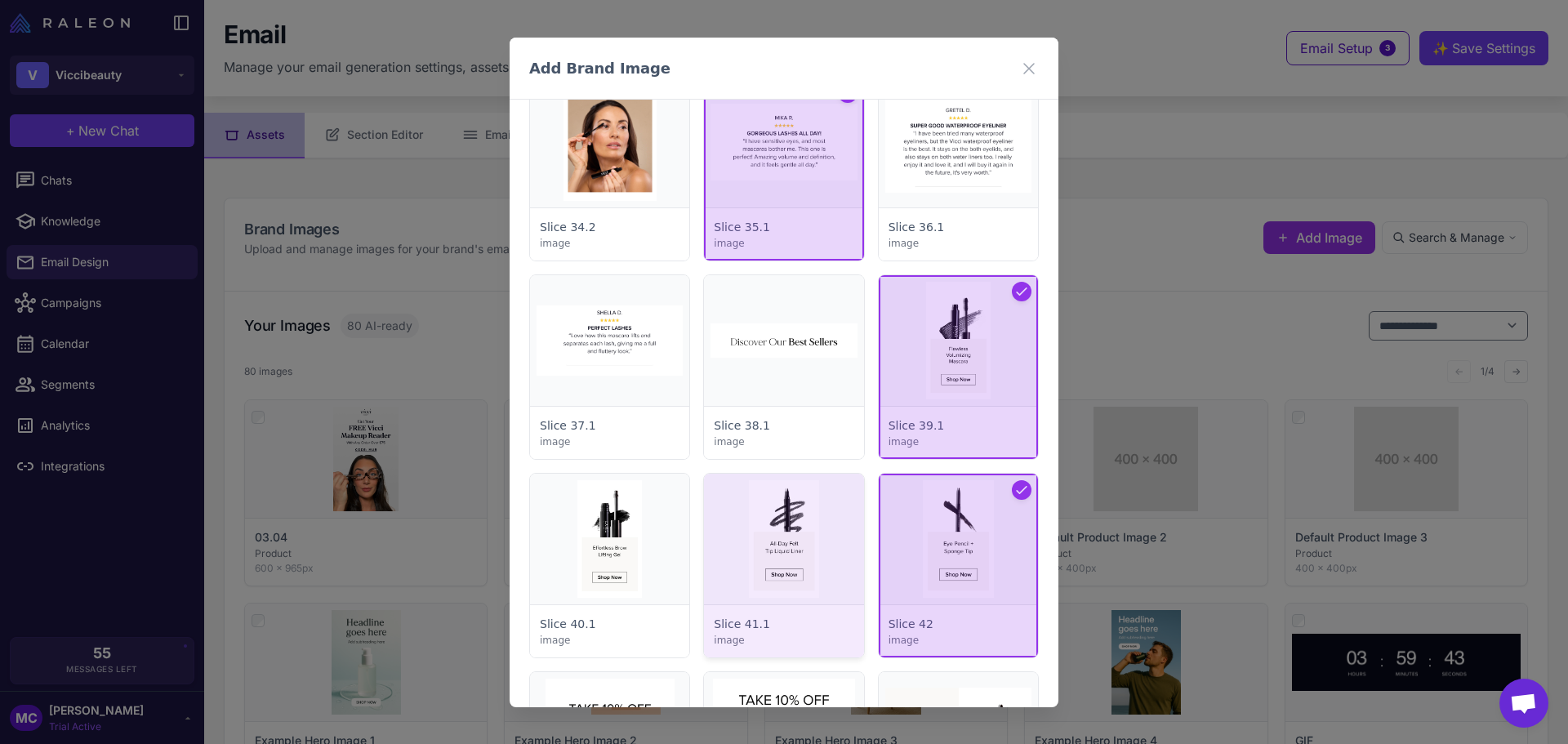
click at [739, 566] on div at bounding box center [783, 566] width 159 height 184
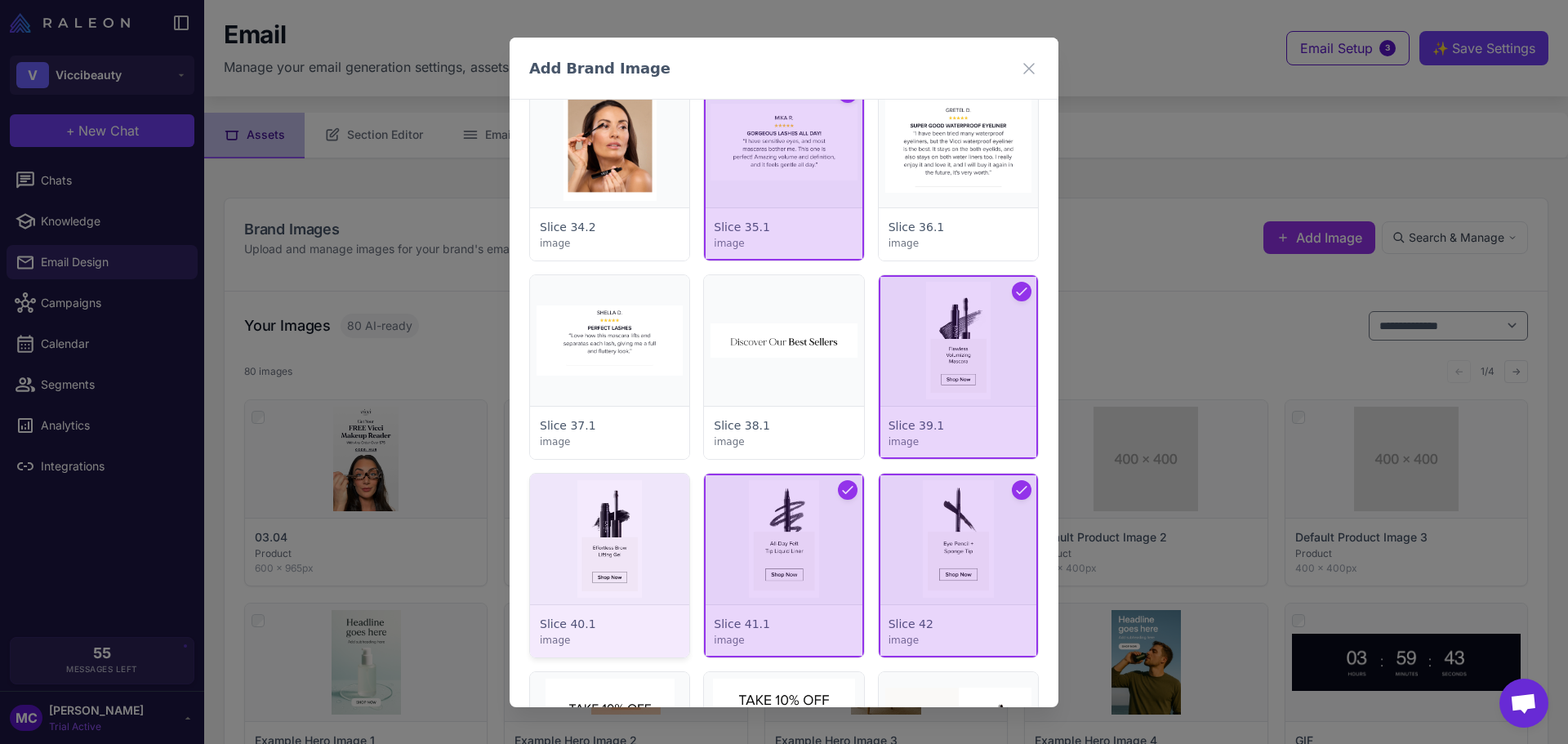
click at [632, 557] on div at bounding box center [610, 566] width 159 height 184
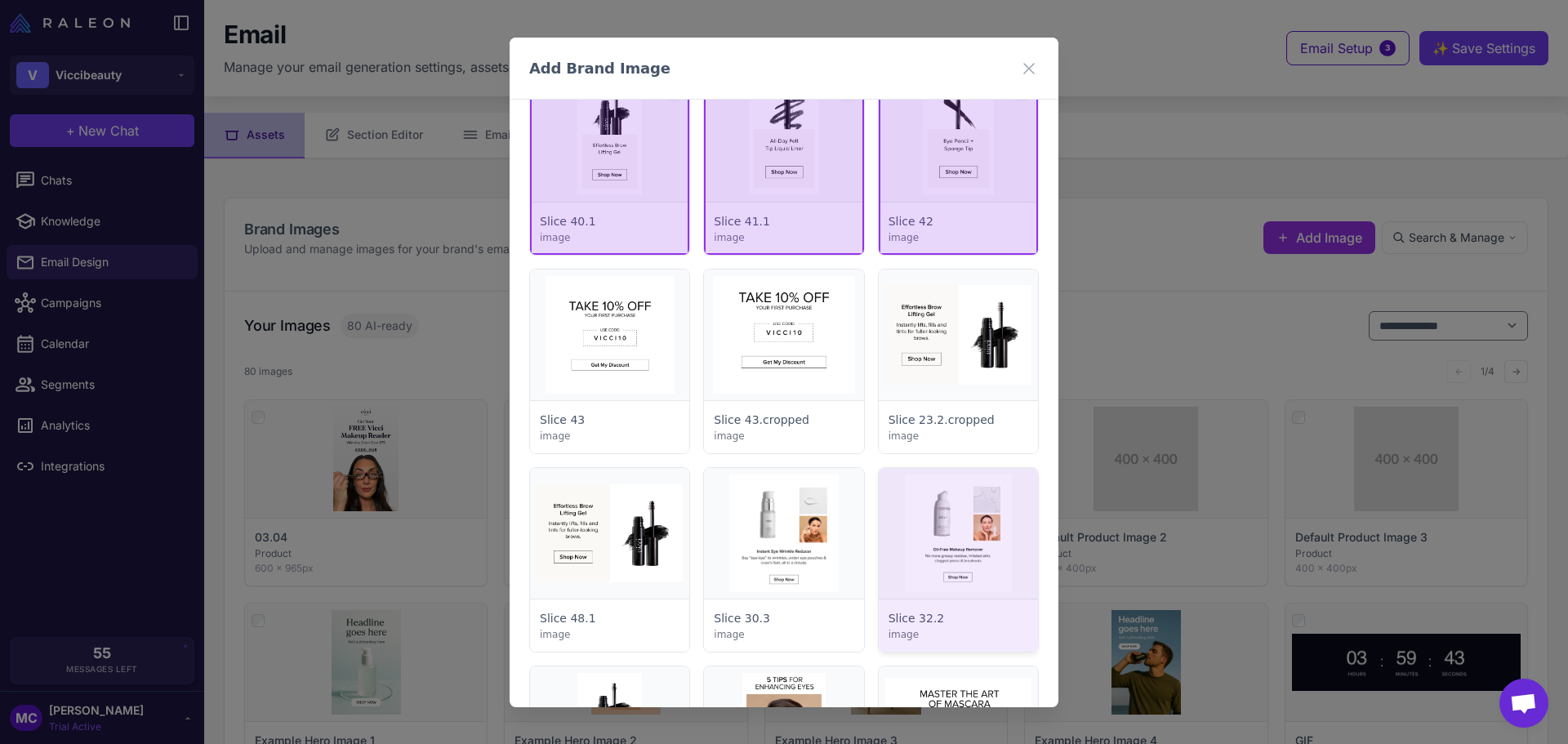
scroll to position [5633, 0]
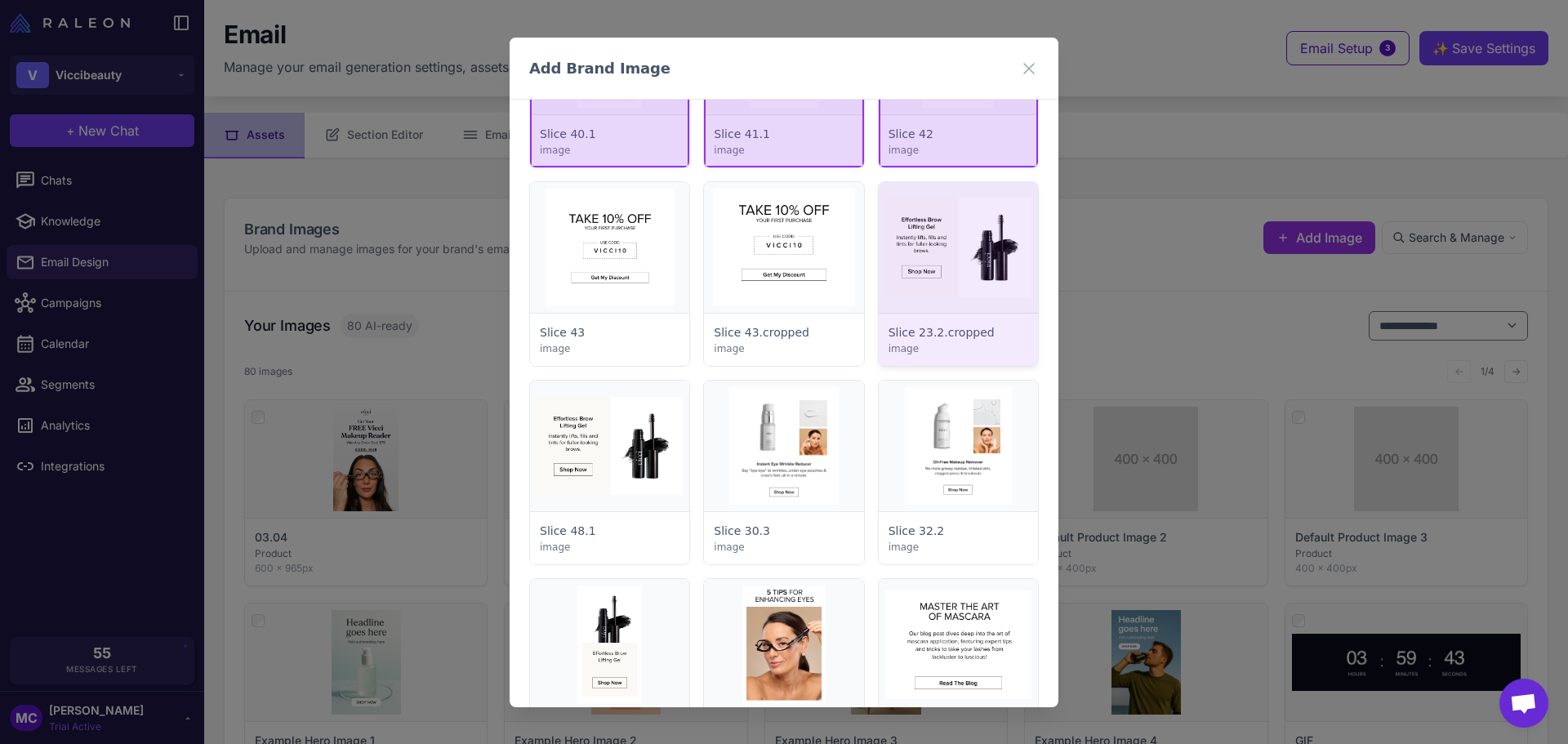
click at [963, 265] on div at bounding box center [958, 274] width 159 height 184
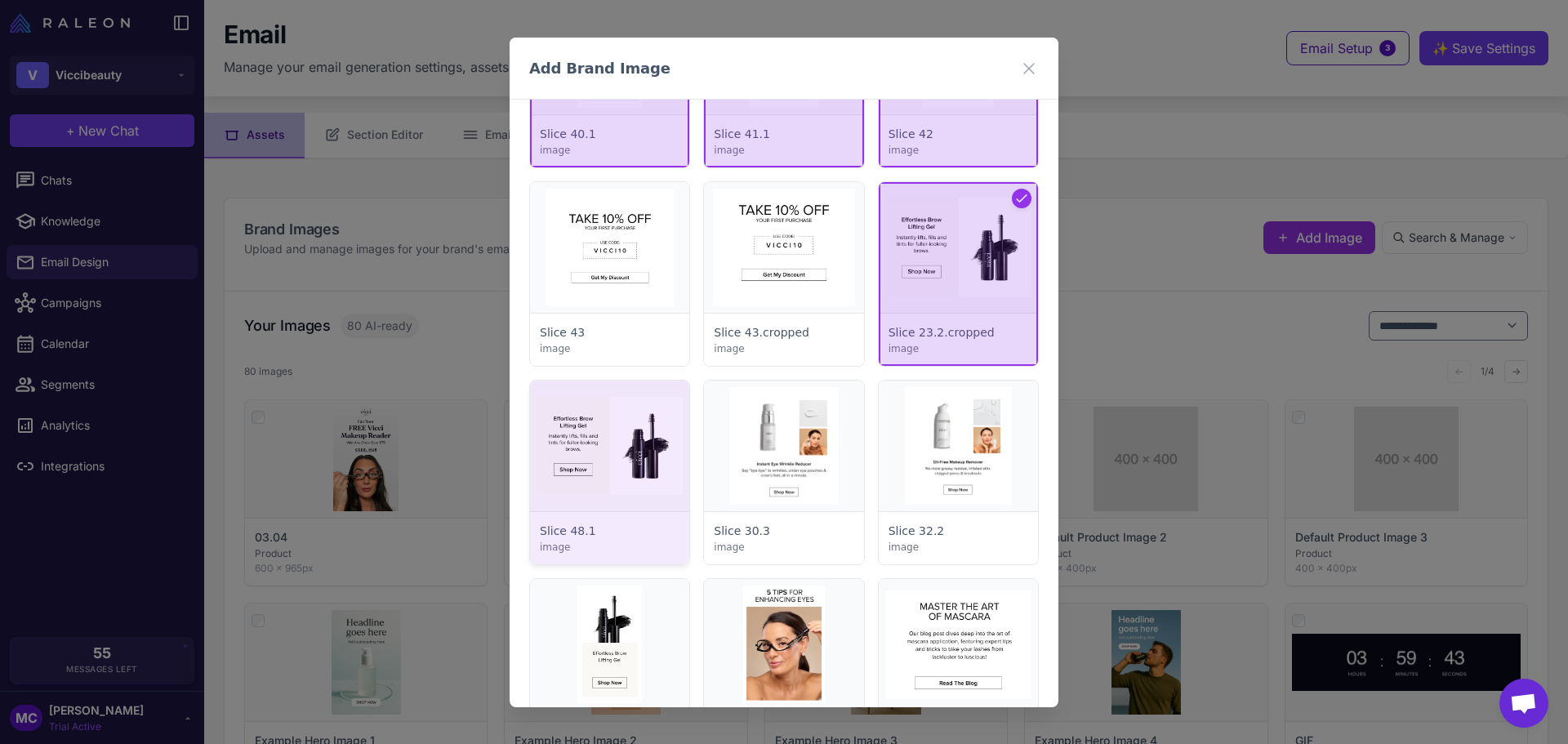
click at [590, 482] on div at bounding box center [610, 473] width 159 height 184
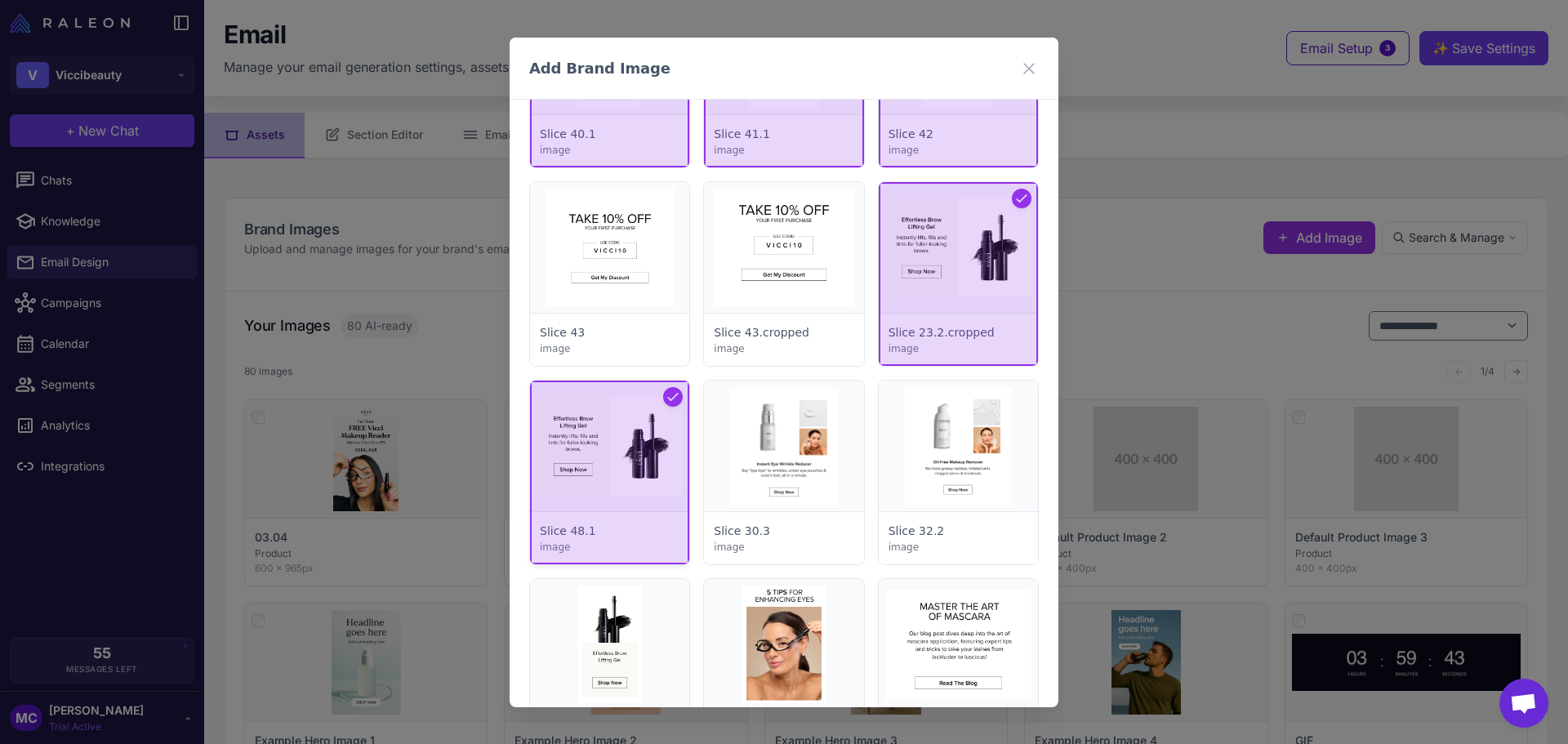
click at [595, 448] on div at bounding box center [610, 473] width 159 height 184
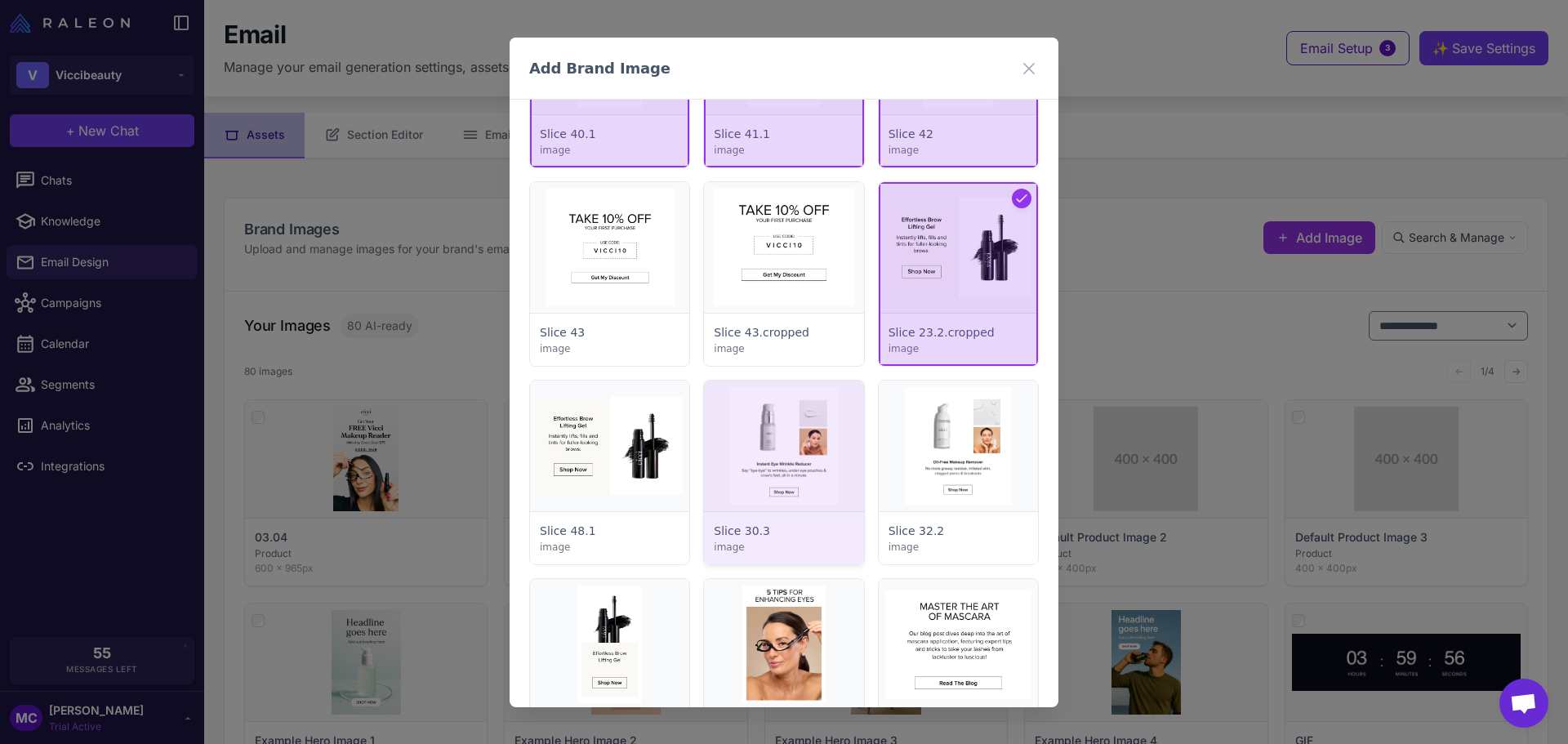
click at [803, 462] on div at bounding box center [783, 473] width 159 height 184
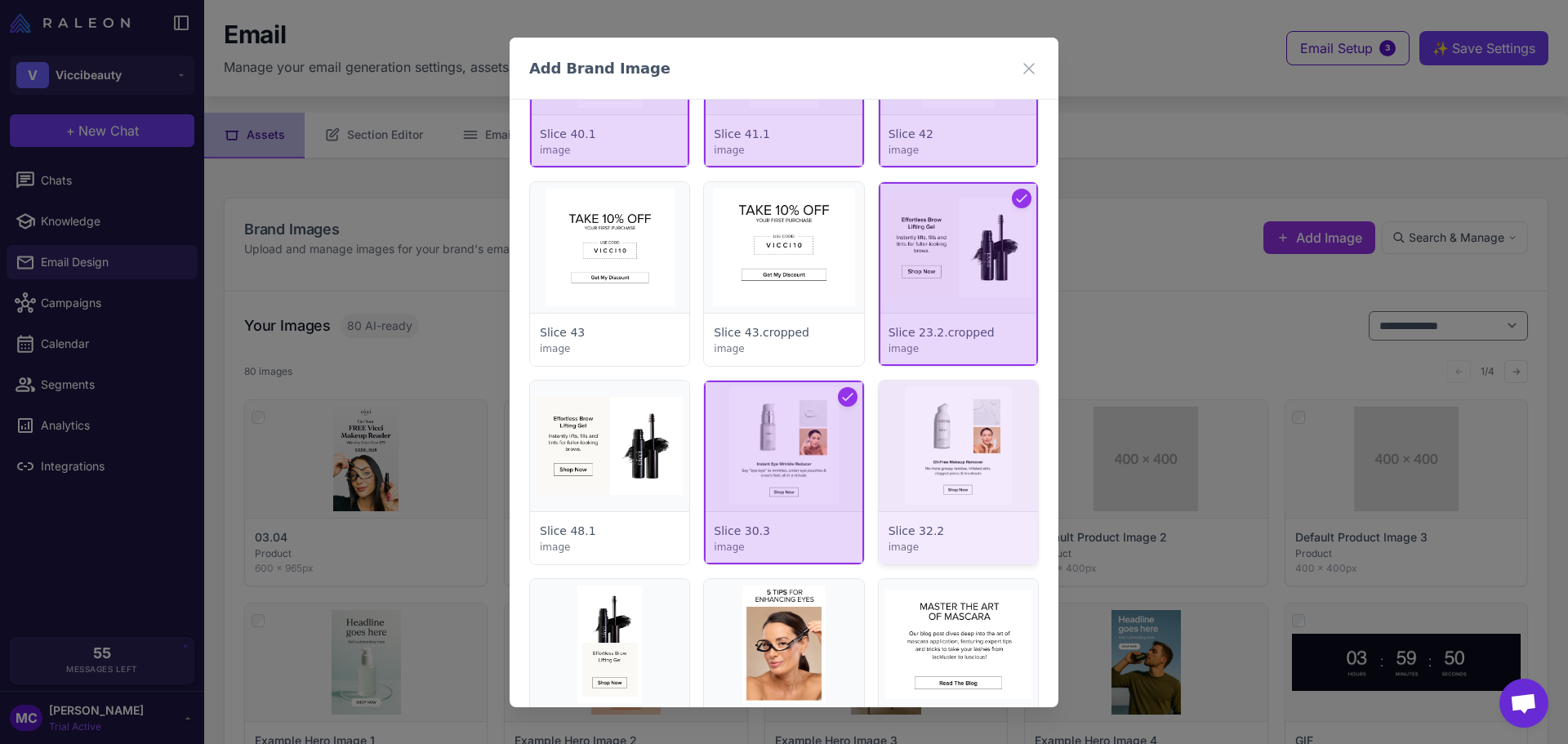
click at [948, 457] on div at bounding box center [958, 473] width 159 height 184
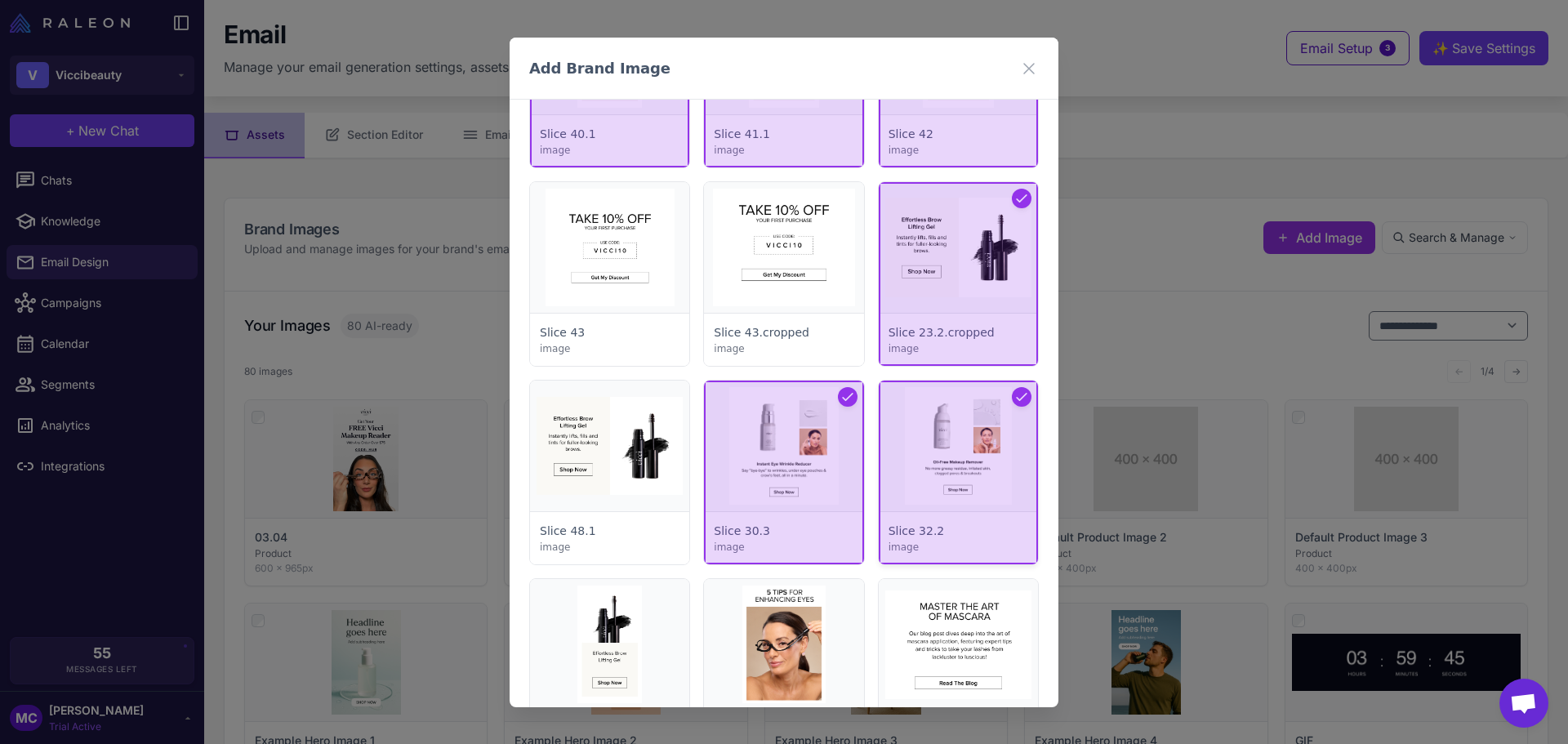
scroll to position [5878, 0]
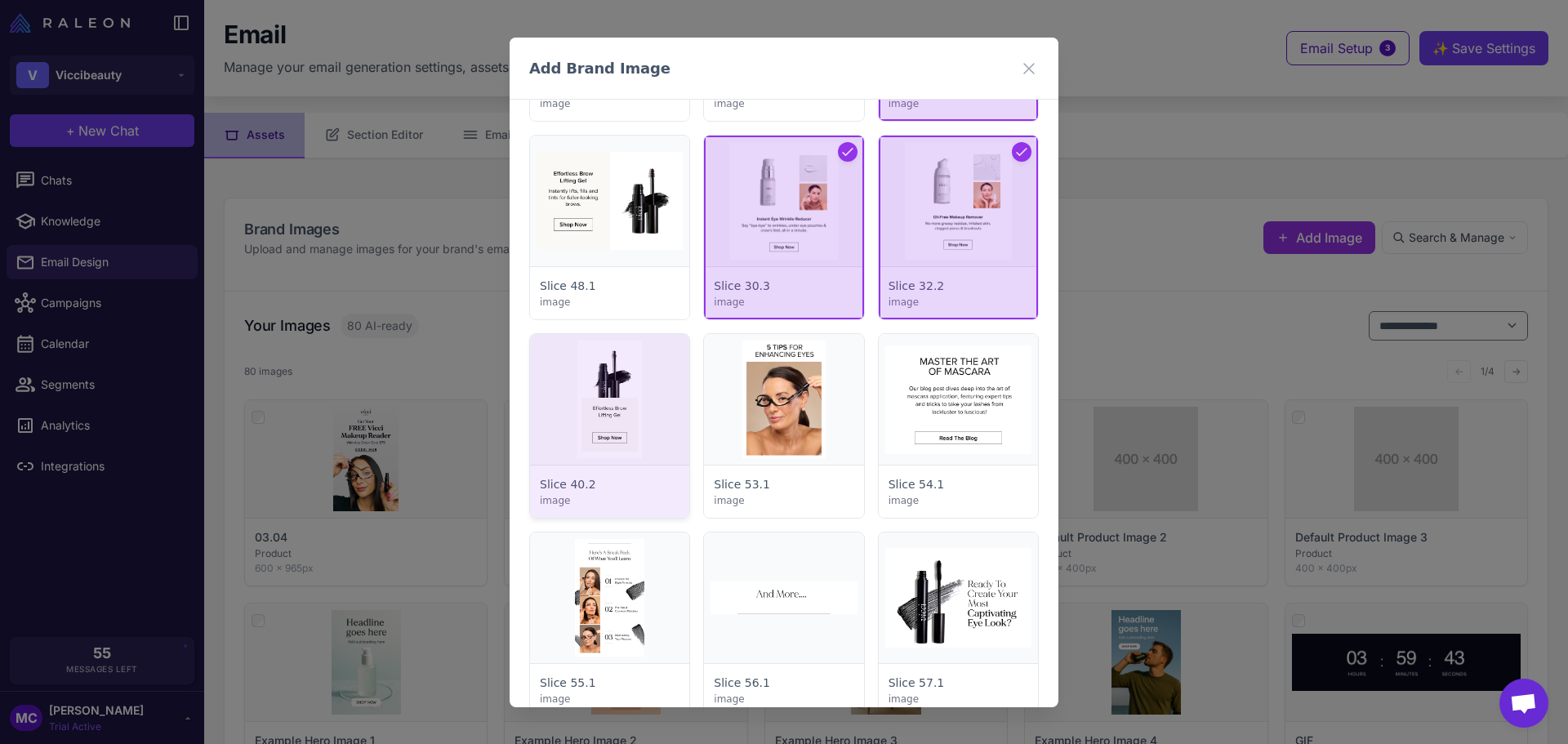
click at [615, 407] on div at bounding box center [610, 426] width 159 height 184
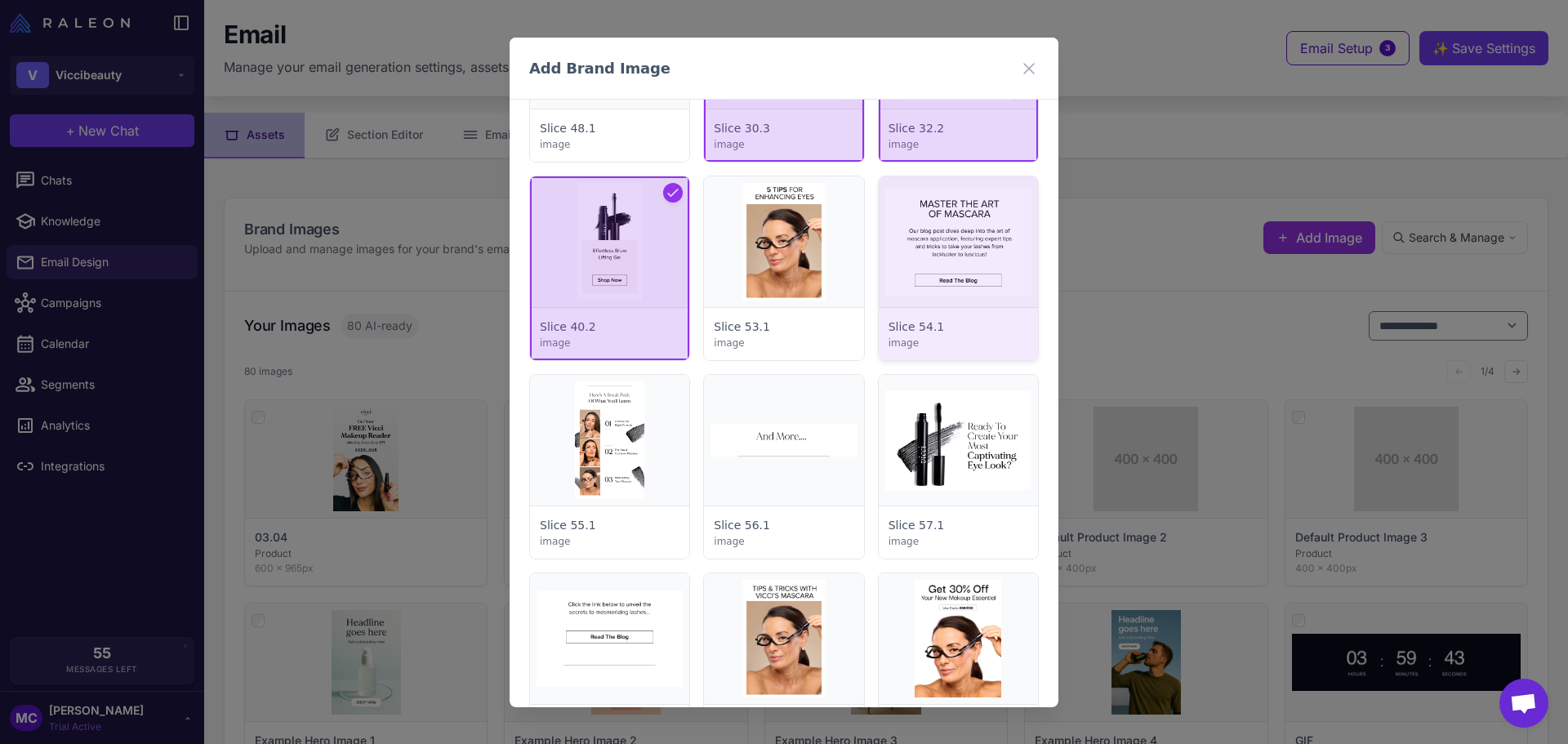
scroll to position [6041, 0]
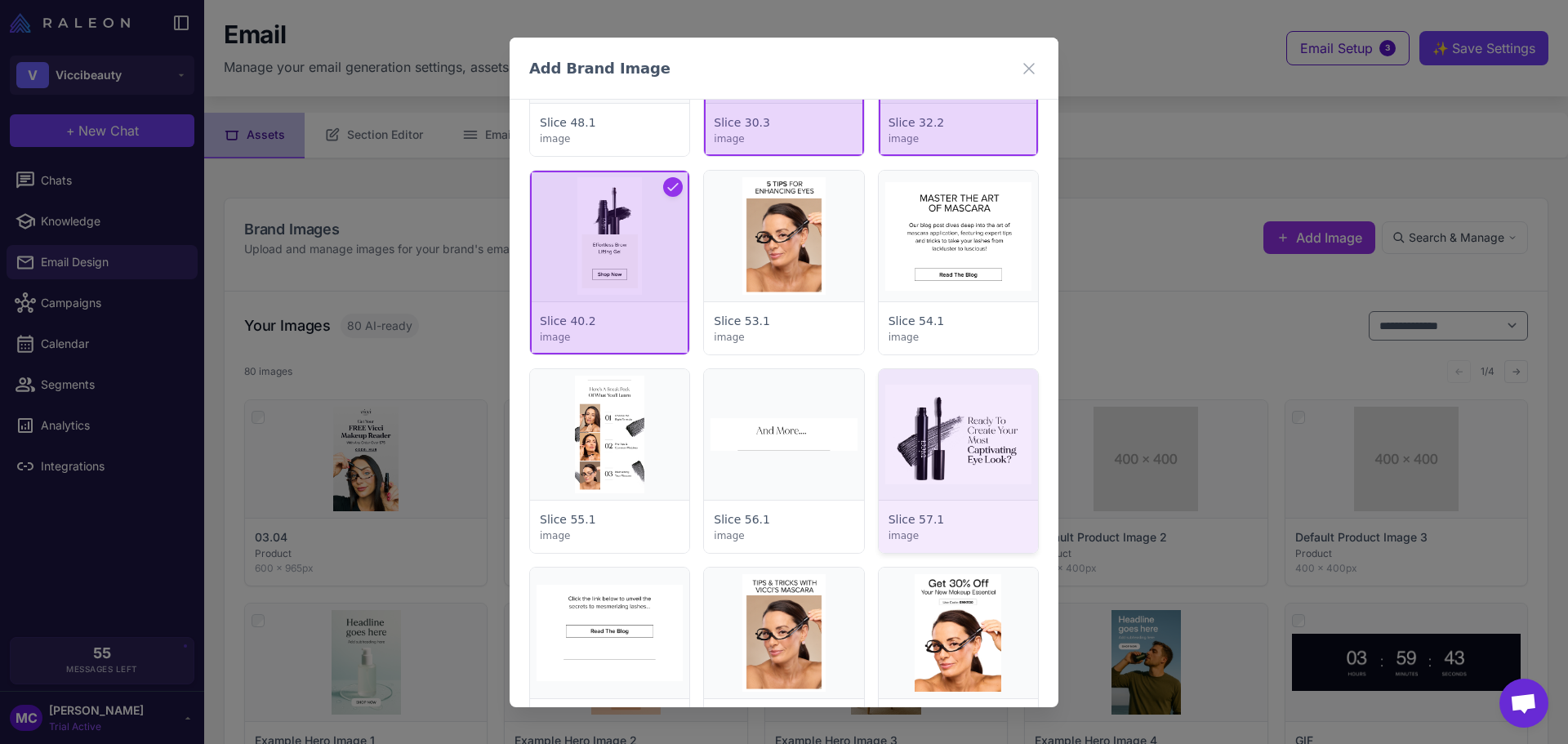
click at [953, 437] on div at bounding box center [958, 461] width 159 height 184
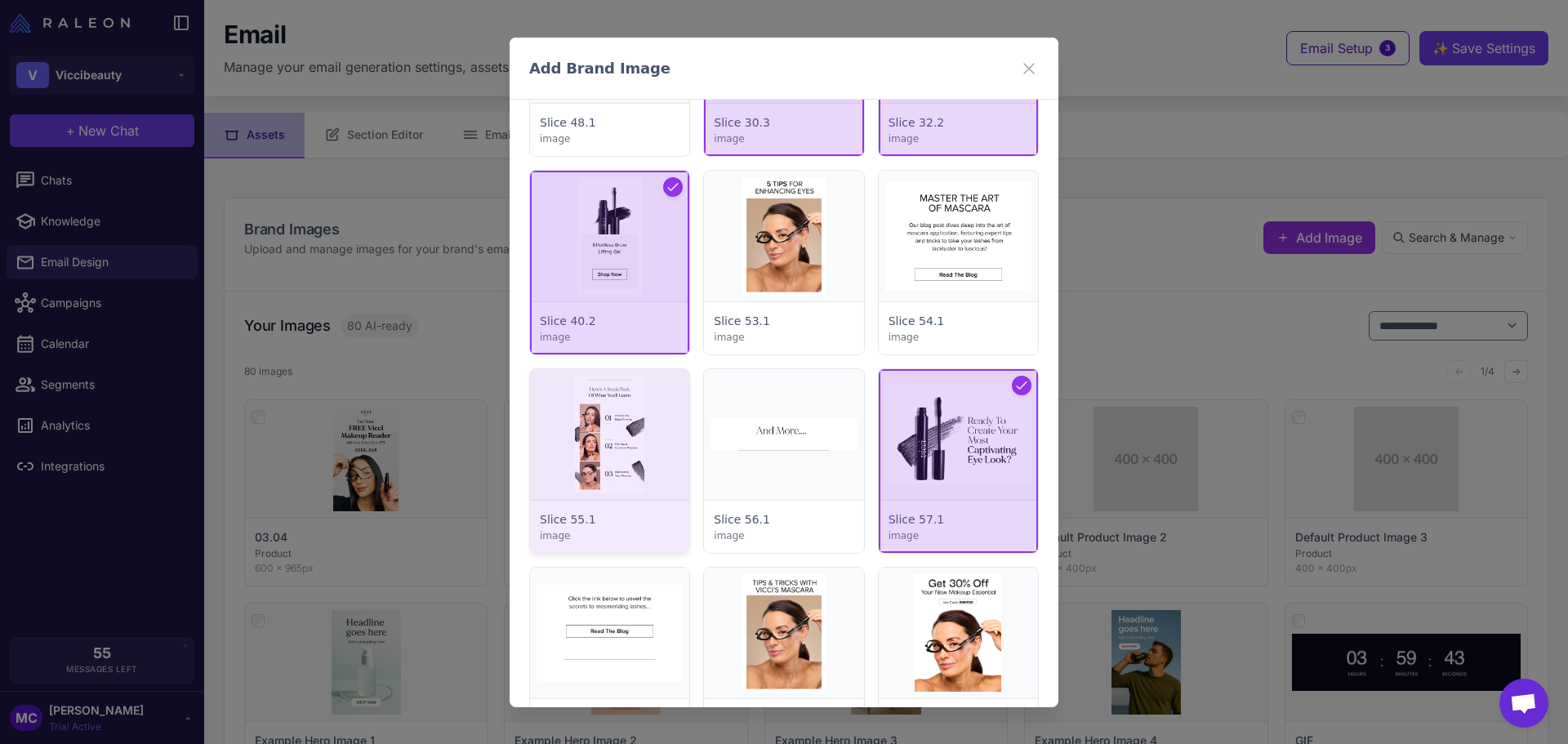
click at [655, 450] on div at bounding box center [610, 461] width 159 height 184
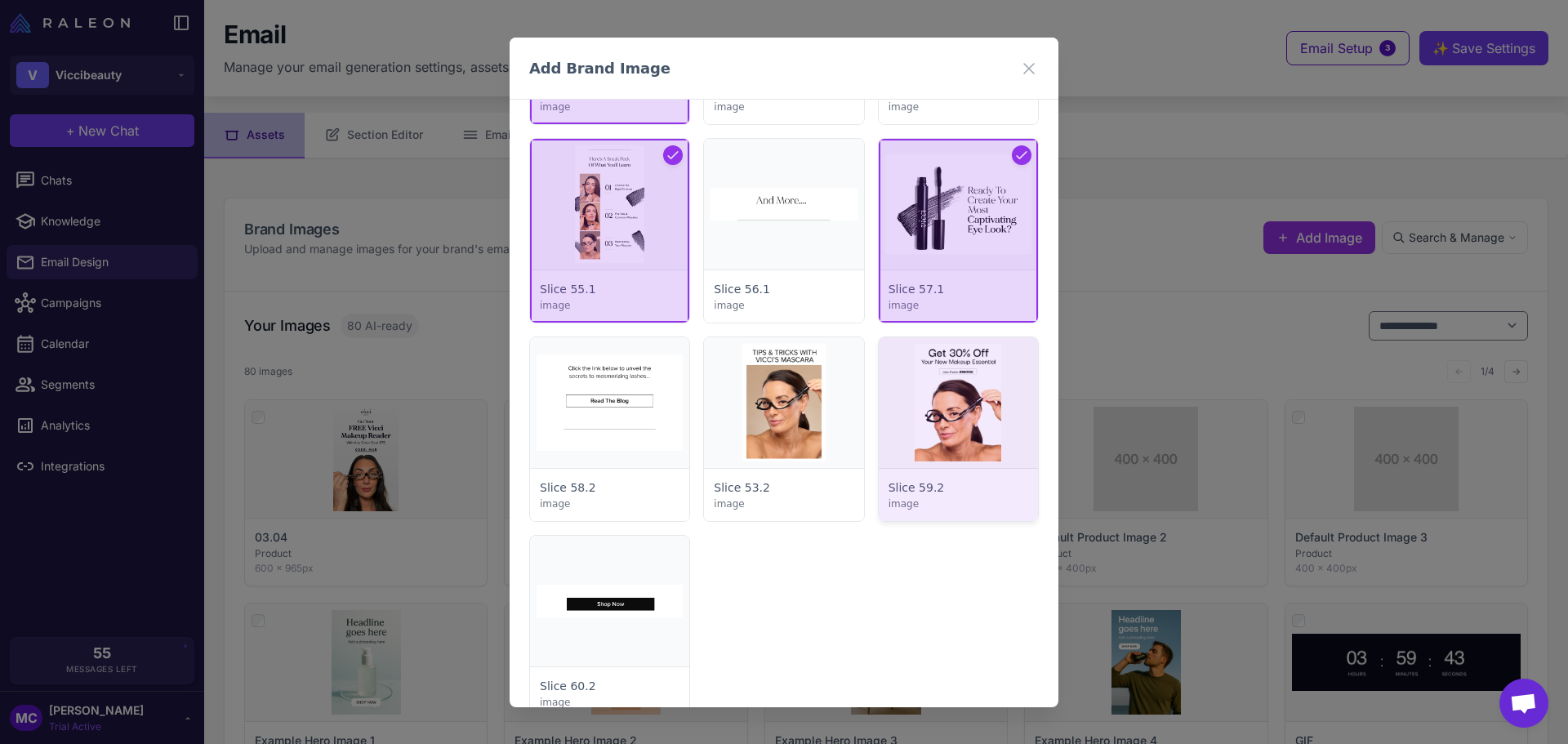
scroll to position [6286, 0]
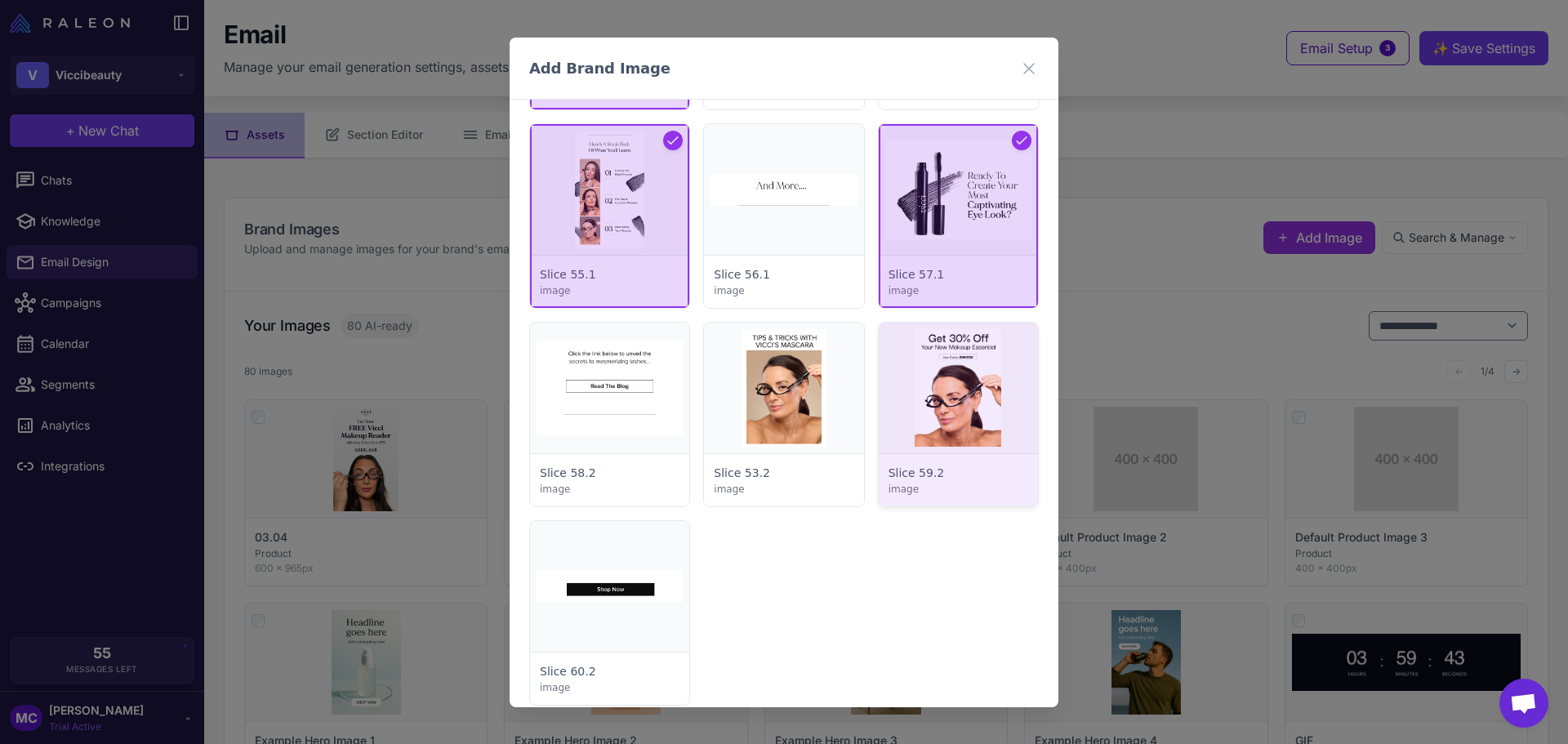
click at [954, 417] on div at bounding box center [958, 415] width 159 height 184
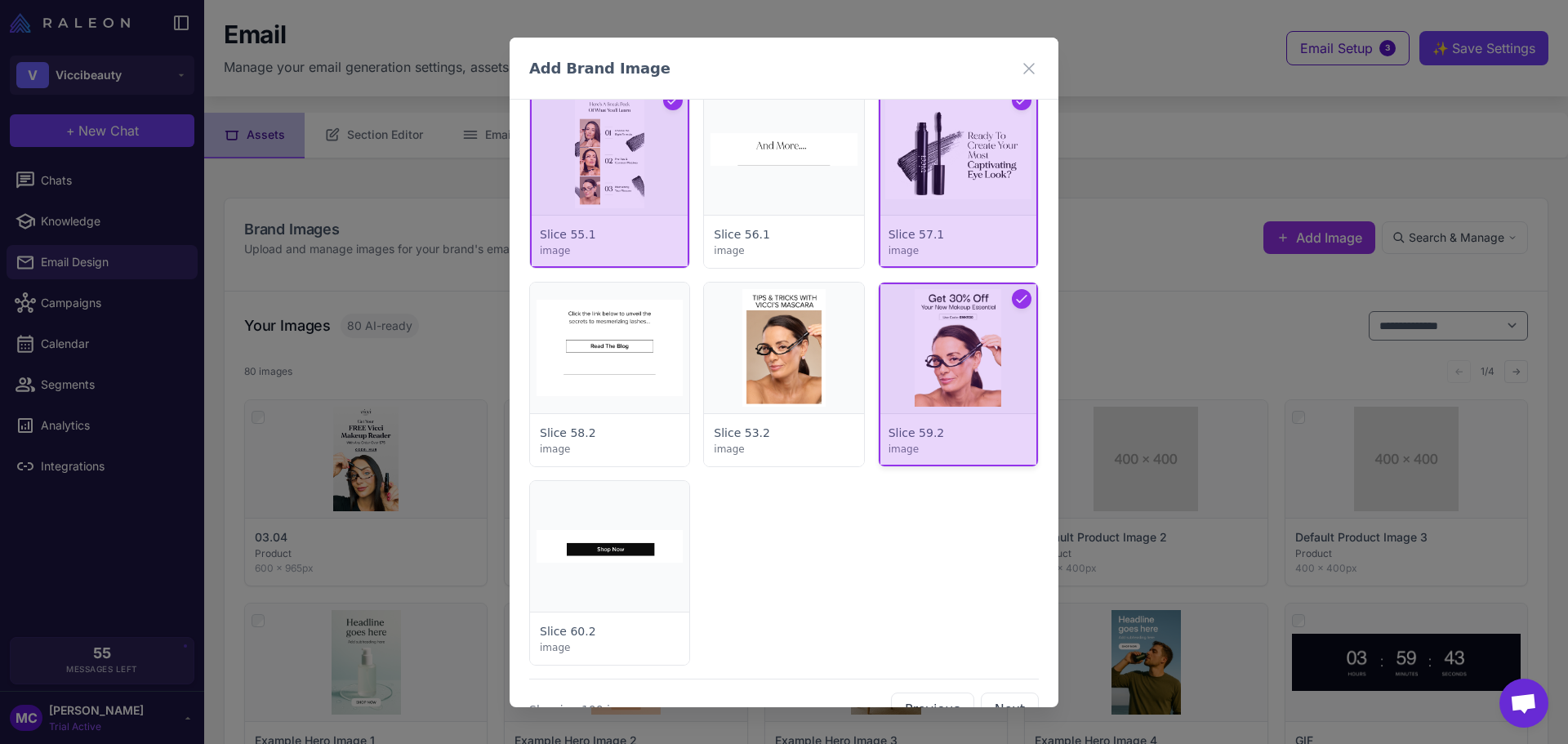
scroll to position [6366, 0]
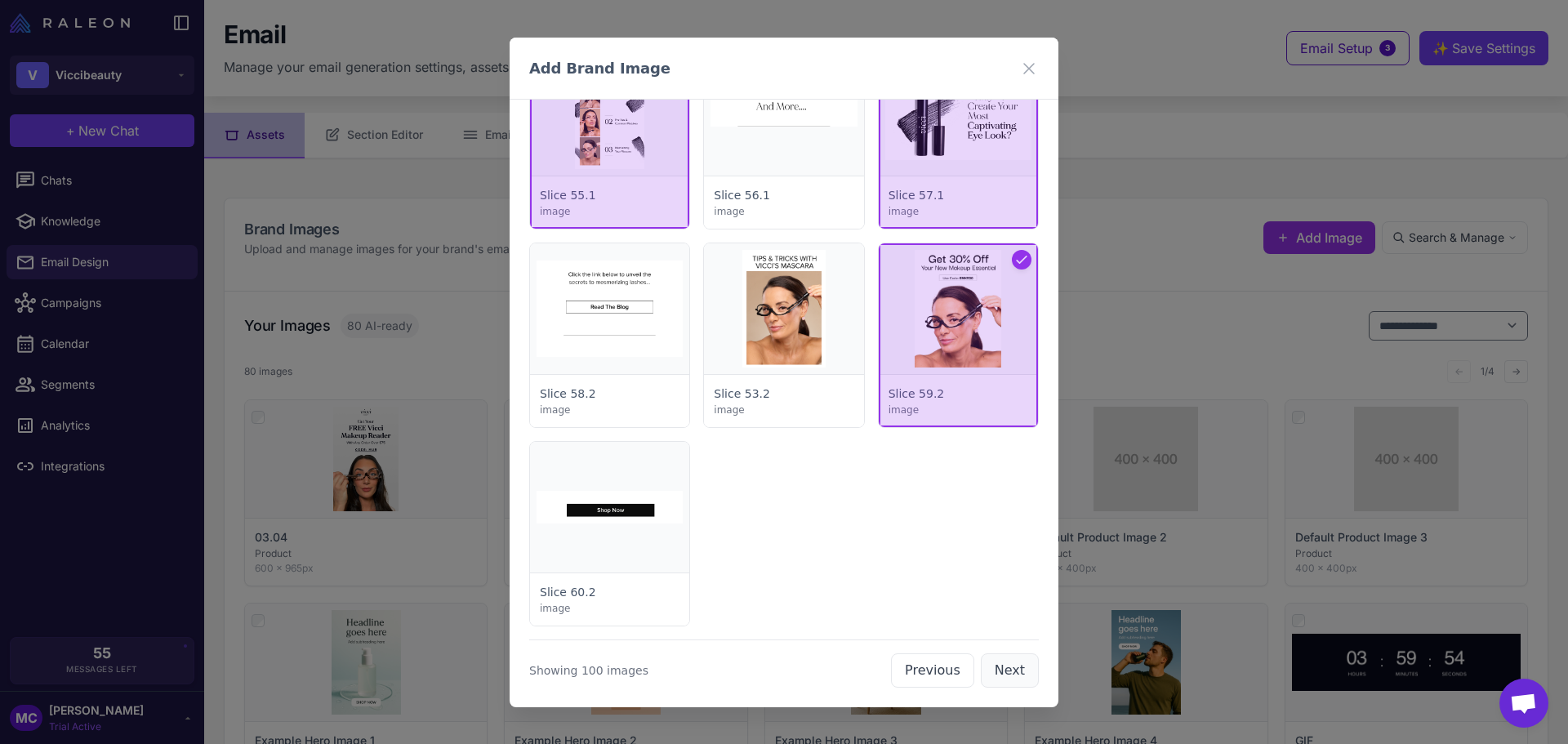
click at [1010, 674] on button "Next" at bounding box center [1010, 669] width 58 height 34
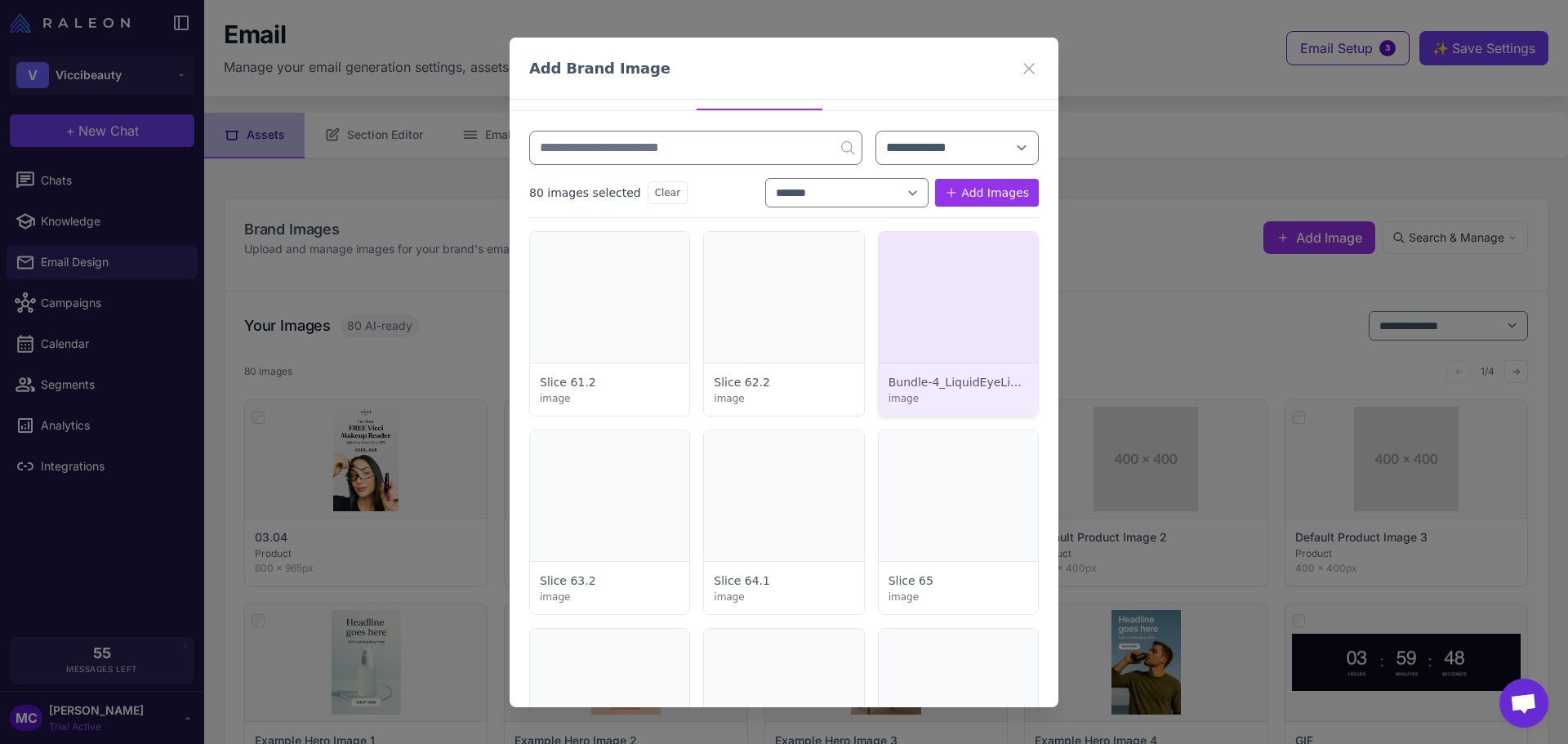
scroll to position [0, 0]
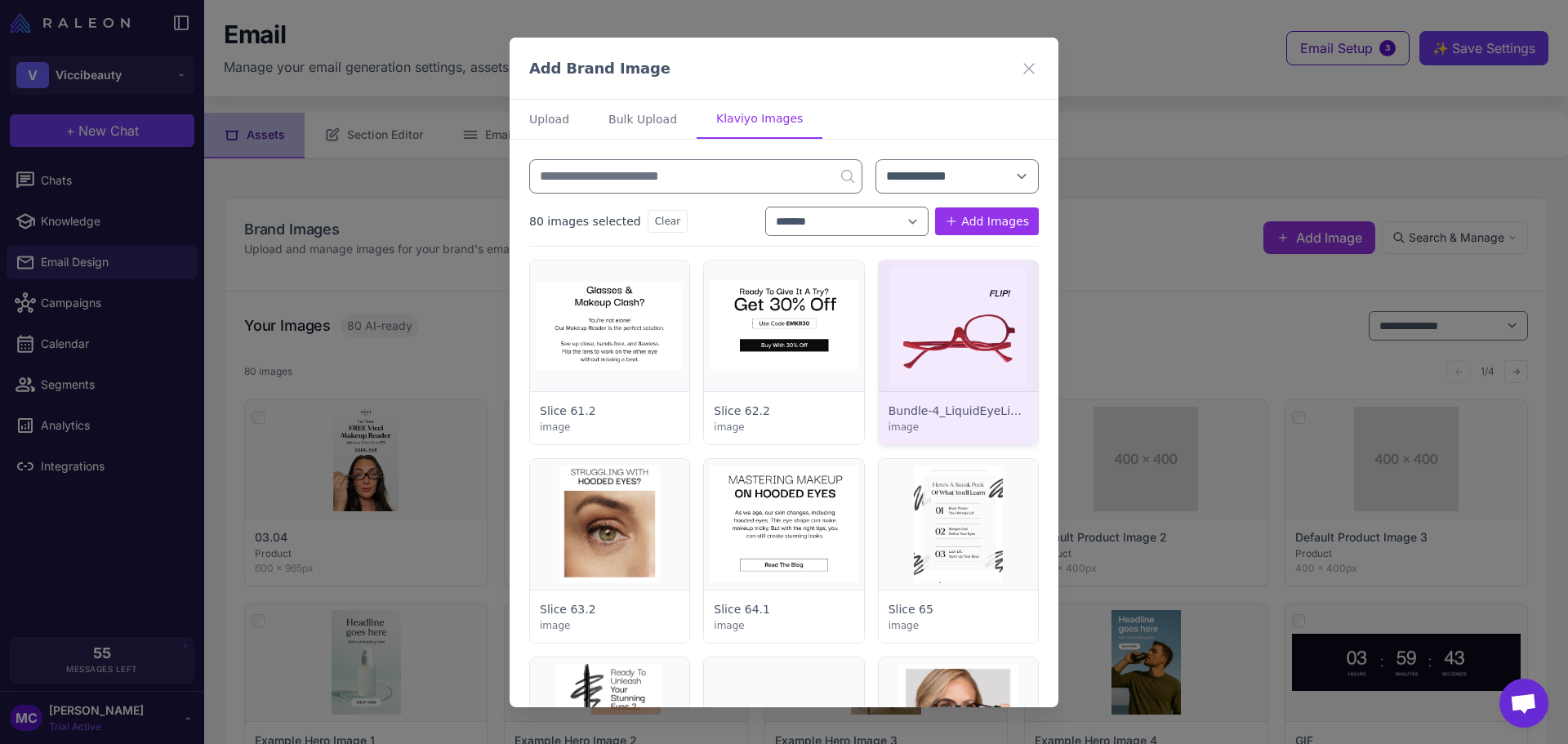
click at [965, 335] on div at bounding box center [958, 353] width 159 height 184
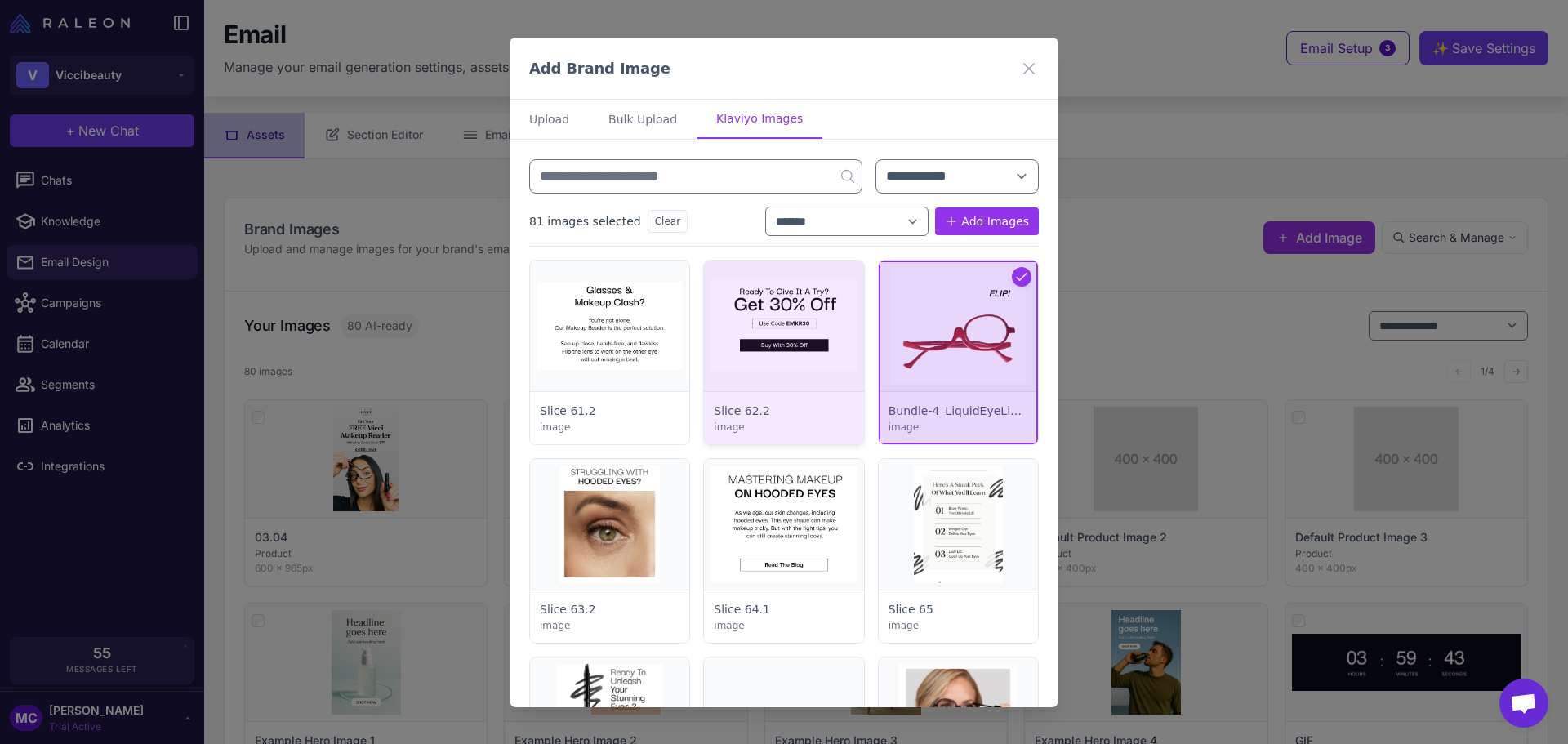
click at [785, 352] on div at bounding box center [783, 353] width 159 height 184
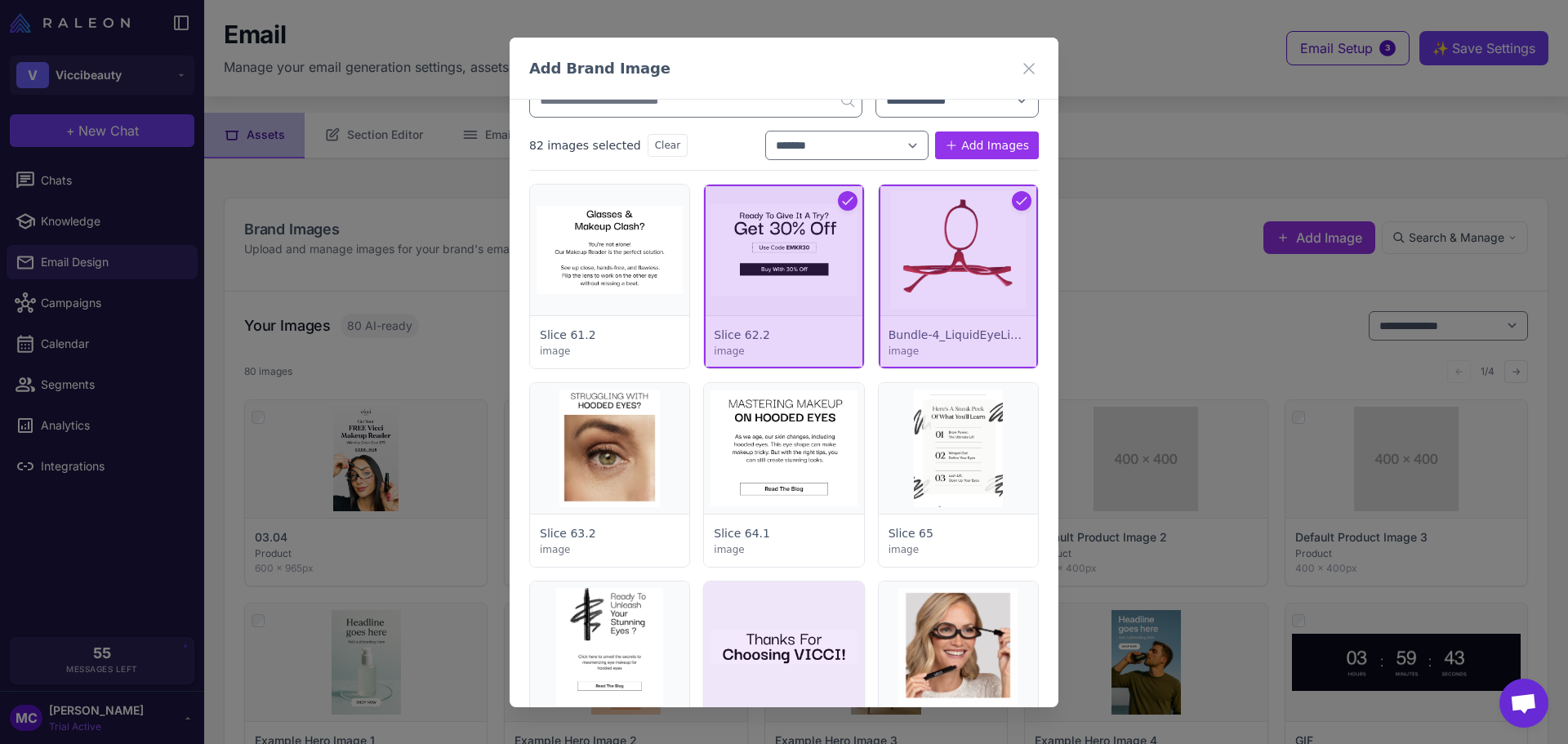
scroll to position [164, 0]
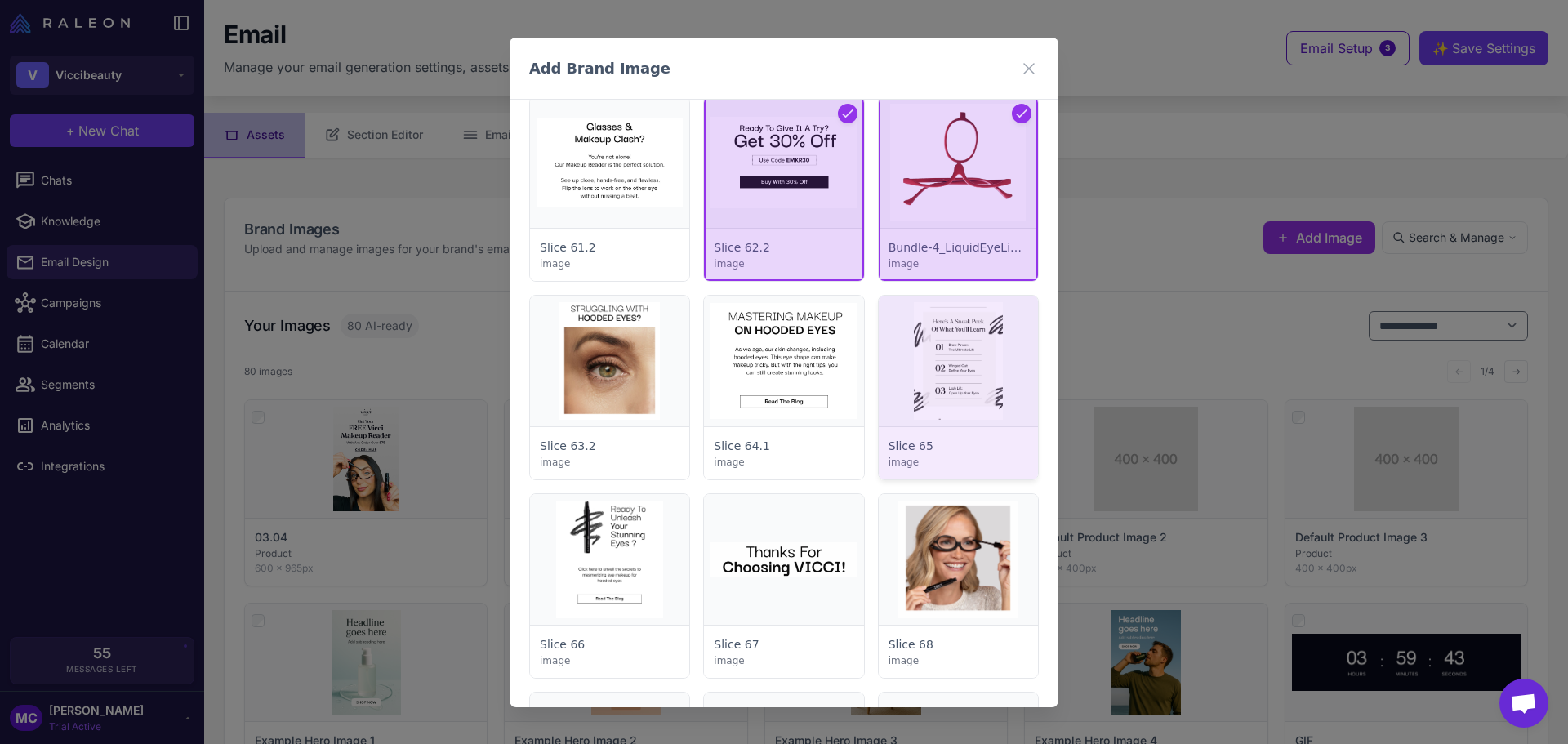
click at [984, 358] on div at bounding box center [958, 388] width 159 height 184
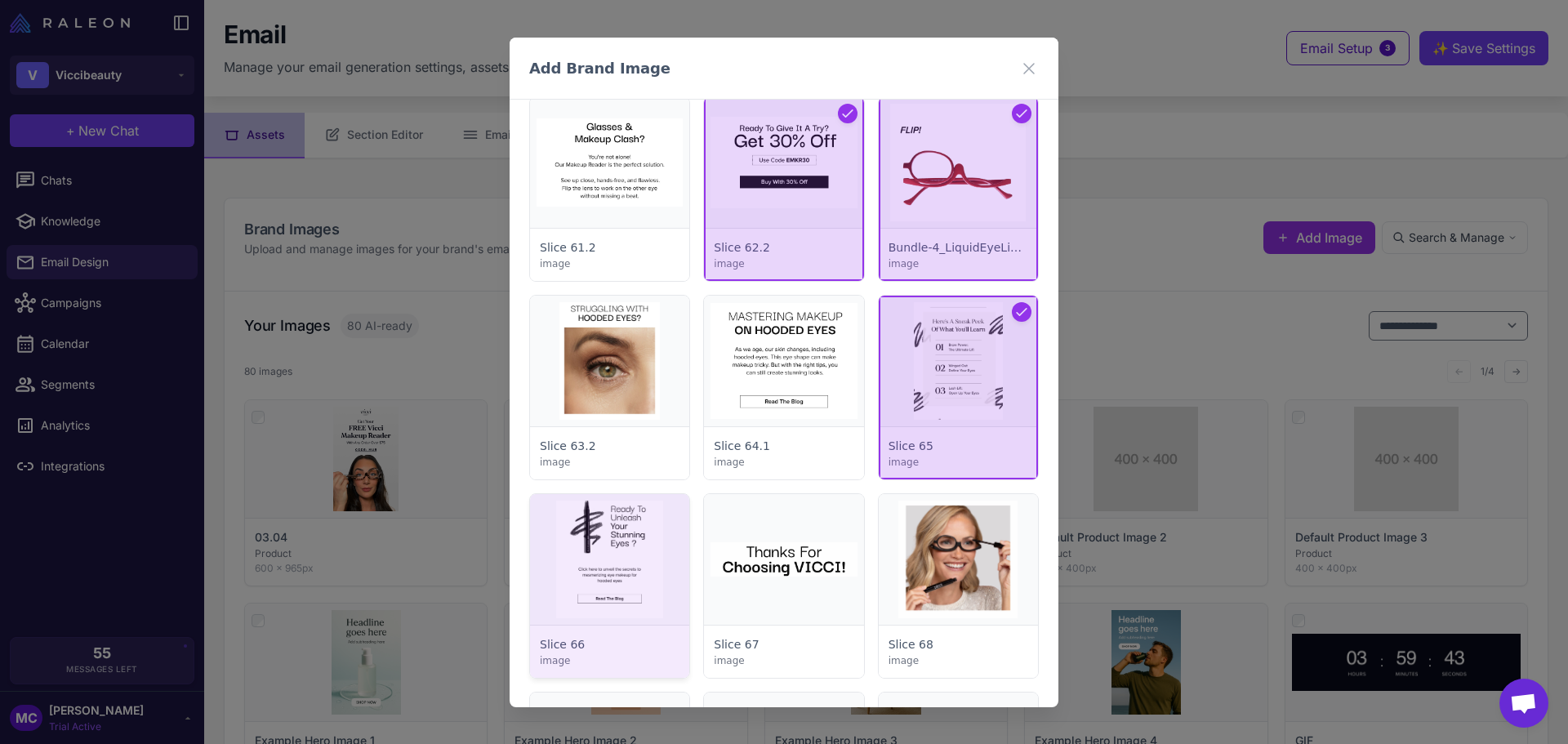
click at [616, 549] on div at bounding box center [610, 586] width 159 height 184
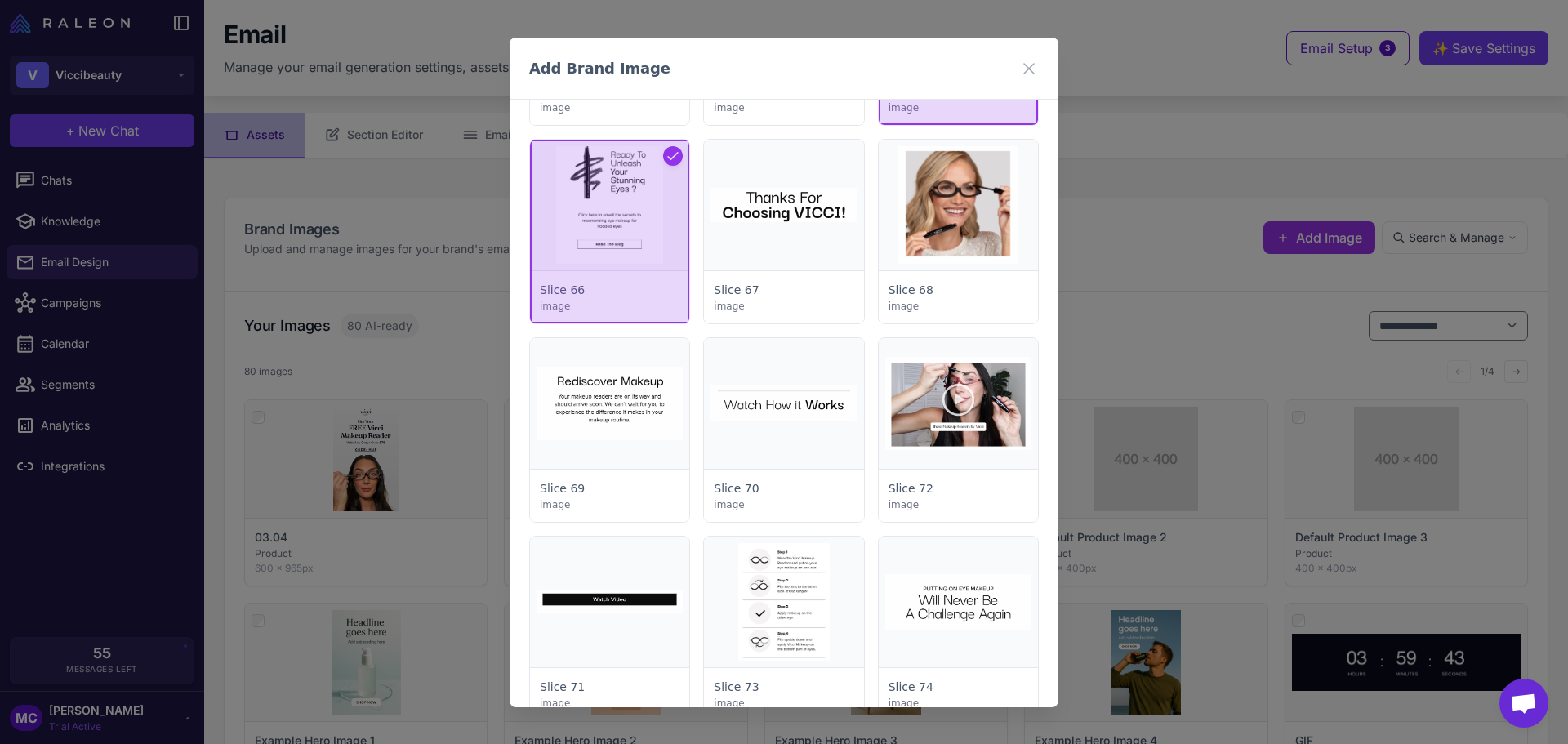
scroll to position [653, 0]
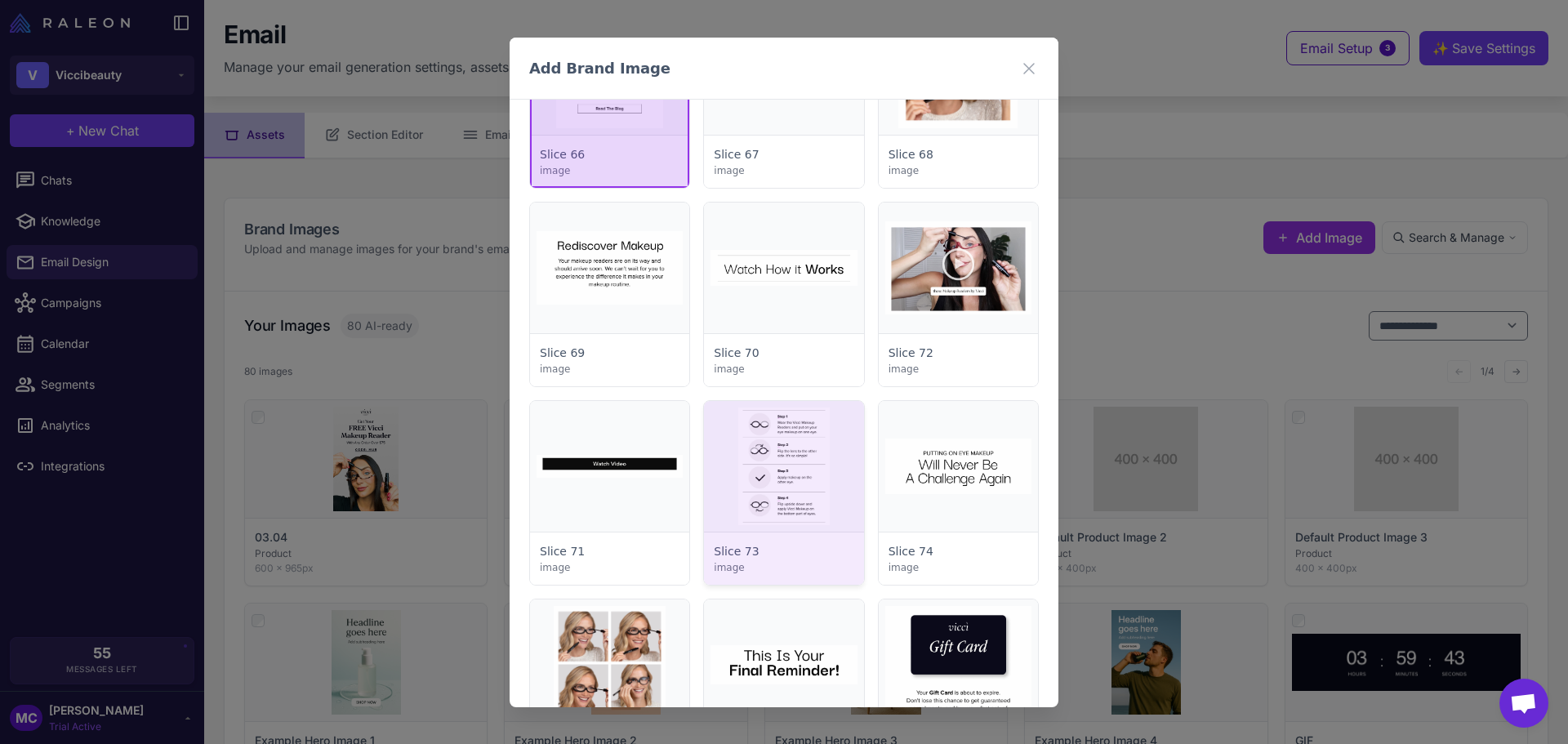
click at [770, 469] on div at bounding box center [783, 493] width 159 height 184
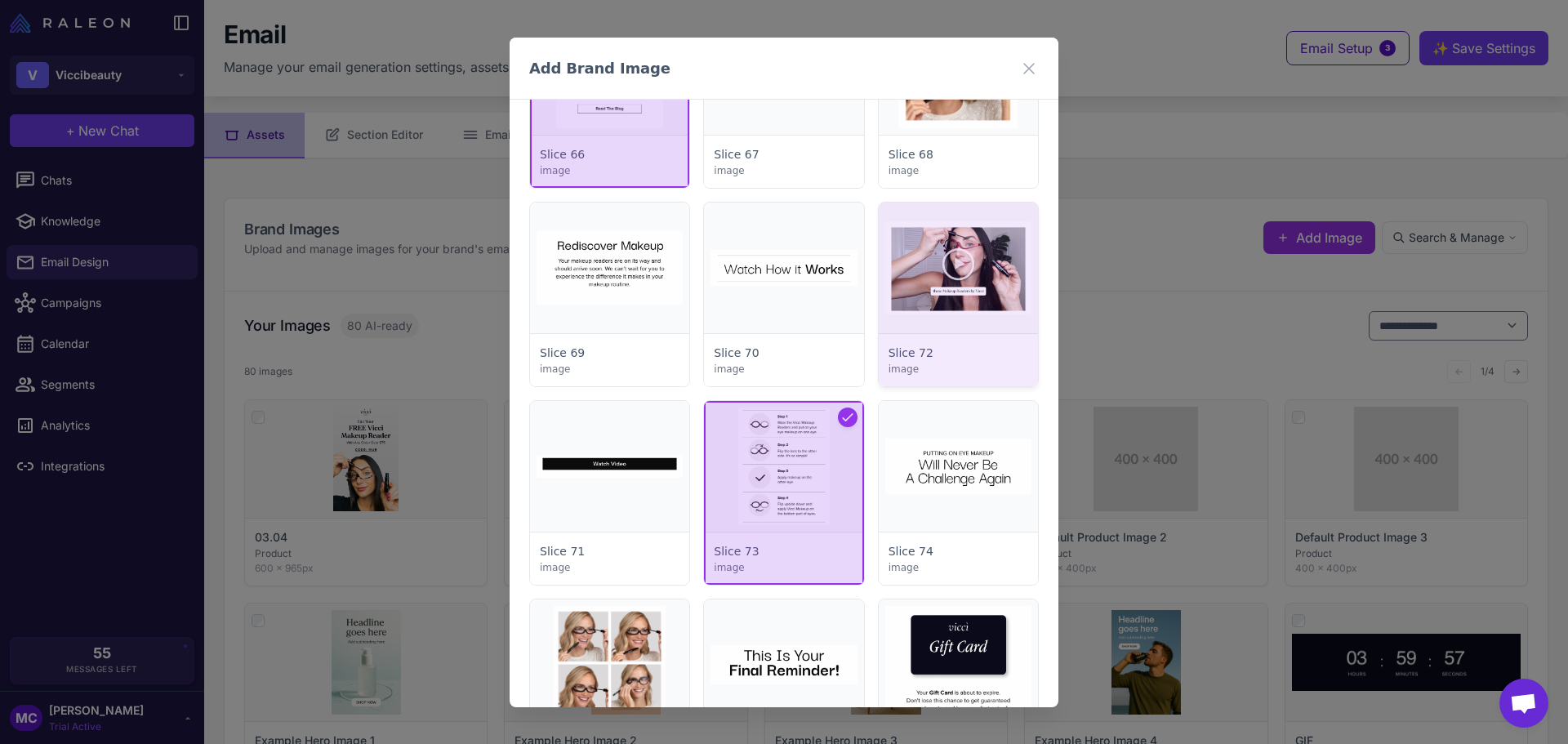
scroll to position [898, 0]
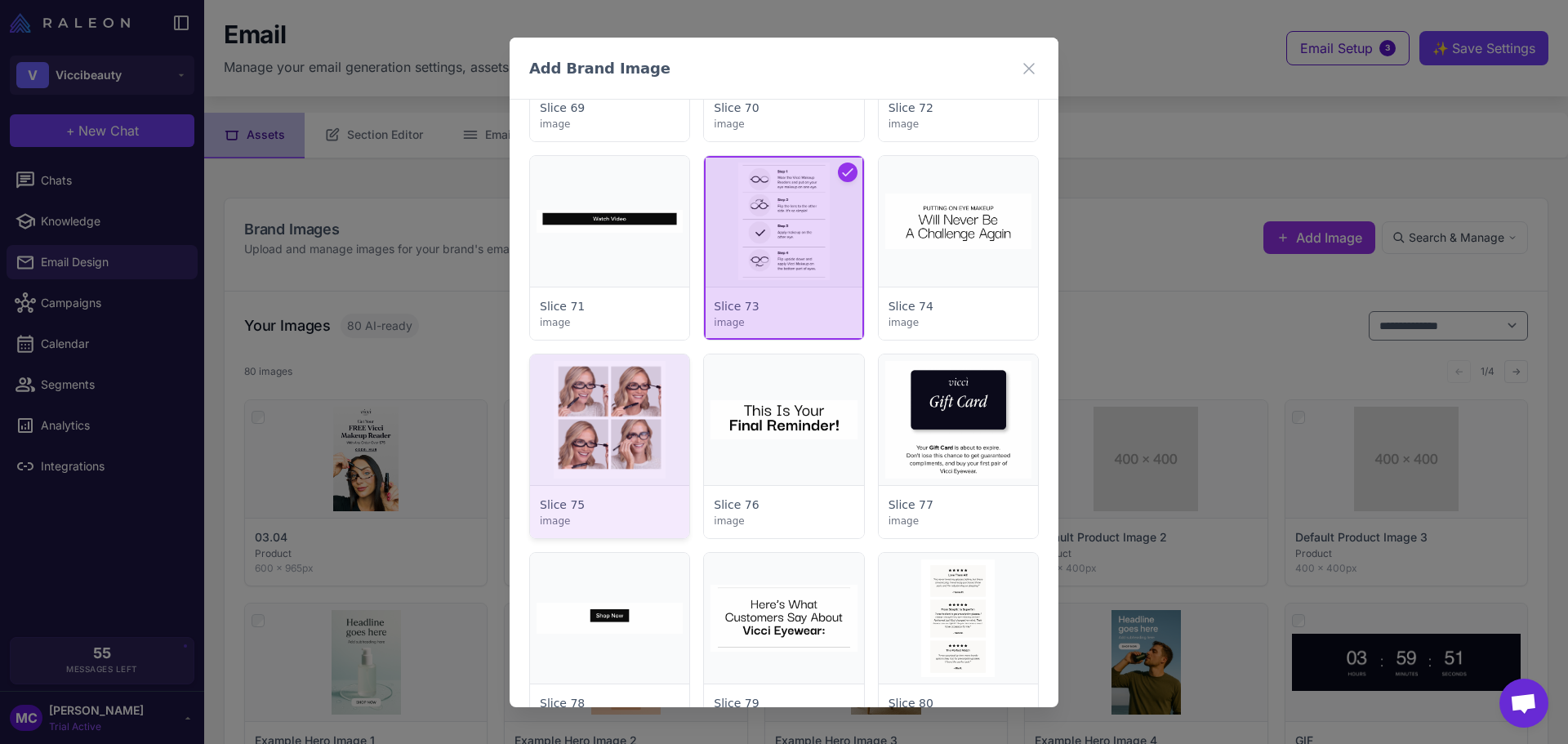
click at [622, 397] on div at bounding box center [610, 447] width 159 height 184
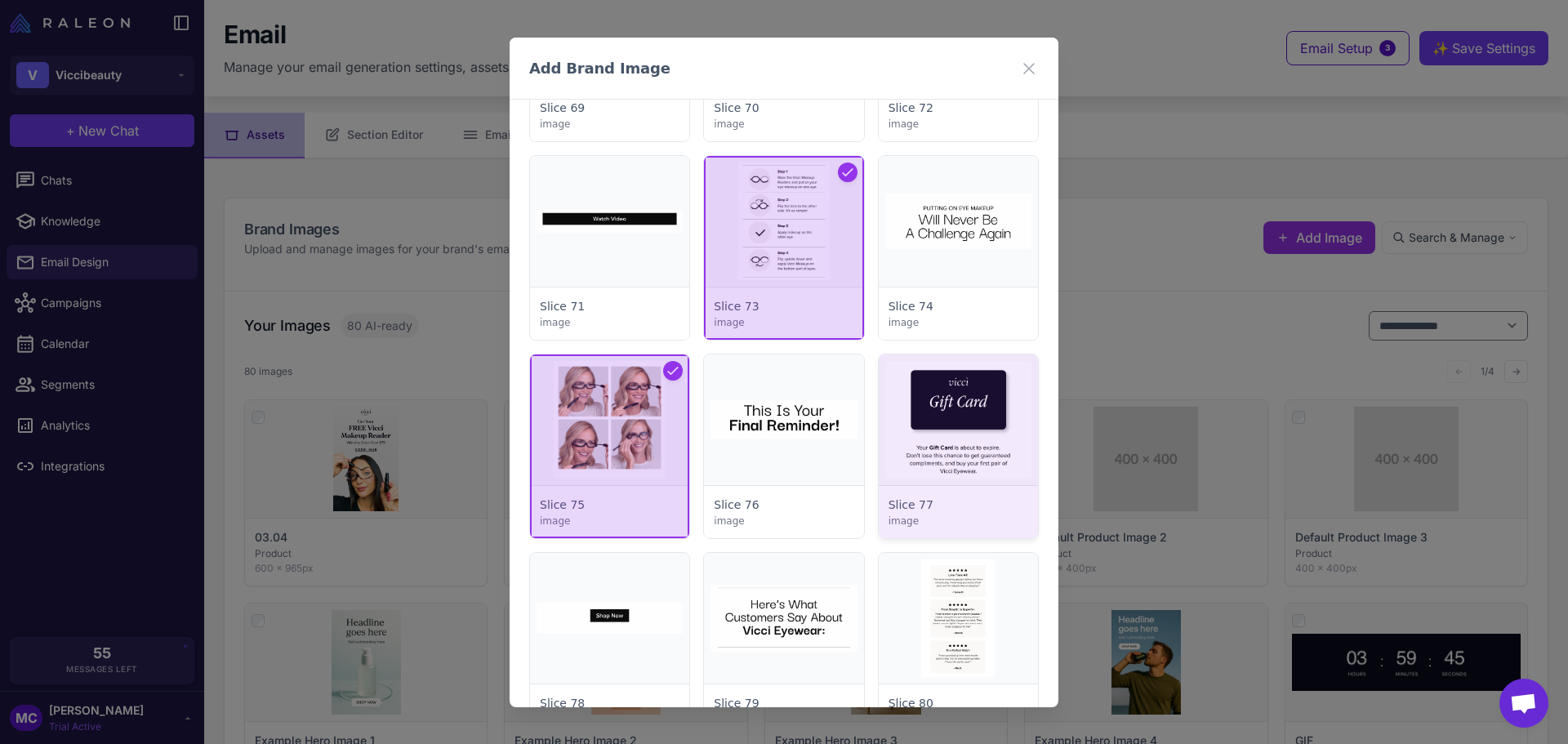
click at [979, 423] on div at bounding box center [958, 447] width 159 height 184
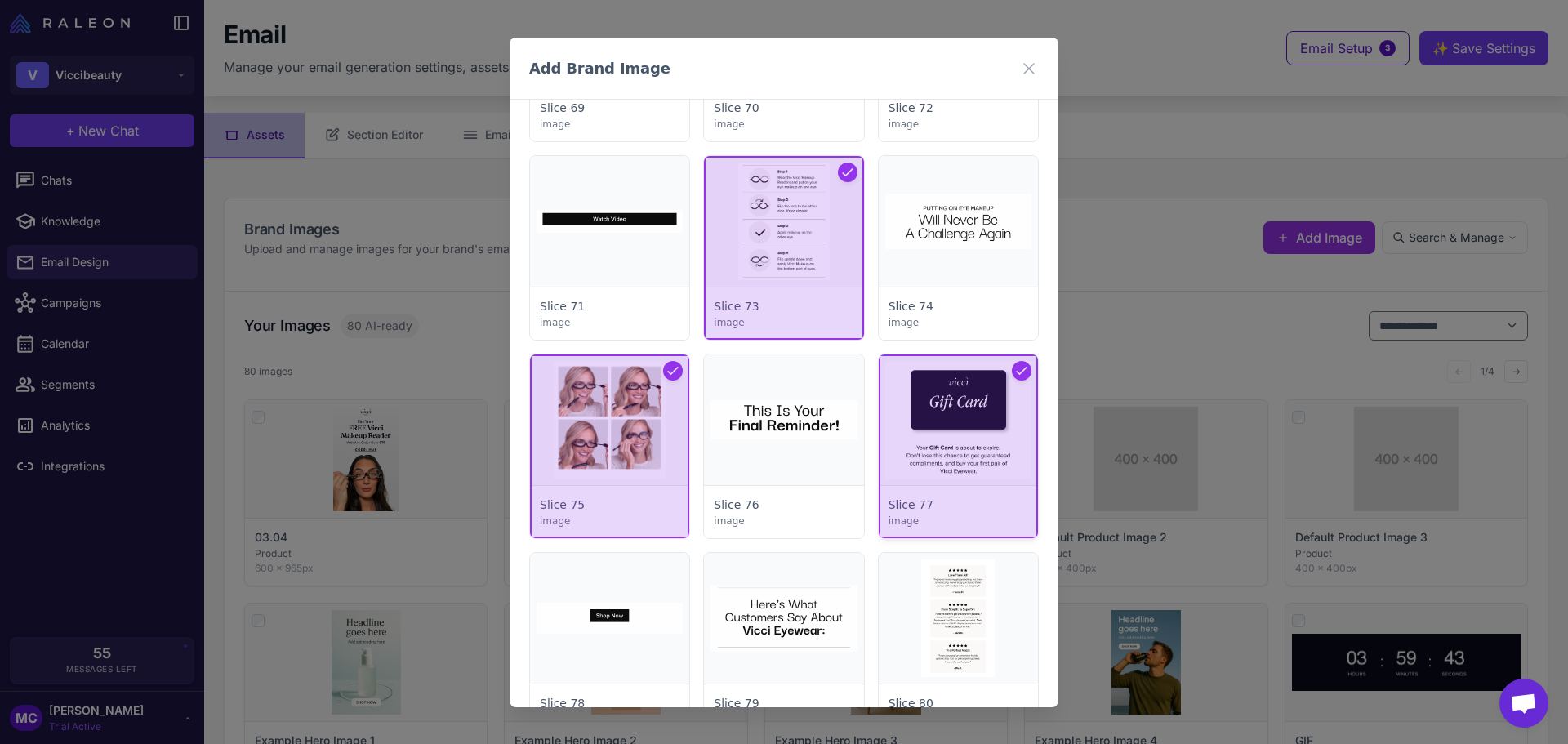
scroll to position [572, 0]
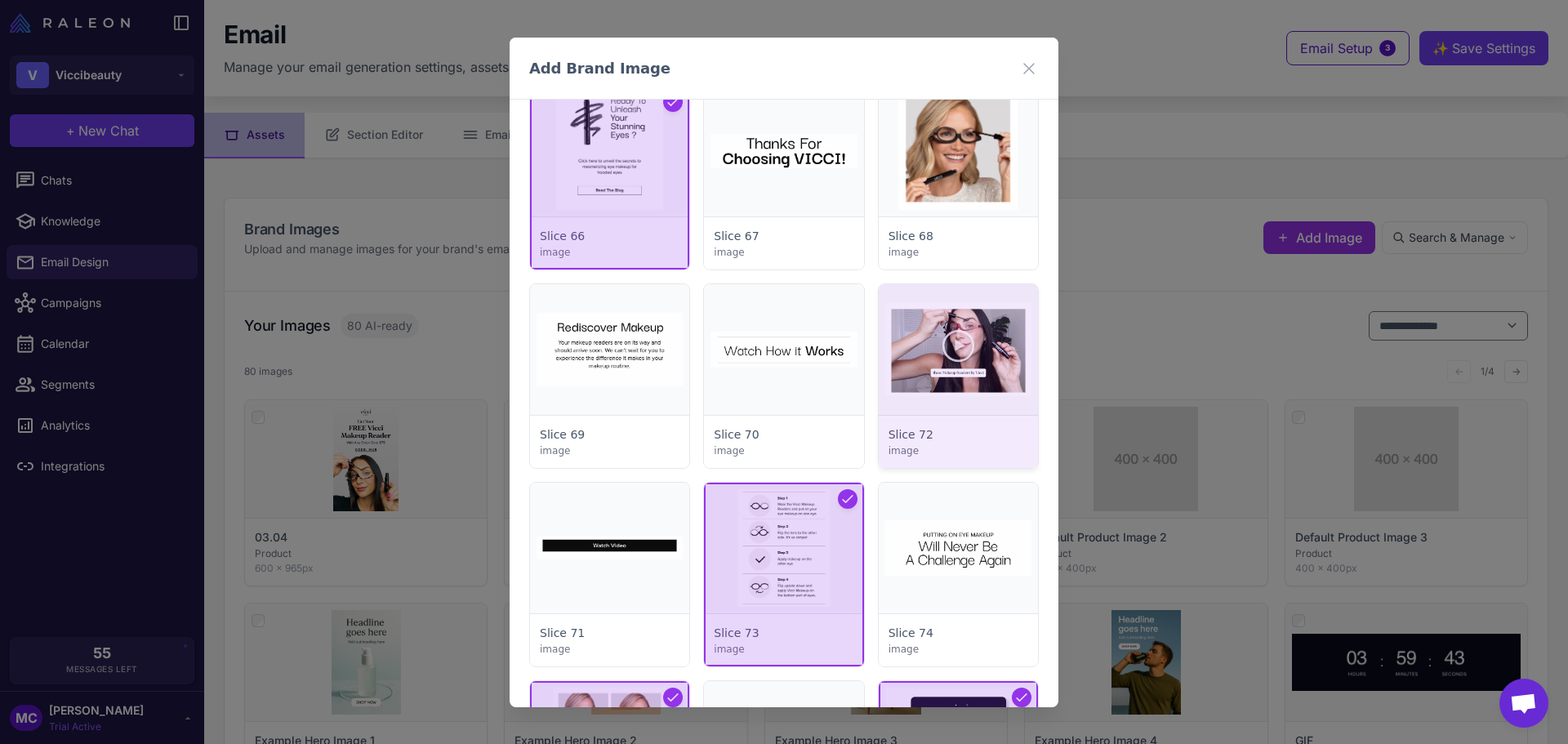
click at [999, 354] on div at bounding box center [958, 376] width 159 height 184
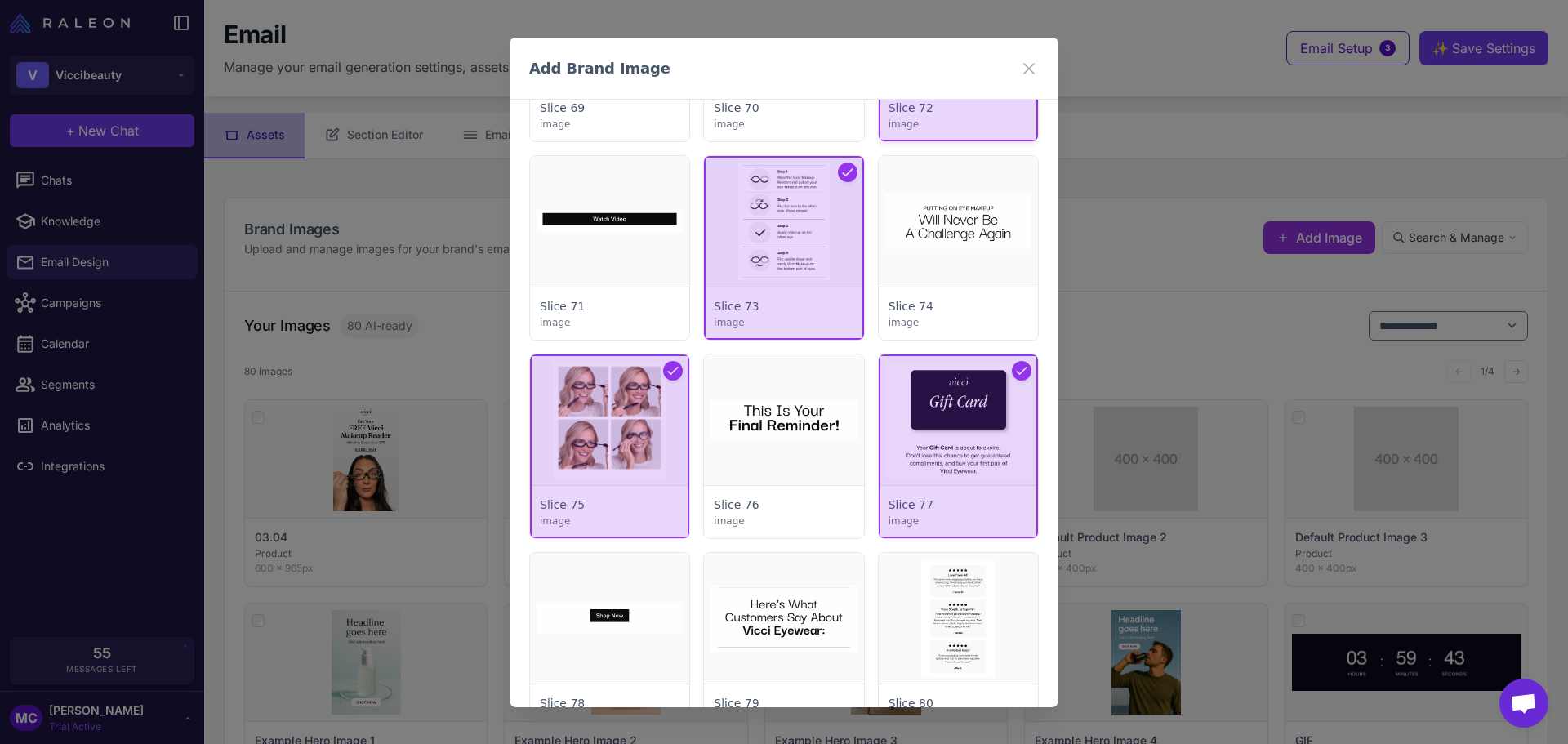
scroll to position [1143, 0]
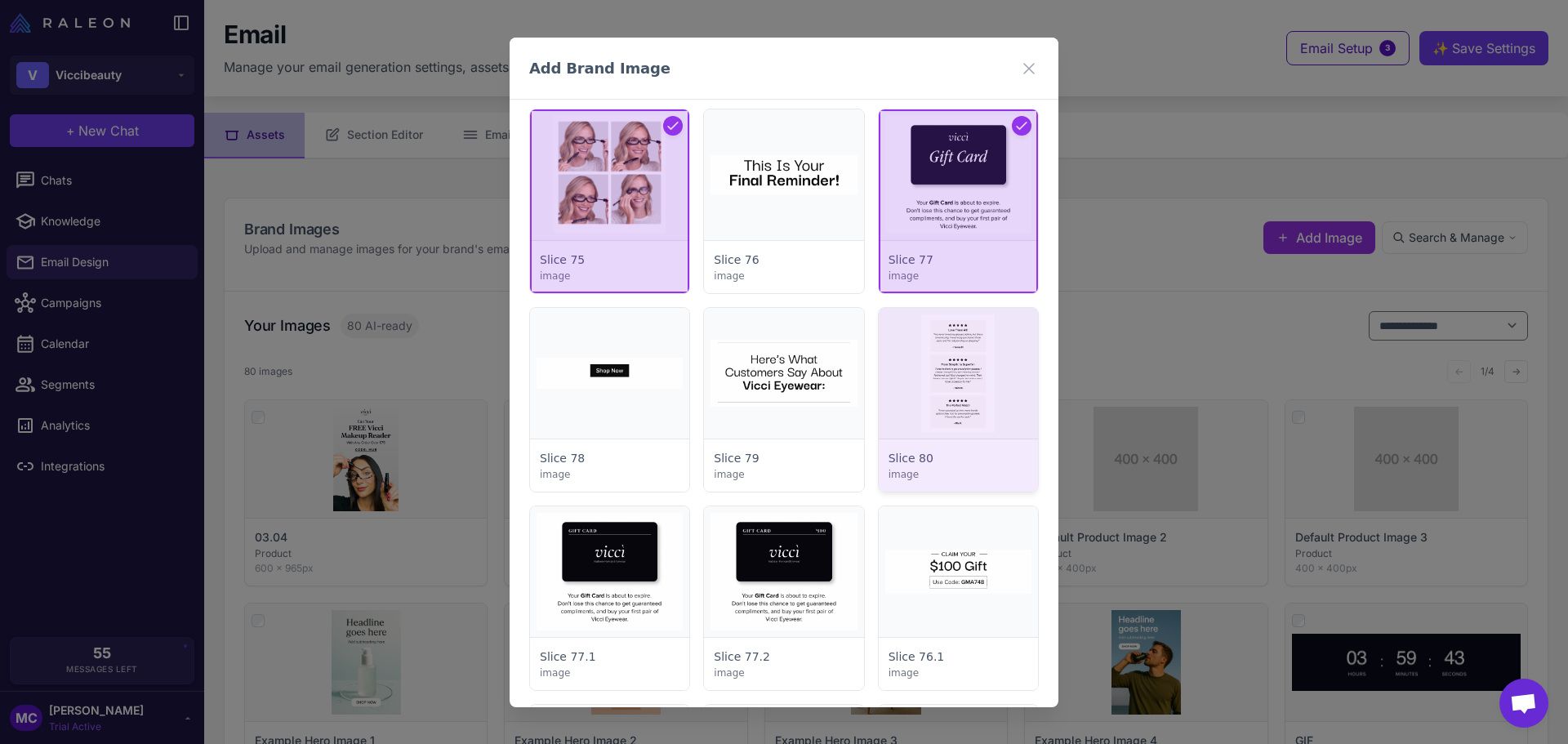
click at [956, 398] on div at bounding box center [958, 400] width 159 height 184
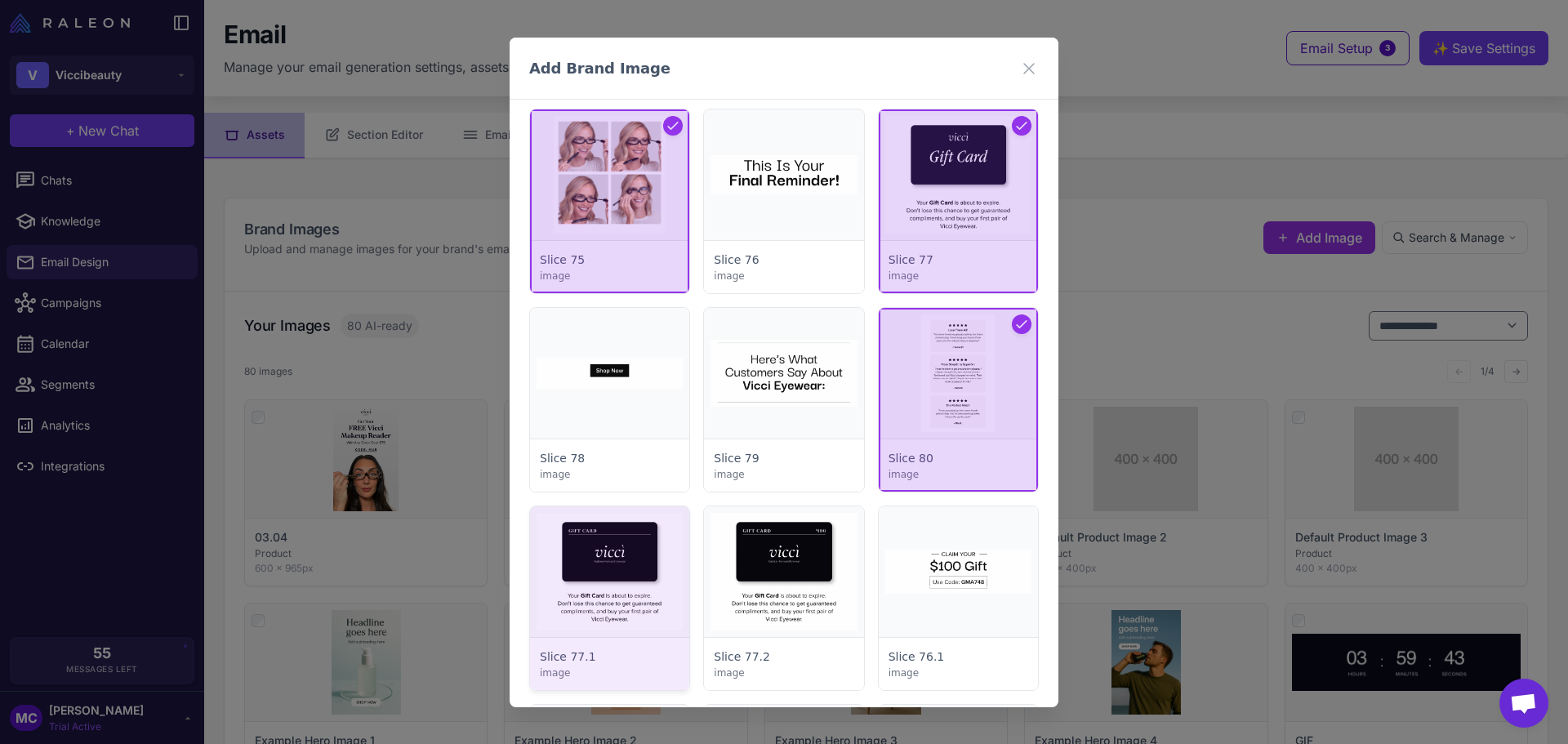
click at [630, 581] on div at bounding box center [610, 598] width 159 height 184
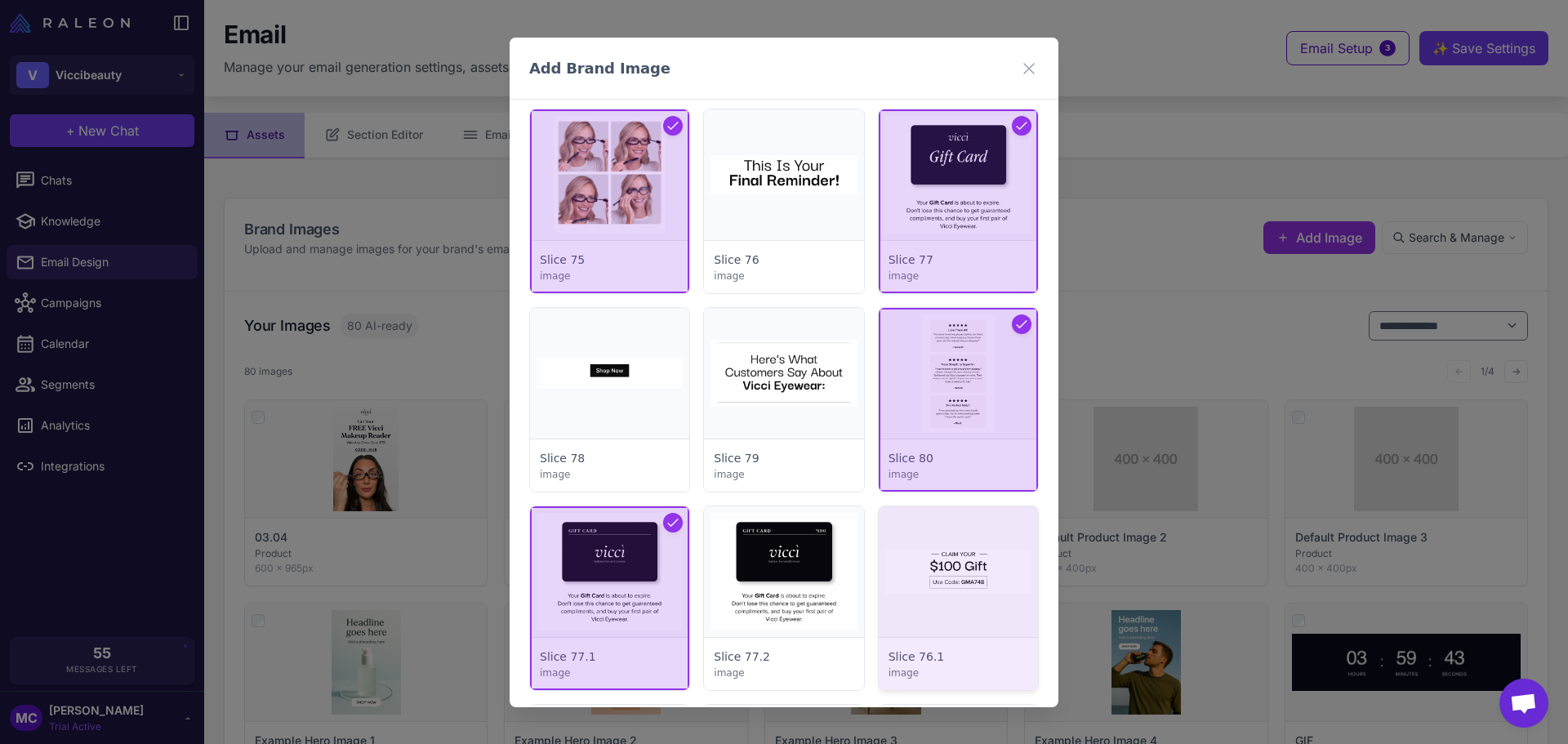
click at [989, 568] on div at bounding box center [958, 598] width 159 height 184
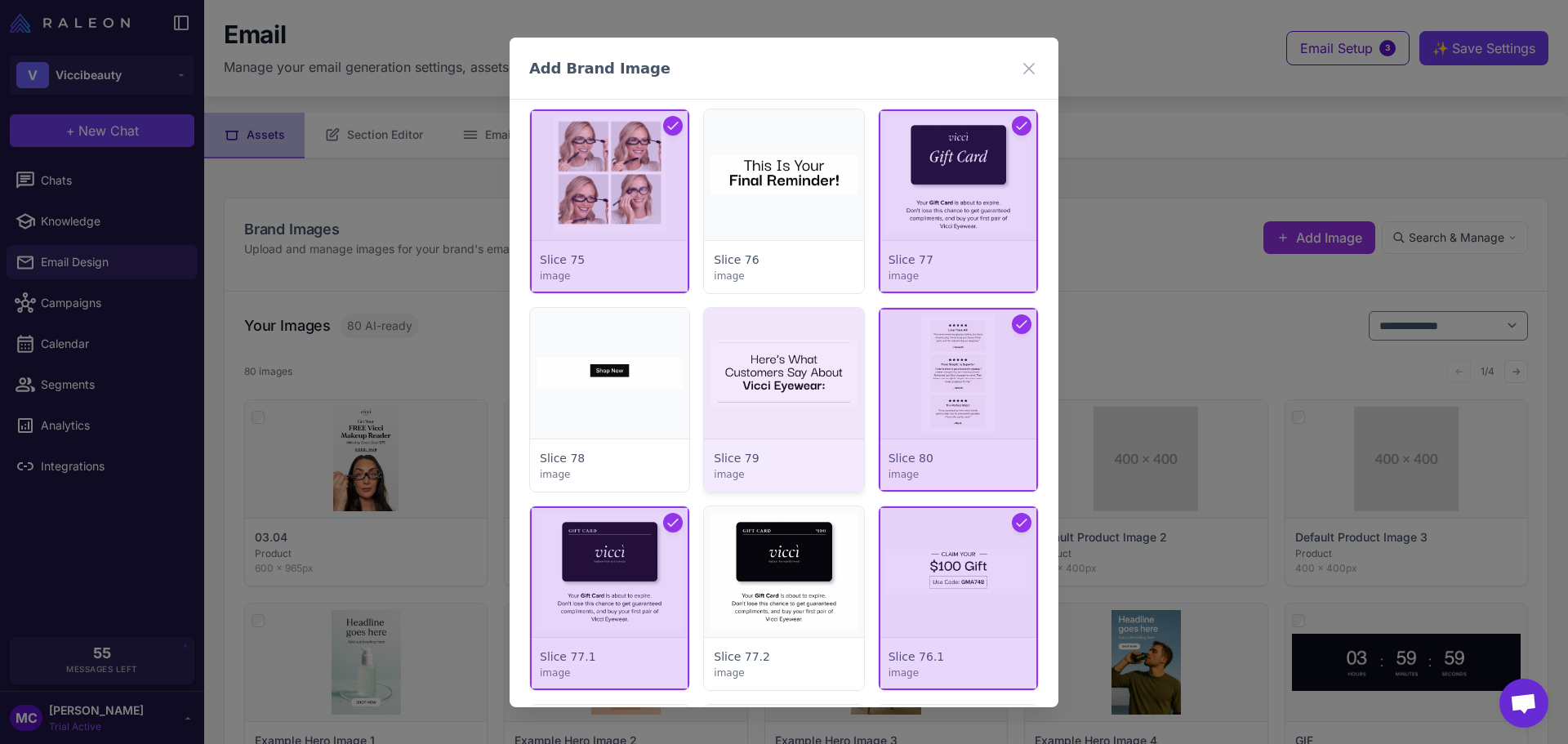
click at [809, 401] on div at bounding box center [783, 400] width 159 height 184
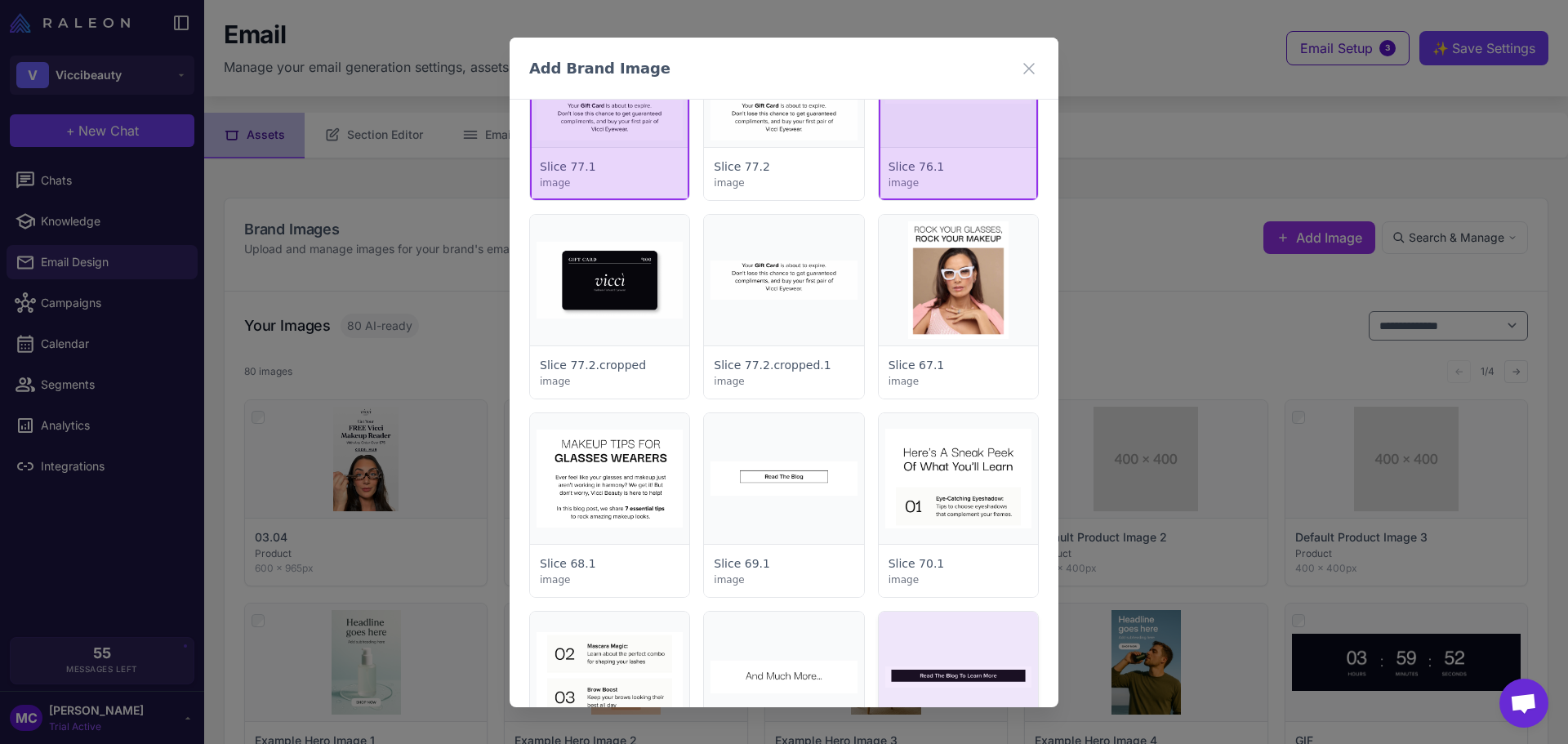
scroll to position [1960, 0]
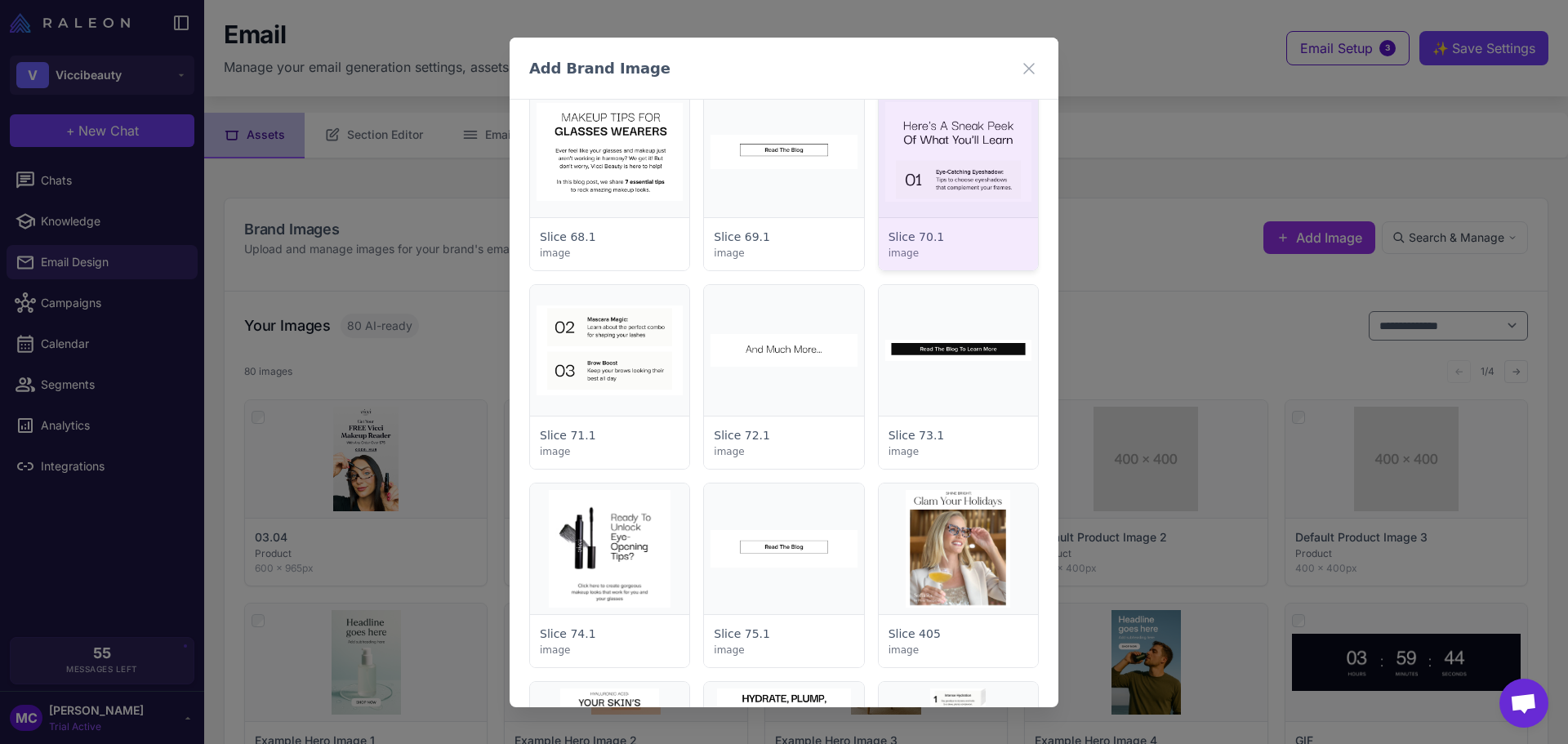
click at [981, 185] on div at bounding box center [958, 178] width 159 height 184
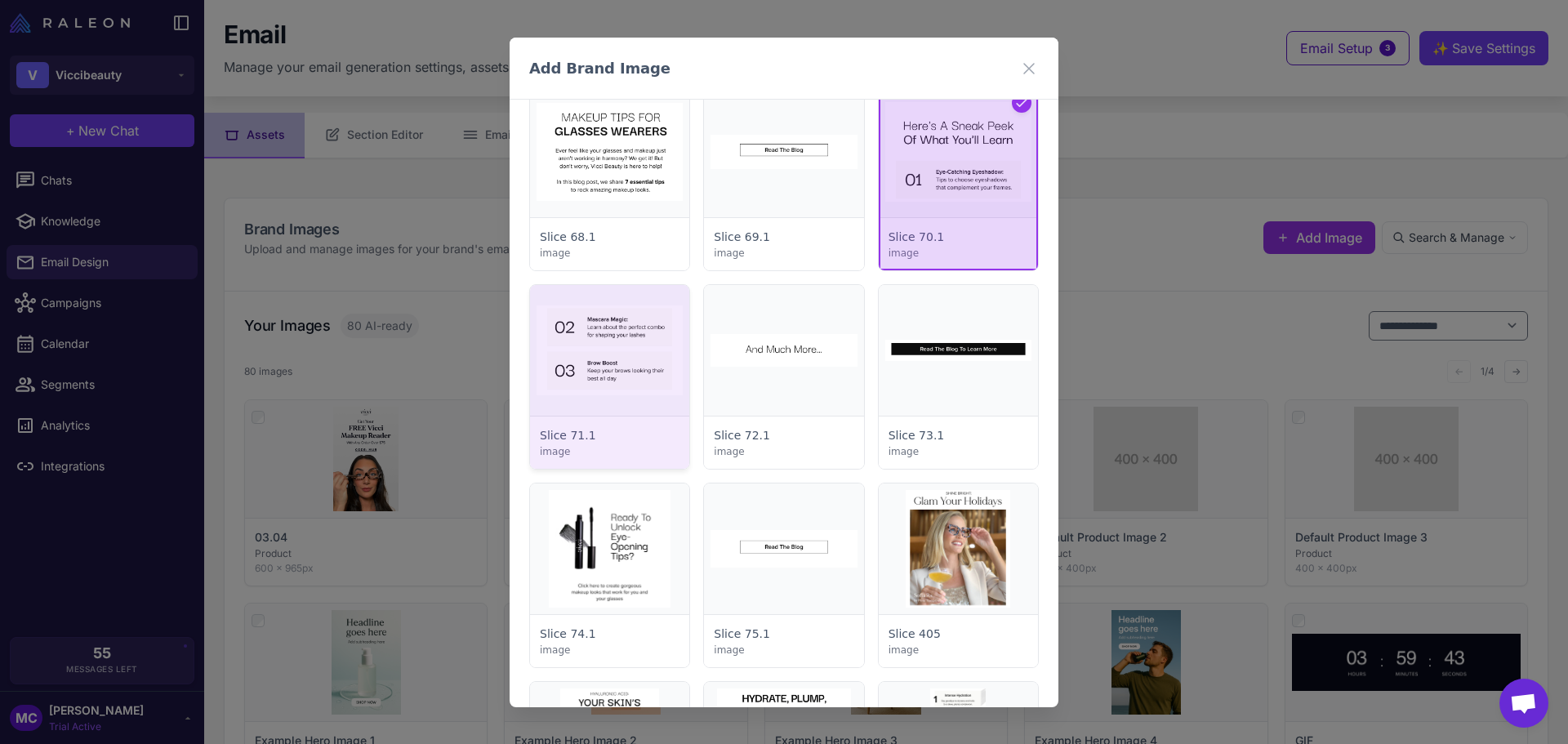
click at [611, 359] on div at bounding box center [610, 377] width 159 height 184
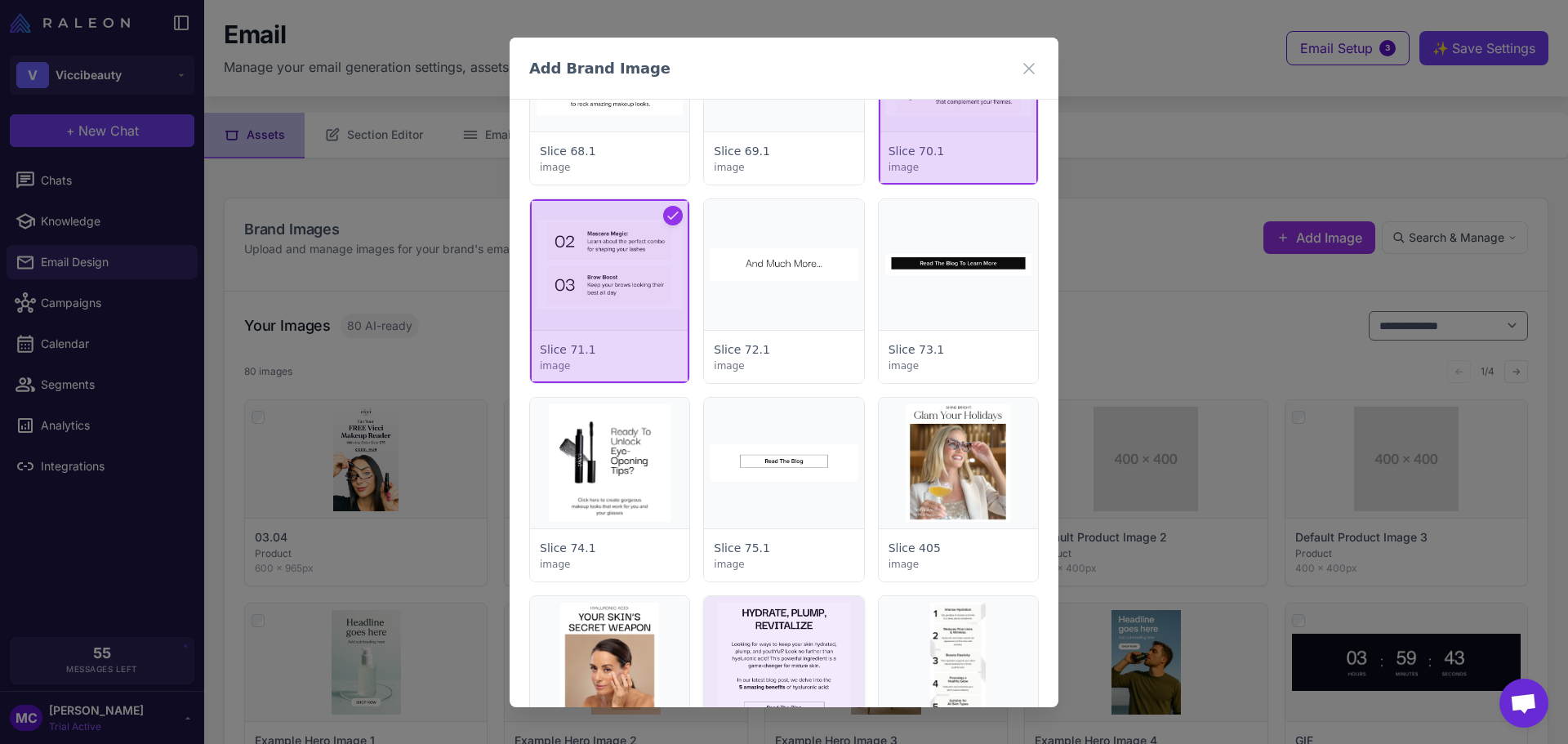
scroll to position [2204, 0]
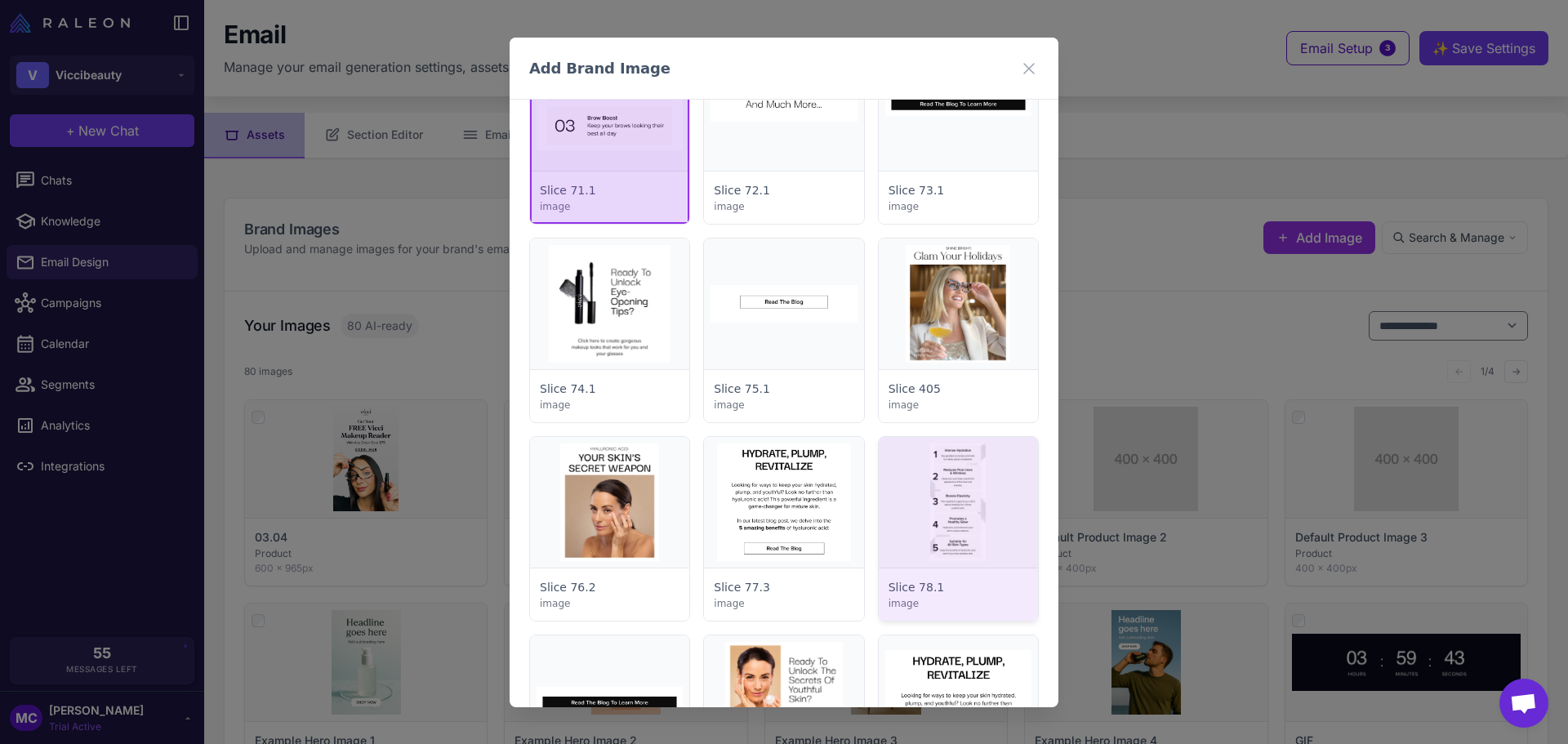
click at [956, 490] on div at bounding box center [958, 529] width 159 height 184
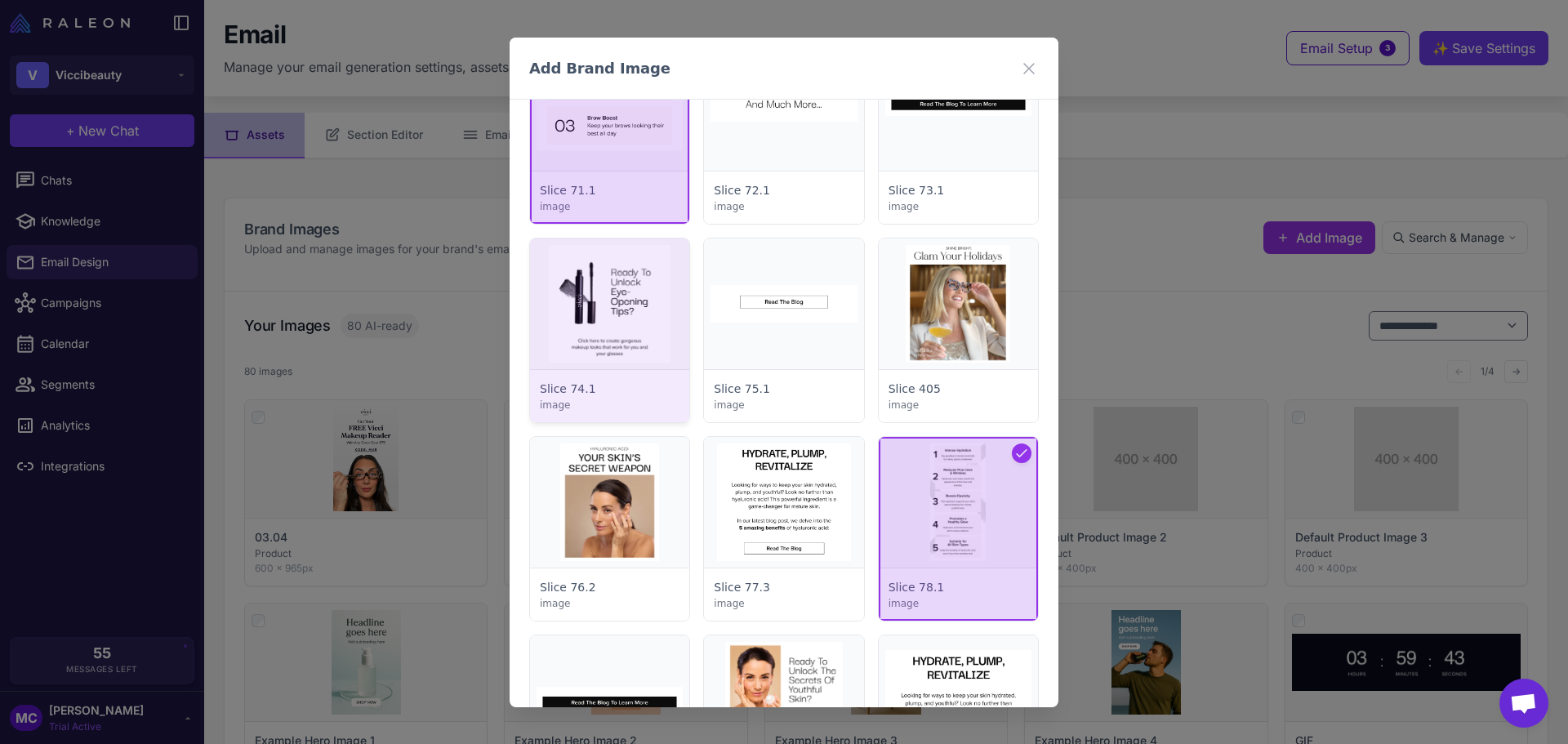
click at [630, 276] on div at bounding box center [610, 330] width 159 height 184
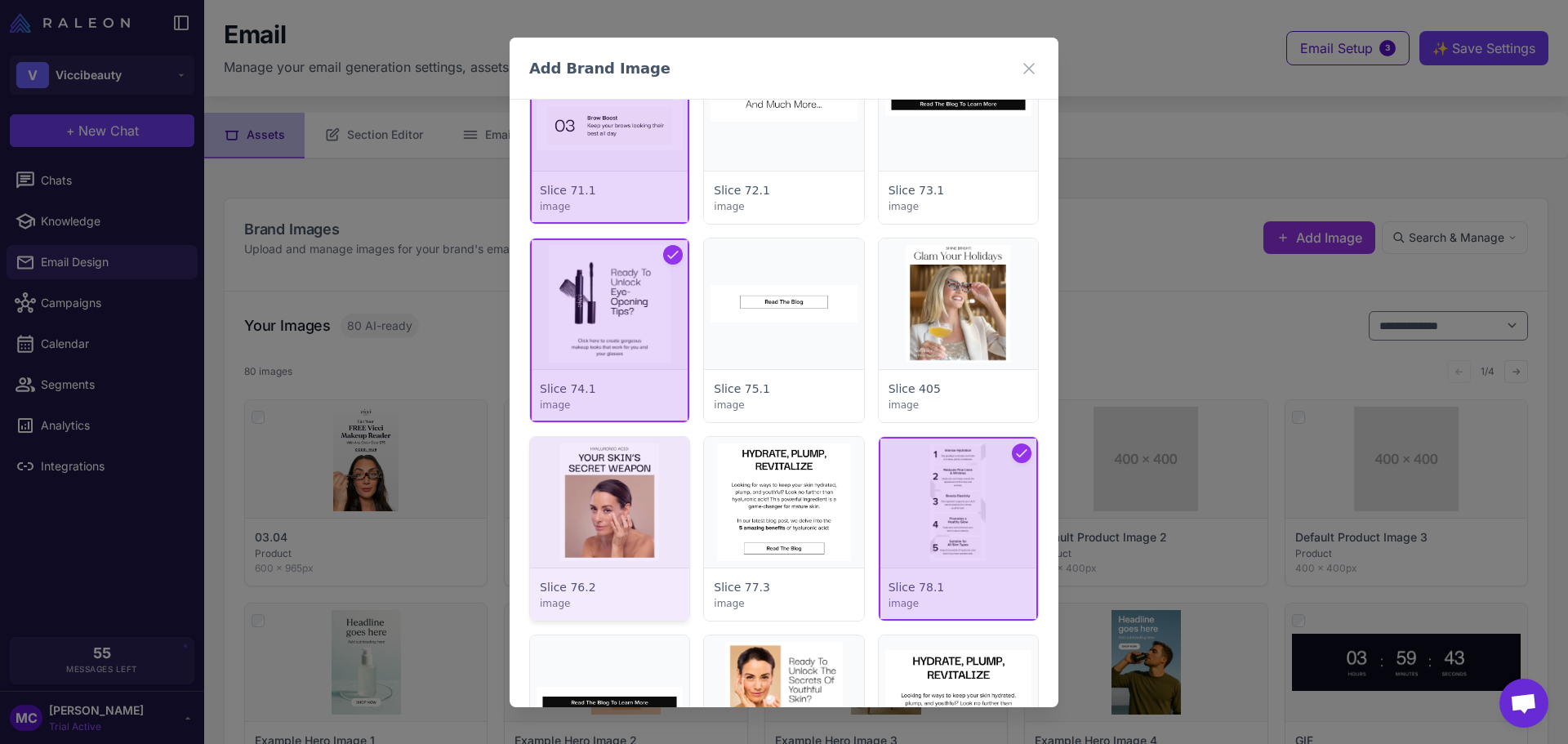
click at [629, 460] on div at bounding box center [610, 529] width 159 height 184
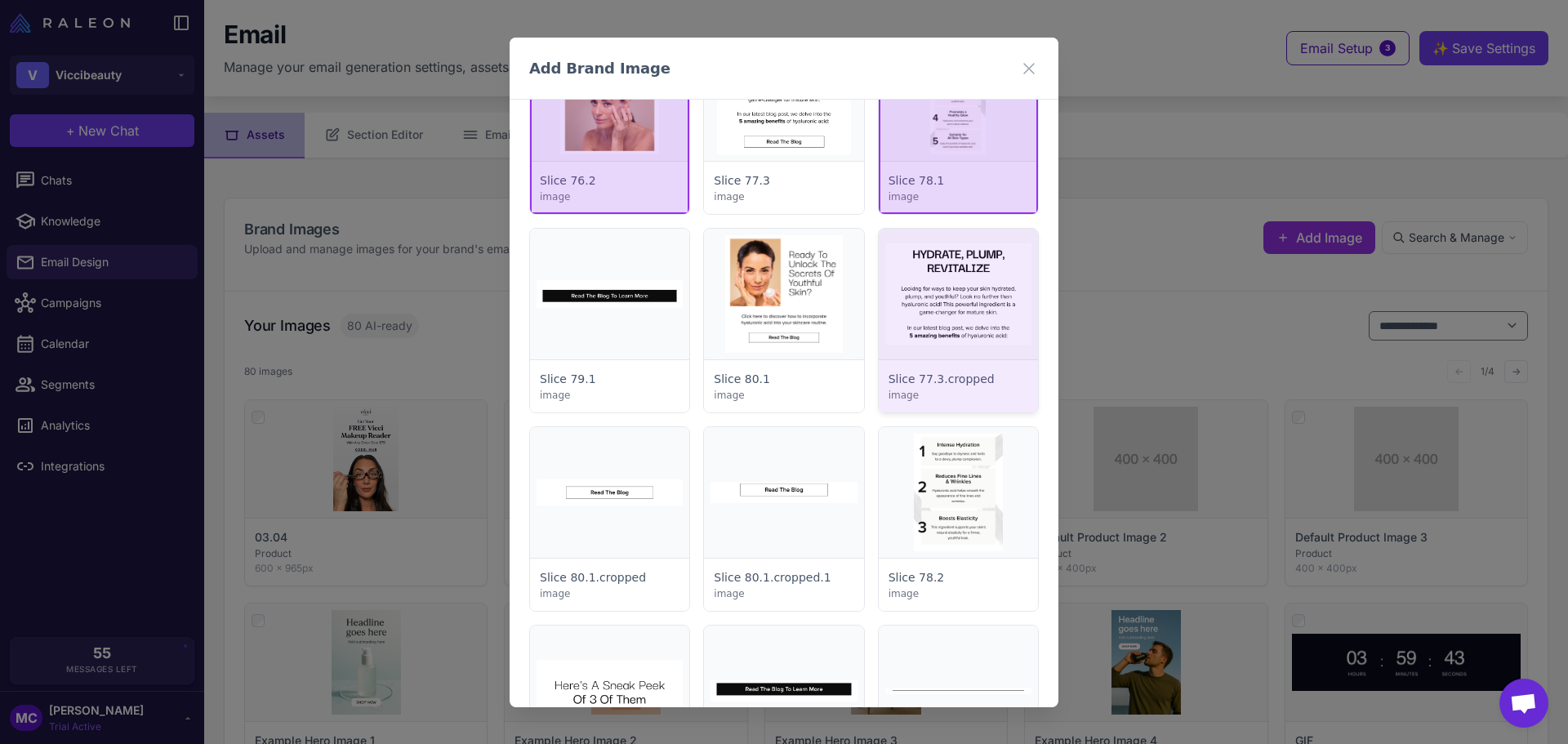
scroll to position [2613, 0]
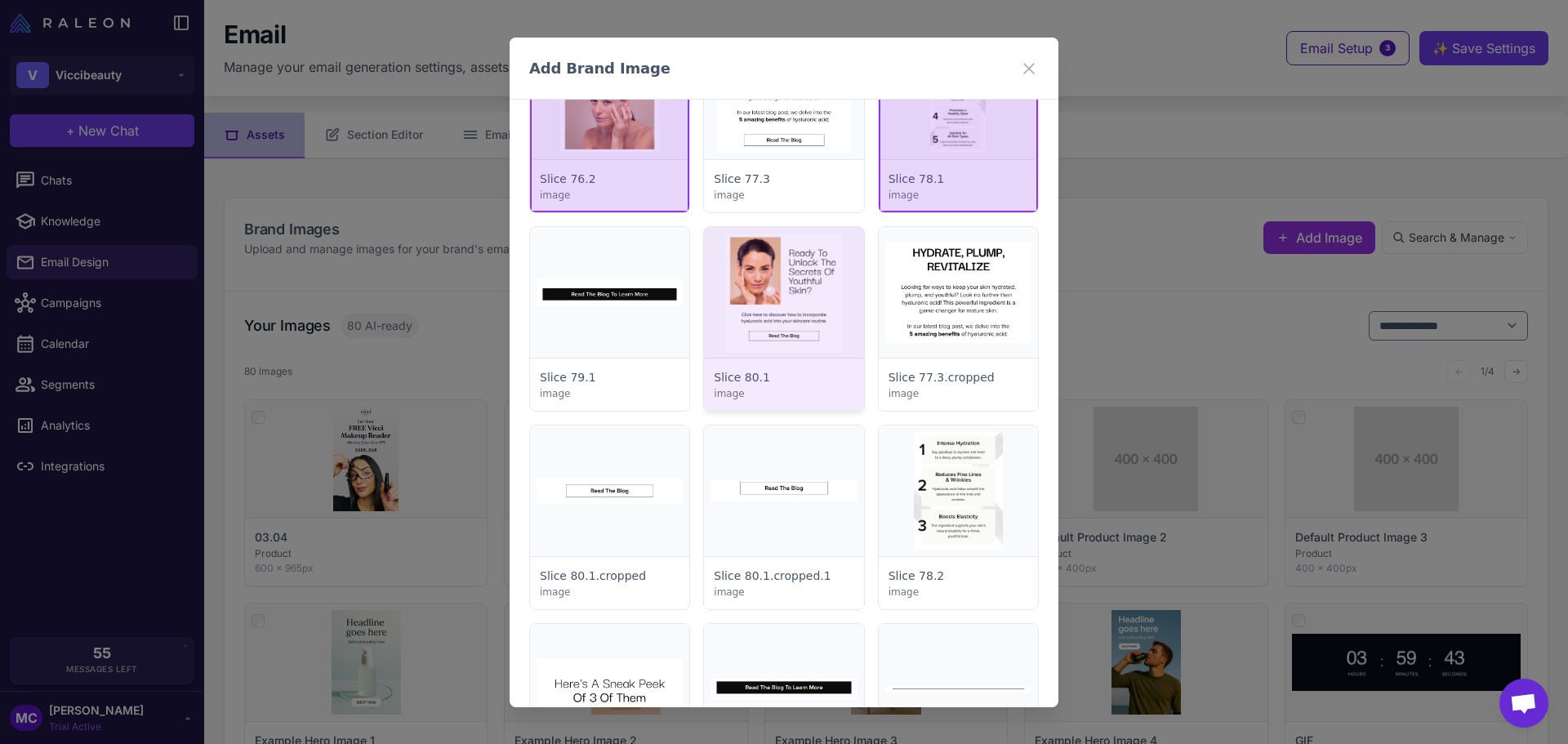
click at [793, 303] on div at bounding box center [783, 319] width 159 height 184
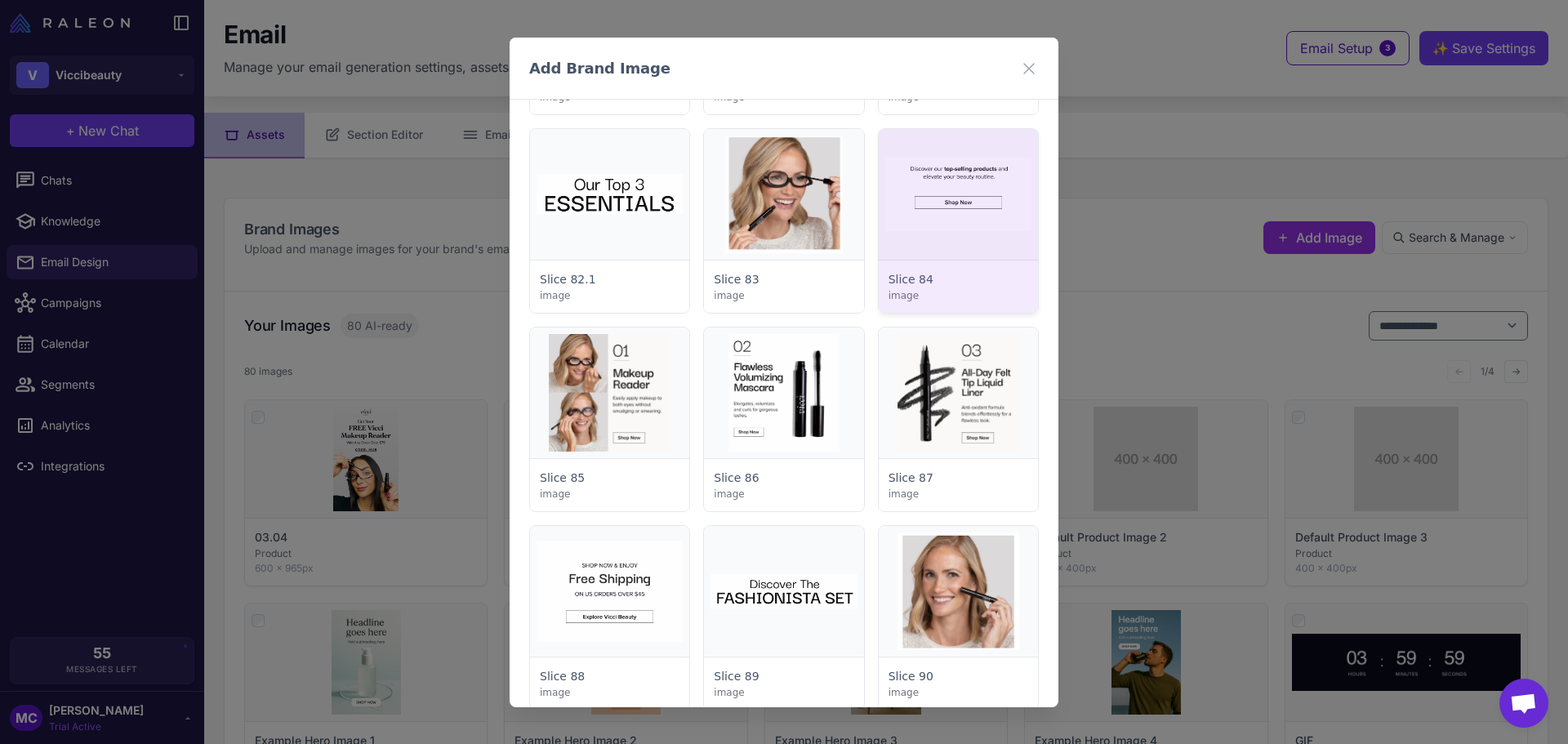
scroll to position [3511, 0]
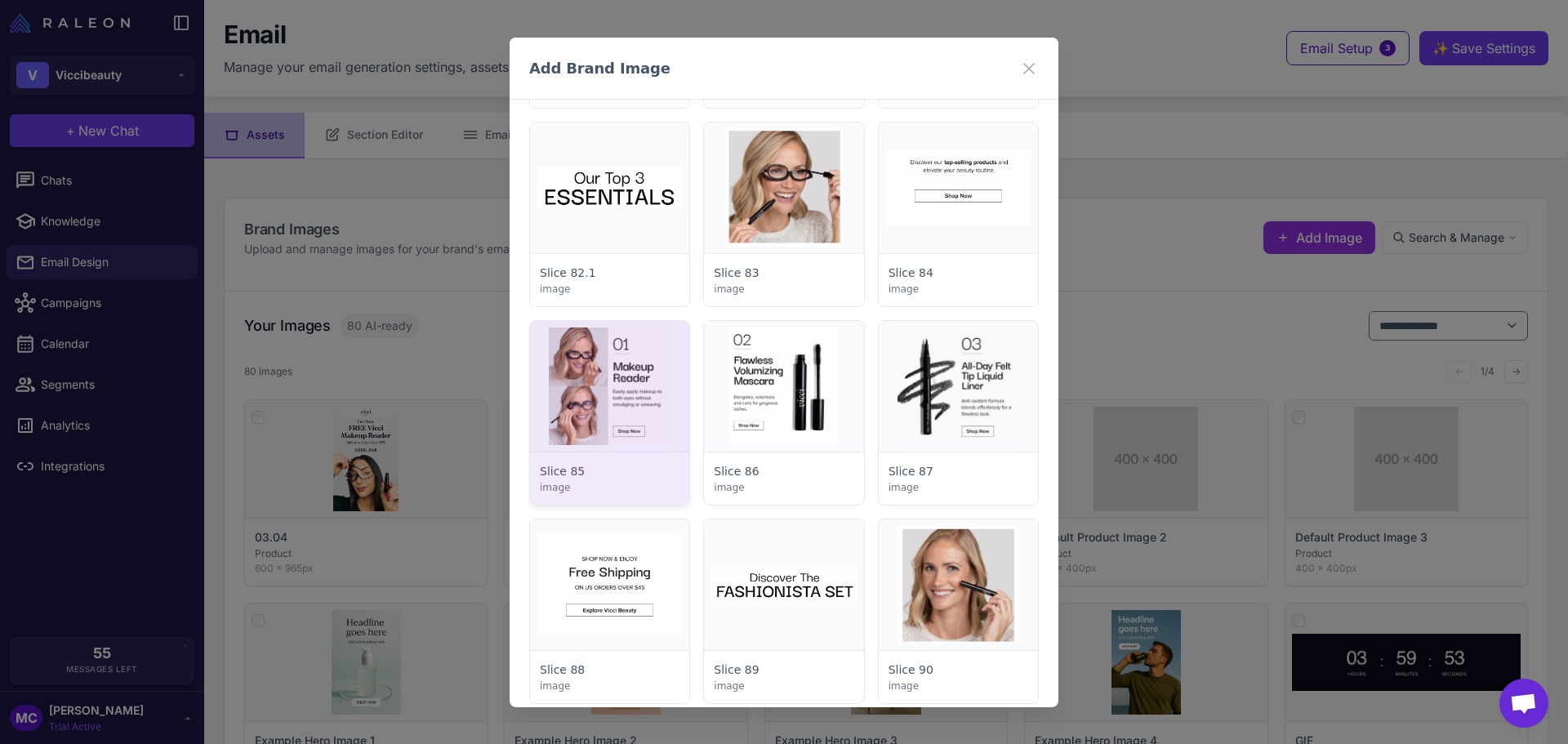
click at [657, 400] on div at bounding box center [610, 413] width 159 height 184
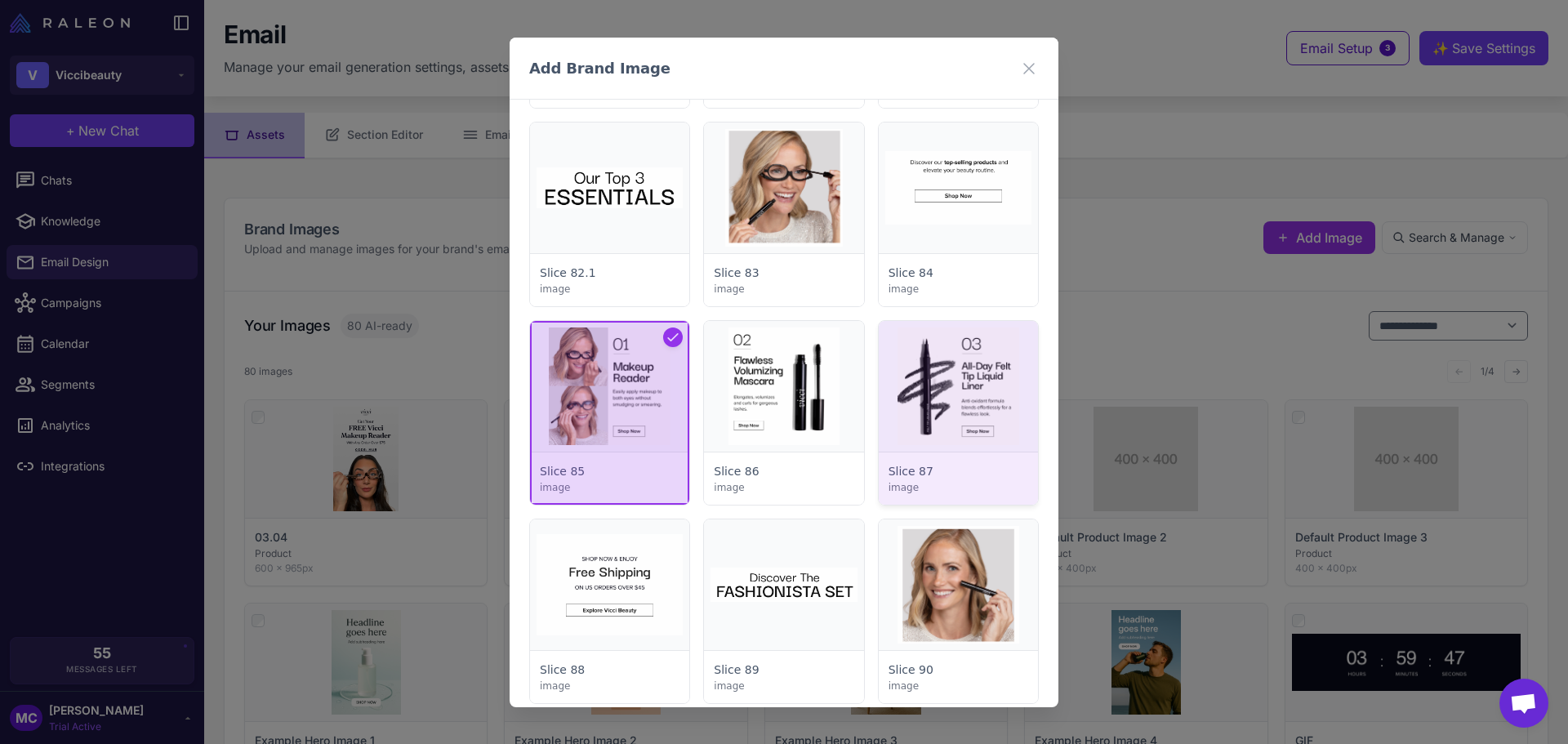
click at [933, 402] on div at bounding box center [958, 413] width 159 height 184
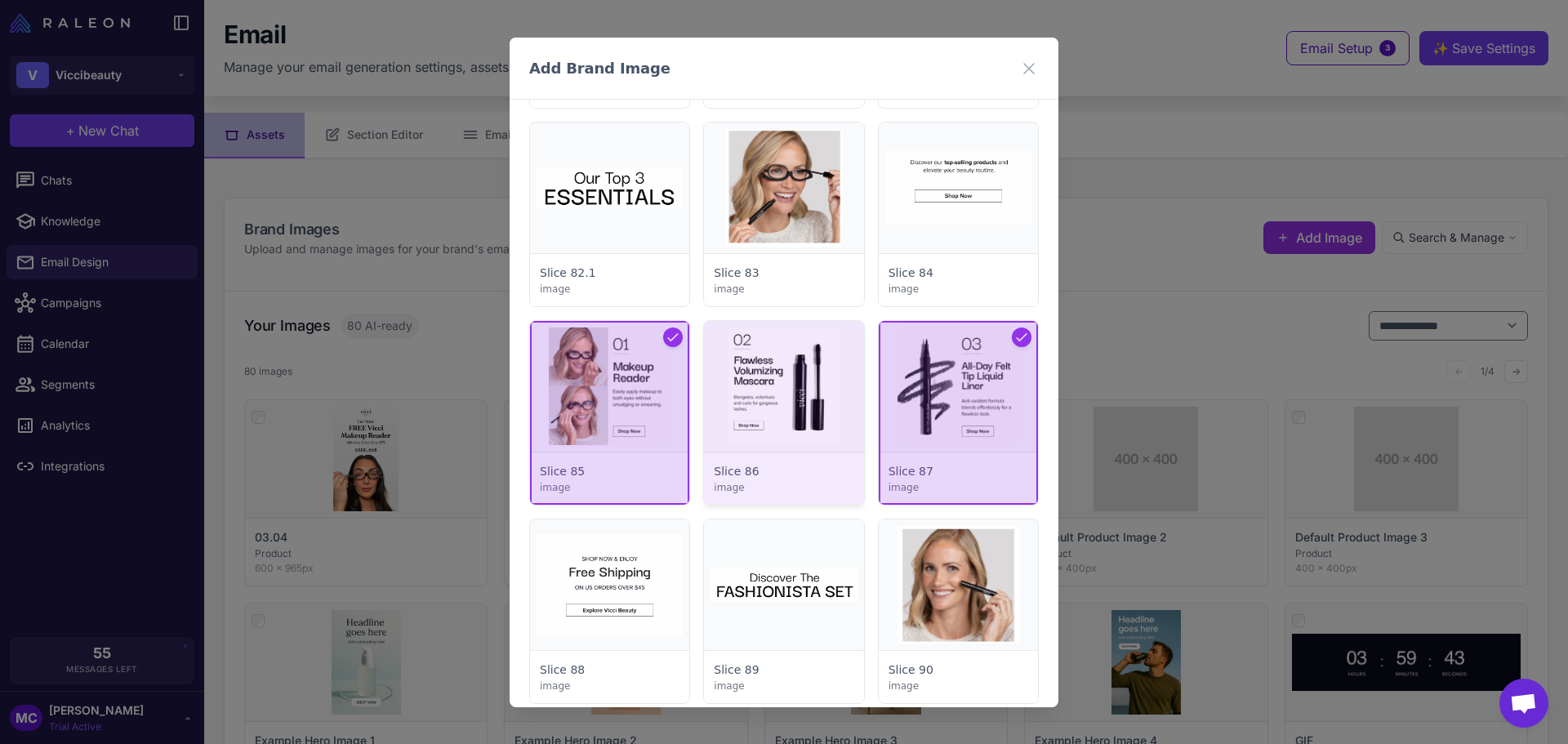
click at [792, 392] on div at bounding box center [783, 413] width 159 height 184
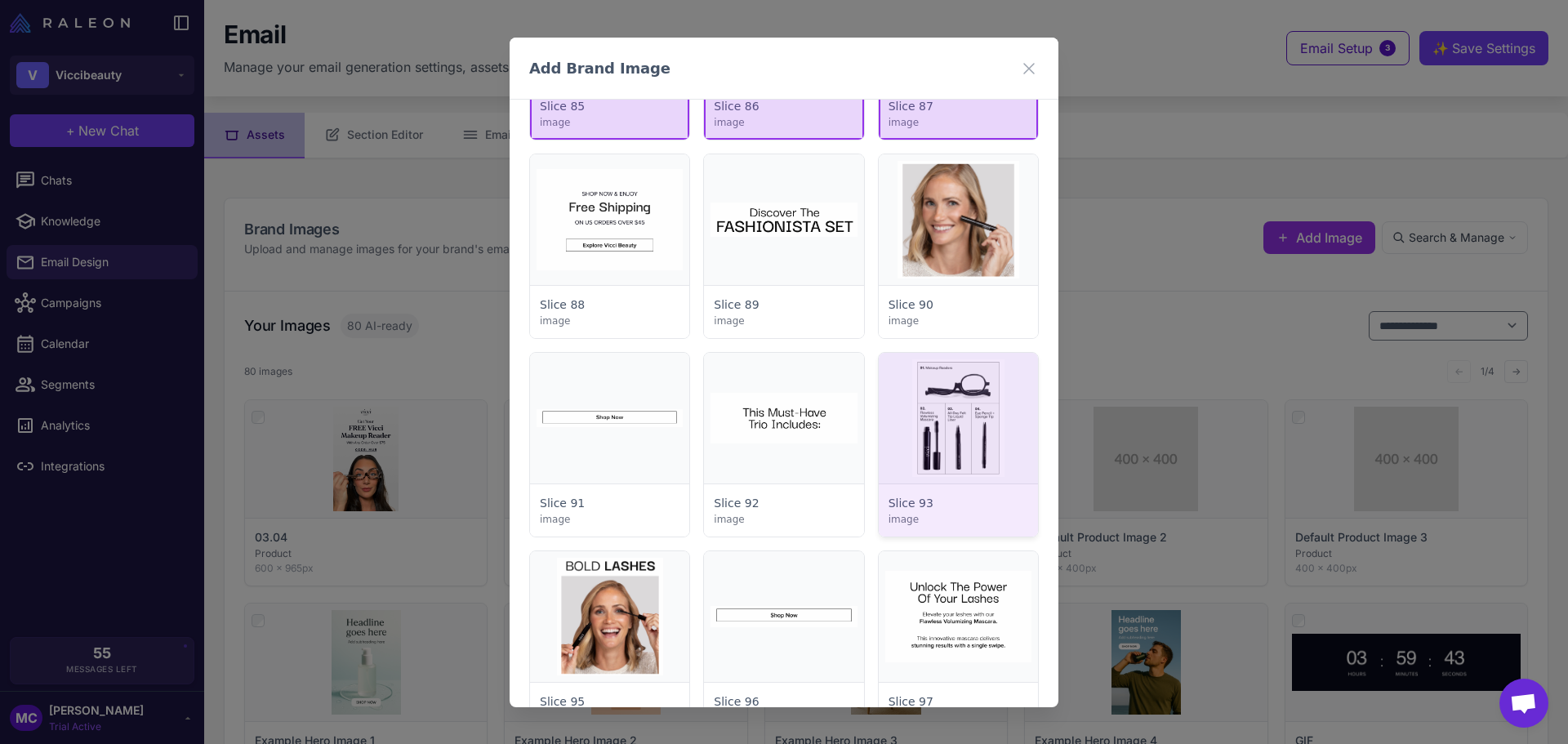
scroll to position [3837, 0]
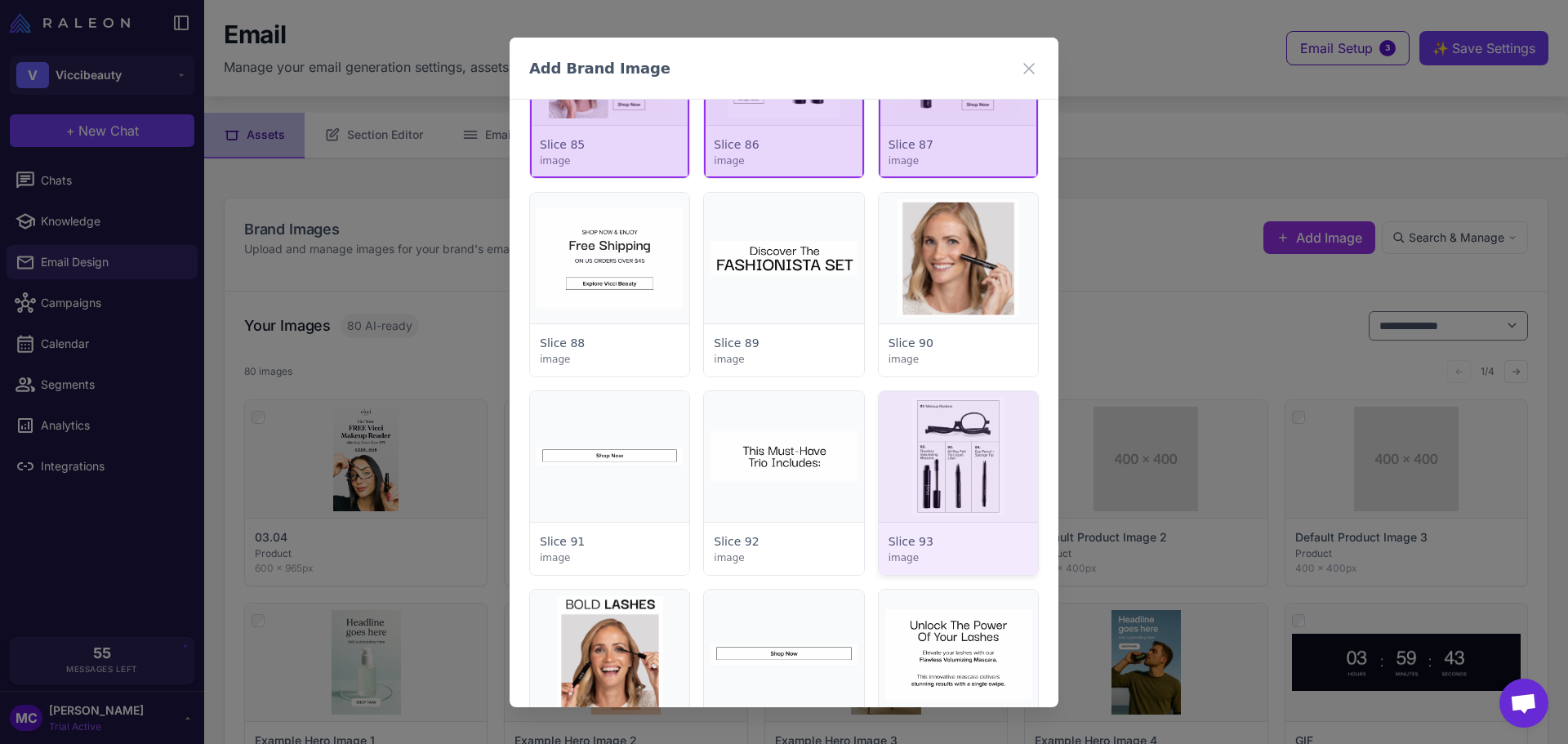
click at [990, 430] on div at bounding box center [958, 483] width 159 height 184
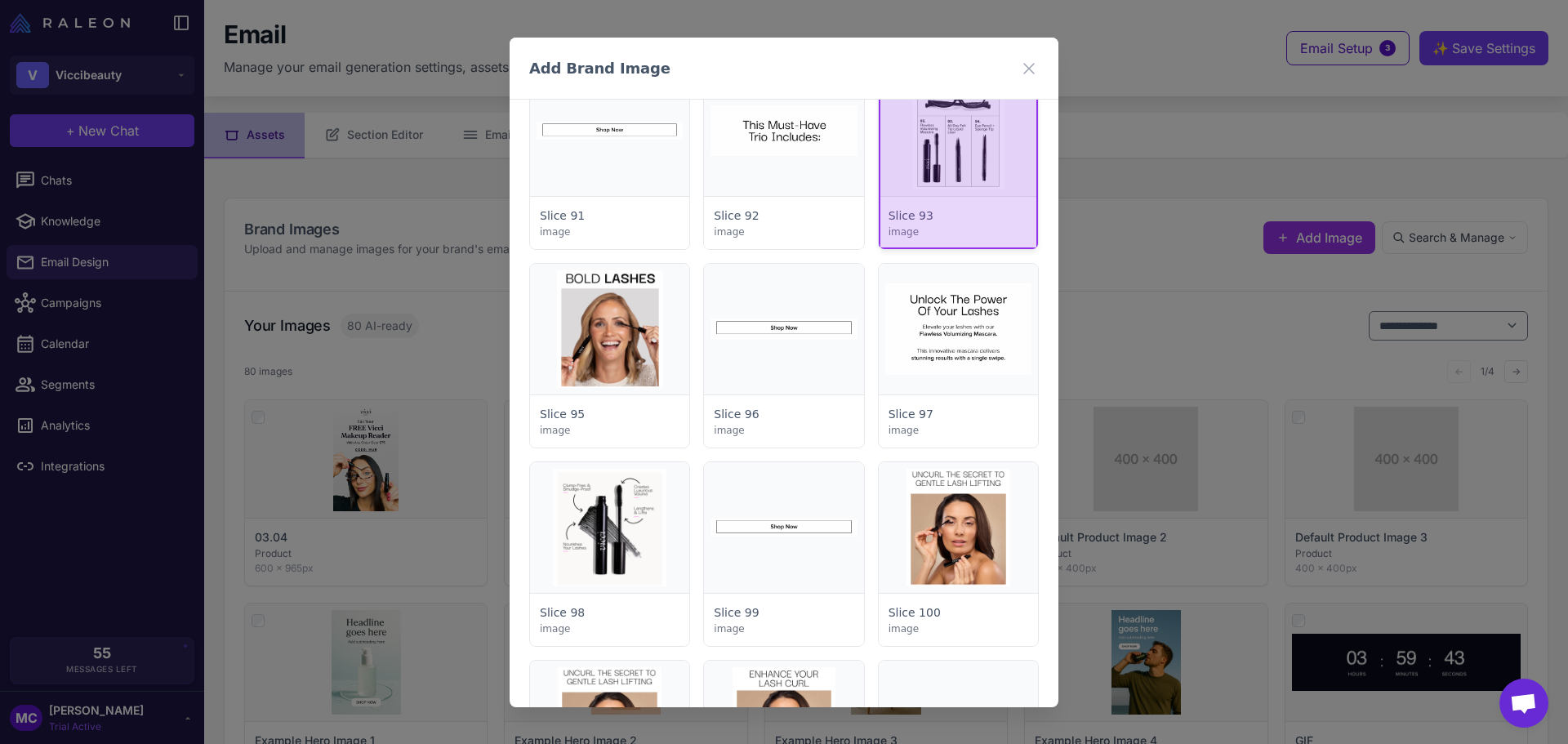
scroll to position [4164, 0]
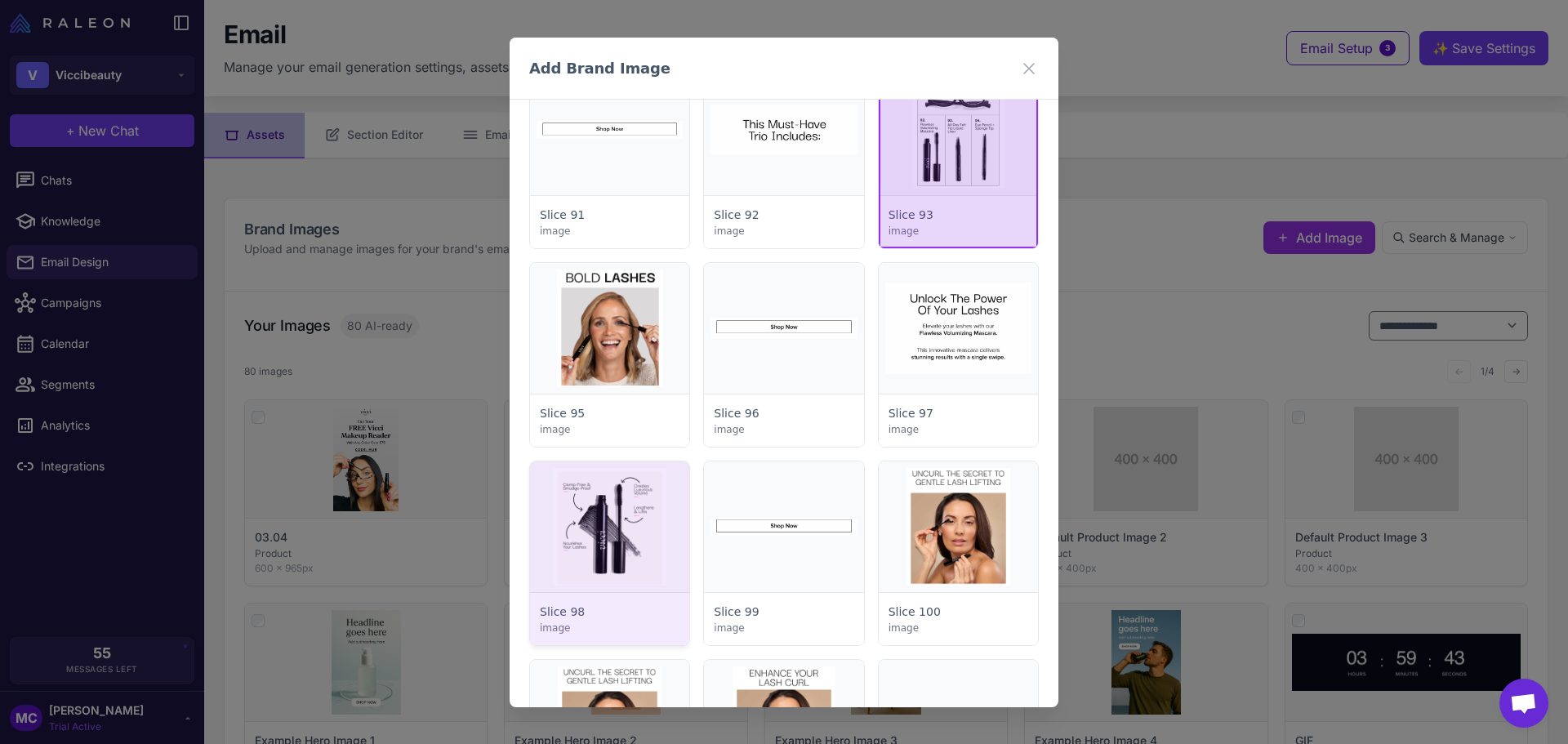
click at [646, 518] on div at bounding box center [610, 553] width 159 height 184
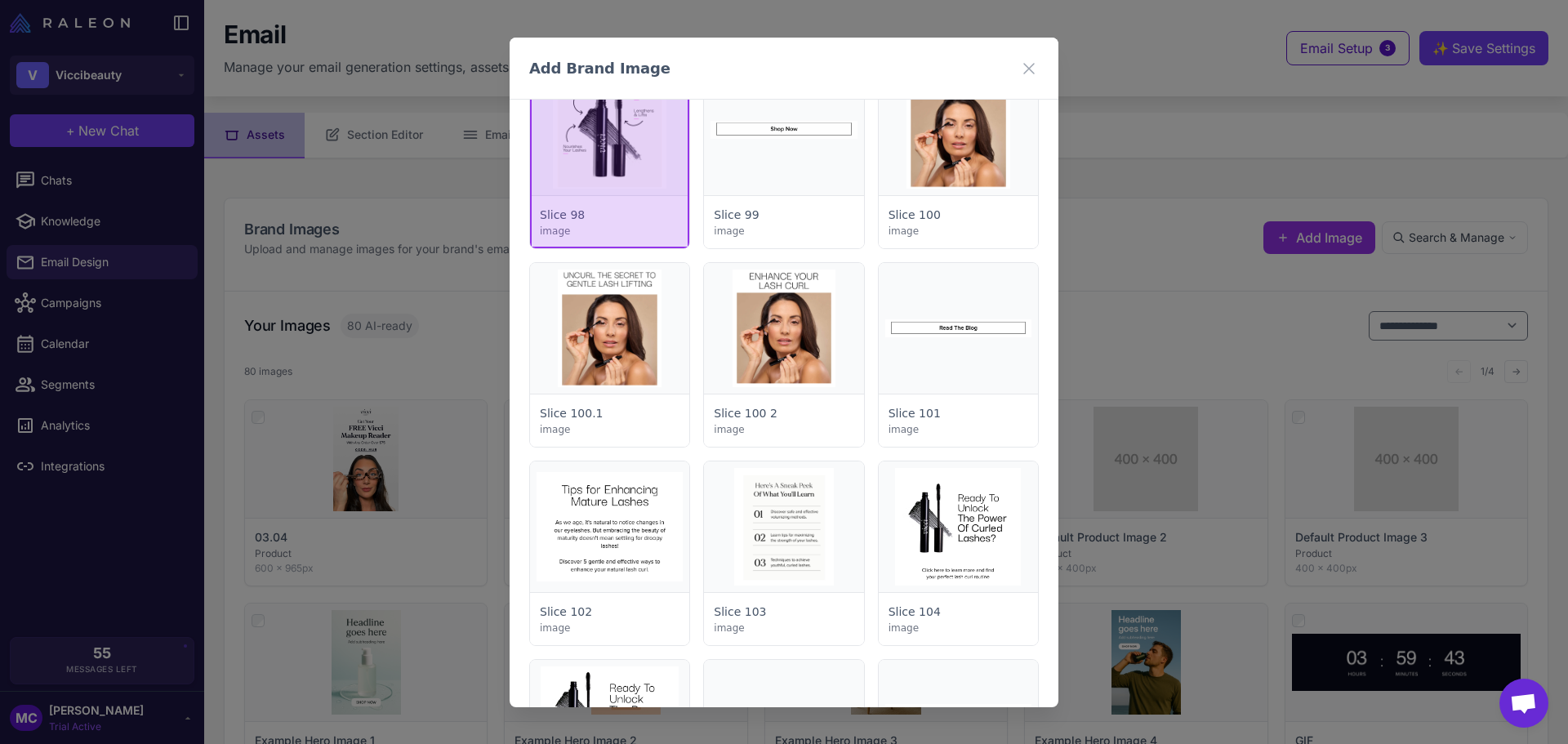
scroll to position [4653, 0]
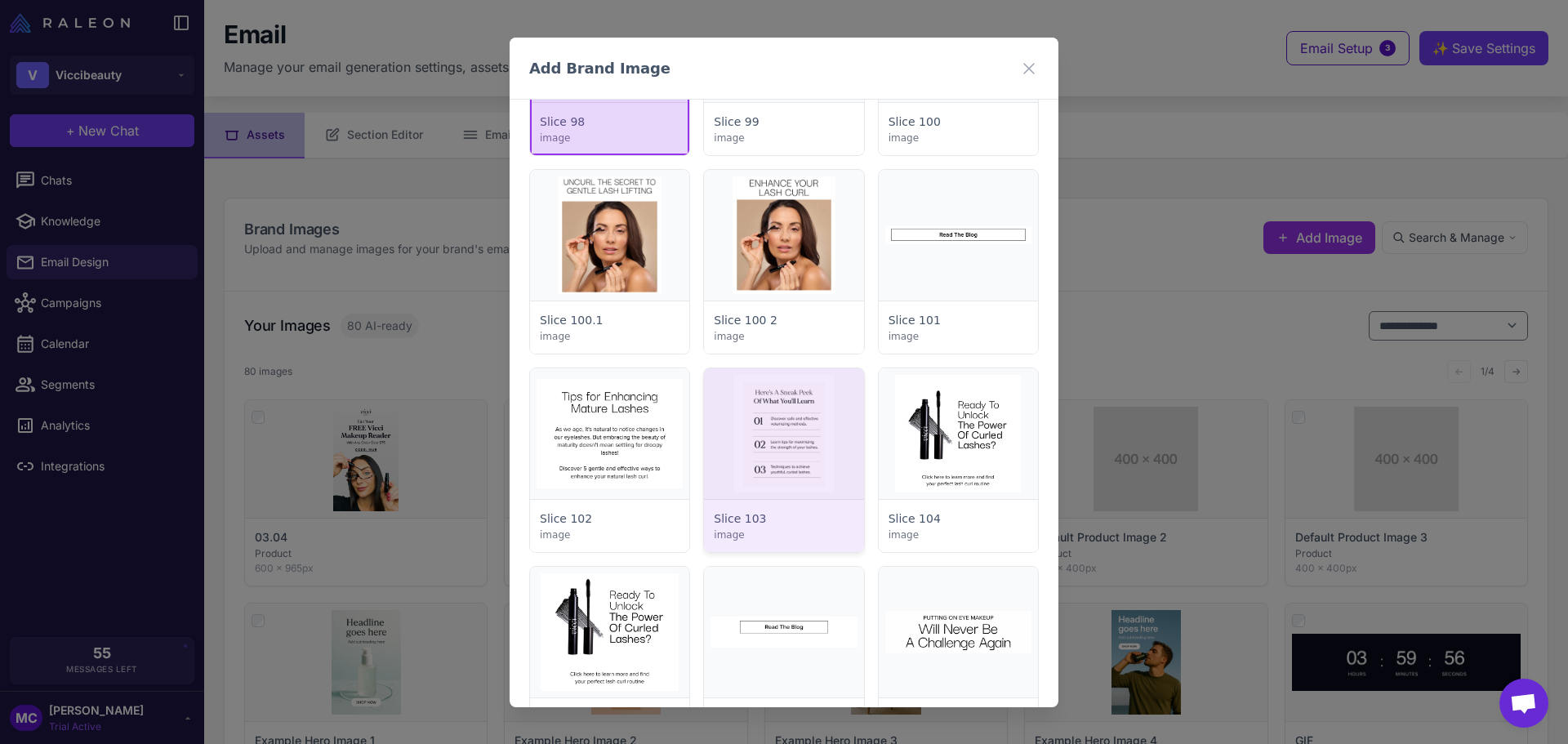
click at [801, 456] on div at bounding box center [783, 460] width 159 height 184
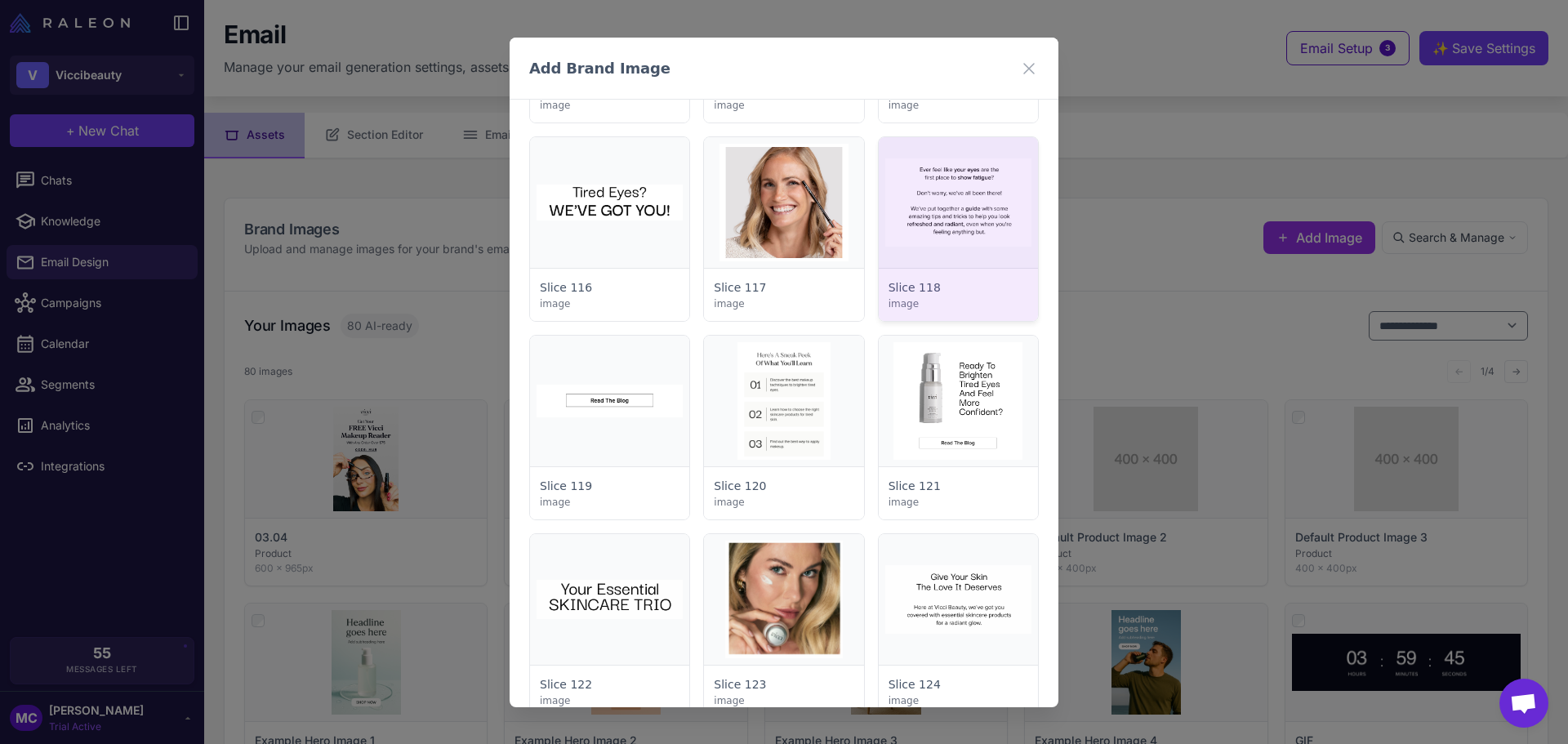
scroll to position [5878, 0]
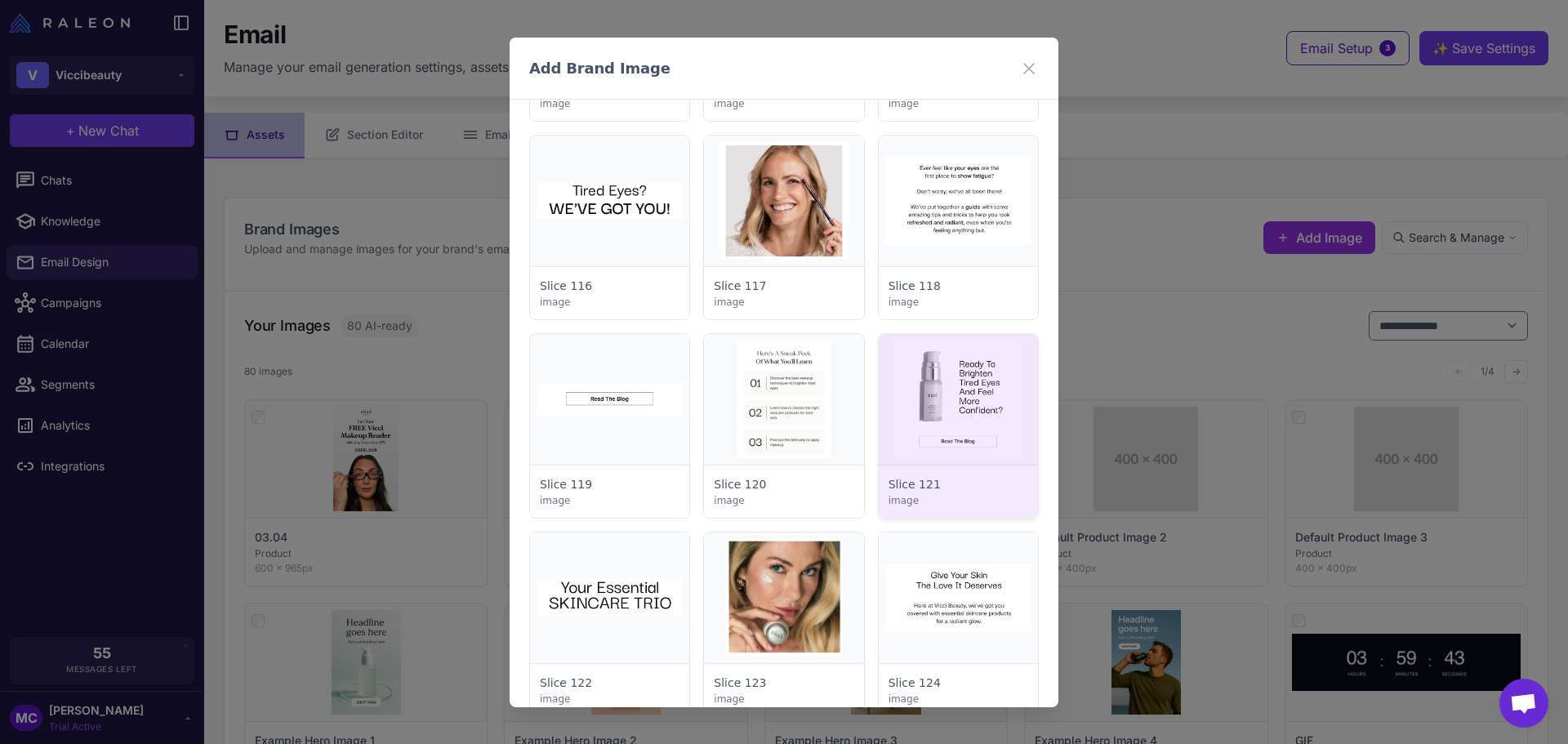
click at [950, 385] on div at bounding box center [958, 426] width 159 height 184
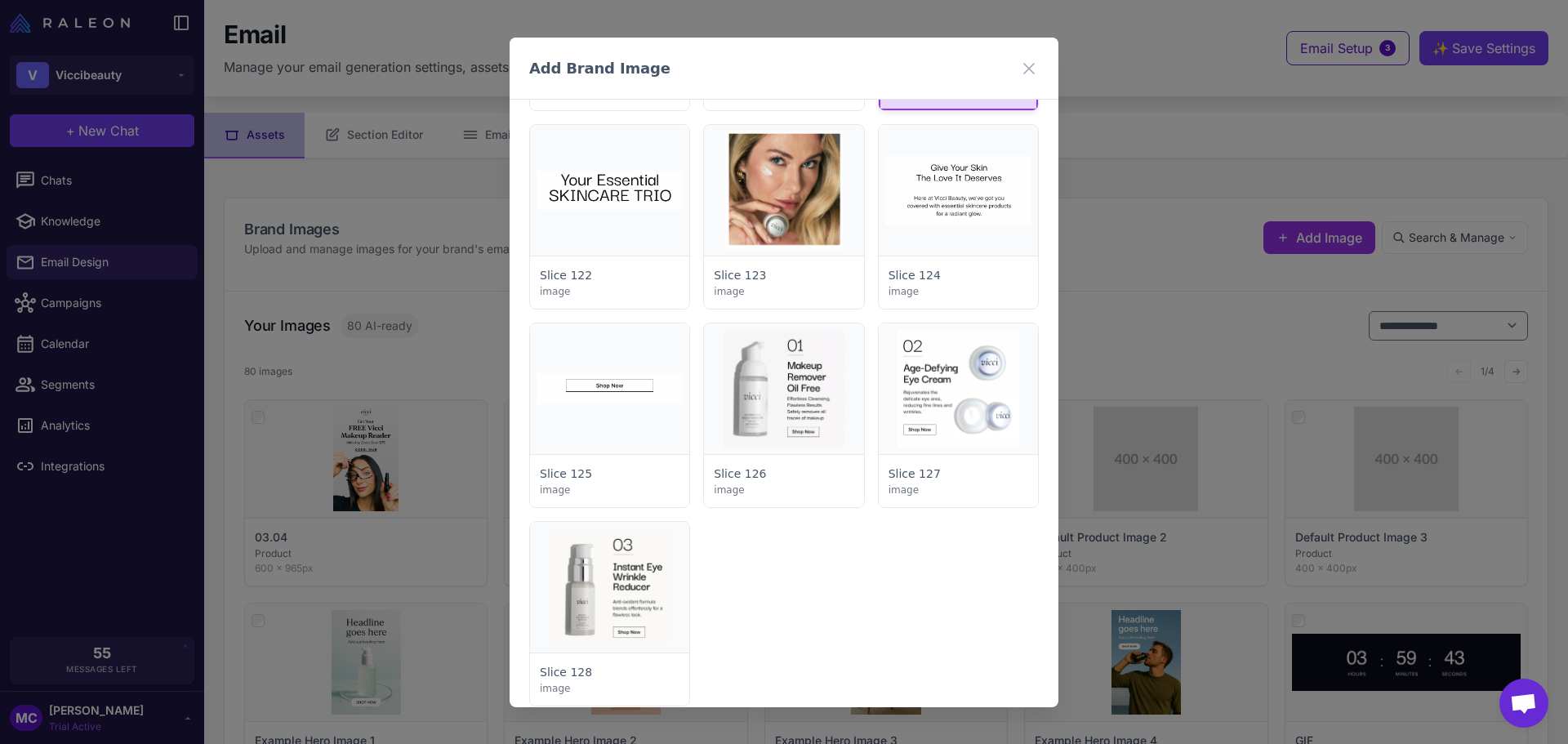
scroll to position [6286, 0]
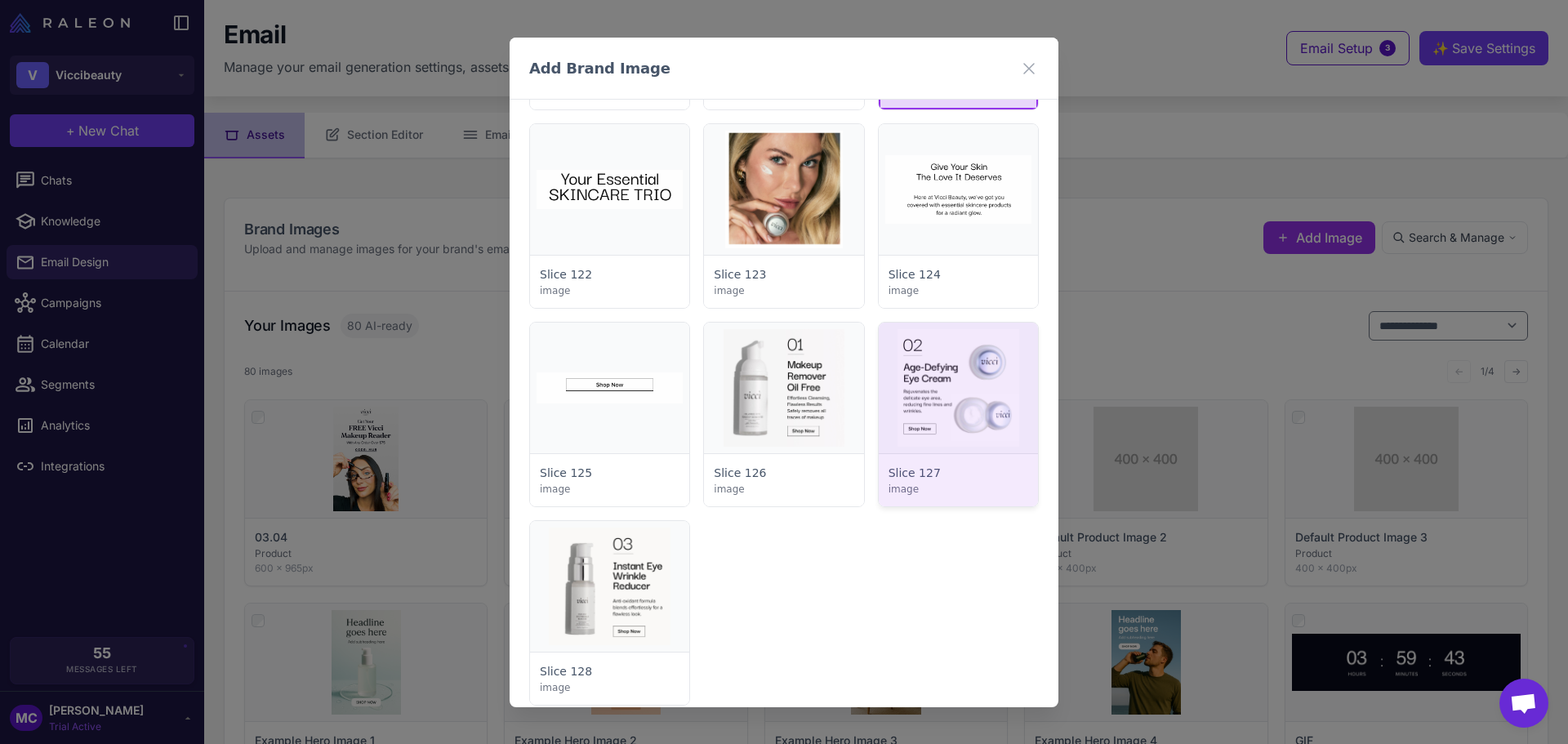
click at [970, 383] on div at bounding box center [958, 415] width 159 height 184
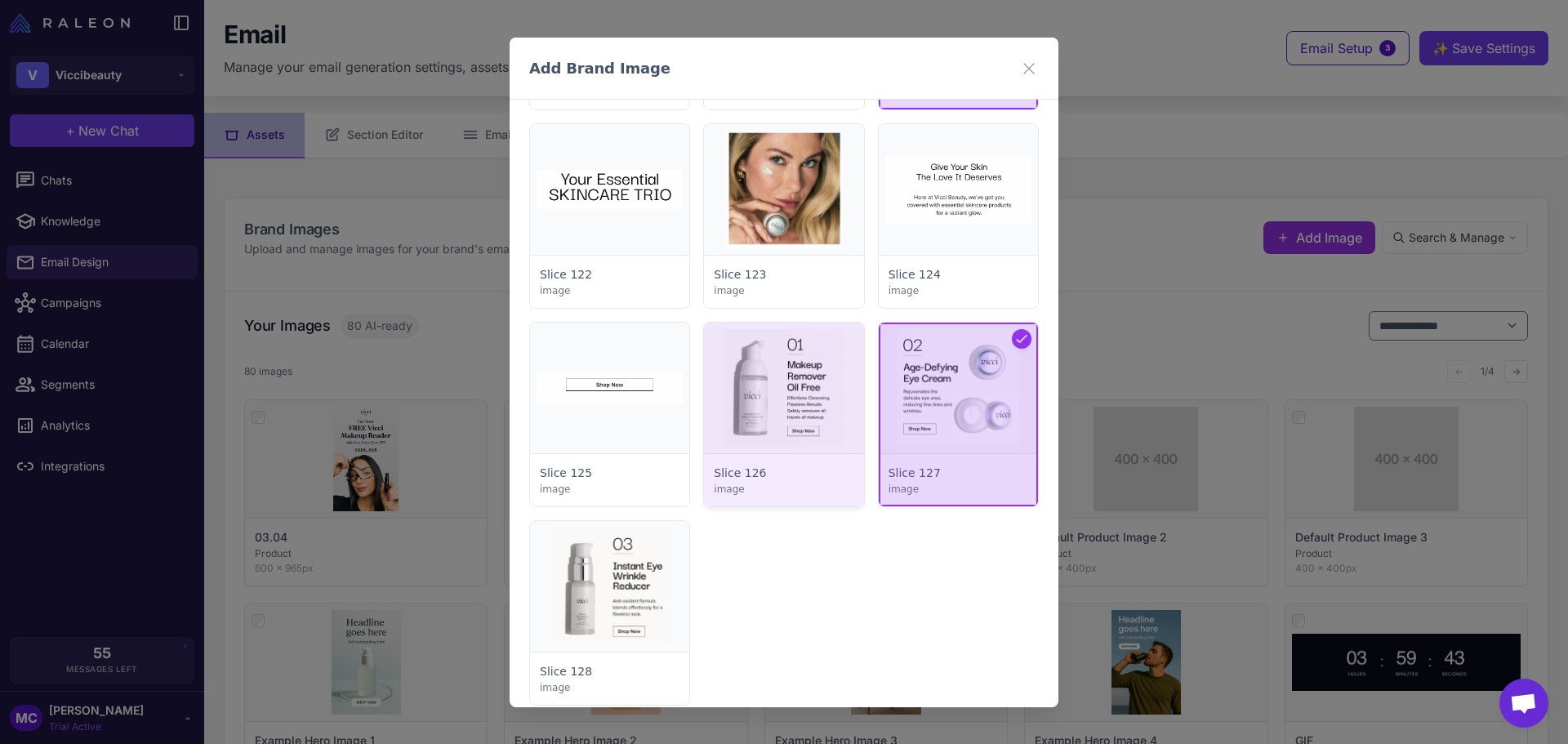
click at [782, 370] on div at bounding box center [783, 415] width 159 height 184
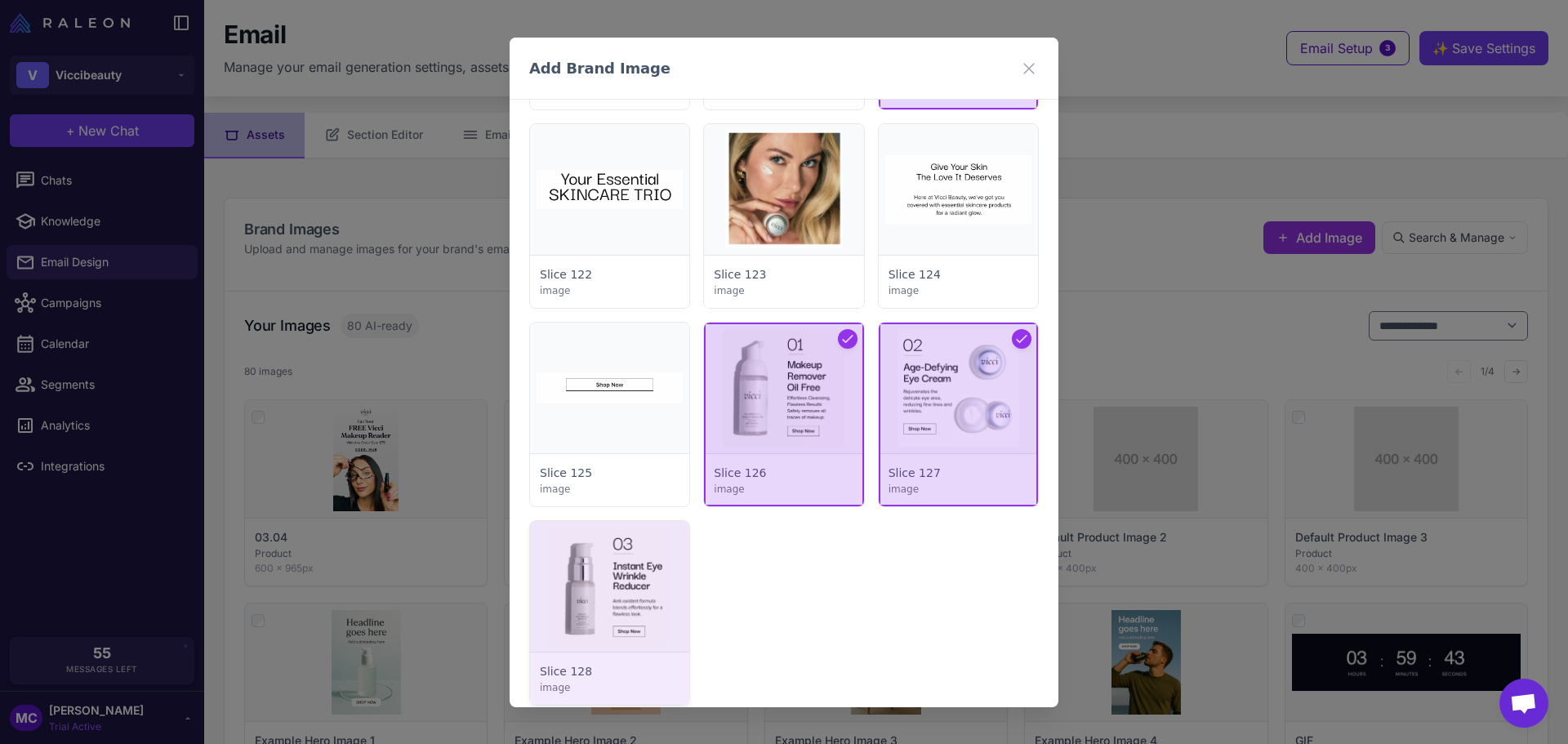
click at [558, 596] on div at bounding box center [610, 613] width 159 height 184
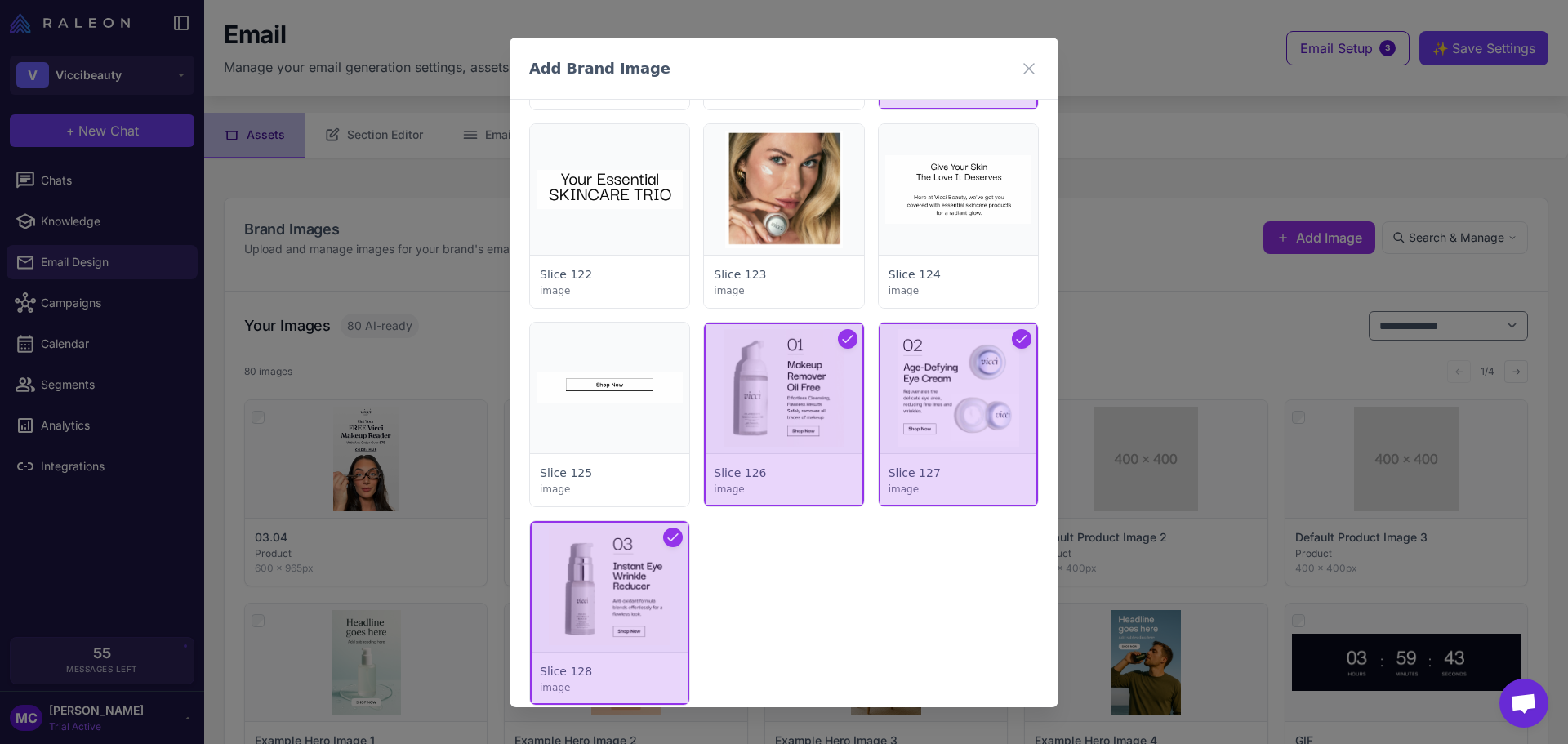
scroll to position [6366, 0]
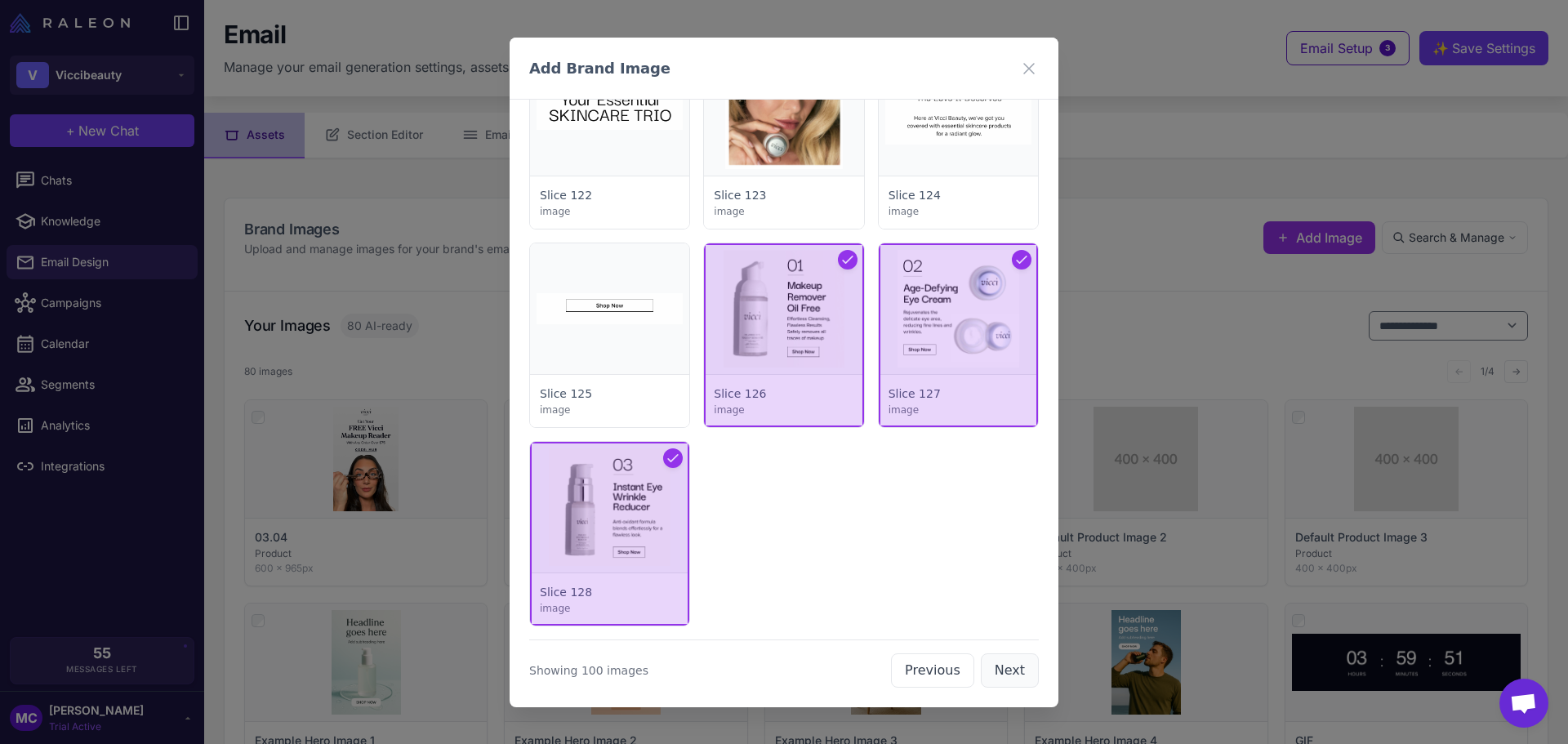
click at [1013, 672] on button "Next" at bounding box center [1010, 669] width 58 height 34
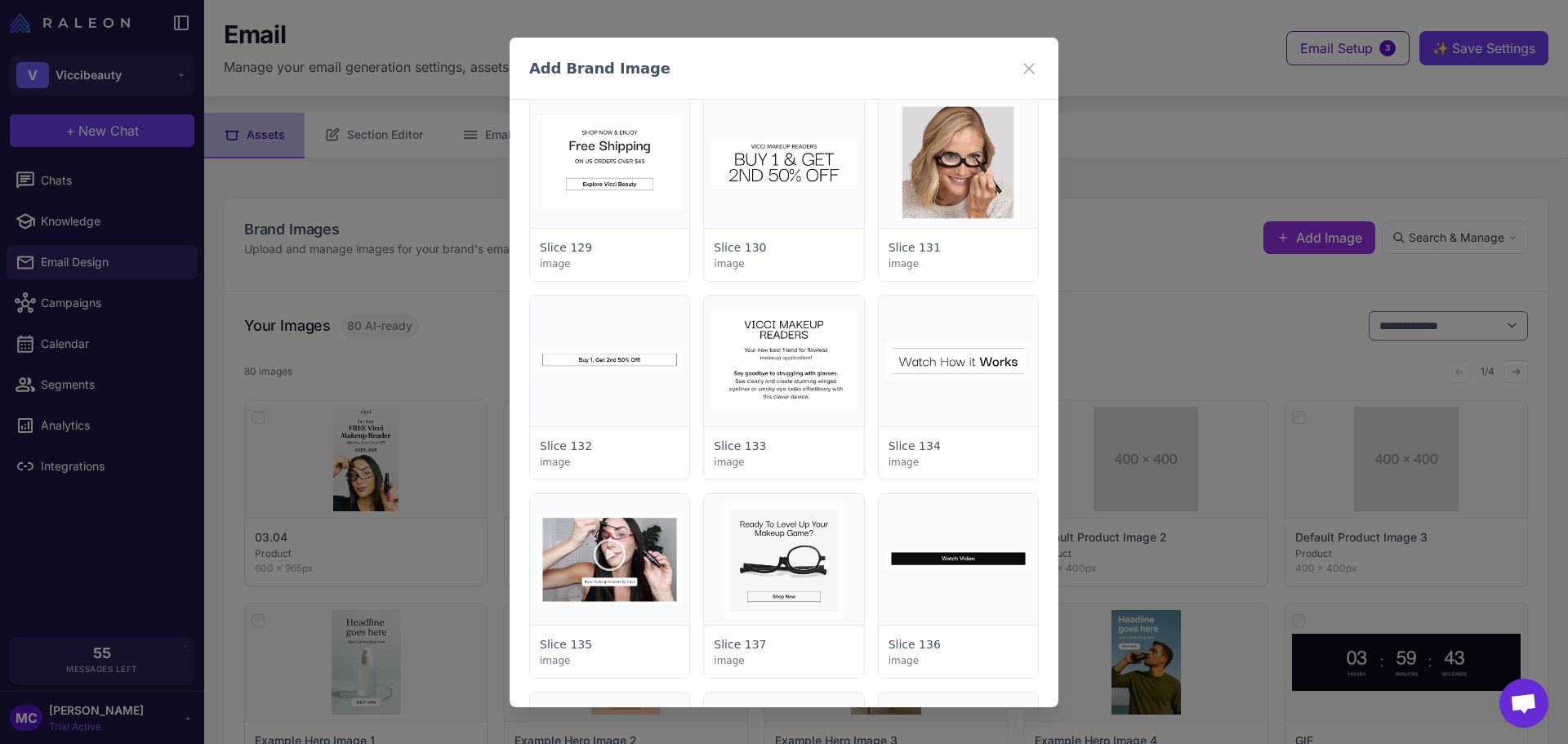
scroll to position [81, 0]
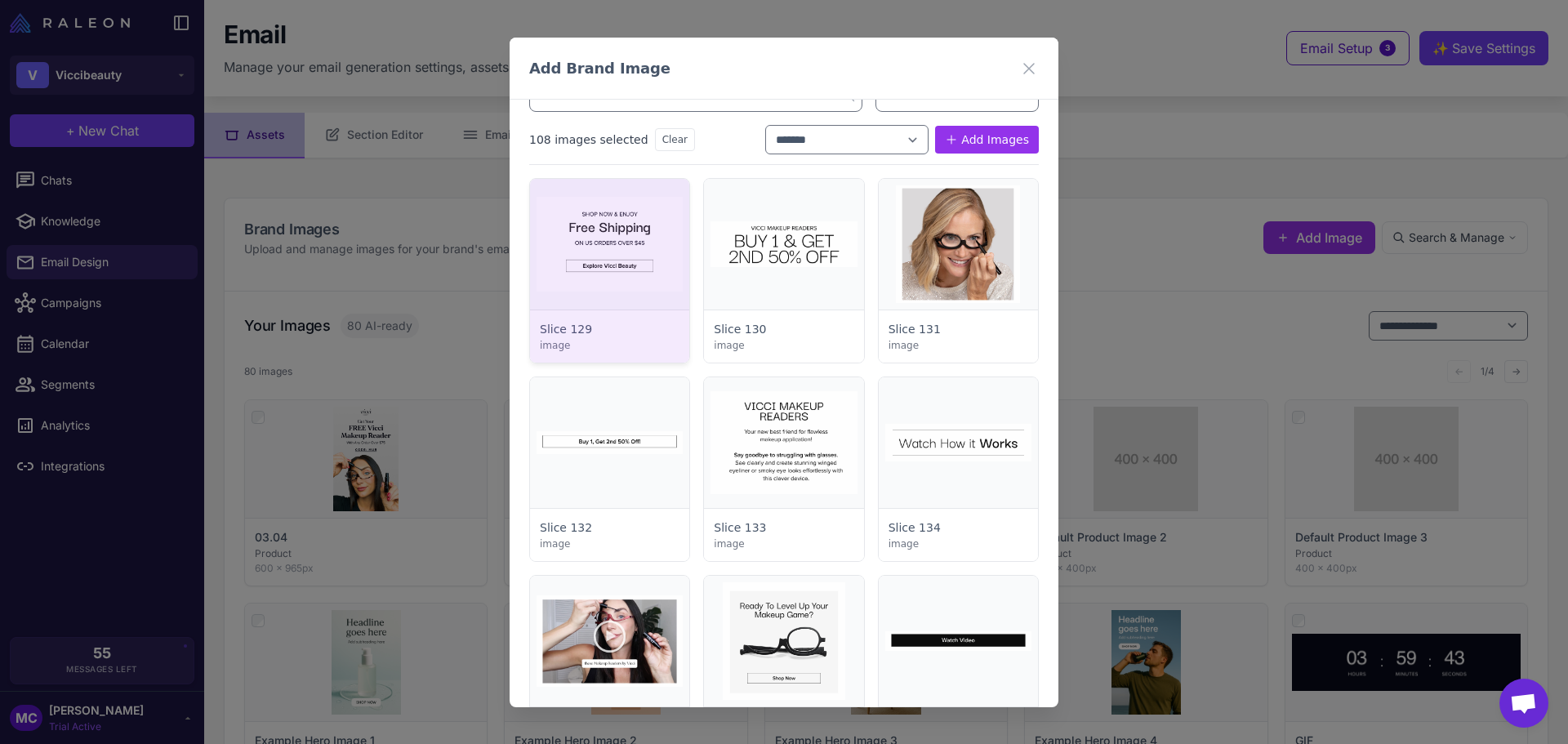
click at [600, 232] on div at bounding box center [610, 271] width 159 height 184
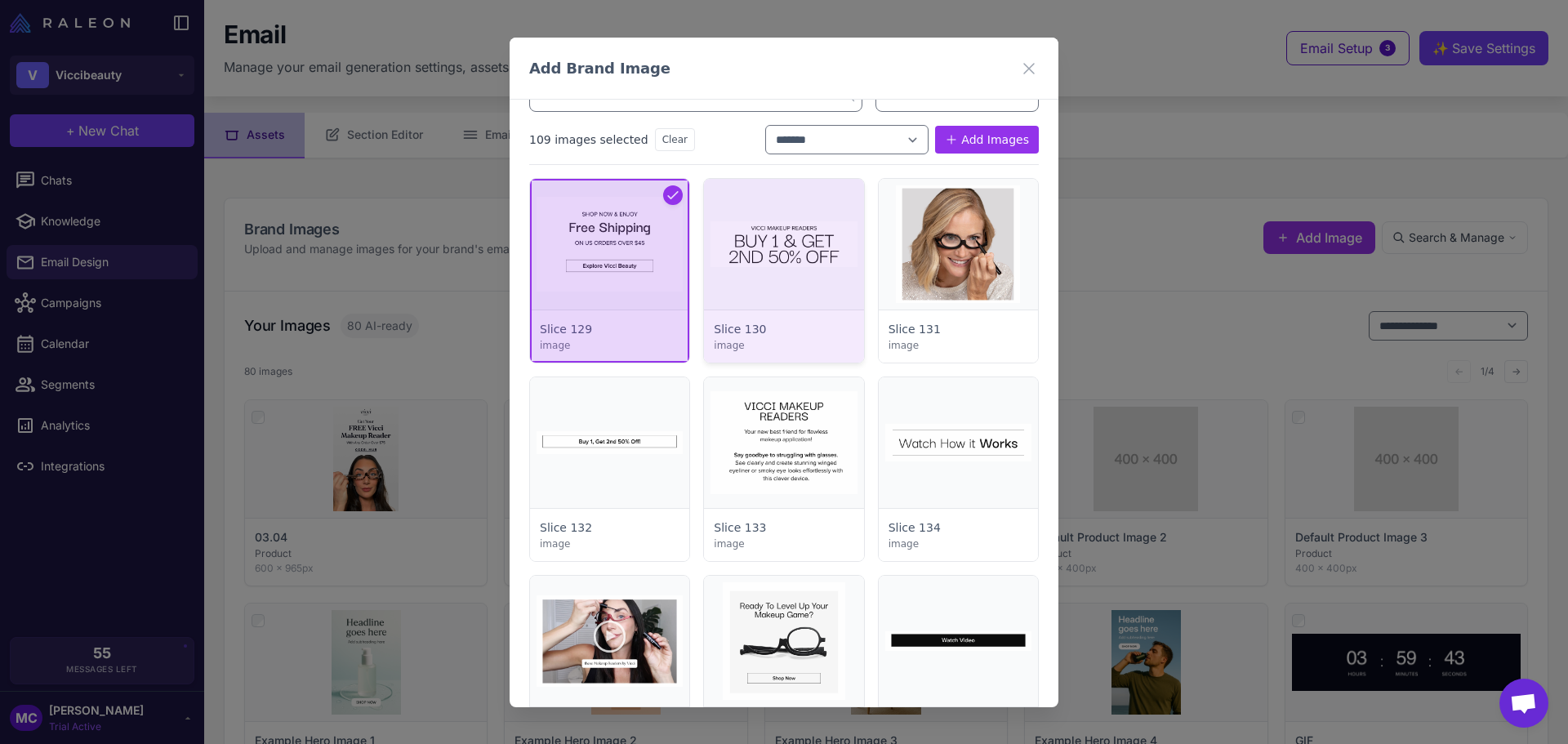
click at [751, 226] on div at bounding box center [783, 271] width 159 height 184
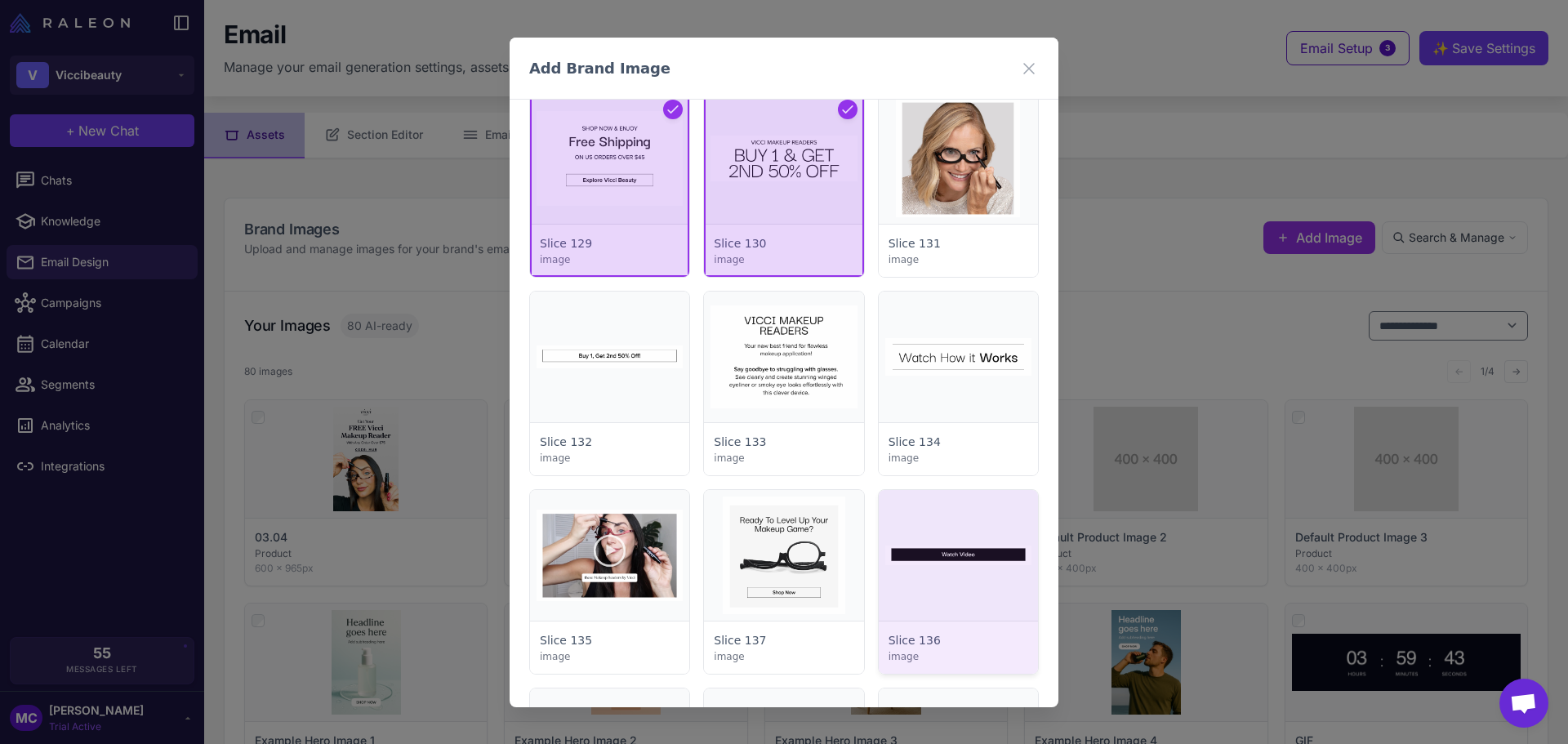
scroll to position [245, 0]
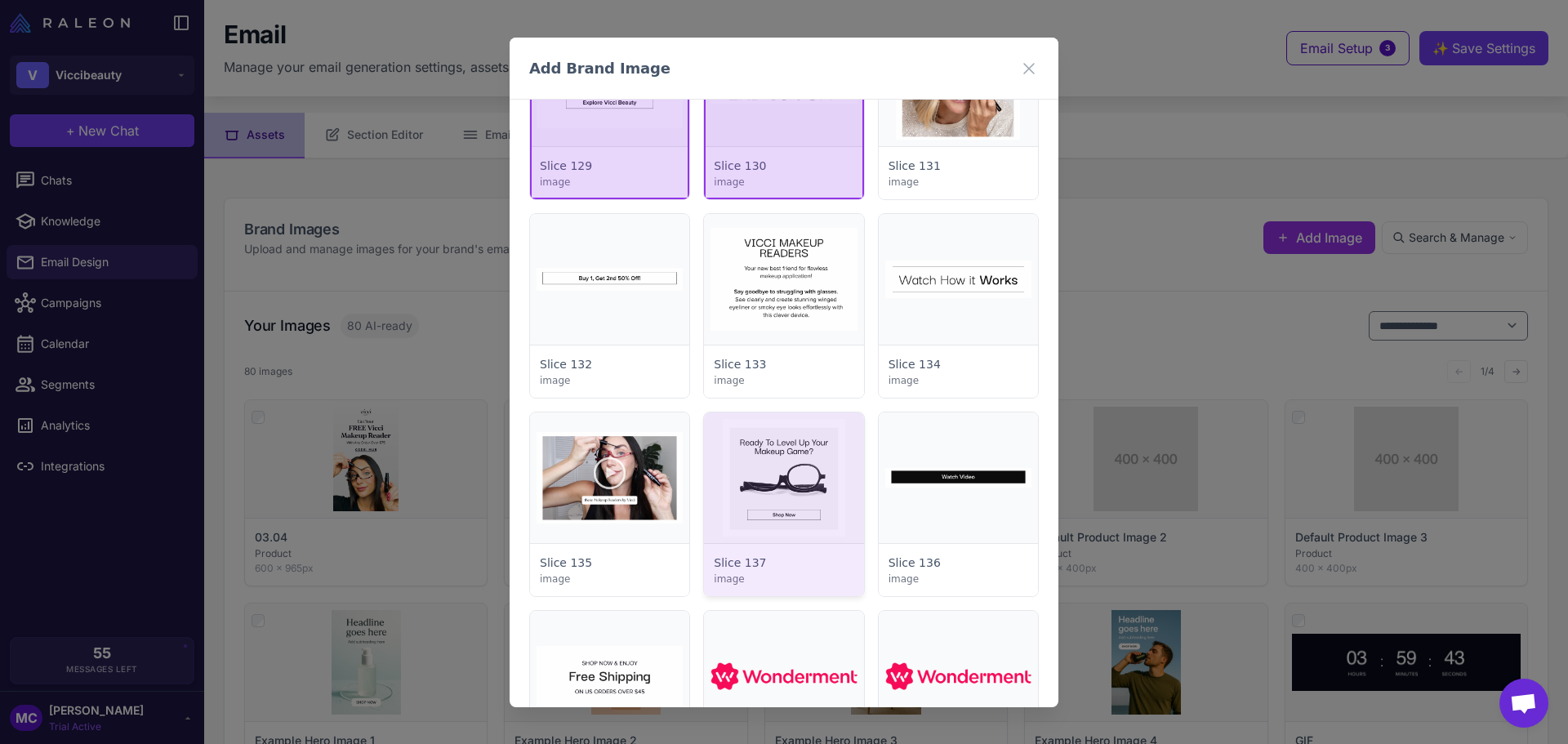
click at [767, 477] on div at bounding box center [783, 505] width 159 height 184
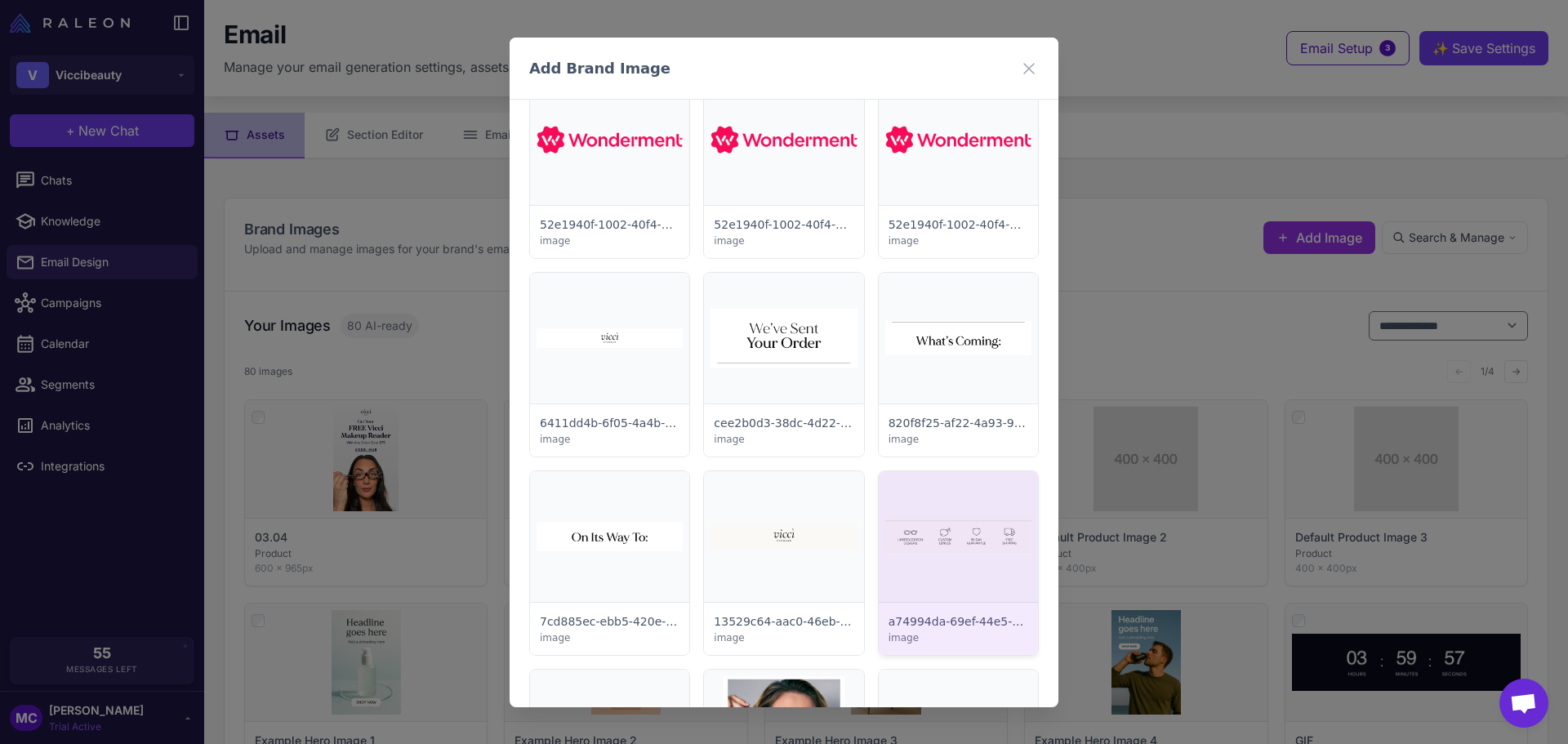
scroll to position [1143, 0]
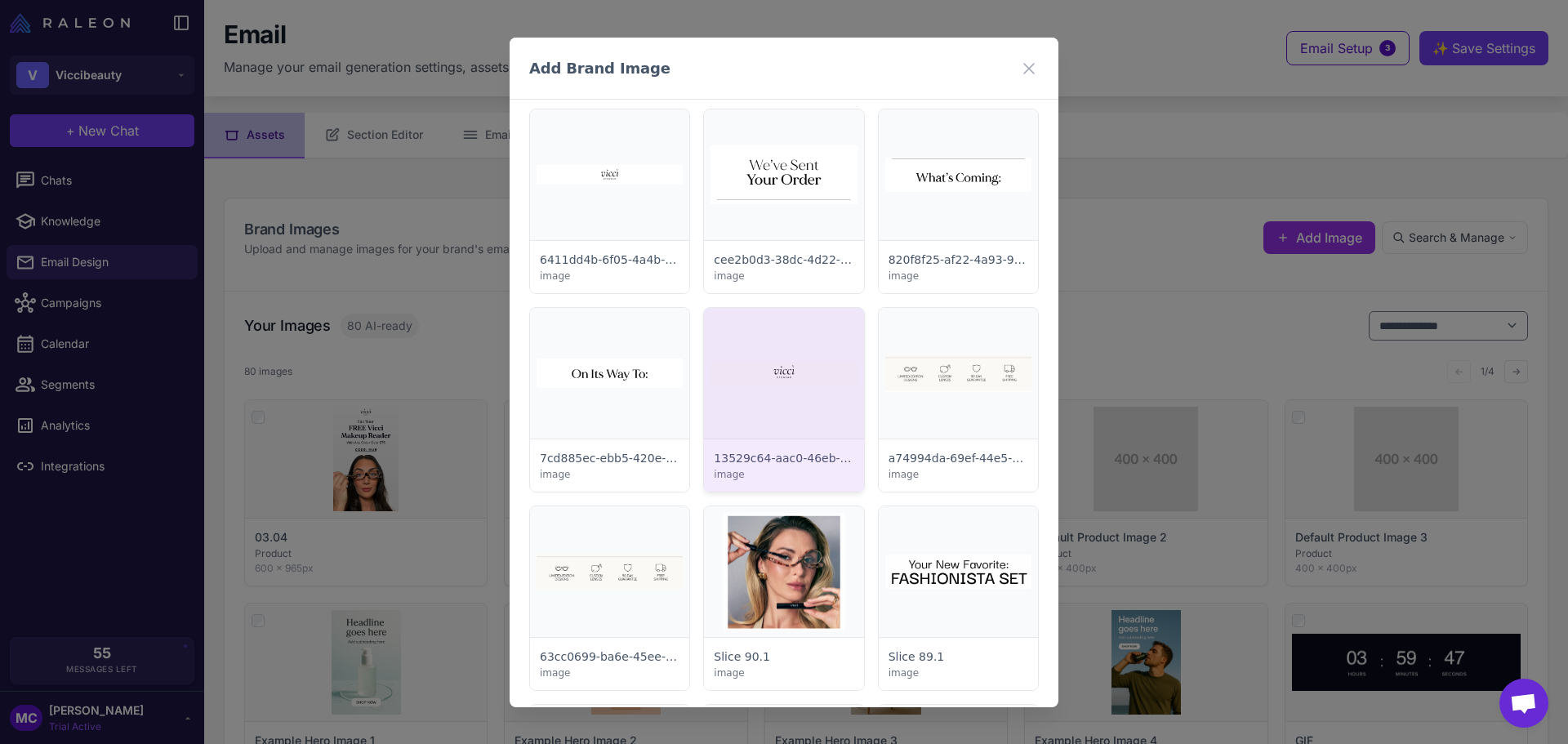
click at [837, 389] on div at bounding box center [783, 400] width 159 height 184
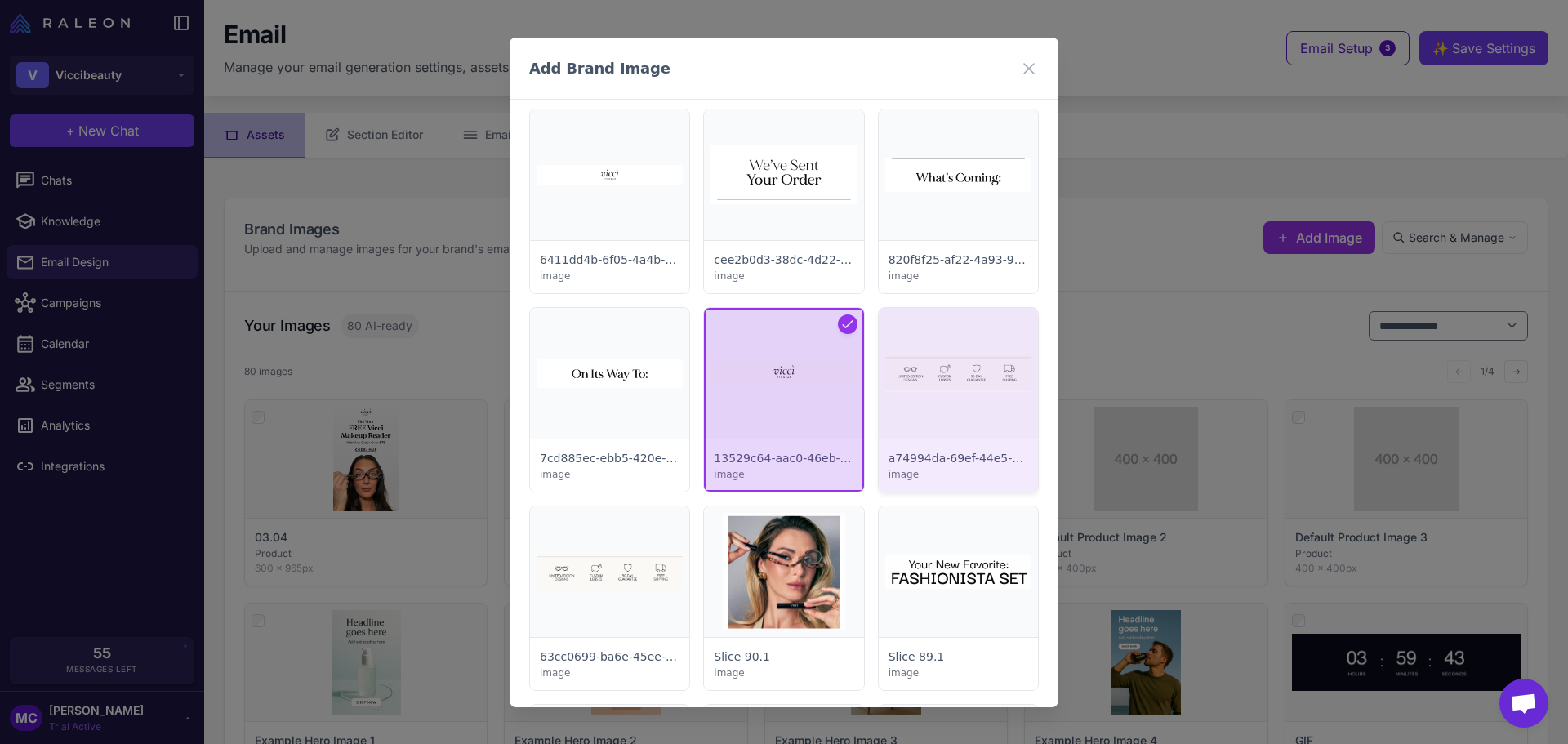
click at [960, 383] on div at bounding box center [958, 400] width 159 height 184
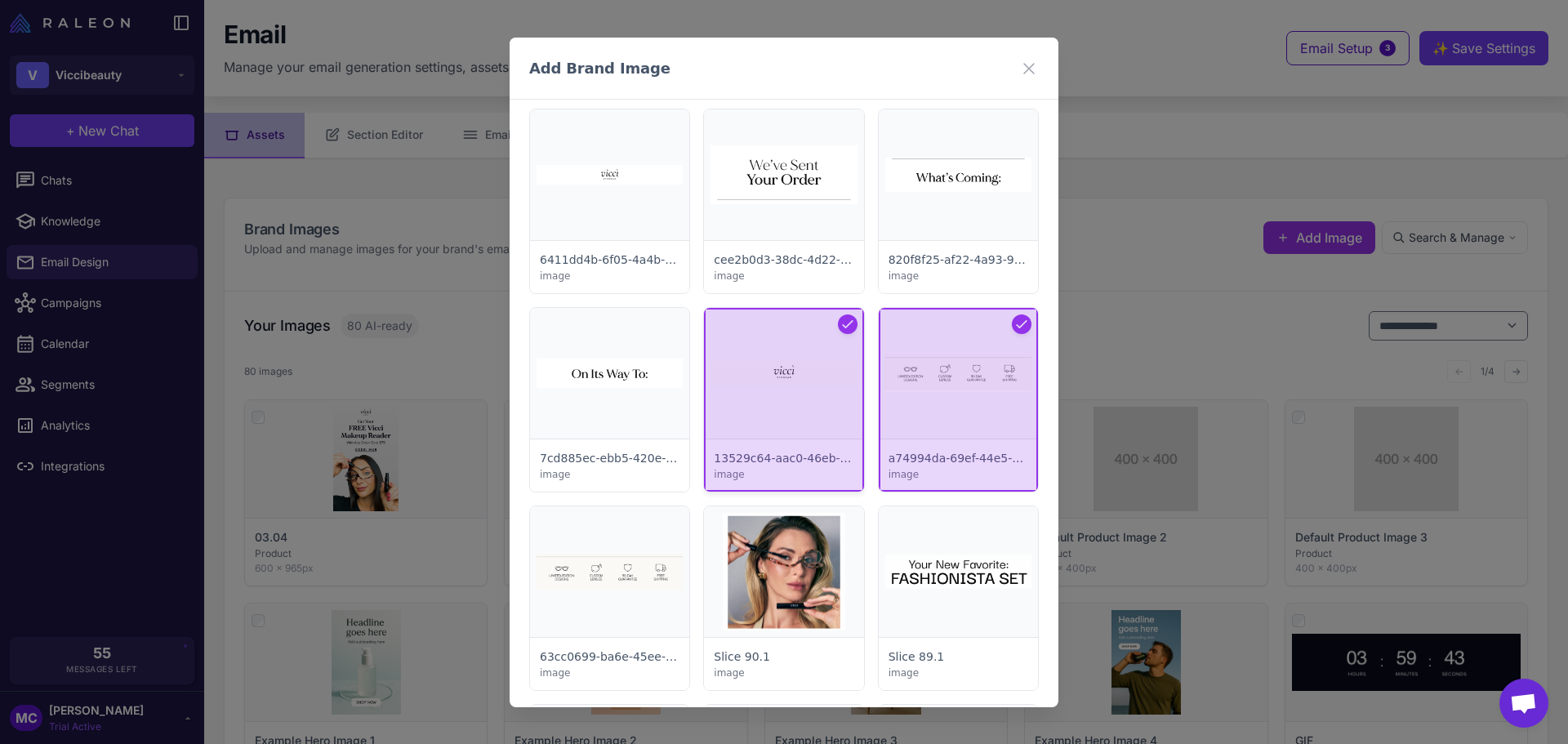
click at [818, 380] on div at bounding box center [783, 400] width 159 height 184
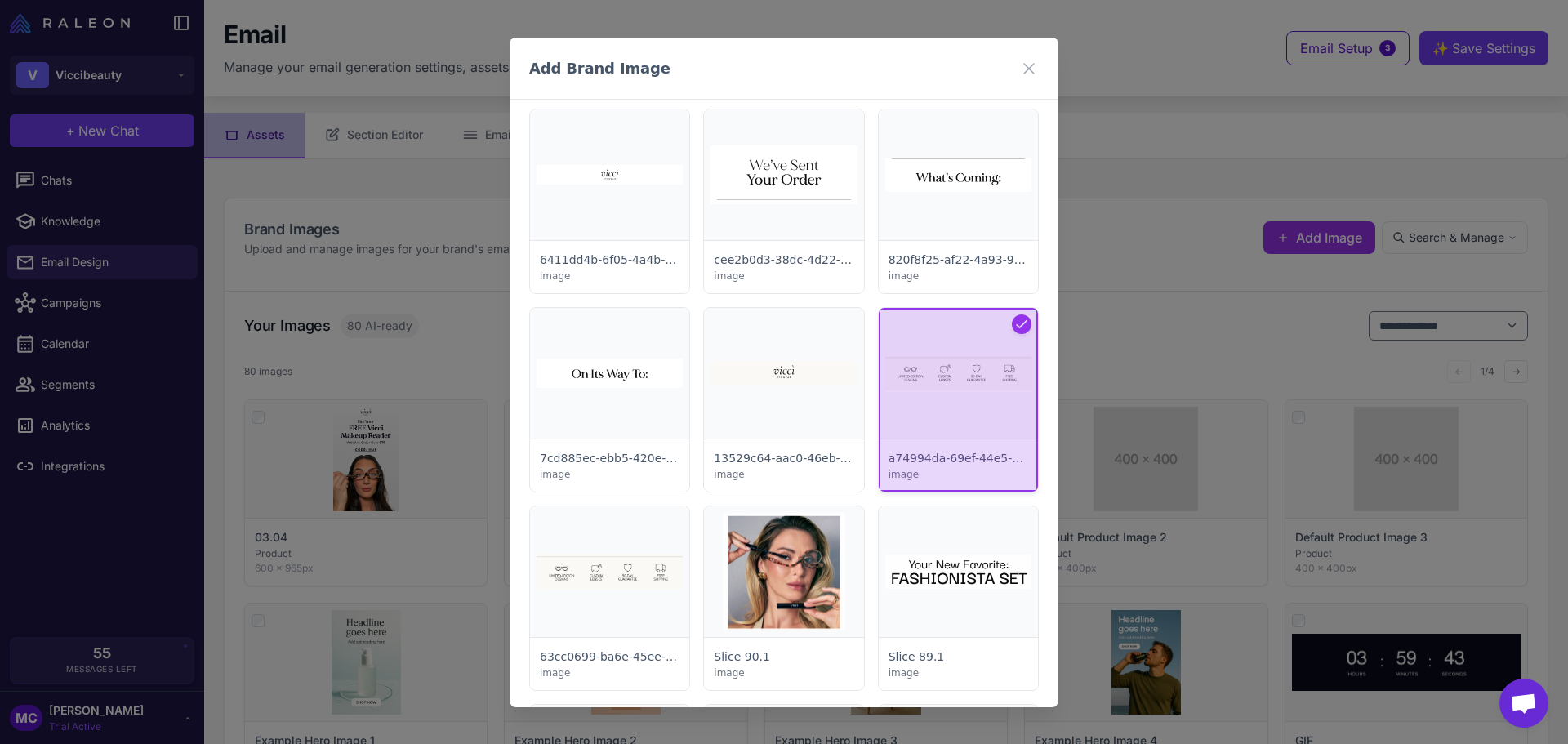
click at [996, 356] on div at bounding box center [958, 400] width 159 height 184
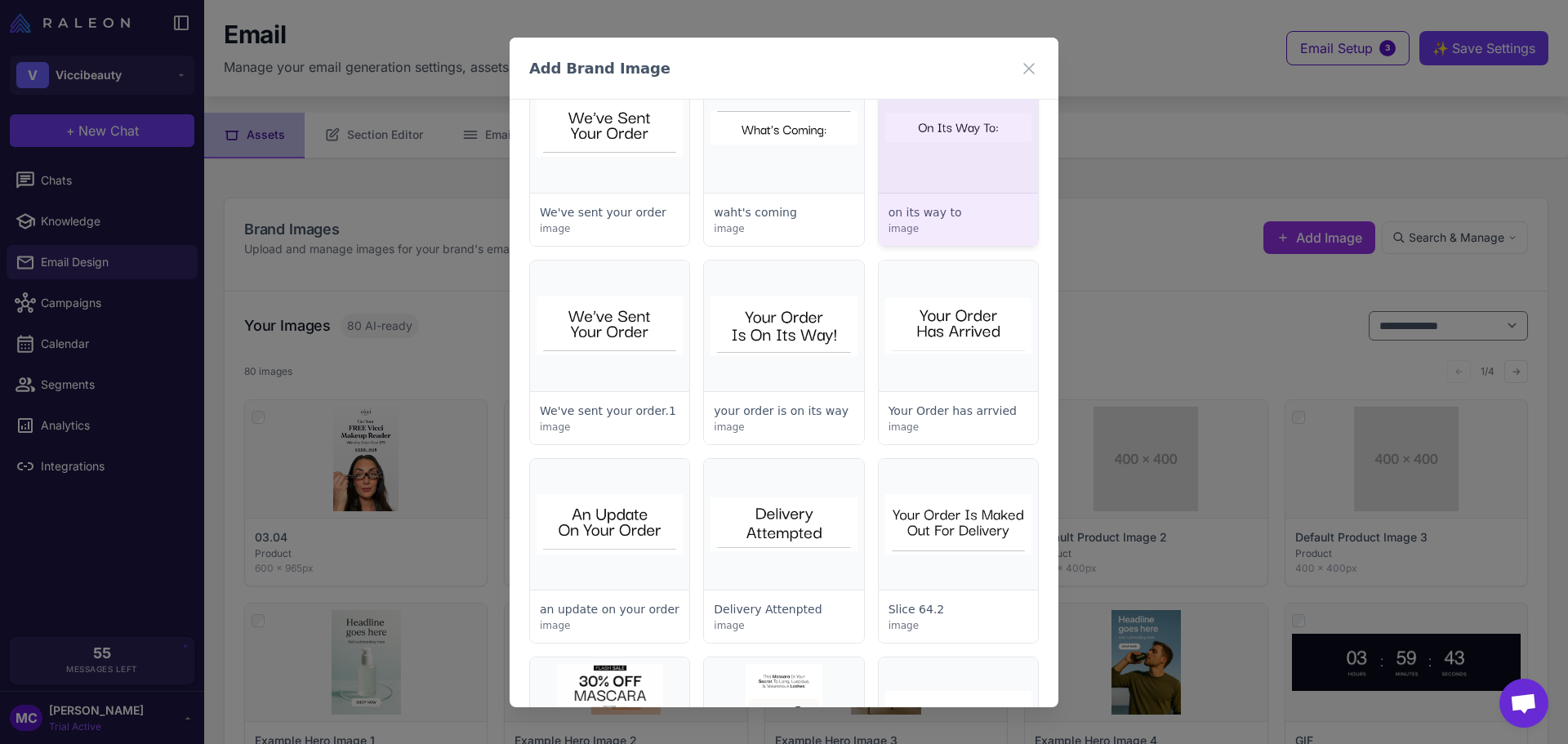
scroll to position [1632, 0]
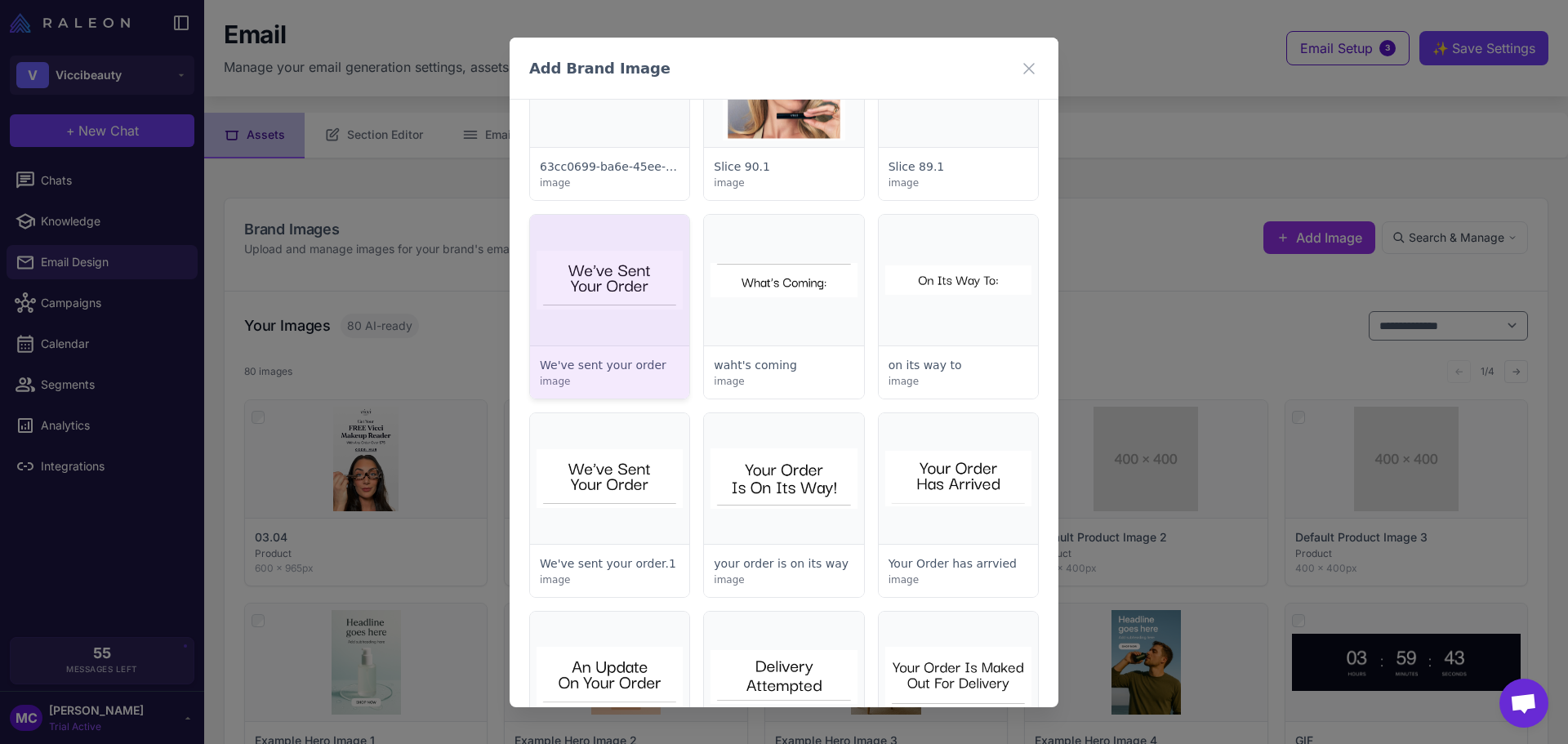
click at [616, 283] on div at bounding box center [610, 307] width 159 height 184
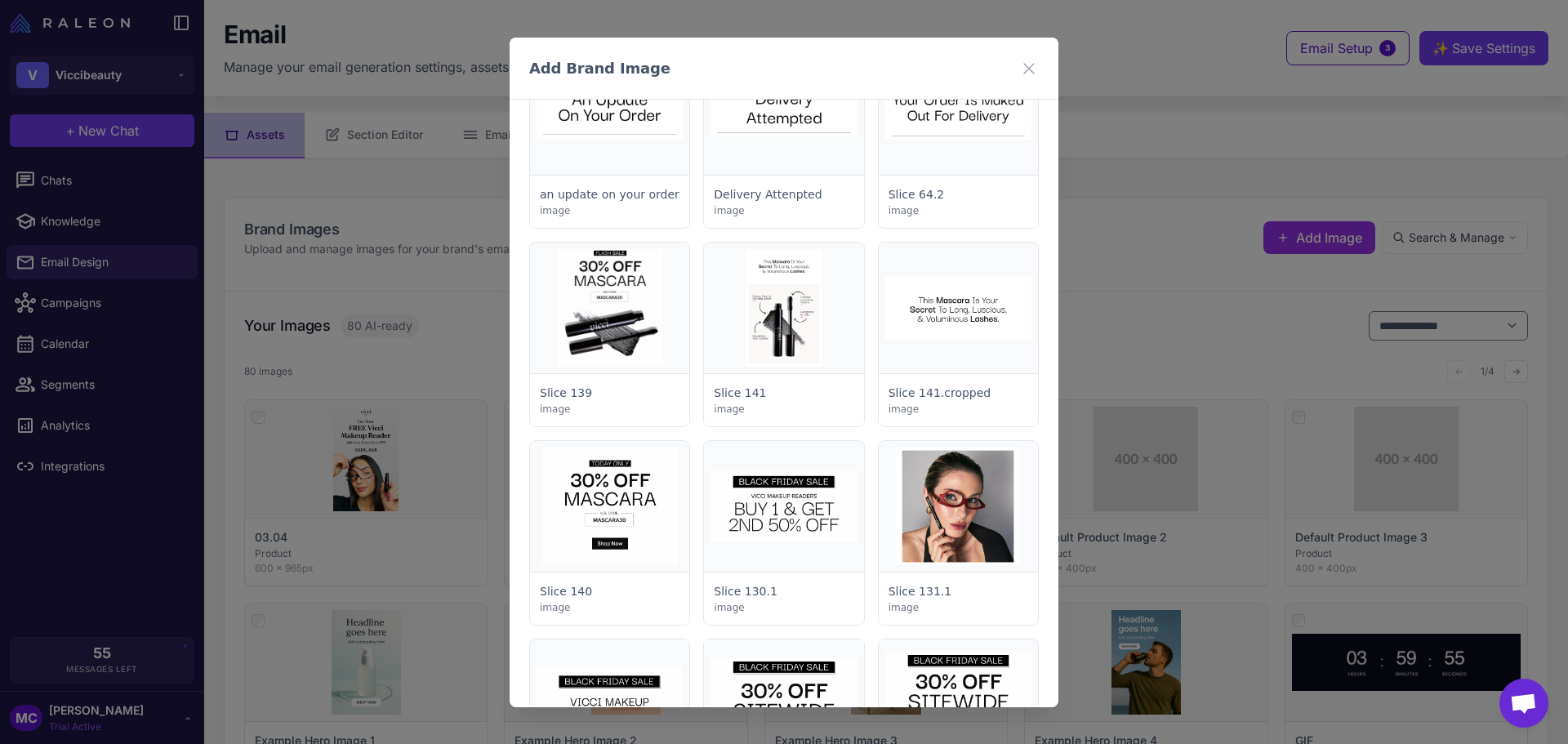
scroll to position [2204, 0]
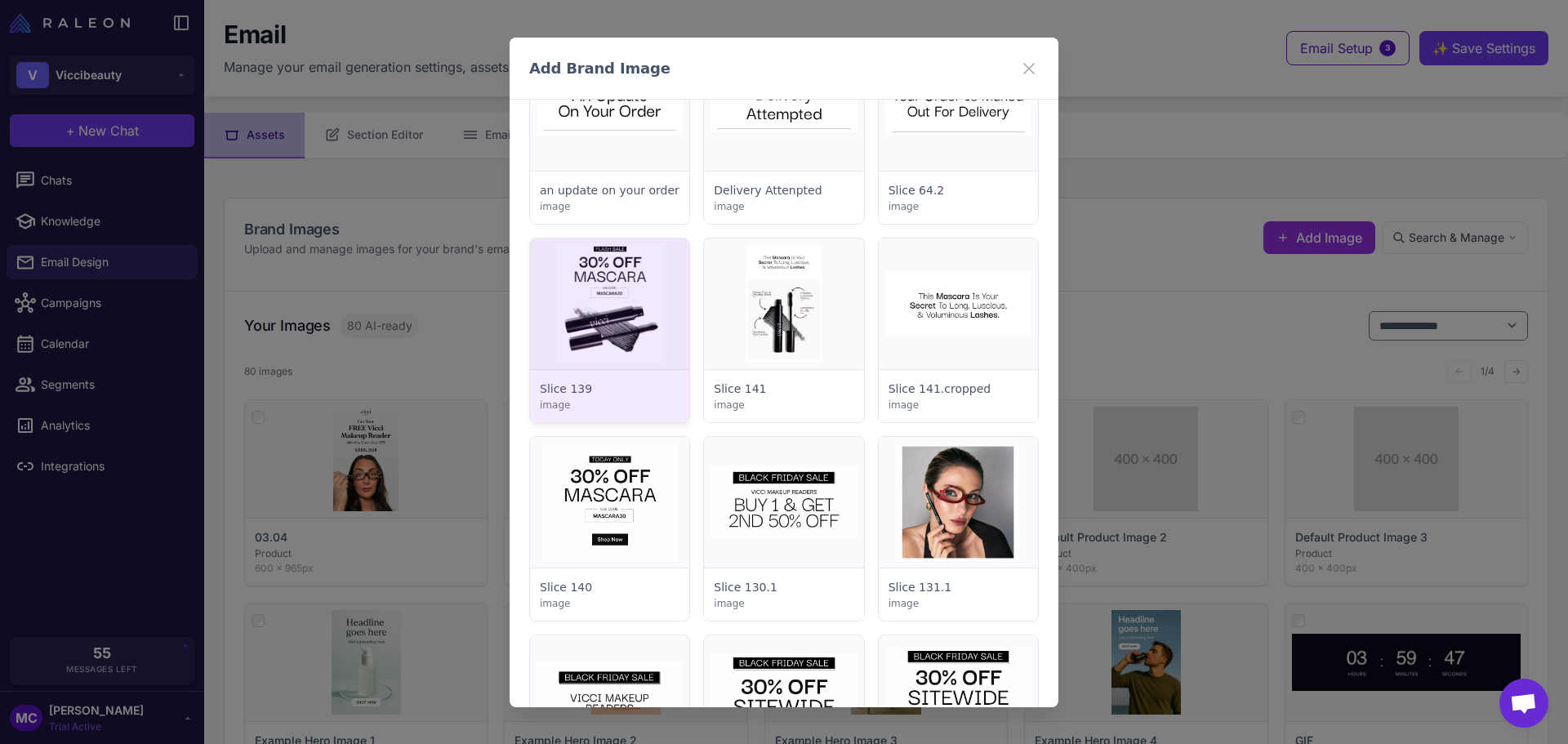
click at [566, 305] on div at bounding box center [610, 330] width 159 height 184
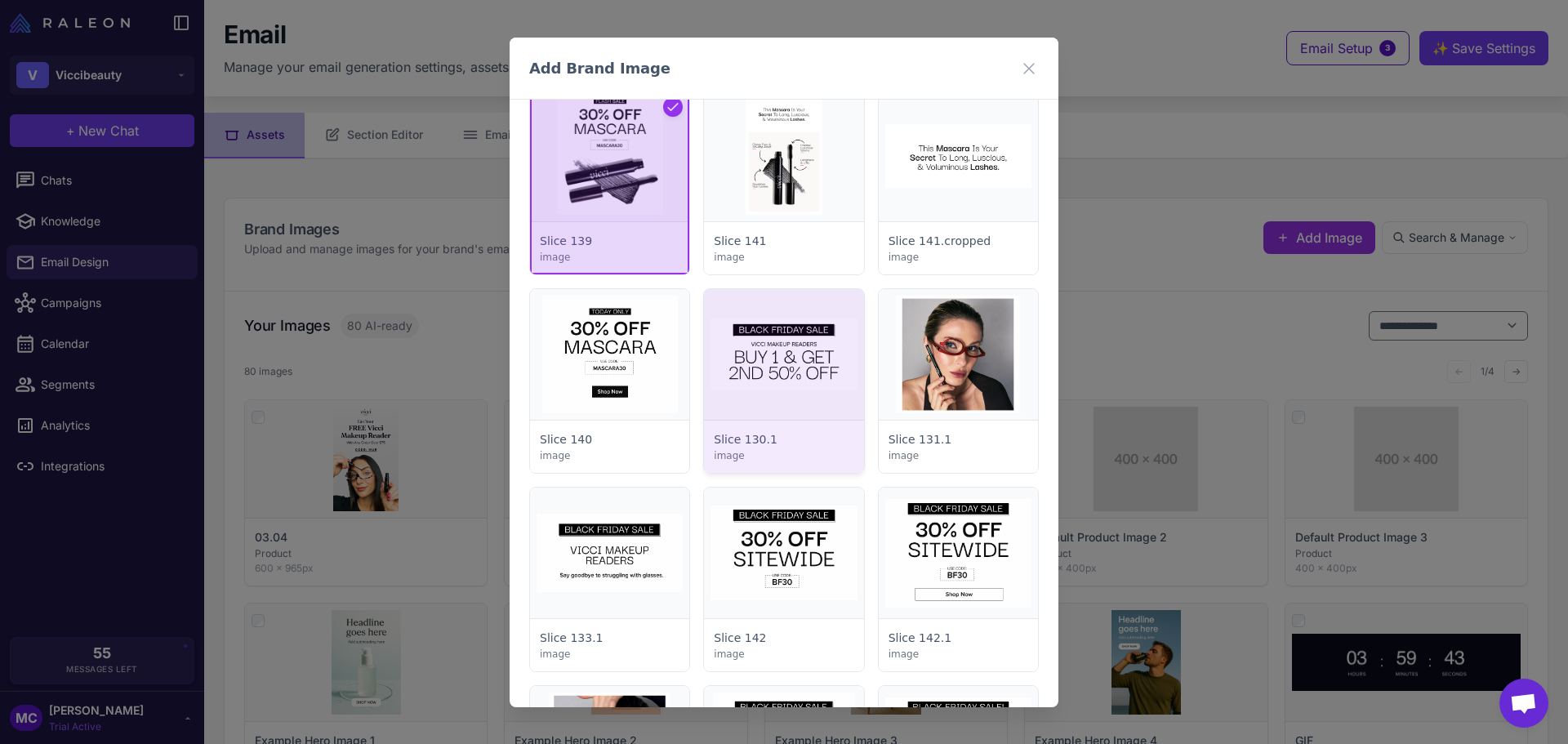
scroll to position [2368, 0]
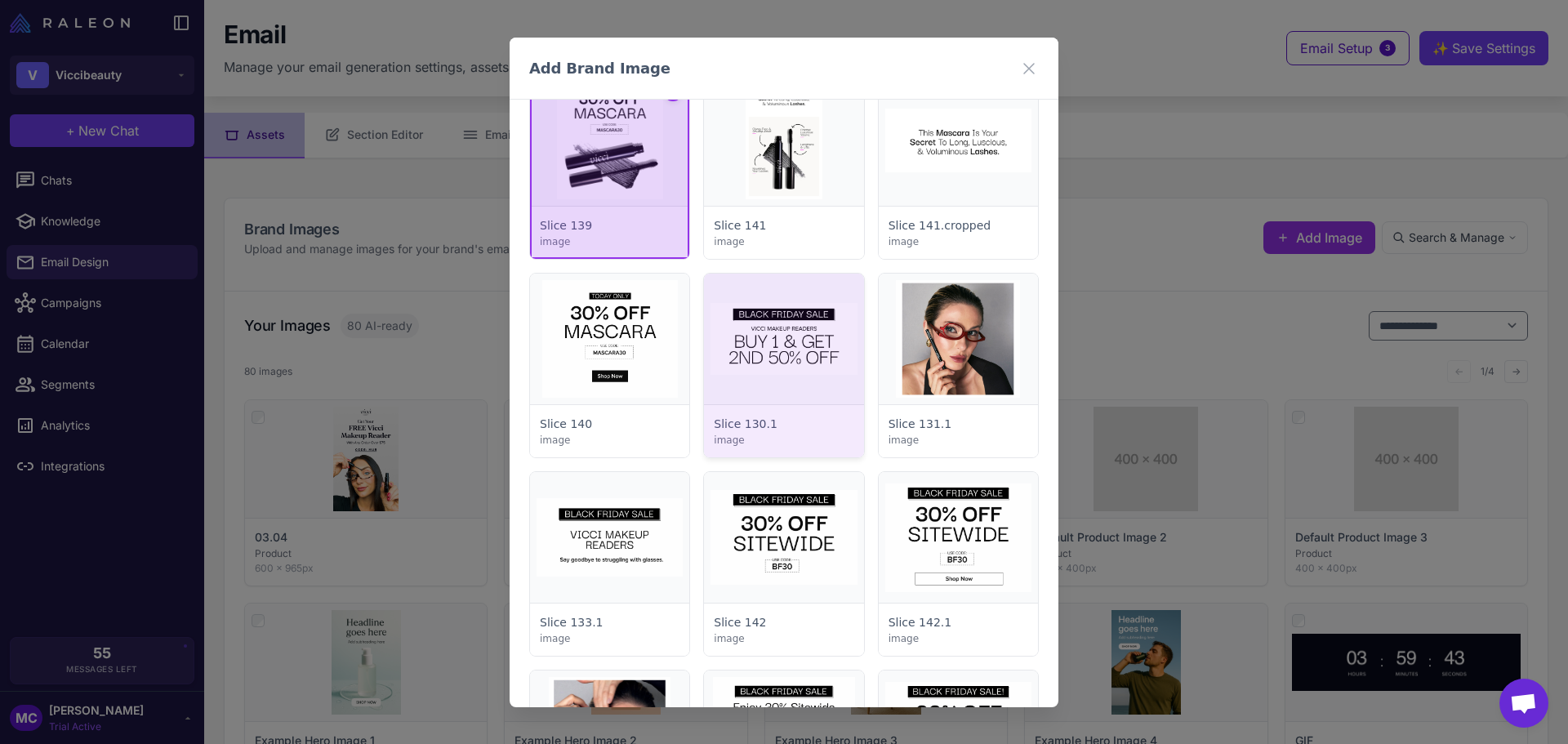
click at [813, 336] on div at bounding box center [783, 365] width 159 height 184
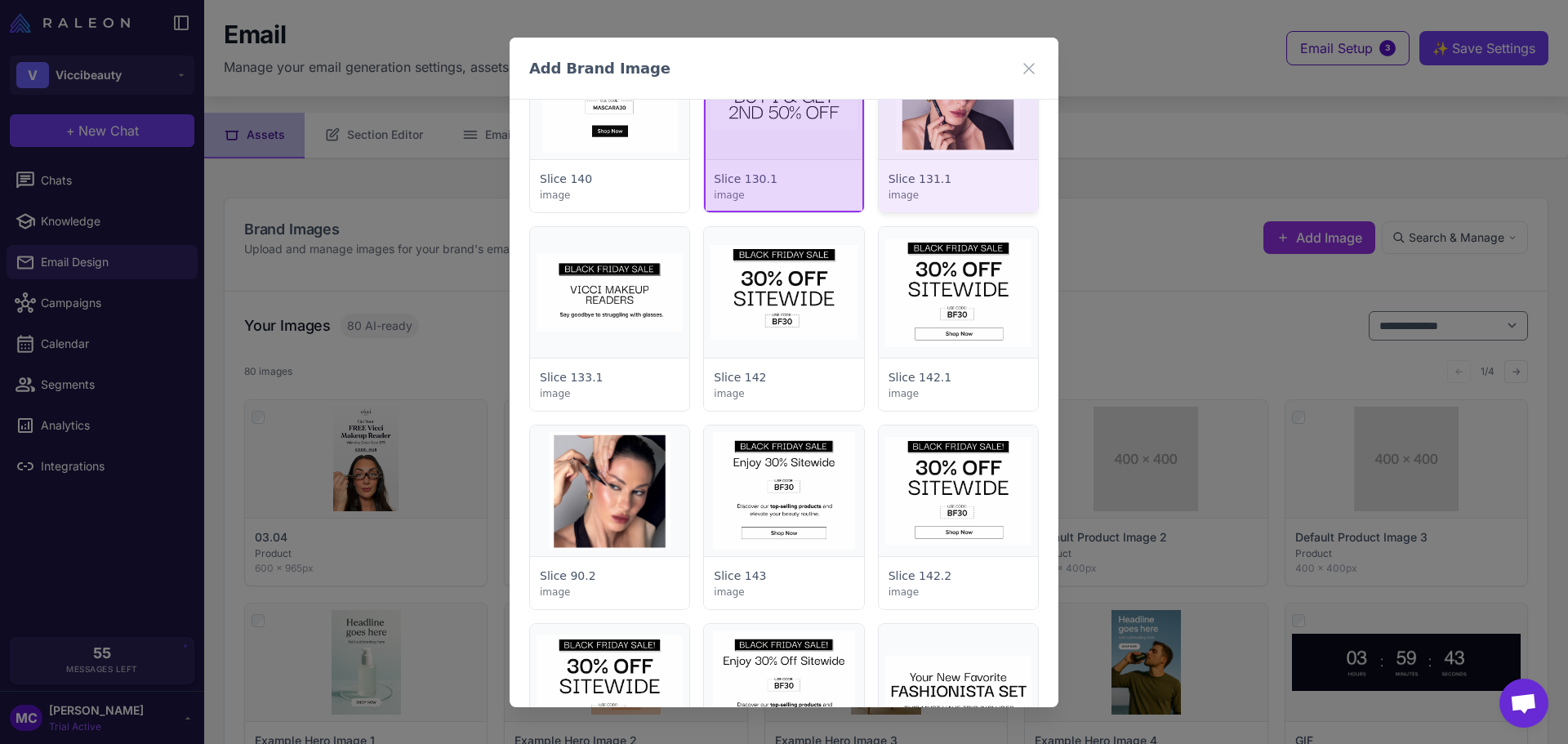
scroll to position [2449, 0]
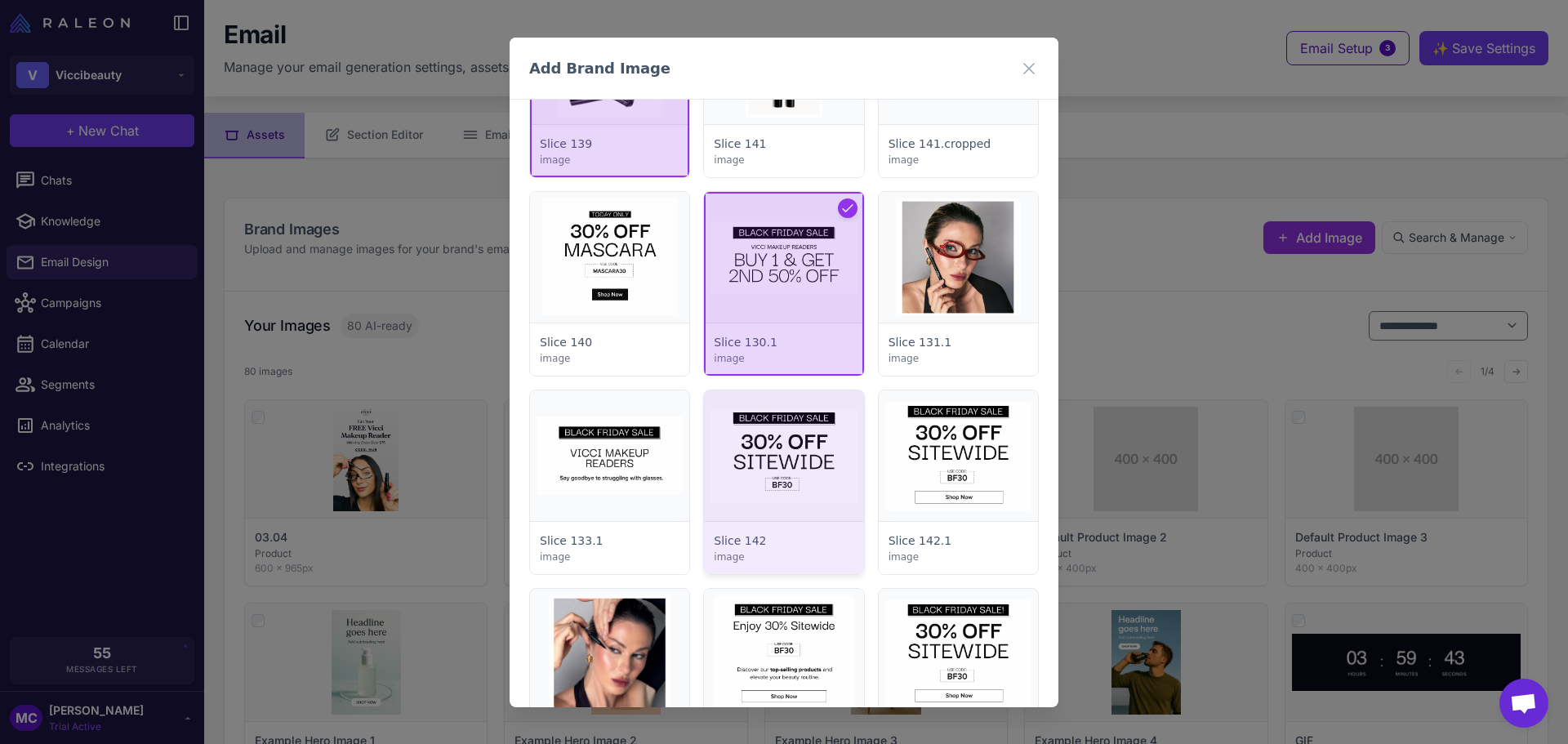
click at [822, 466] on div at bounding box center [783, 482] width 159 height 184
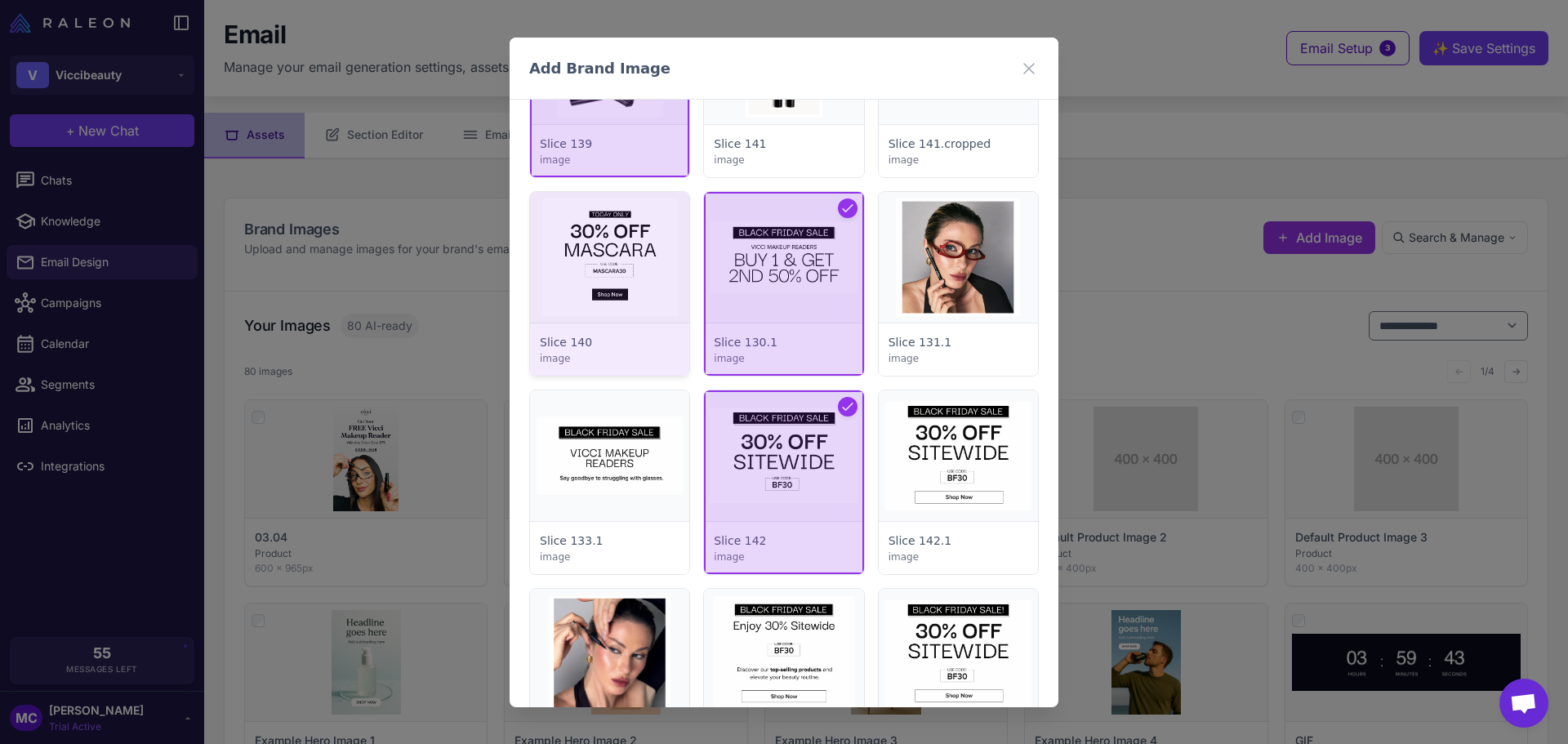
click at [629, 288] on div at bounding box center [610, 284] width 159 height 184
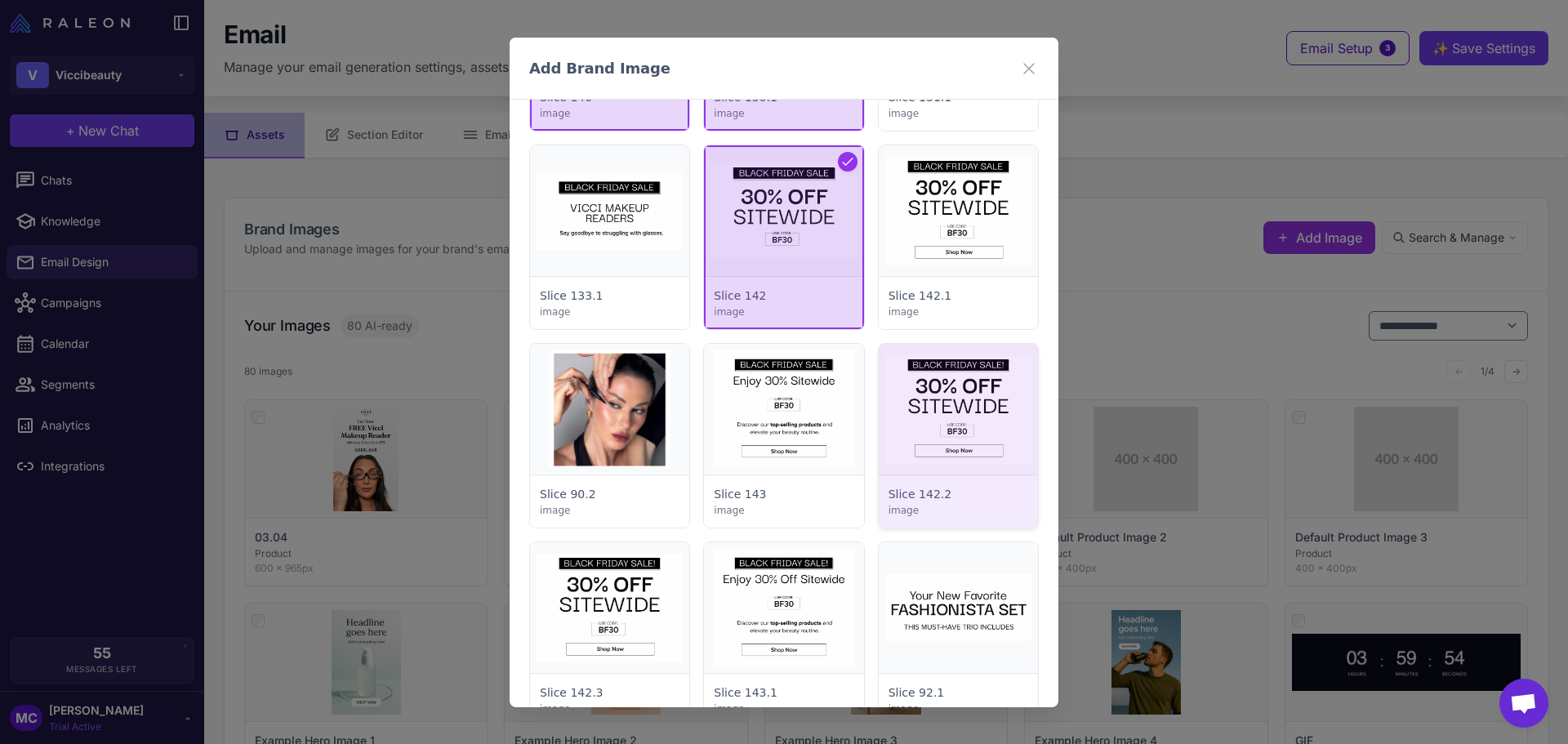
scroll to position [2775, 0]
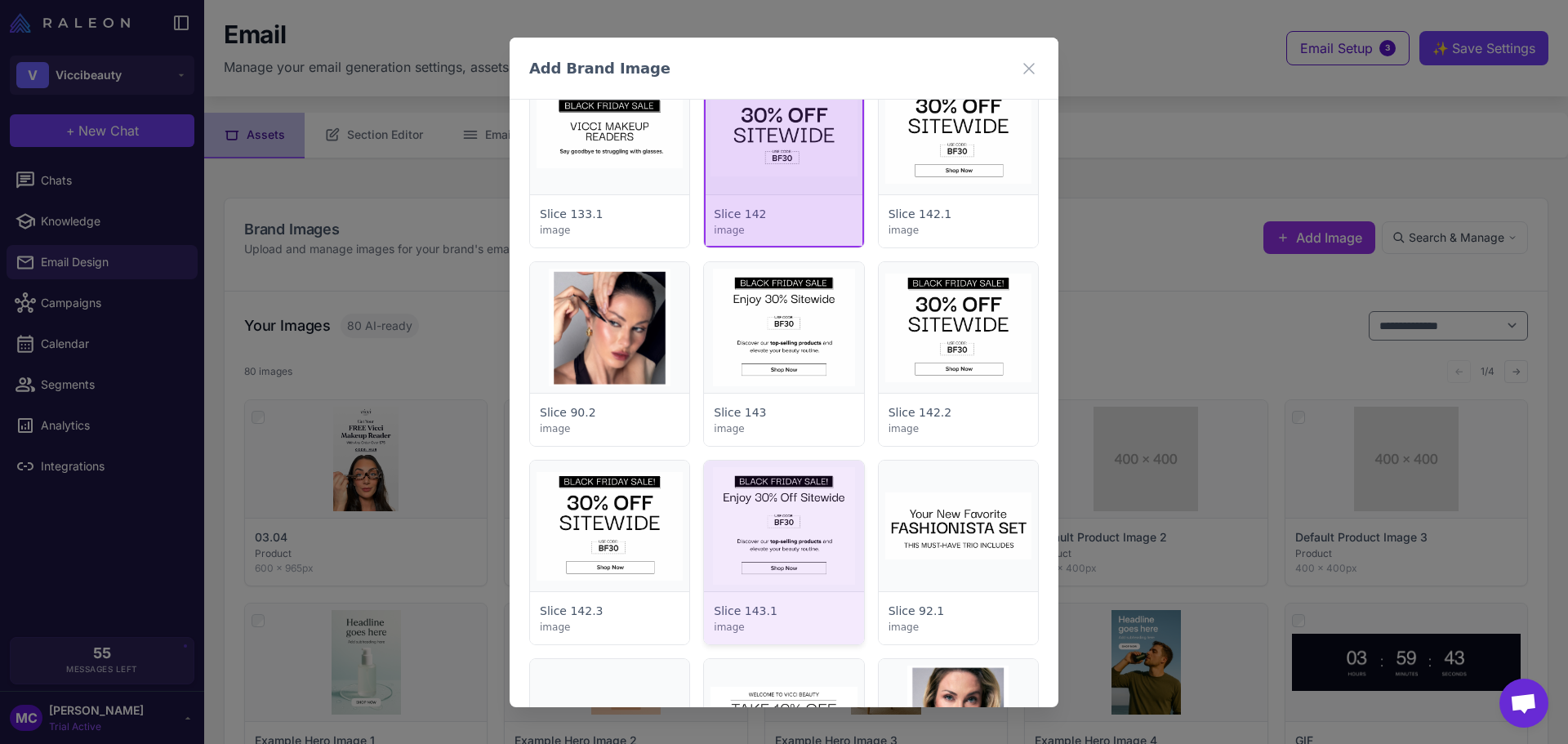
click at [781, 487] on div at bounding box center [783, 552] width 159 height 184
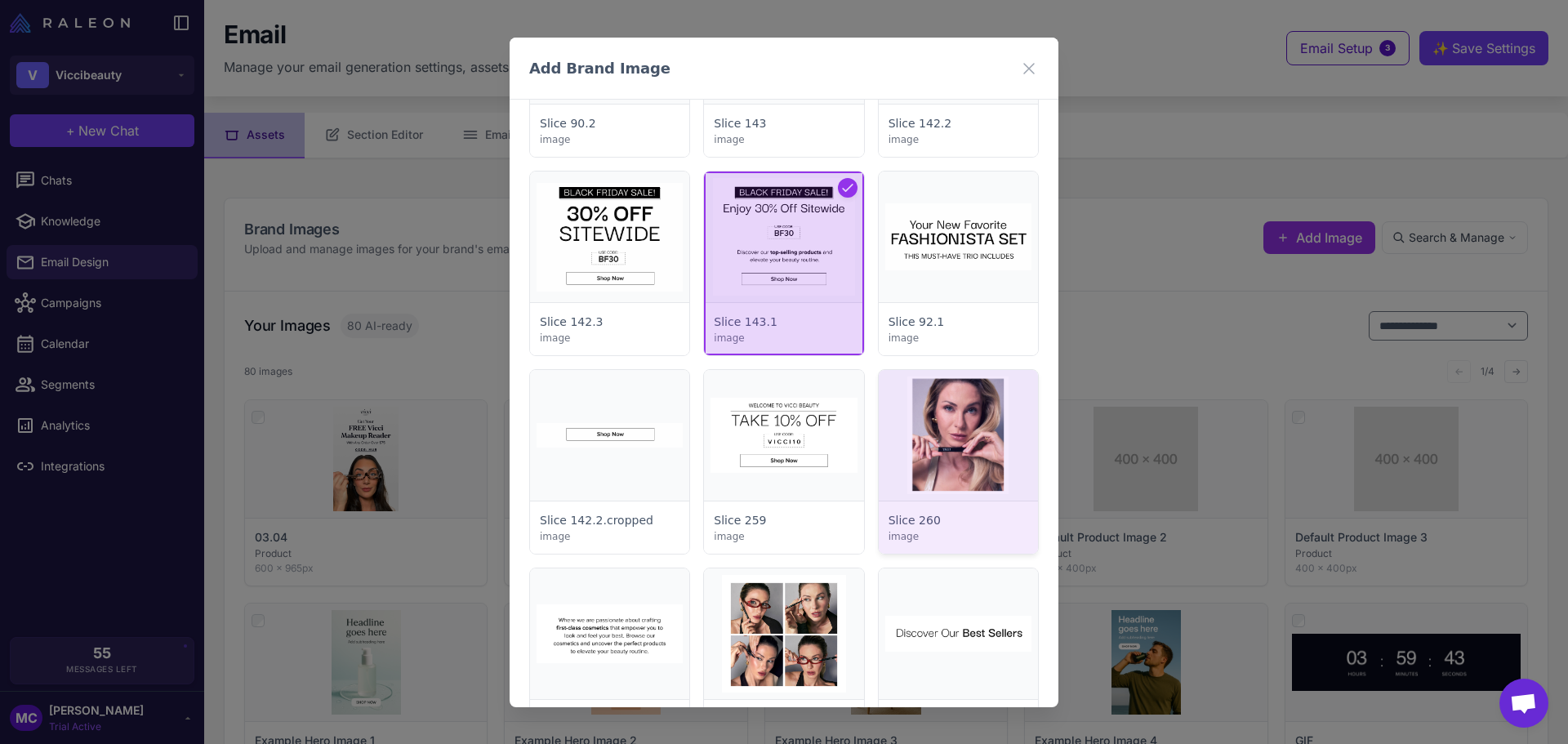
scroll to position [3102, 0]
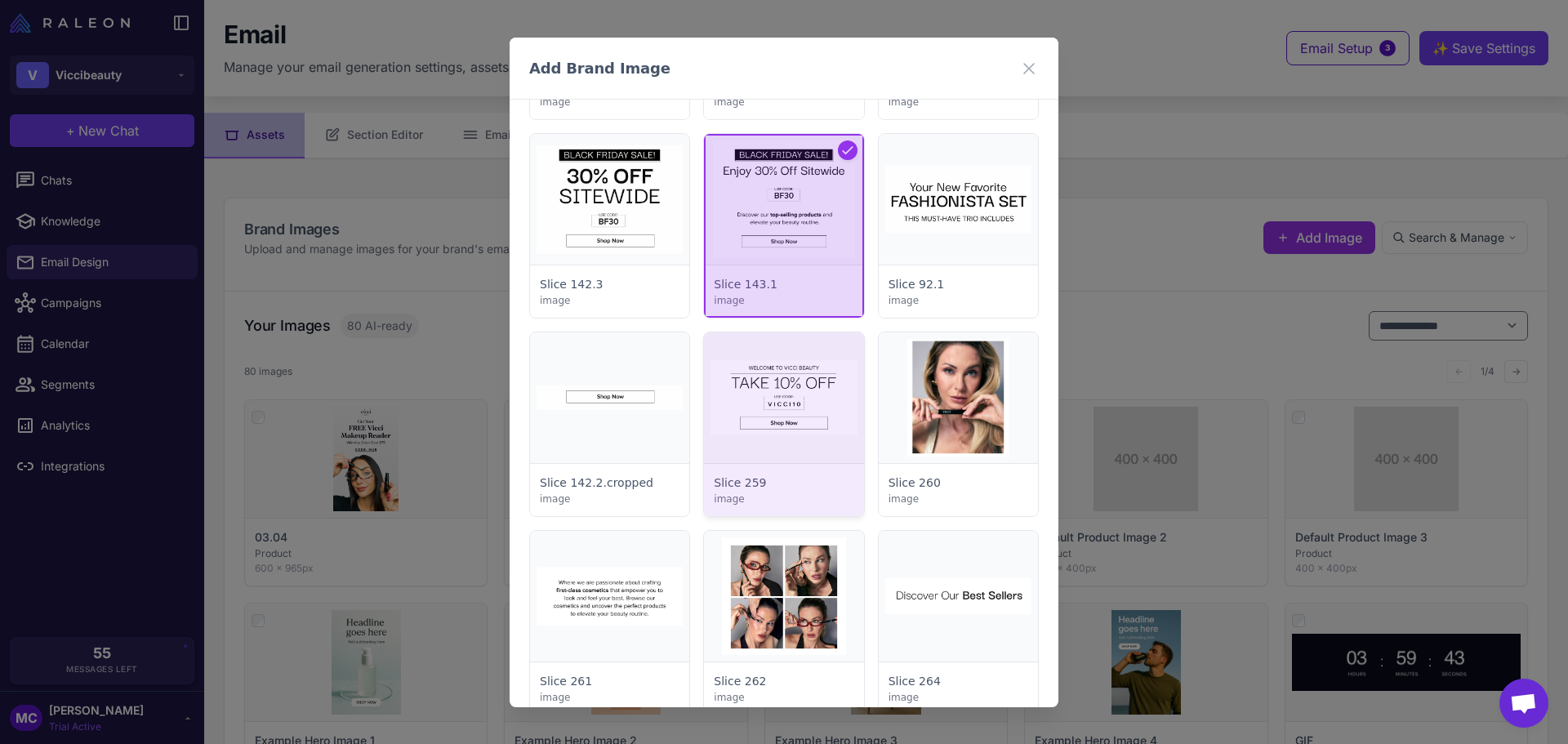
click at [761, 418] on div at bounding box center [783, 424] width 159 height 184
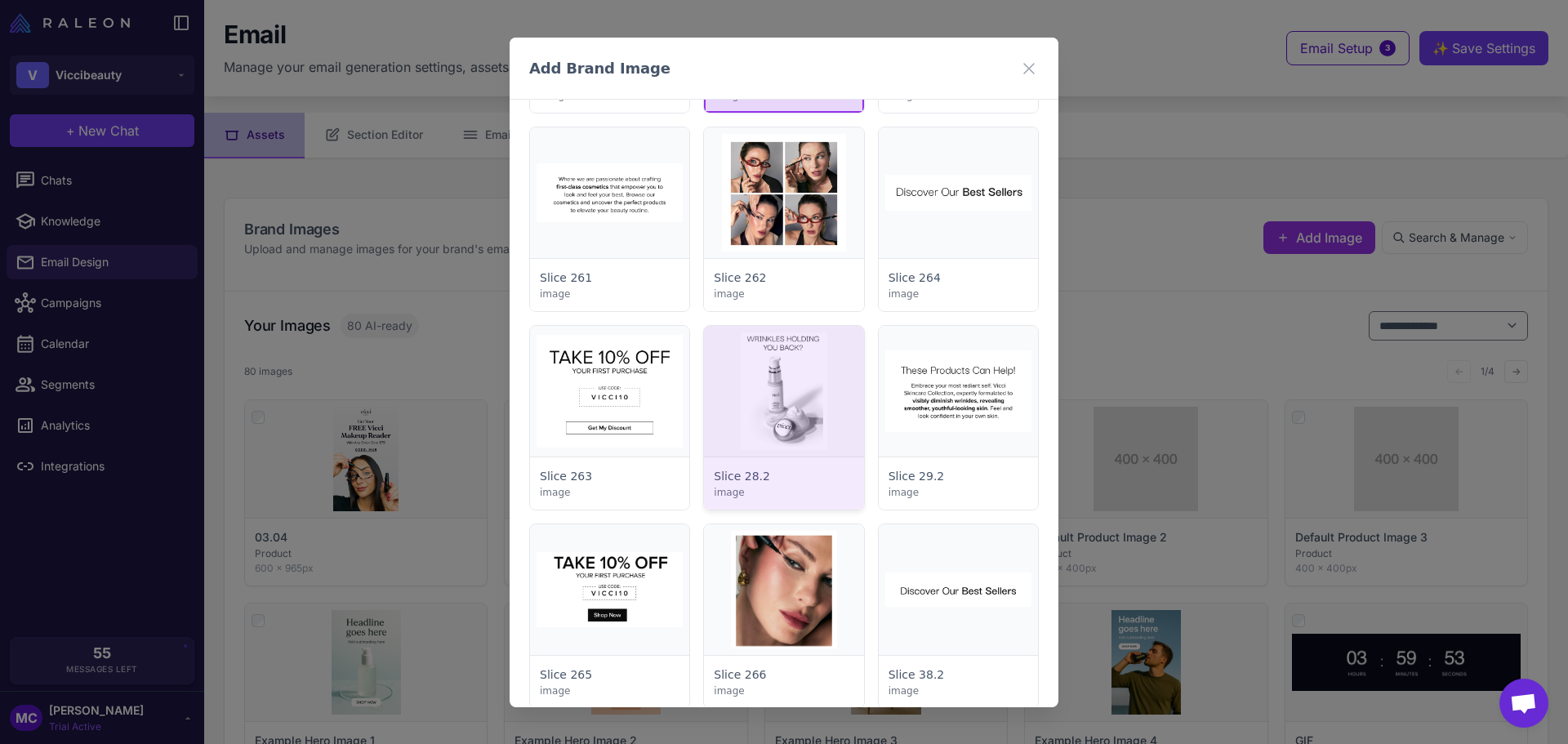
scroll to position [3511, 0]
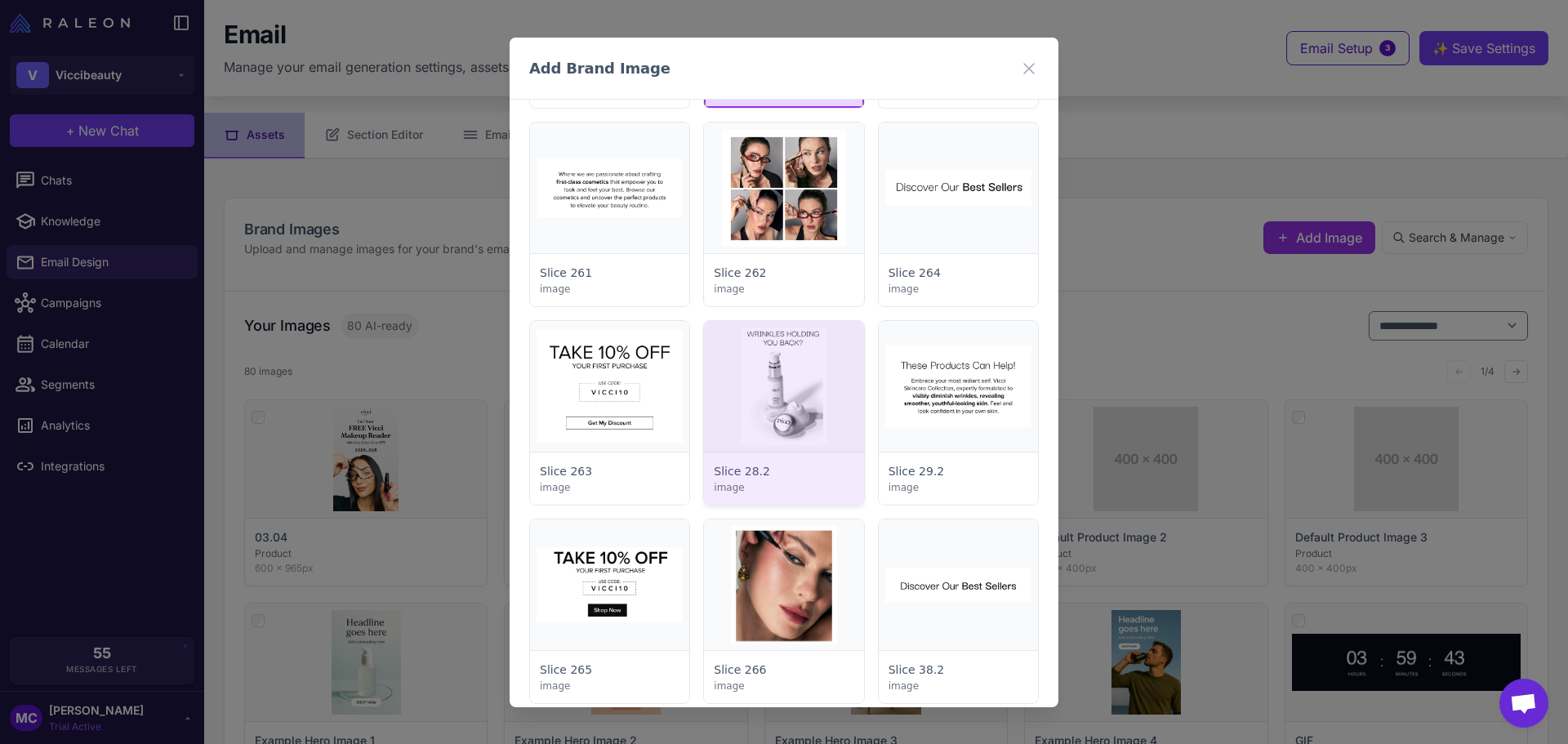
click at [779, 377] on div at bounding box center [783, 413] width 159 height 184
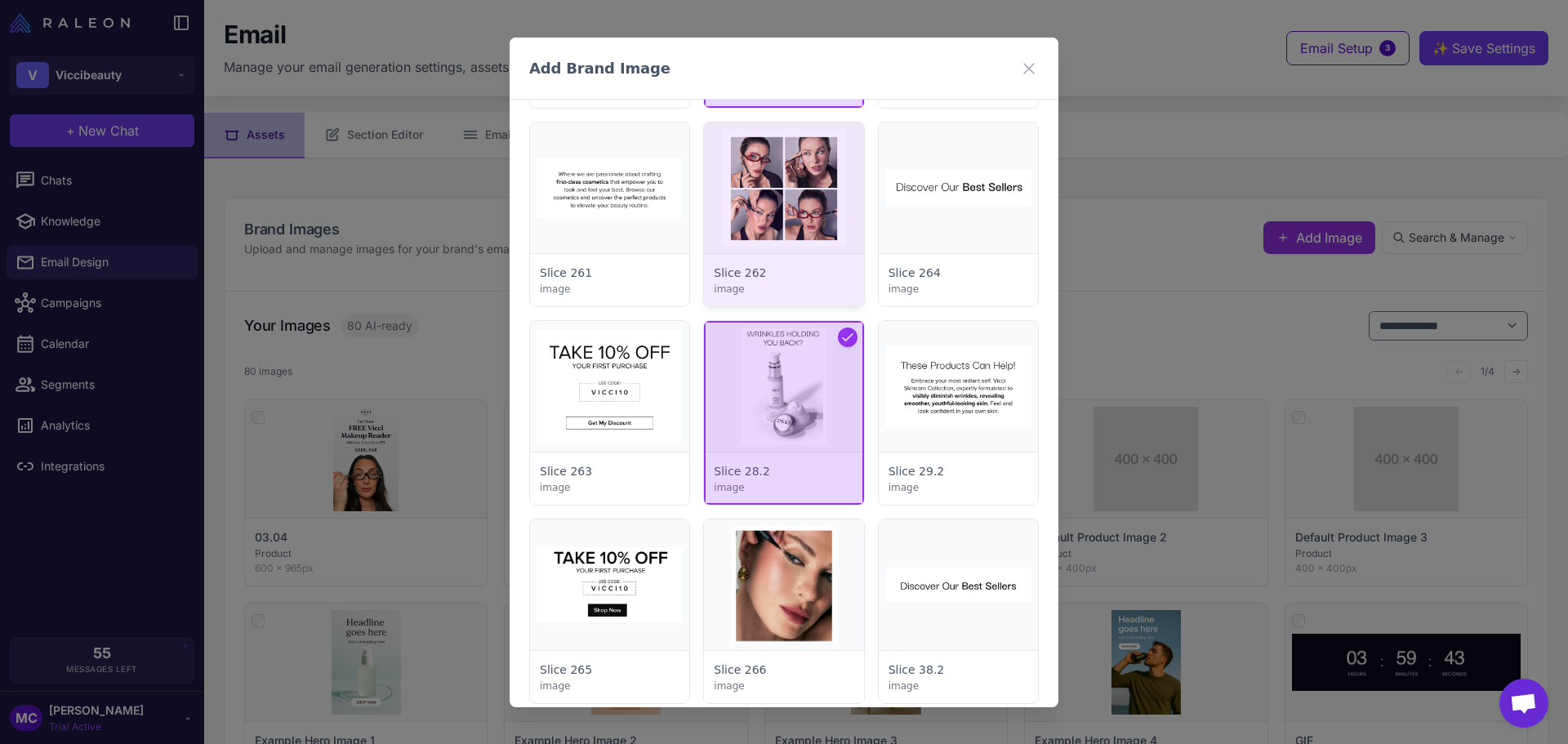
click at [781, 196] on div at bounding box center [783, 214] width 159 height 184
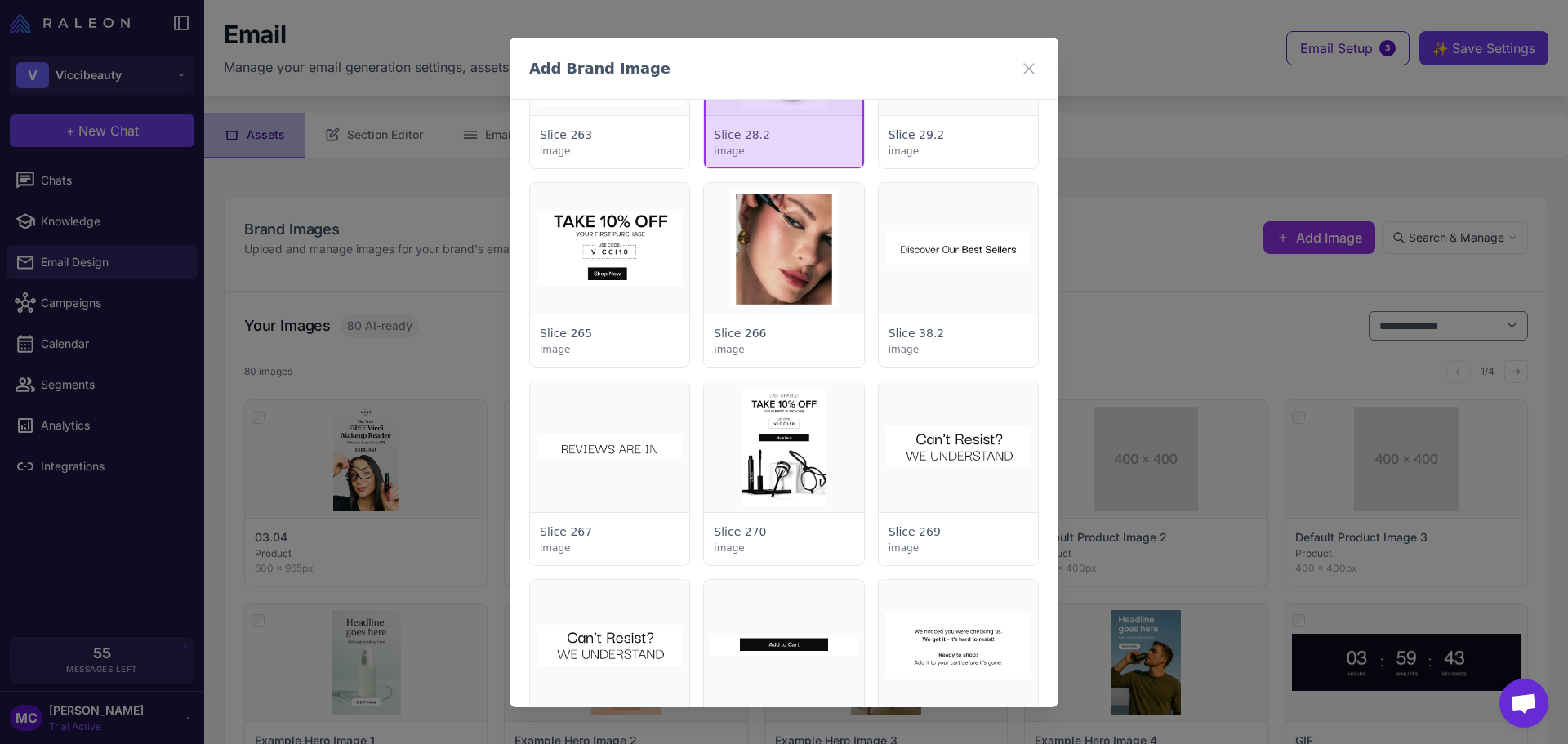
scroll to position [4000, 0]
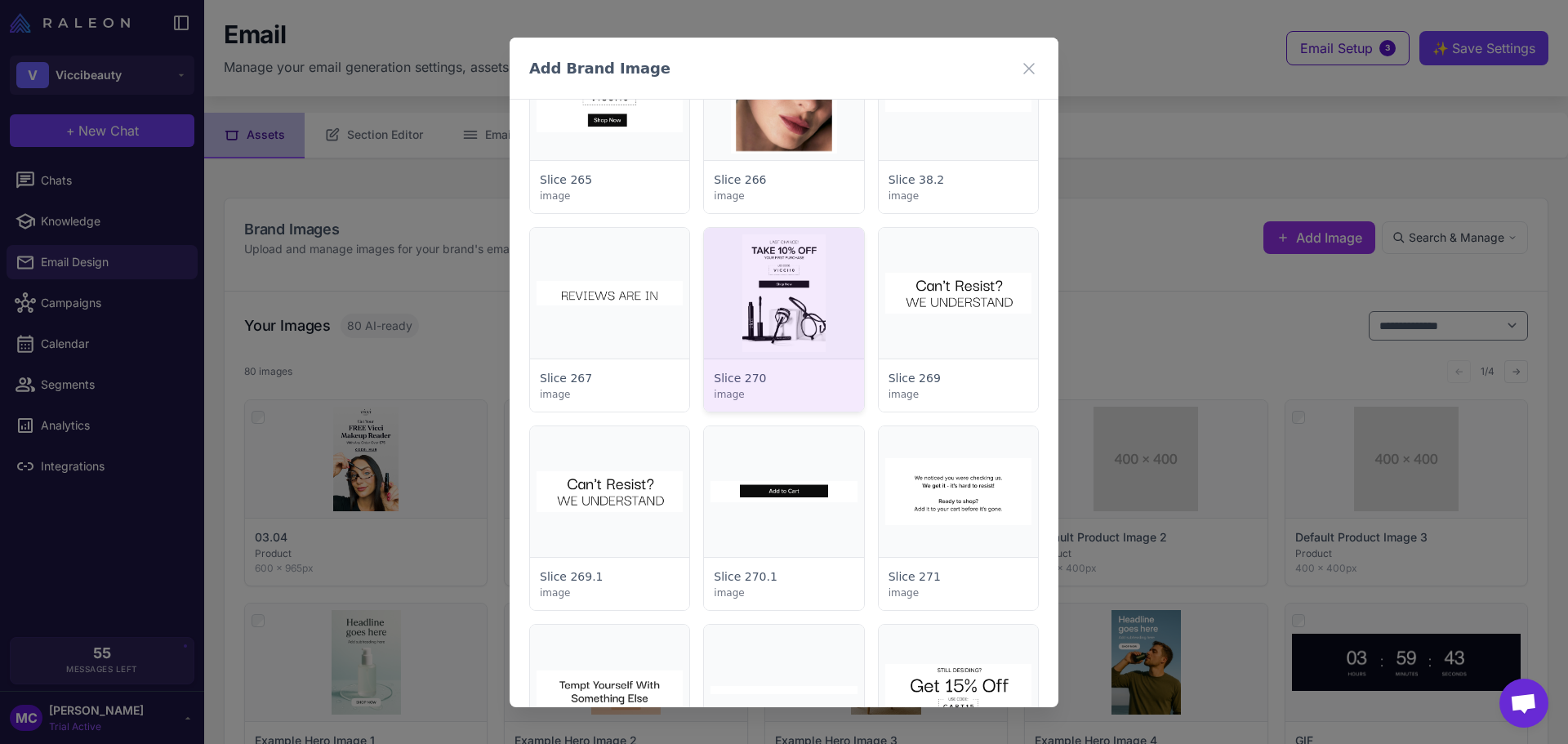
click at [803, 303] on div at bounding box center [783, 320] width 159 height 184
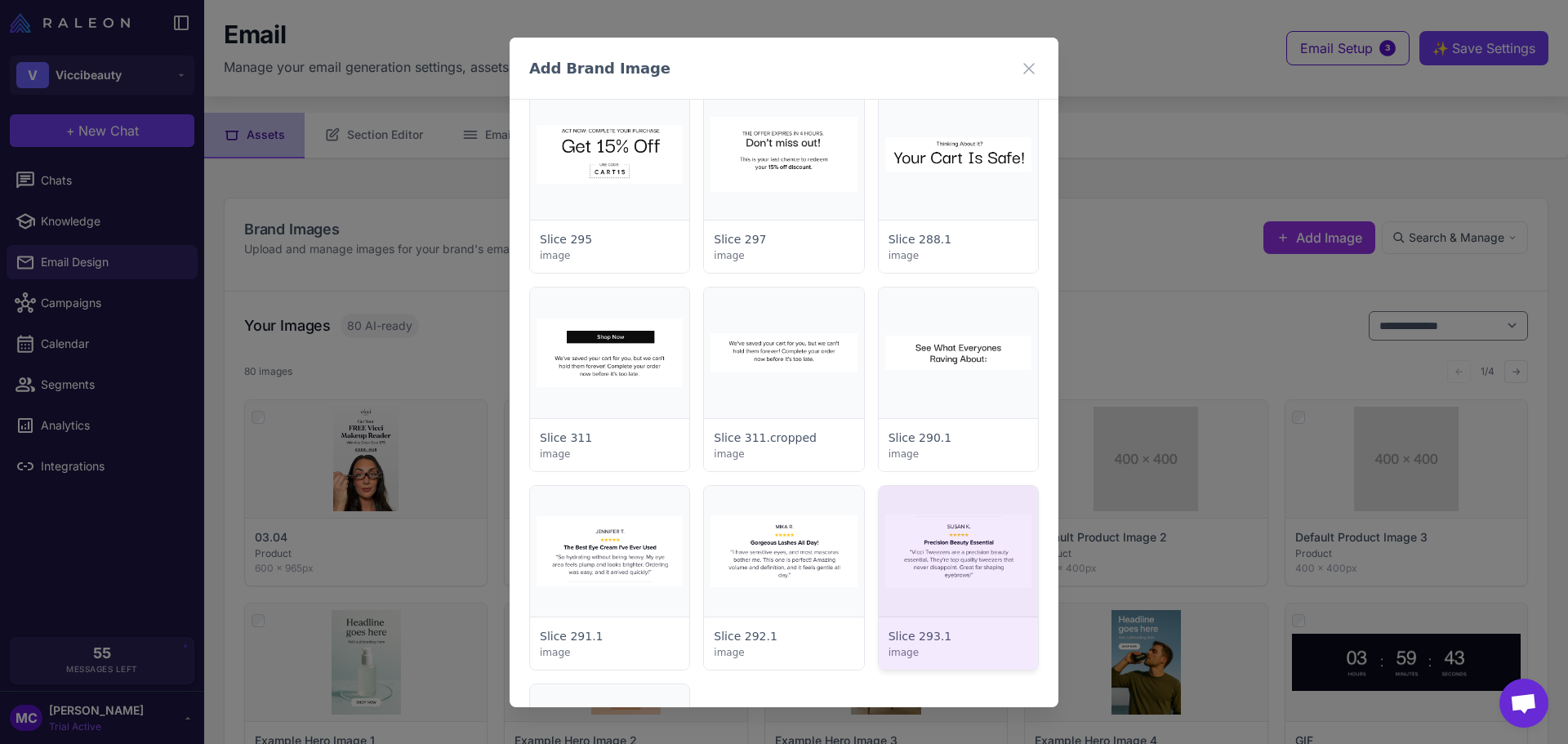
scroll to position [6366, 0]
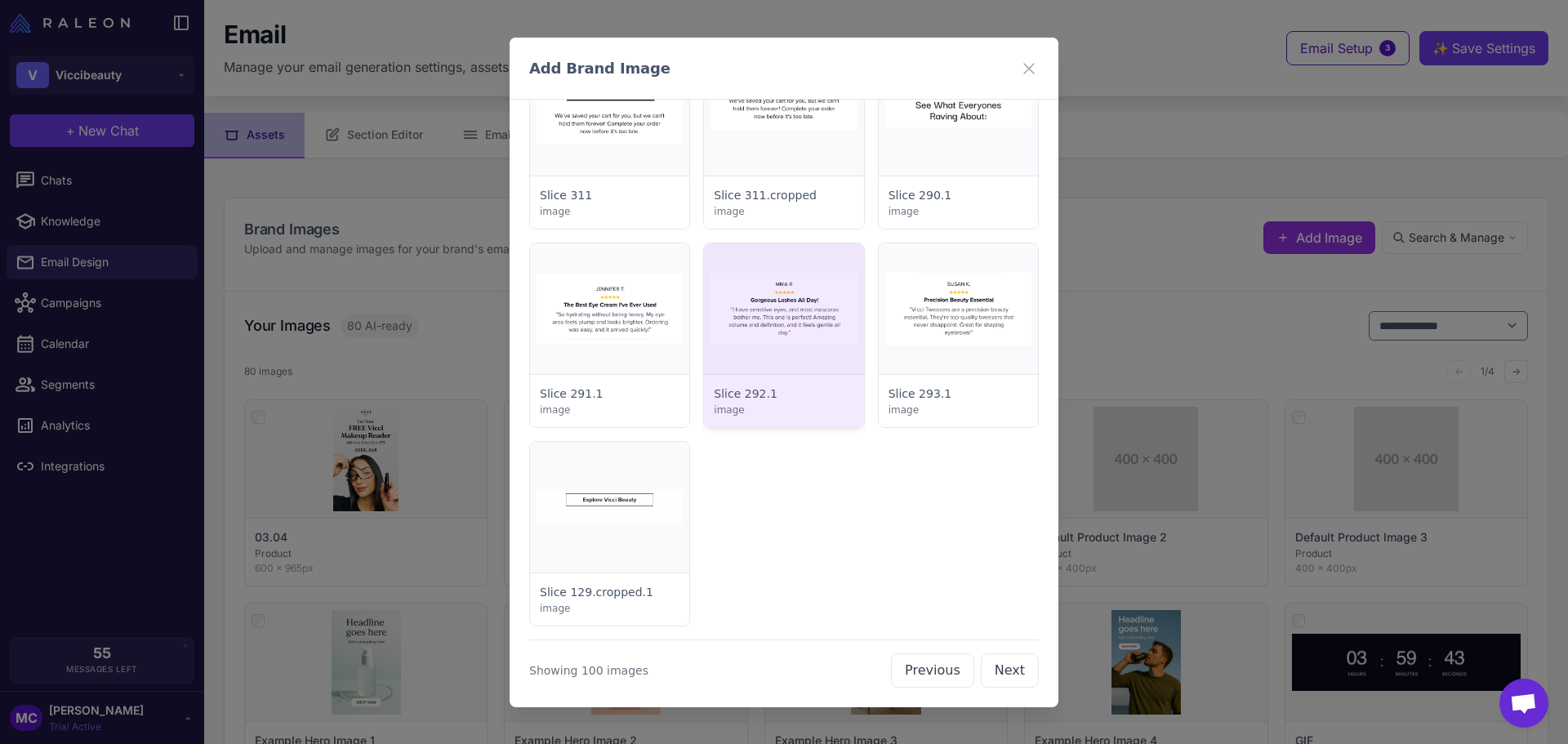
click at [801, 298] on div at bounding box center [783, 335] width 159 height 184
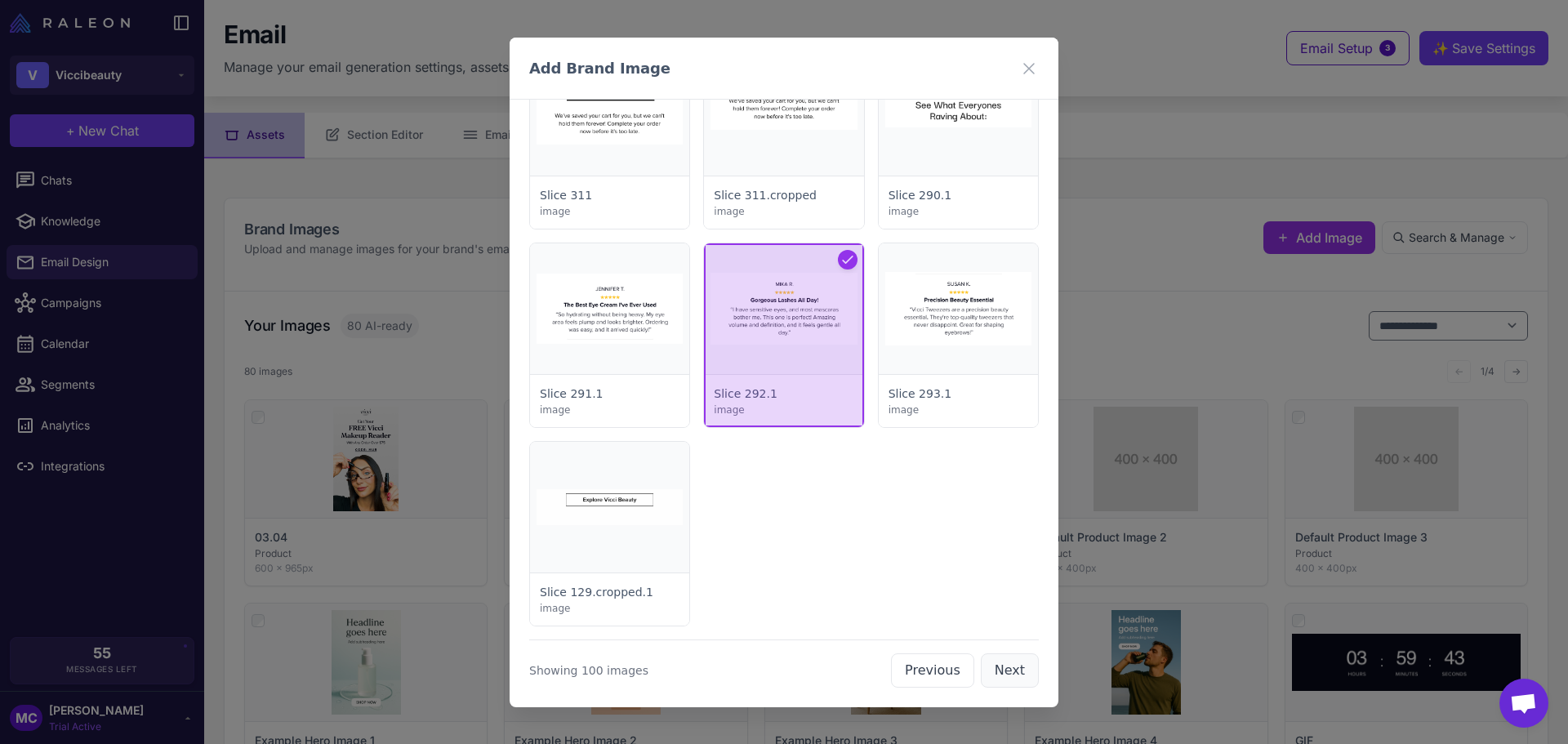
click at [997, 669] on button "Next" at bounding box center [1010, 669] width 58 height 34
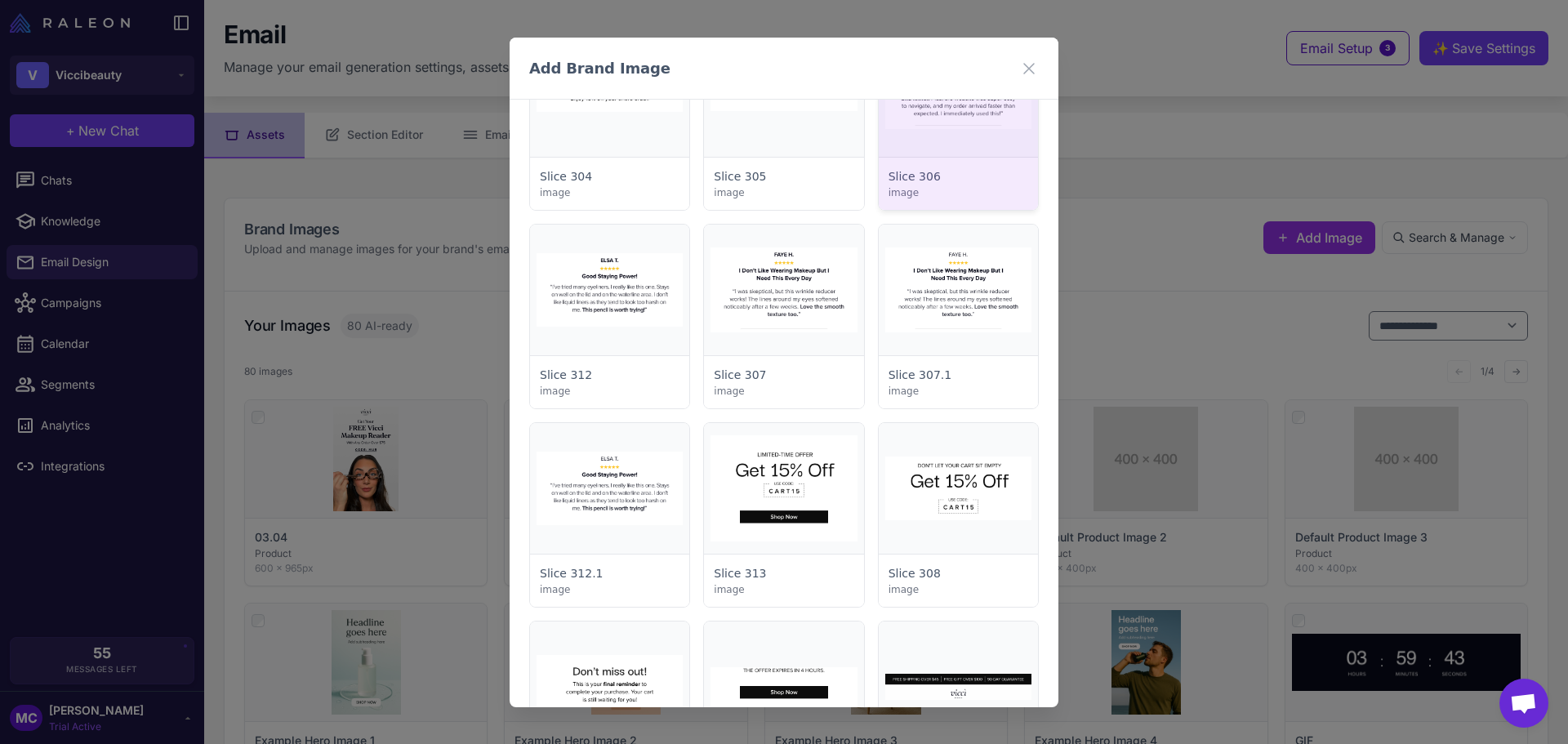
scroll to position [653, 0]
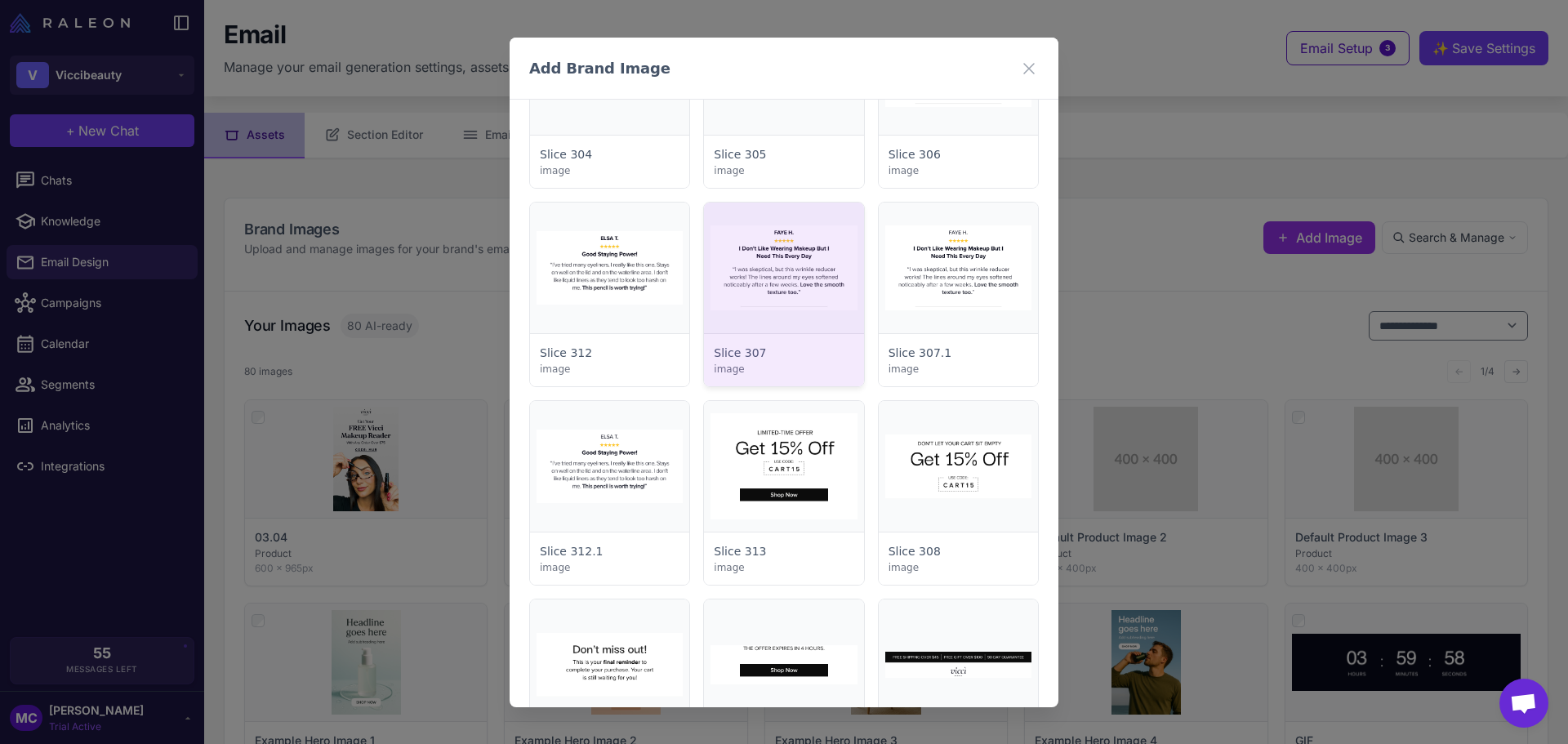
click at [788, 281] on div at bounding box center [783, 294] width 159 height 184
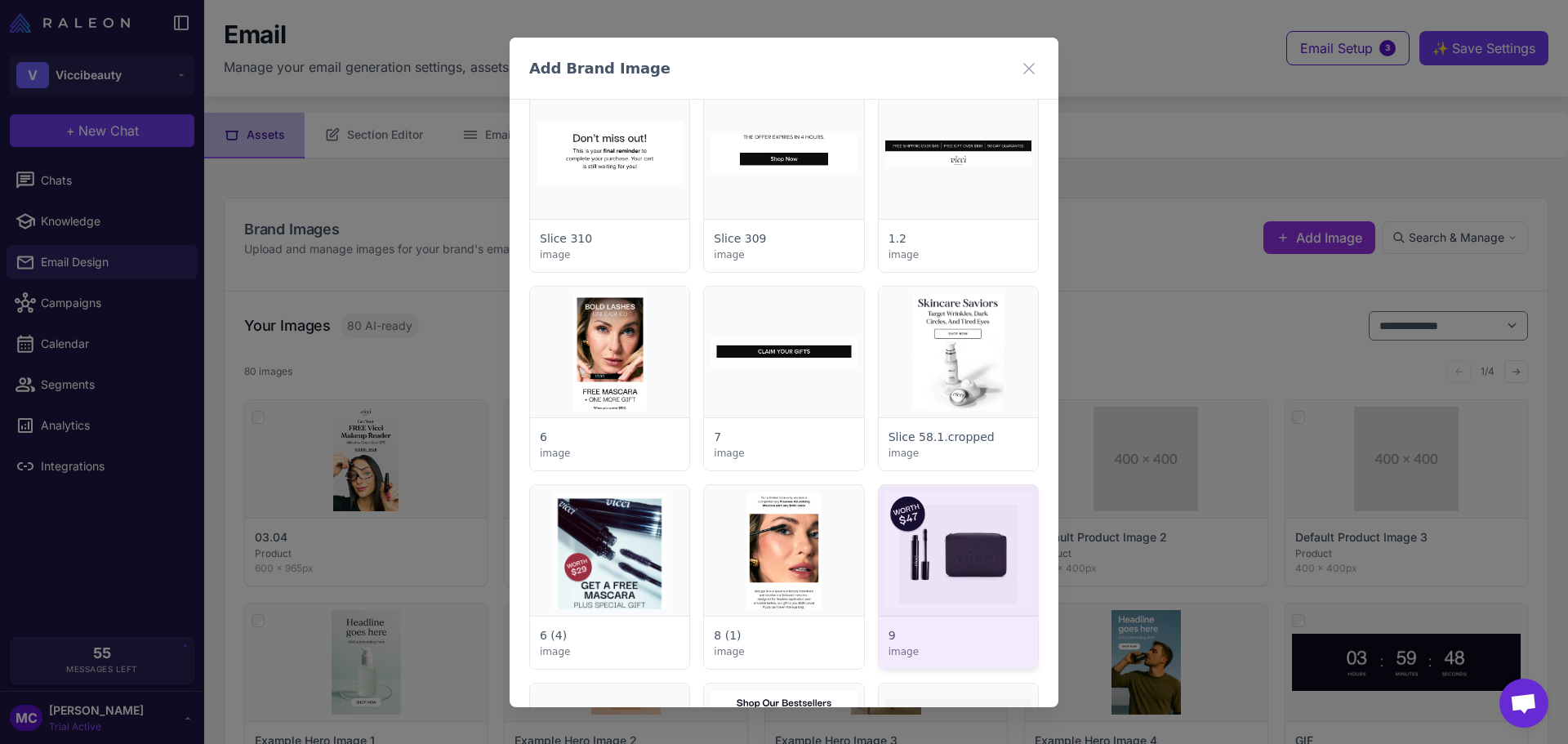
scroll to position [1224, 0]
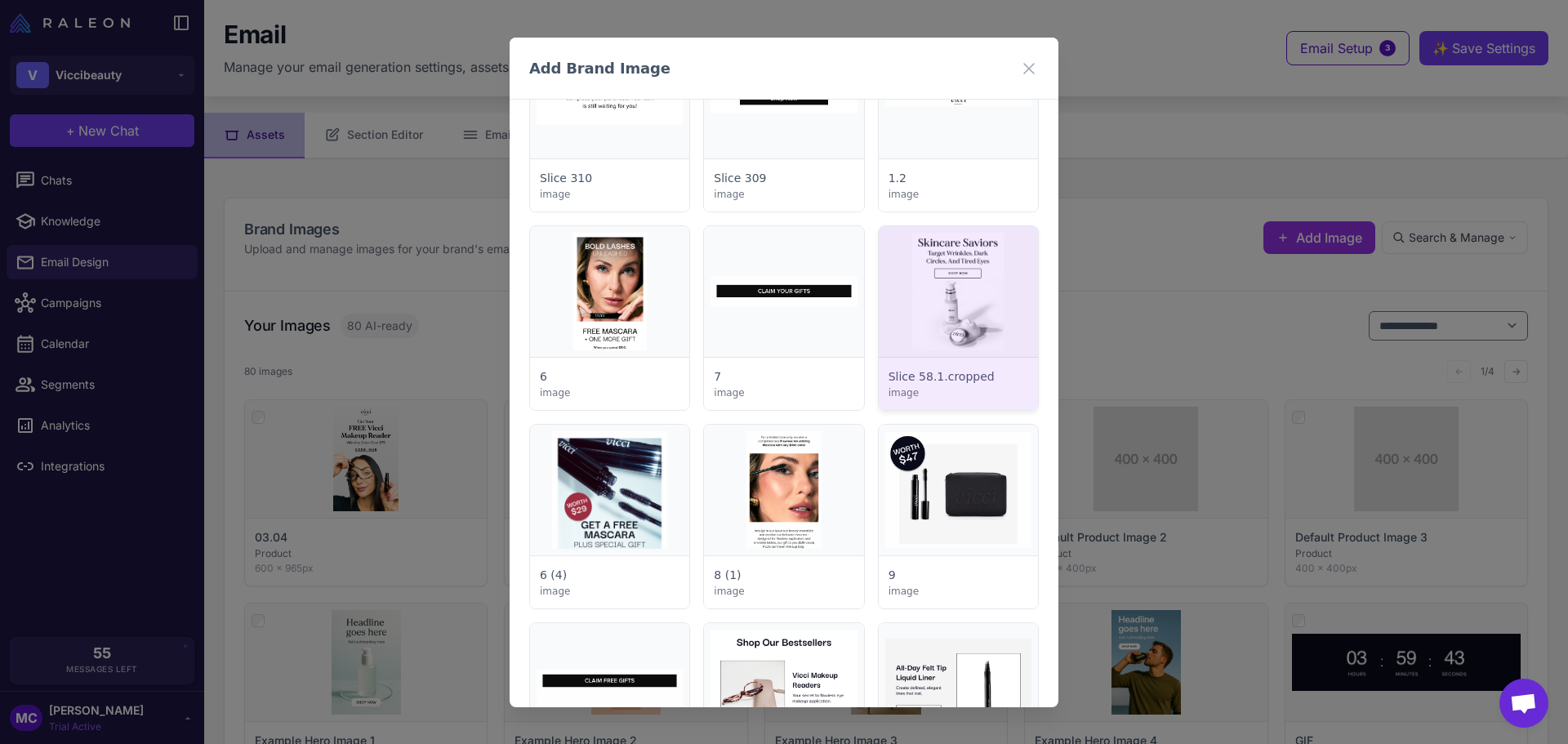
click at [963, 302] on div at bounding box center [958, 318] width 159 height 184
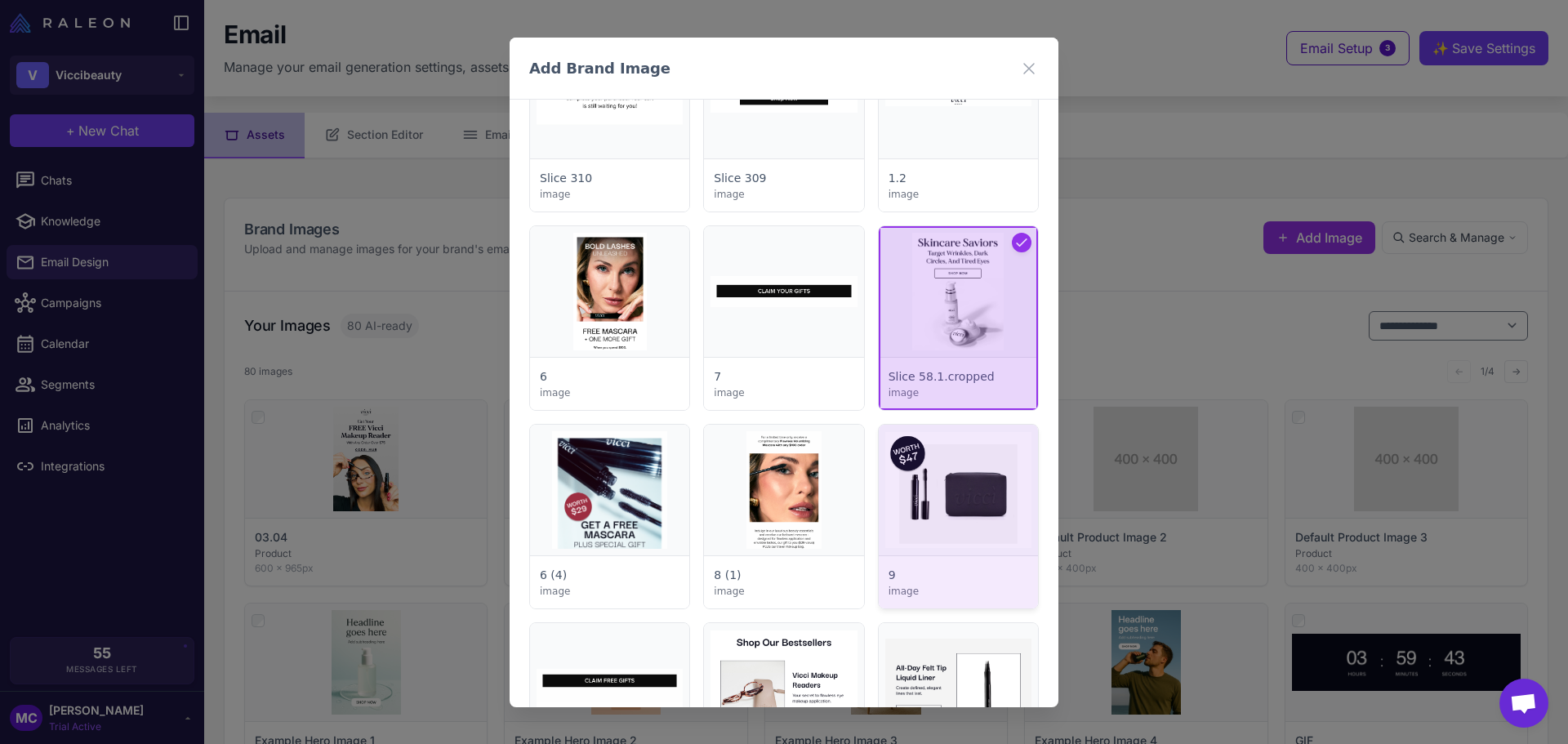
click at [947, 508] on div at bounding box center [958, 516] width 159 height 184
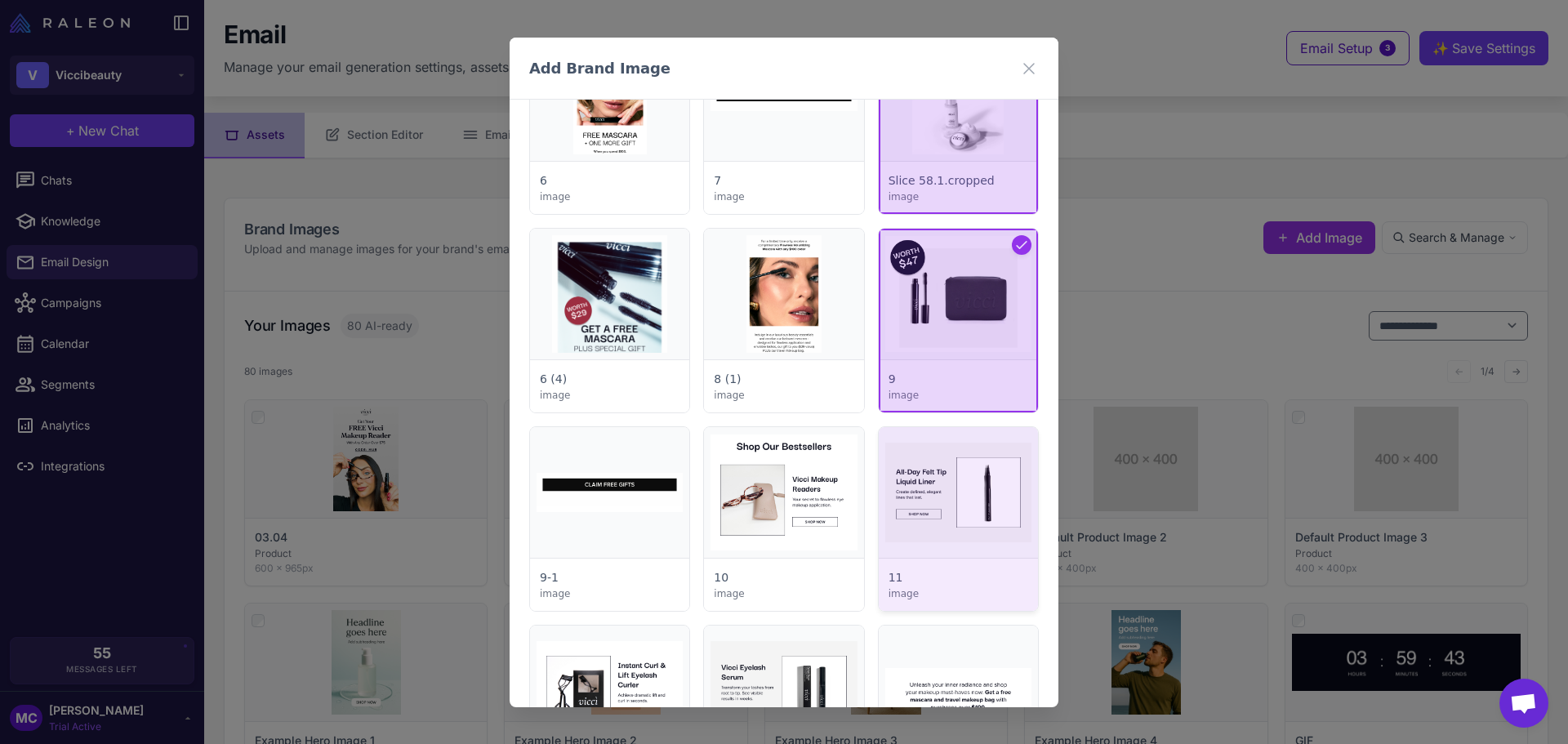
scroll to position [1470, 0]
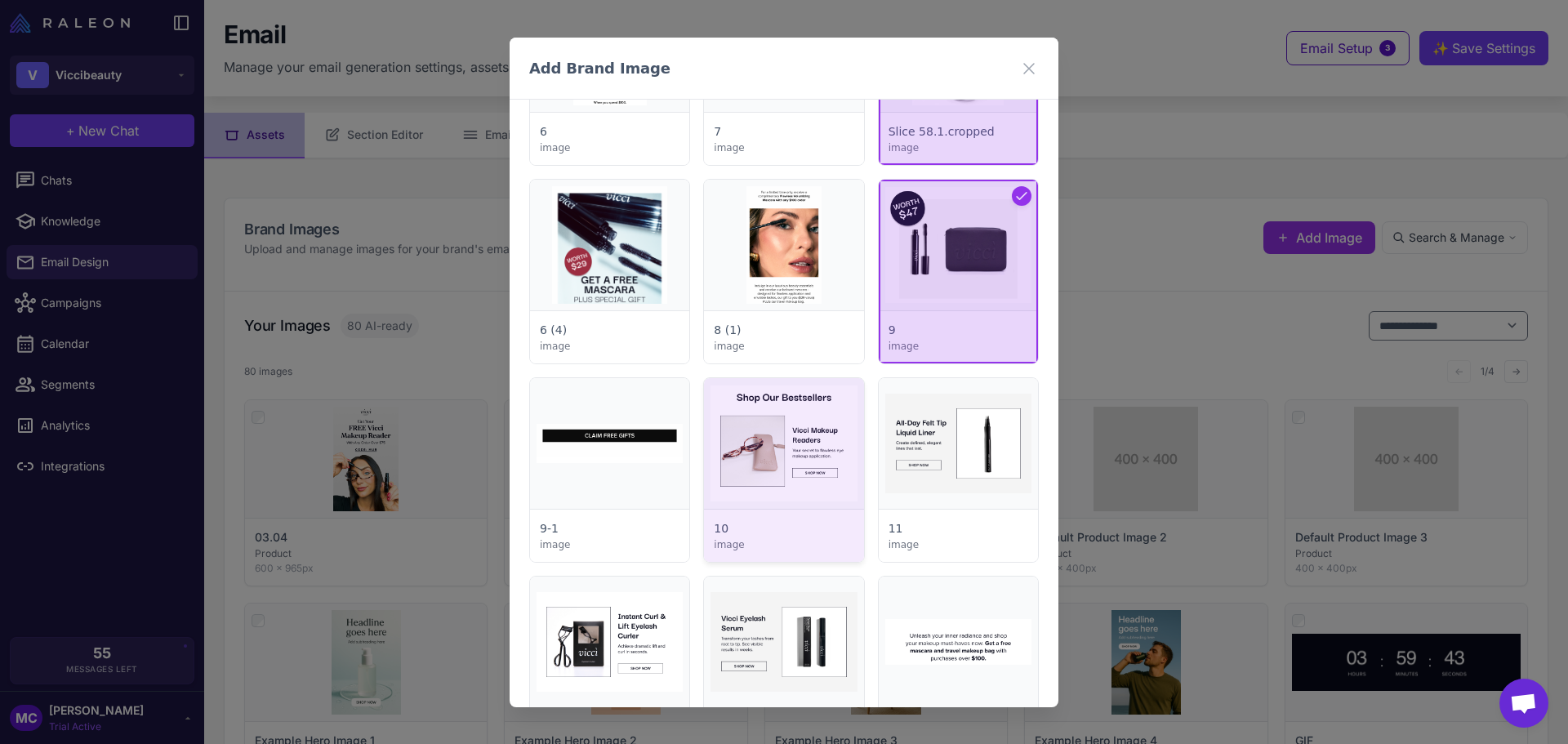
click at [807, 466] on div at bounding box center [783, 470] width 159 height 184
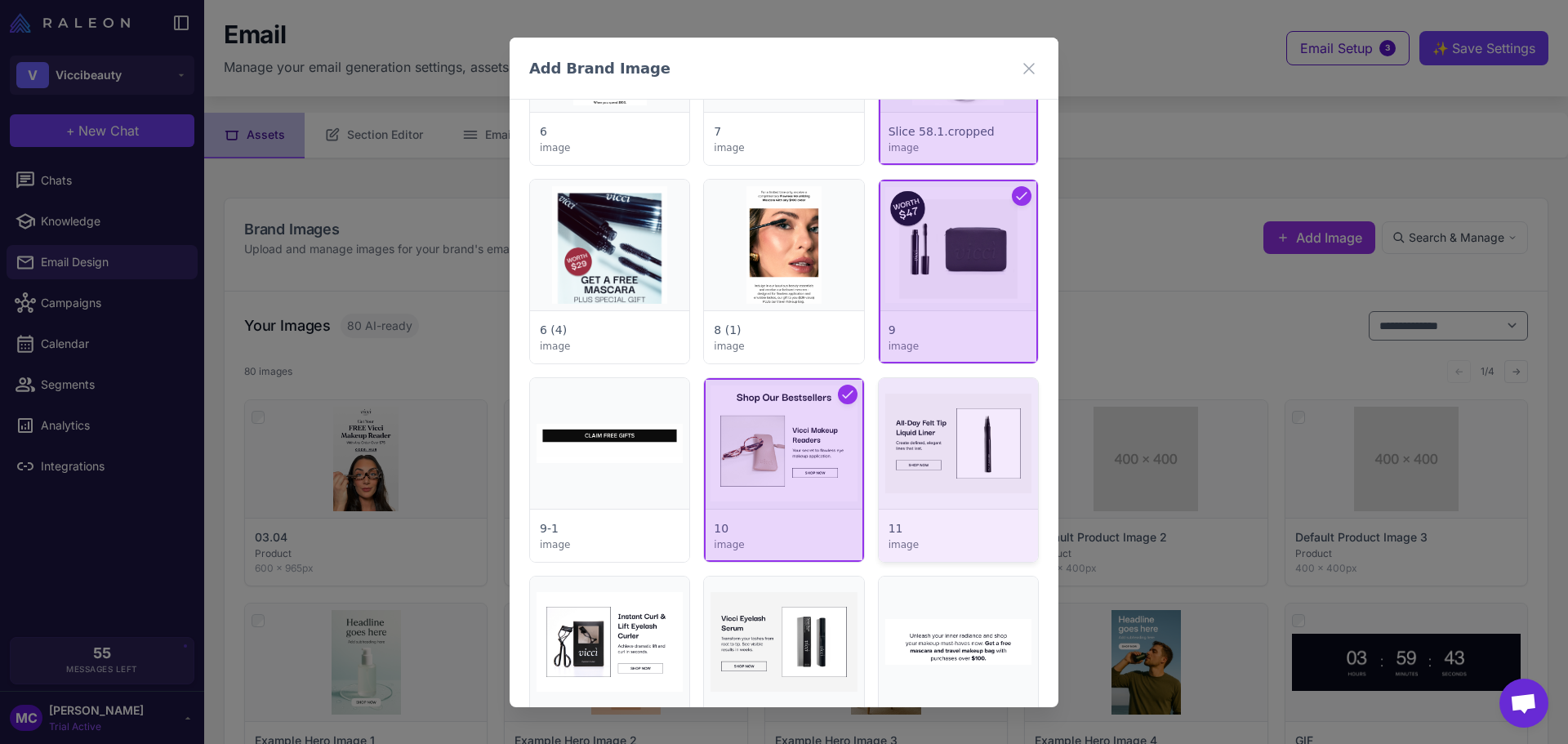
click at [938, 445] on div at bounding box center [958, 470] width 159 height 184
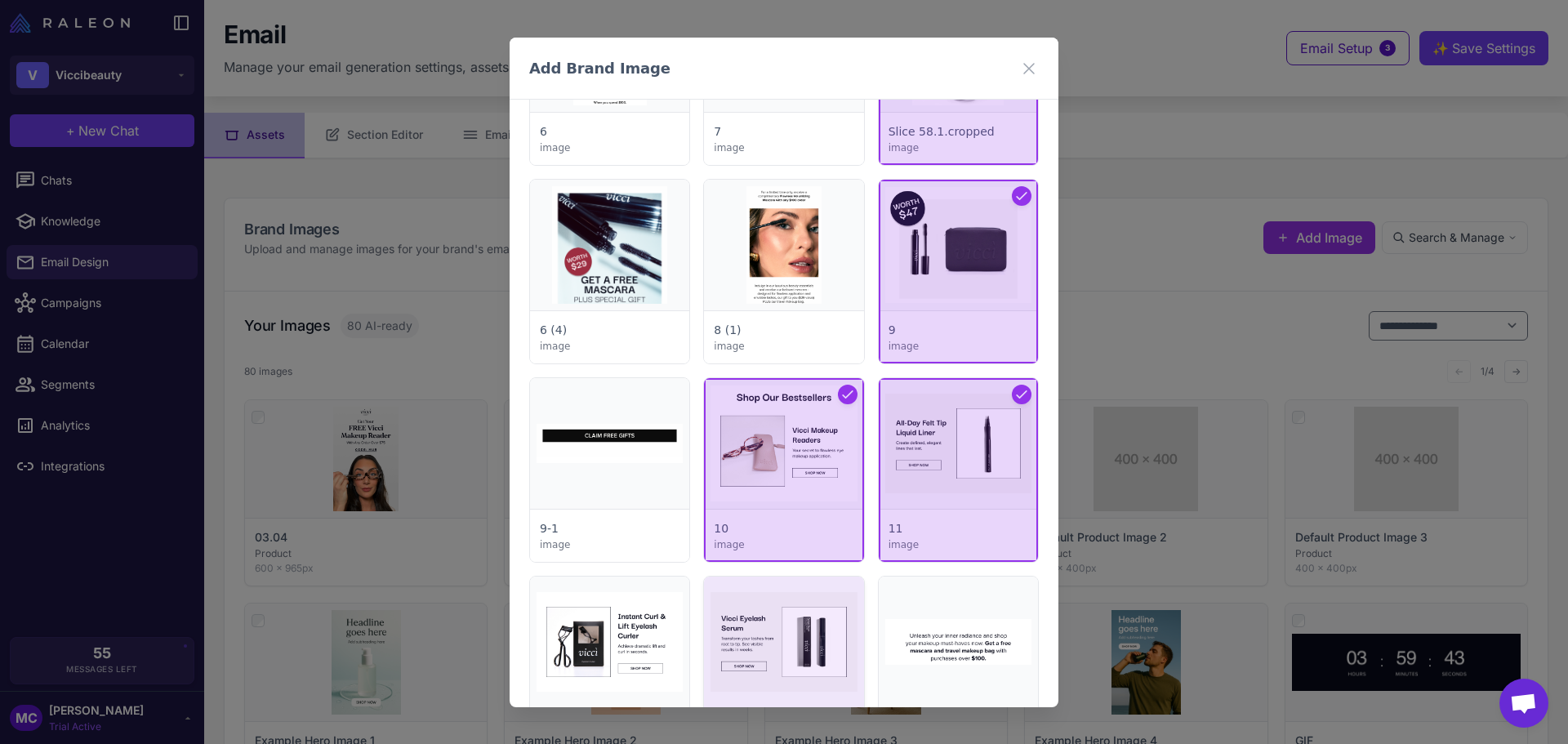
click at [746, 632] on div at bounding box center [783, 668] width 159 height 184
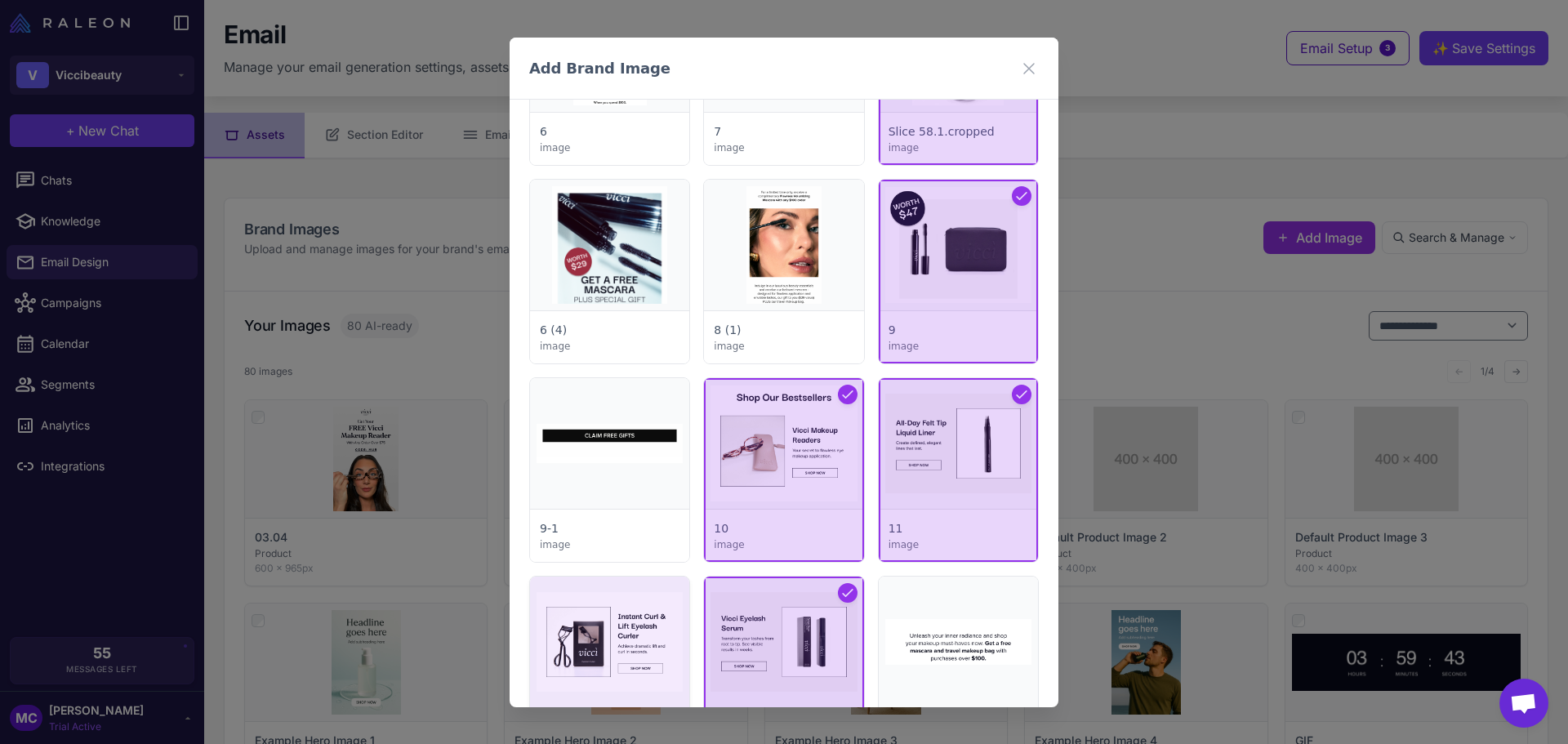
click at [608, 640] on div at bounding box center [610, 668] width 159 height 184
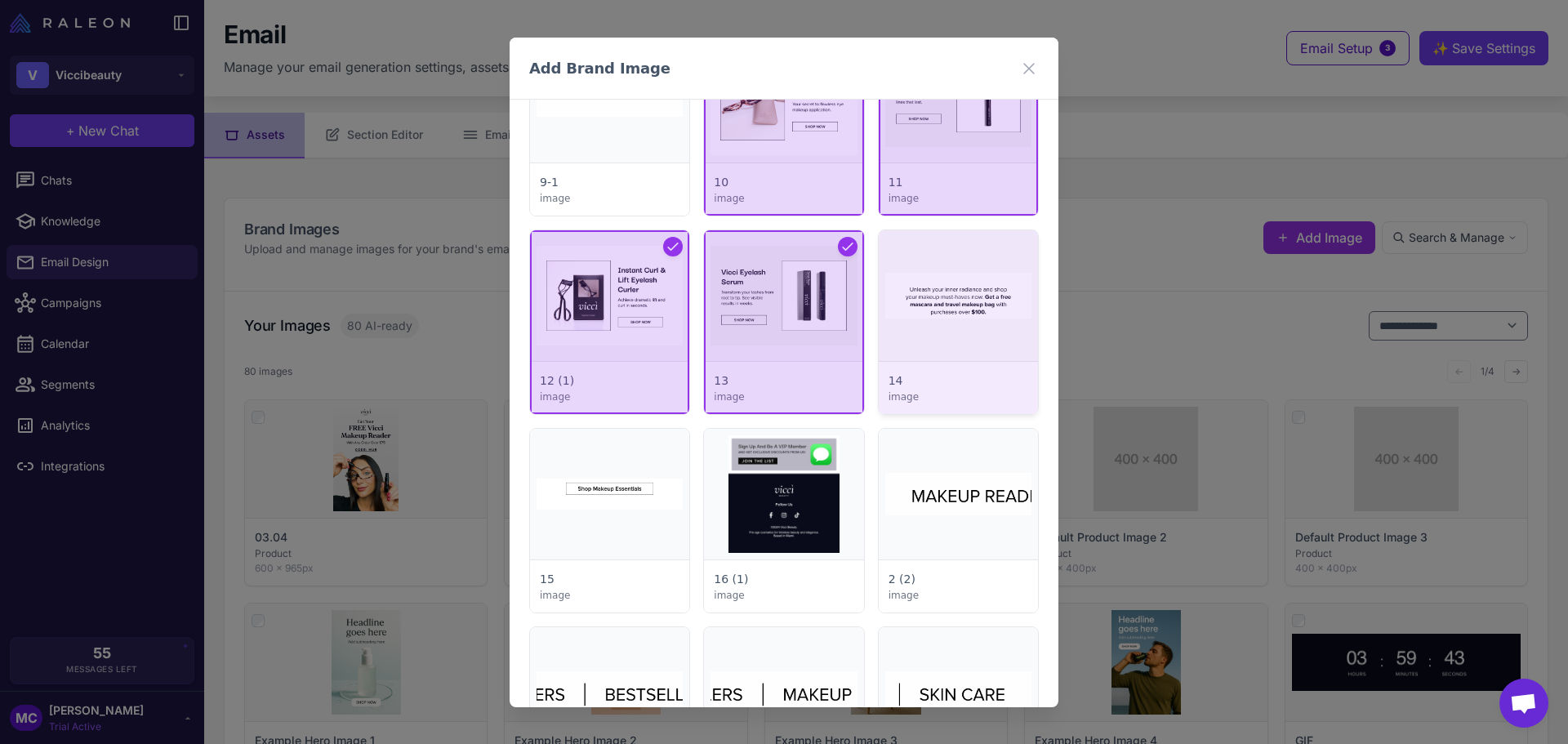
scroll to position [2041, 0]
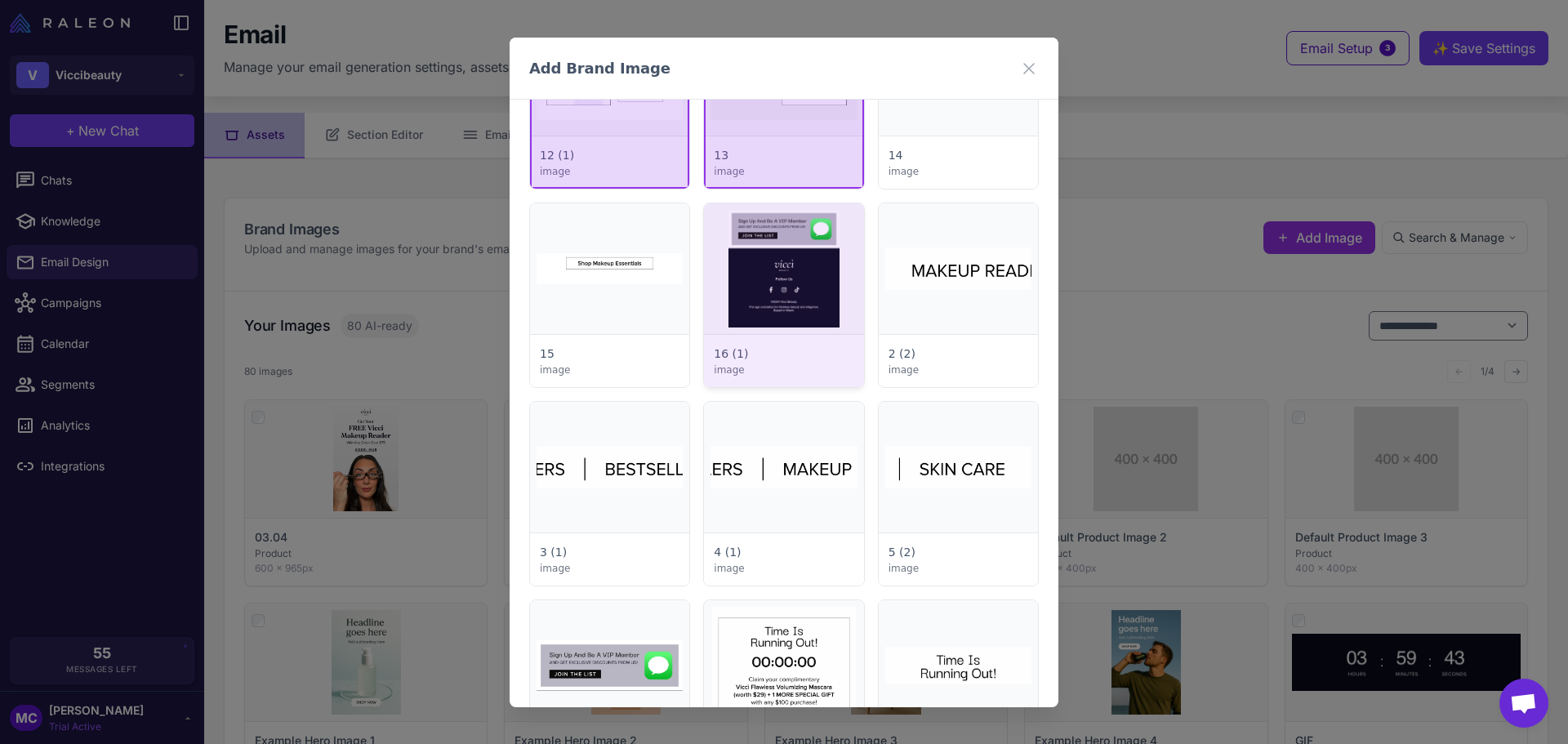
click at [774, 290] on div at bounding box center [783, 295] width 159 height 184
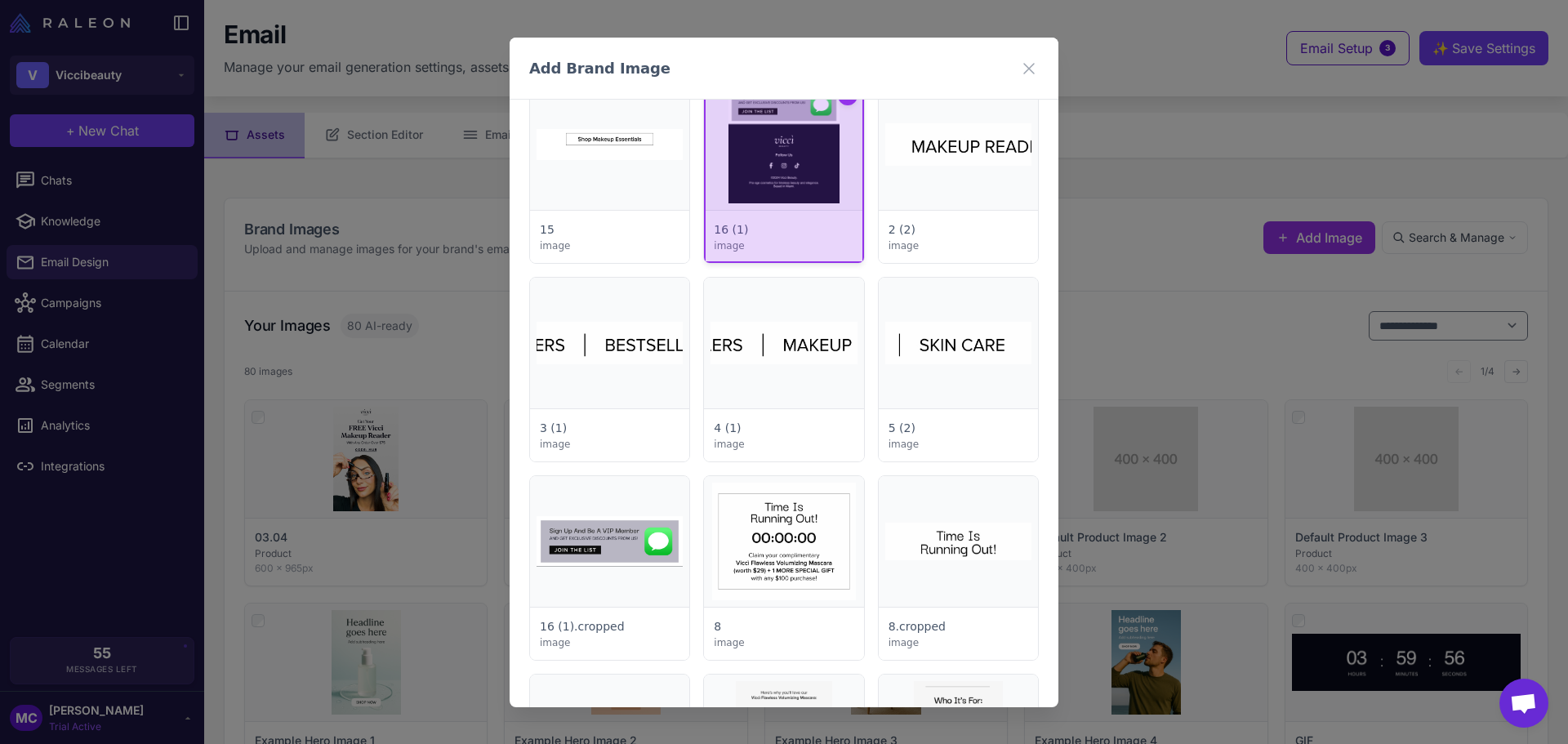
scroll to position [2204, 0]
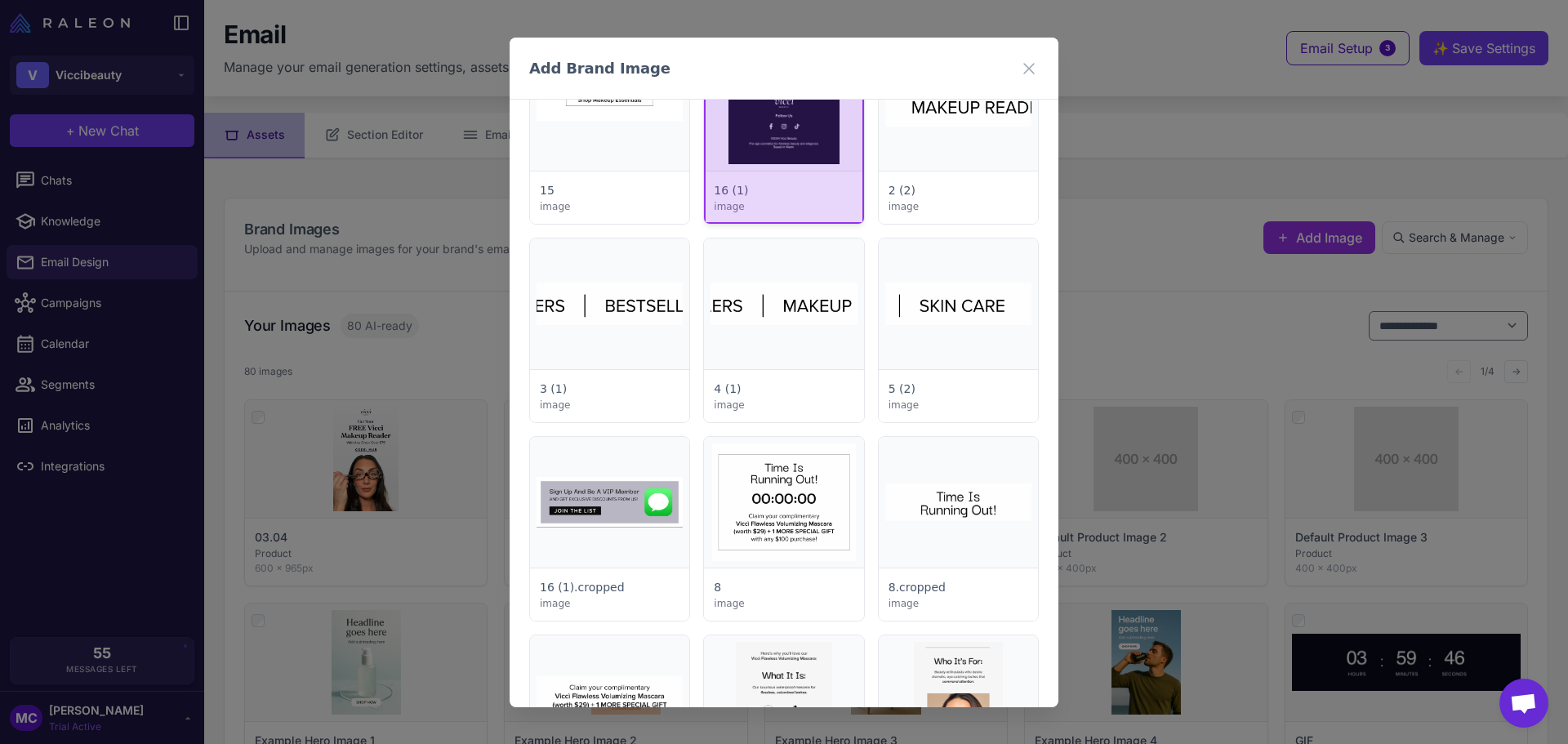
click at [771, 170] on div at bounding box center [783, 132] width 159 height 184
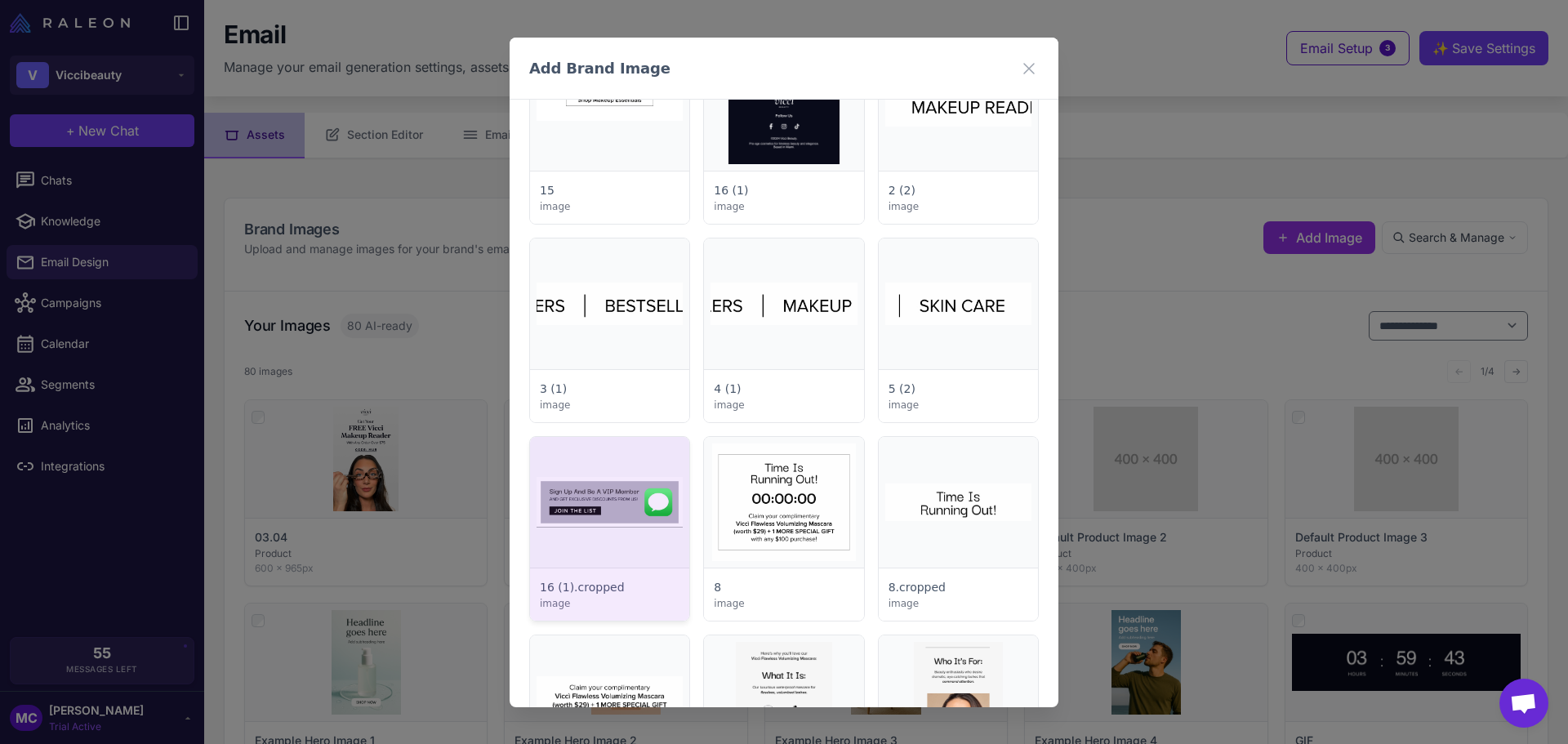
click at [619, 484] on div at bounding box center [610, 529] width 159 height 184
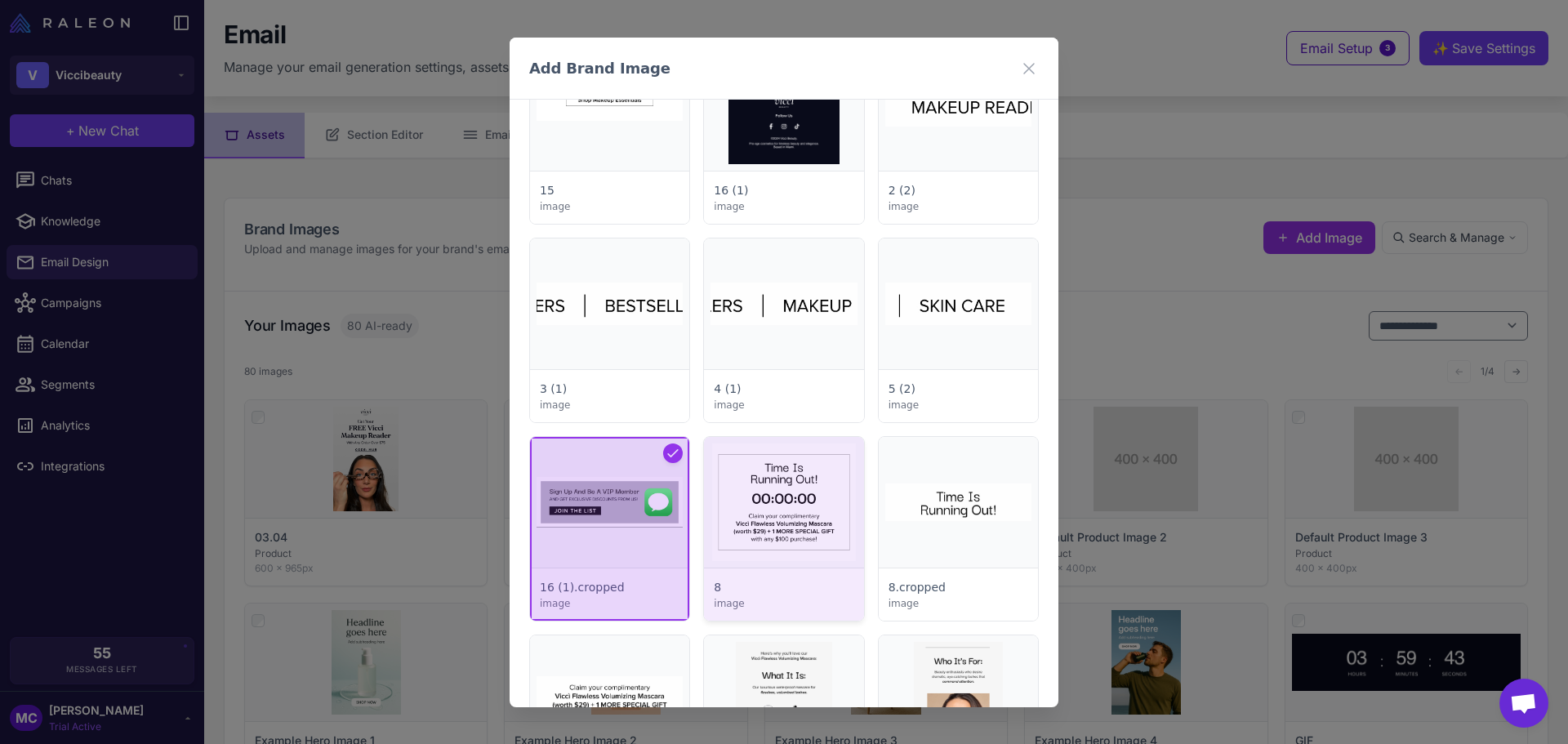
click at [776, 505] on div at bounding box center [783, 529] width 159 height 184
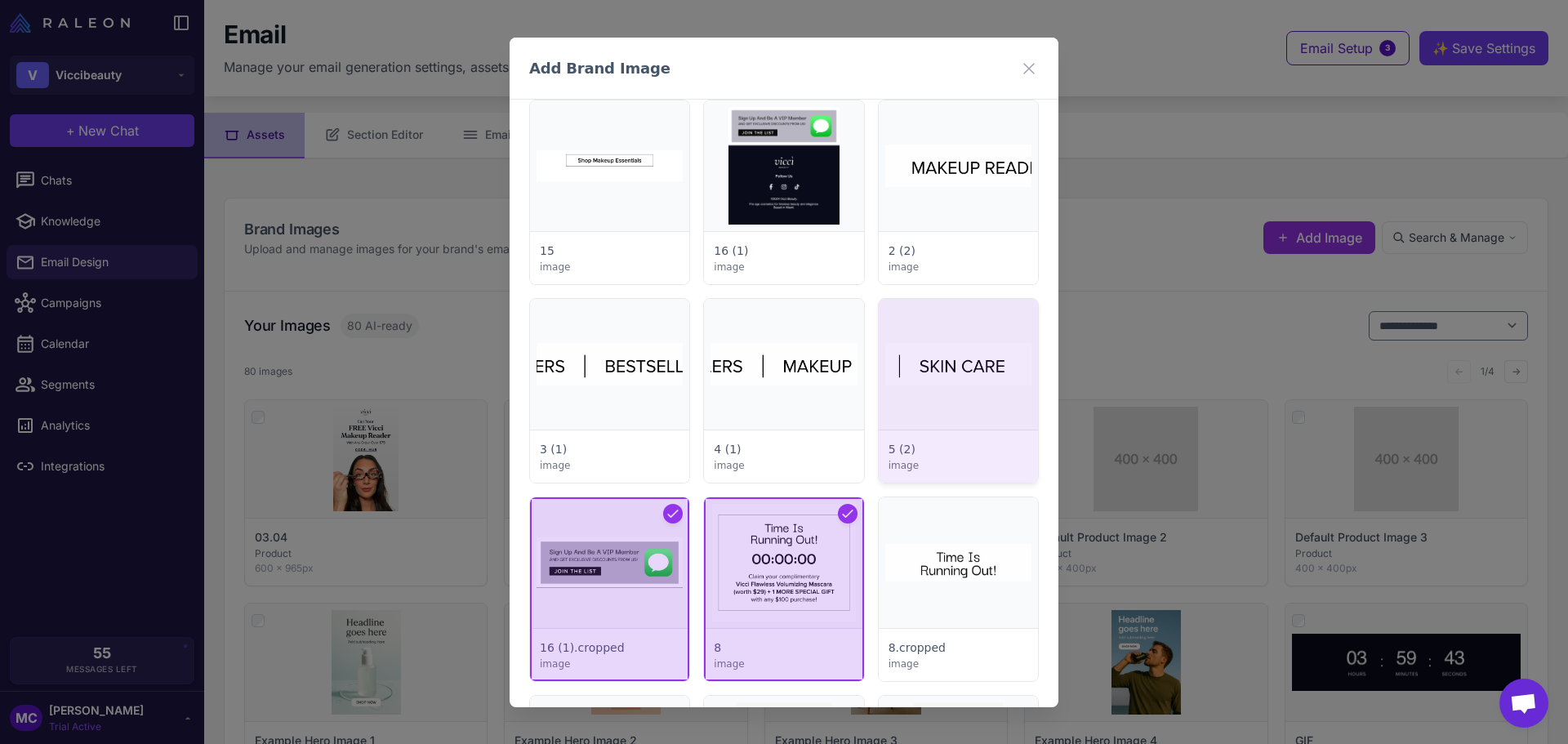
scroll to position [2041, 0]
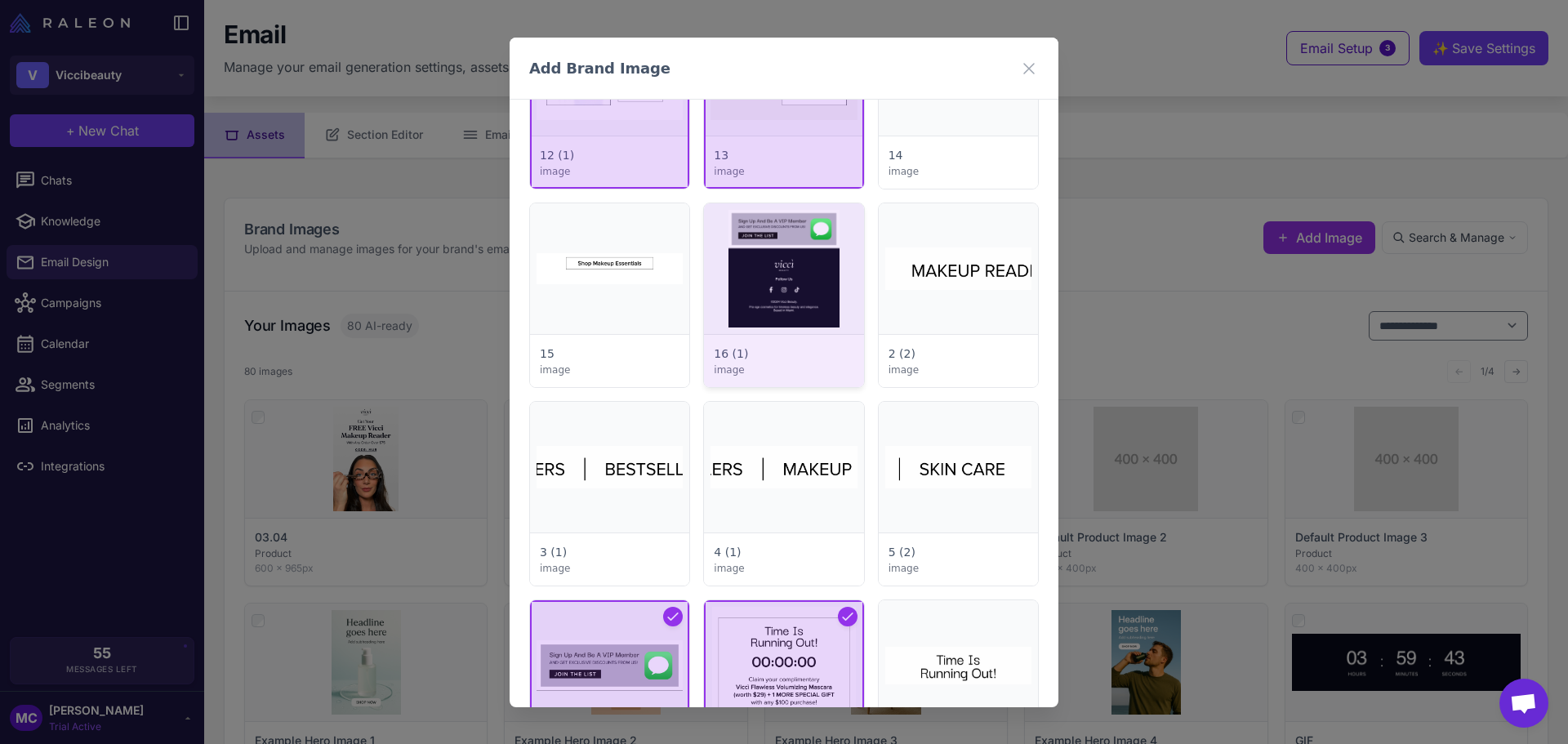
click at [812, 299] on div at bounding box center [783, 295] width 159 height 184
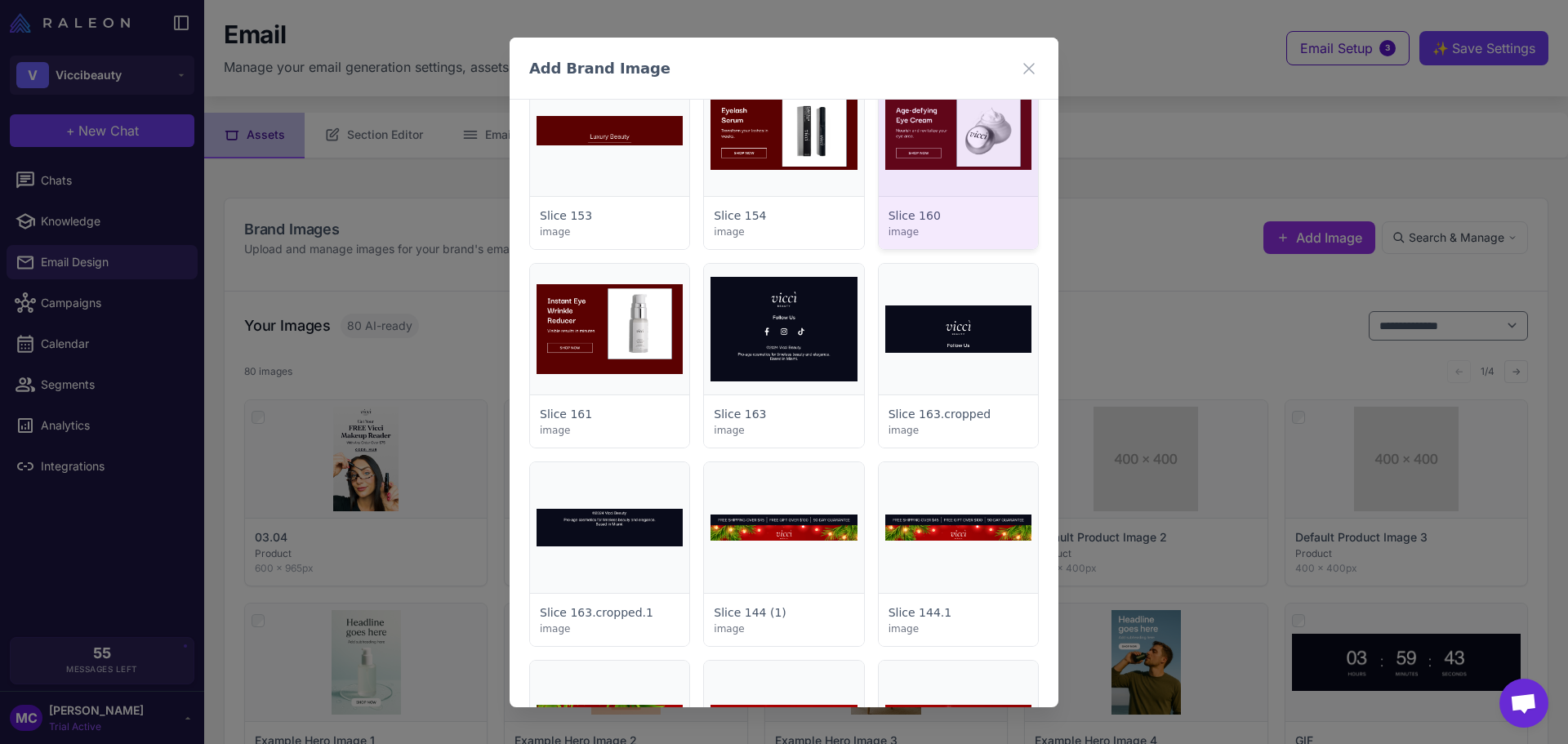
scroll to position [4164, 0]
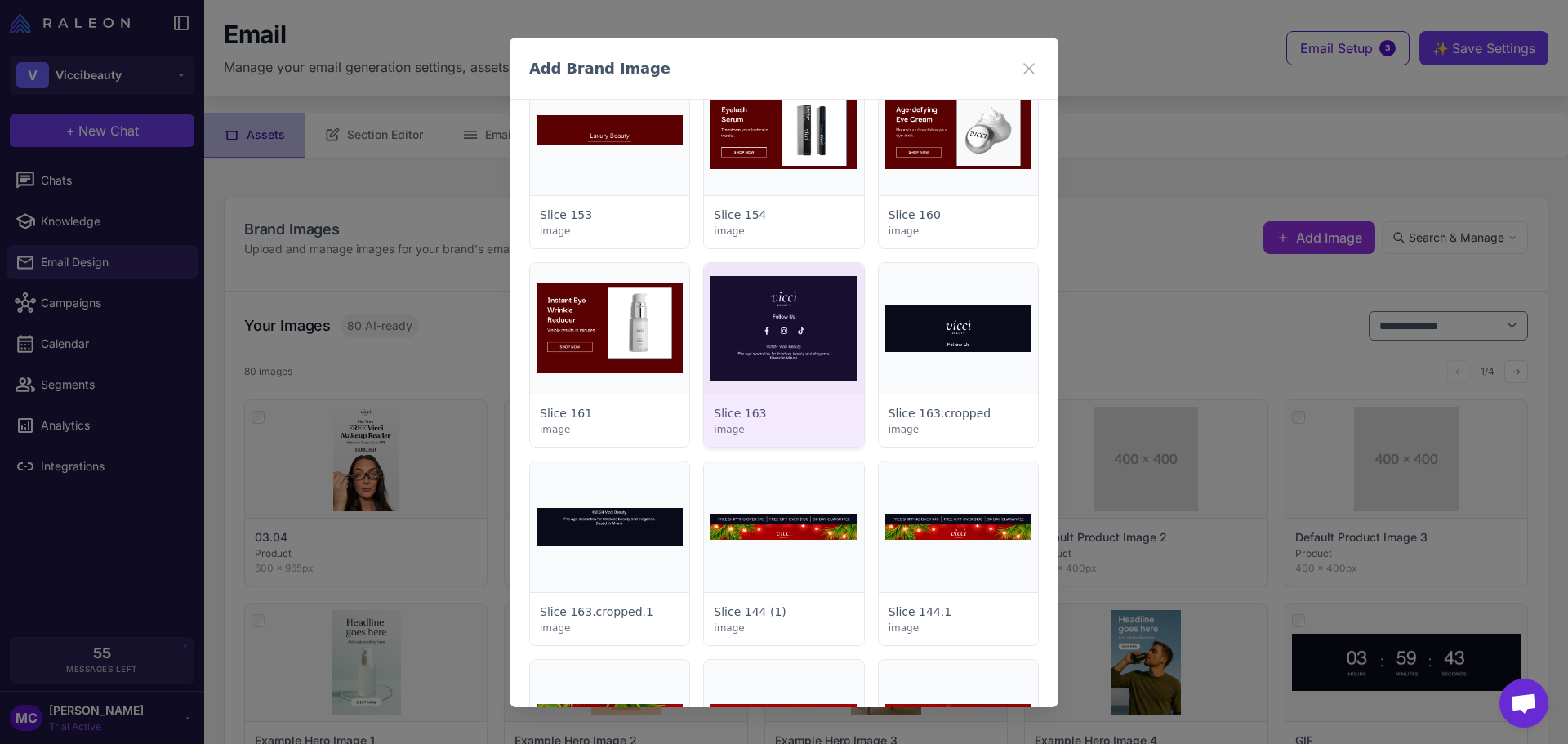
click at [771, 309] on div at bounding box center [783, 355] width 159 height 184
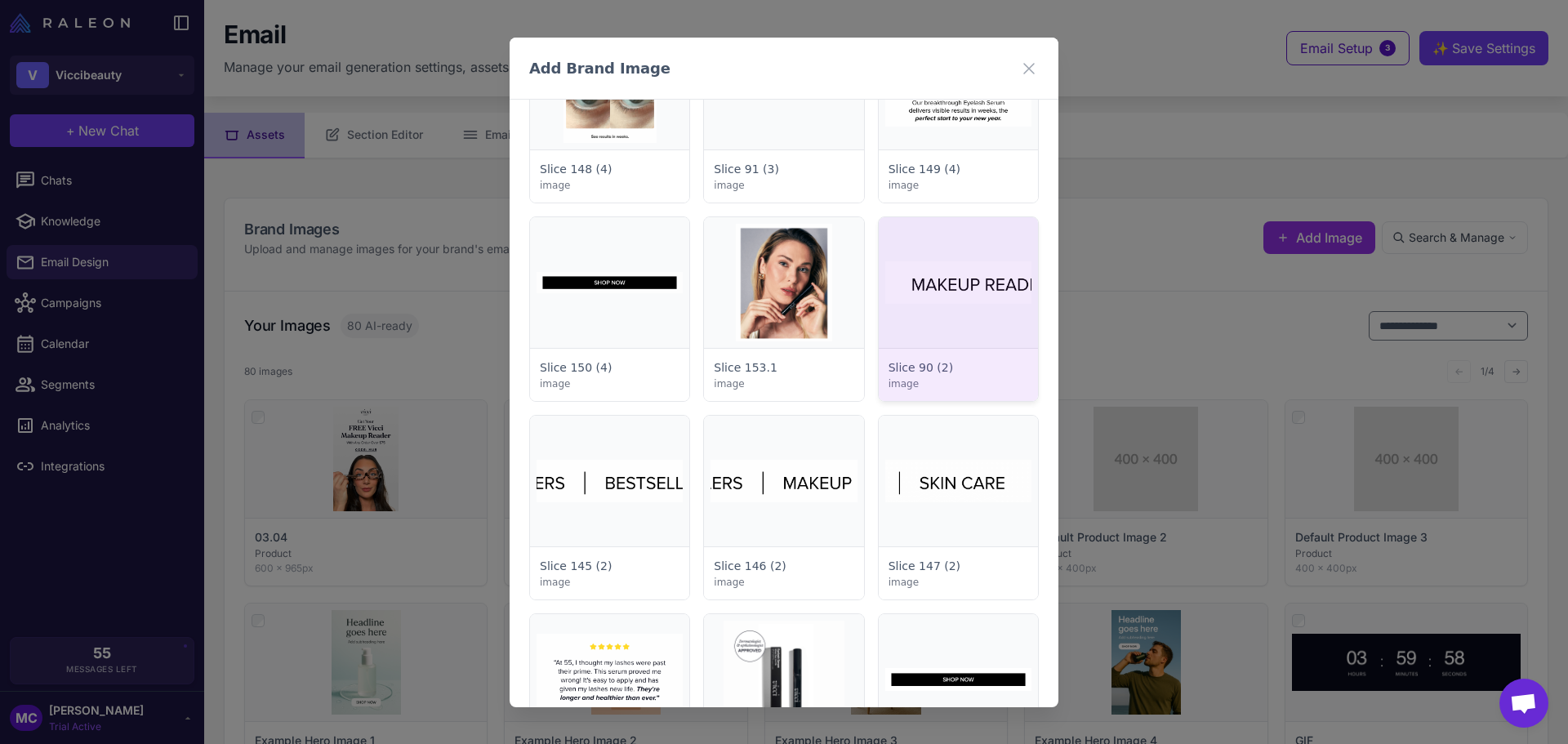
scroll to position [5388, 0]
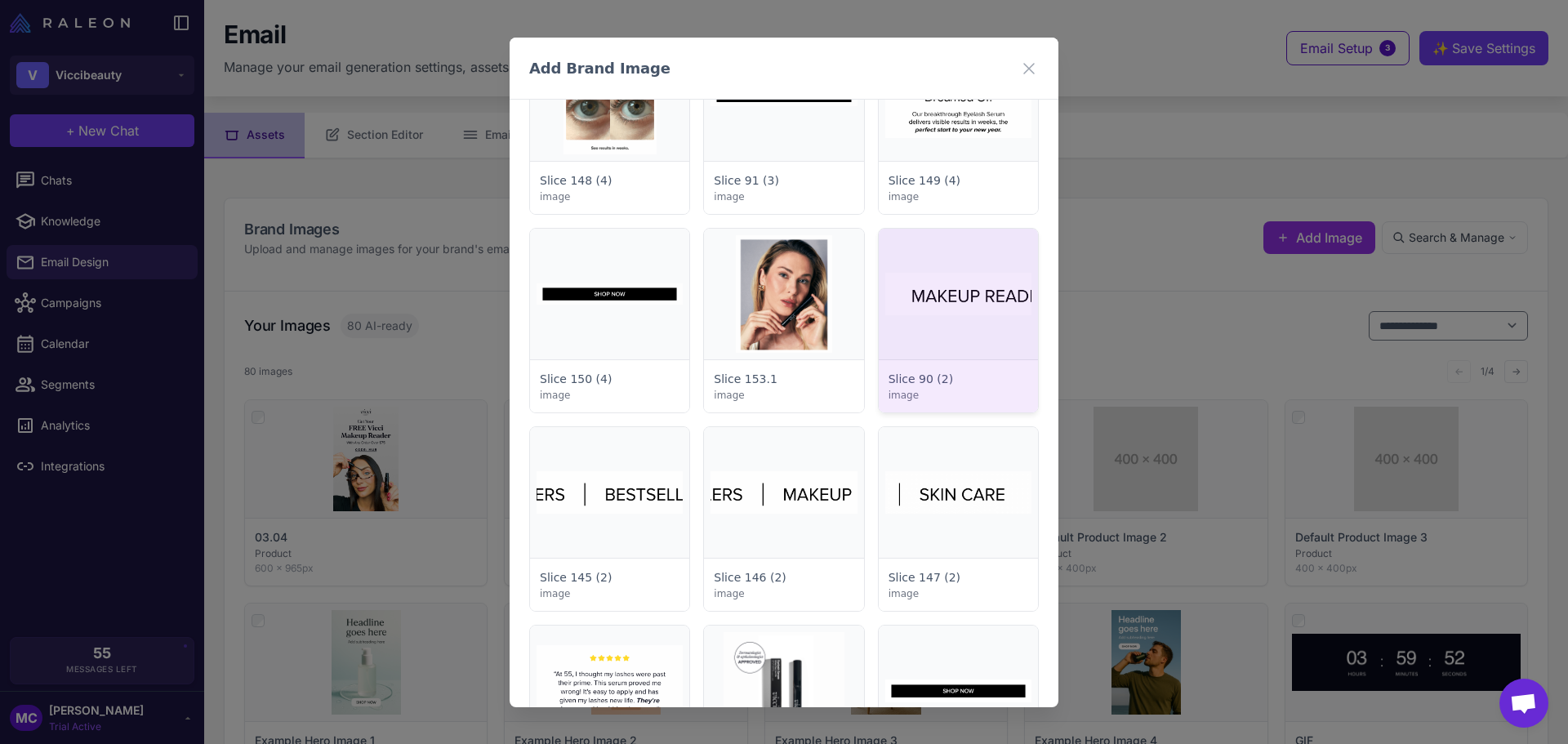
click at [952, 278] on div at bounding box center [958, 321] width 159 height 184
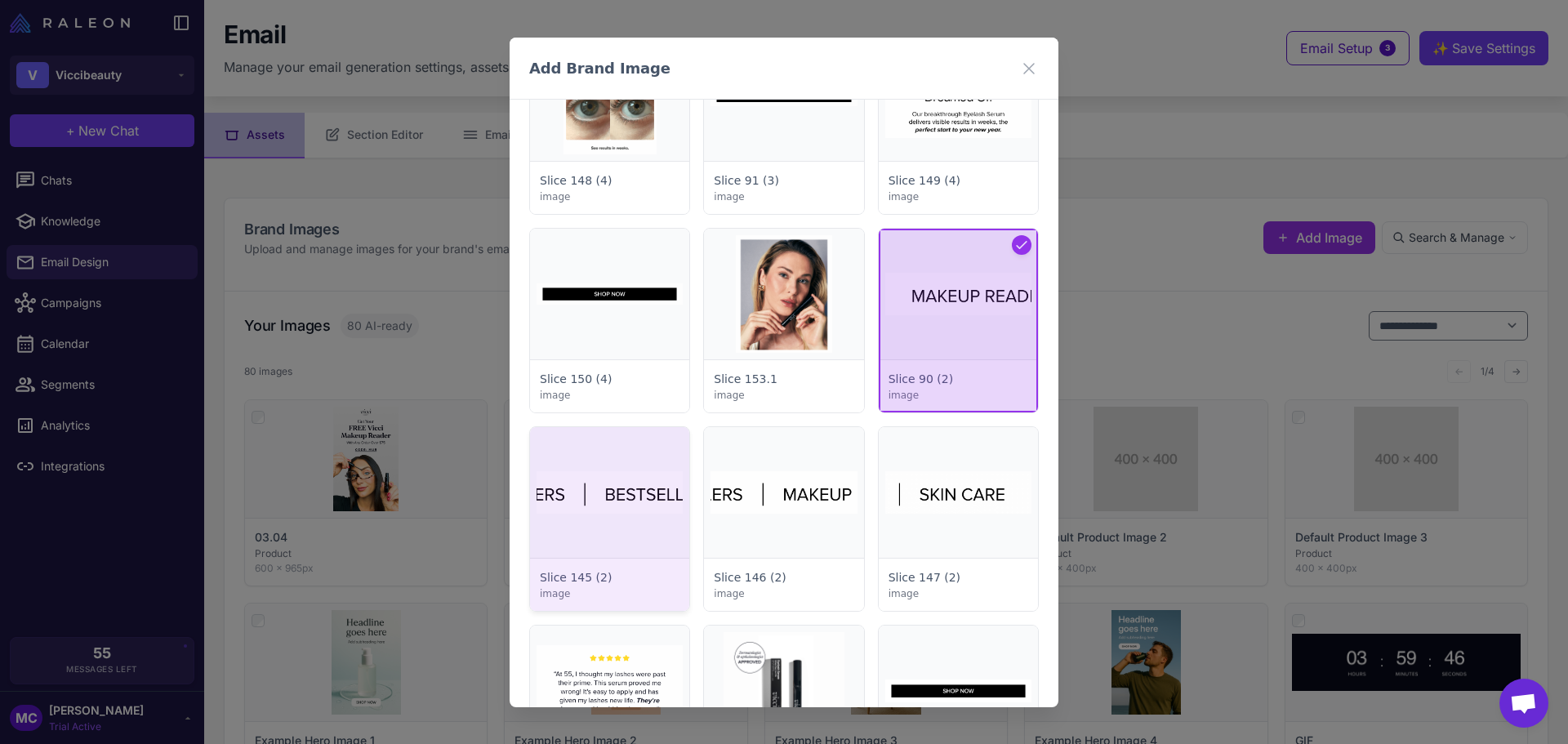
click at [657, 498] on div at bounding box center [610, 519] width 159 height 184
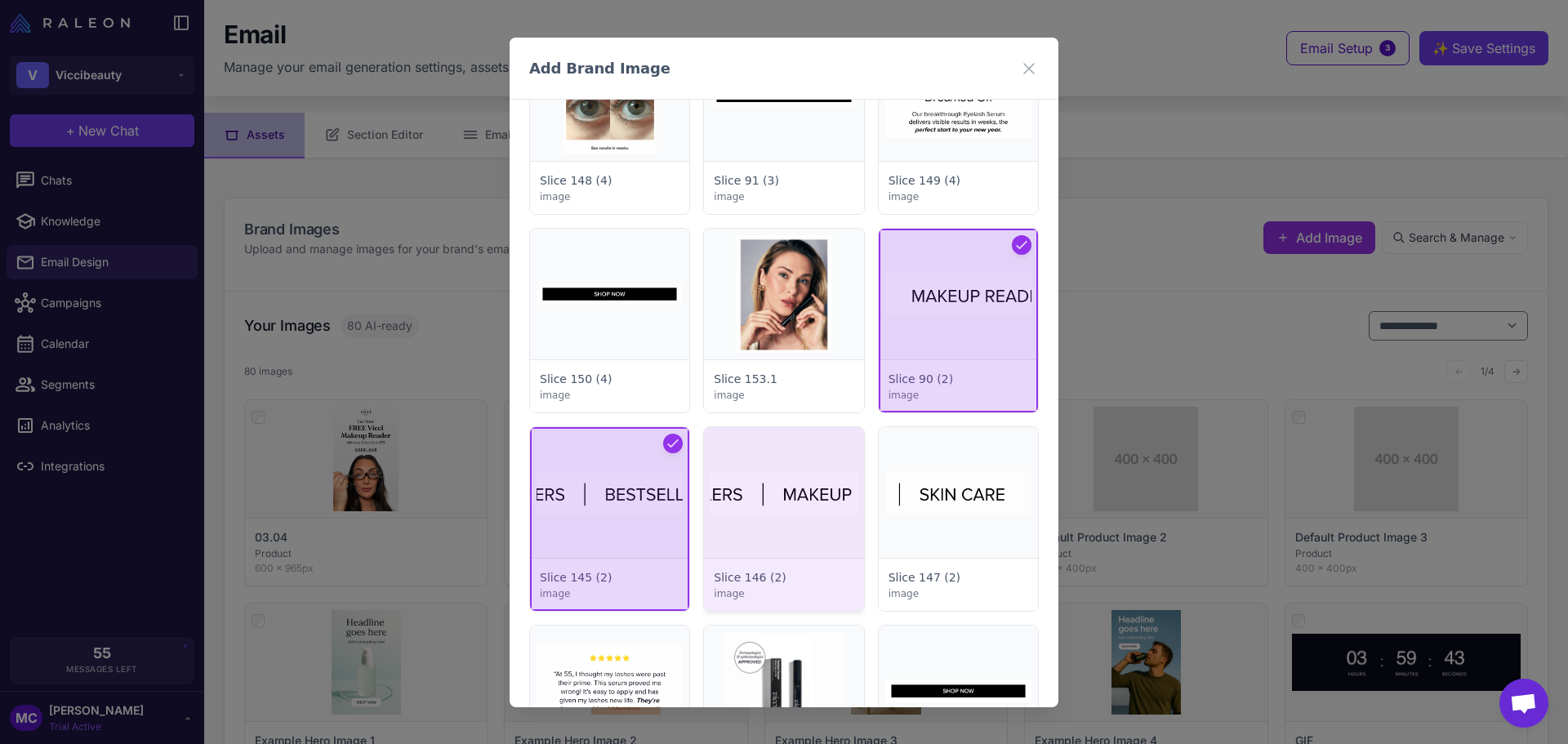
click at [767, 502] on div at bounding box center [783, 519] width 159 height 184
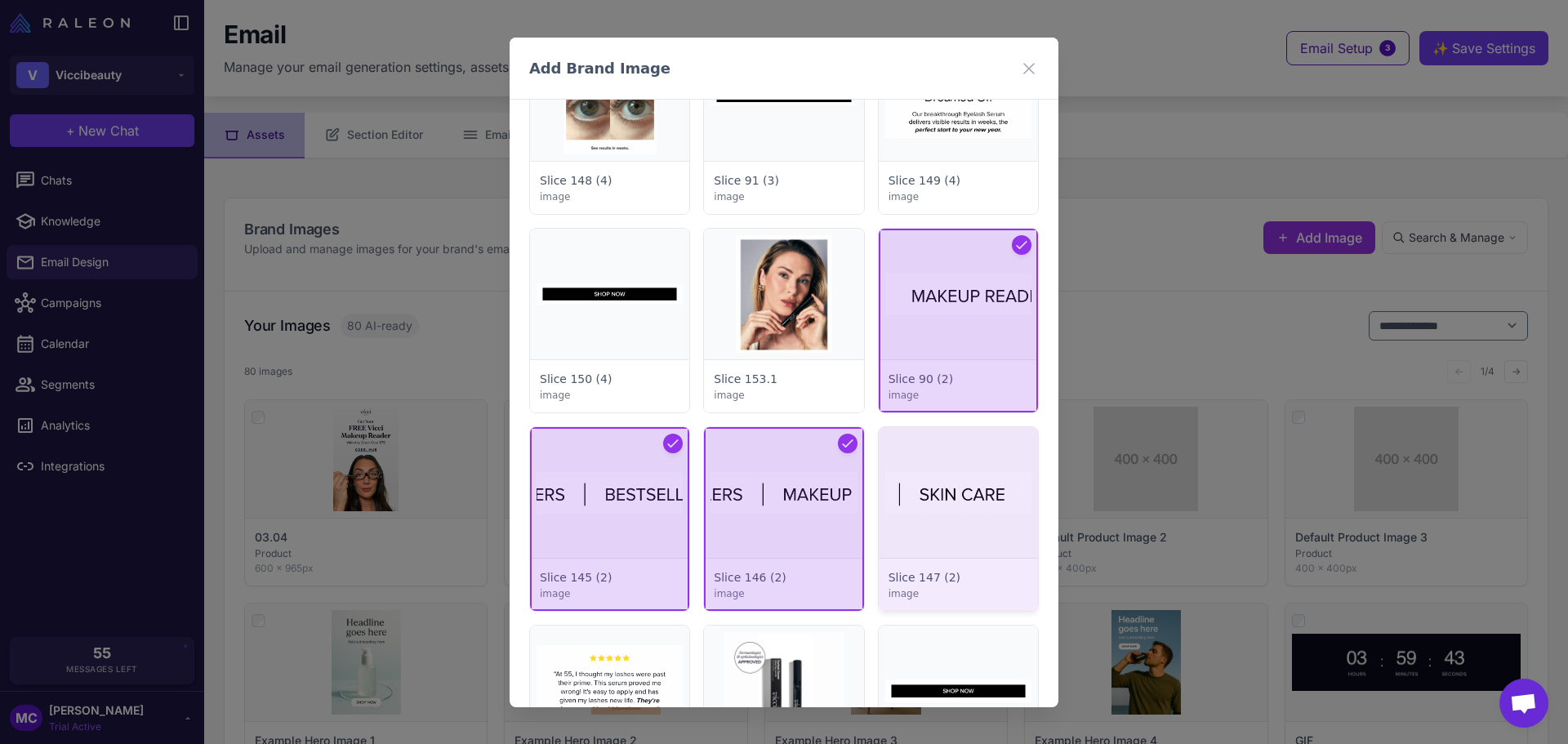
click at [958, 502] on div at bounding box center [958, 519] width 159 height 184
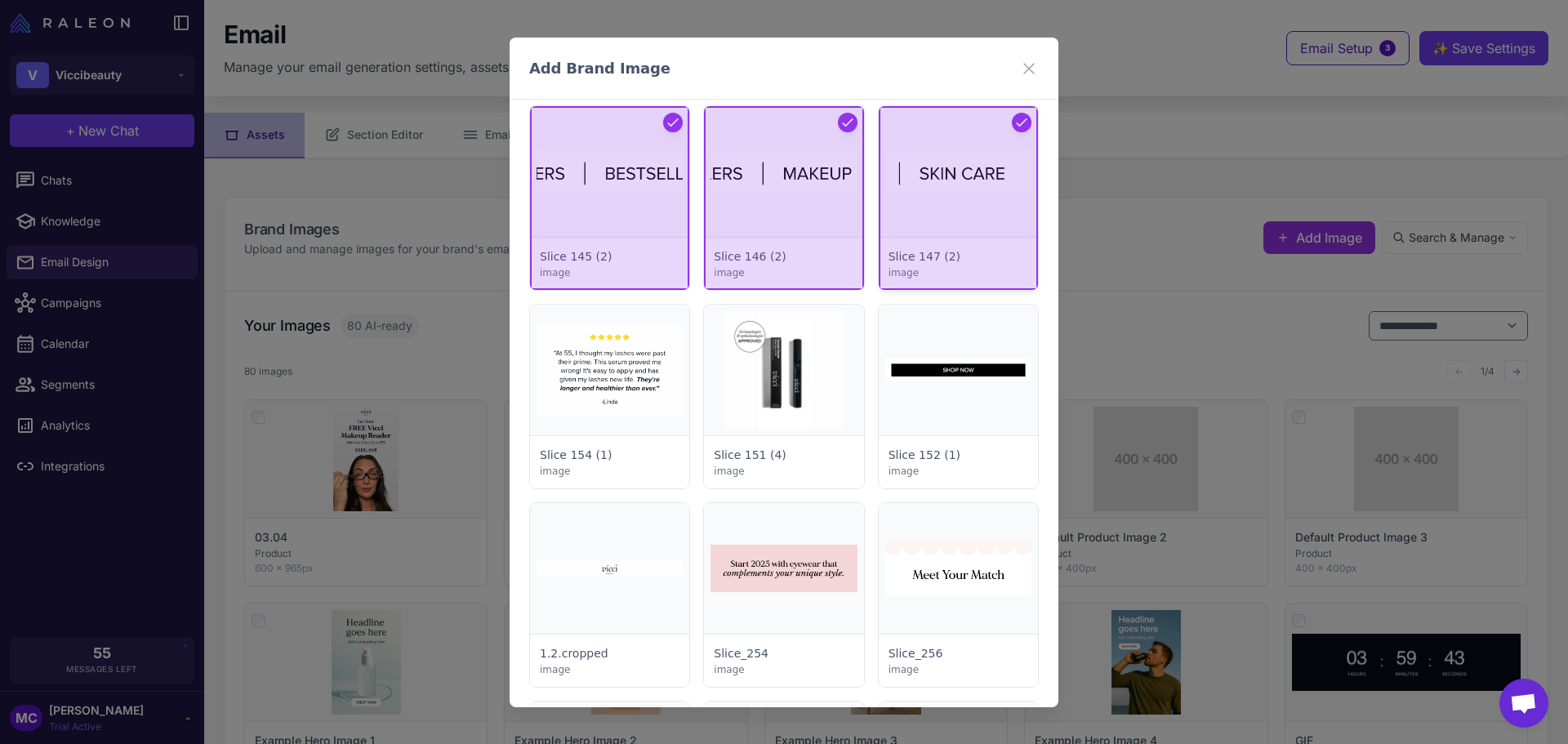
scroll to position [5715, 0]
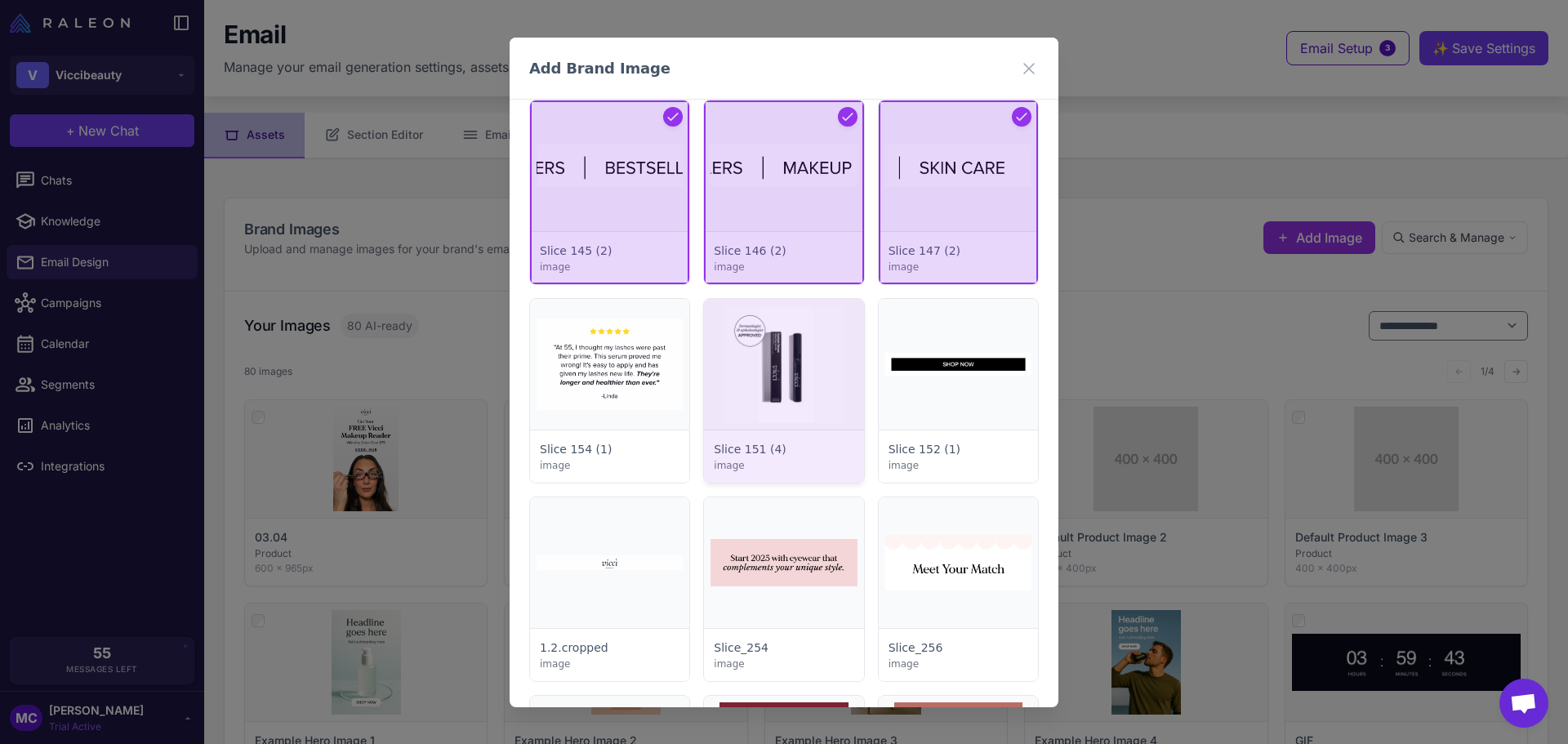
click at [806, 382] on div at bounding box center [783, 390] width 159 height 184
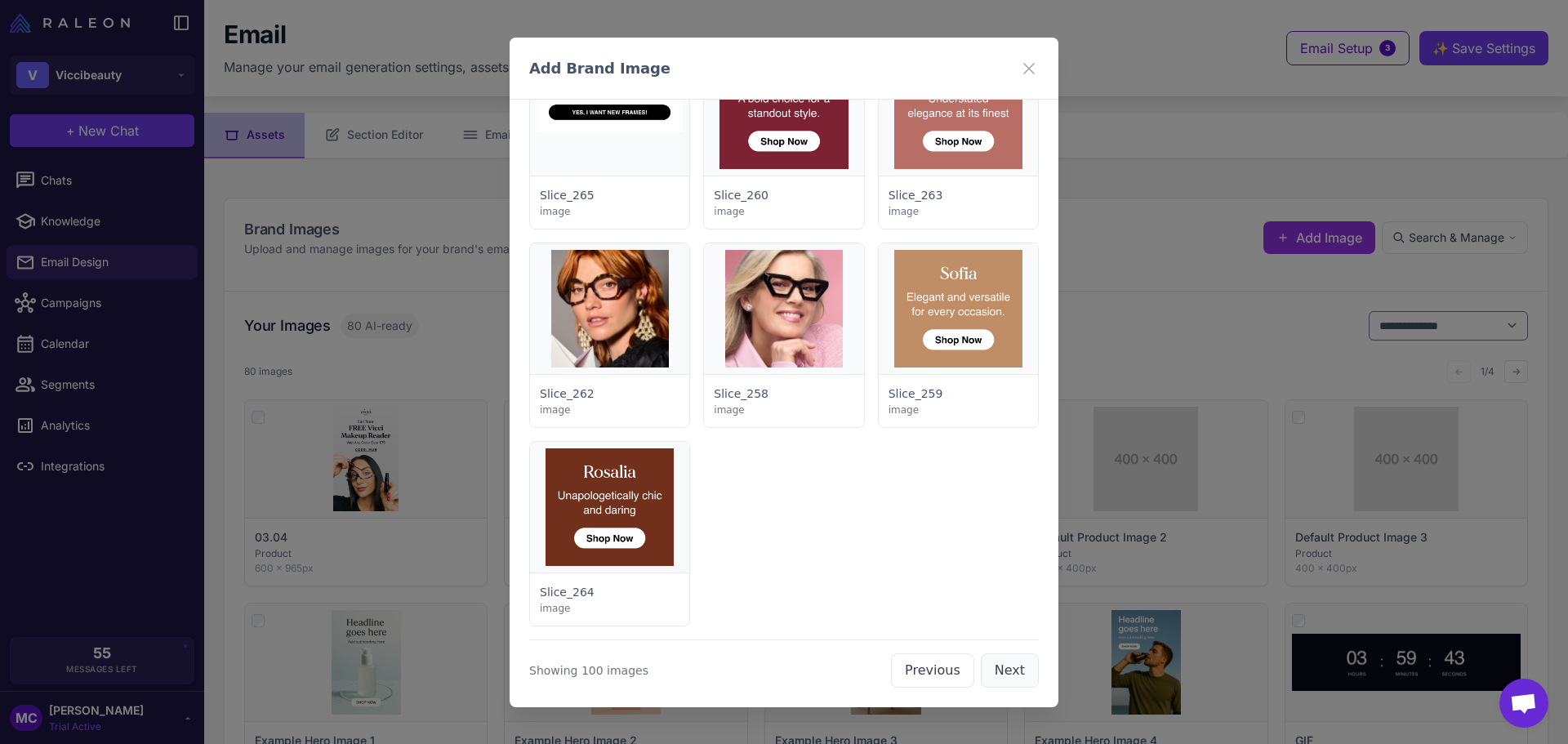
click at [993, 666] on button "Next" at bounding box center [1010, 669] width 58 height 34
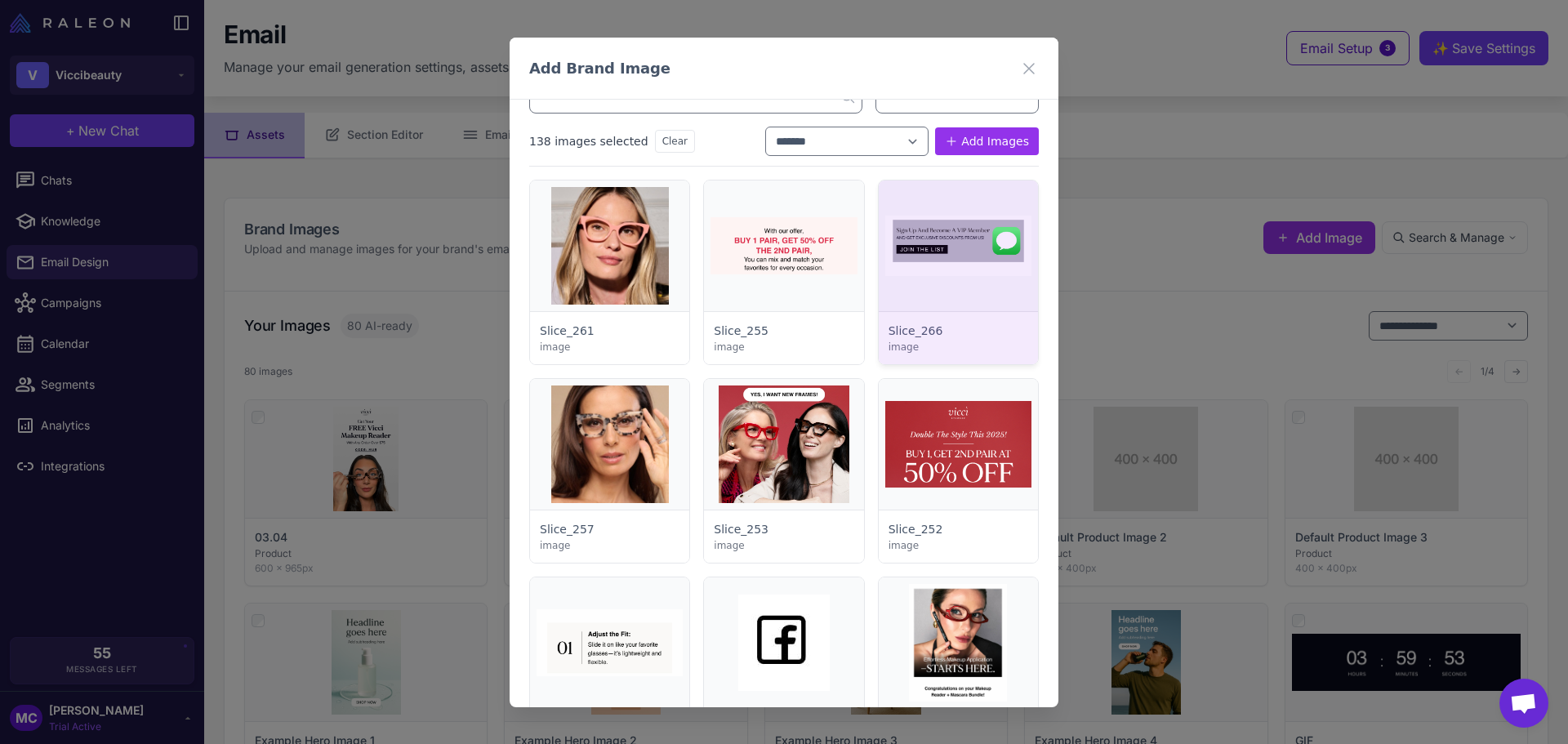
scroll to position [0, 0]
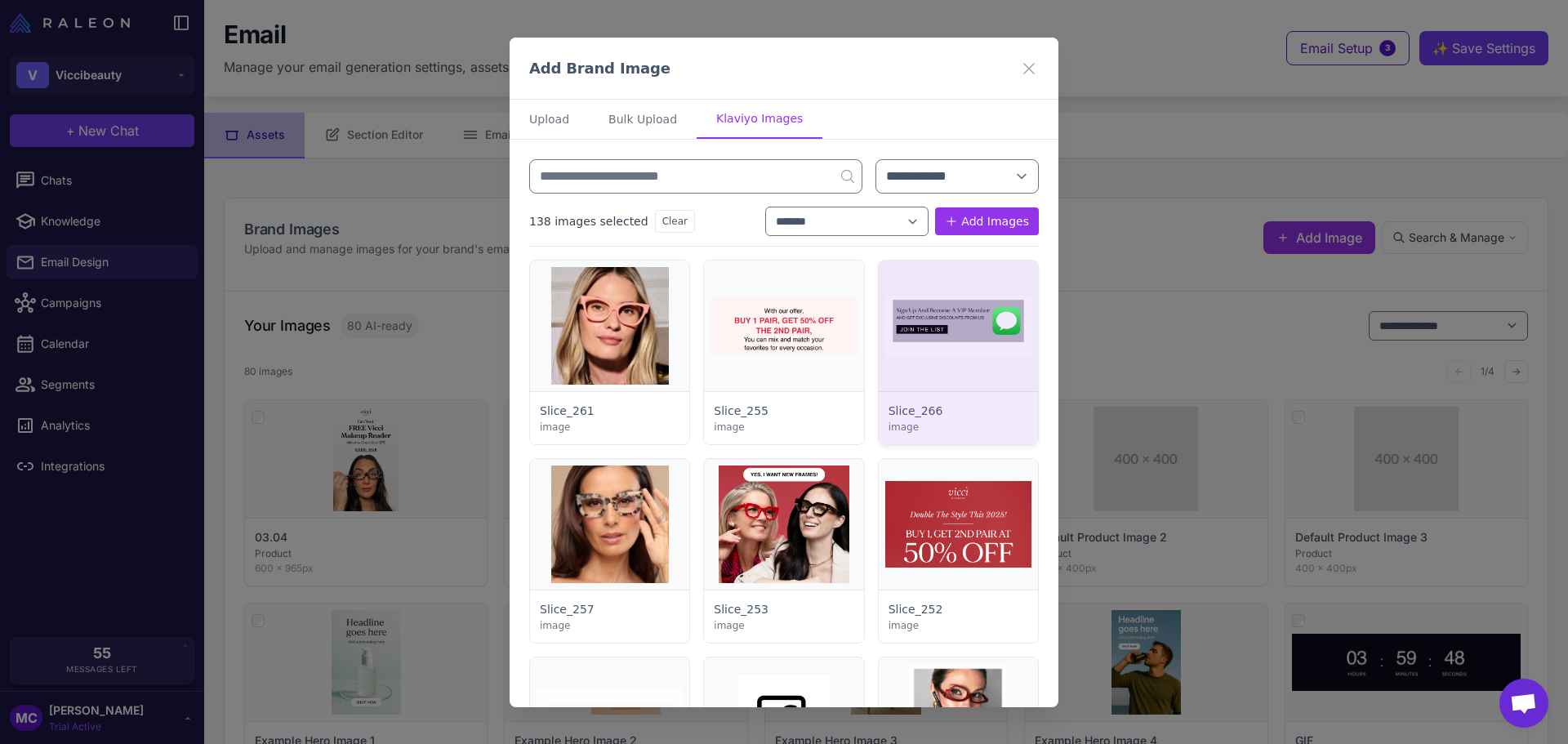
click at [986, 325] on div at bounding box center [958, 353] width 159 height 184
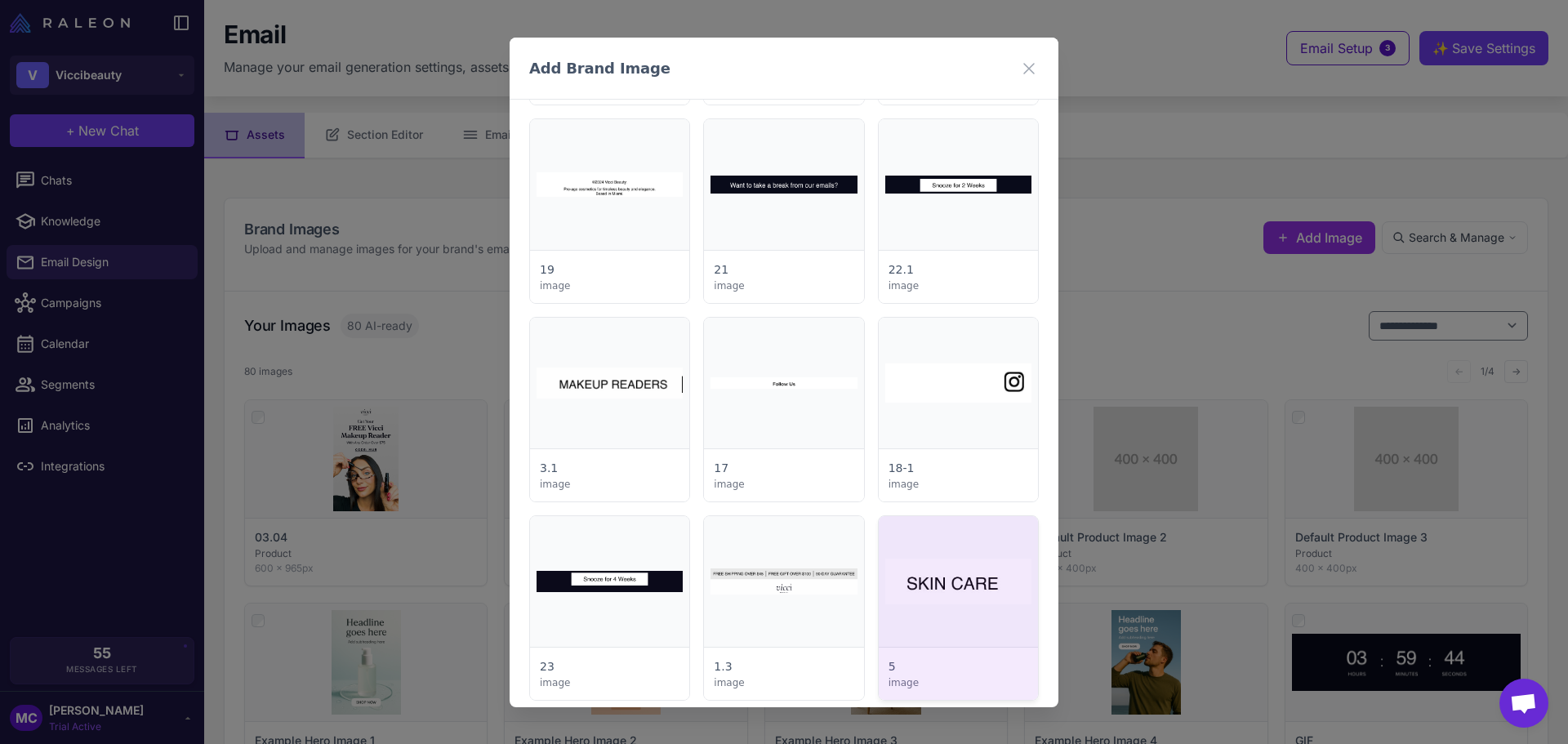
scroll to position [979, 0]
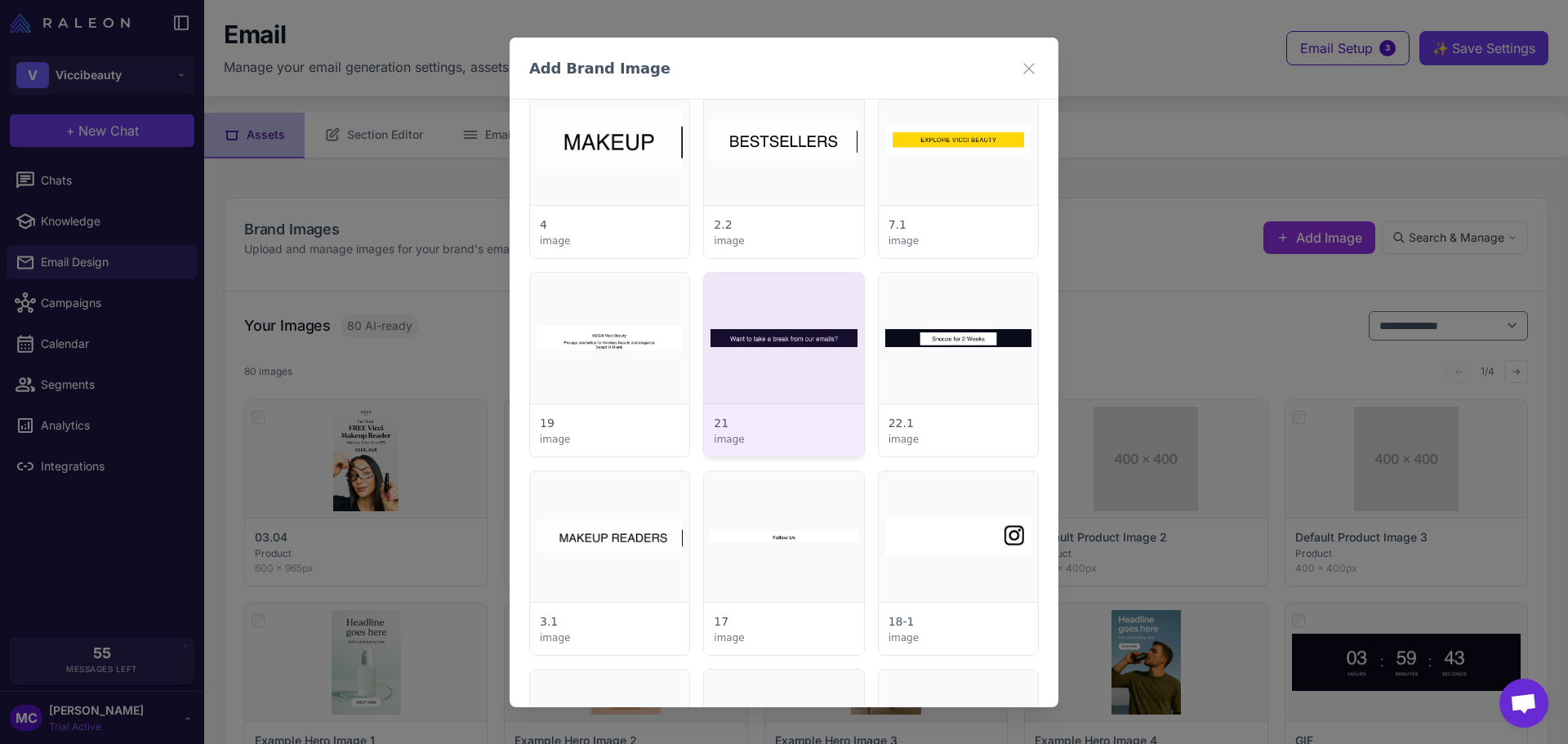
click at [768, 335] on div at bounding box center [783, 364] width 159 height 184
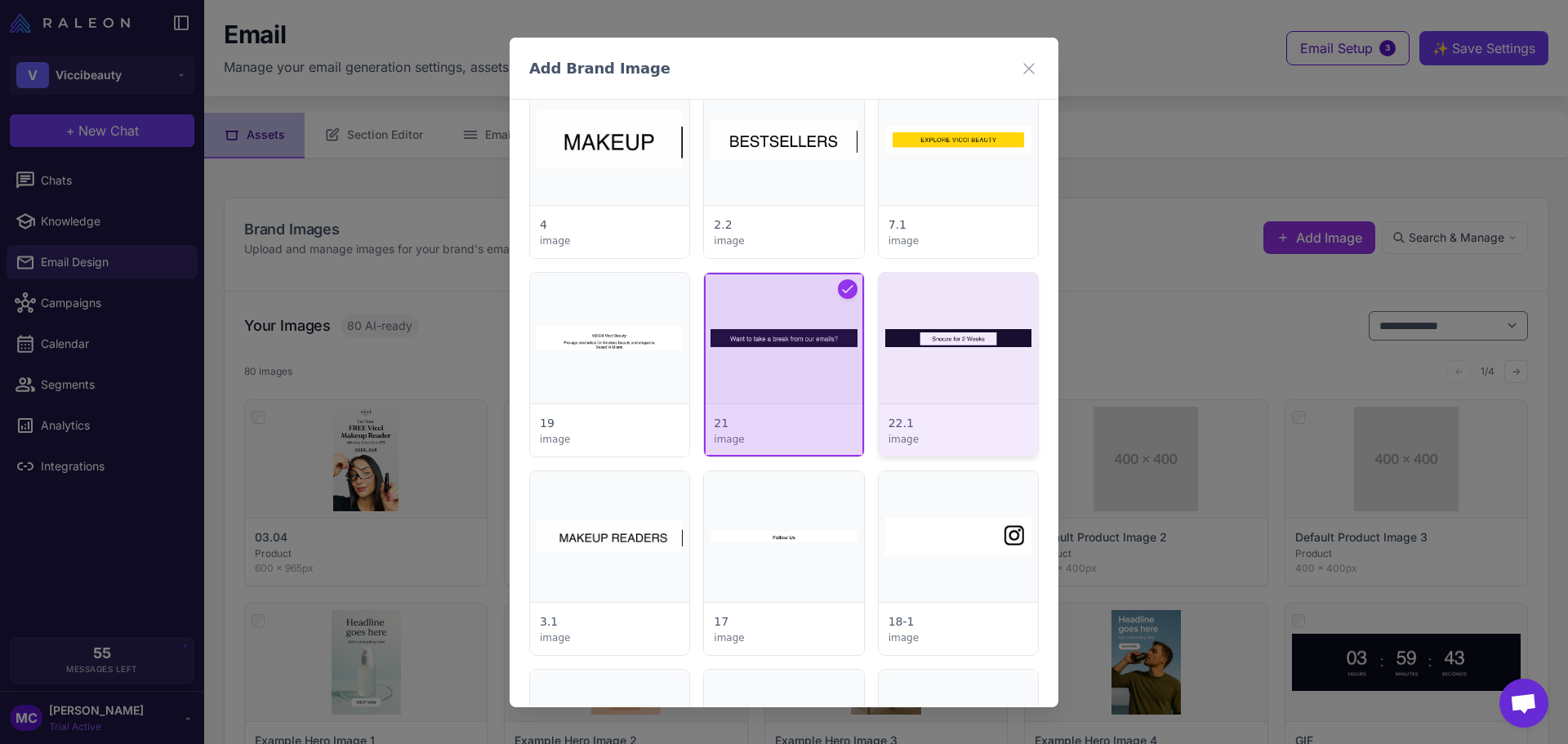
click at [940, 338] on div at bounding box center [958, 364] width 159 height 184
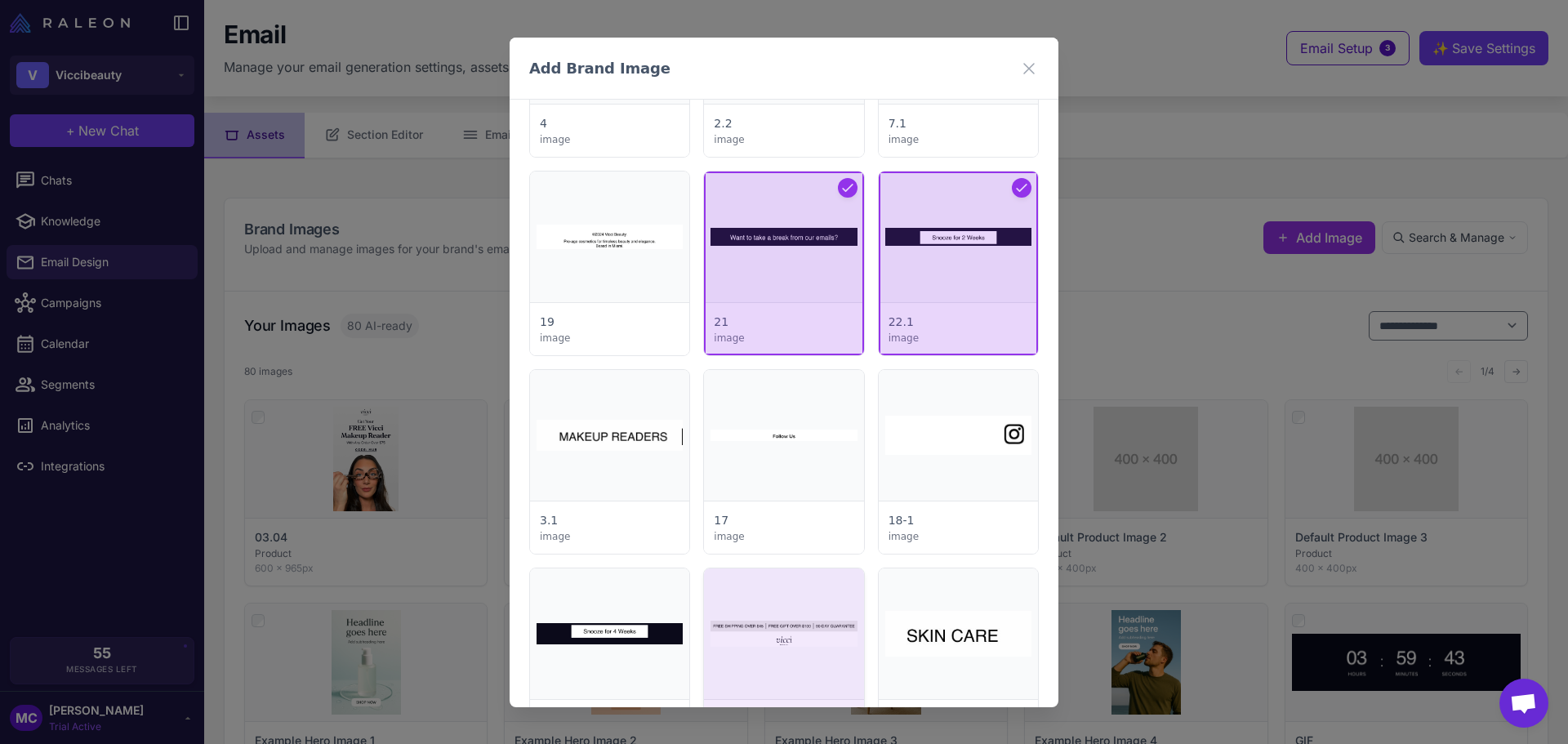
scroll to position [1224, 0]
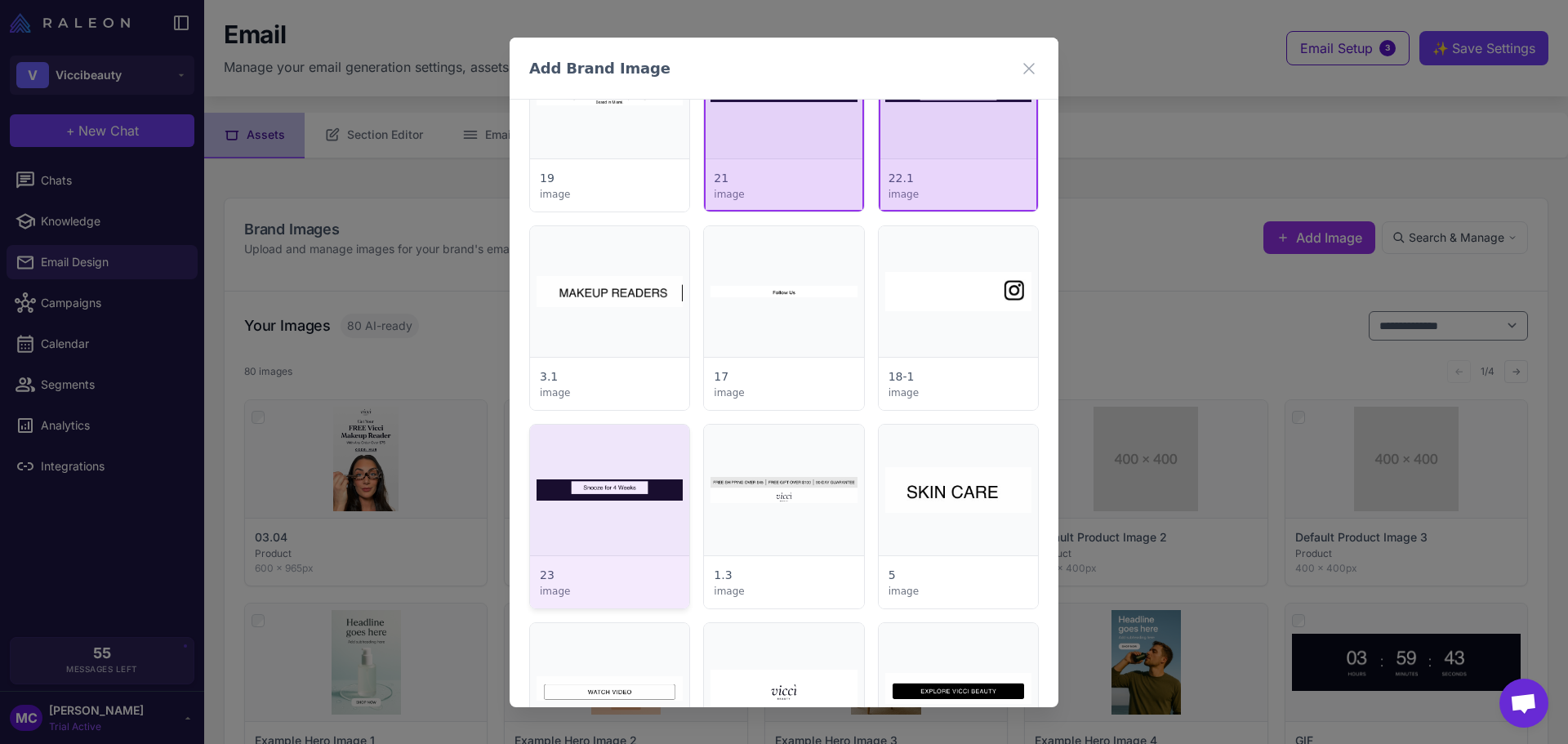
click at [620, 512] on div at bounding box center [610, 516] width 159 height 184
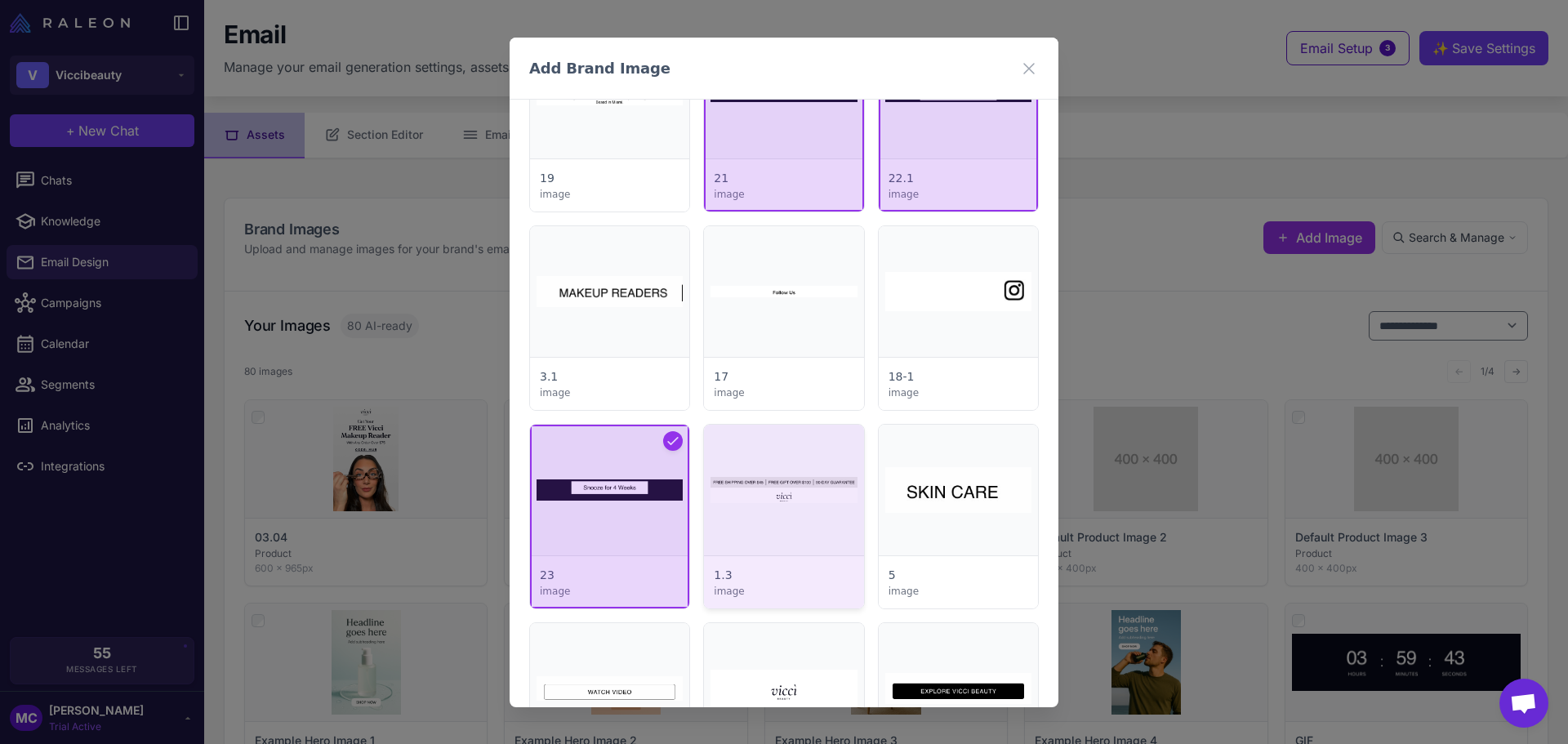
click at [734, 502] on div at bounding box center [783, 516] width 159 height 184
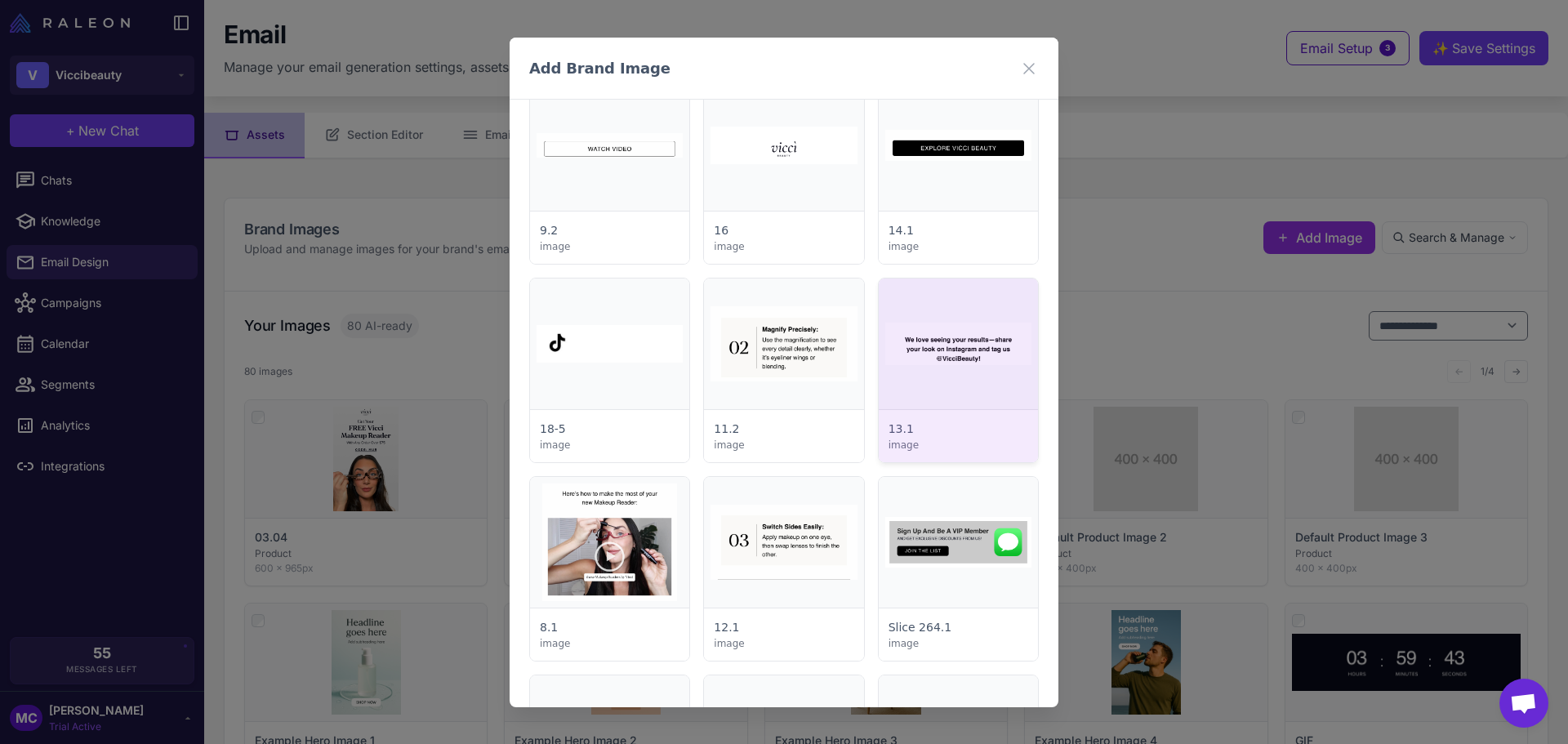
scroll to position [1796, 0]
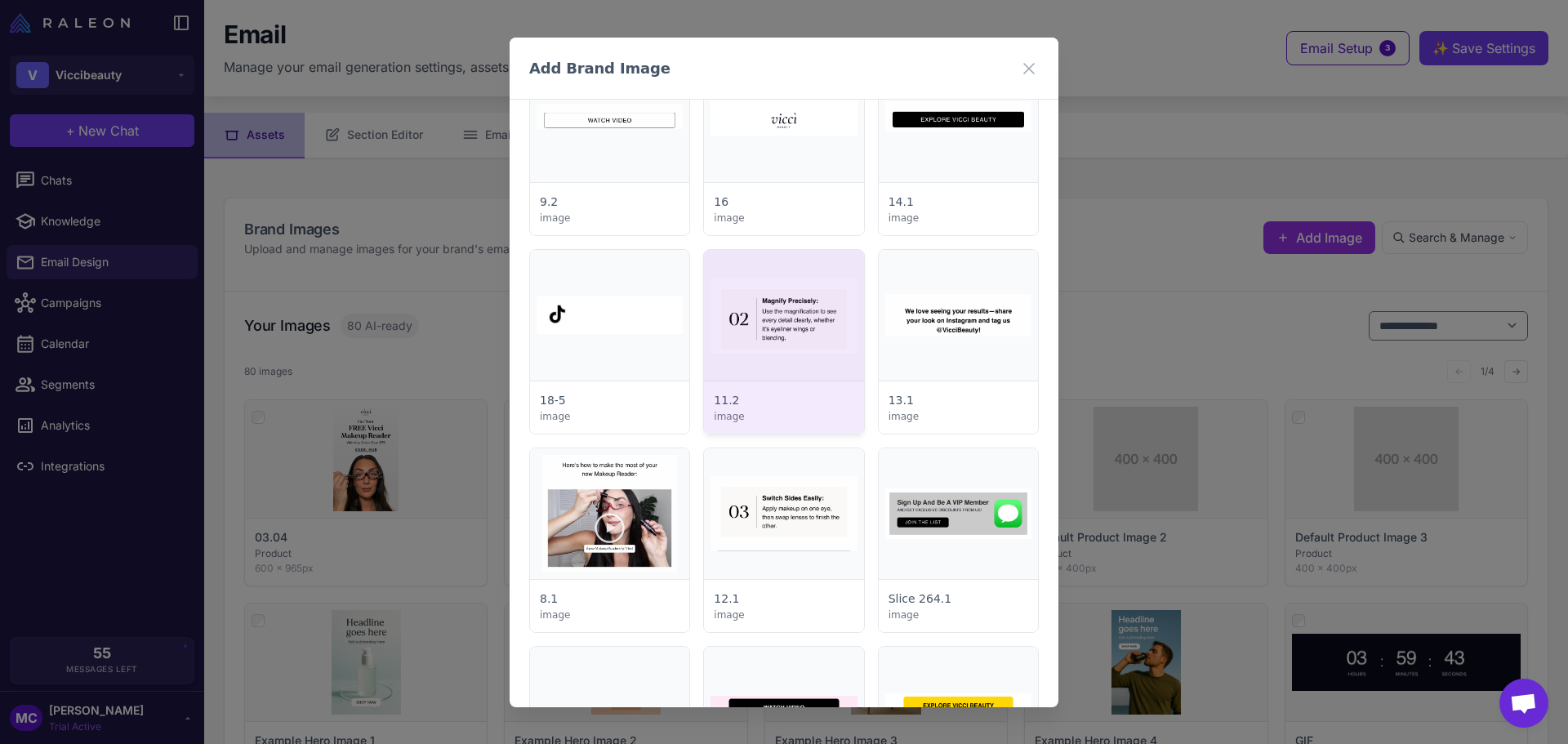
click at [823, 337] on div at bounding box center [783, 342] width 159 height 184
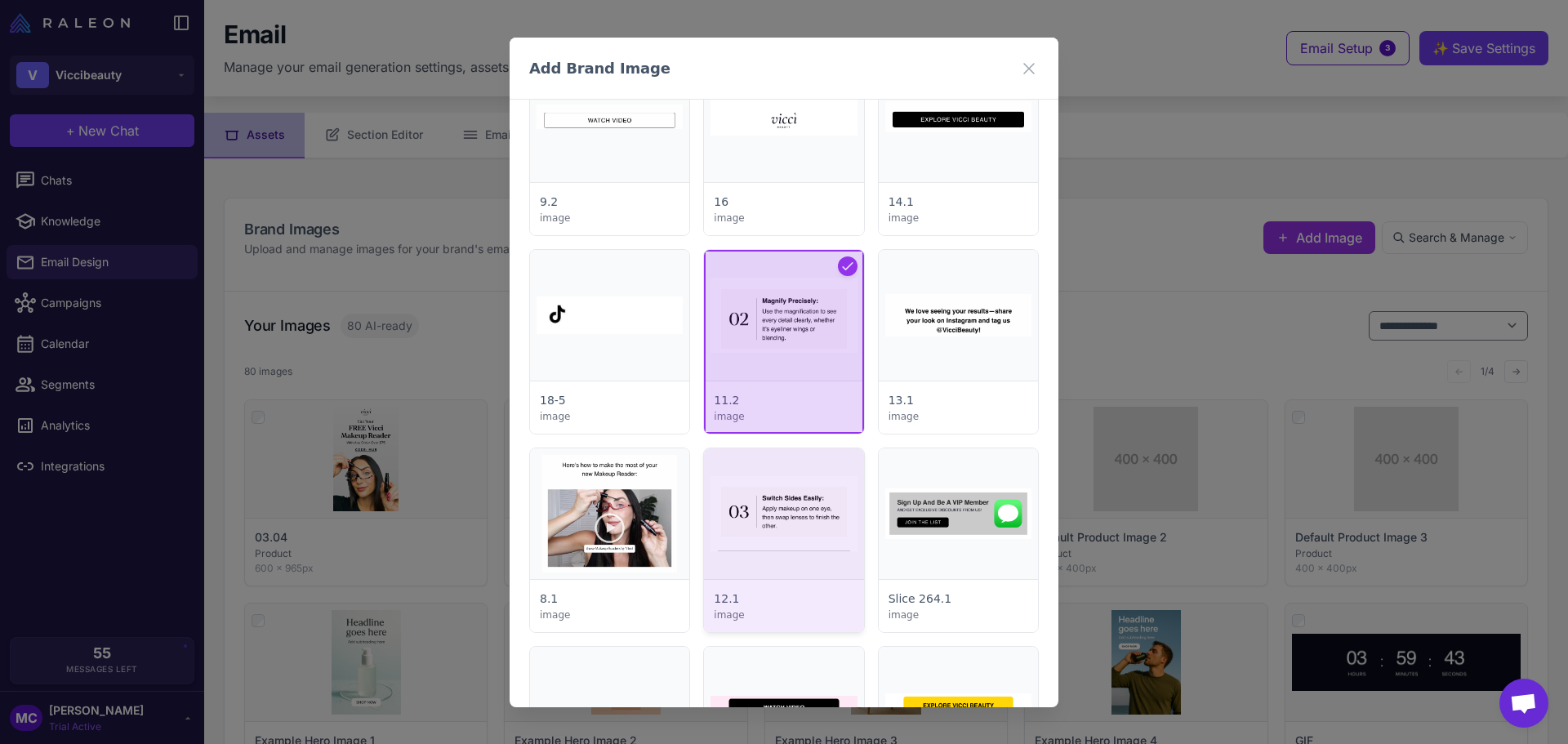
click at [807, 543] on div at bounding box center [783, 541] width 159 height 184
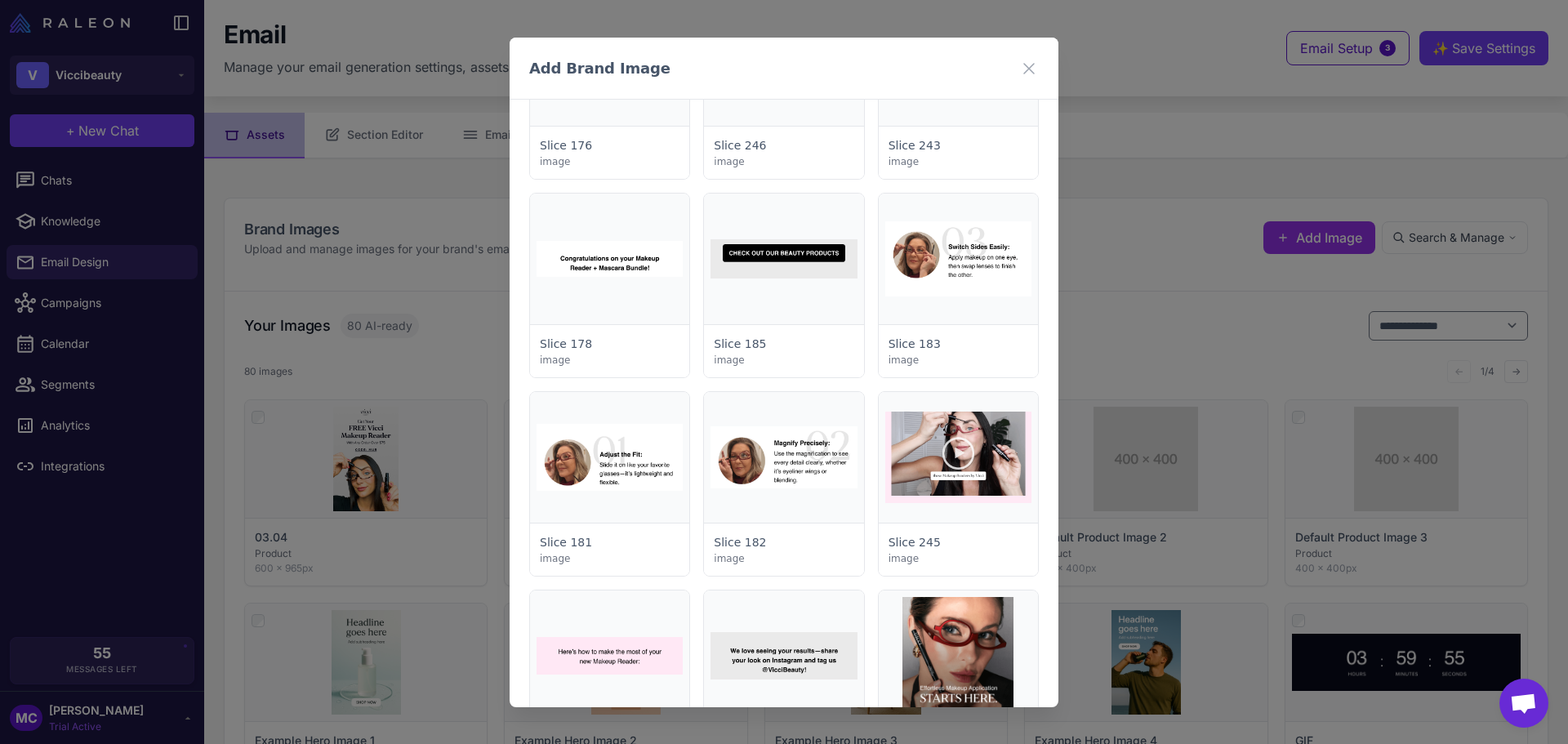
scroll to position [2449, 0]
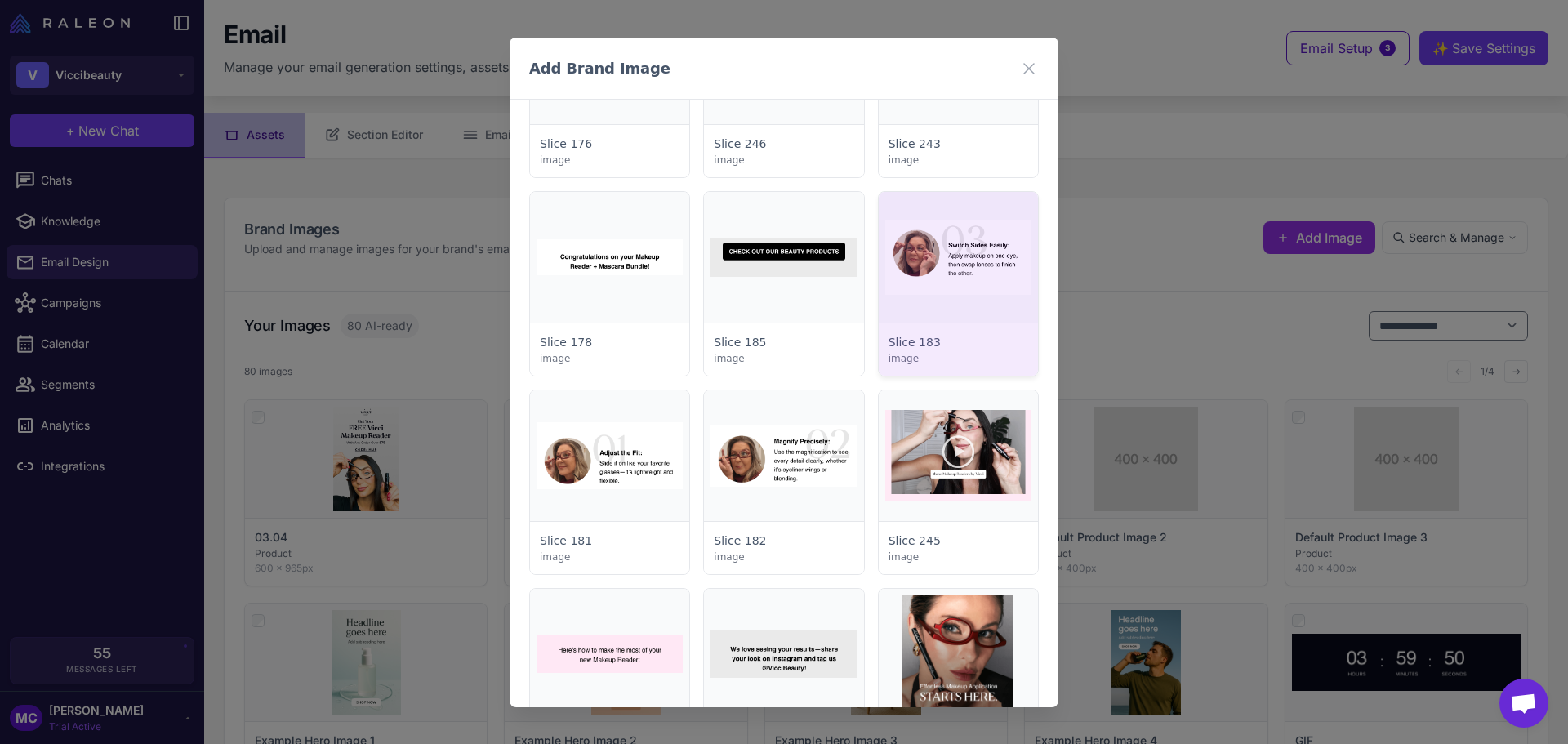
click at [975, 278] on div at bounding box center [958, 284] width 159 height 184
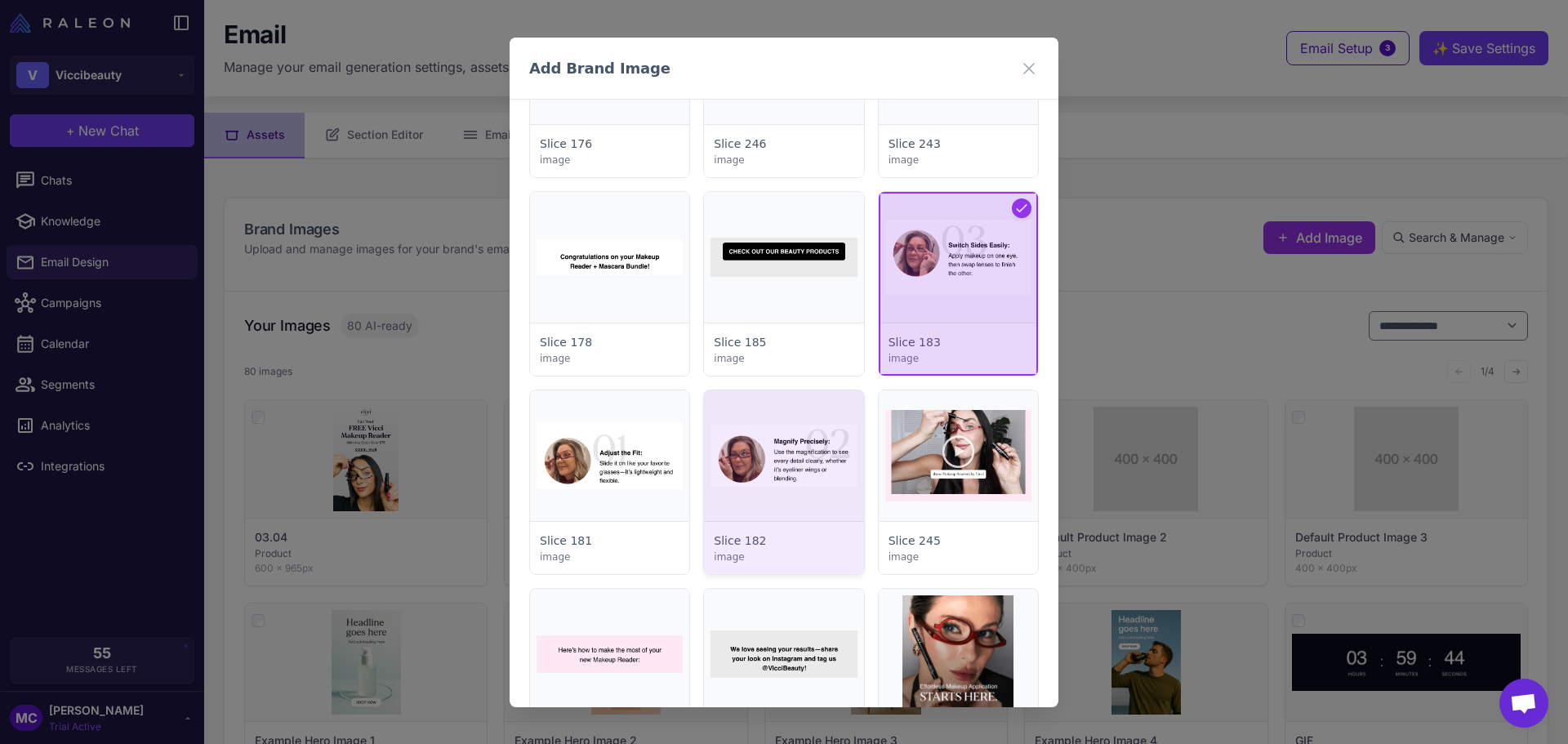
click at [832, 449] on div at bounding box center [783, 482] width 159 height 184
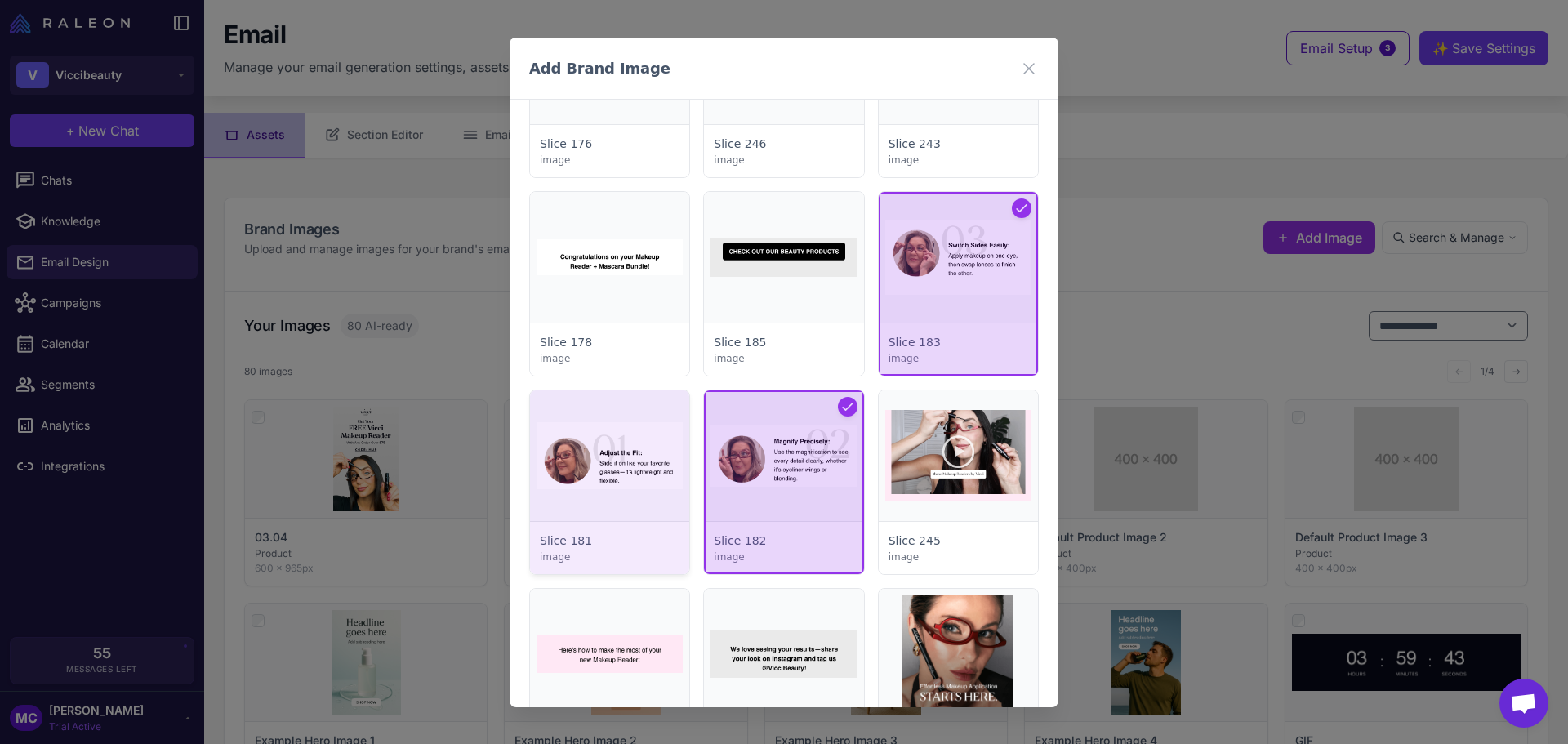
click at [610, 467] on div at bounding box center [610, 482] width 159 height 184
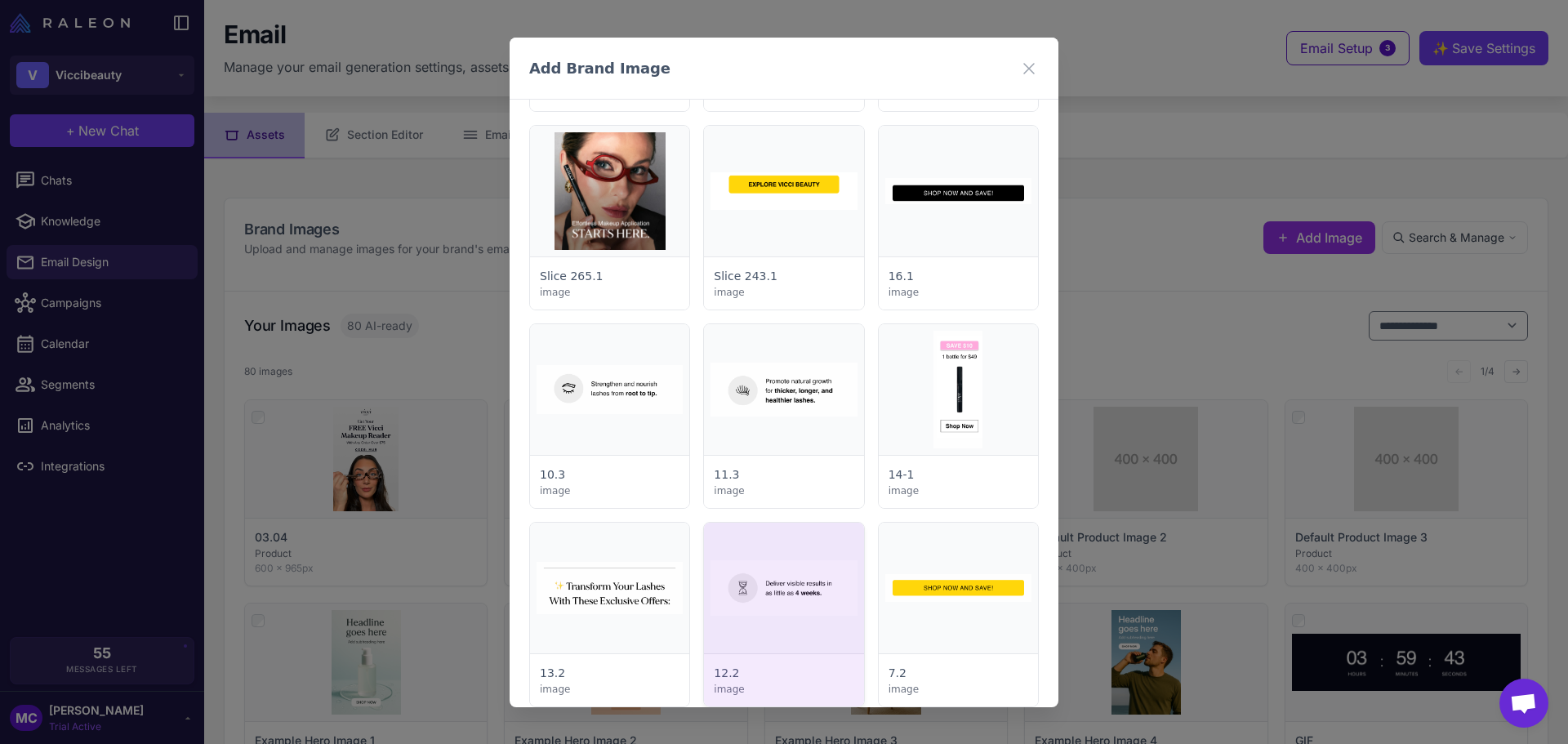
scroll to position [3347, 0]
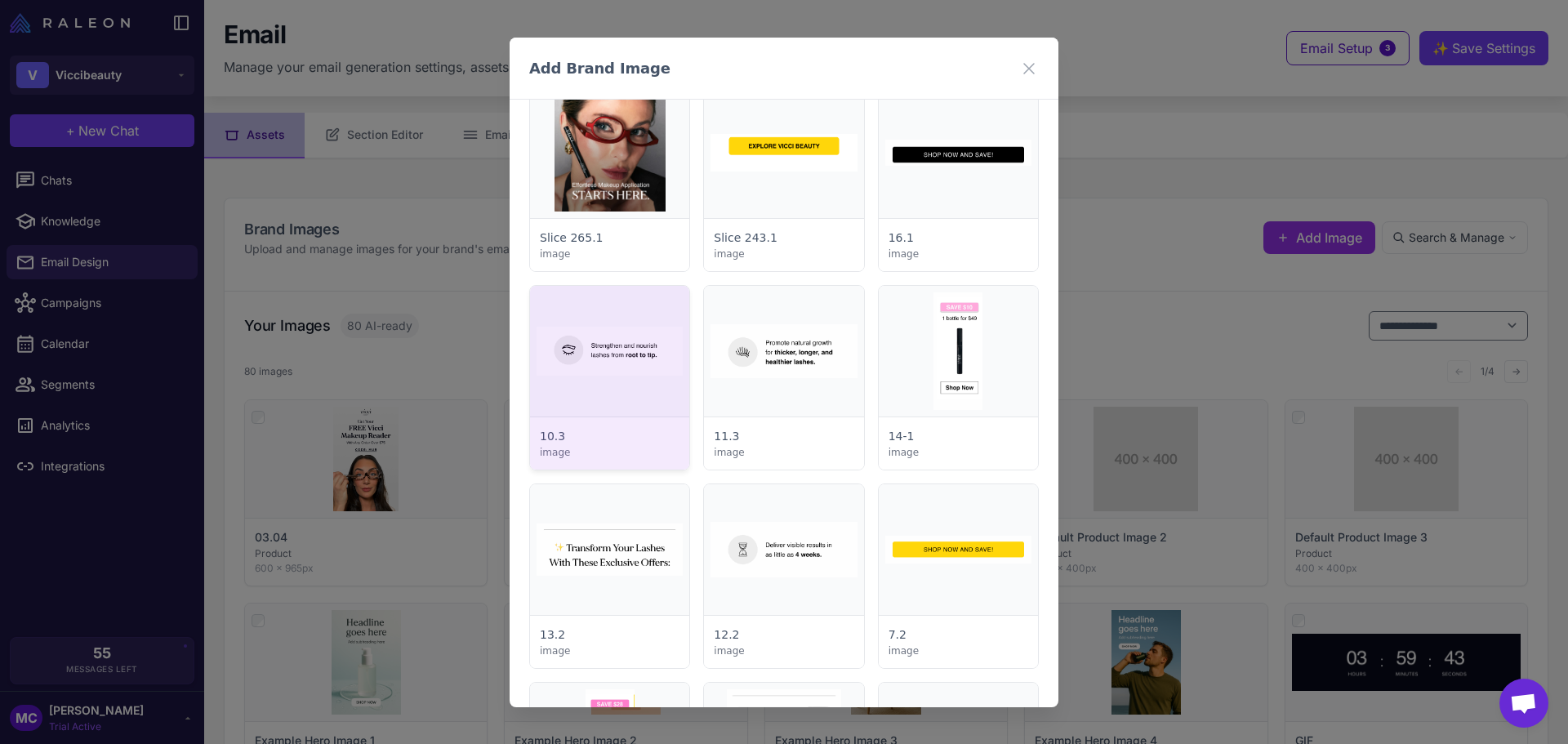
click at [612, 374] on div at bounding box center [610, 378] width 159 height 184
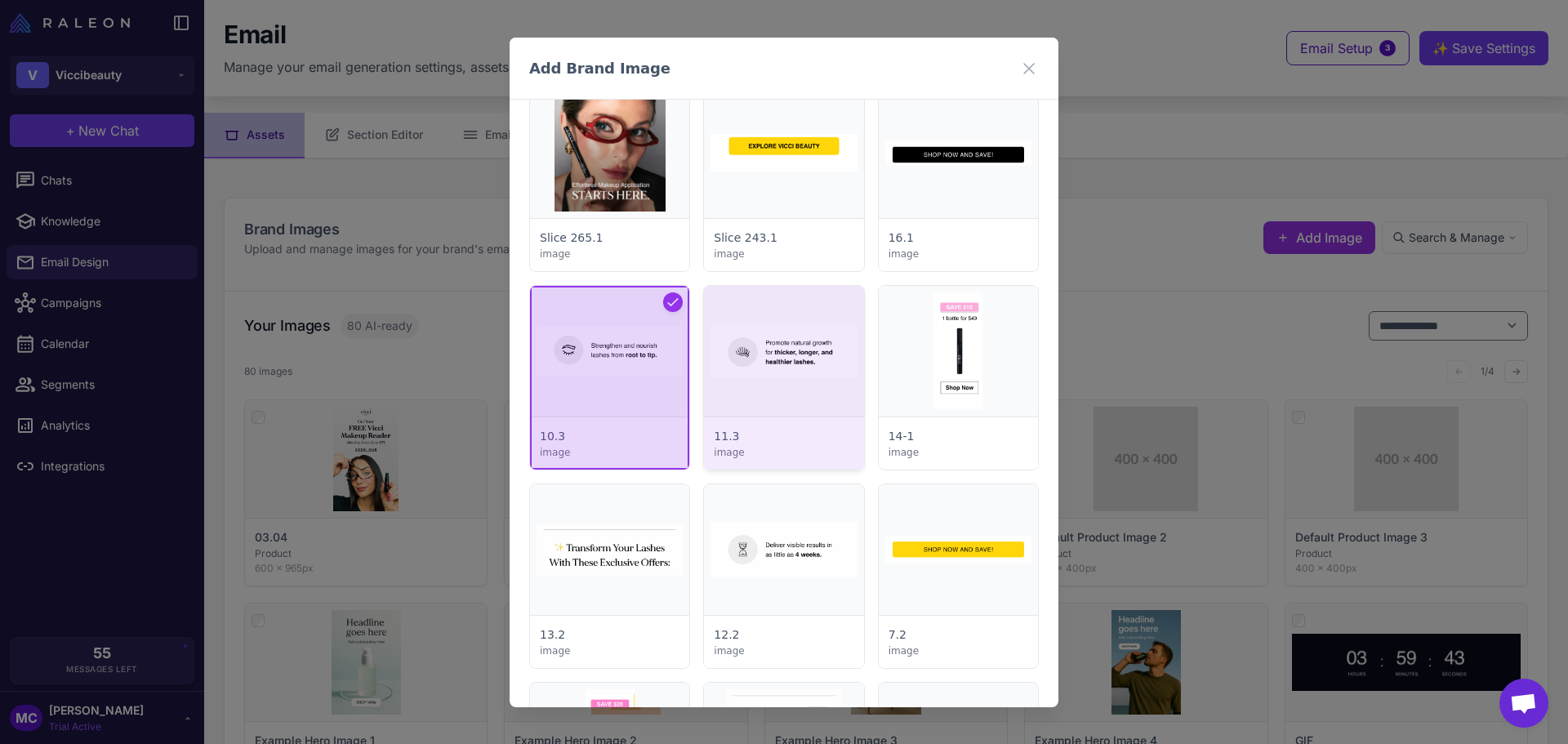
click at [775, 357] on div at bounding box center [783, 378] width 159 height 184
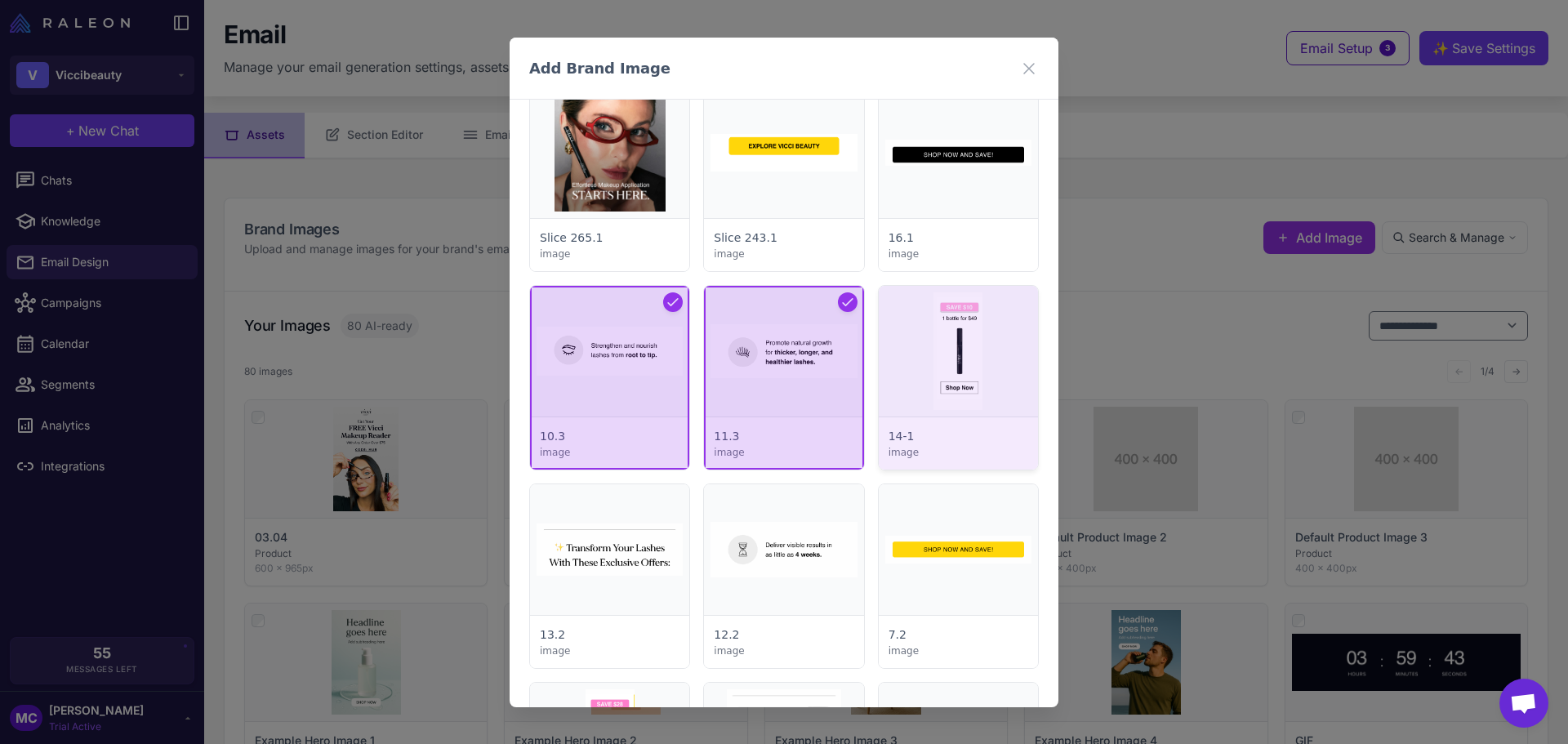
click at [962, 357] on div at bounding box center [958, 378] width 159 height 184
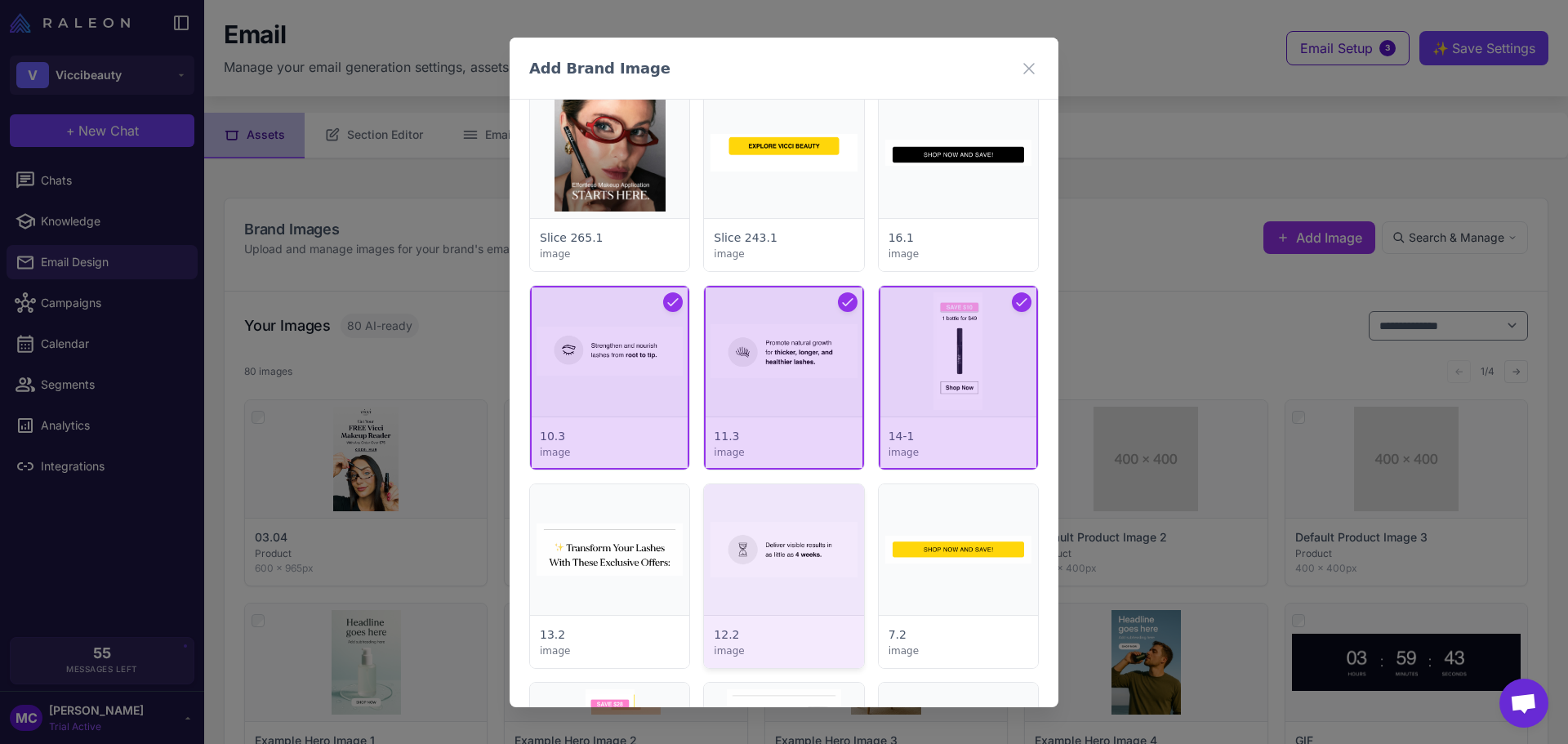
click at [770, 528] on div at bounding box center [783, 576] width 159 height 184
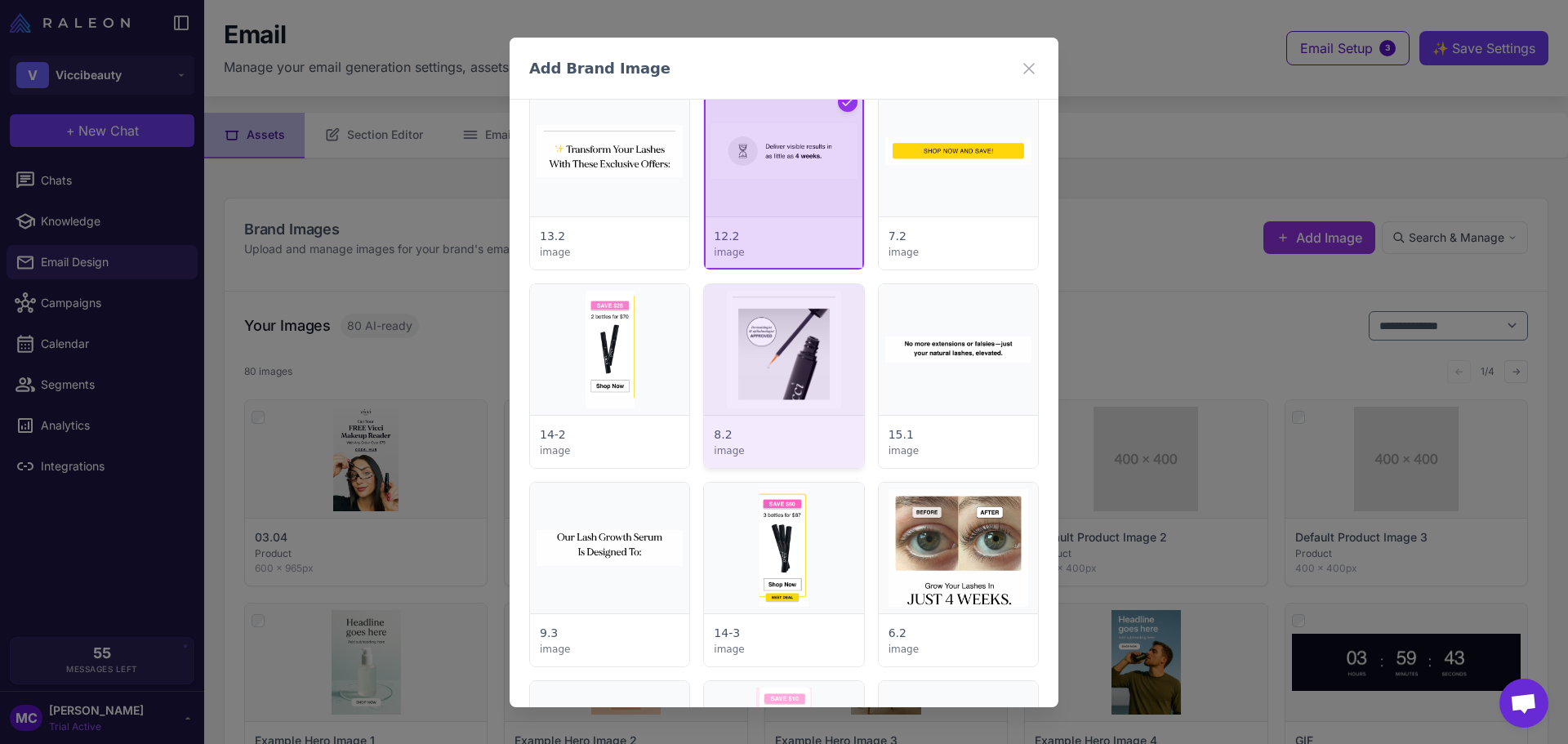
scroll to position [3756, 0]
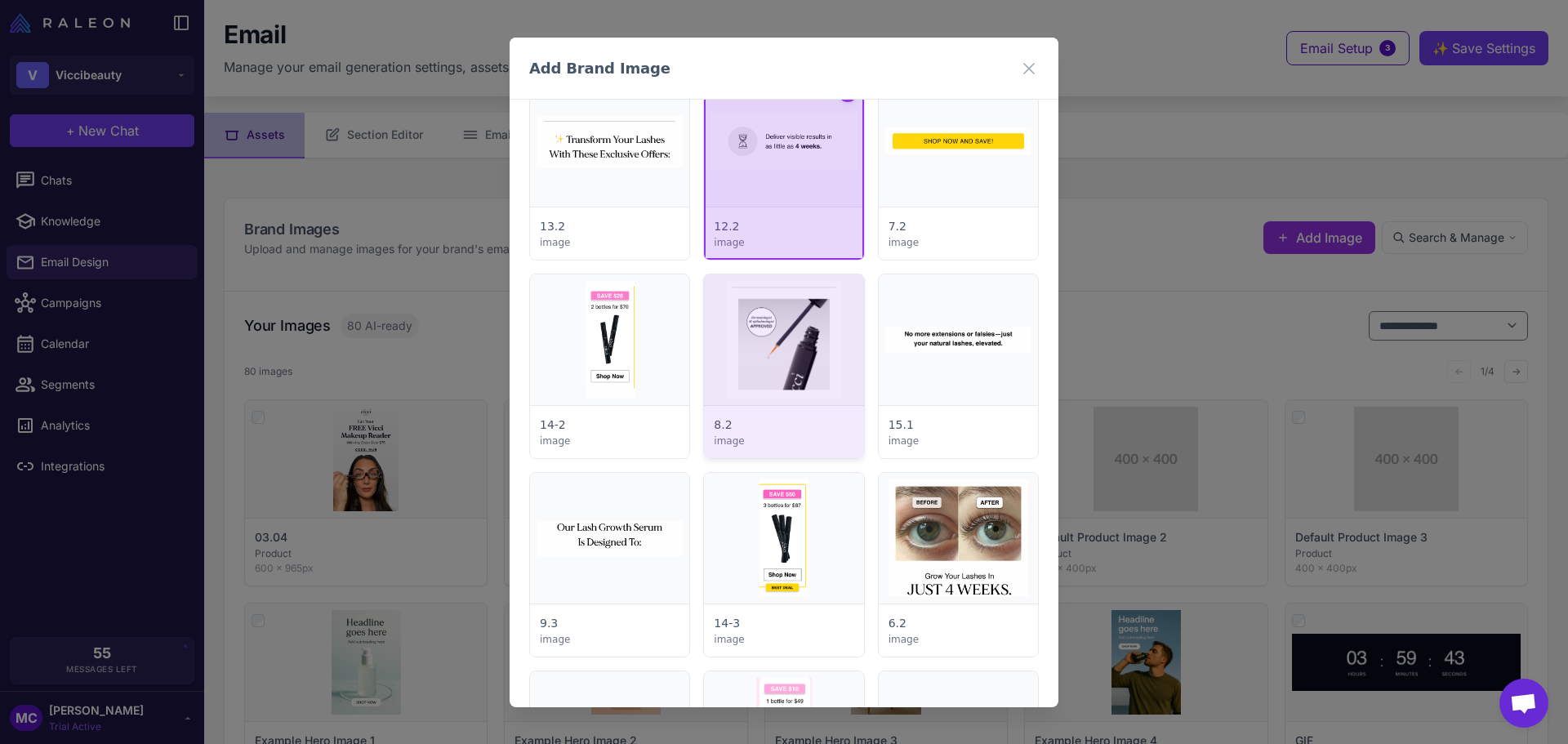
click at [778, 362] on div at bounding box center [783, 366] width 159 height 184
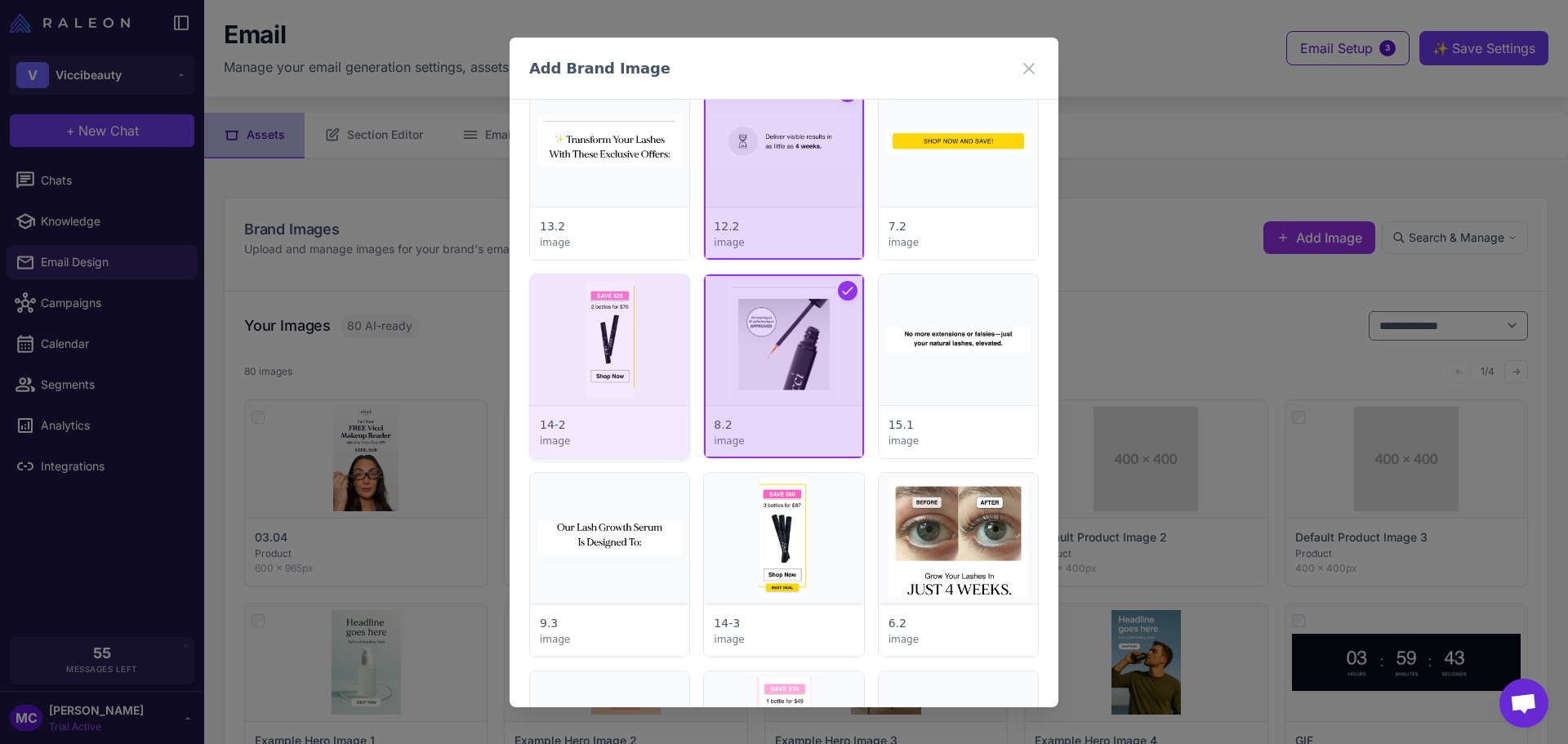
click at [591, 371] on div at bounding box center [610, 366] width 159 height 184
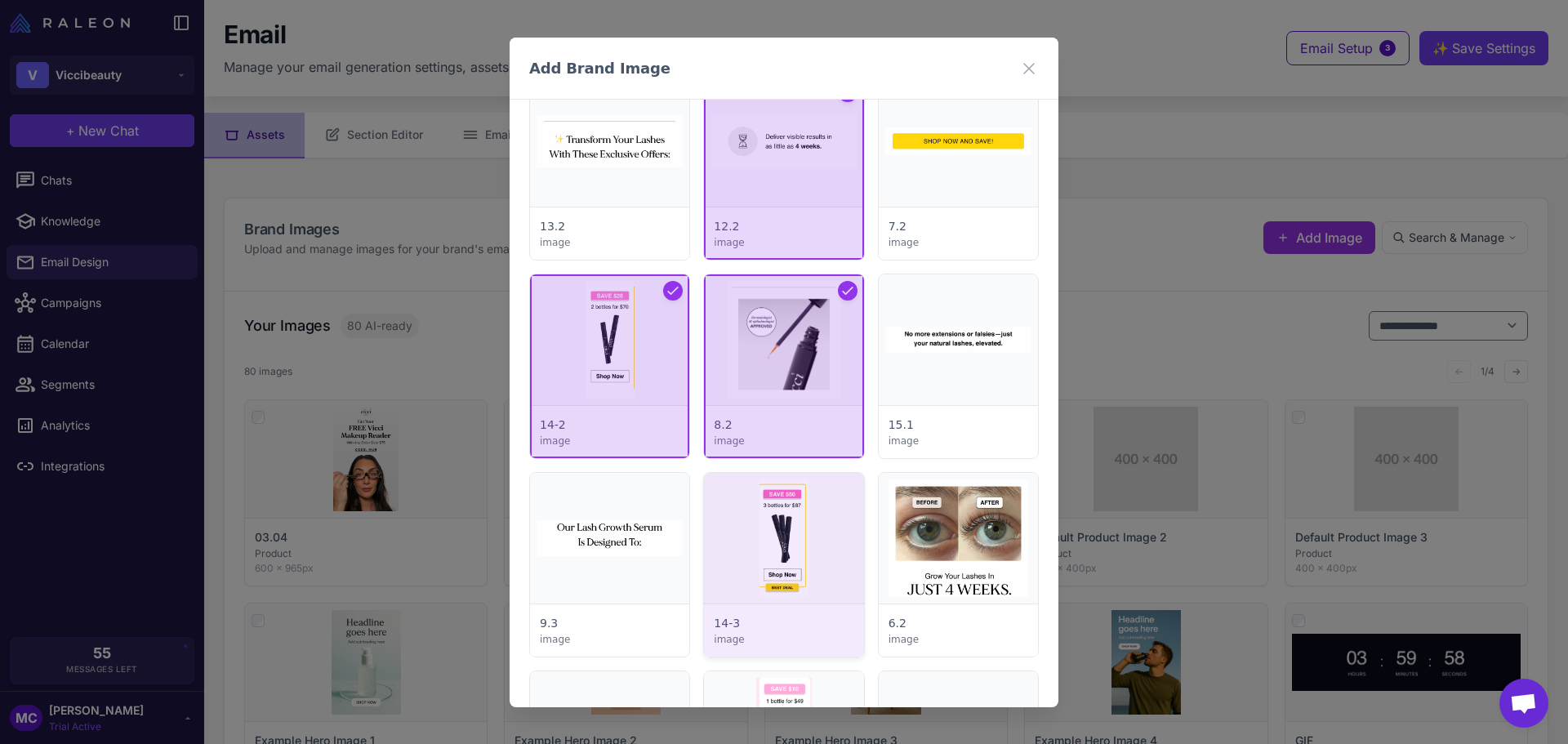
click at [799, 543] on div at bounding box center [783, 565] width 159 height 184
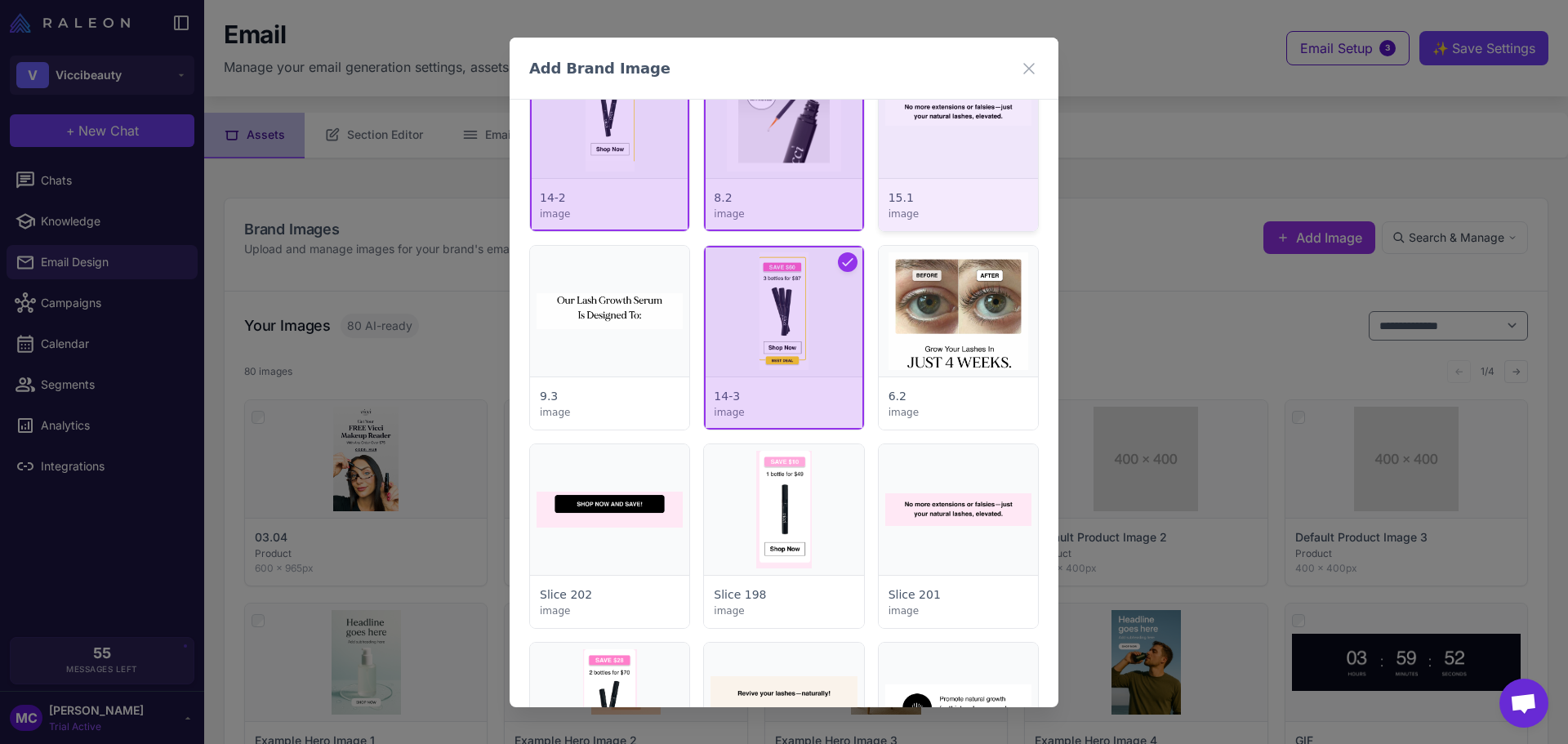
scroll to position [4082, 0]
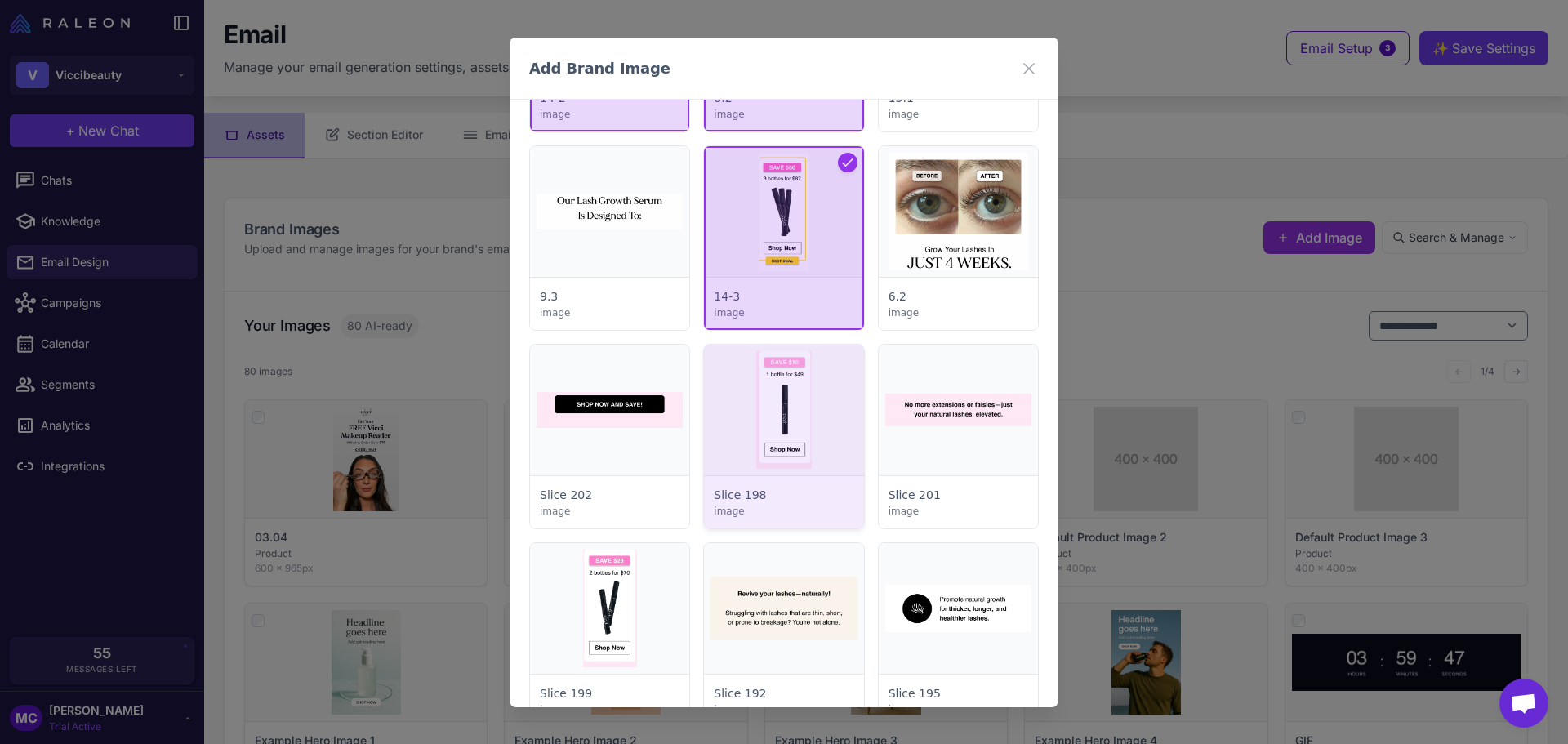
click at [805, 435] on div at bounding box center [783, 437] width 159 height 184
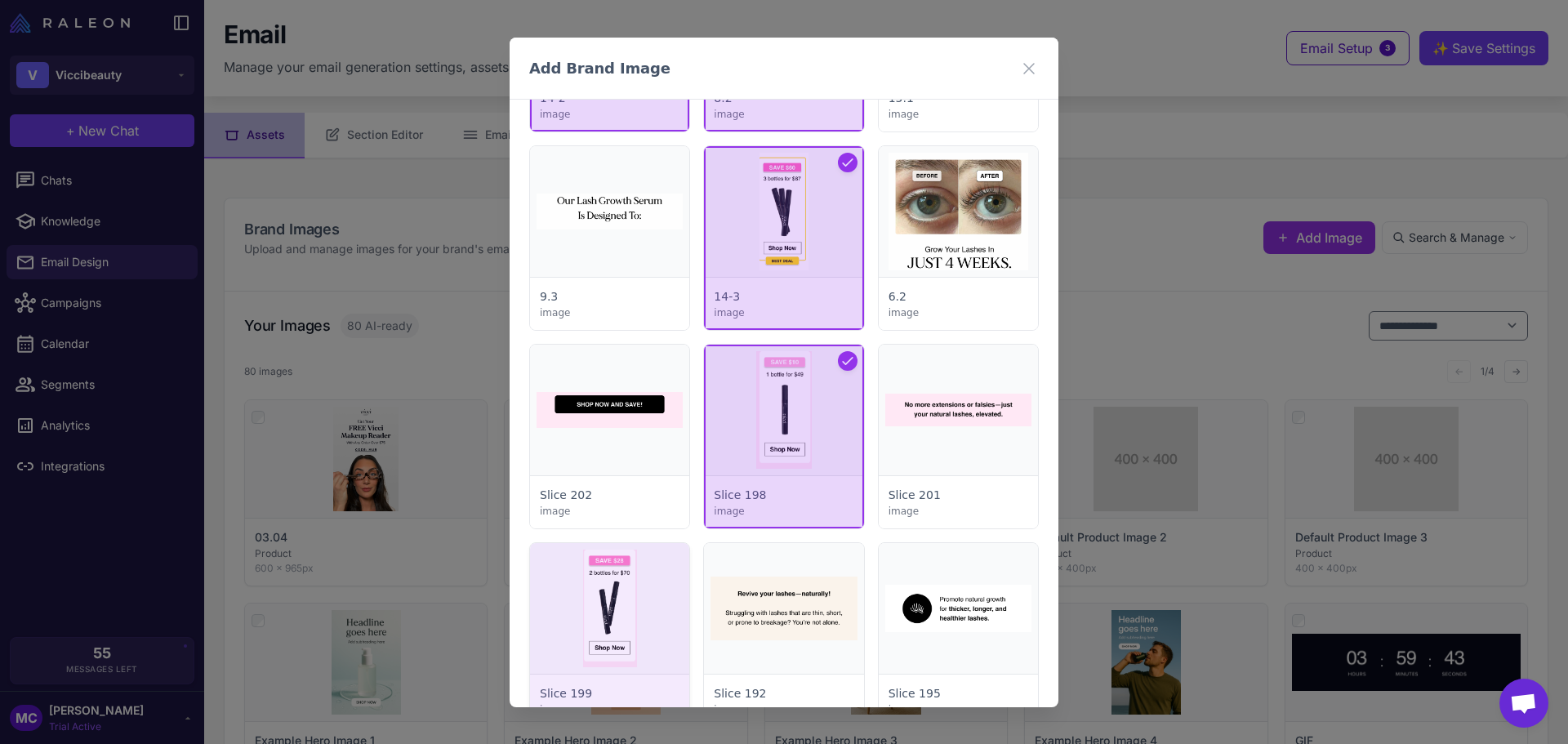
click at [604, 646] on div at bounding box center [610, 635] width 159 height 184
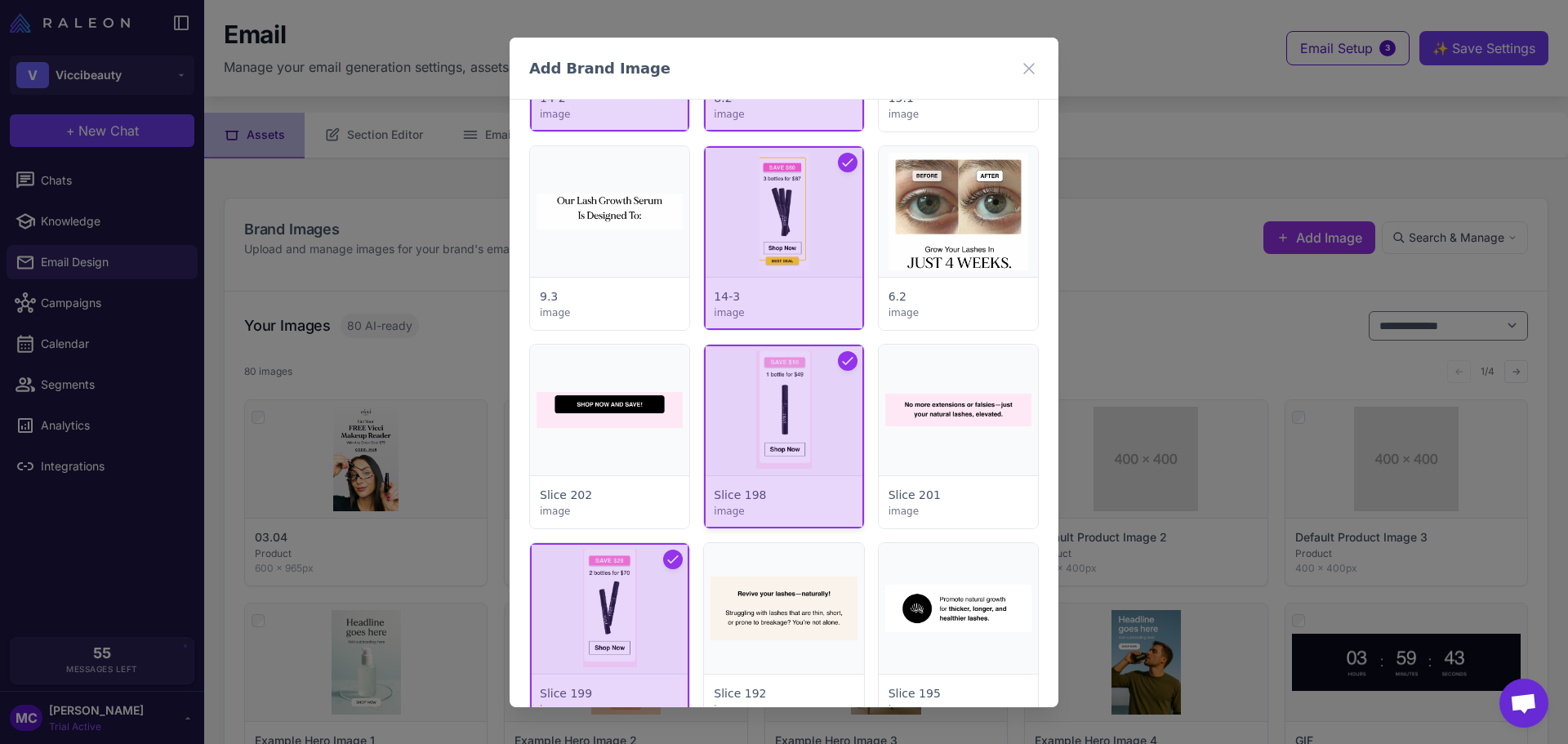
click at [825, 437] on div at bounding box center [783, 437] width 159 height 184
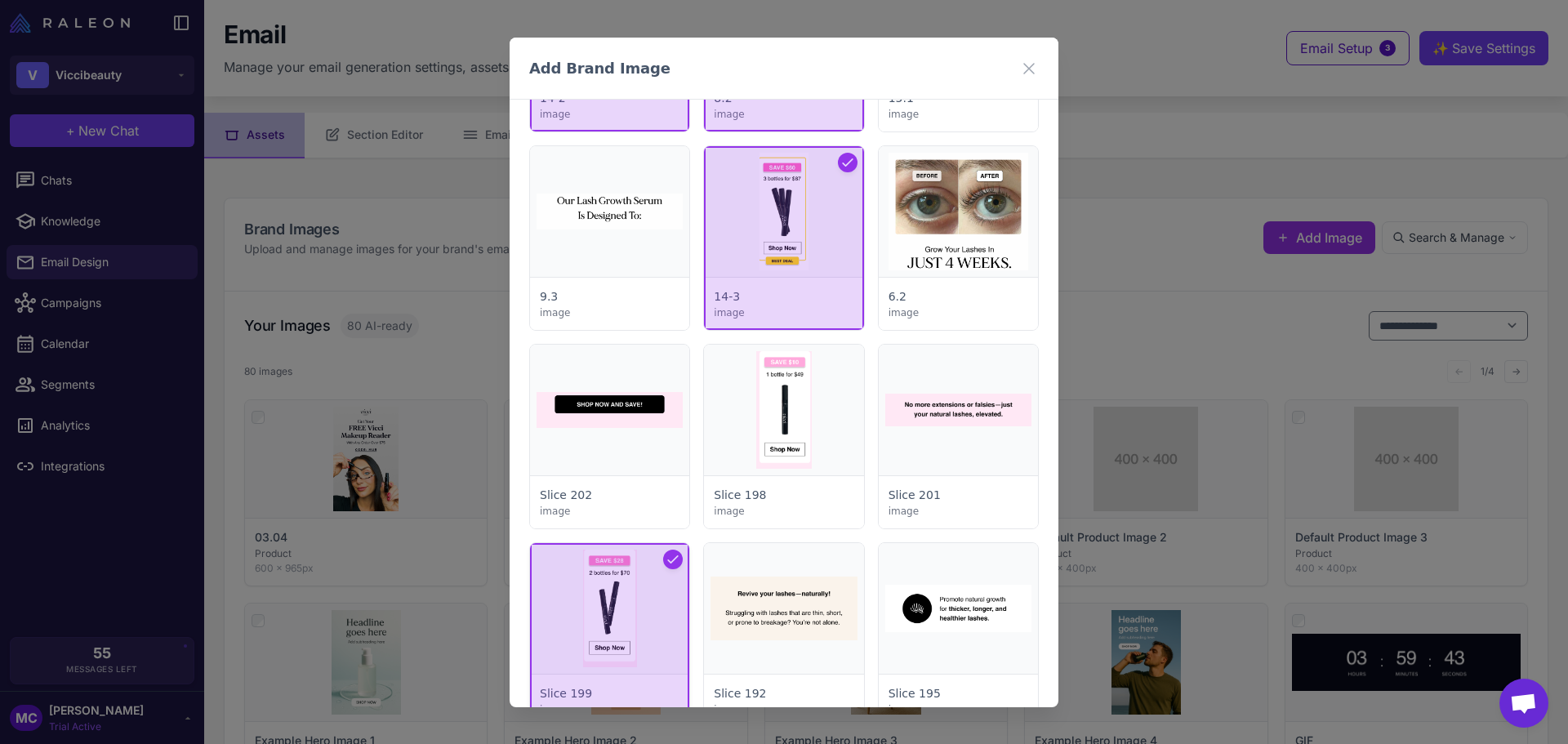
click at [581, 587] on div at bounding box center [610, 635] width 159 height 184
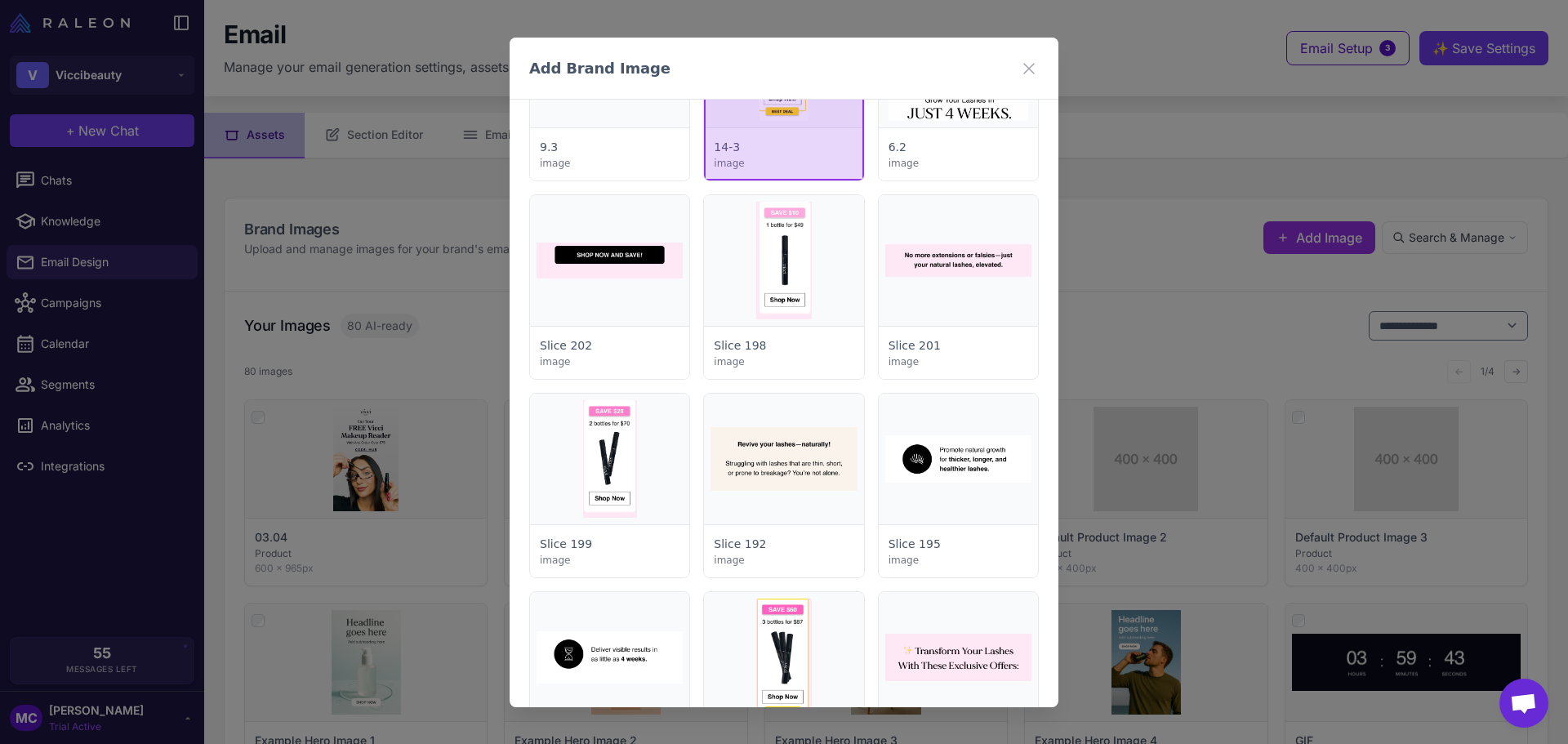
scroll to position [4245, 0]
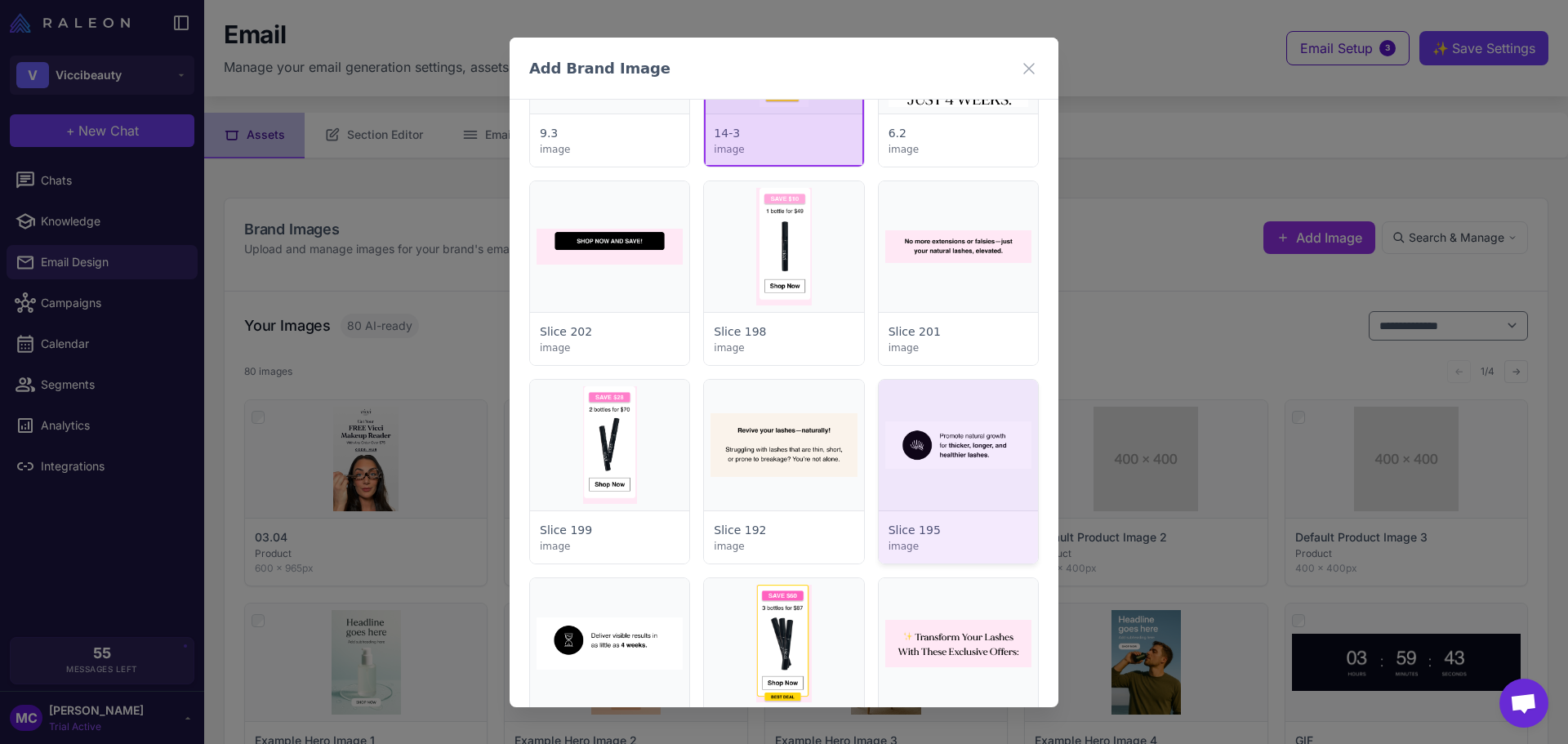
click at [959, 459] on div at bounding box center [958, 472] width 159 height 184
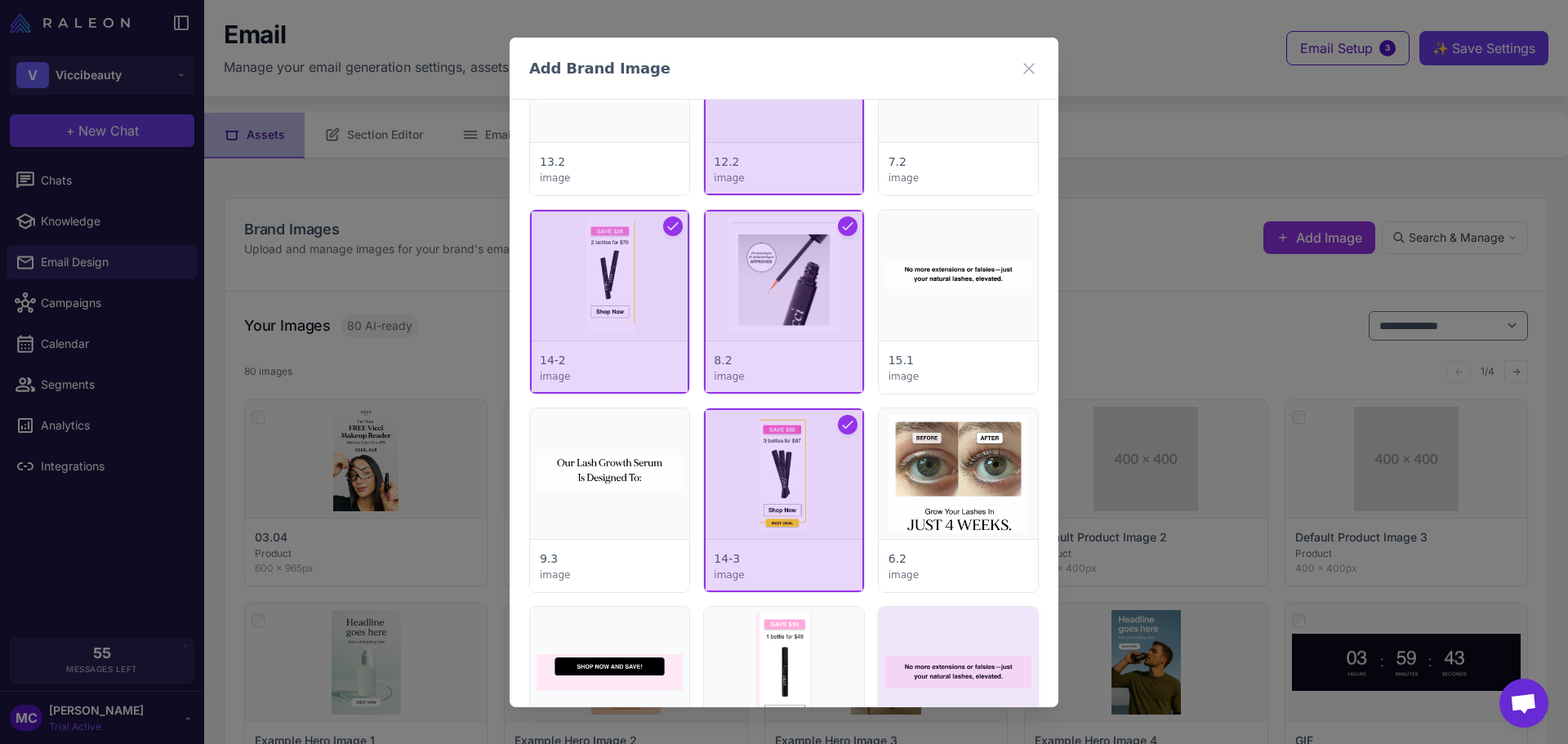
scroll to position [4082, 0]
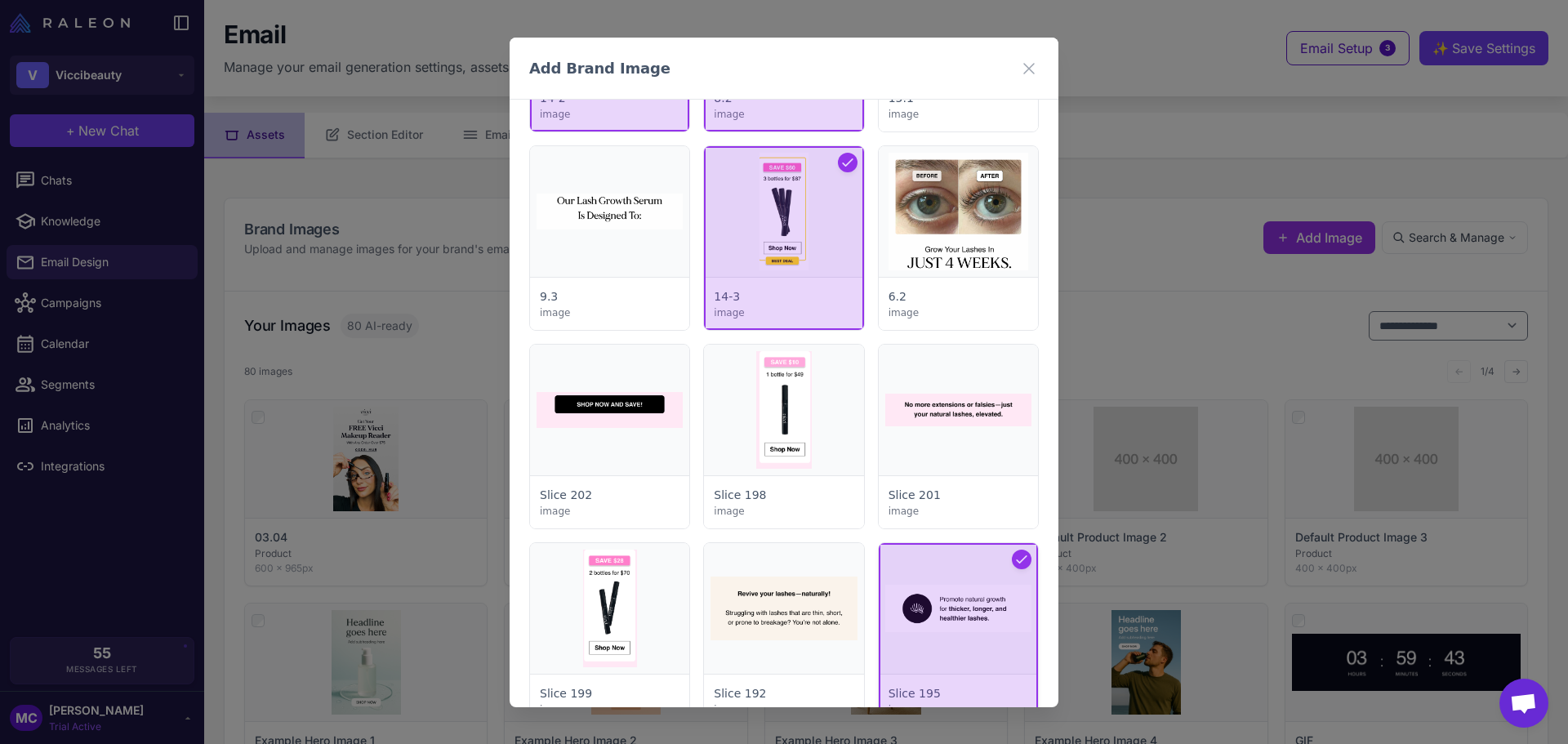
click at [948, 574] on div at bounding box center [958, 635] width 159 height 184
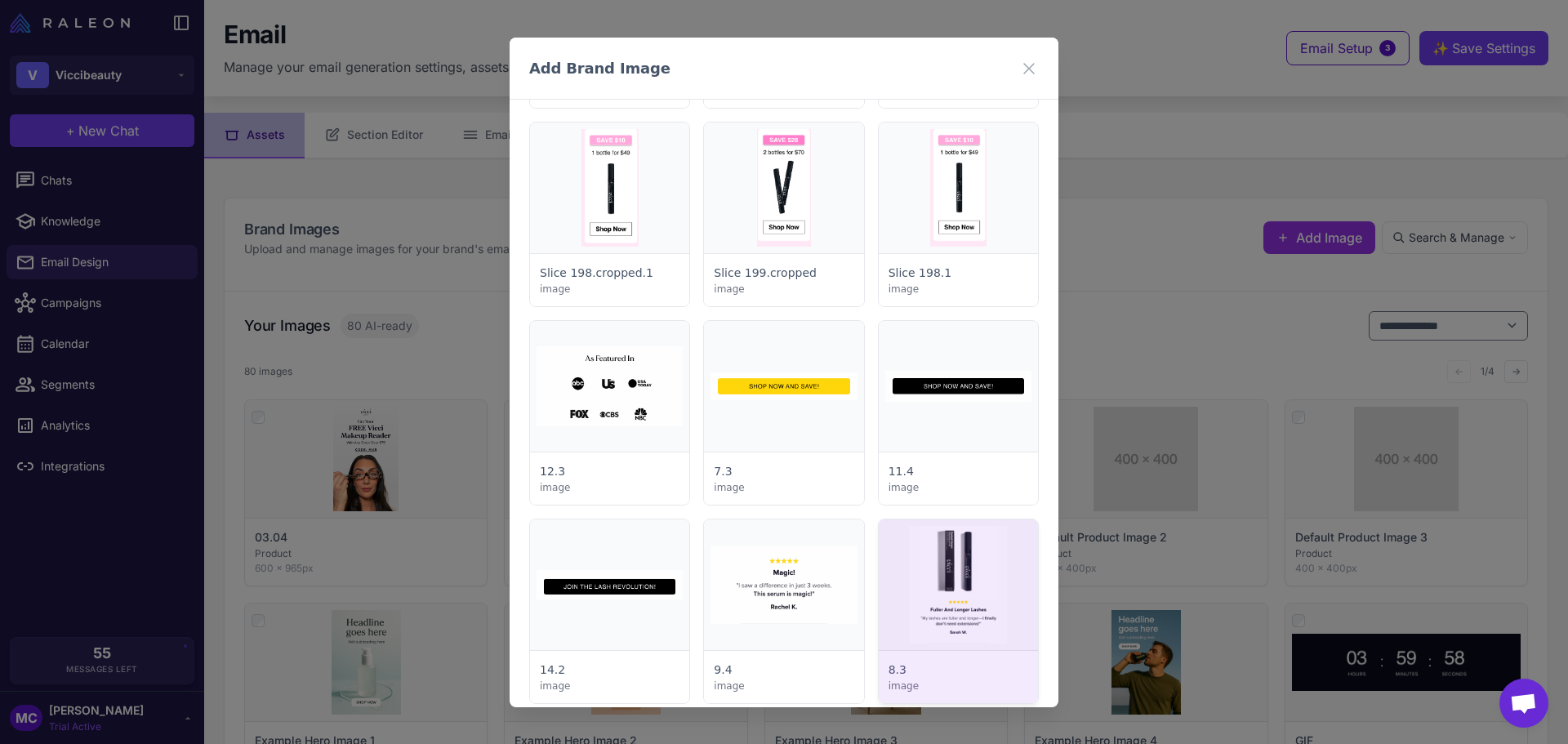
scroll to position [5388, 0]
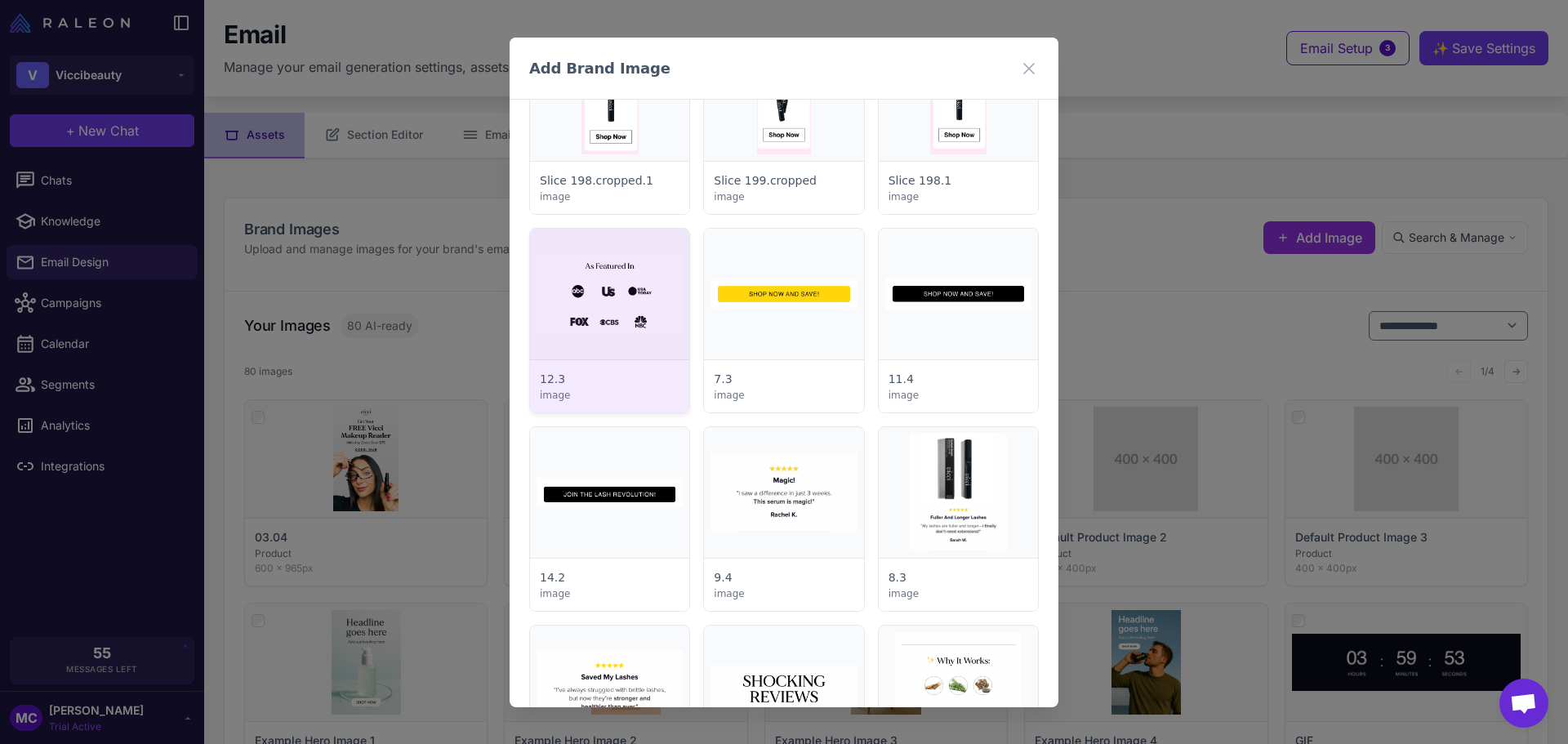
click at [588, 300] on div at bounding box center [610, 321] width 159 height 184
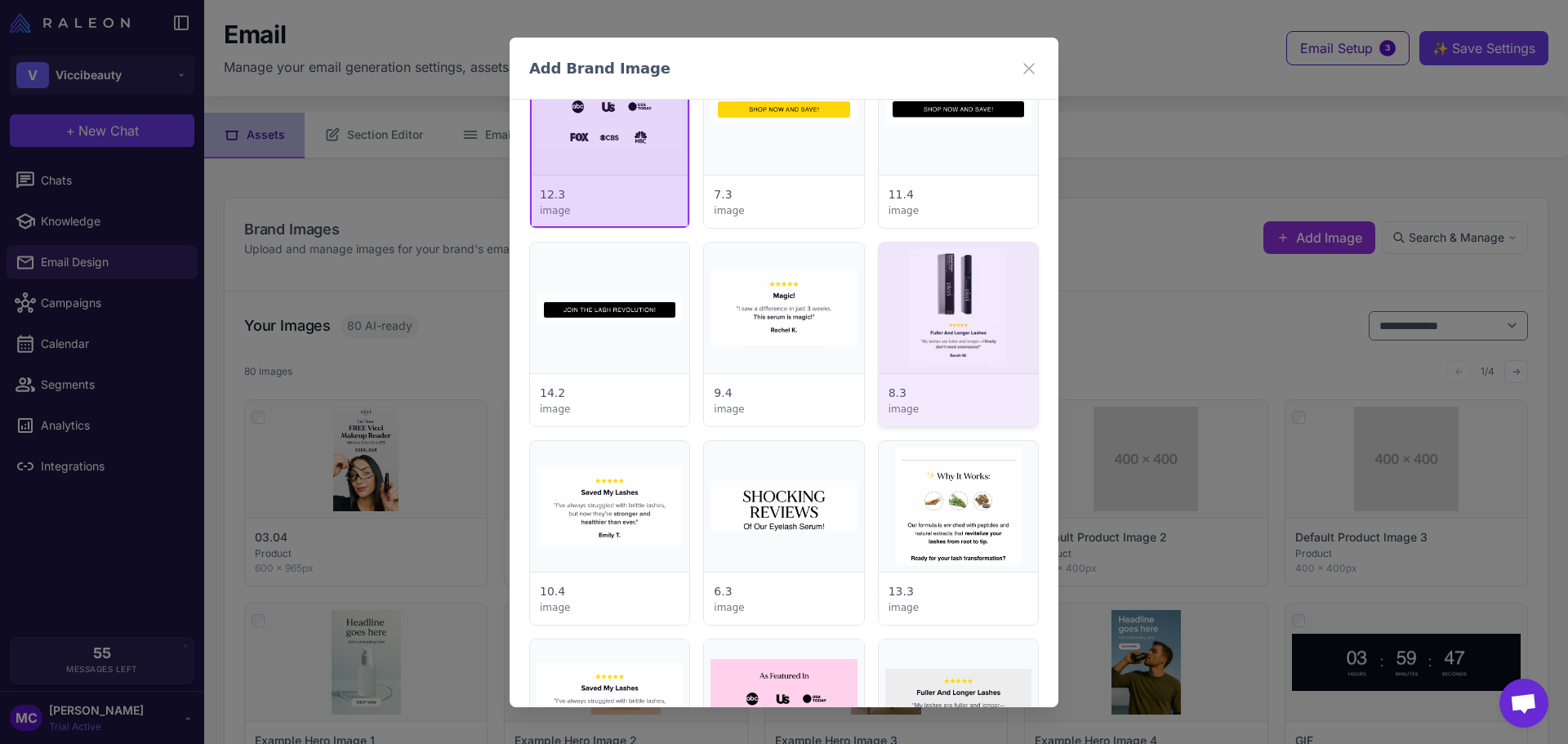
scroll to position [5633, 0]
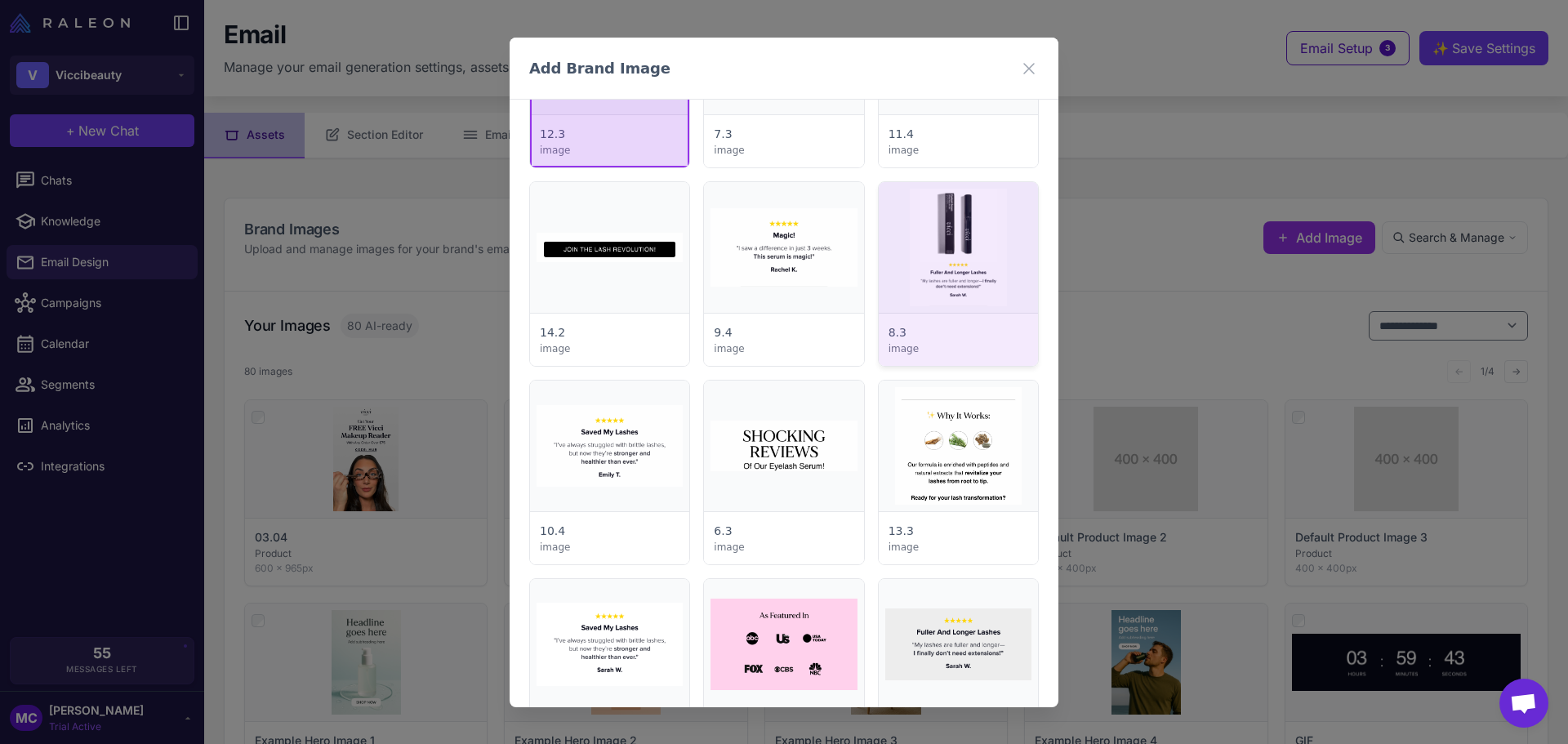
click at [989, 278] on div at bounding box center [958, 274] width 159 height 184
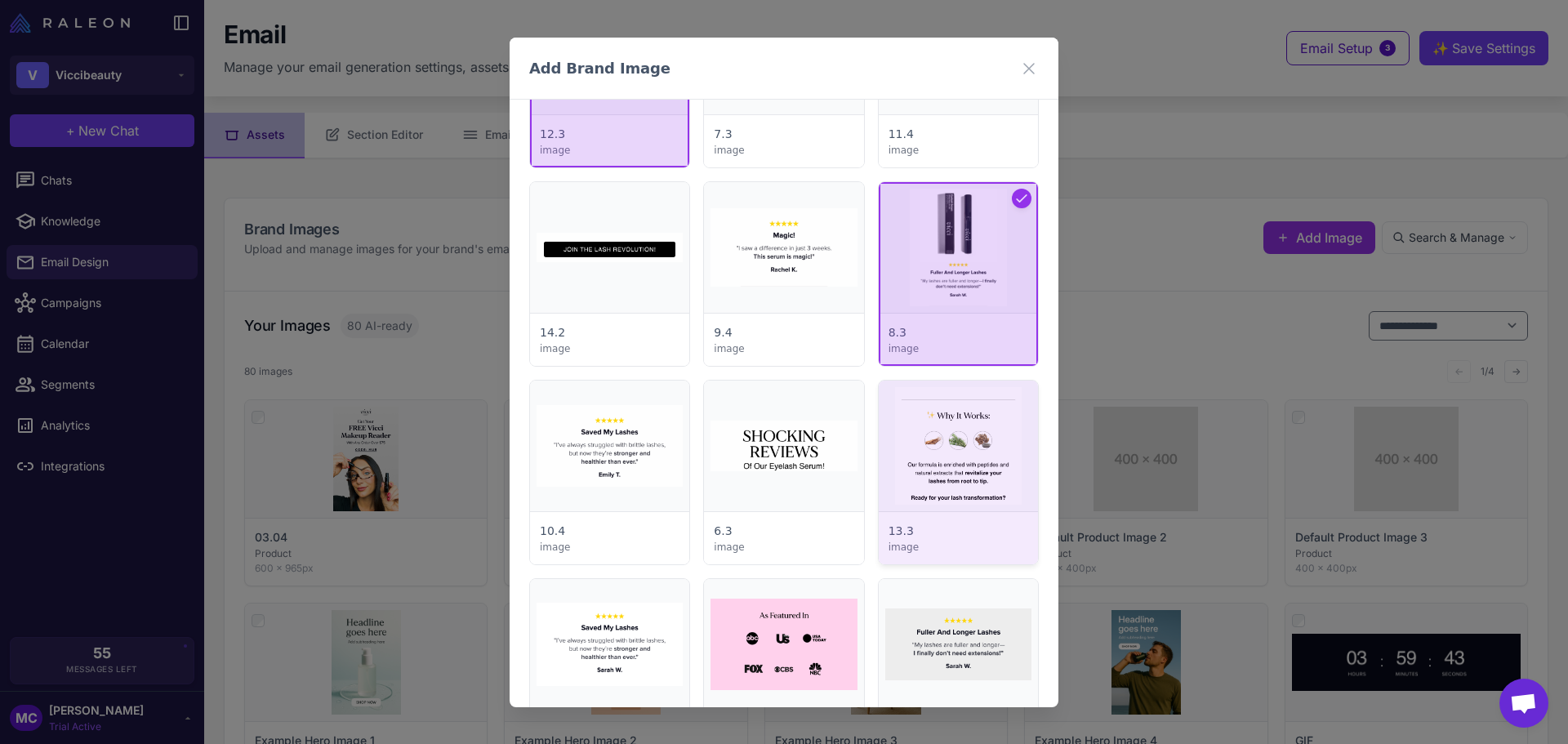
click at [936, 504] on div at bounding box center [958, 473] width 159 height 184
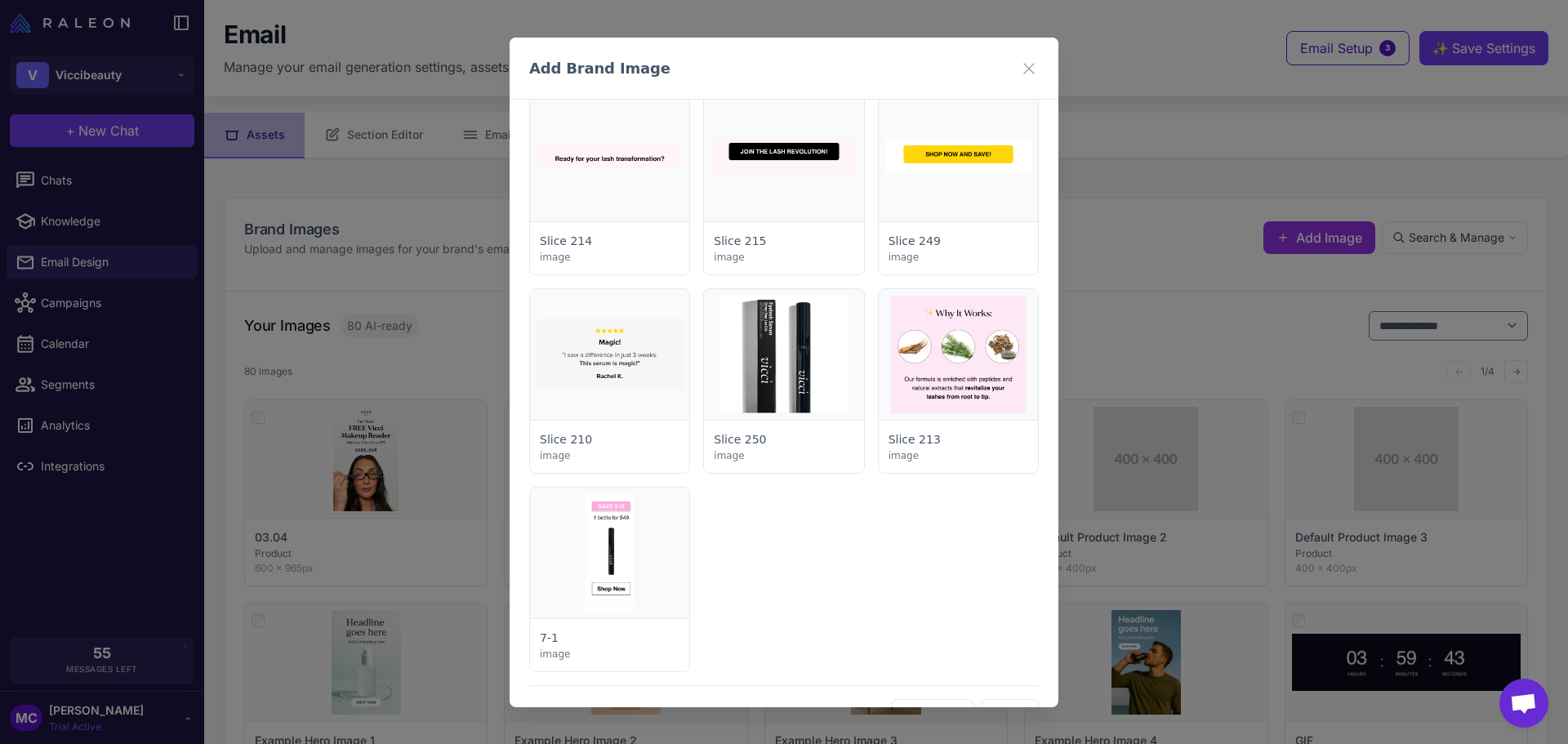
scroll to position [6366, 0]
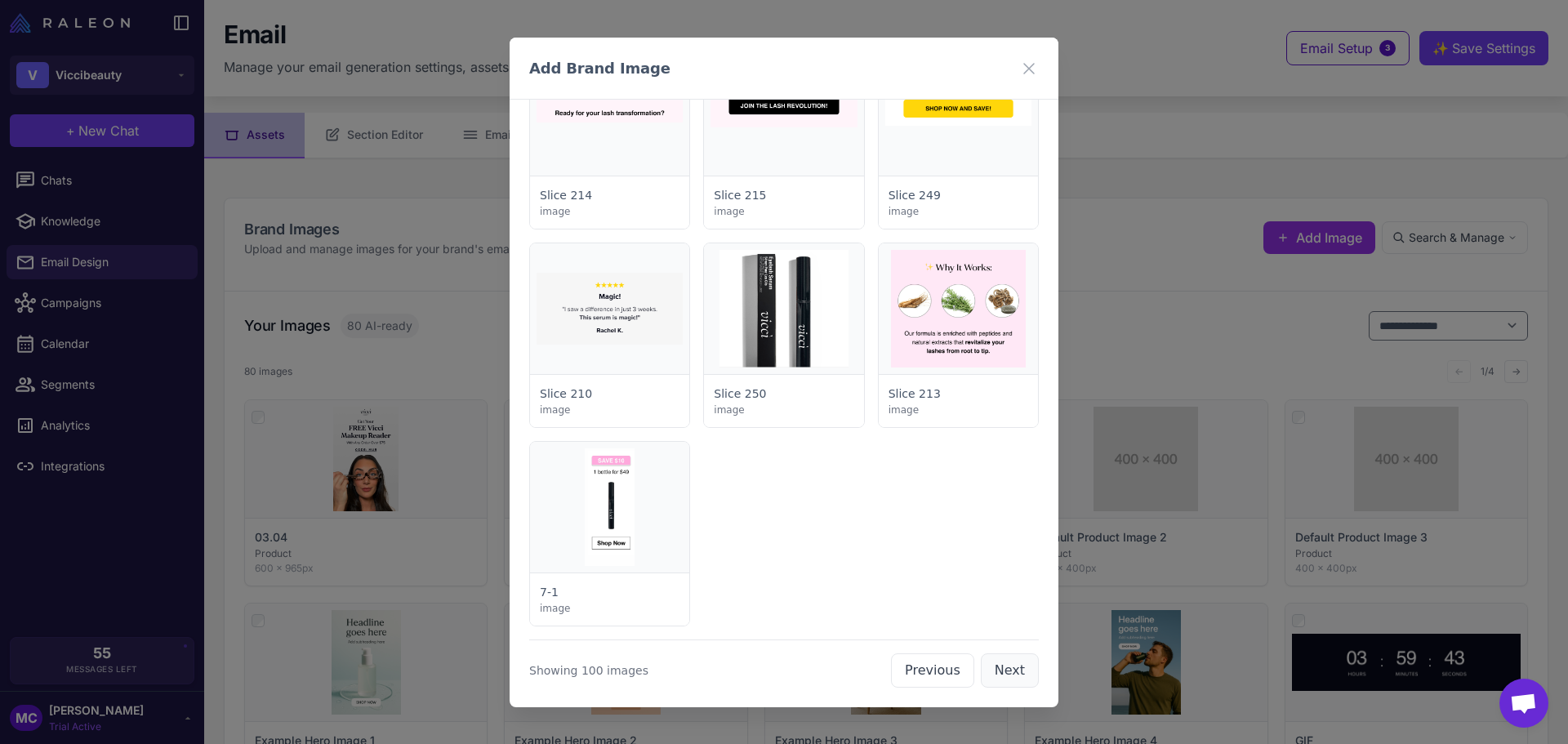
click at [999, 666] on button "Next" at bounding box center [1010, 669] width 58 height 34
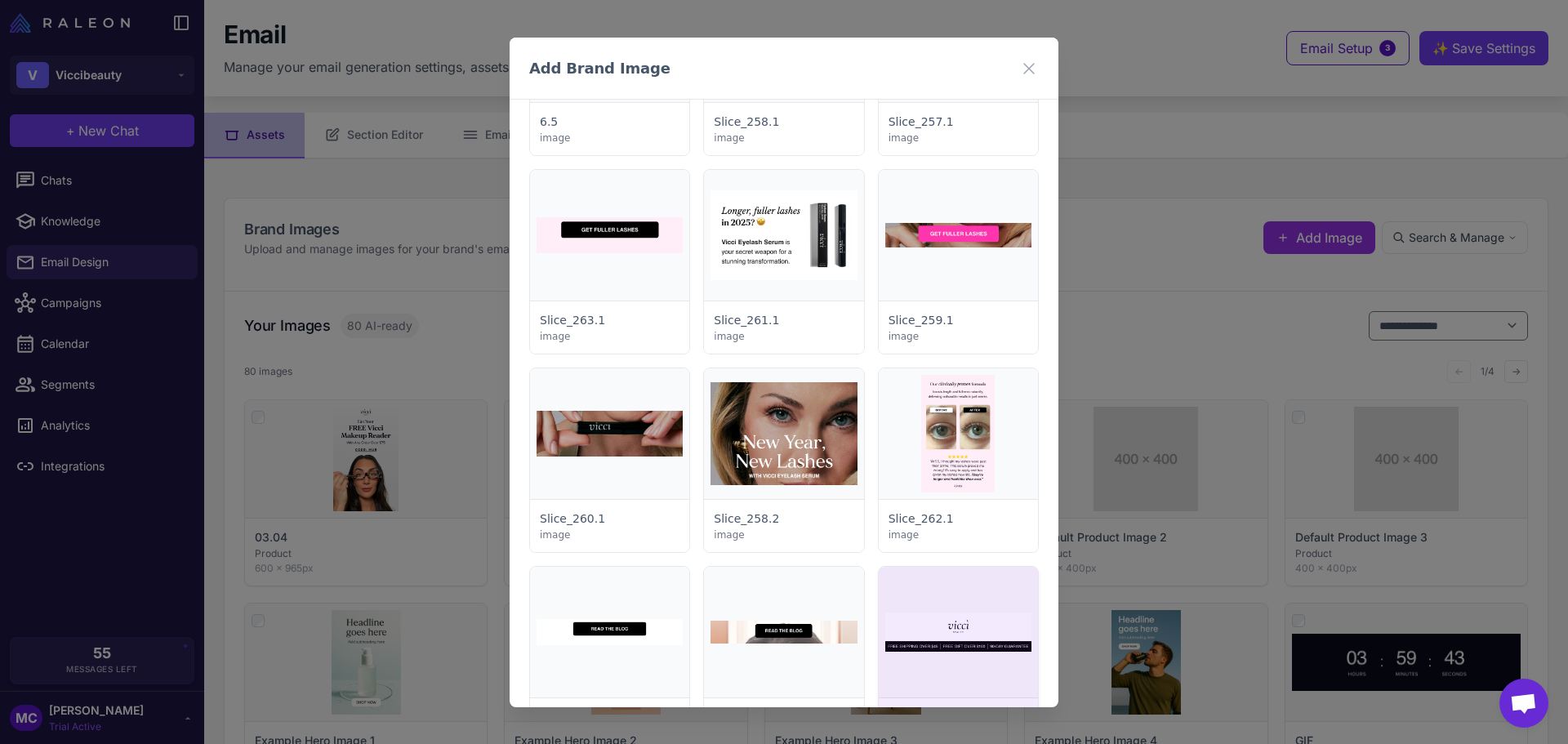
scroll to position [2368, 0]
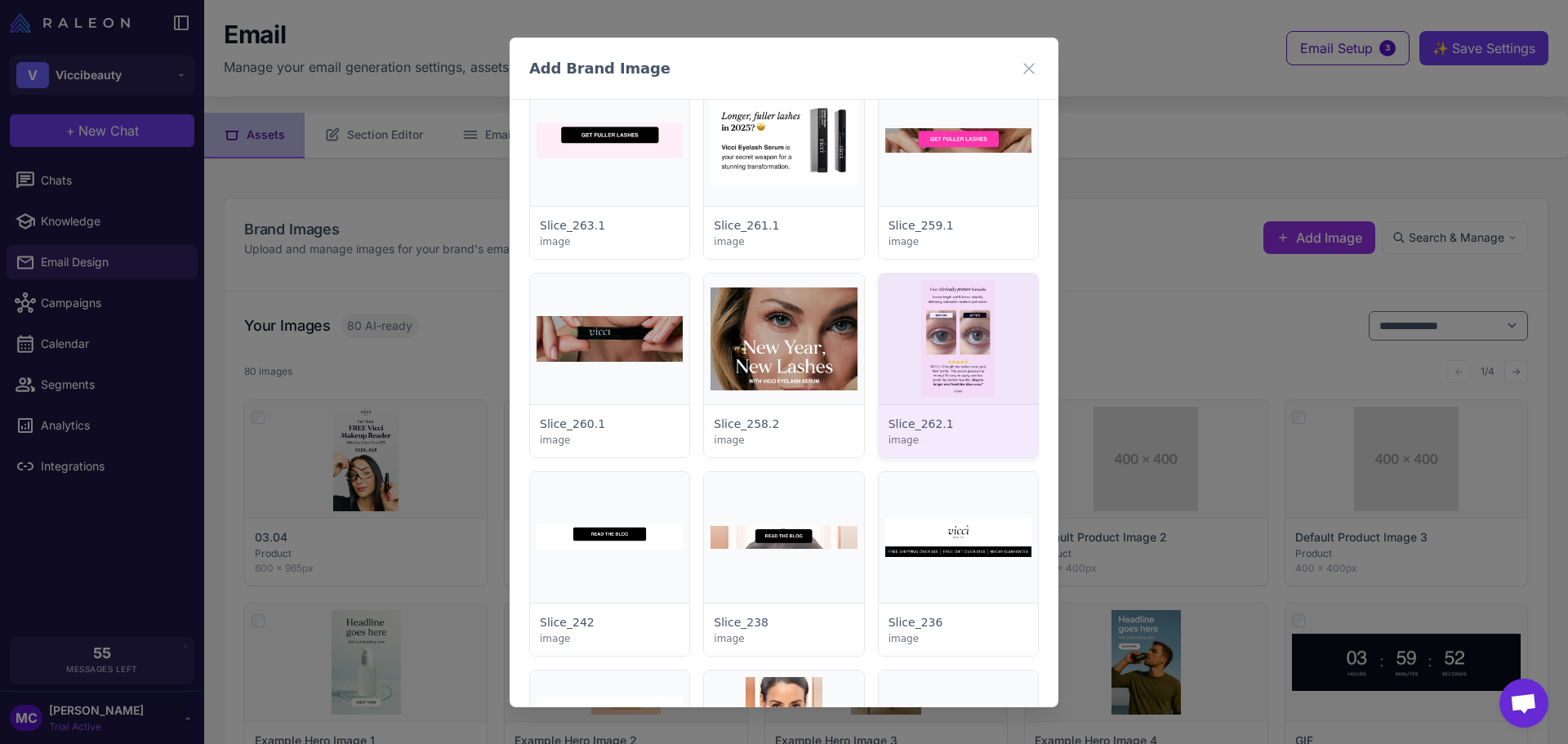
click at [951, 322] on div at bounding box center [958, 365] width 159 height 184
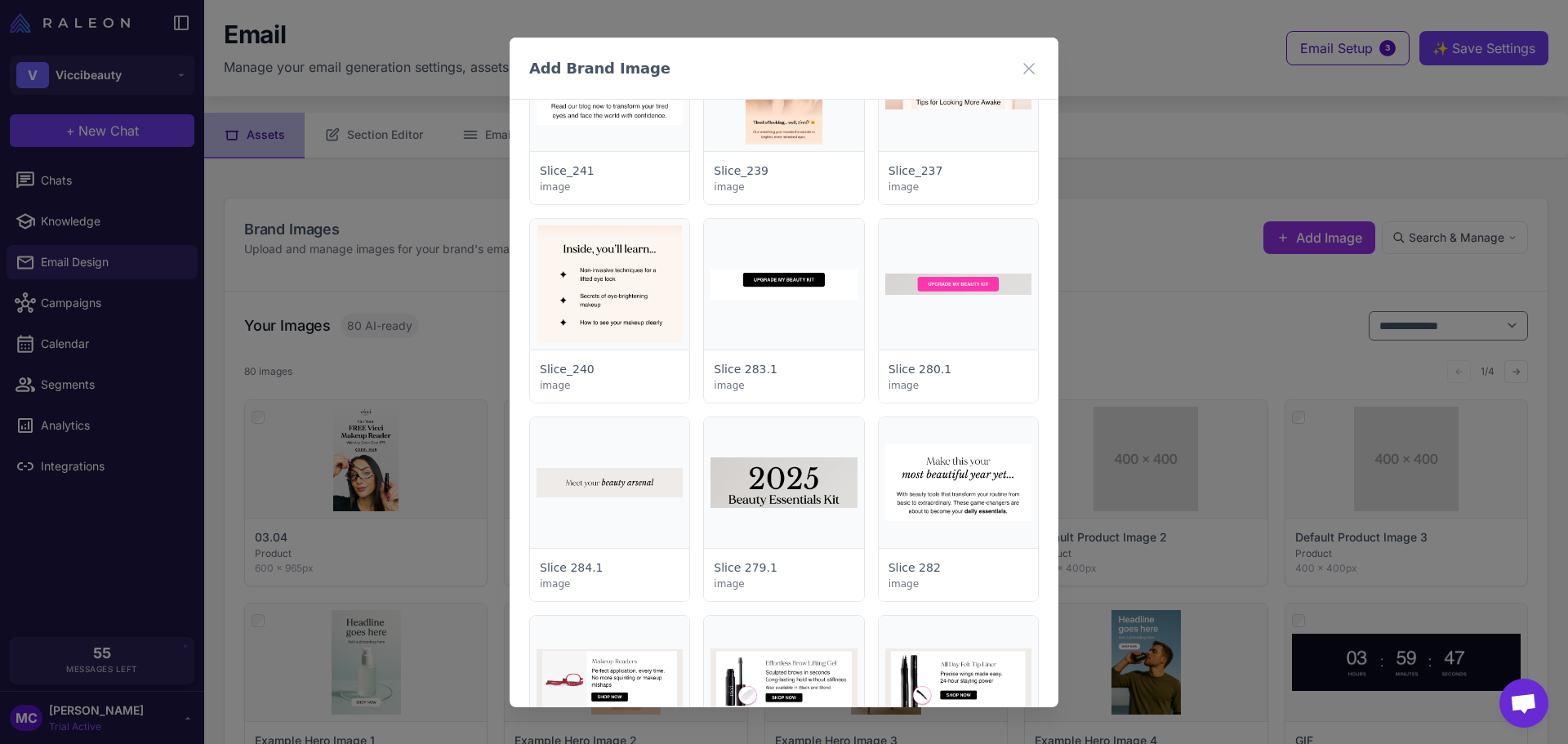
scroll to position [3021, 0]
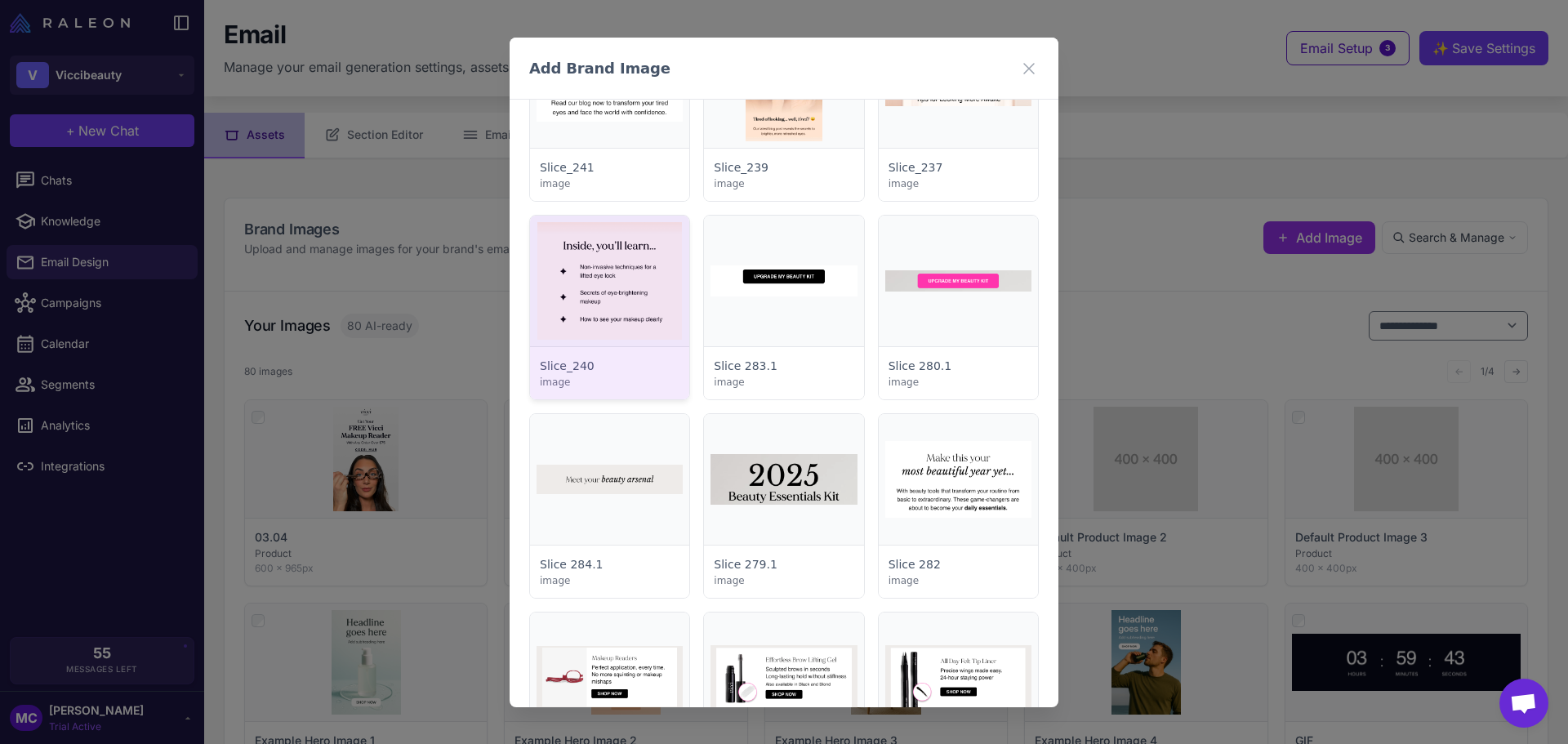
click at [602, 320] on div at bounding box center [610, 307] width 159 height 184
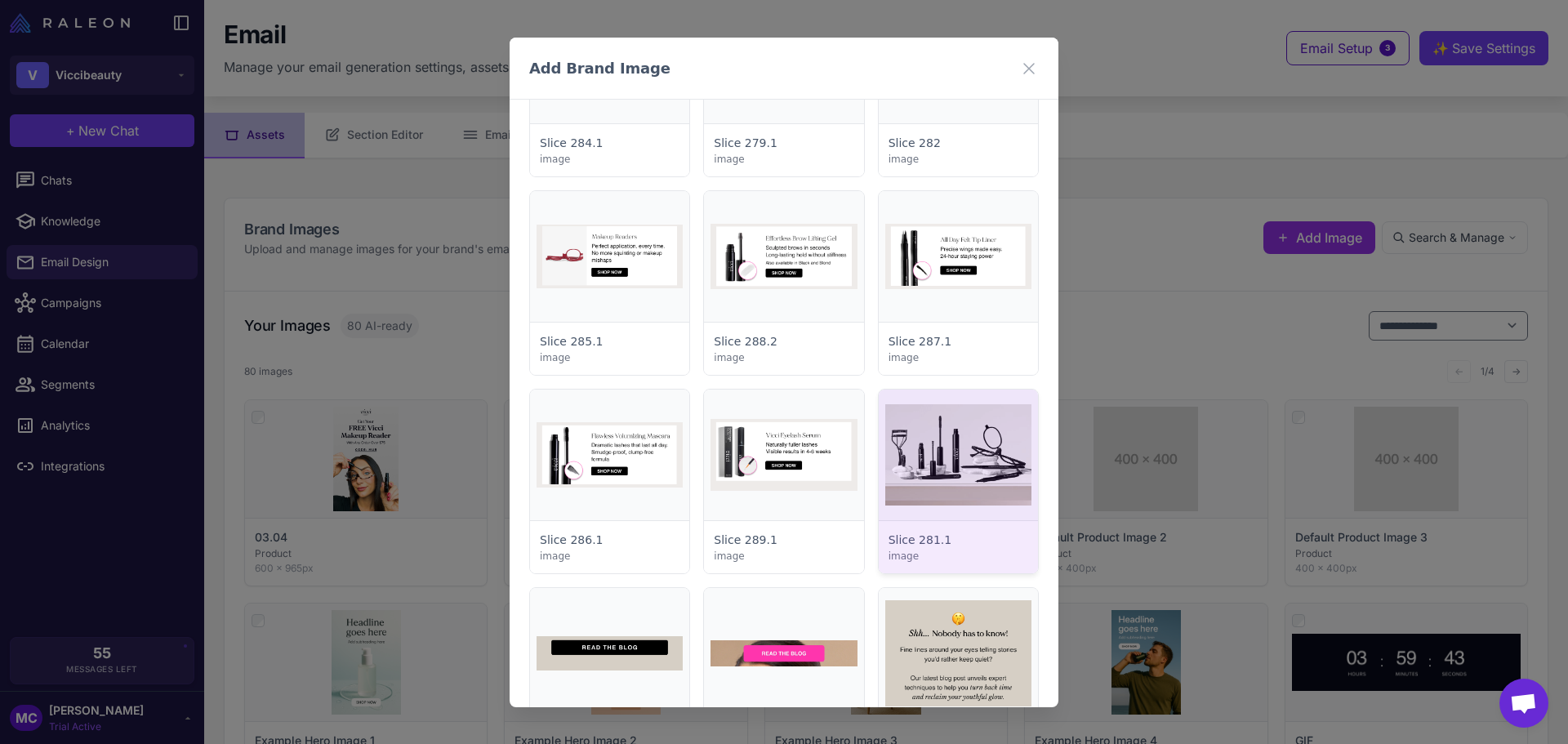
scroll to position [3428, 0]
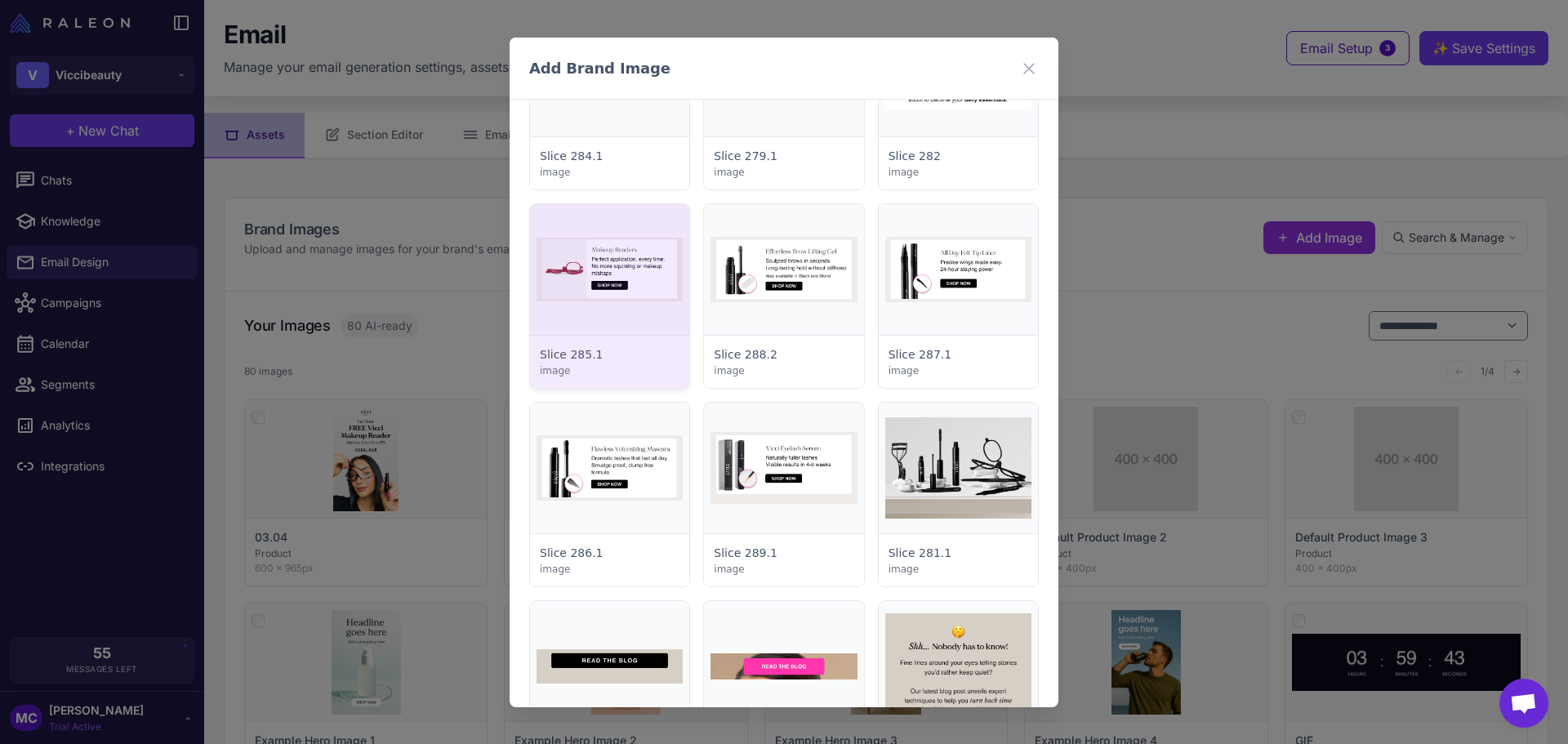
click at [583, 264] on div at bounding box center [610, 296] width 159 height 184
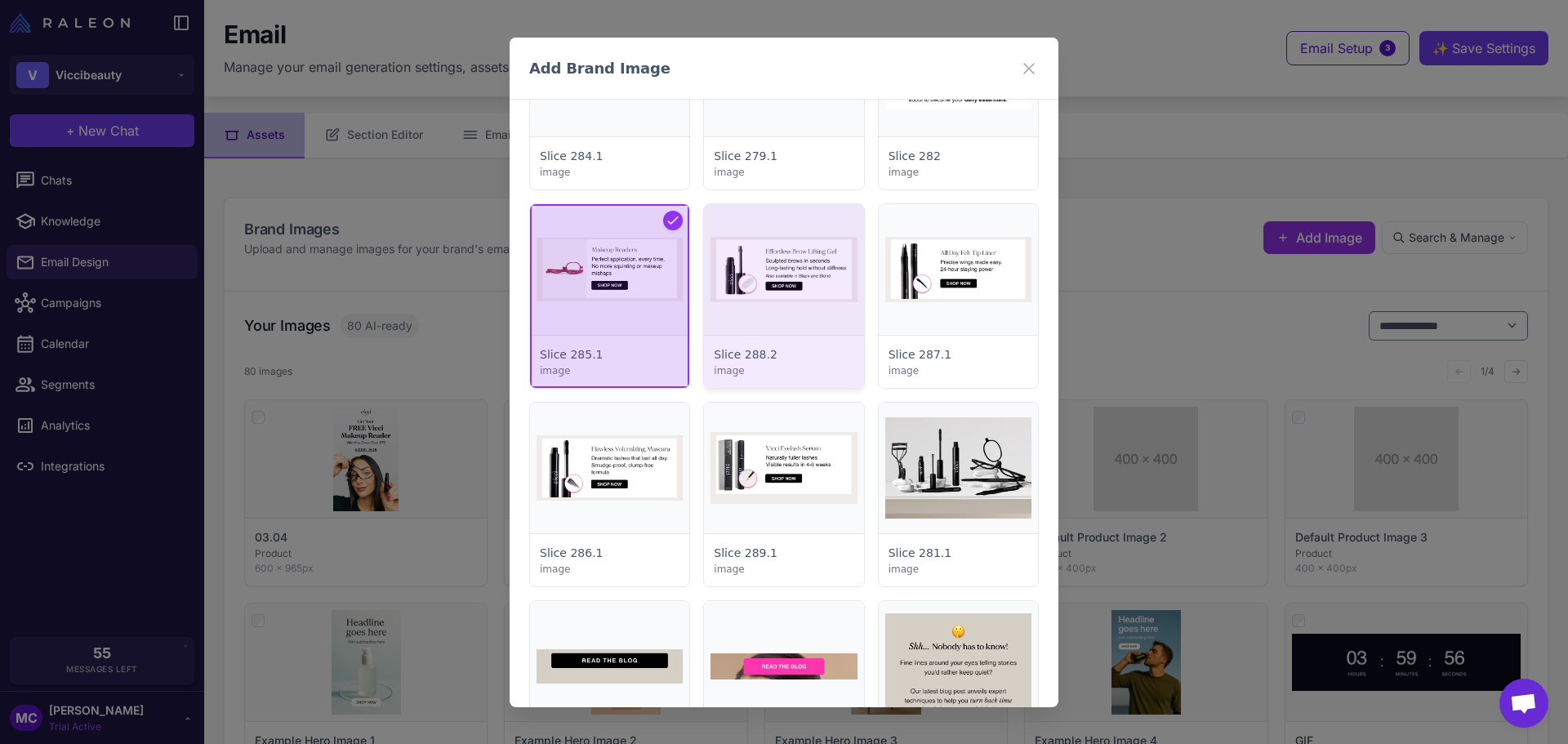
click at [738, 258] on div at bounding box center [783, 296] width 159 height 184
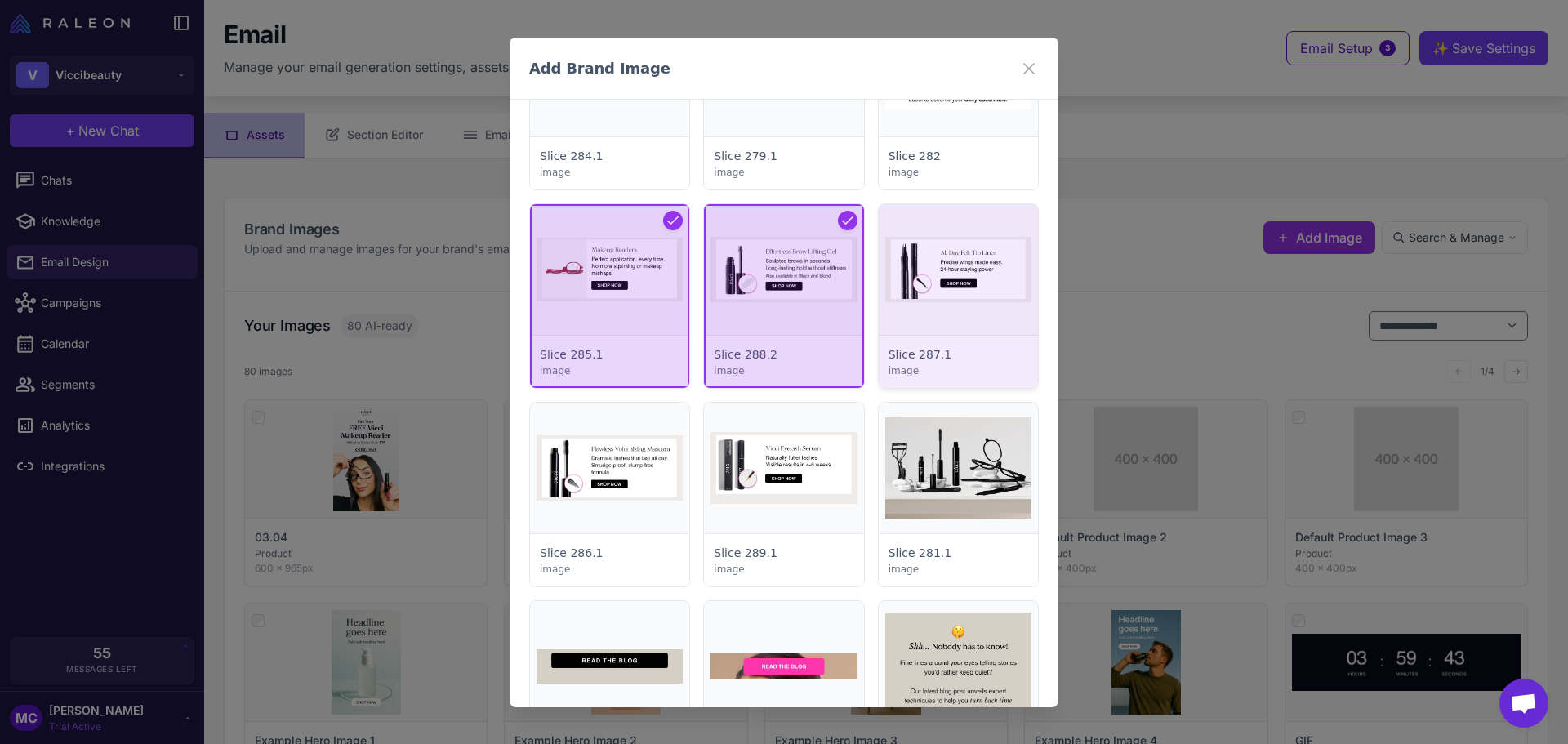
click at [980, 263] on div at bounding box center [958, 296] width 159 height 184
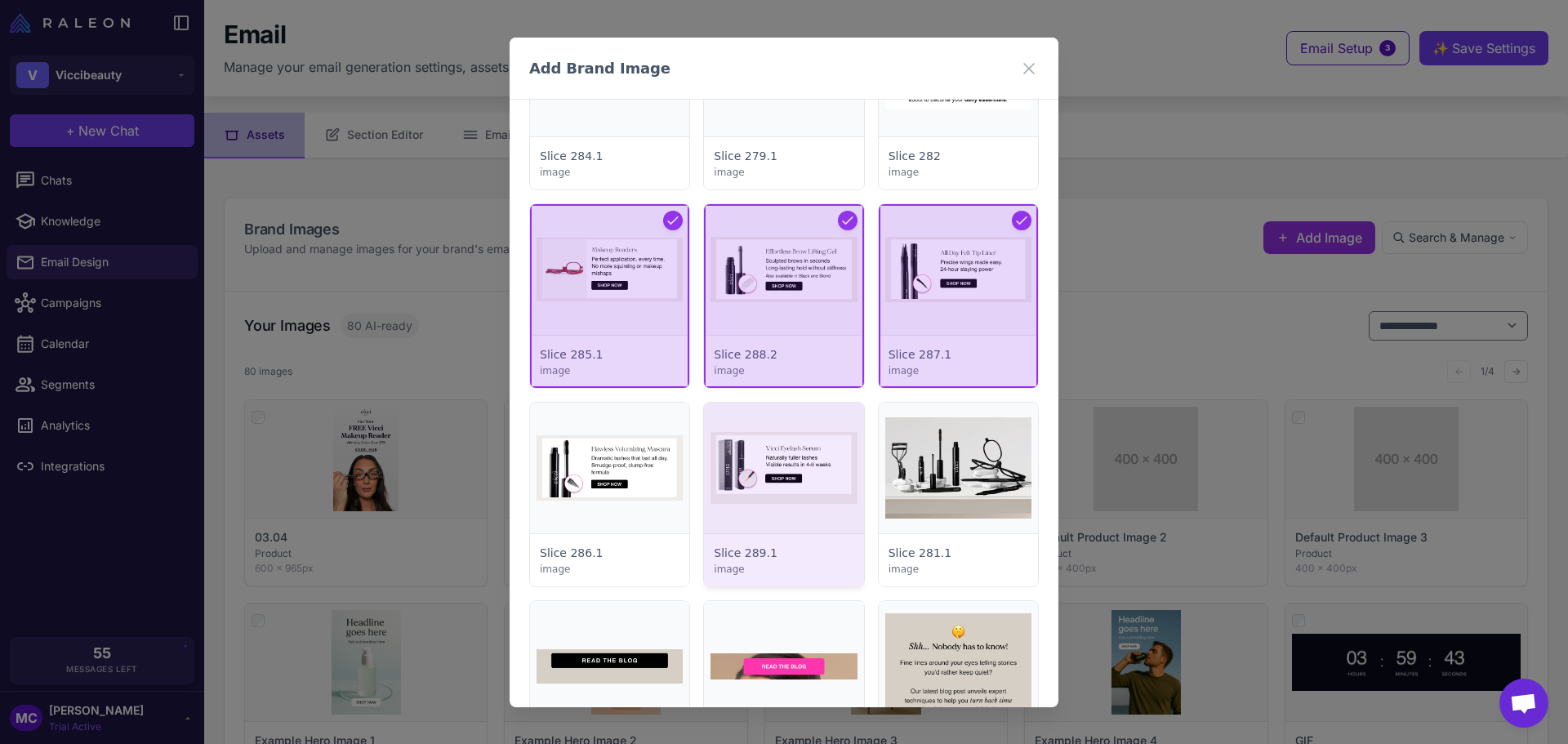
click at [801, 454] on div at bounding box center [783, 494] width 159 height 184
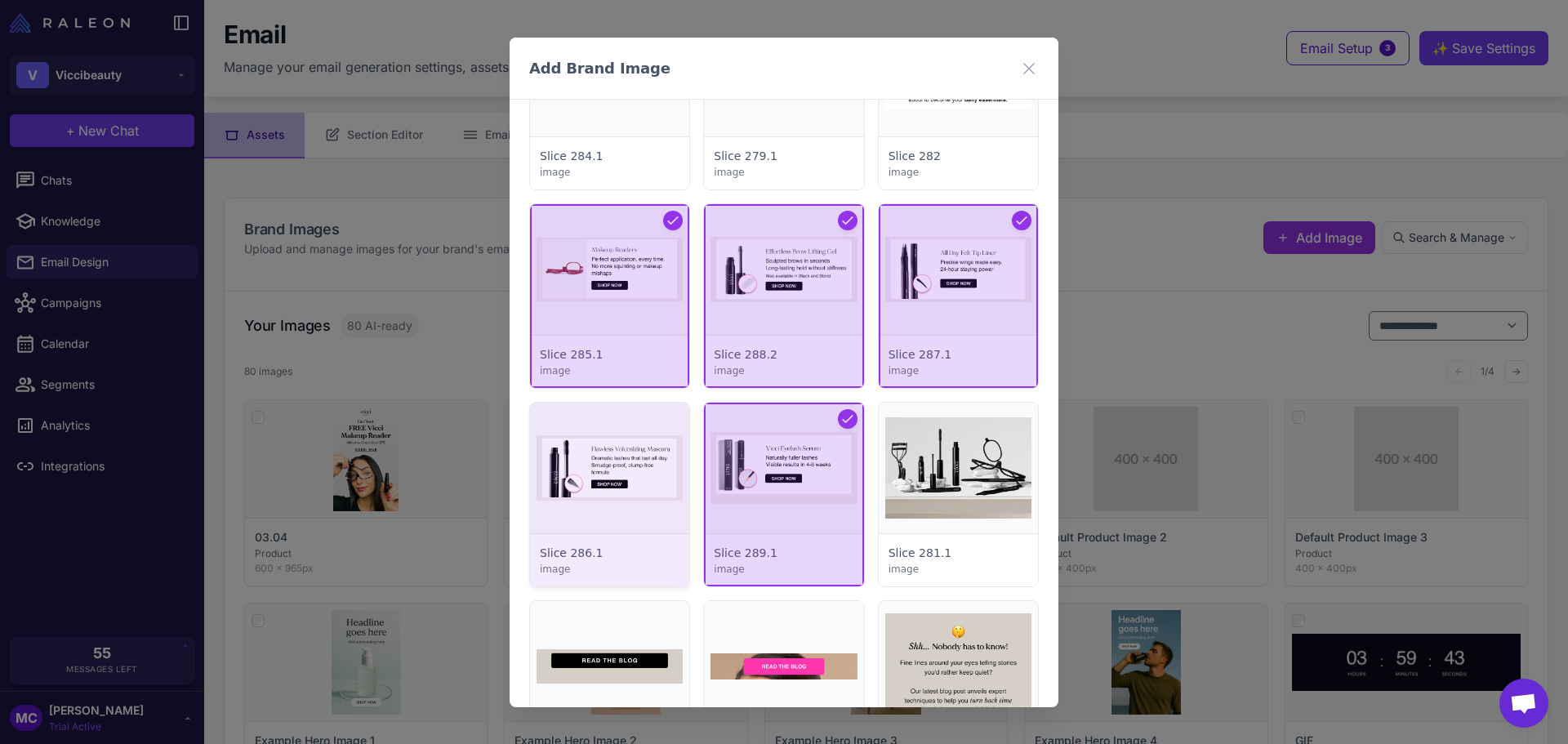
click at [599, 481] on div at bounding box center [610, 494] width 159 height 184
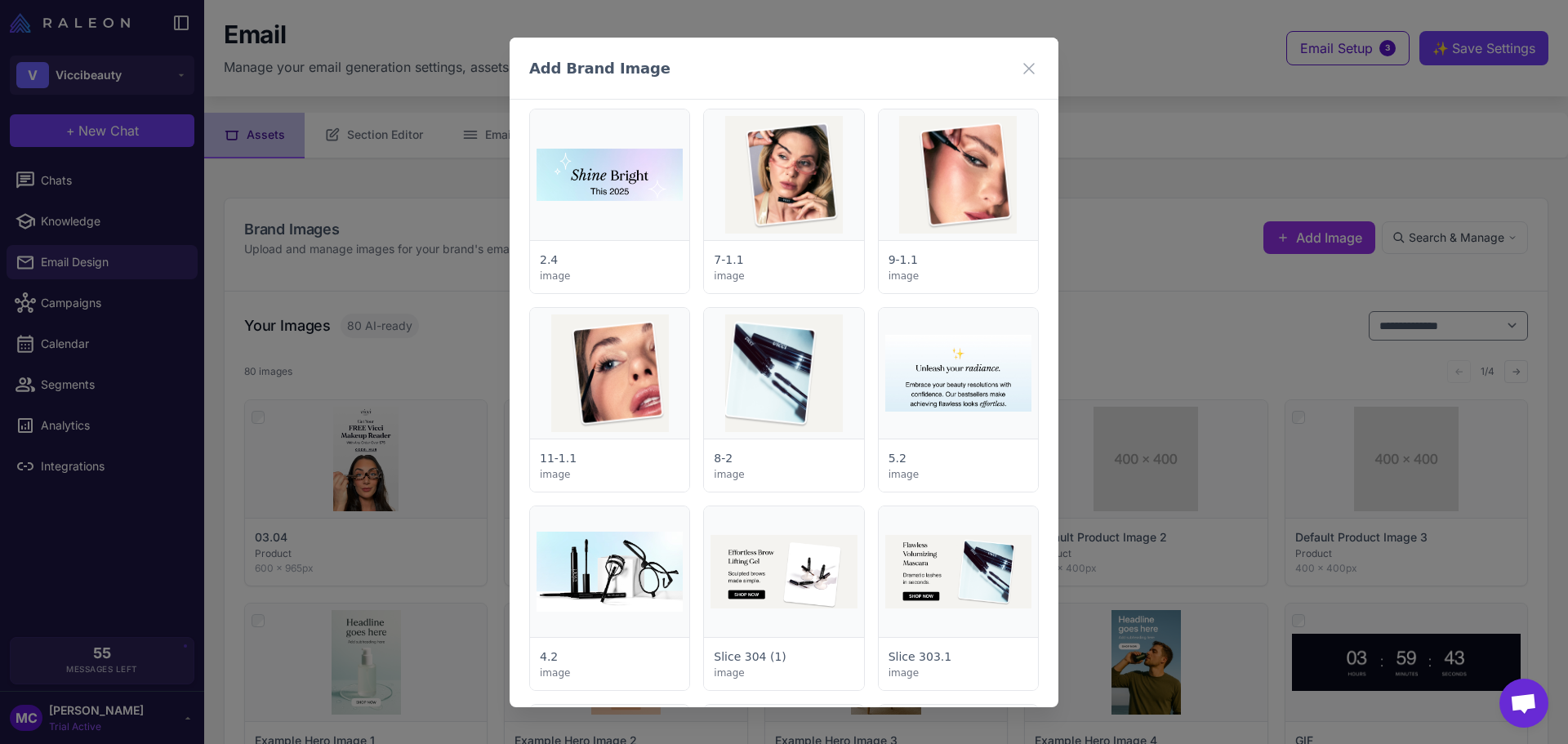
scroll to position [4980, 0]
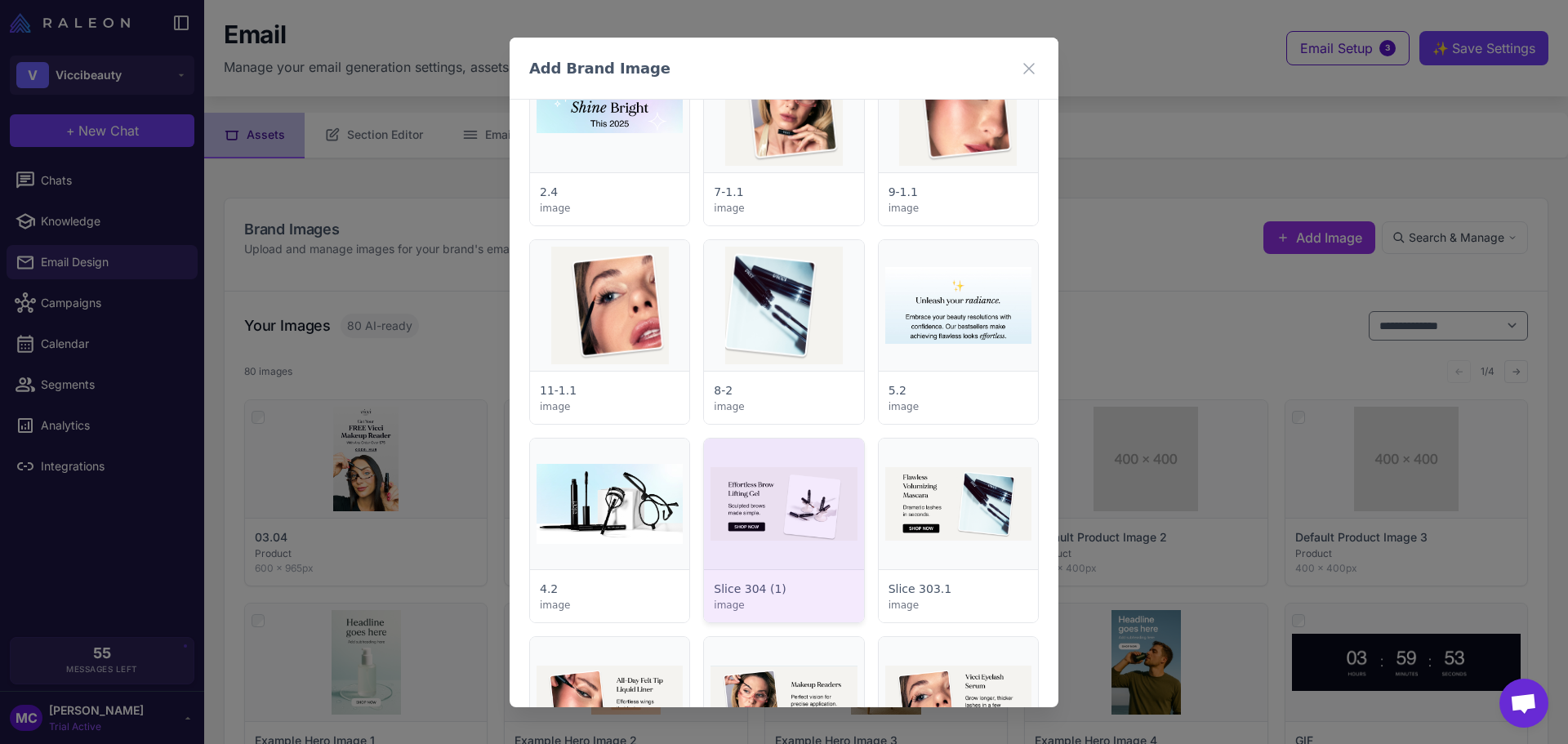
click at [793, 501] on div at bounding box center [783, 531] width 159 height 184
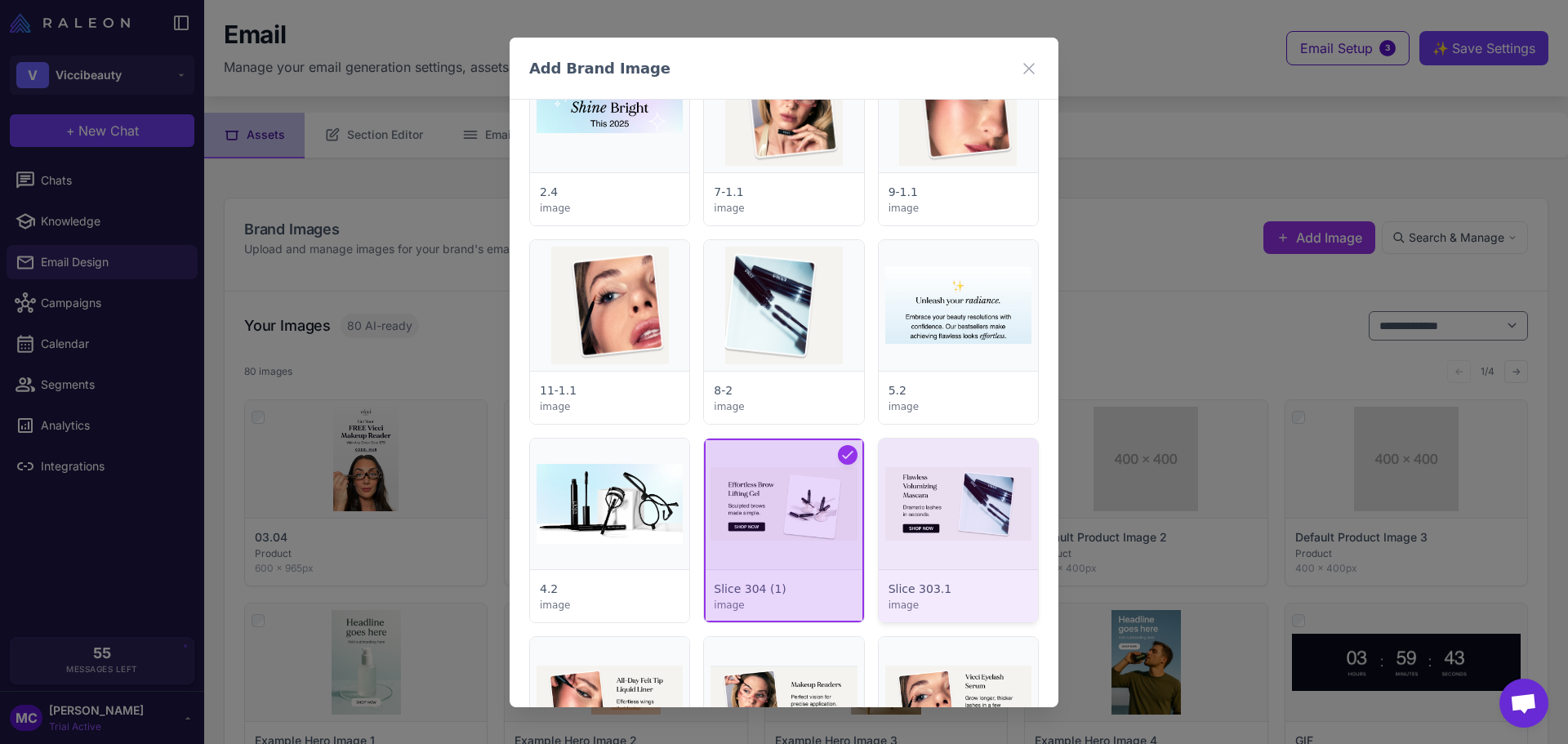
click at [901, 490] on div at bounding box center [958, 531] width 159 height 184
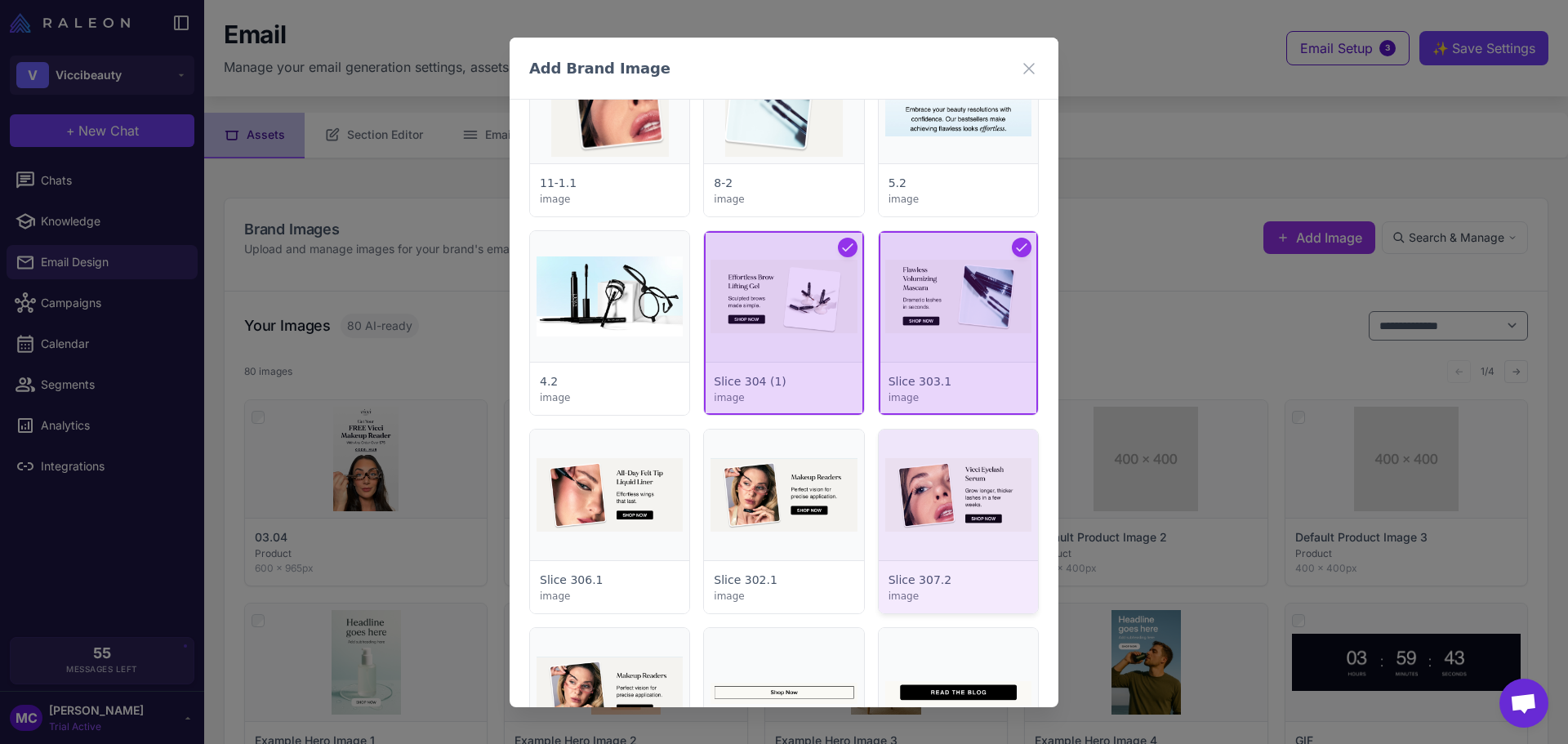
scroll to position [5224, 0]
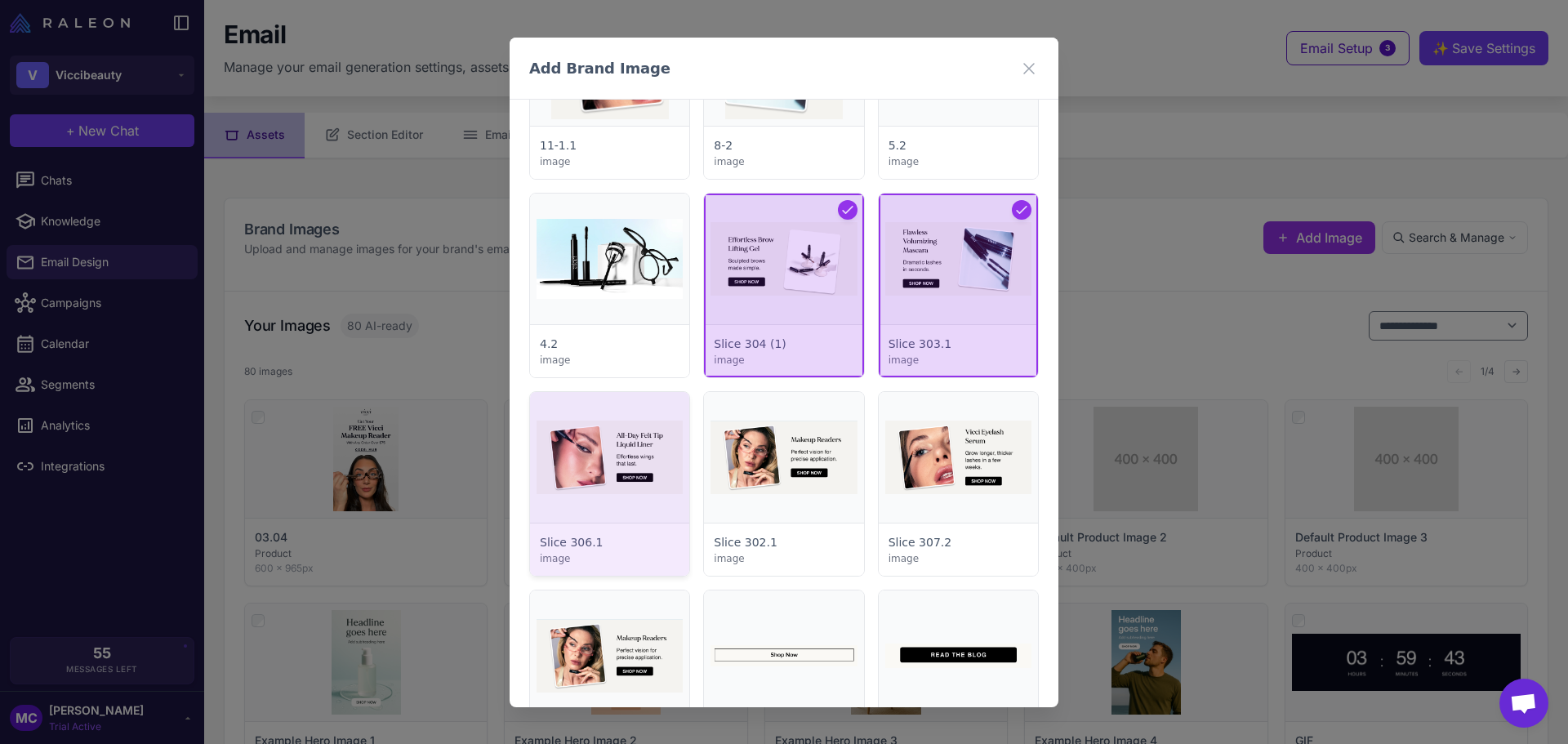
click at [639, 453] on div at bounding box center [610, 484] width 159 height 184
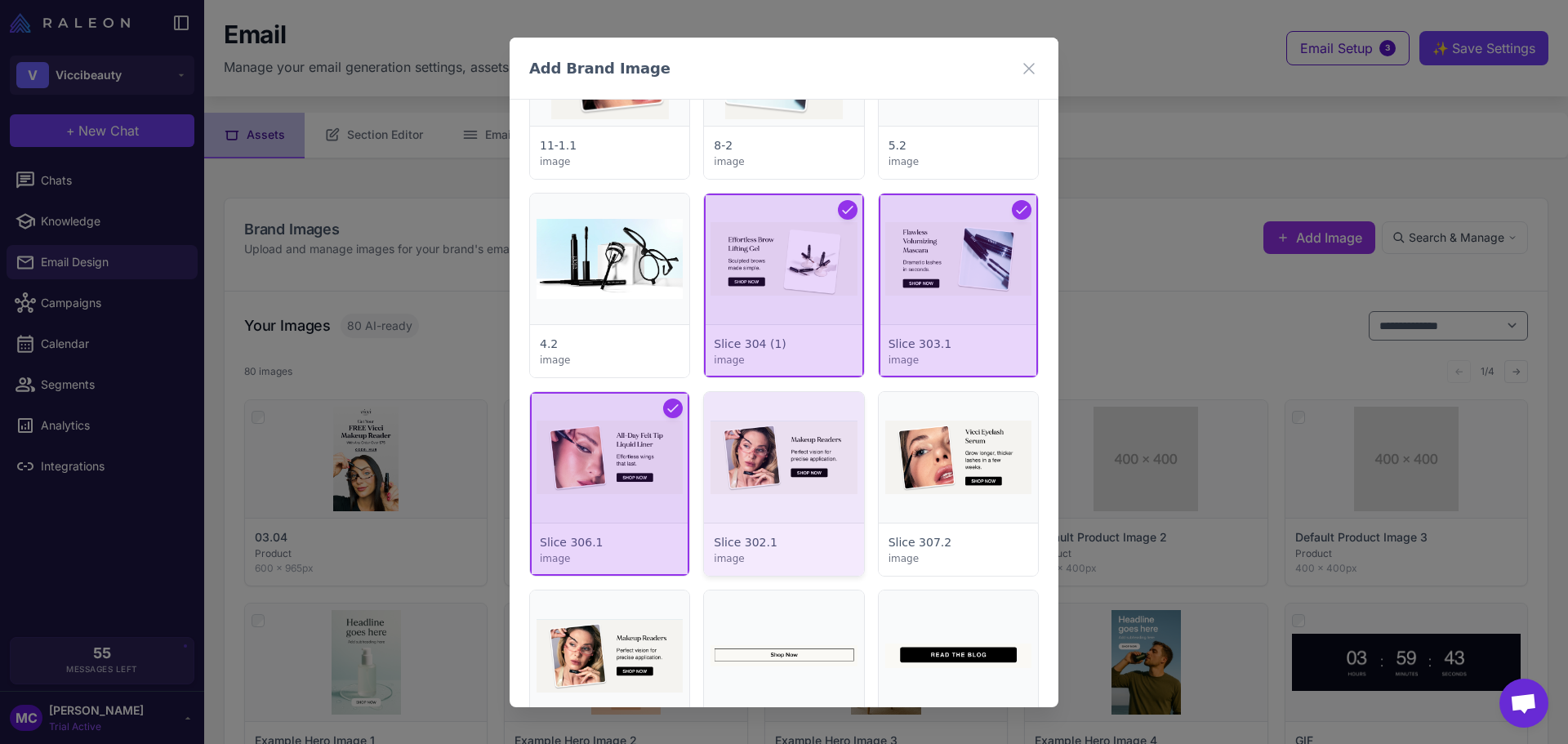
click at [782, 453] on div at bounding box center [783, 484] width 159 height 184
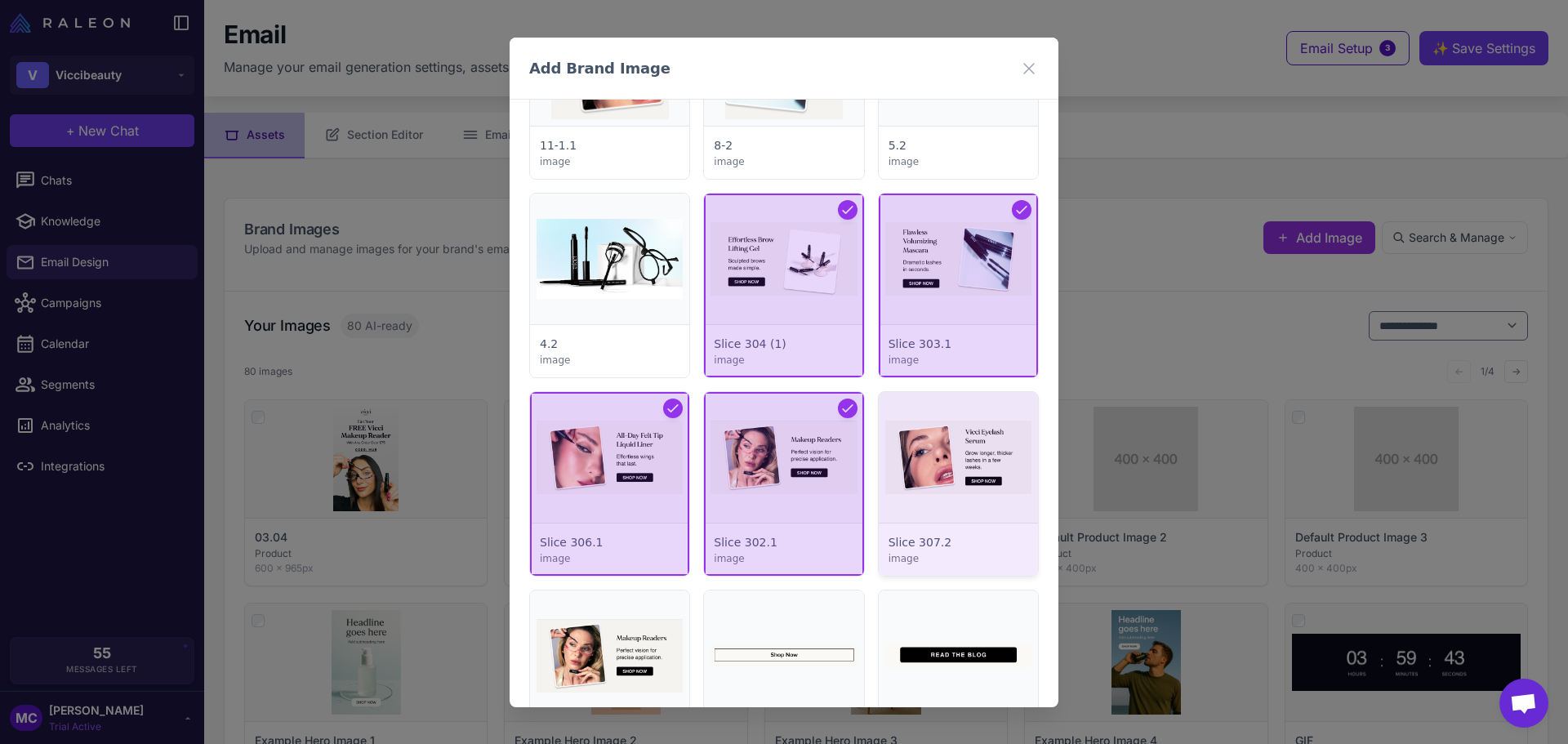
click at [996, 454] on div at bounding box center [958, 484] width 159 height 184
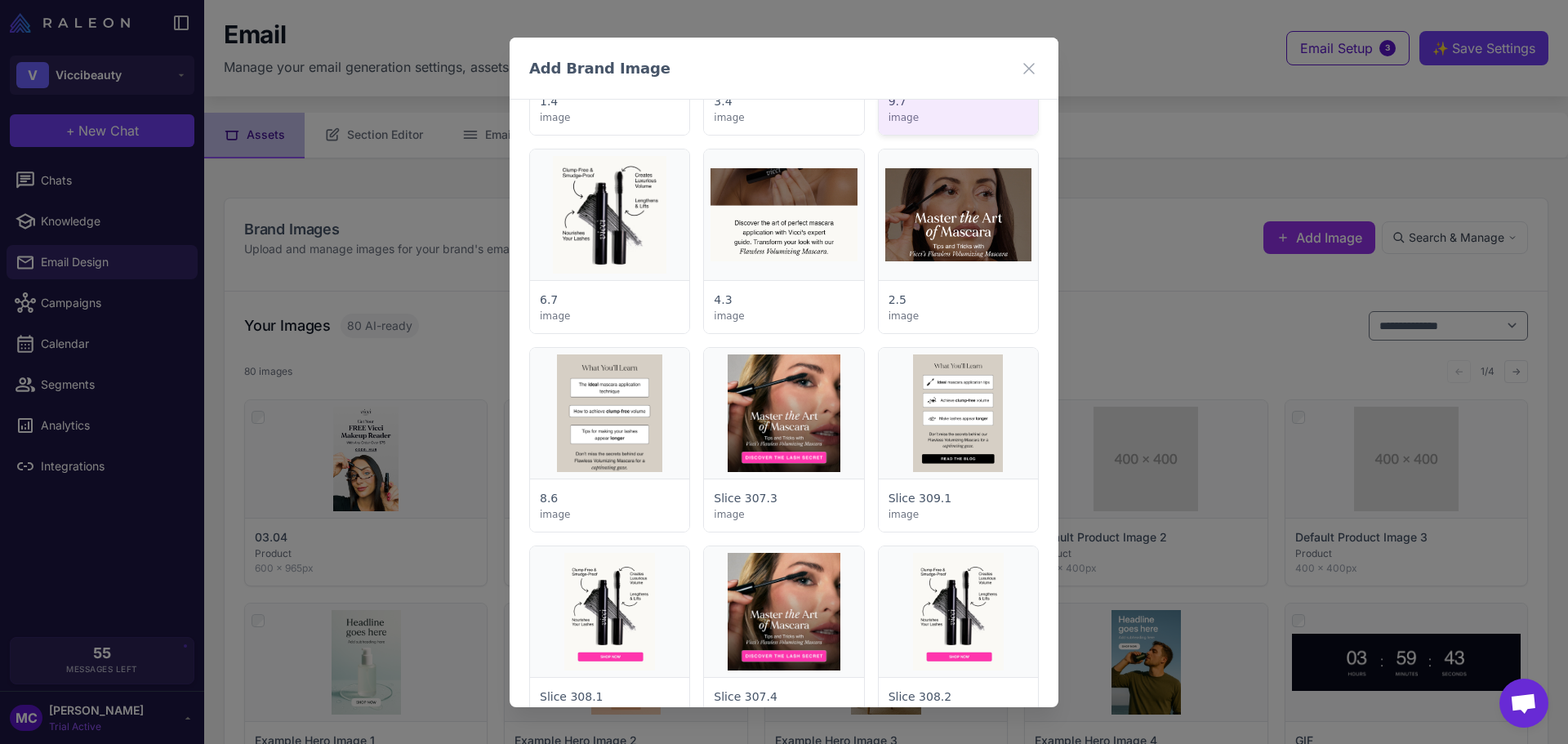
scroll to position [6205, 0]
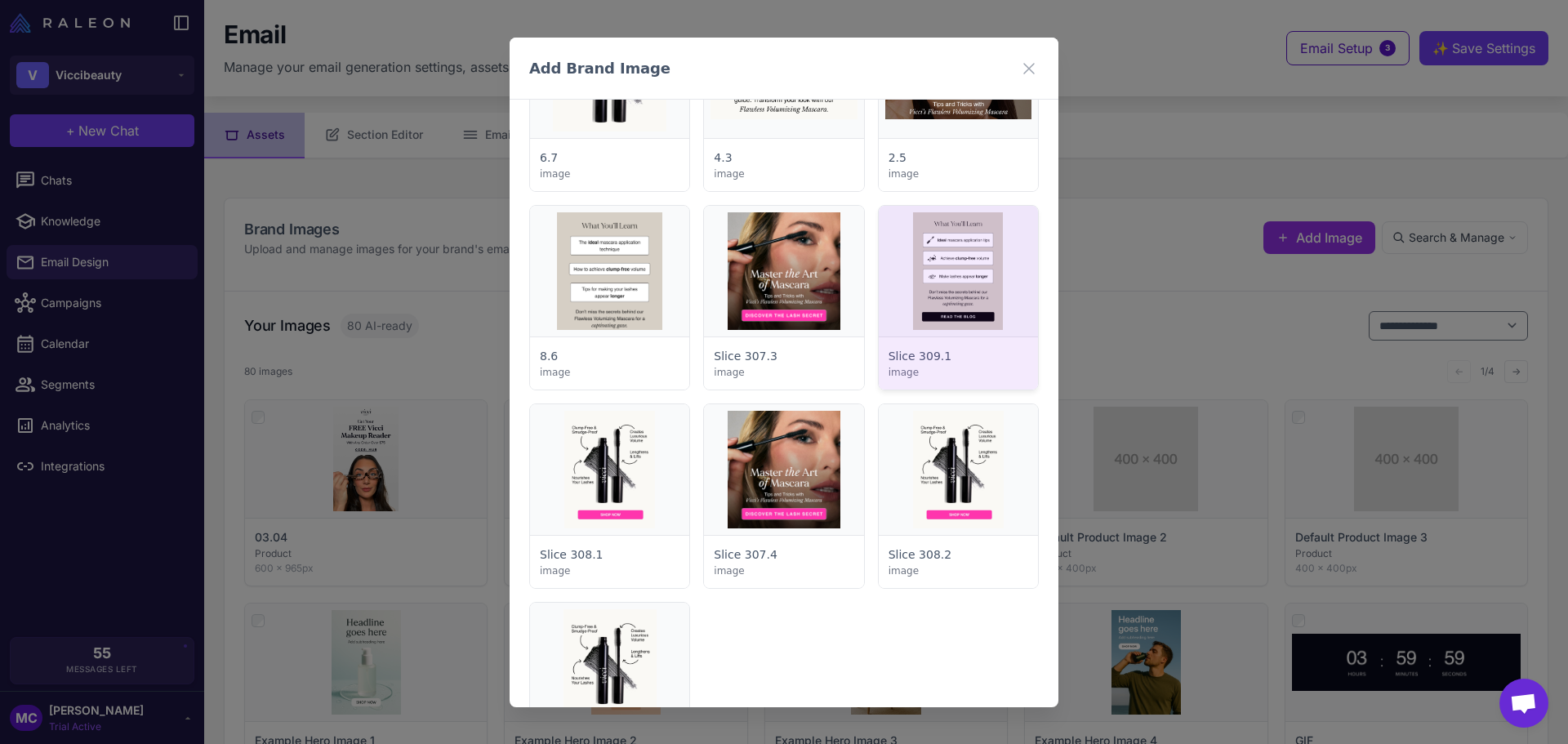
click at [943, 268] on div at bounding box center [958, 297] width 159 height 184
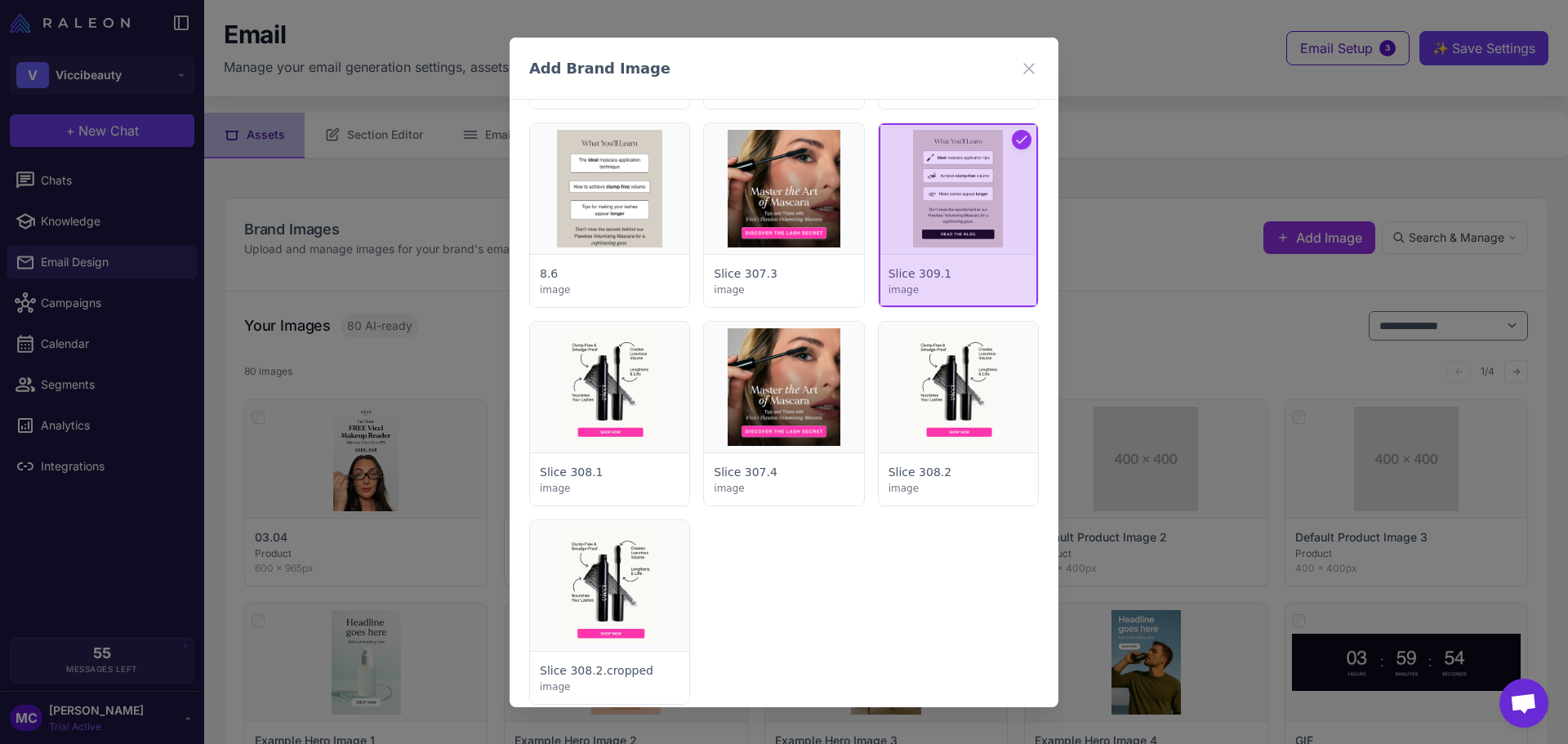
scroll to position [6366, 0]
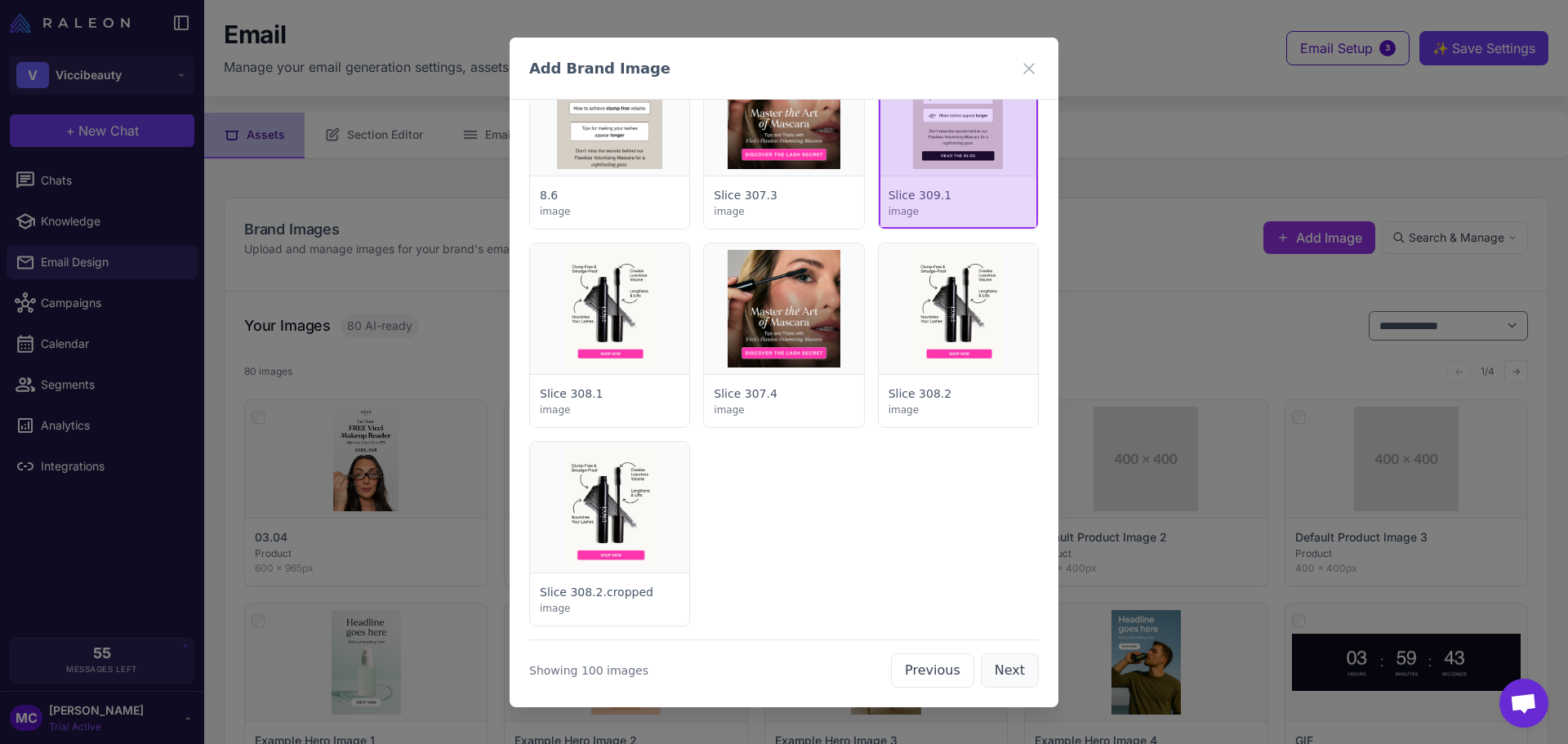
click at [1003, 669] on button "Next" at bounding box center [1010, 669] width 58 height 34
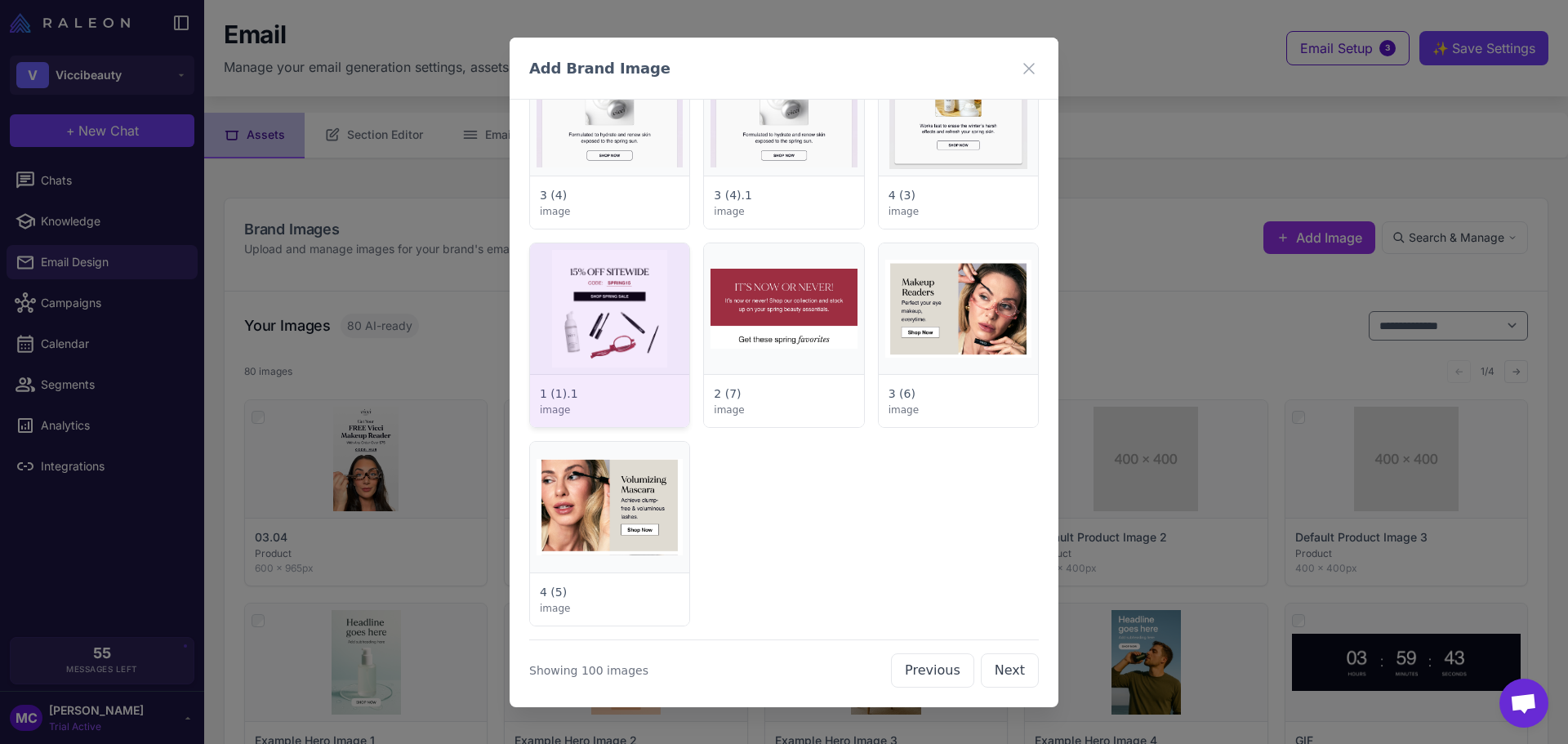
click at [636, 288] on div at bounding box center [610, 335] width 159 height 184
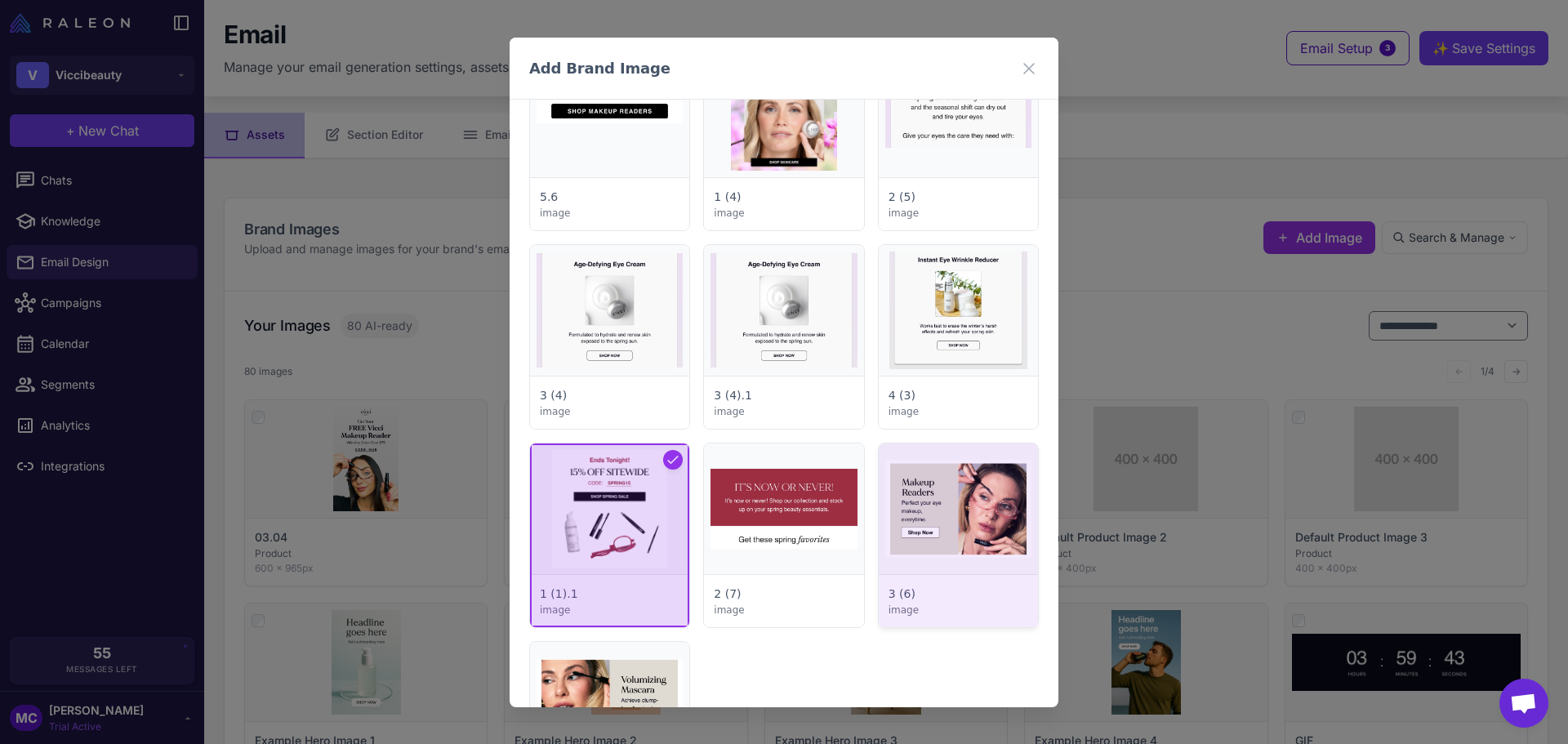
scroll to position [6283, 0]
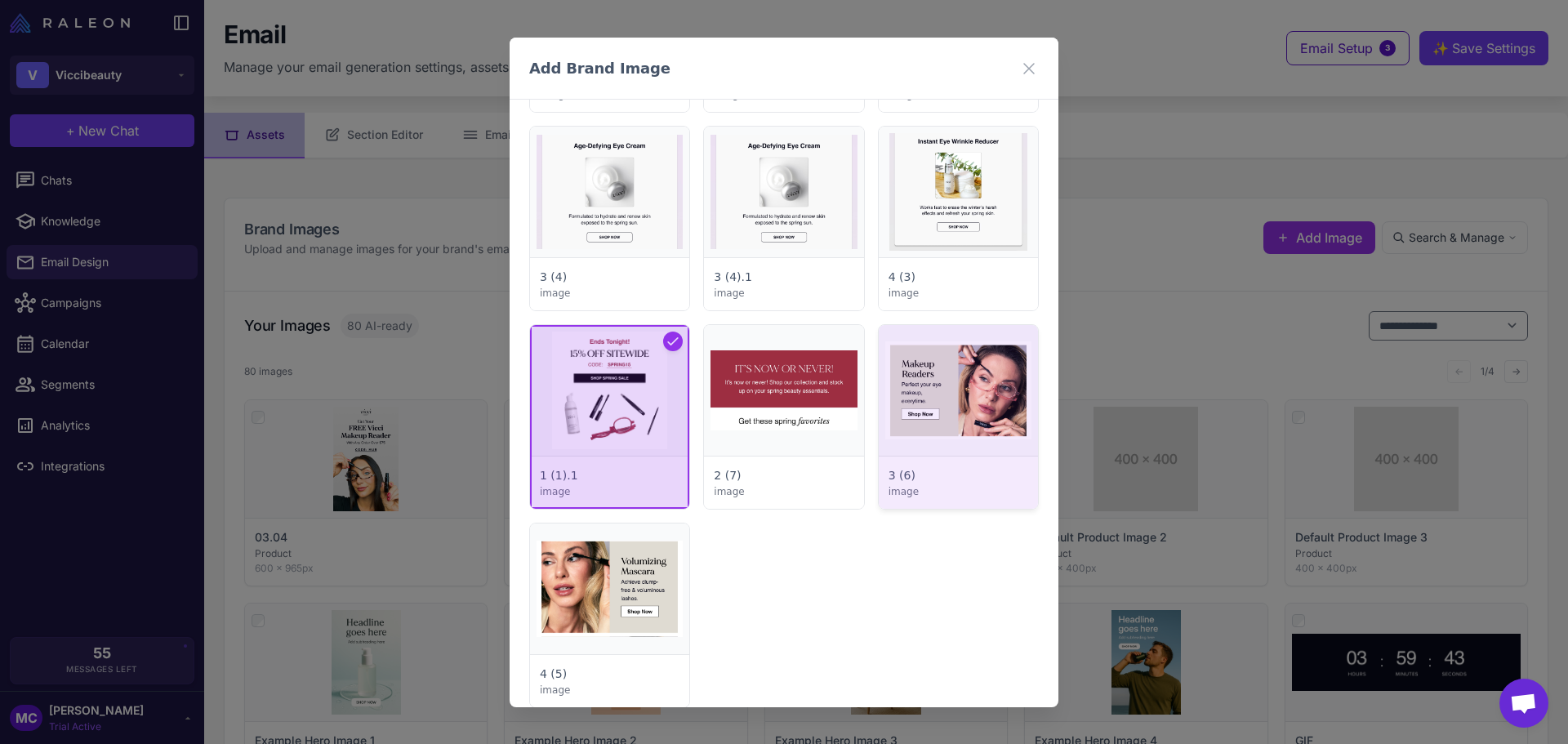
click at [977, 404] on div at bounding box center [958, 417] width 159 height 184
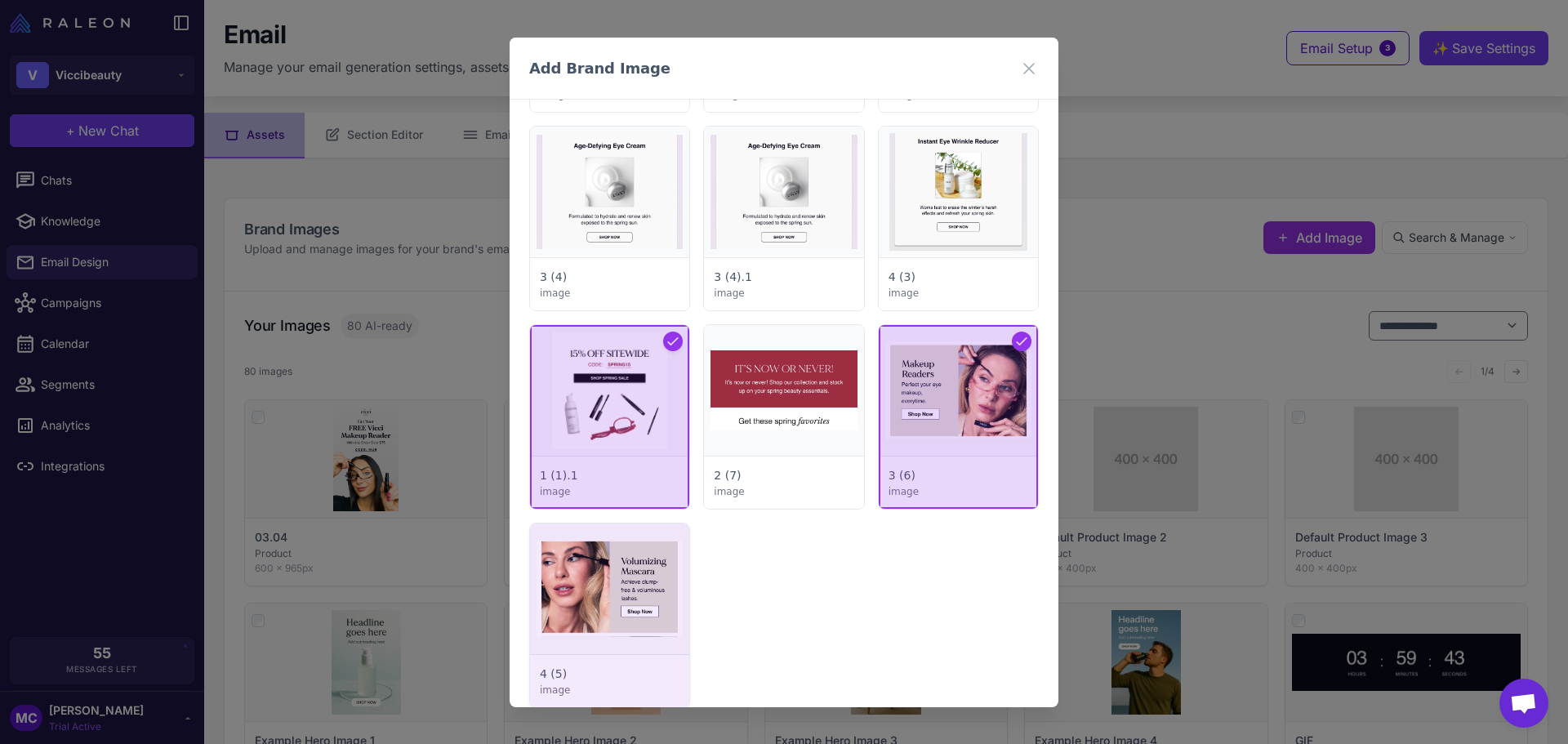
click at [619, 594] on div at bounding box center [610, 615] width 159 height 184
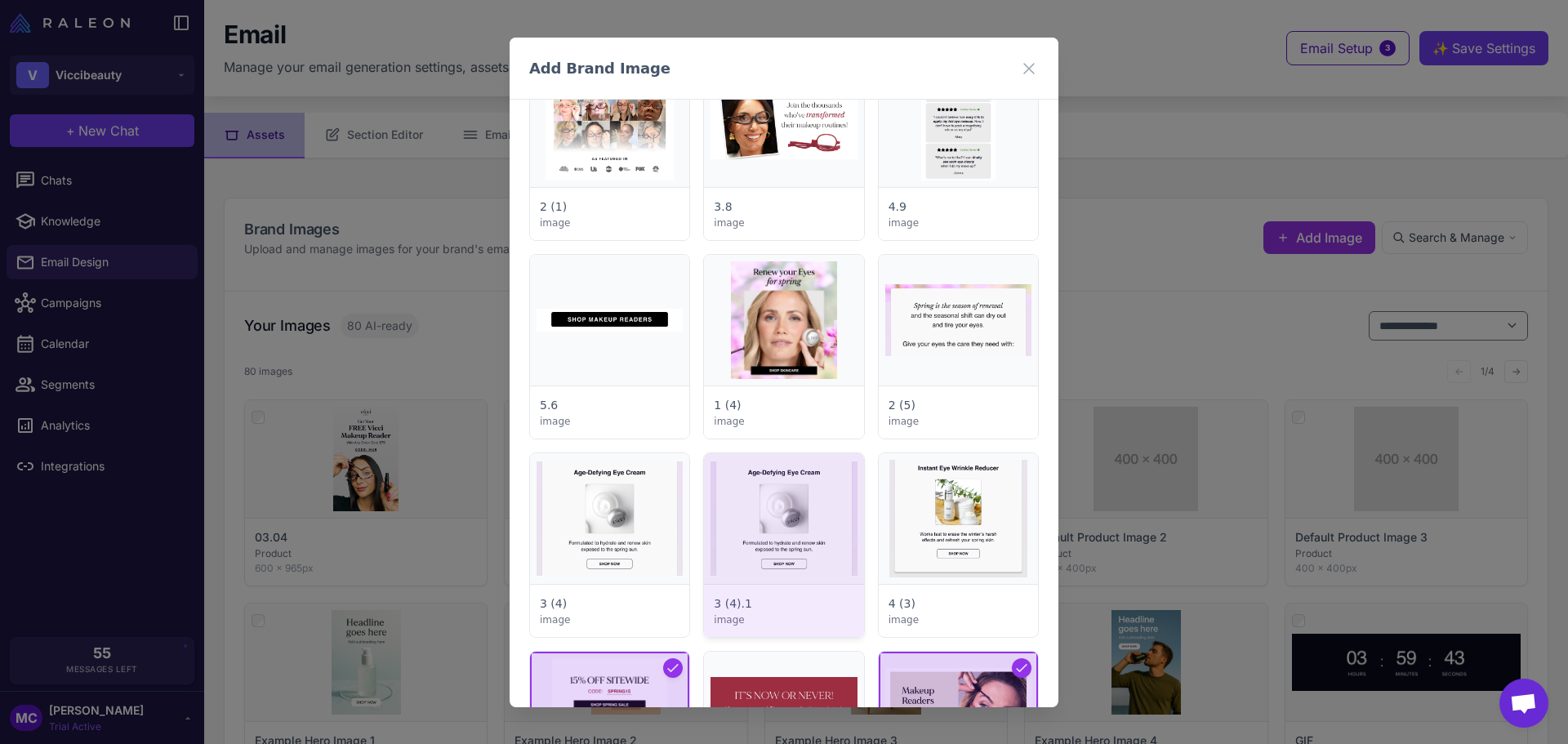
scroll to position [5713, 0]
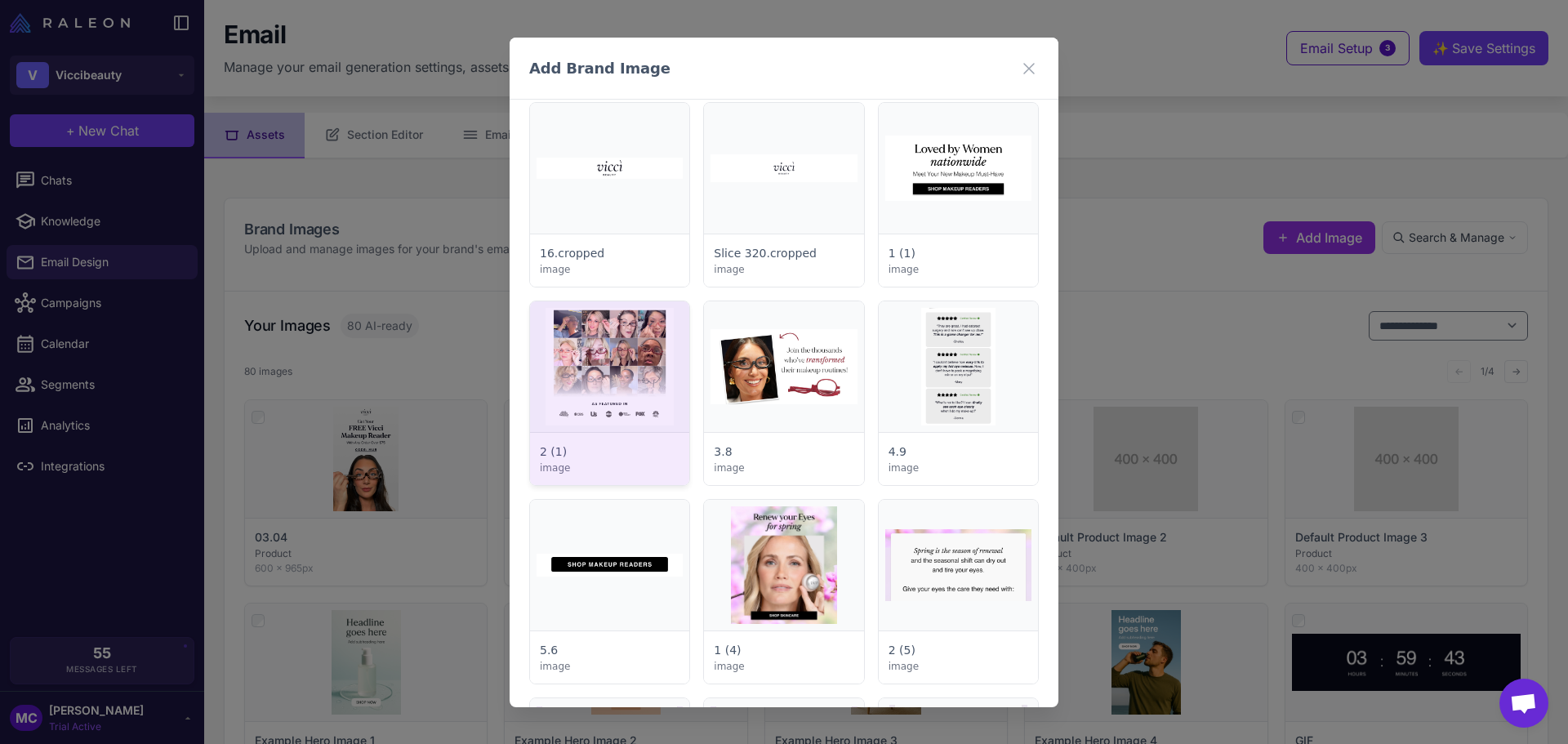
click at [628, 361] on div at bounding box center [610, 393] width 159 height 184
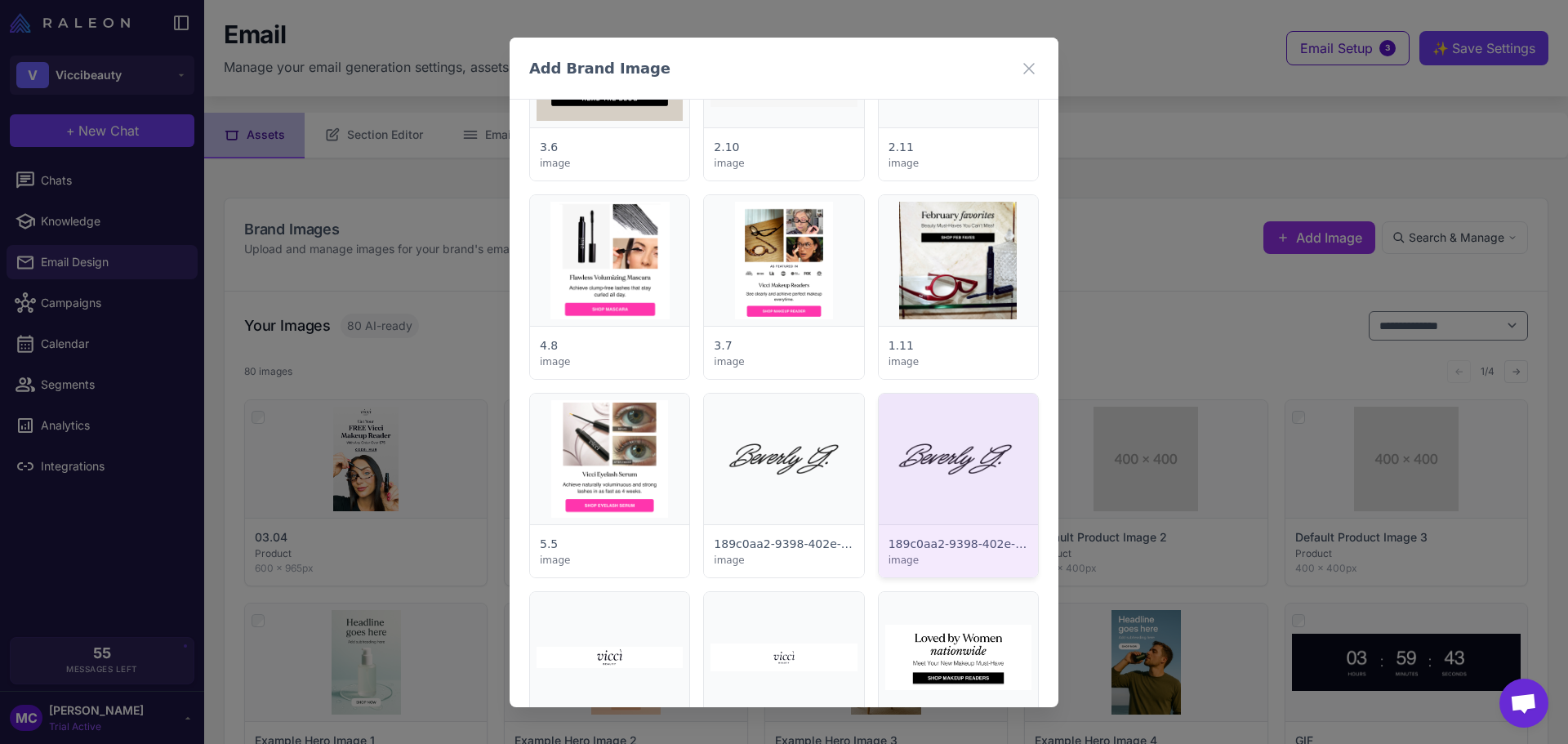
scroll to position [5223, 0]
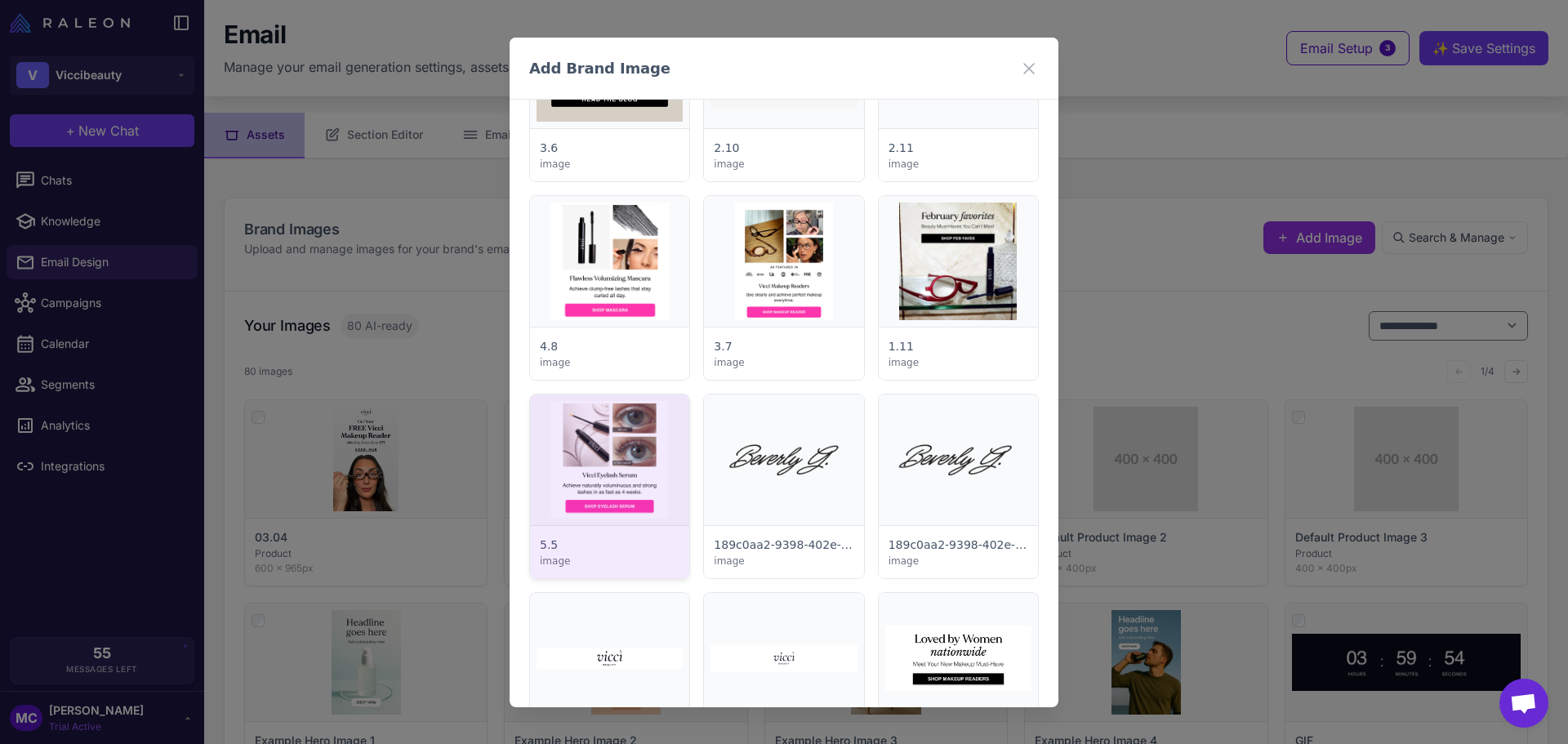
click at [615, 433] on div at bounding box center [610, 486] width 159 height 184
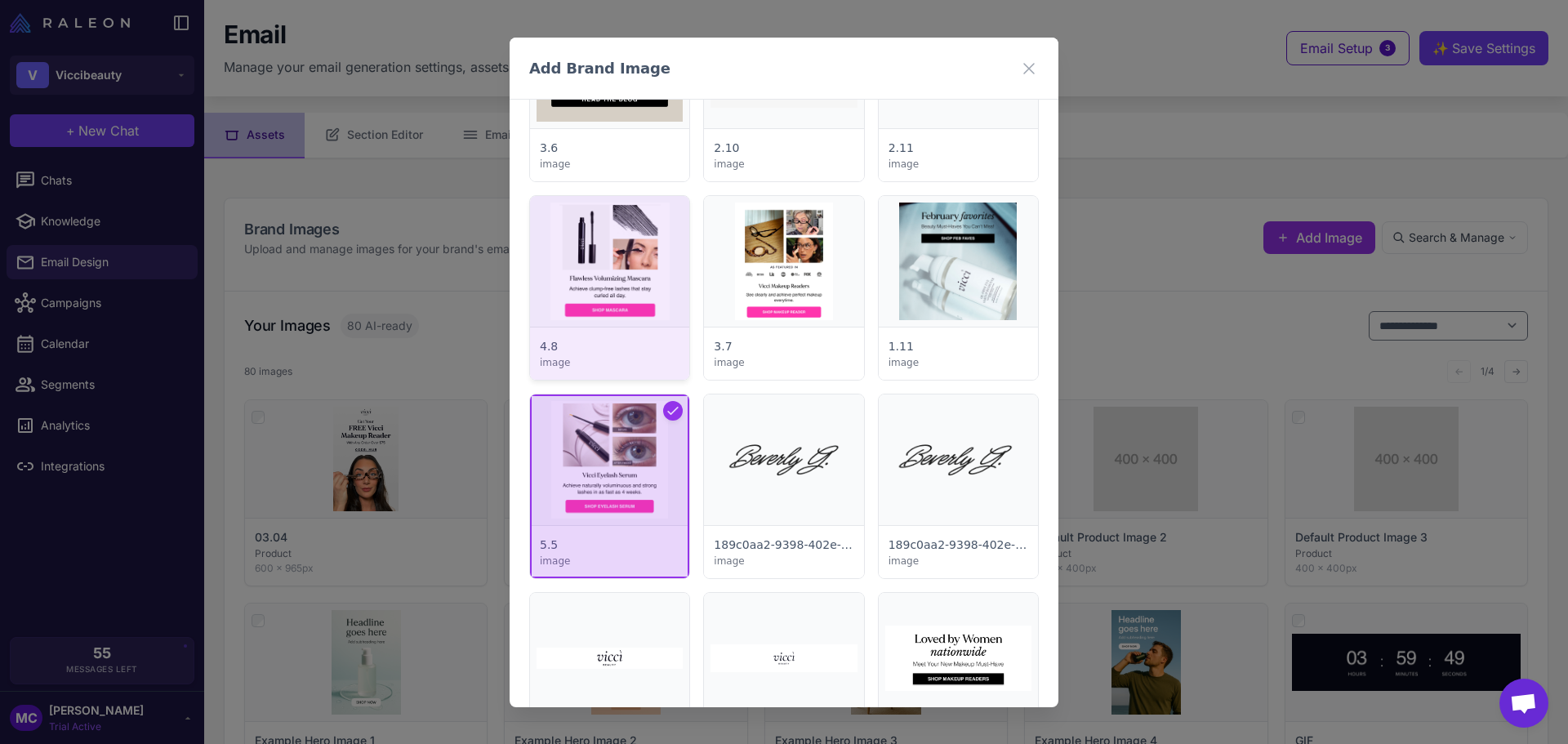
click at [634, 237] on div at bounding box center [610, 288] width 159 height 184
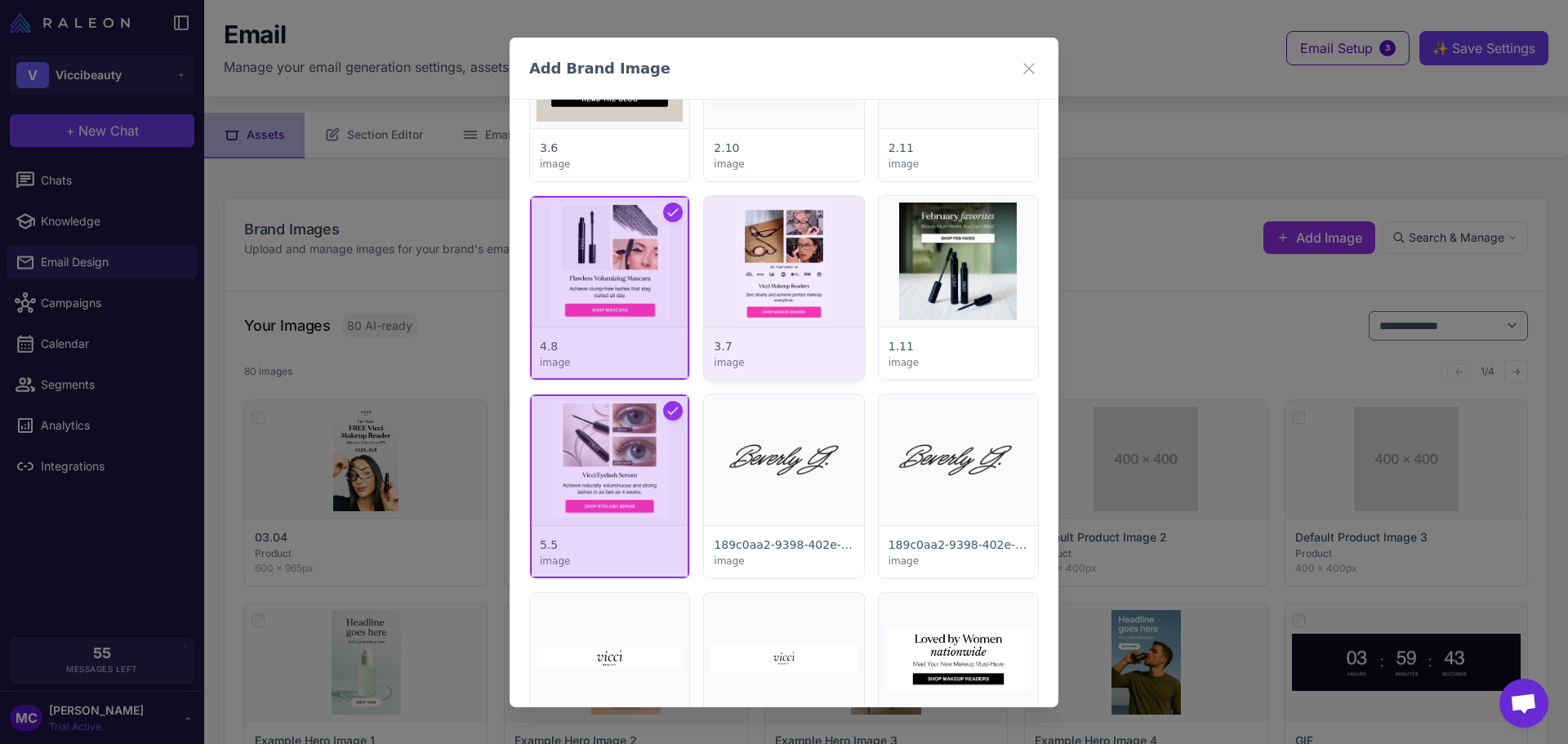
click at [734, 246] on div at bounding box center [783, 288] width 159 height 184
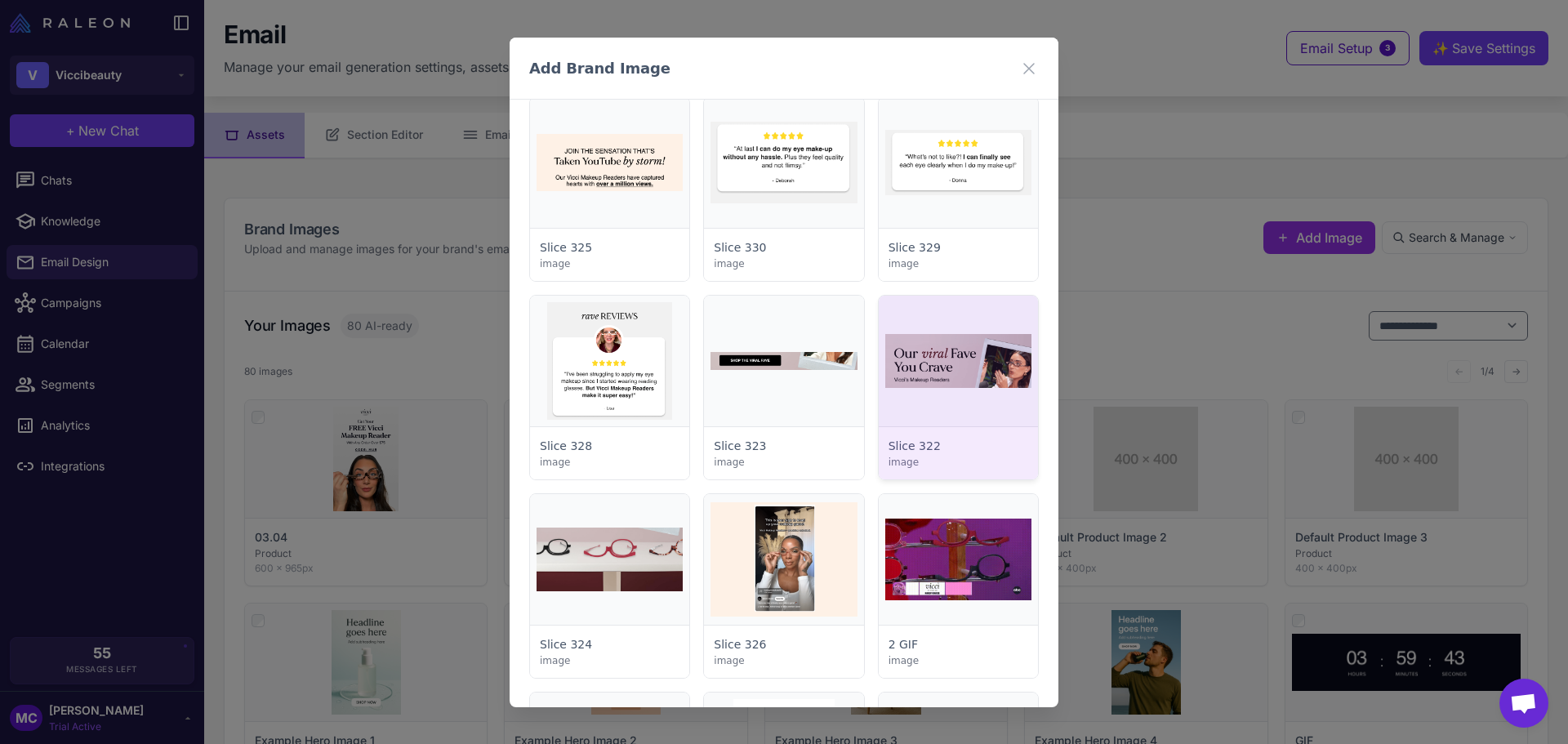
scroll to position [4324, 0]
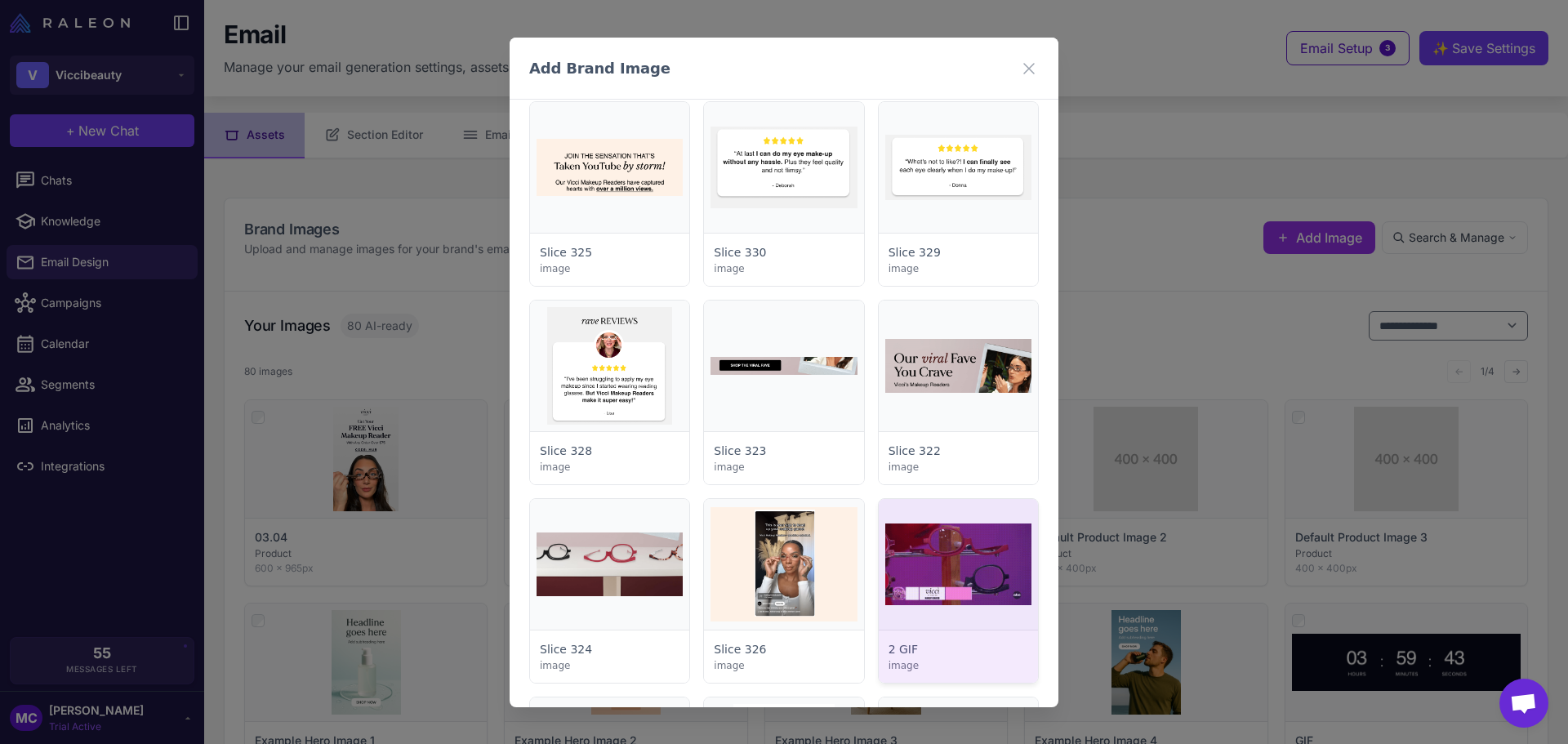
click at [981, 595] on div at bounding box center [958, 591] width 159 height 184
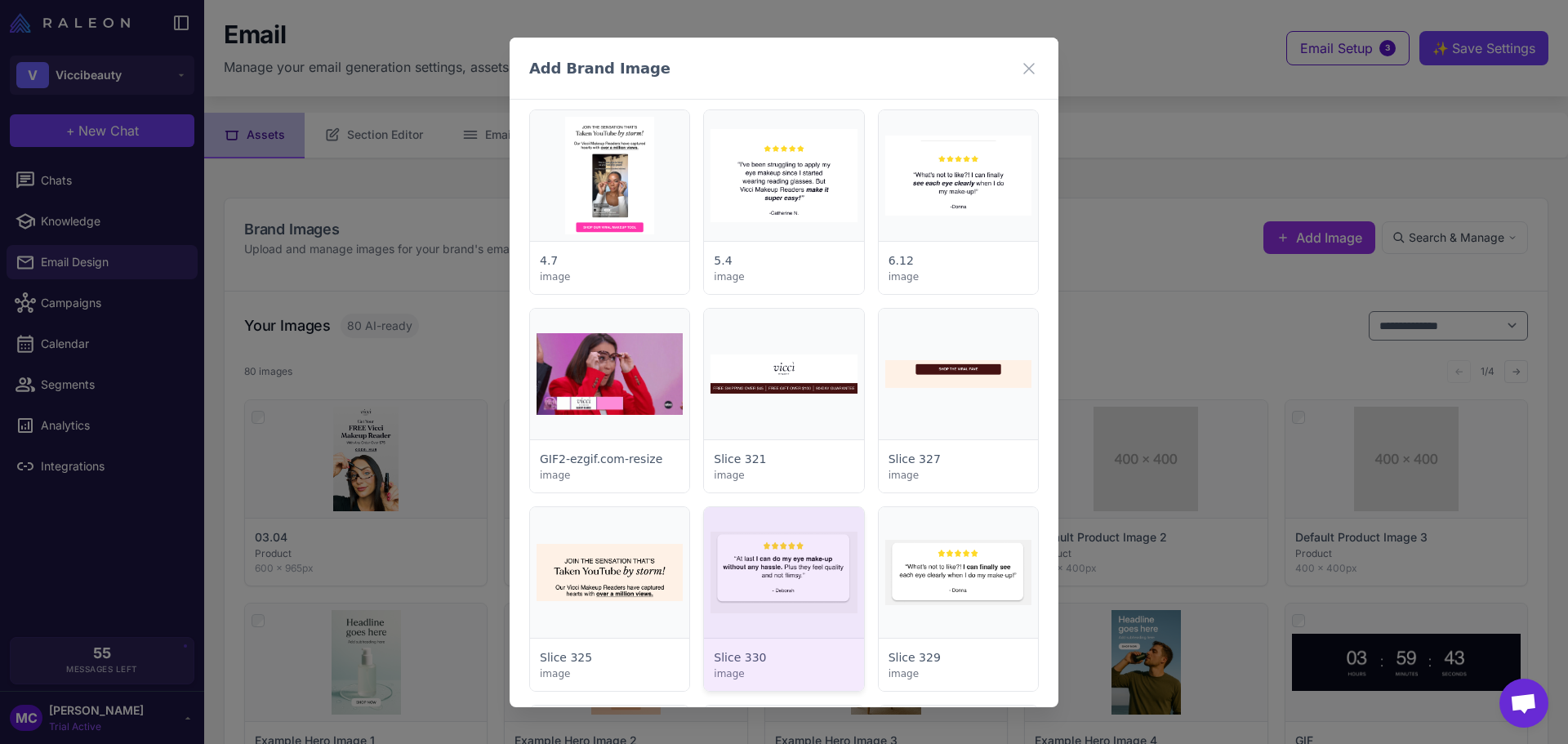
scroll to position [3998, 0]
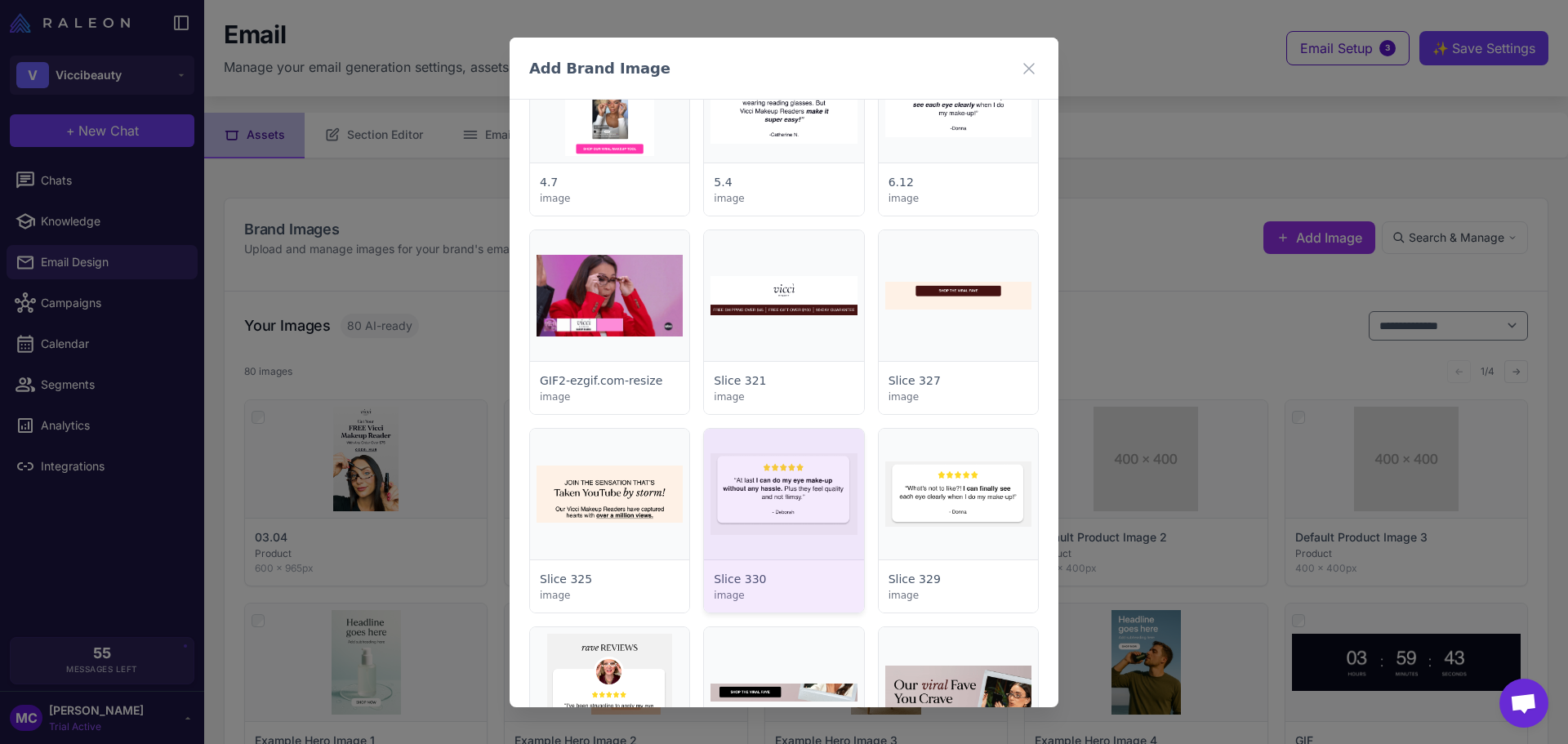
click at [764, 505] on div at bounding box center [783, 520] width 159 height 184
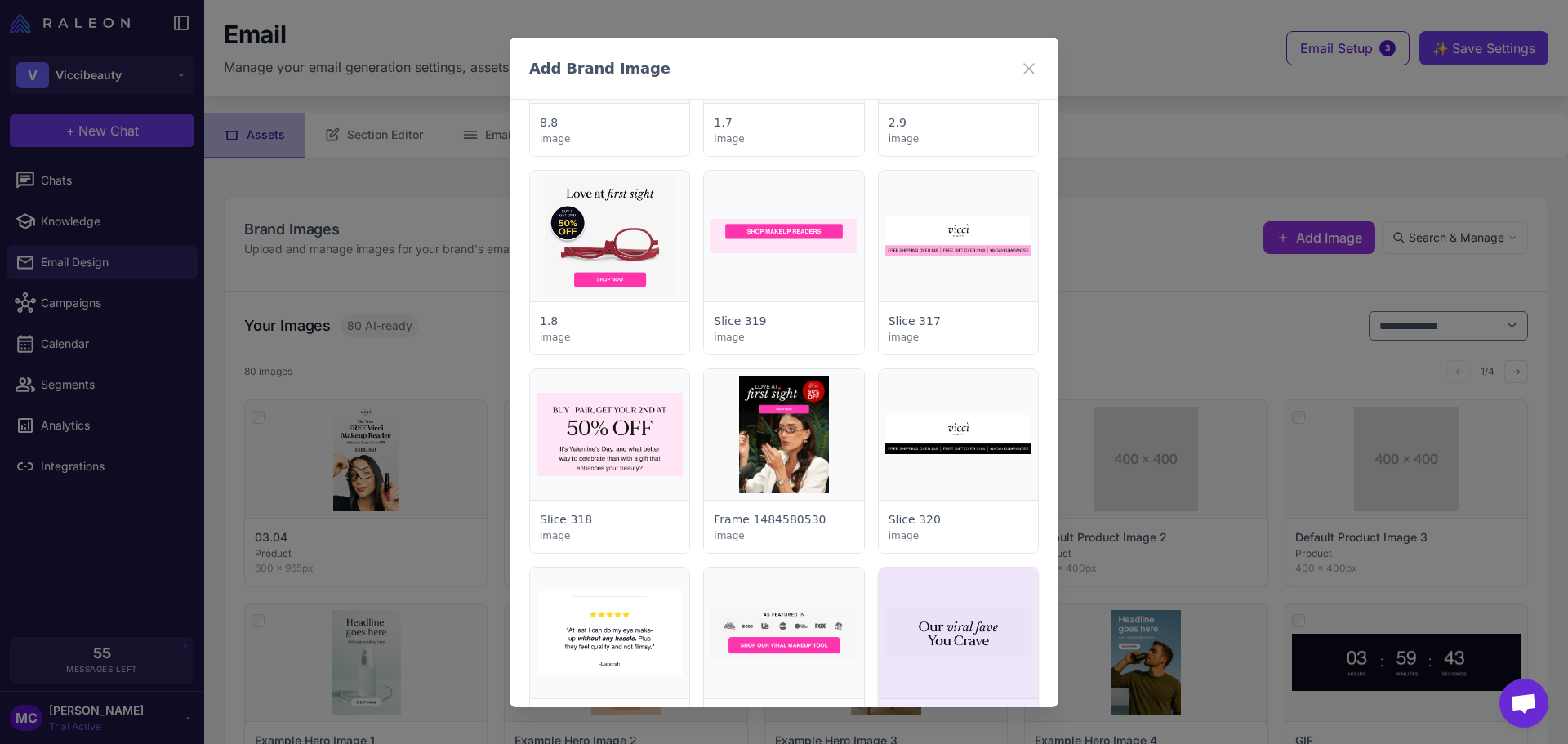
scroll to position [3263, 0]
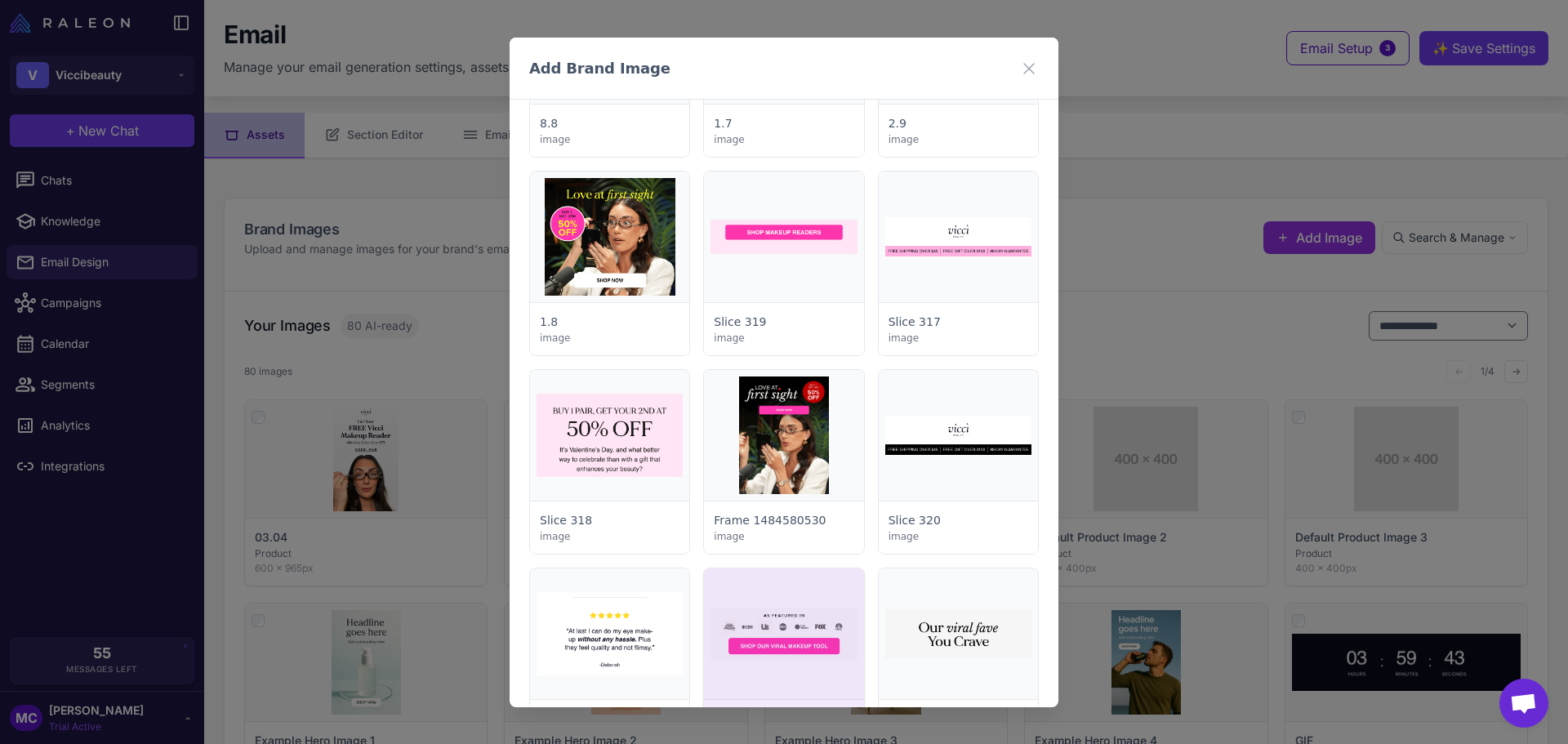
click at [722, 635] on div at bounding box center [783, 661] width 159 height 184
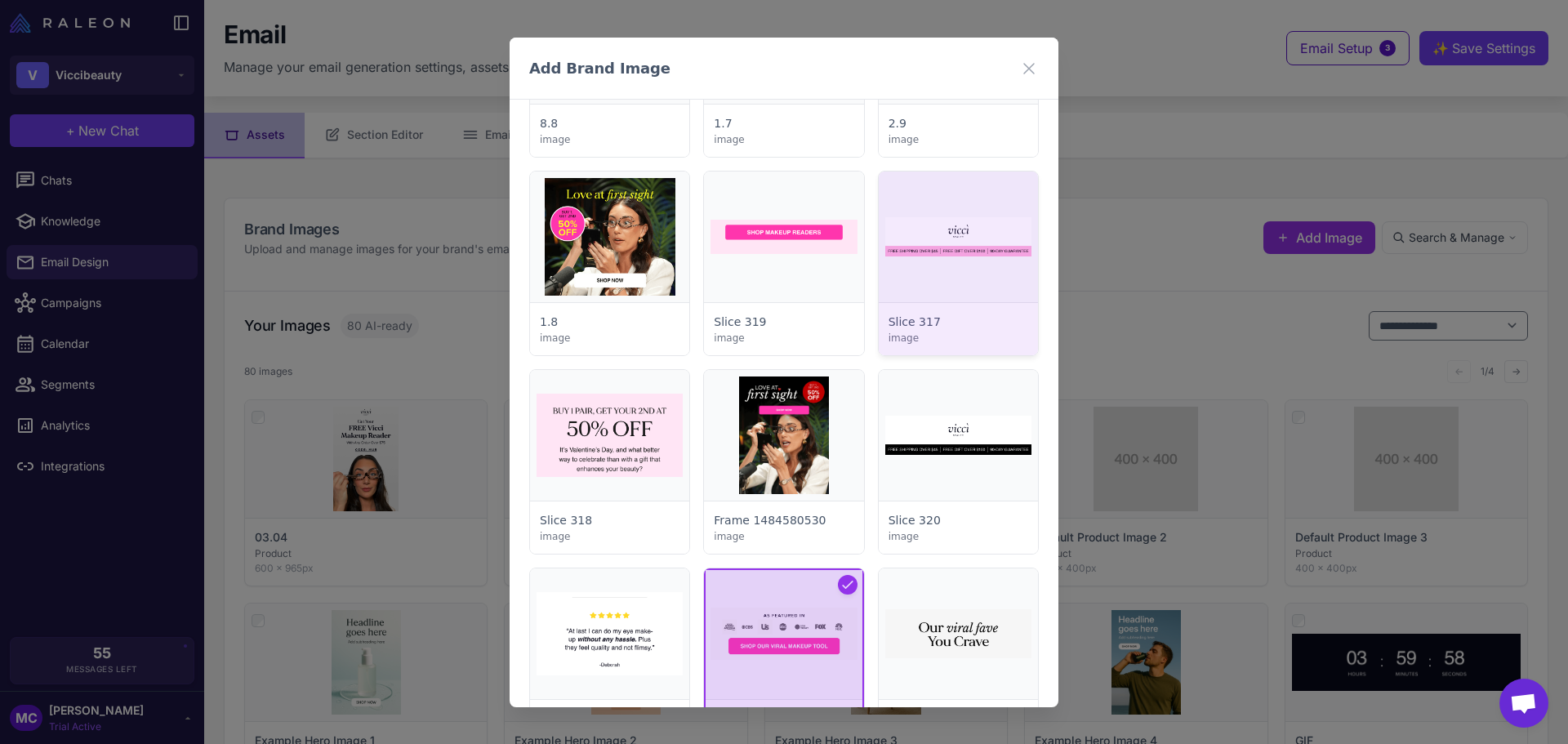
click at [925, 249] on div at bounding box center [958, 264] width 159 height 184
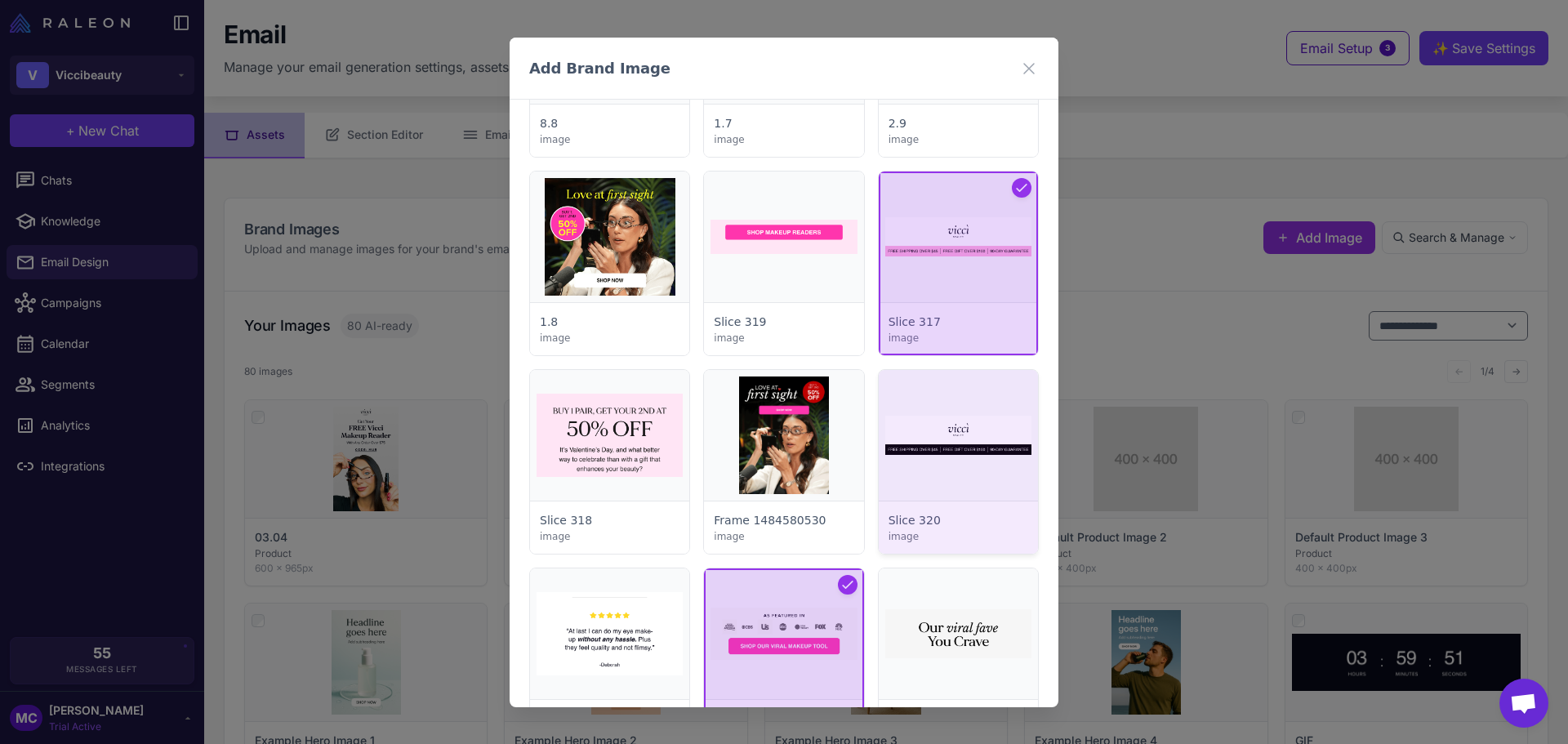
click at [958, 418] on div at bounding box center [958, 462] width 159 height 184
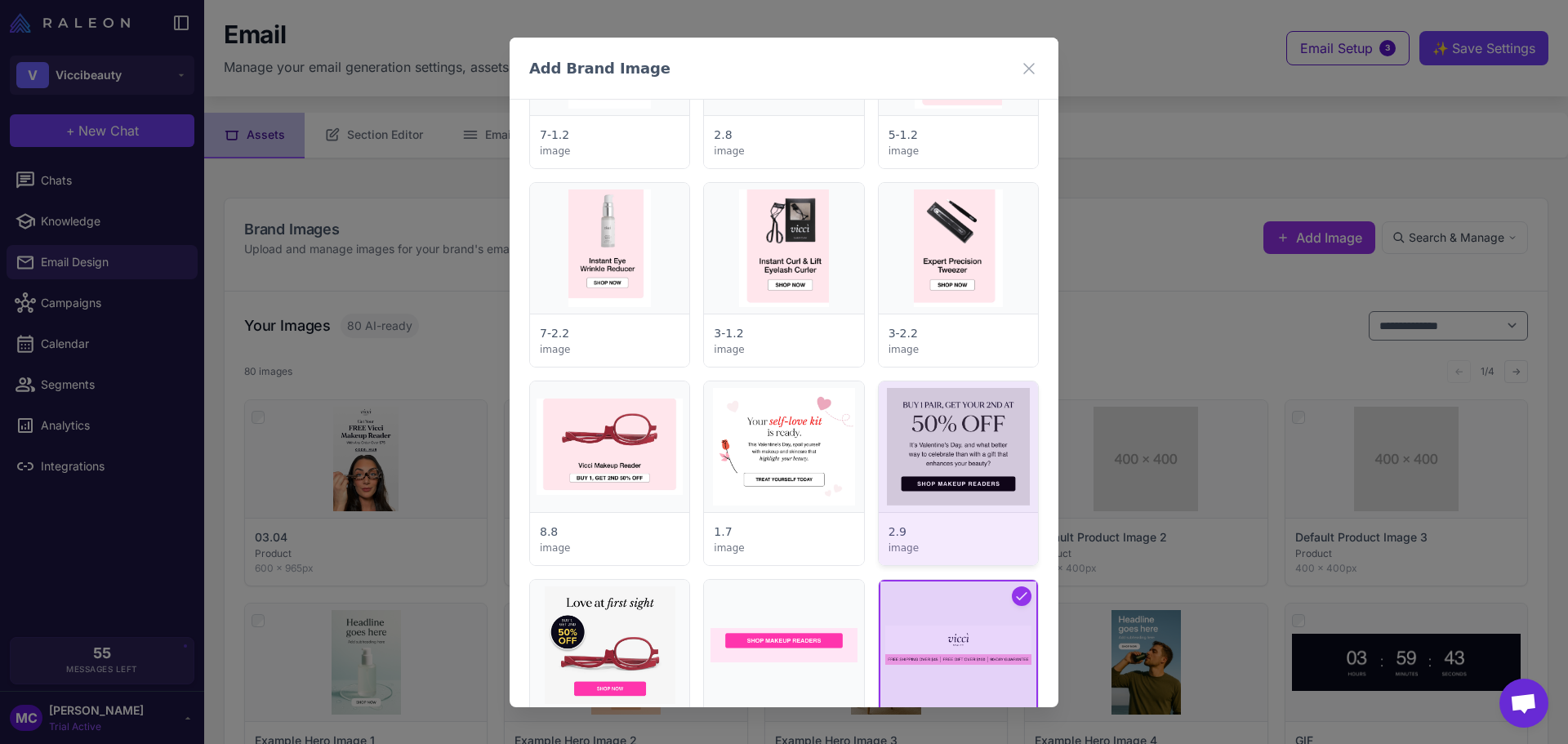
scroll to position [2691, 0]
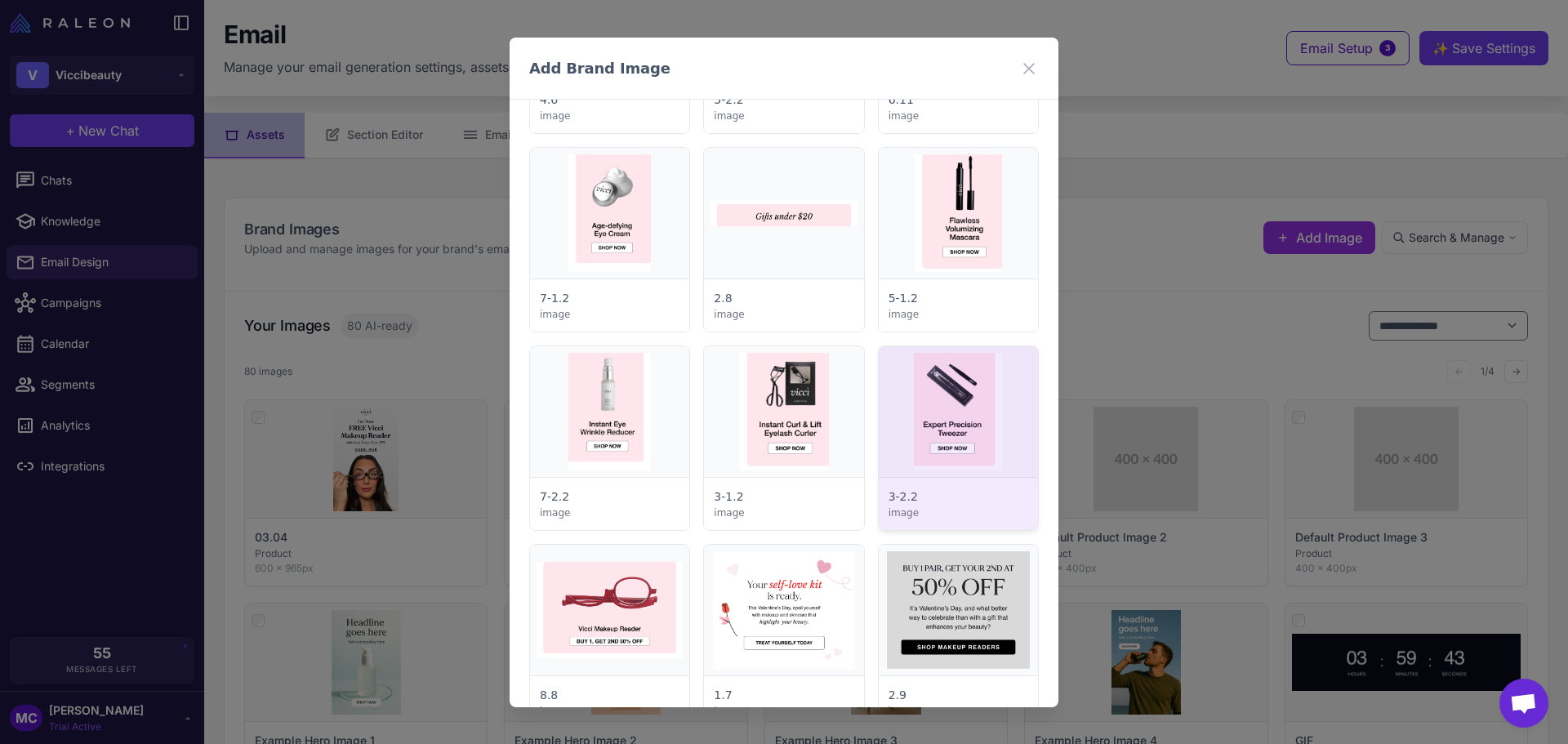
click at [946, 423] on div at bounding box center [958, 438] width 159 height 184
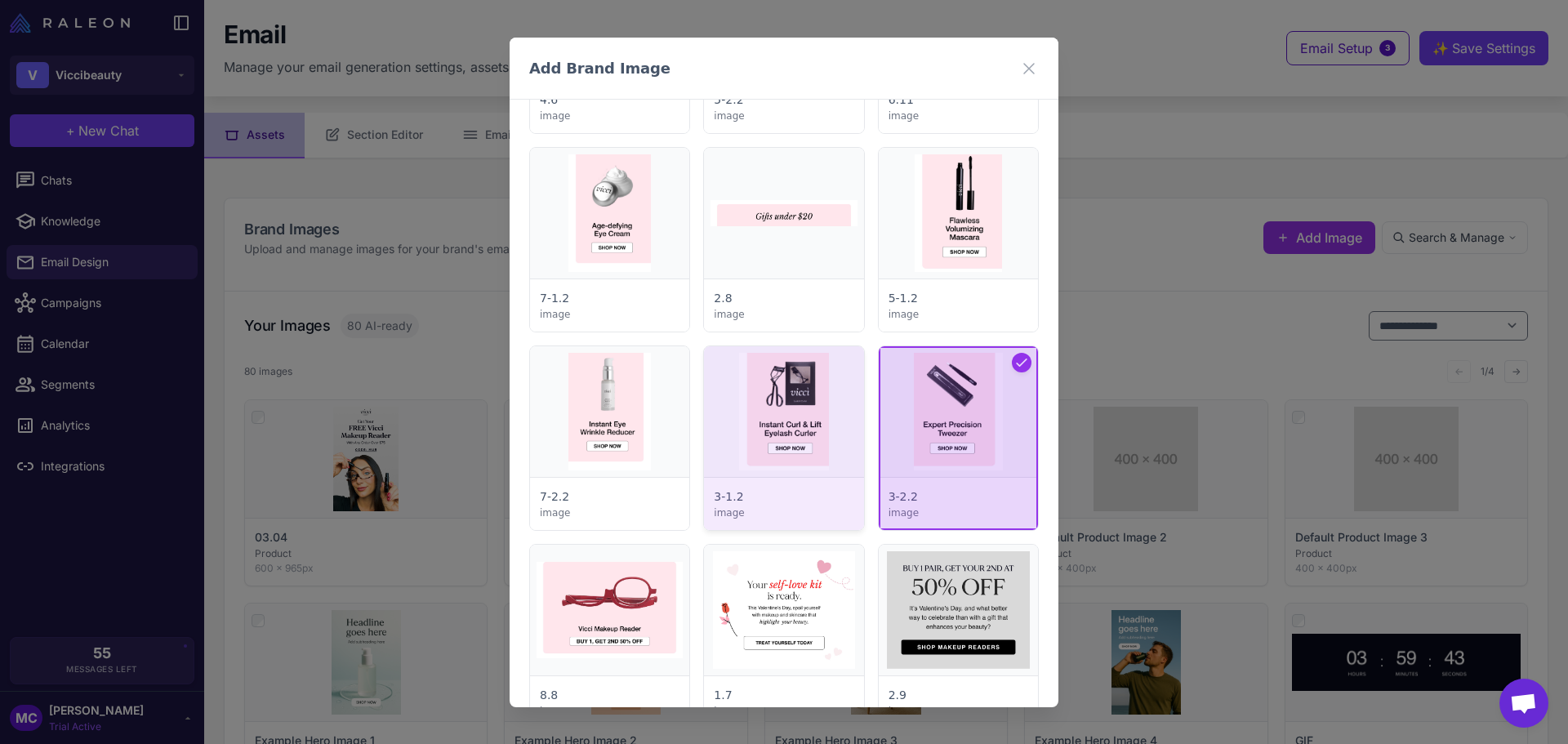
click at [770, 439] on div at bounding box center [783, 438] width 159 height 184
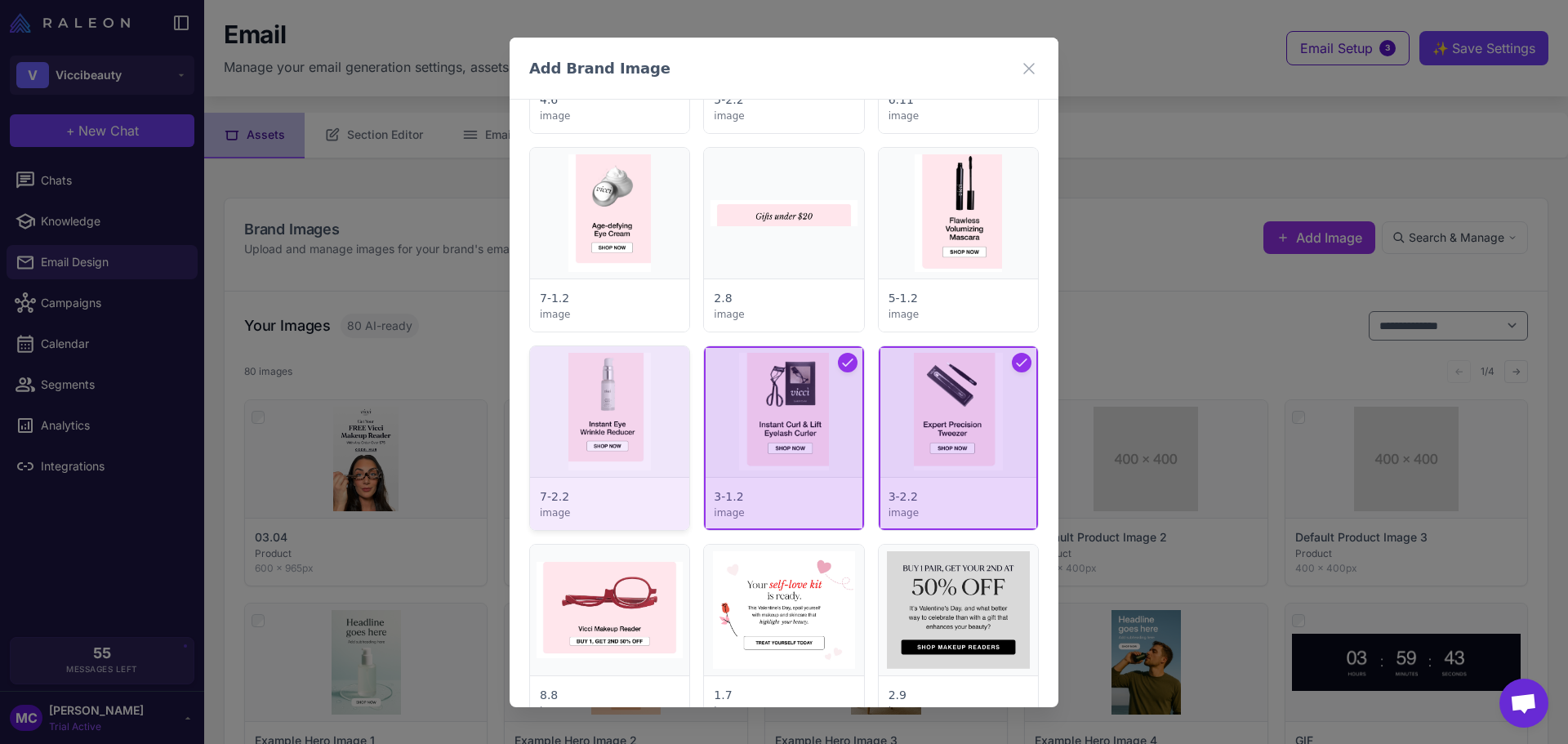
click at [642, 442] on div at bounding box center [610, 438] width 159 height 184
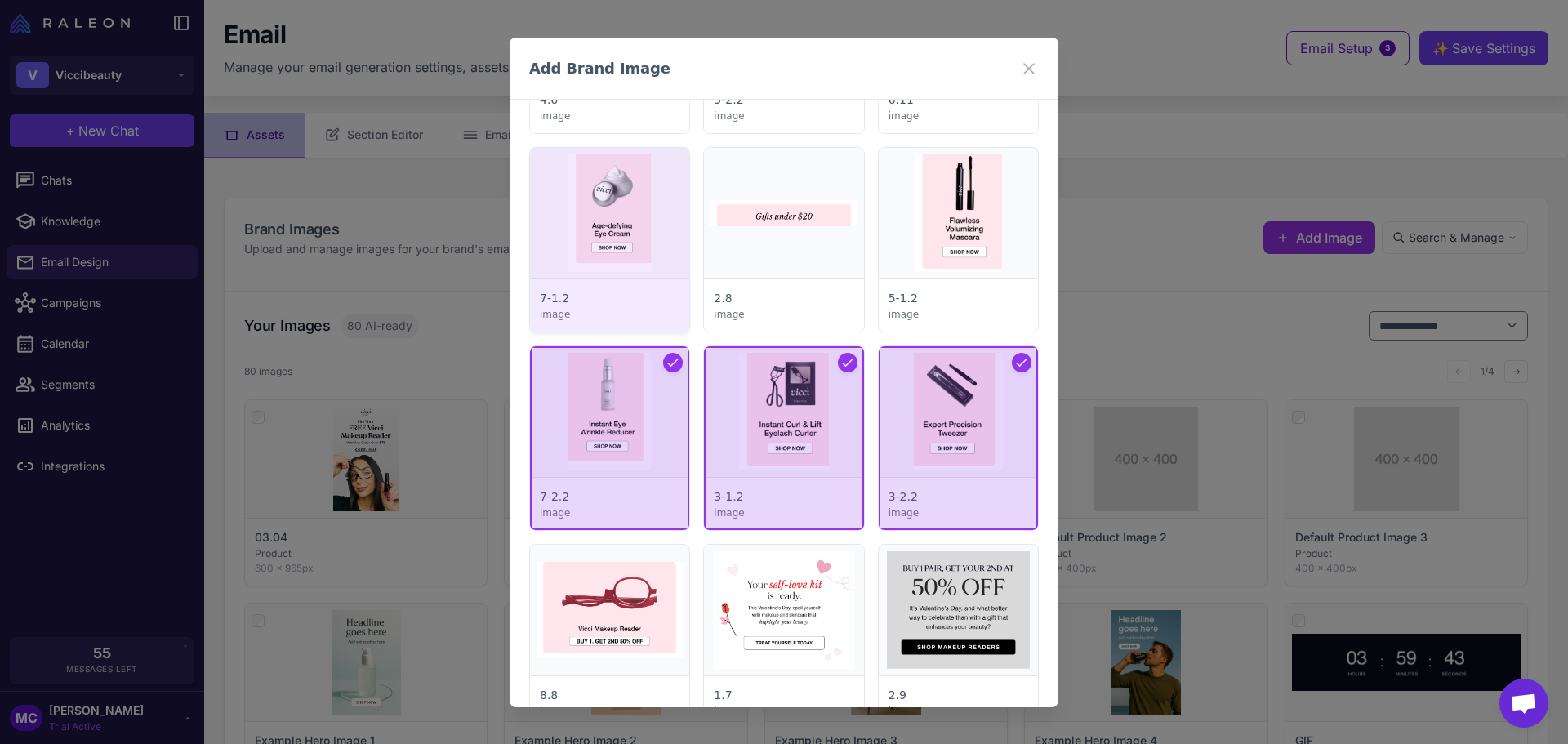
click at [625, 198] on div at bounding box center [610, 240] width 159 height 184
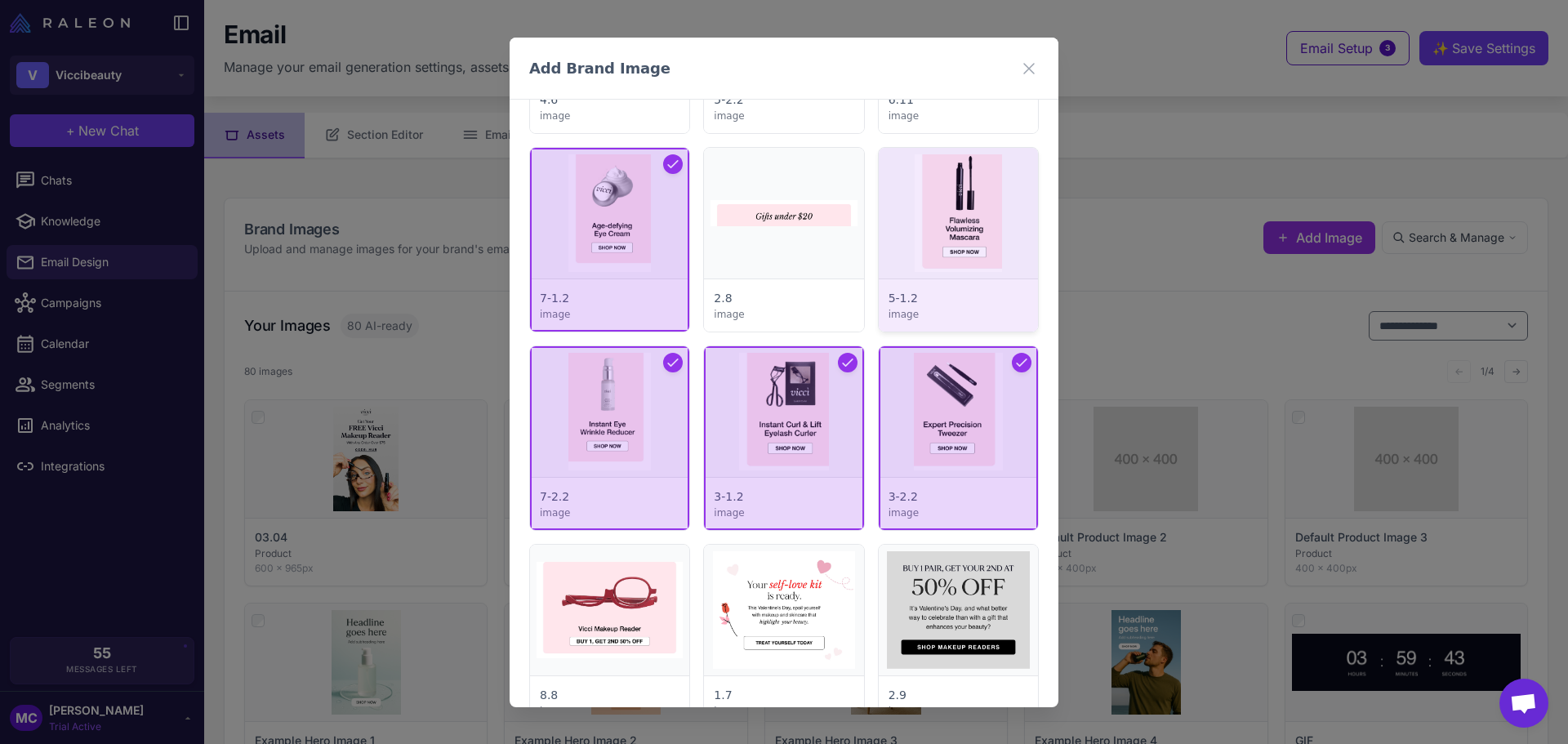
click at [971, 228] on div at bounding box center [958, 240] width 159 height 184
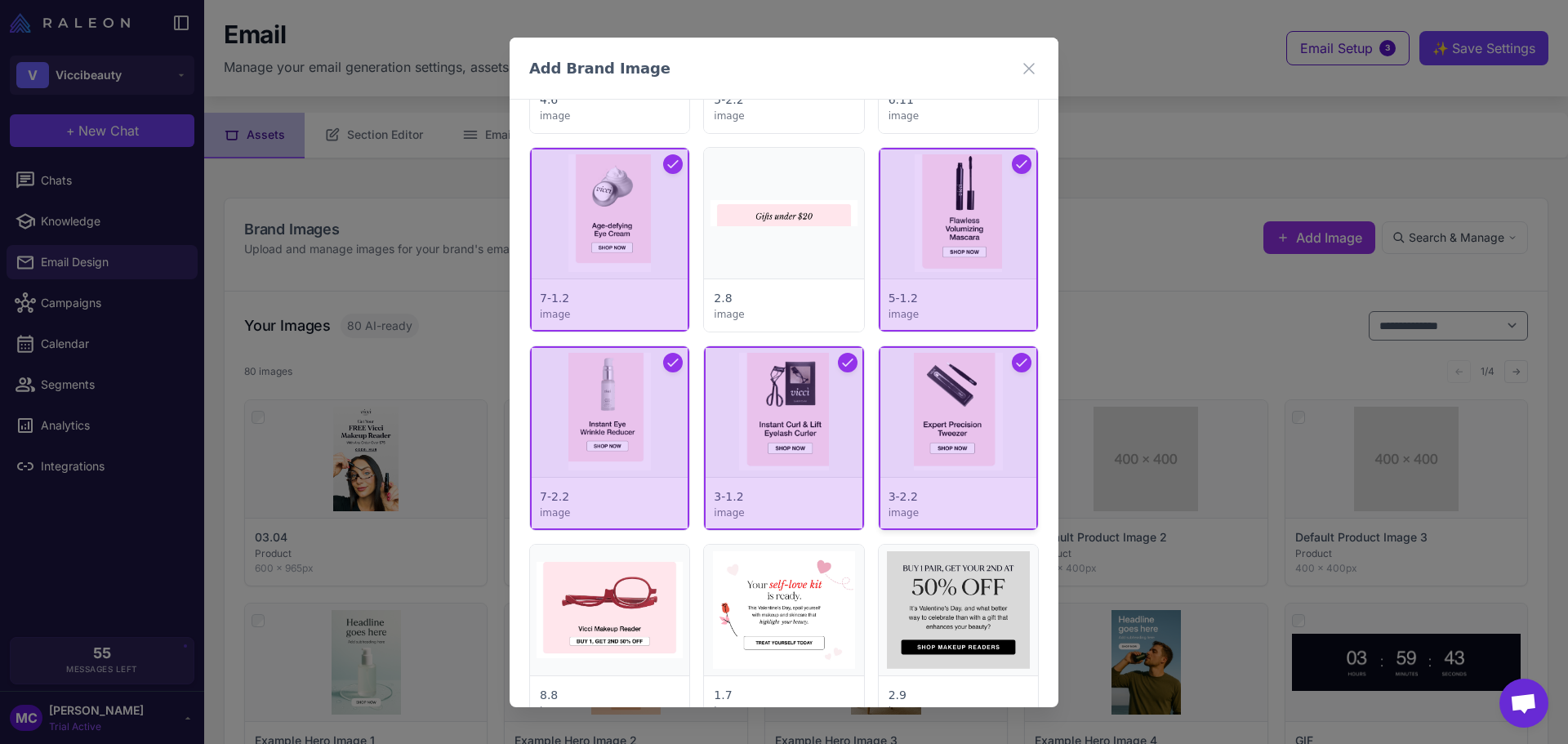
scroll to position [2447, 0]
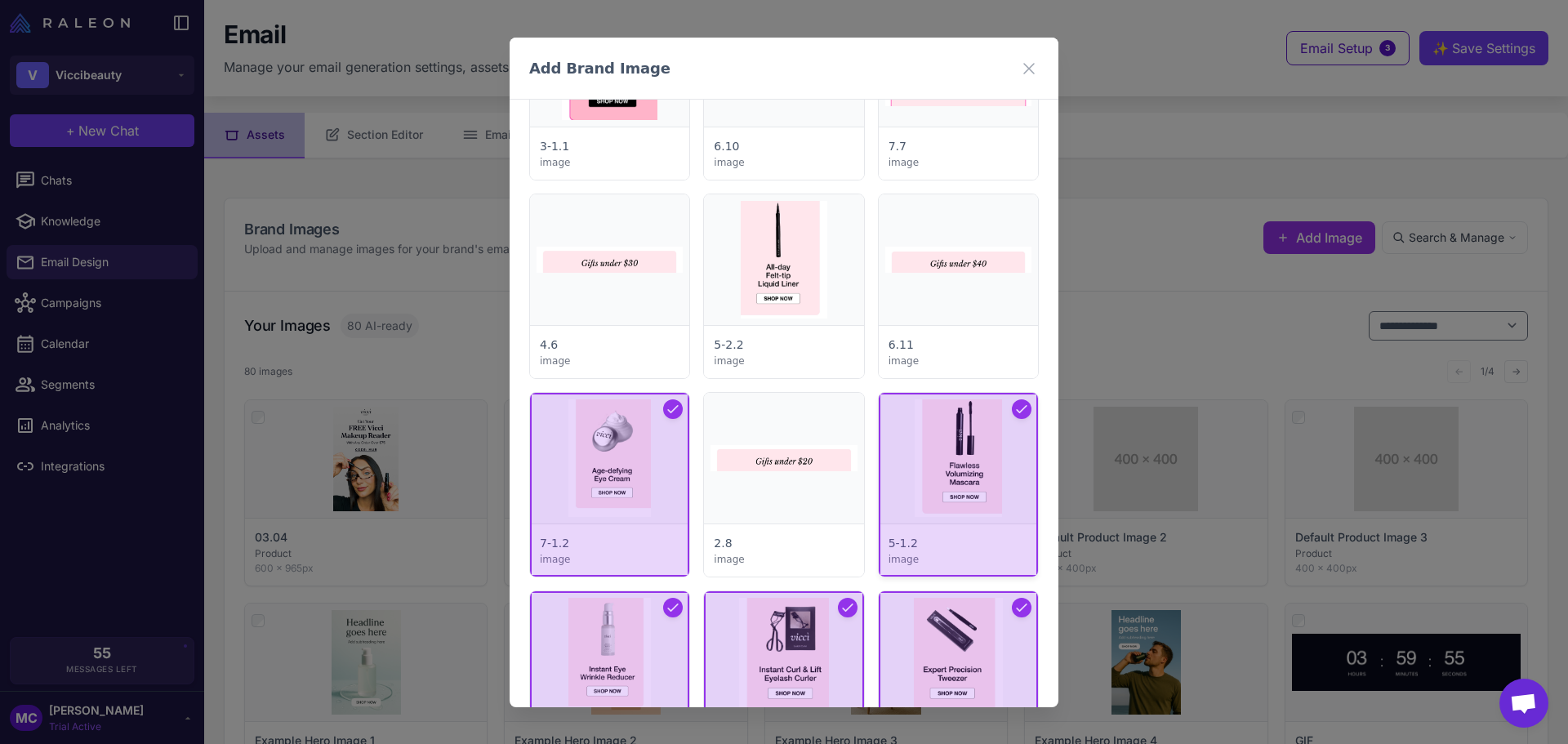
click at [998, 434] on div at bounding box center [958, 484] width 159 height 184
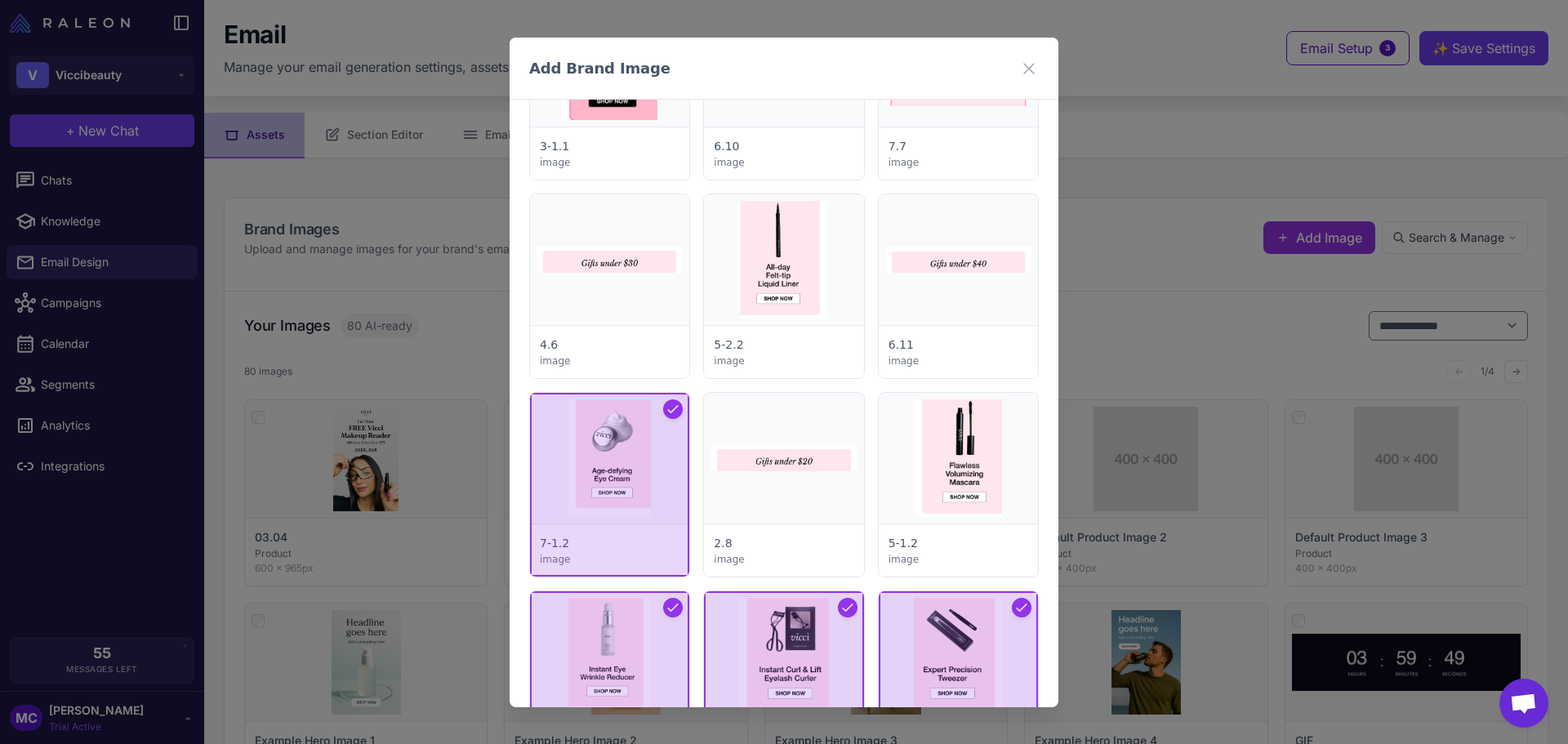
click at [941, 664] on div at bounding box center [958, 683] width 159 height 184
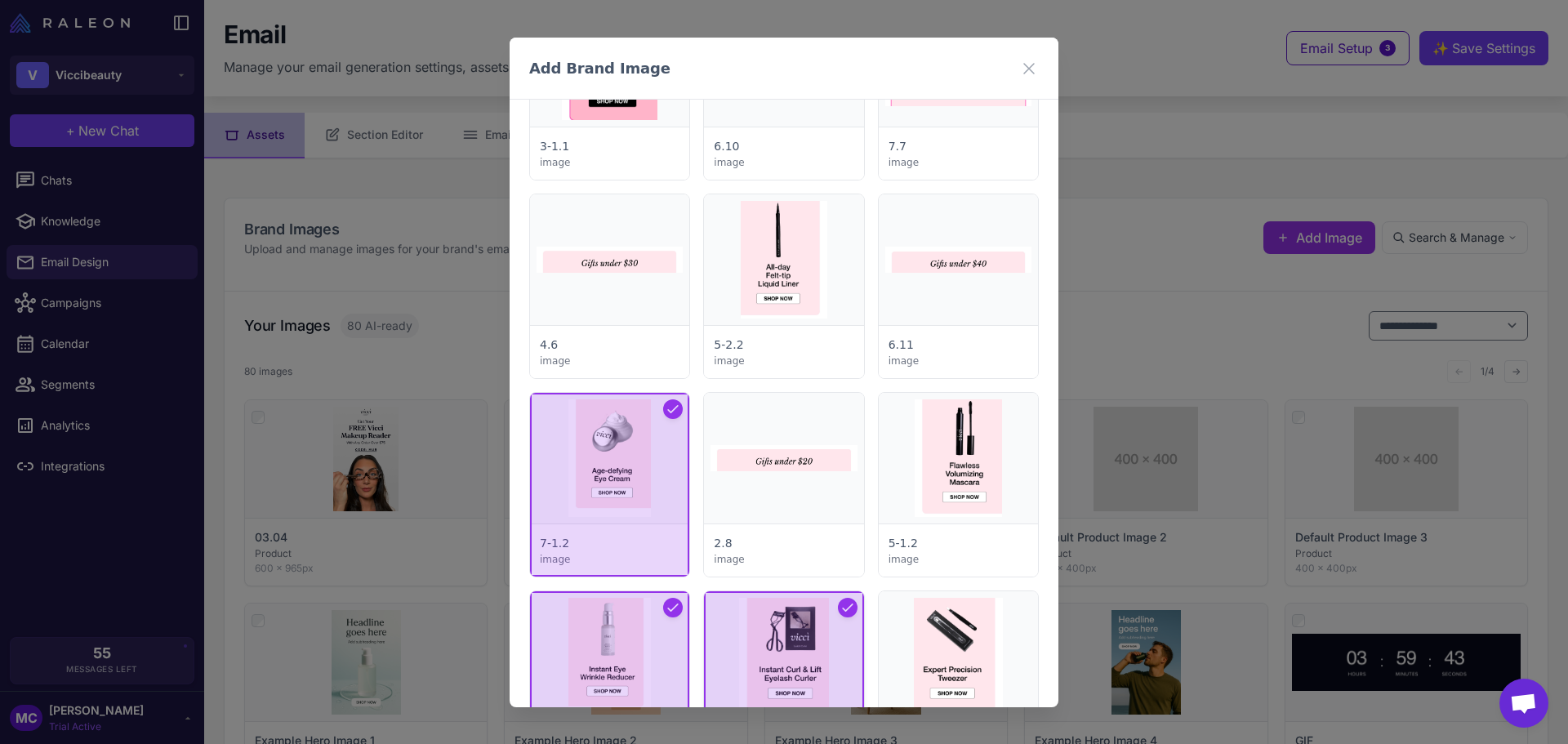
click at [792, 671] on div at bounding box center [783, 683] width 159 height 184
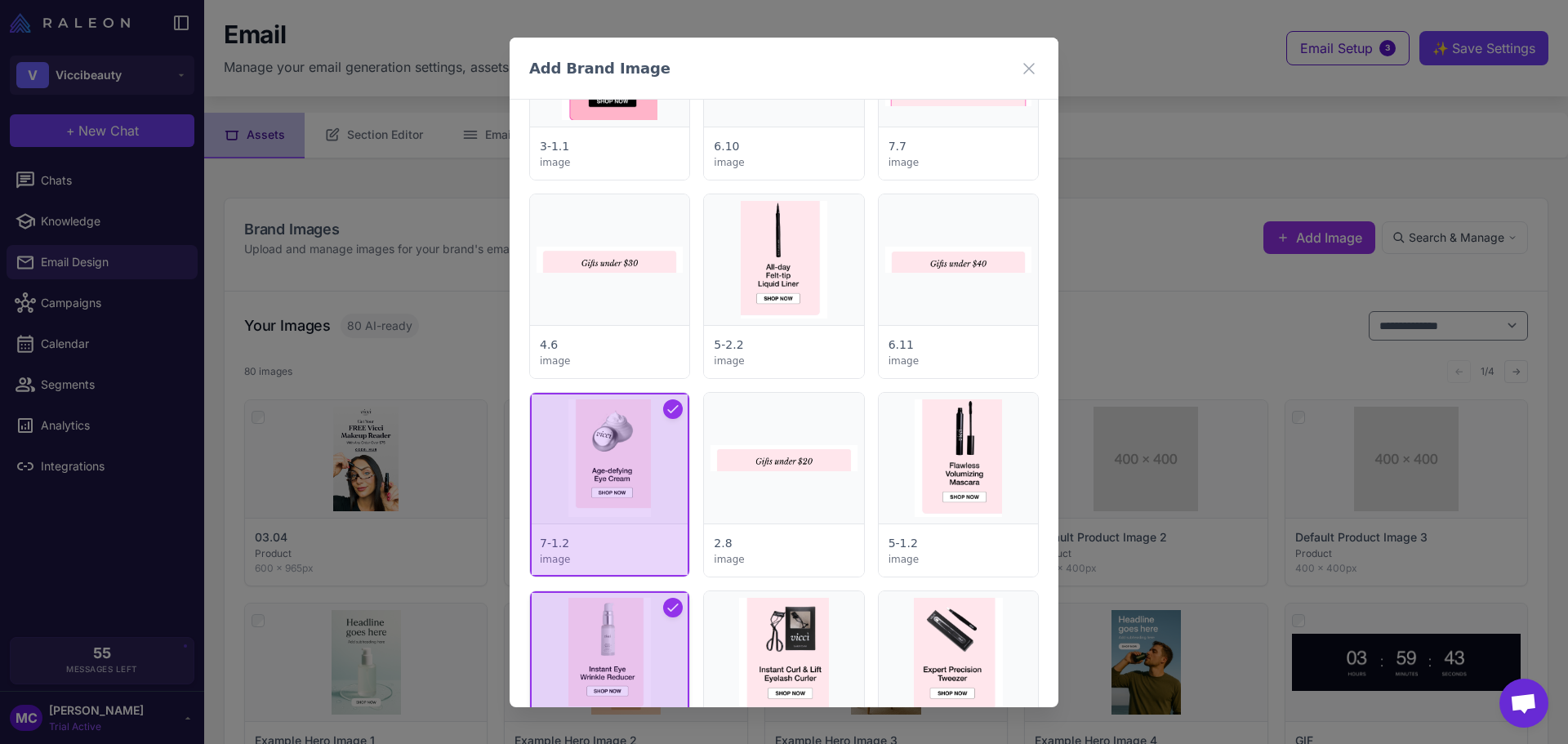
click at [640, 670] on div at bounding box center [610, 683] width 159 height 184
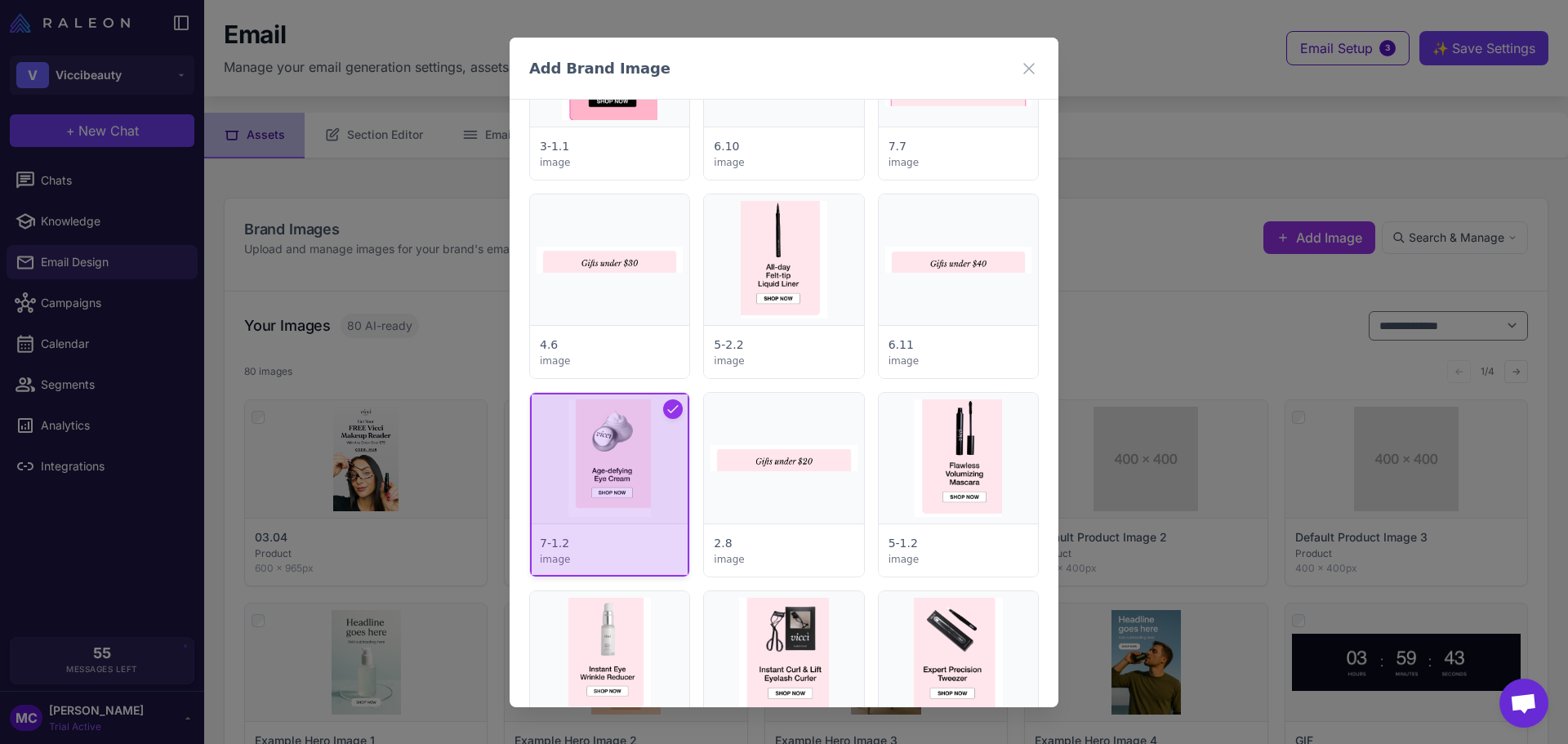
click at [646, 512] on div at bounding box center [610, 484] width 159 height 184
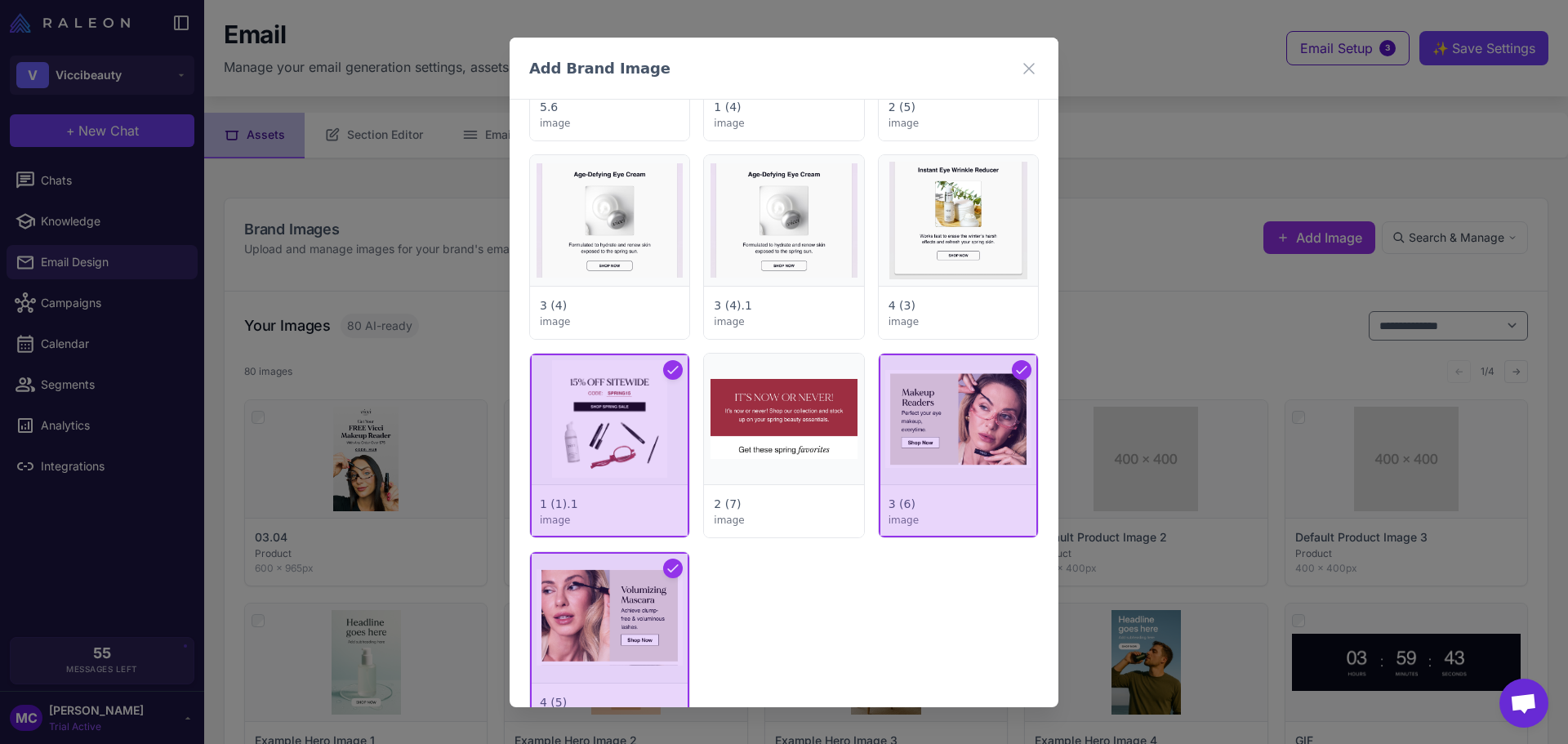
scroll to position [6366, 0]
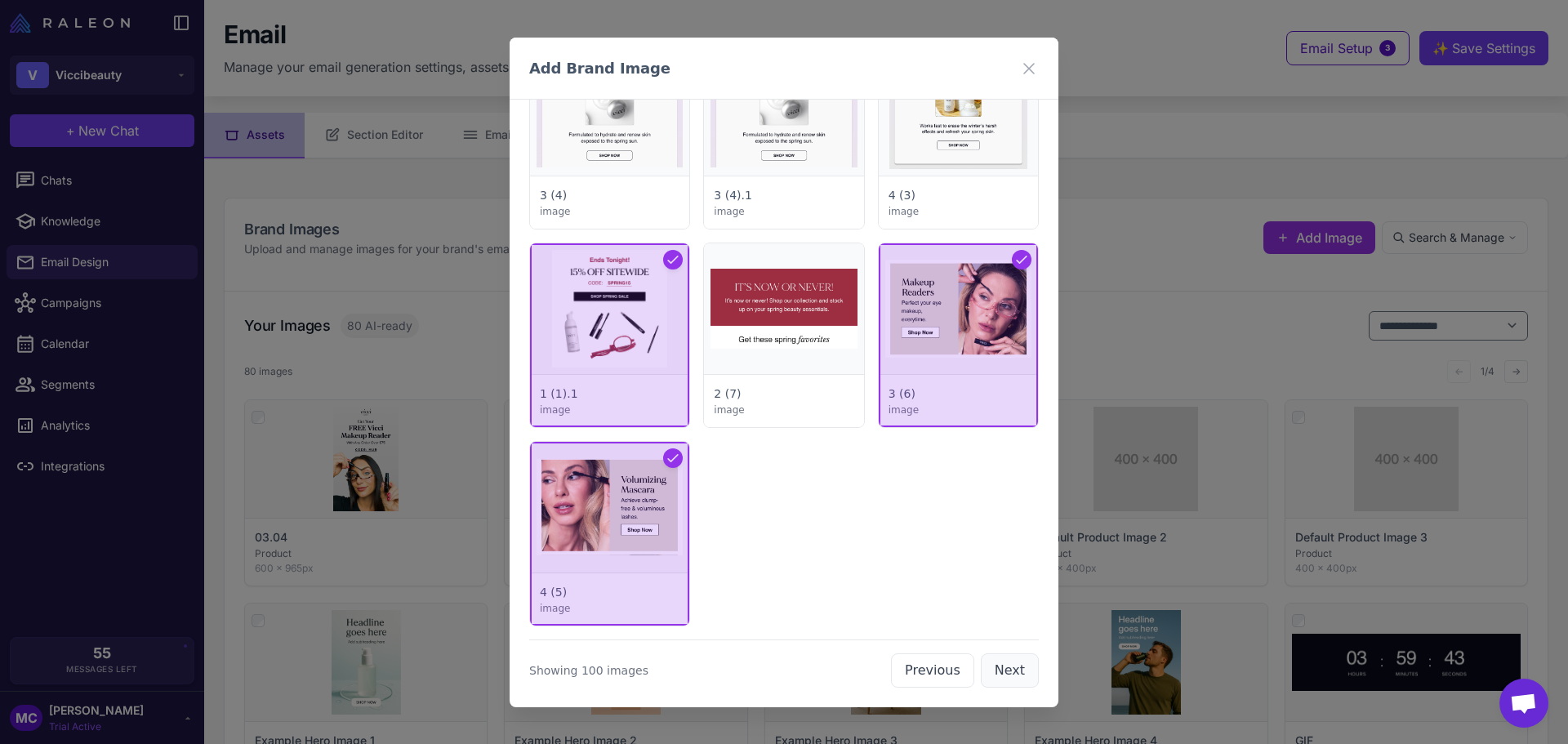
click at [1019, 669] on button "Next" at bounding box center [1010, 669] width 58 height 34
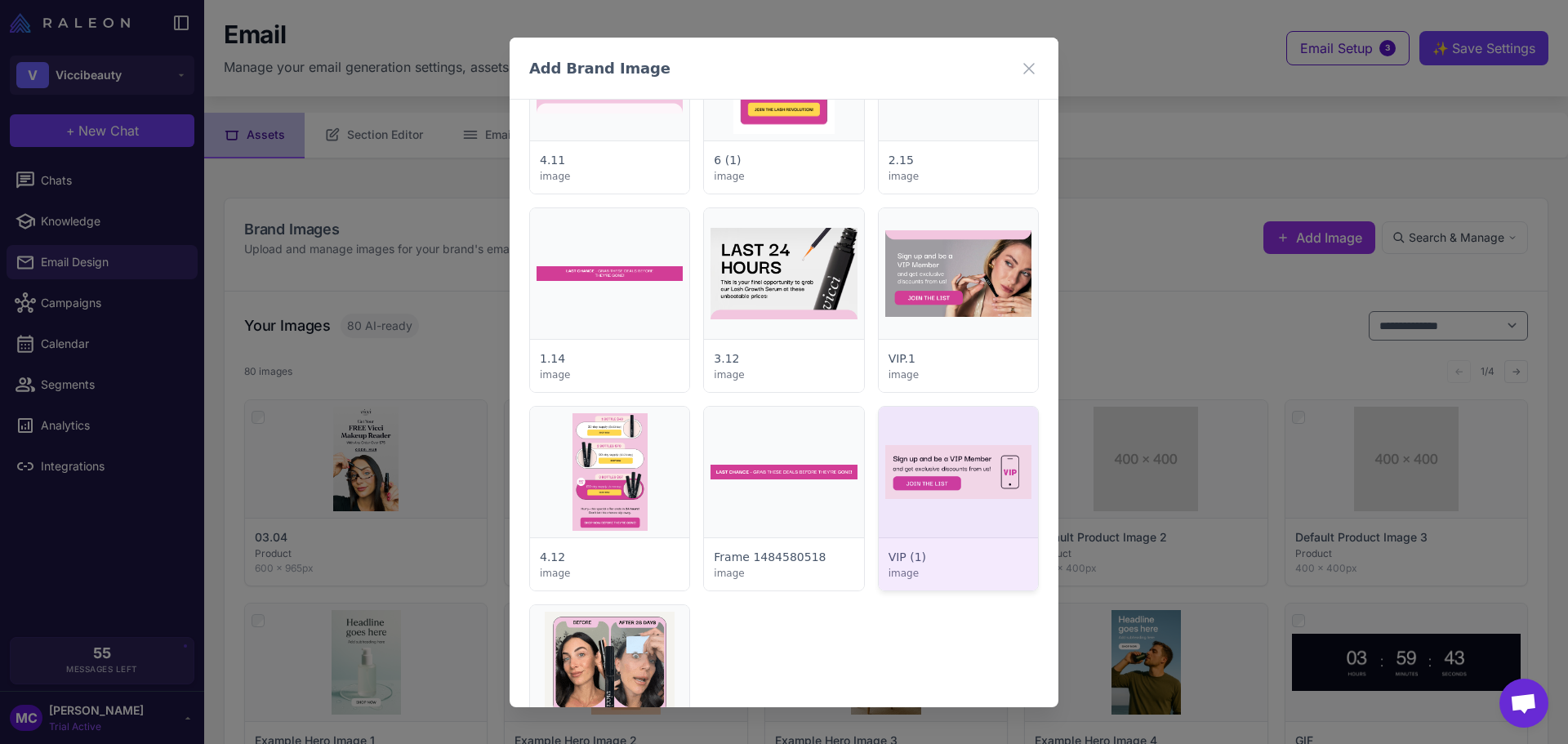
scroll to position [3390, 0]
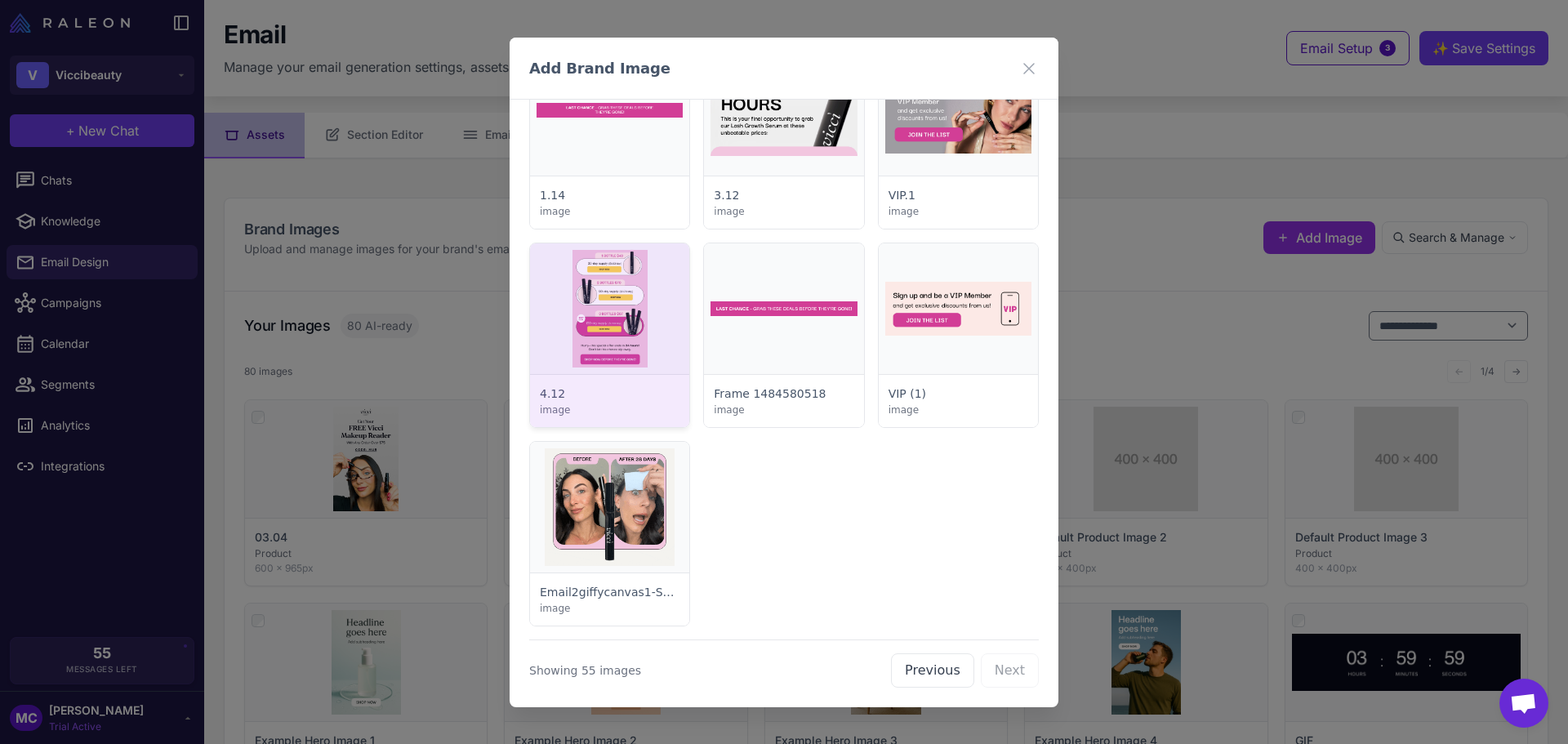
click at [672, 328] on div at bounding box center [610, 335] width 159 height 184
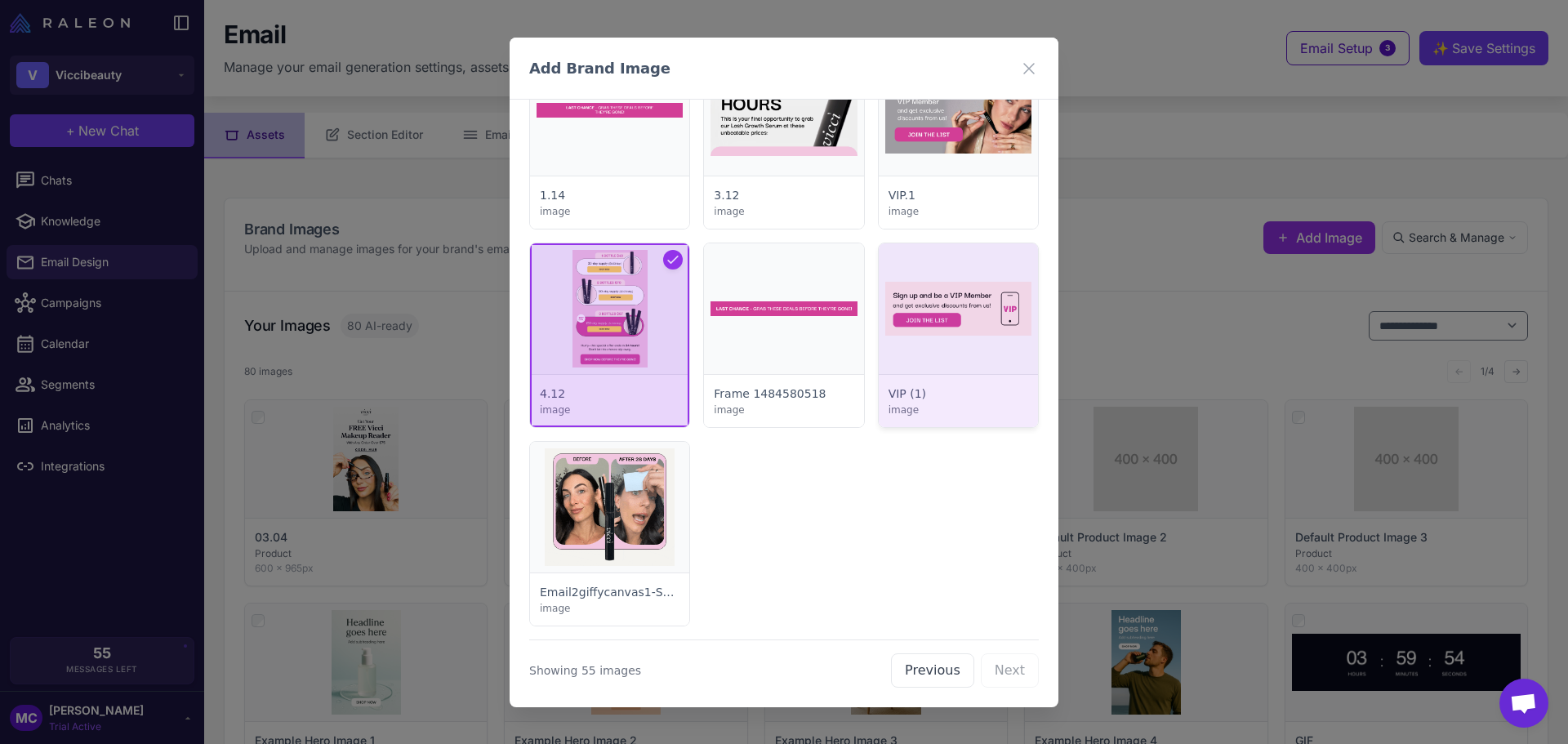
click at [996, 326] on div at bounding box center [958, 335] width 159 height 184
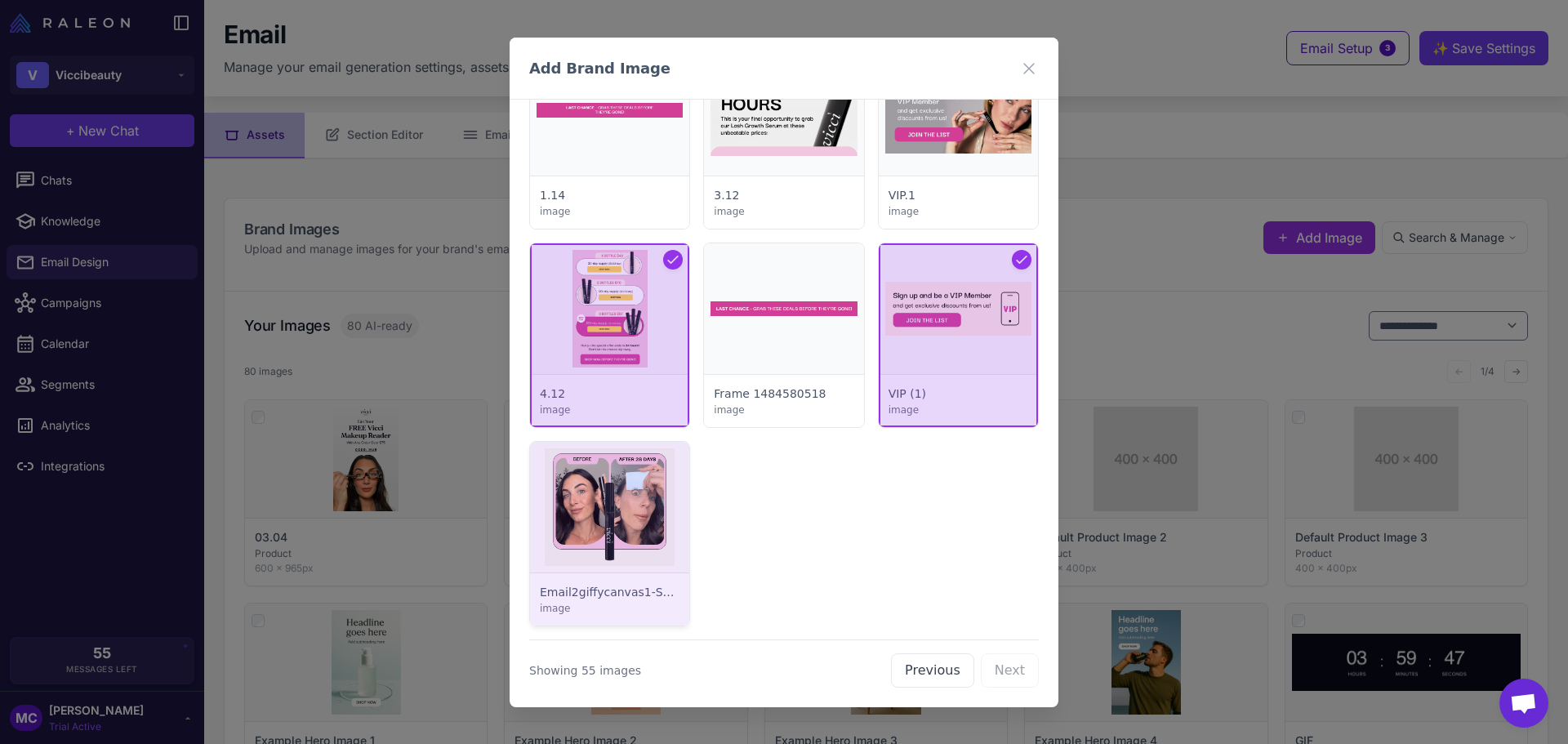
click at [625, 527] on div at bounding box center [610, 534] width 159 height 184
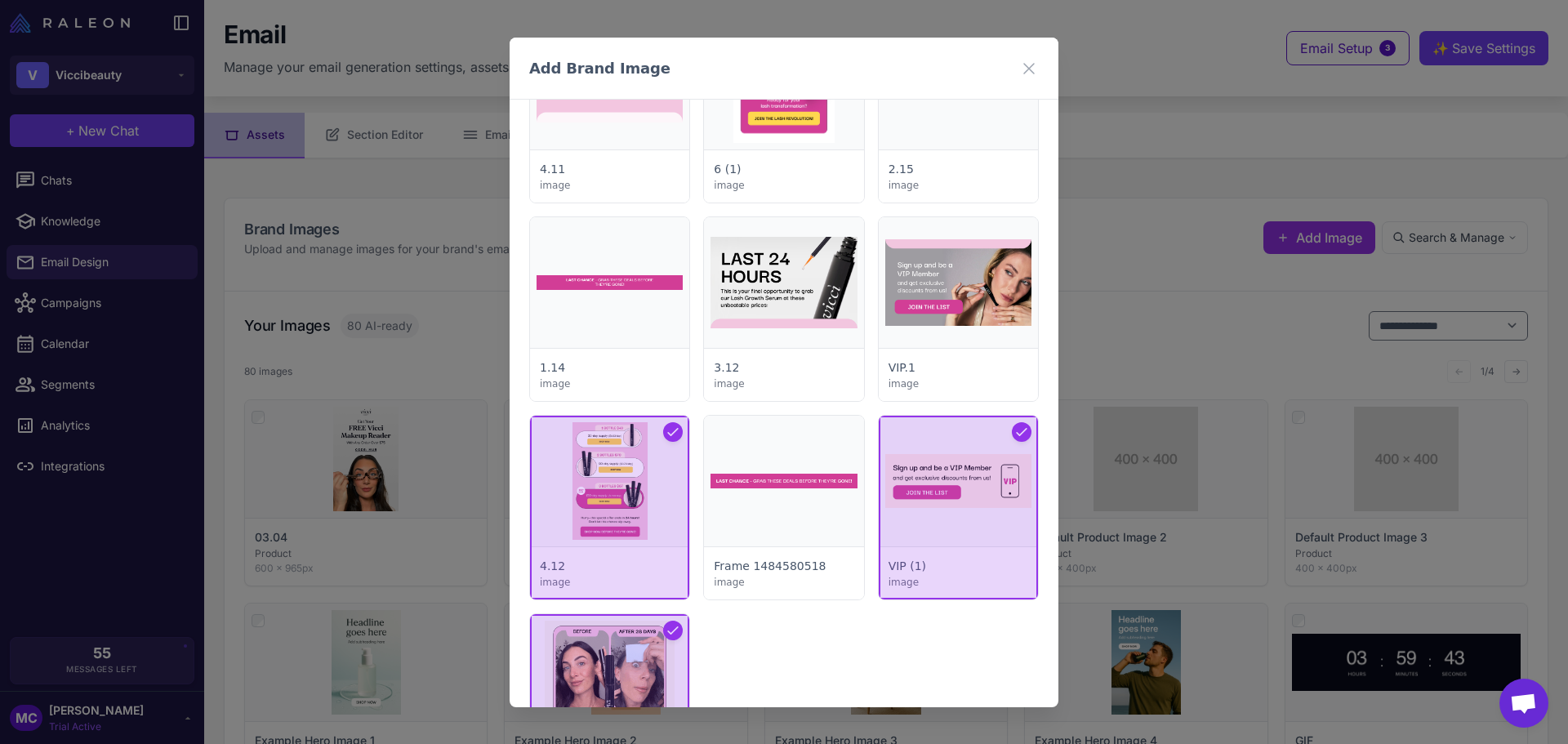
scroll to position [3145, 0]
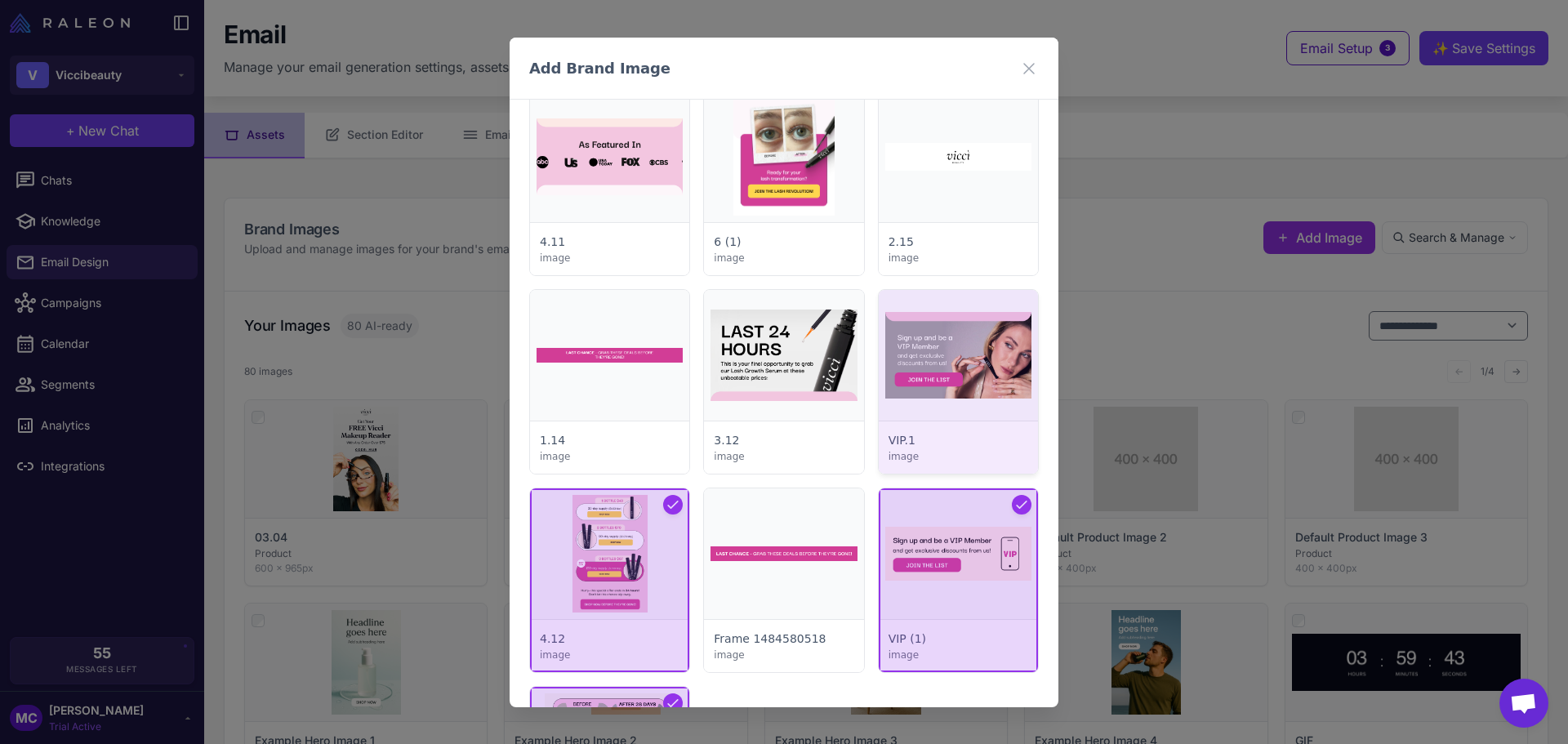
click at [962, 371] on div at bounding box center [958, 382] width 159 height 184
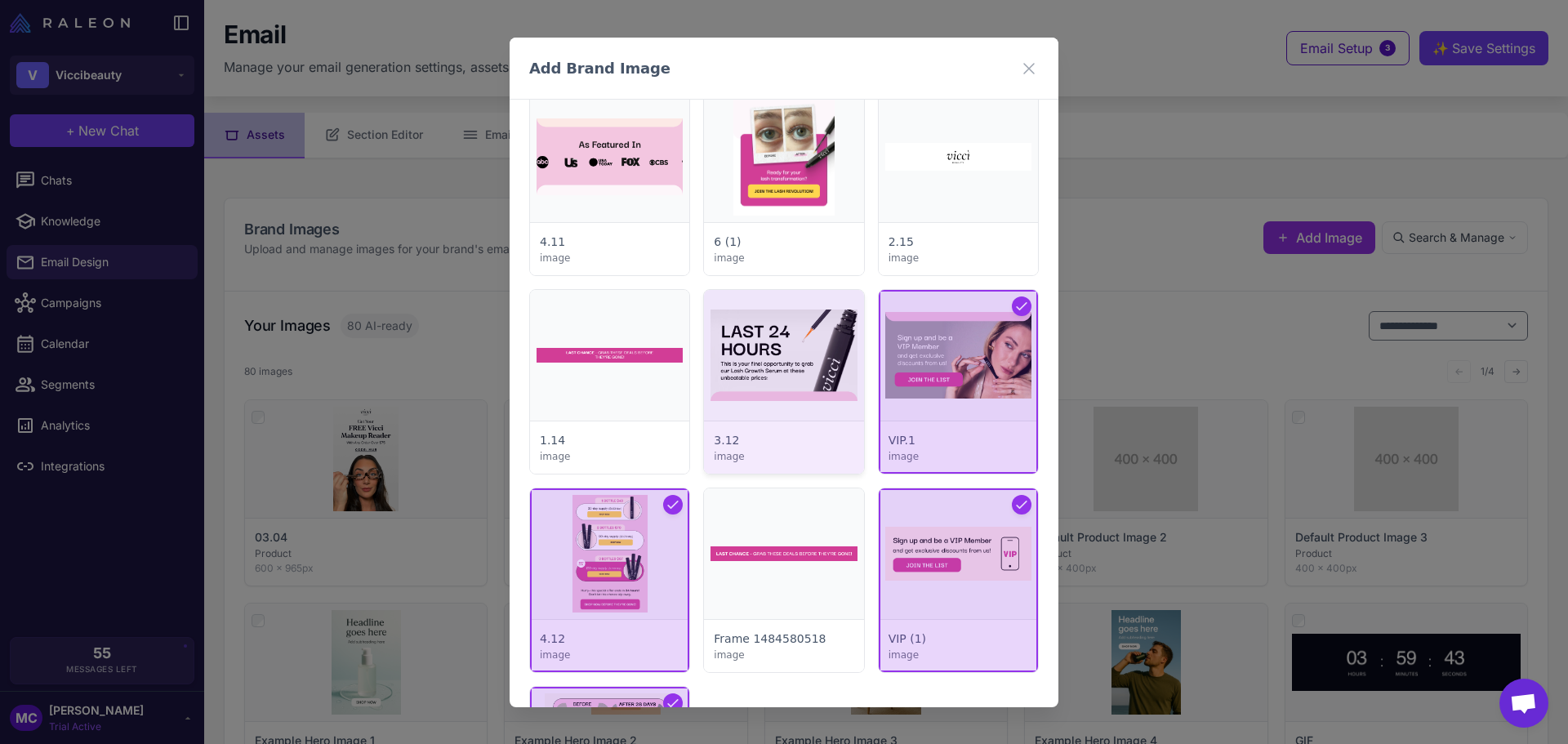
click at [745, 373] on div at bounding box center [783, 382] width 159 height 184
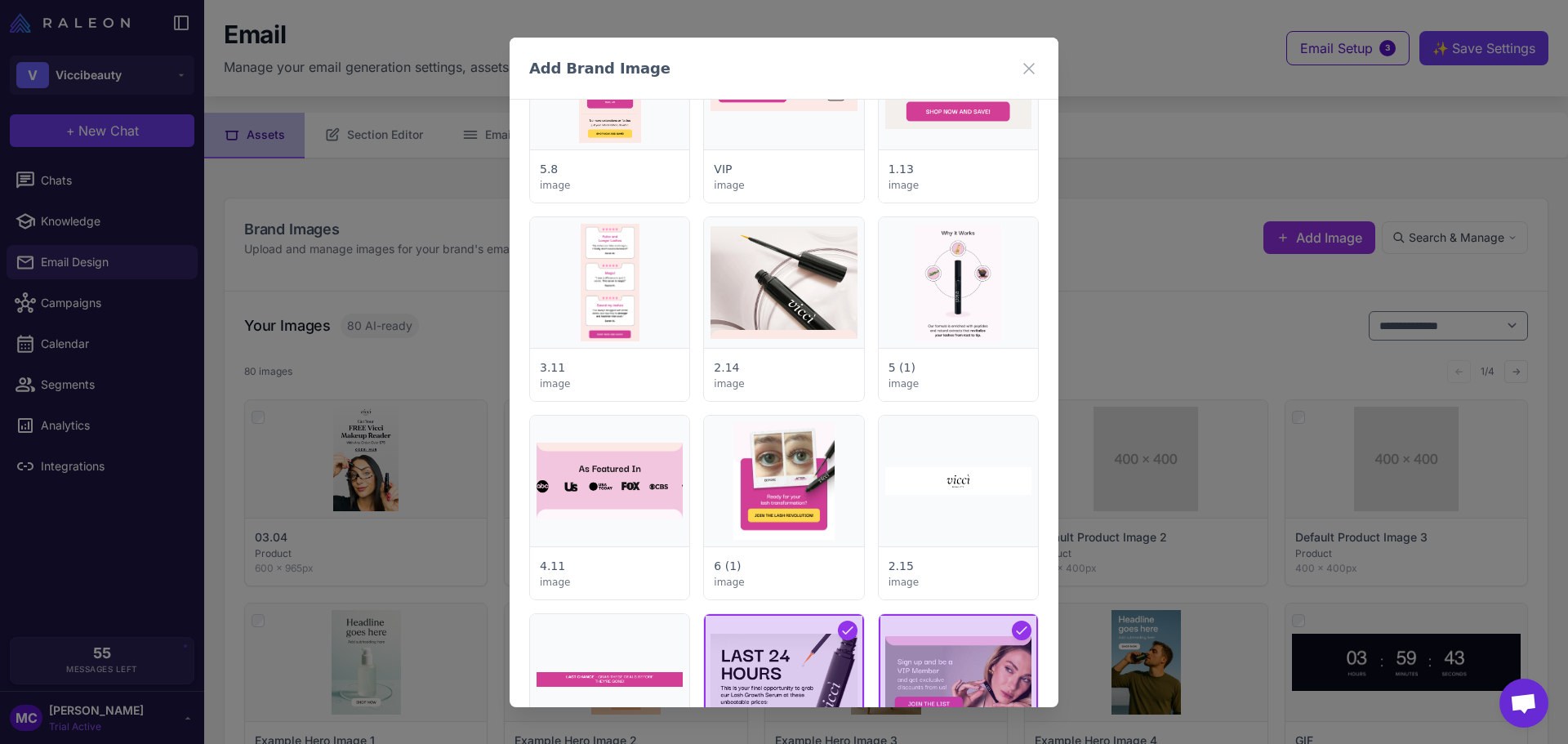
scroll to position [2818, 0]
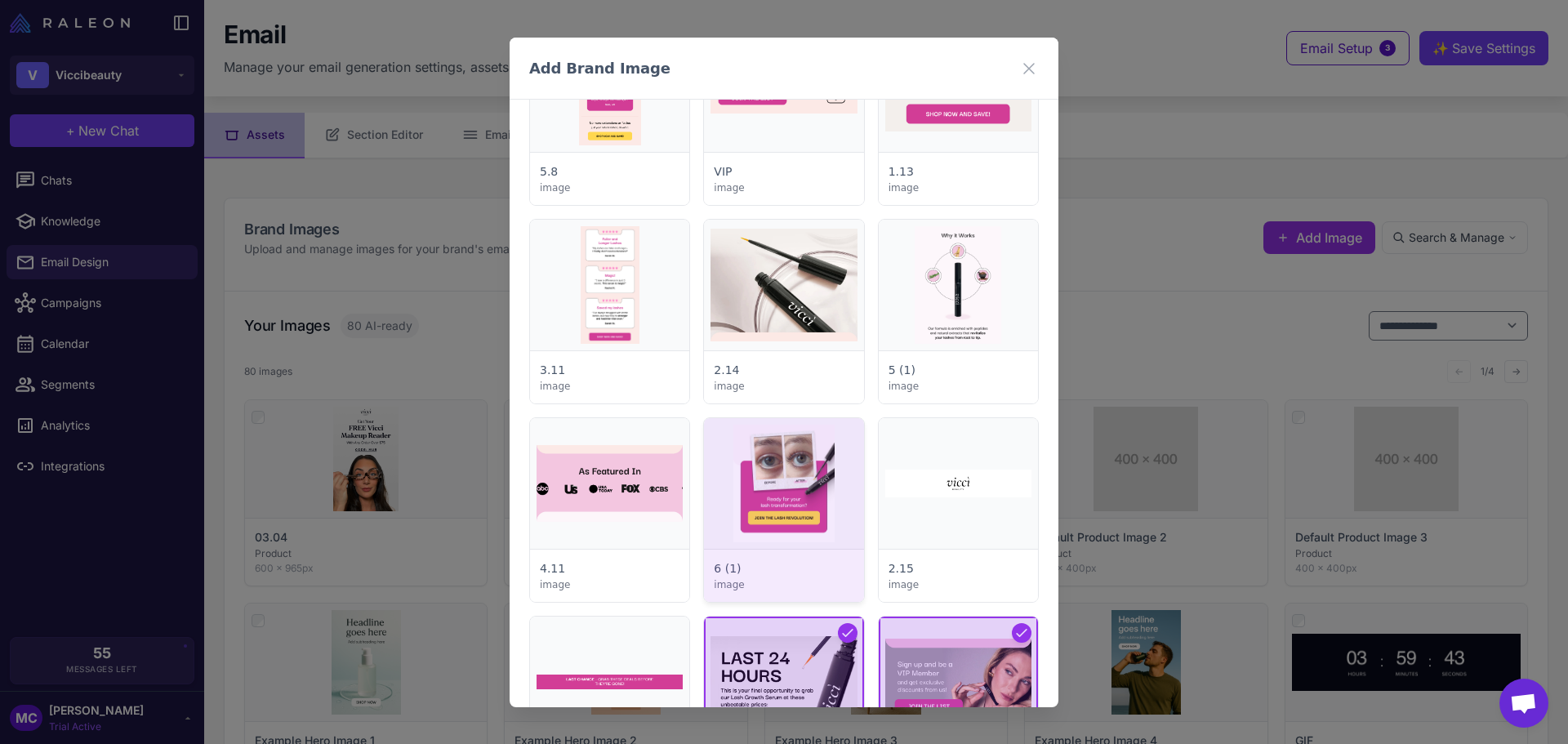
click at [775, 473] on div at bounding box center [783, 510] width 159 height 184
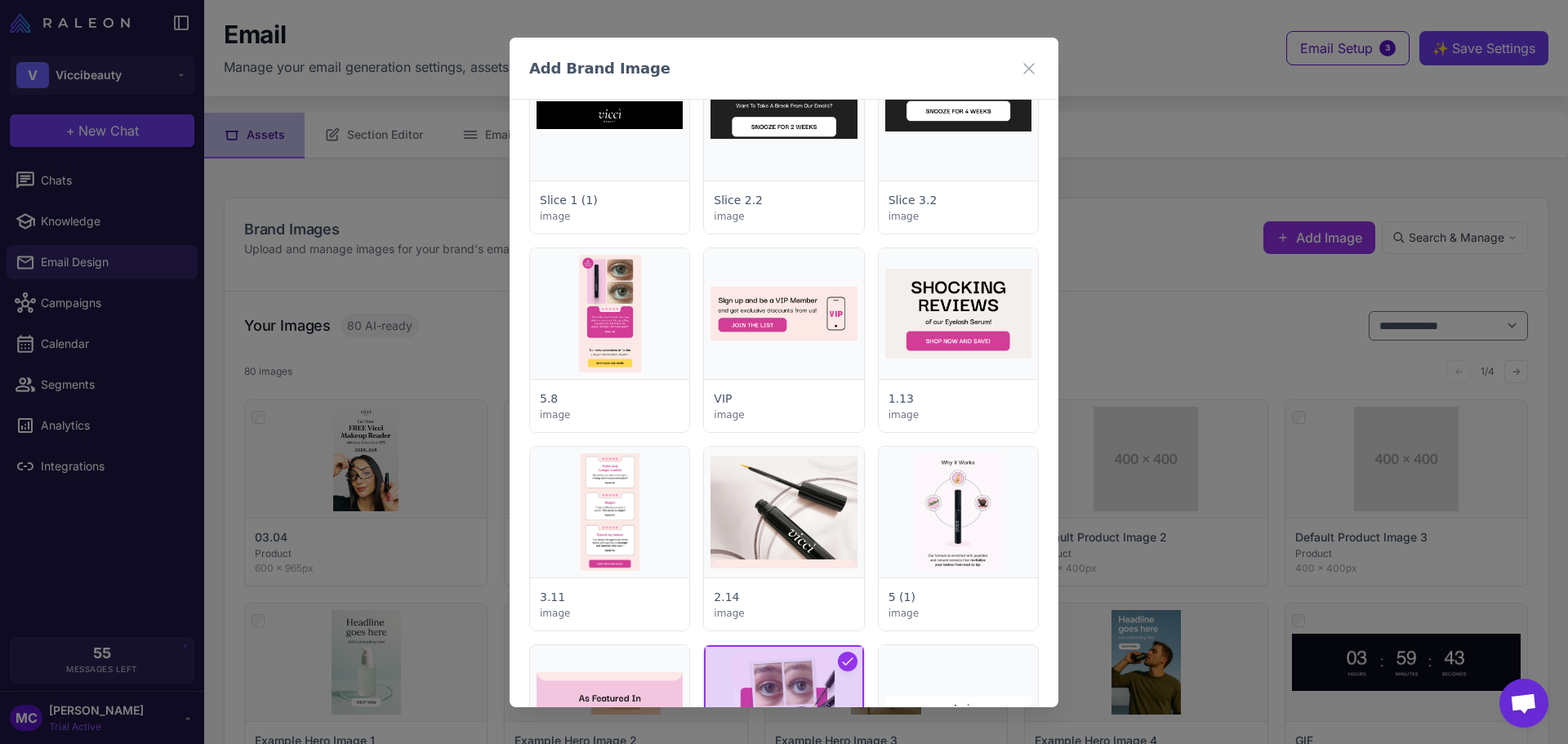
scroll to position [2573, 0]
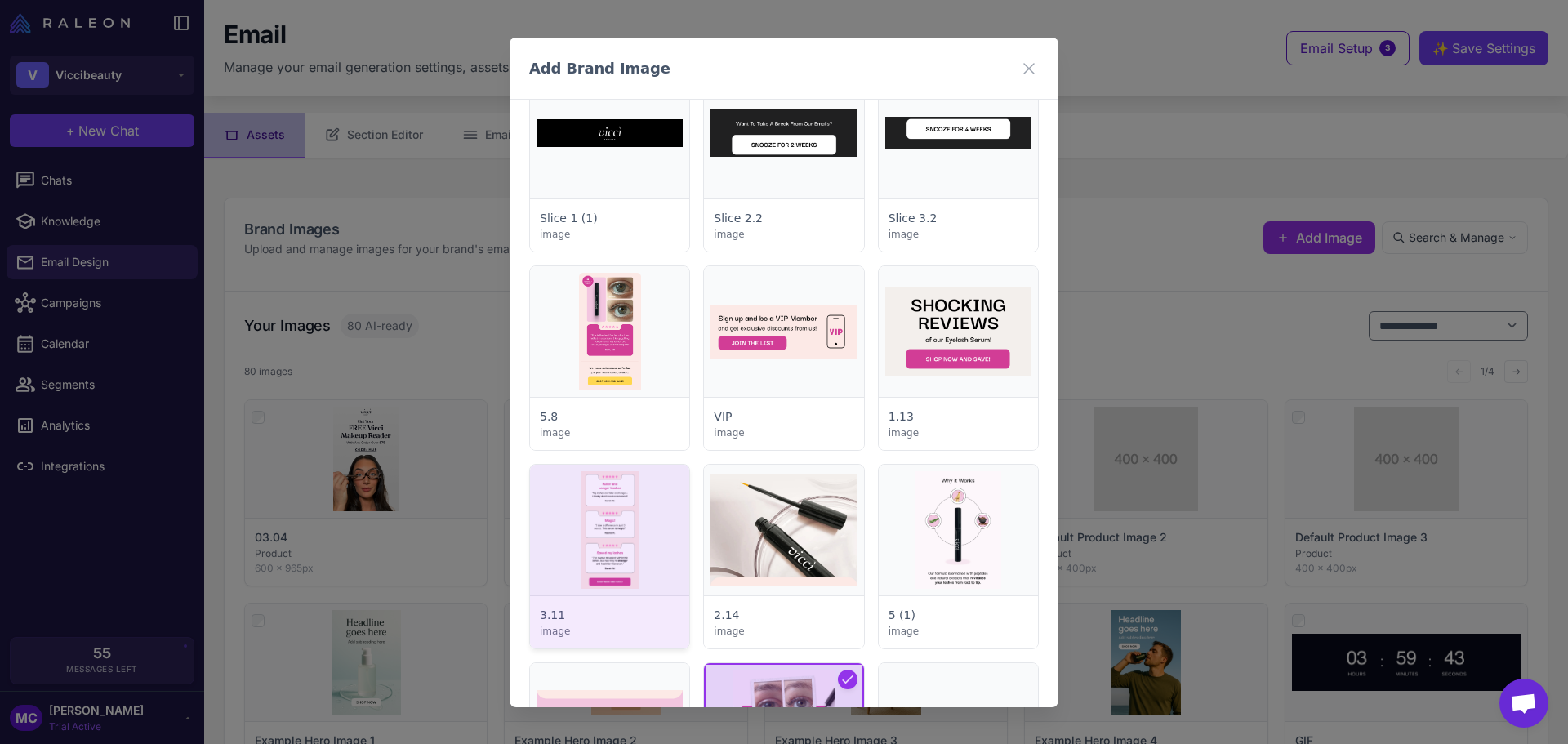
click at [605, 527] on div at bounding box center [610, 557] width 159 height 184
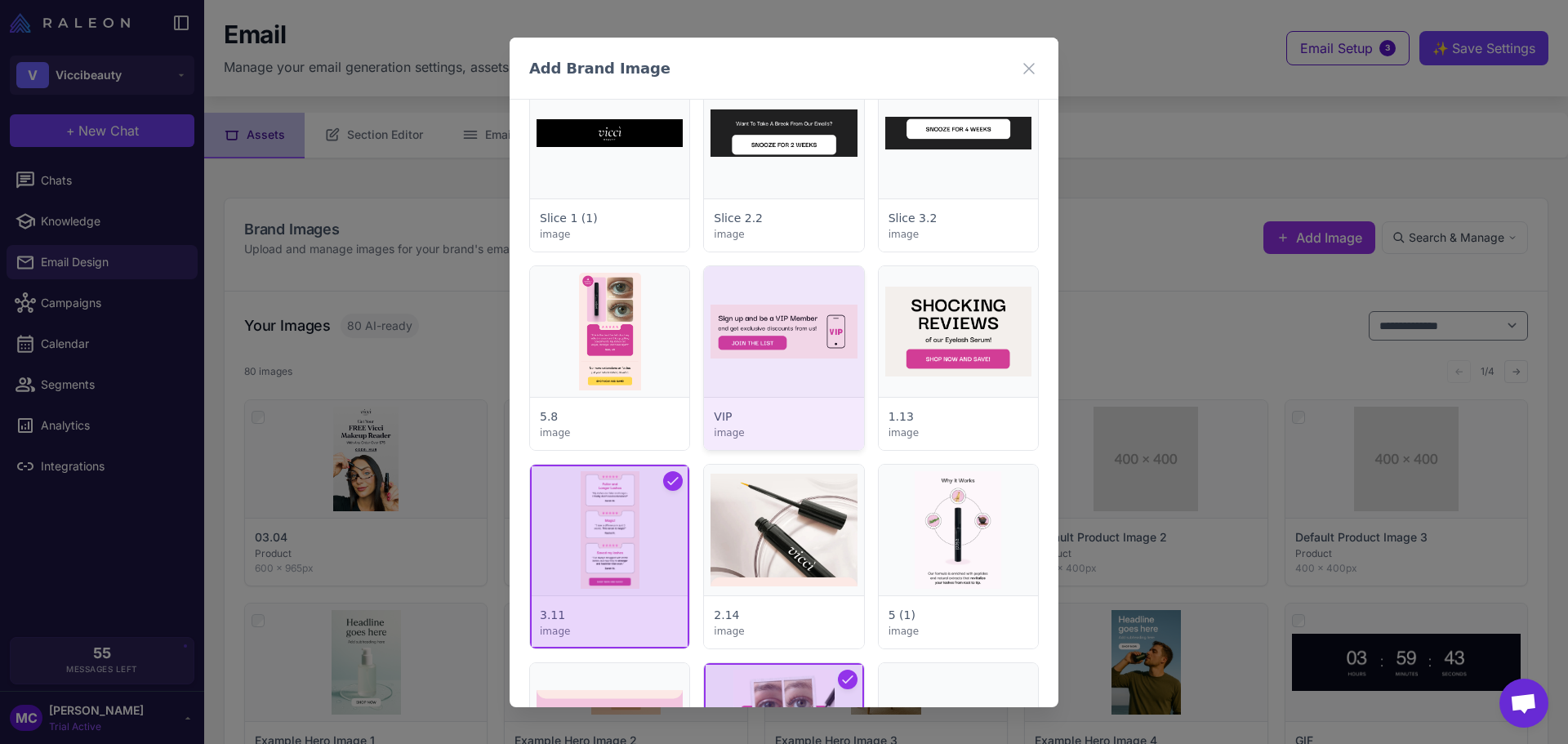
click at [745, 339] on div at bounding box center [783, 358] width 159 height 184
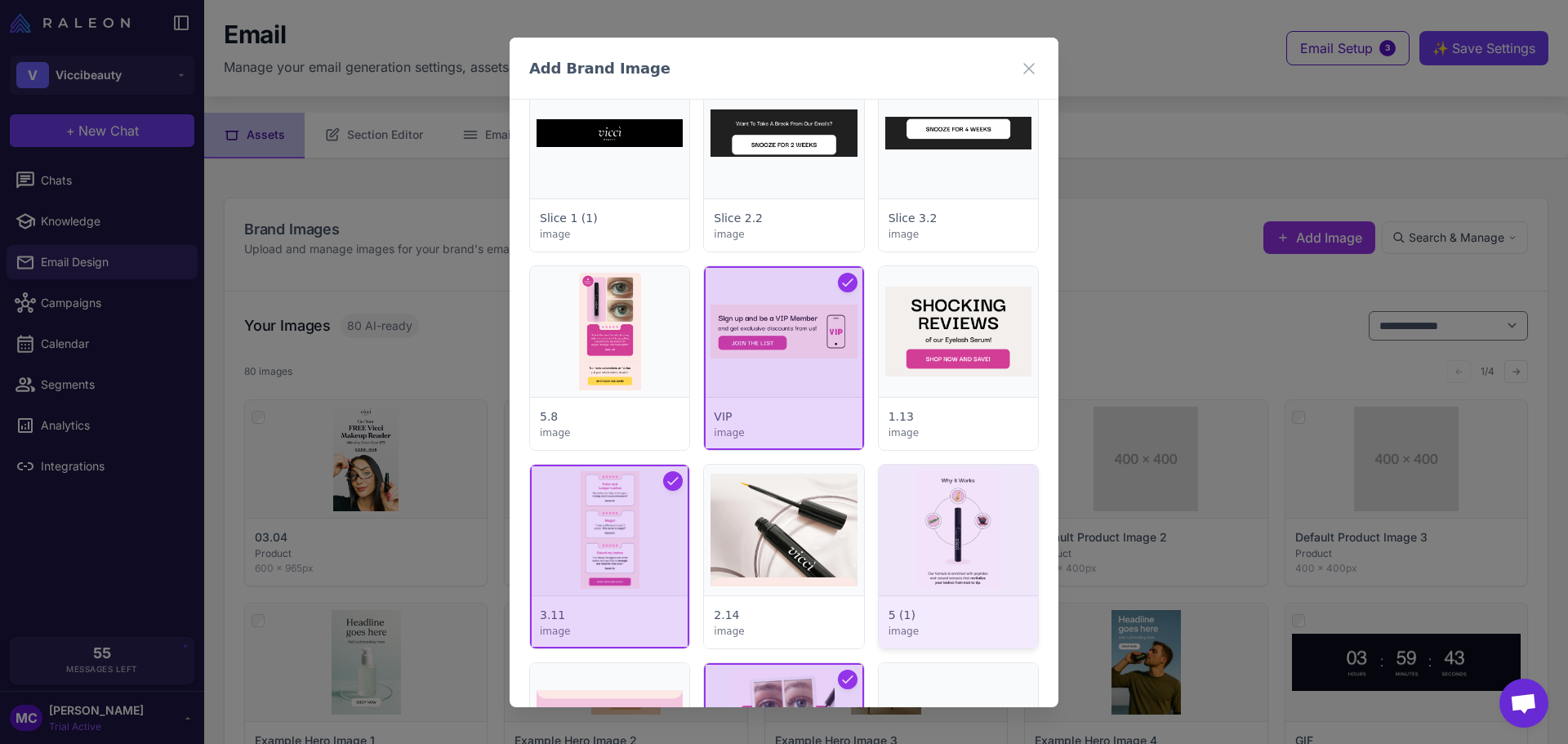
click at [918, 501] on div at bounding box center [958, 557] width 159 height 184
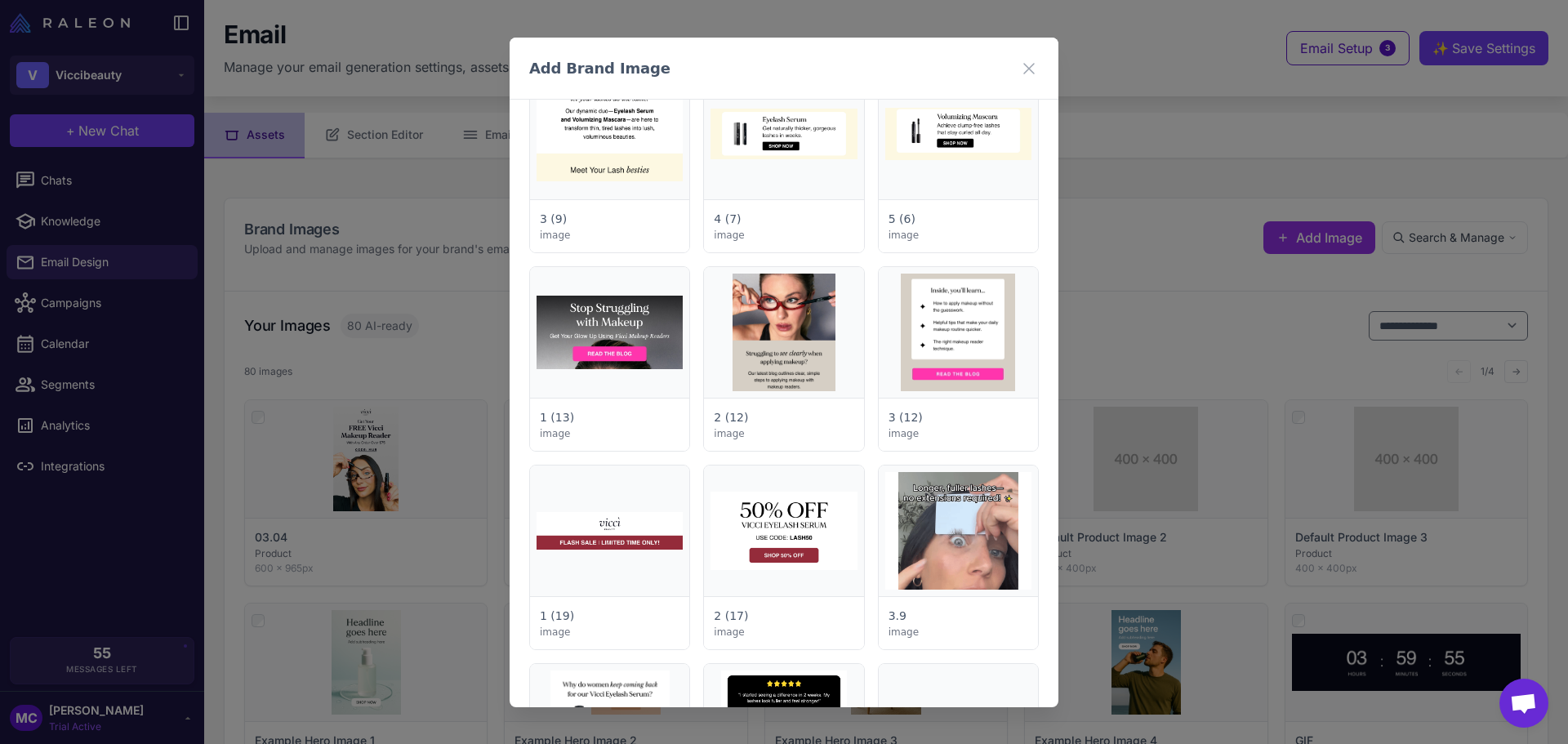
scroll to position [245, 0]
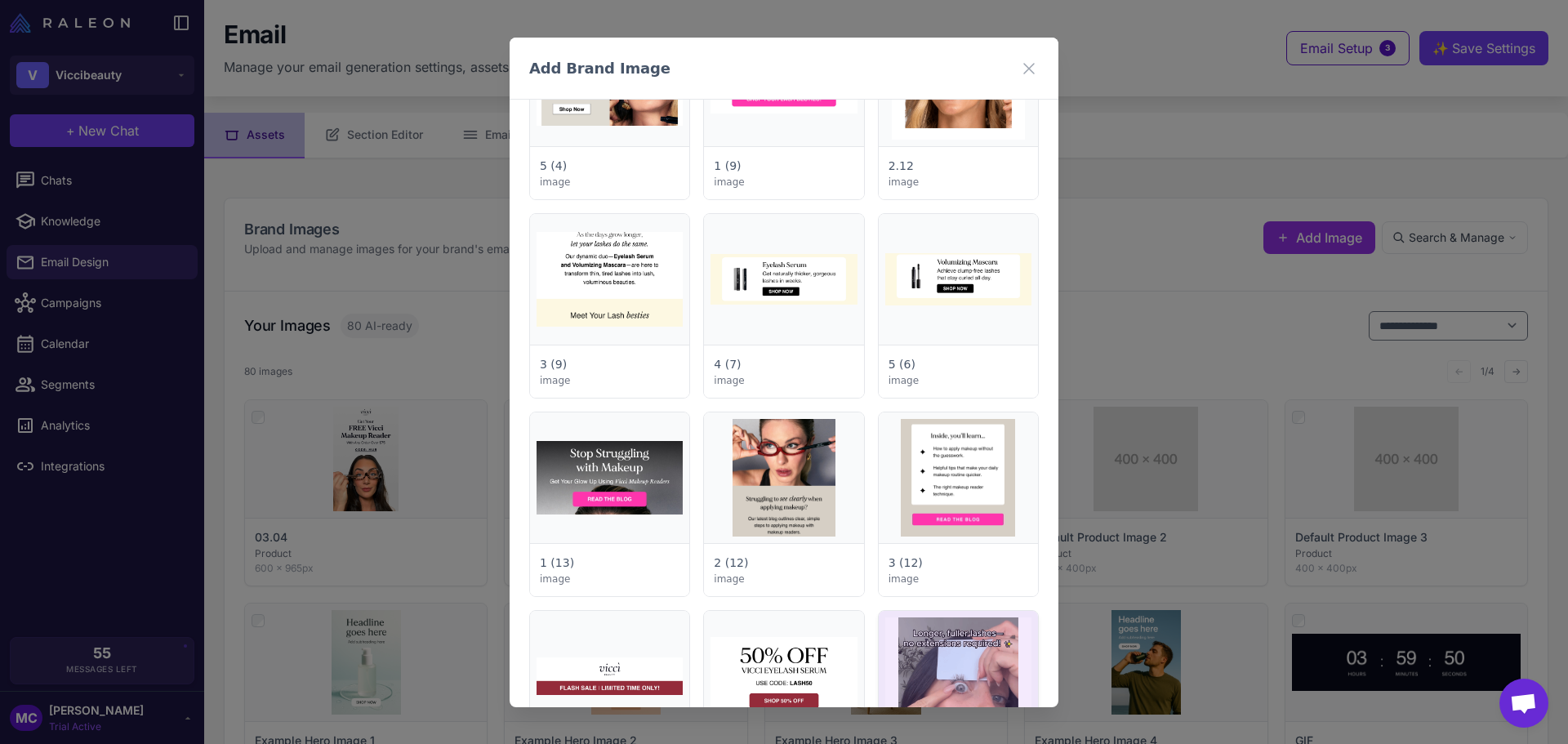
click at [948, 660] on div at bounding box center [958, 702] width 159 height 184
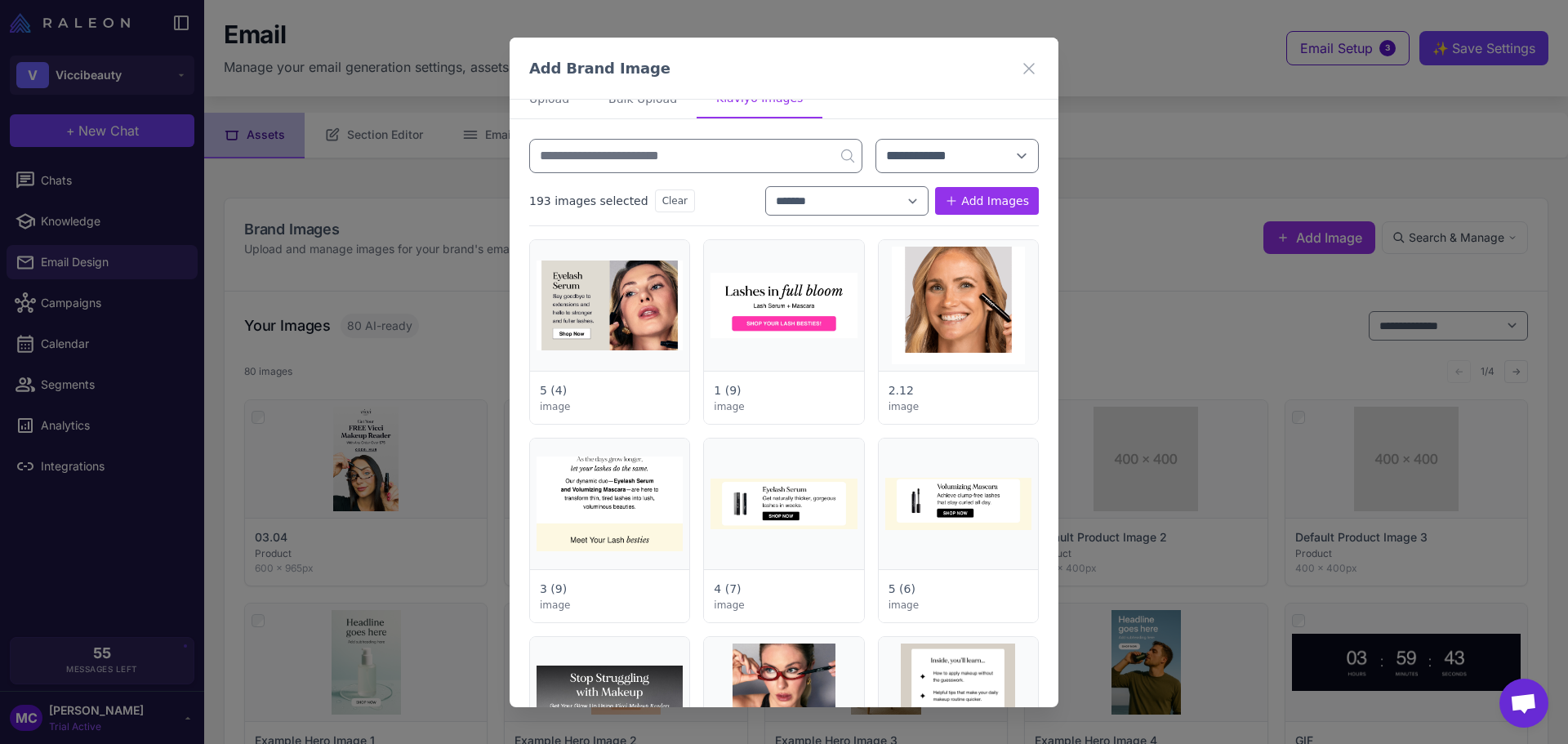
scroll to position [0, 0]
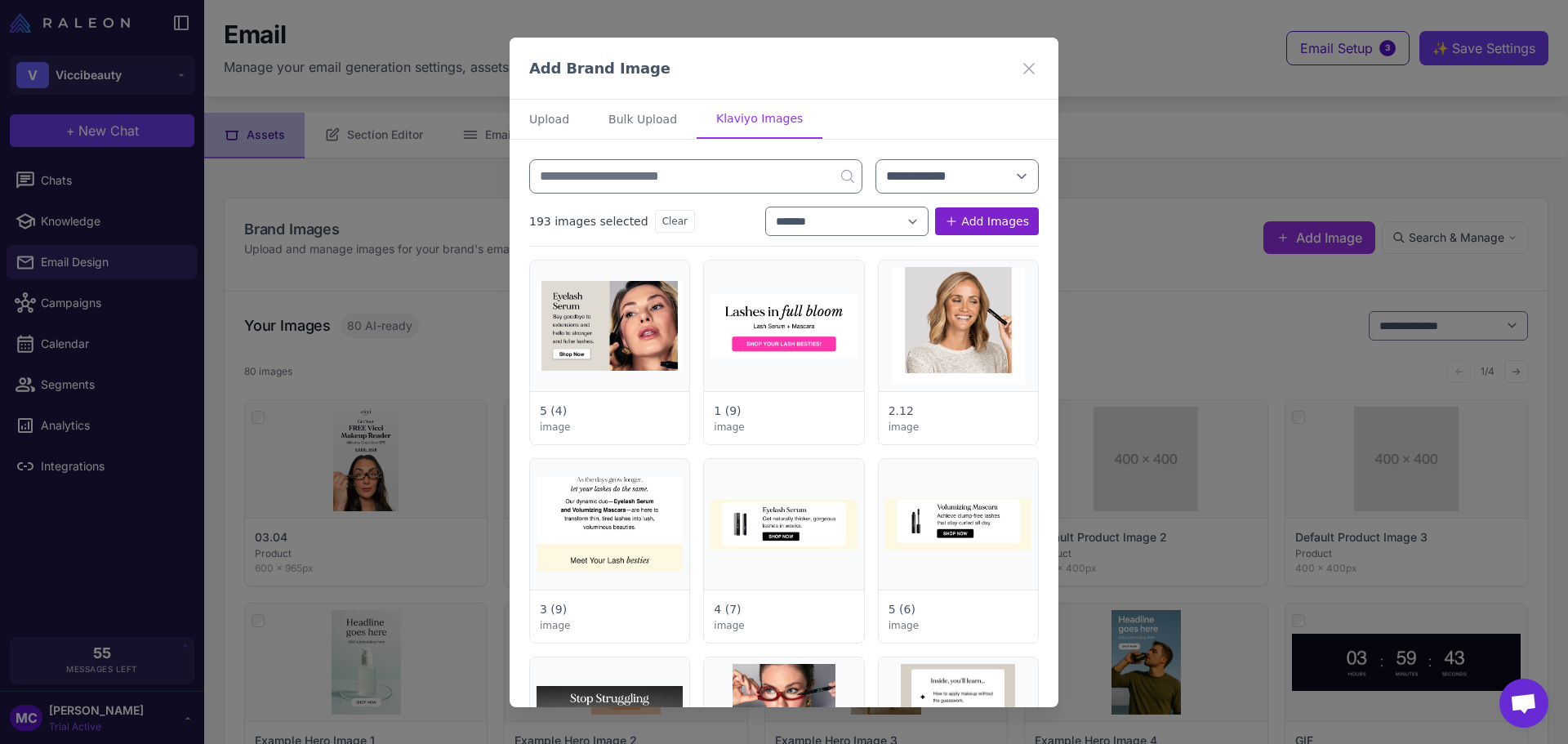
click at [984, 209] on button "Add Images" at bounding box center [987, 221] width 104 height 28
